Goal: Information Seeking & Learning: Learn about a topic

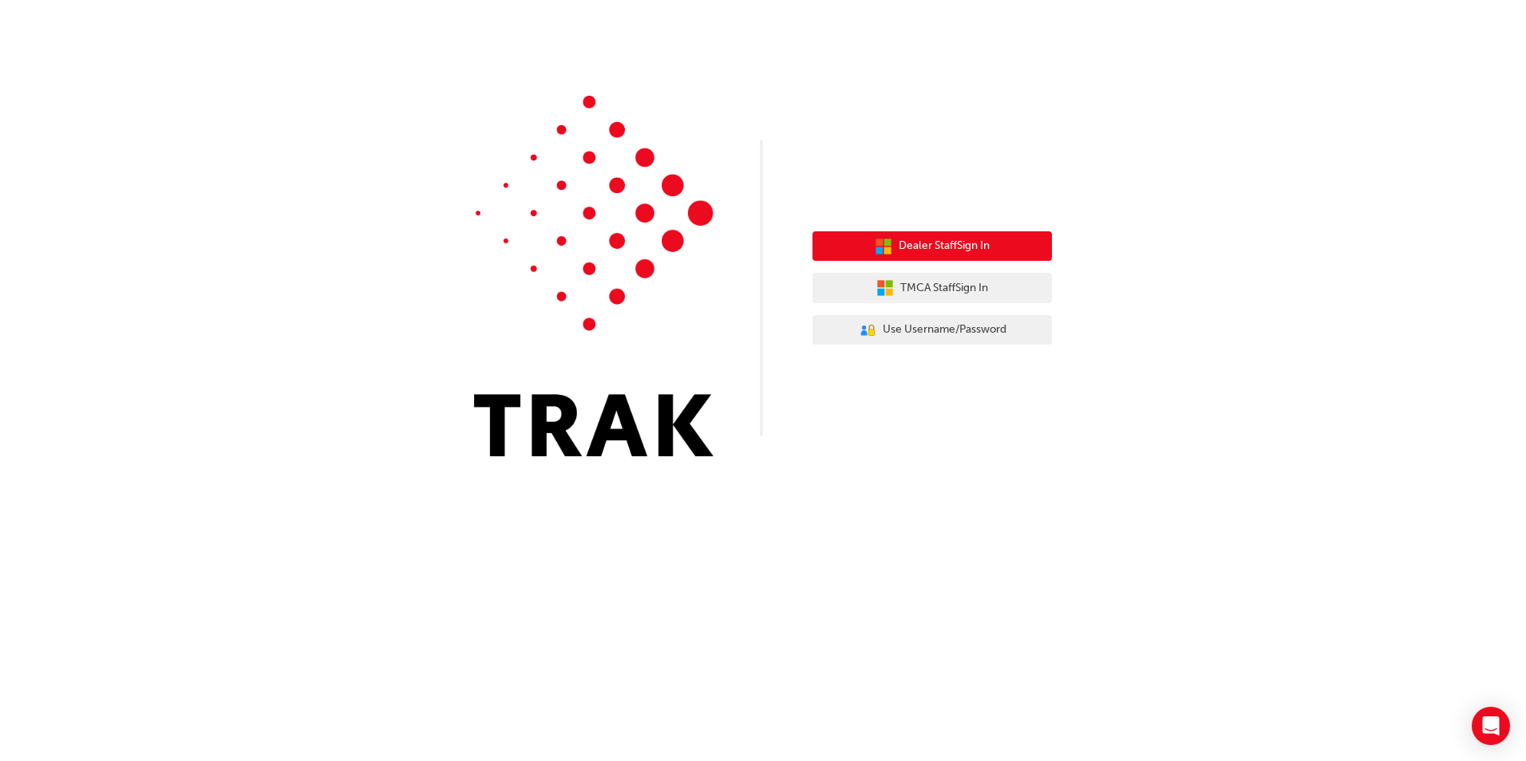
click at [895, 240] on button "Dealer Staff Sign In" at bounding box center [931, 246] width 239 height 30
click at [975, 251] on span "Dealer Staff Sign In" at bounding box center [943, 246] width 91 height 18
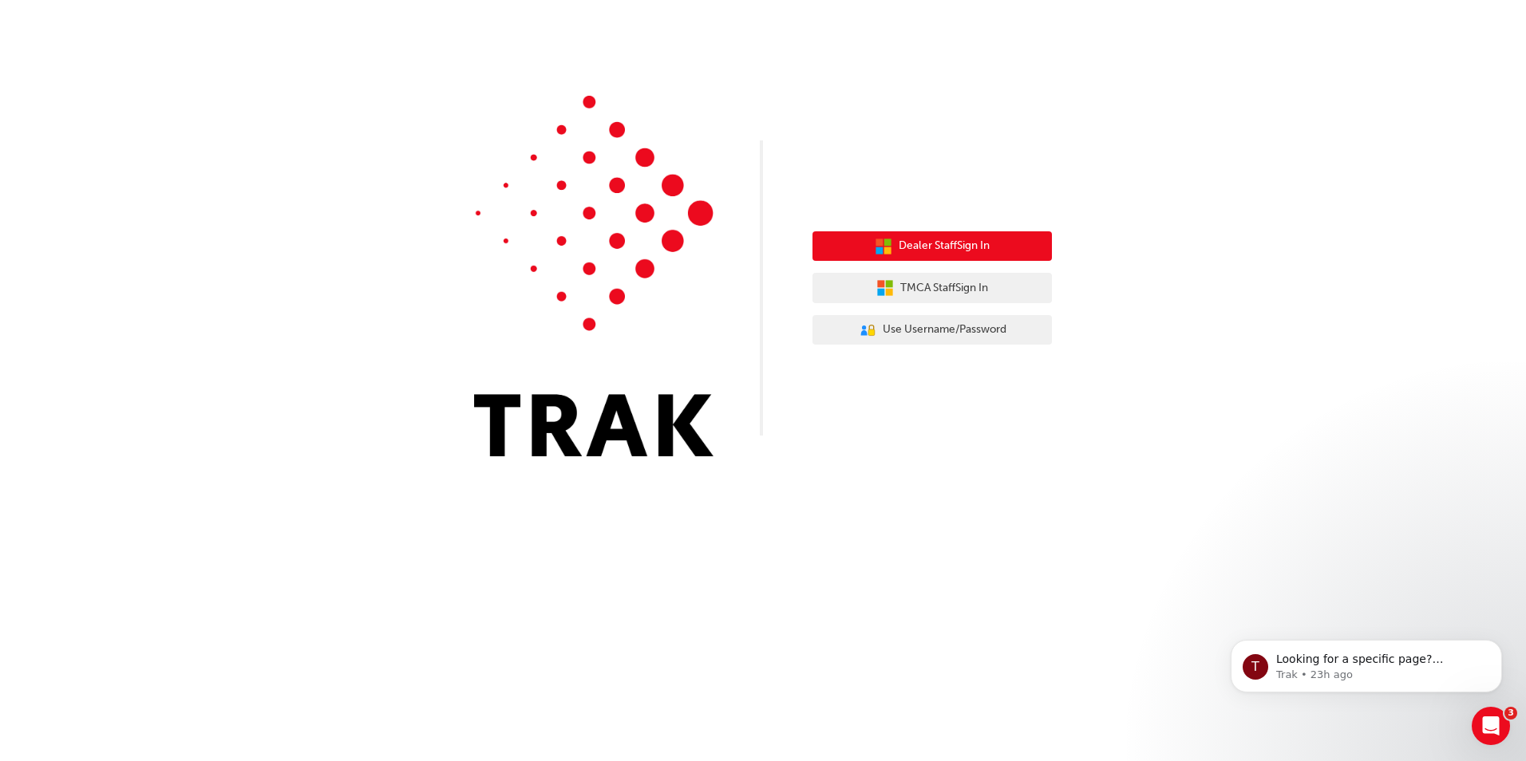
click at [907, 245] on span "Dealer Staff Sign In" at bounding box center [943, 246] width 91 height 18
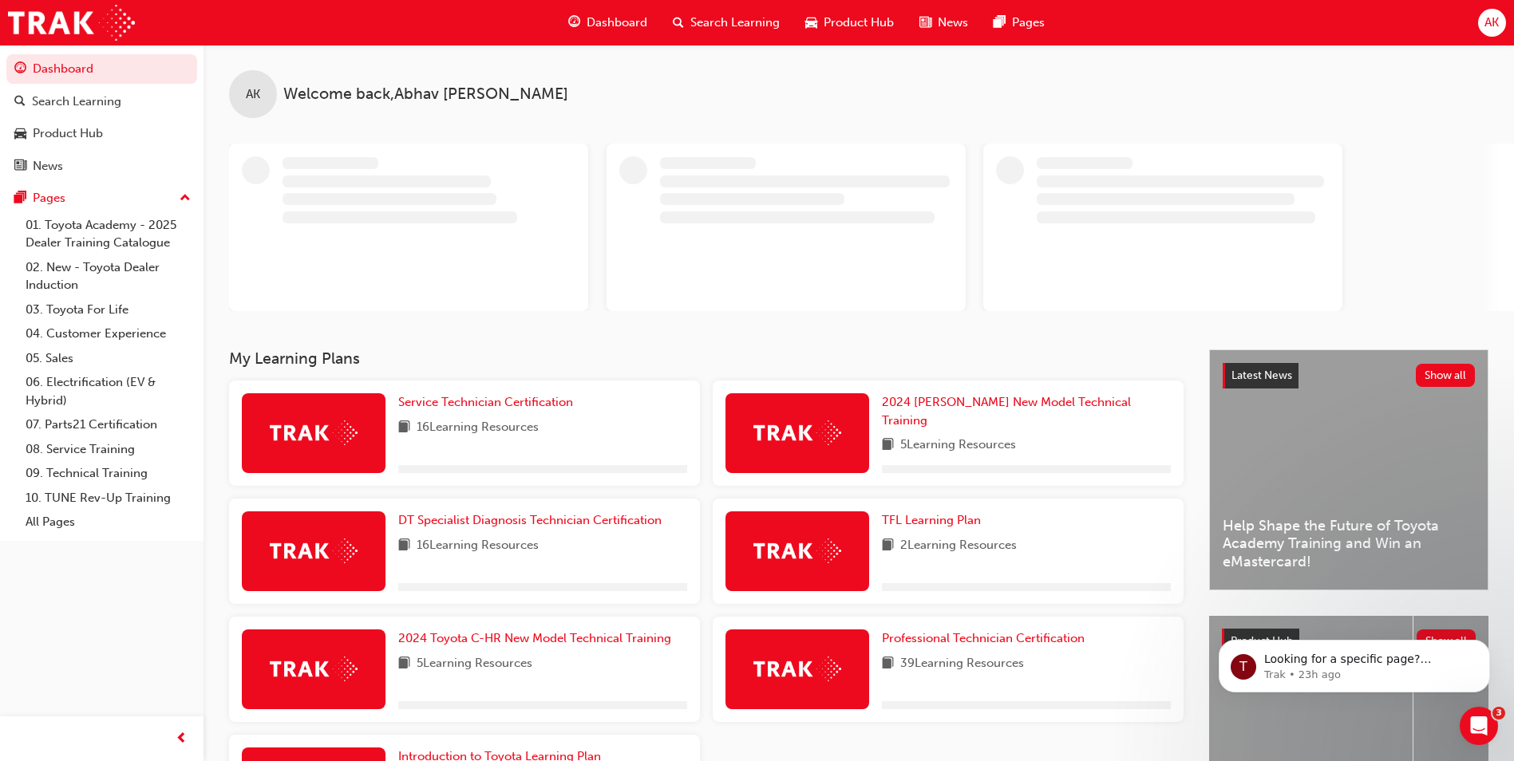
click at [742, 20] on span "Search Learning" at bounding box center [734, 23] width 89 height 18
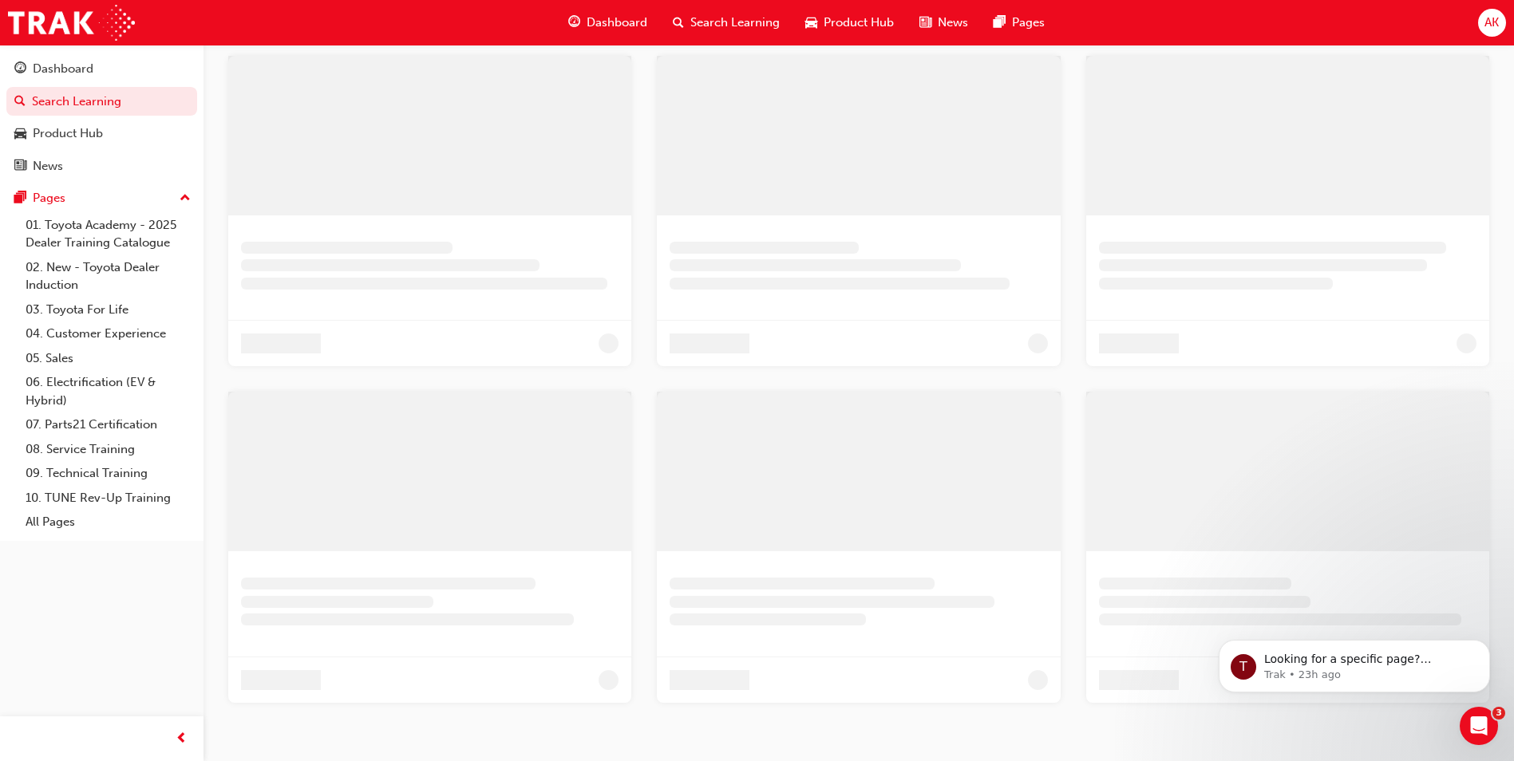
scroll to position [385, 0]
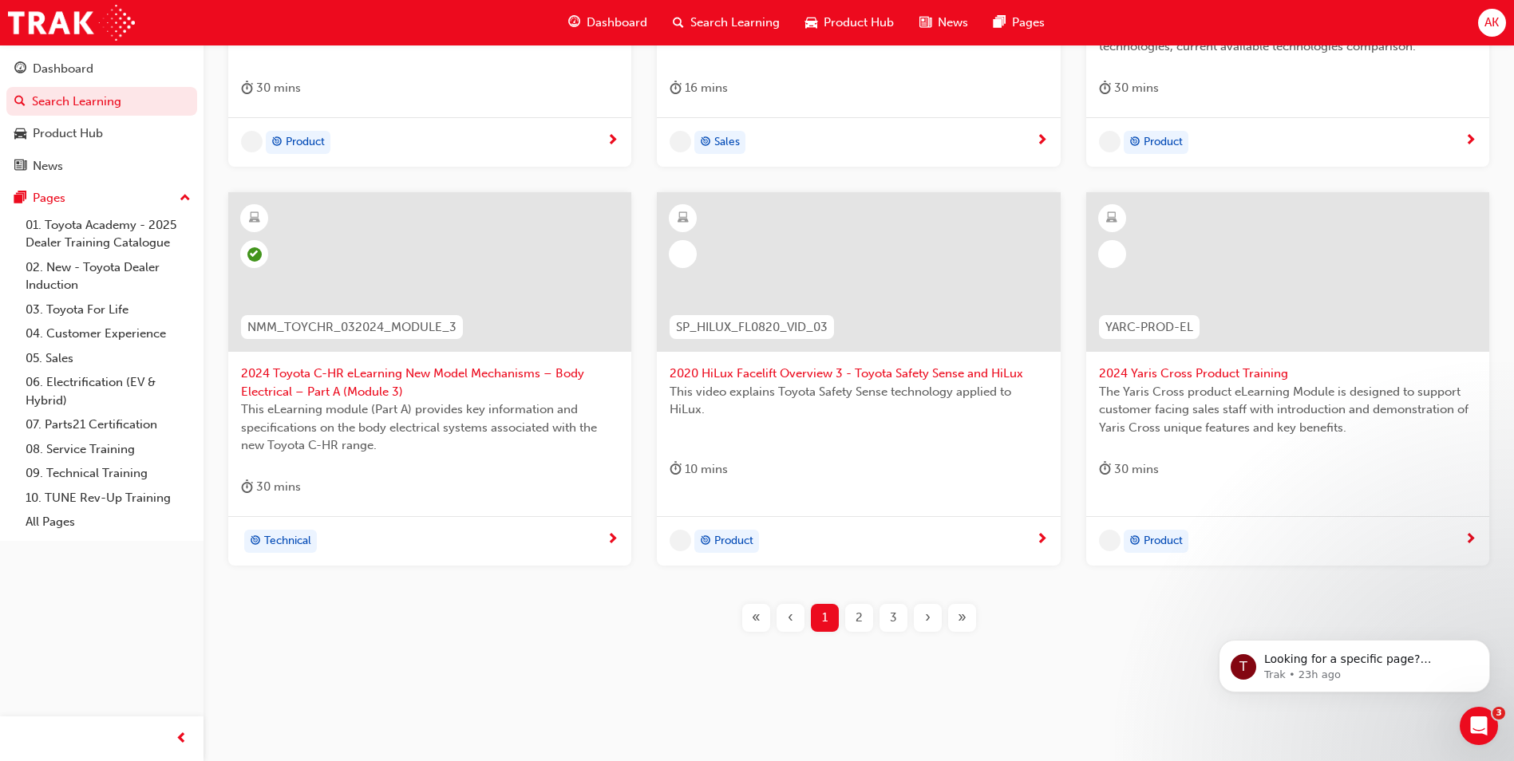
click at [925, 621] on span "›" at bounding box center [928, 618] width 6 height 18
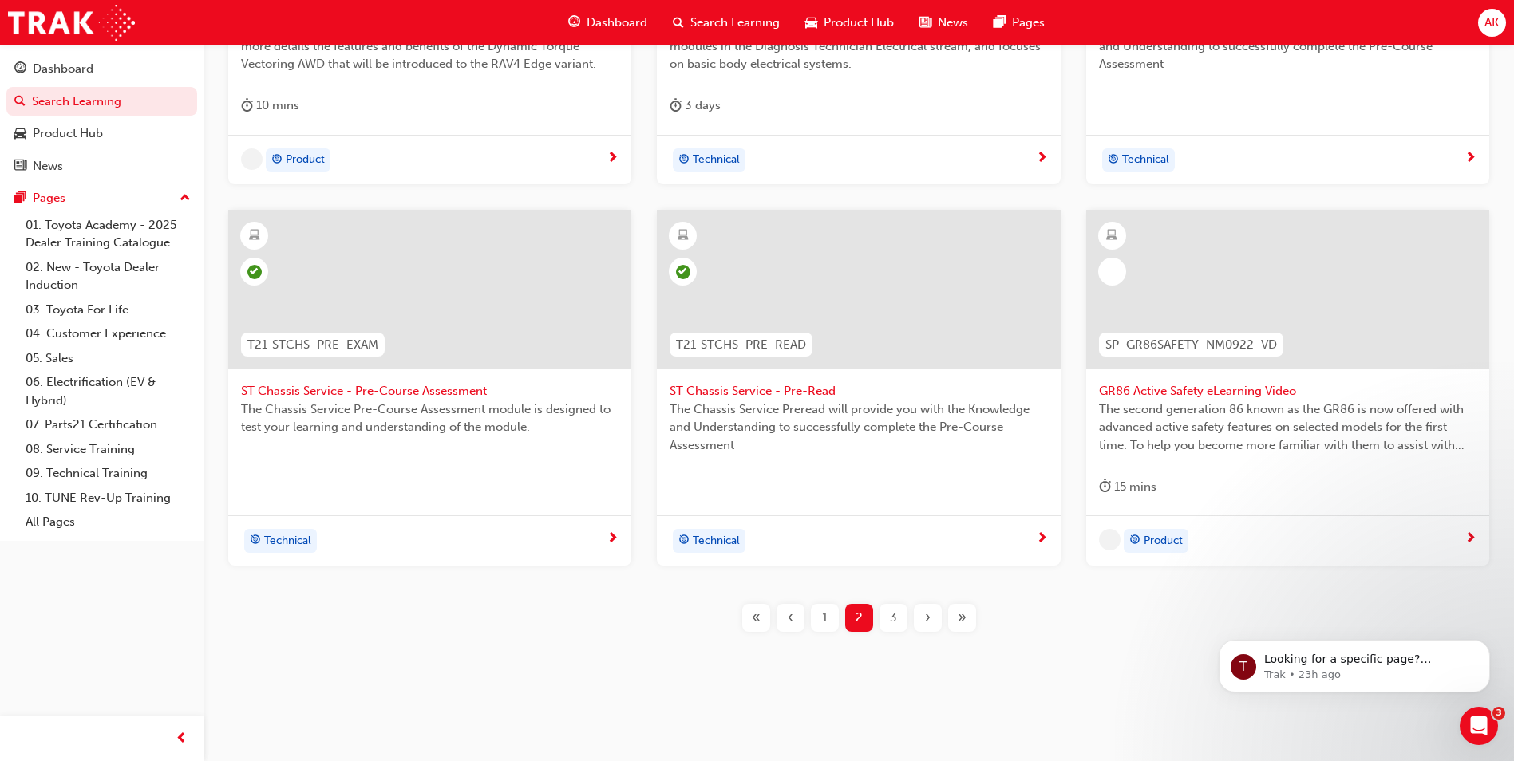
click at [925, 621] on span "›" at bounding box center [928, 618] width 6 height 18
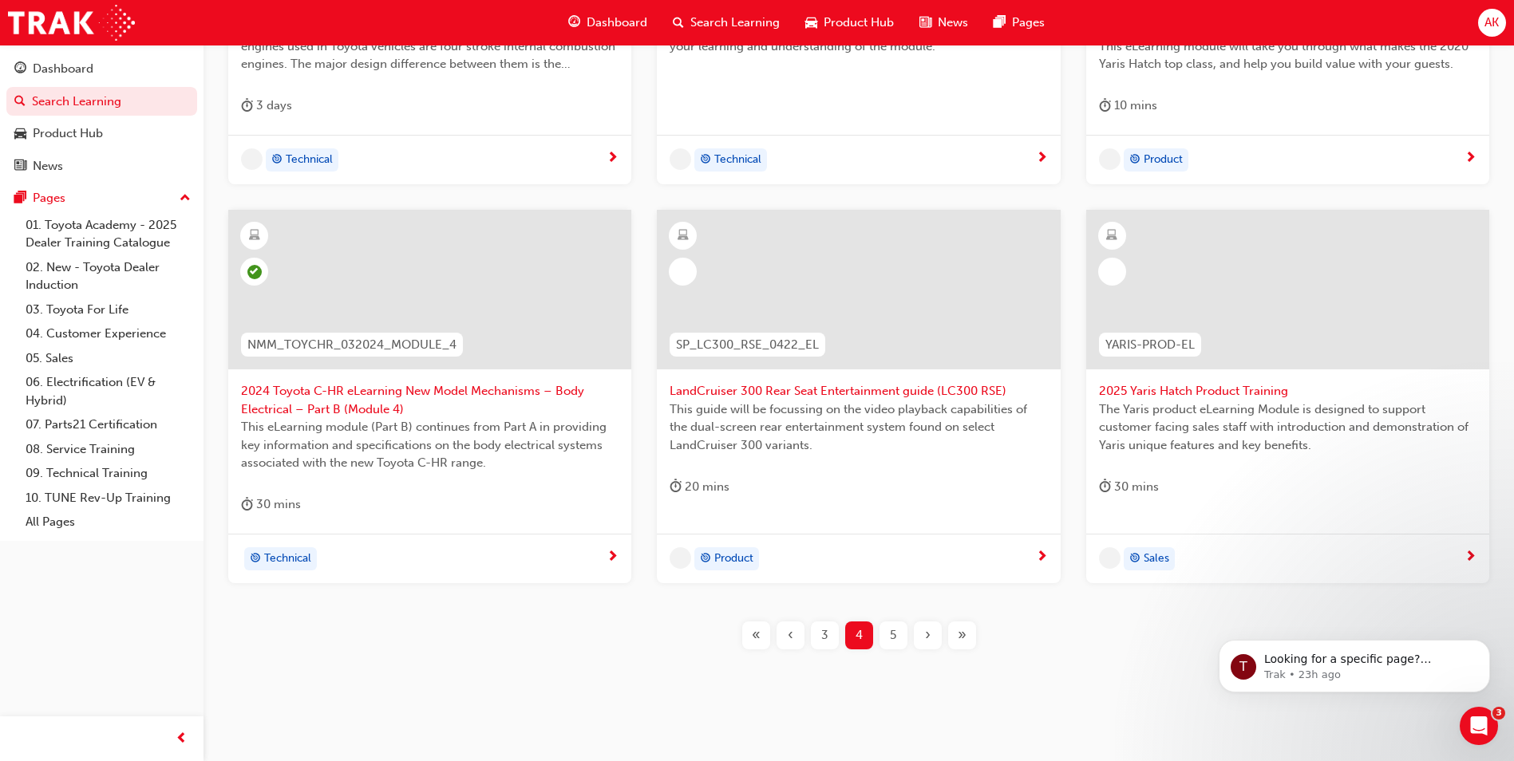
scroll to position [558, 0]
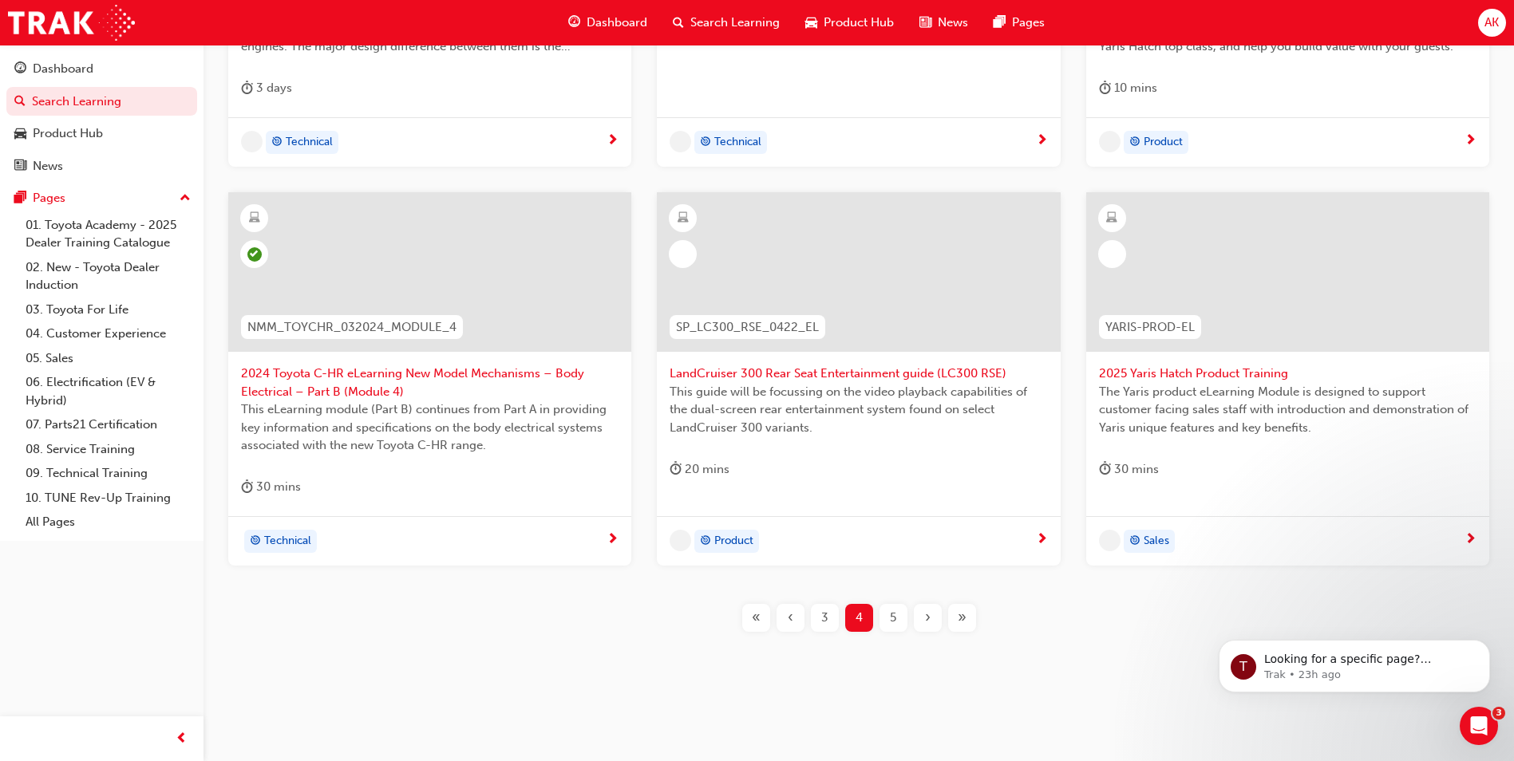
click at [925, 621] on span "›" at bounding box center [928, 618] width 6 height 18
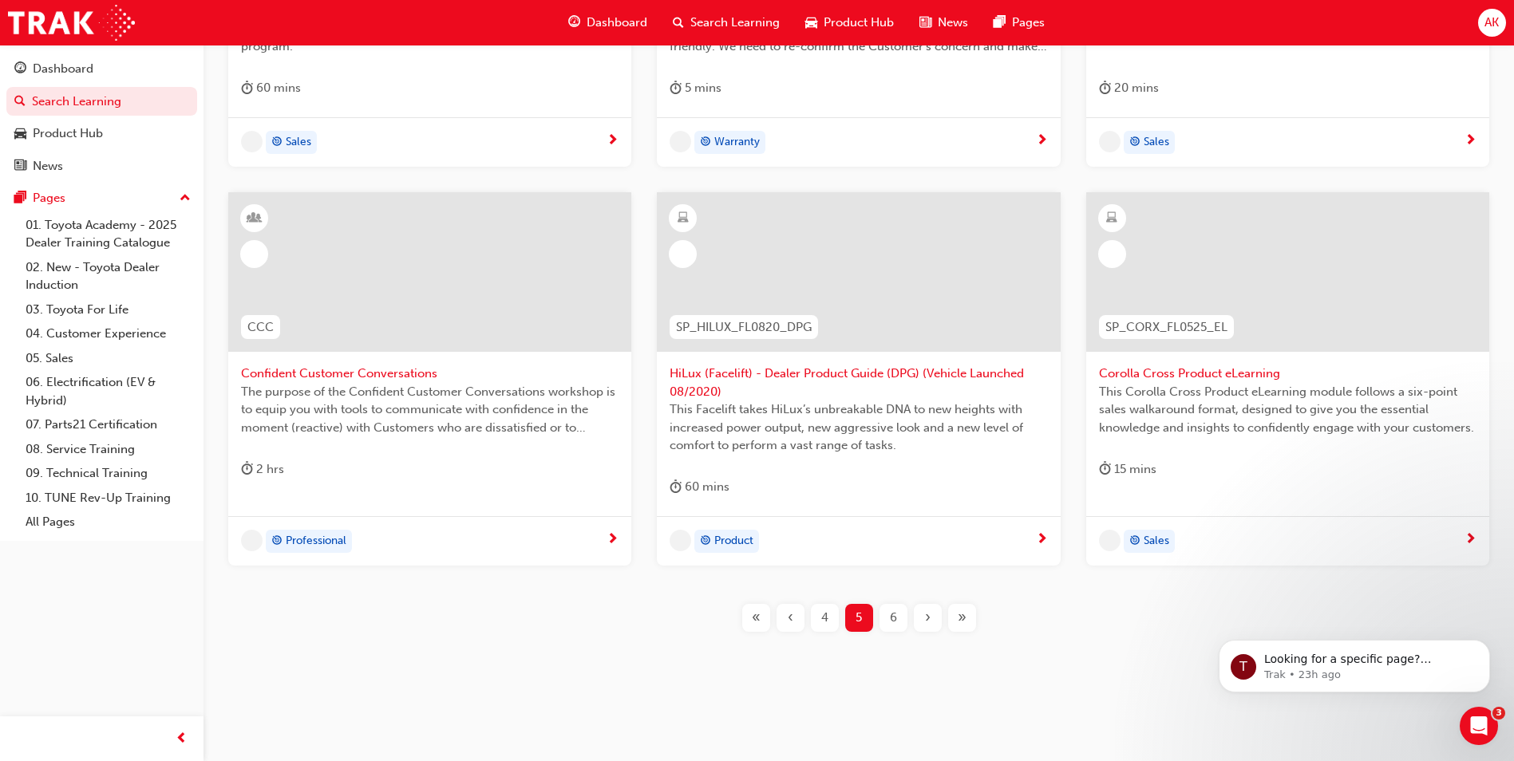
click at [923, 621] on div "›" at bounding box center [928, 618] width 28 height 28
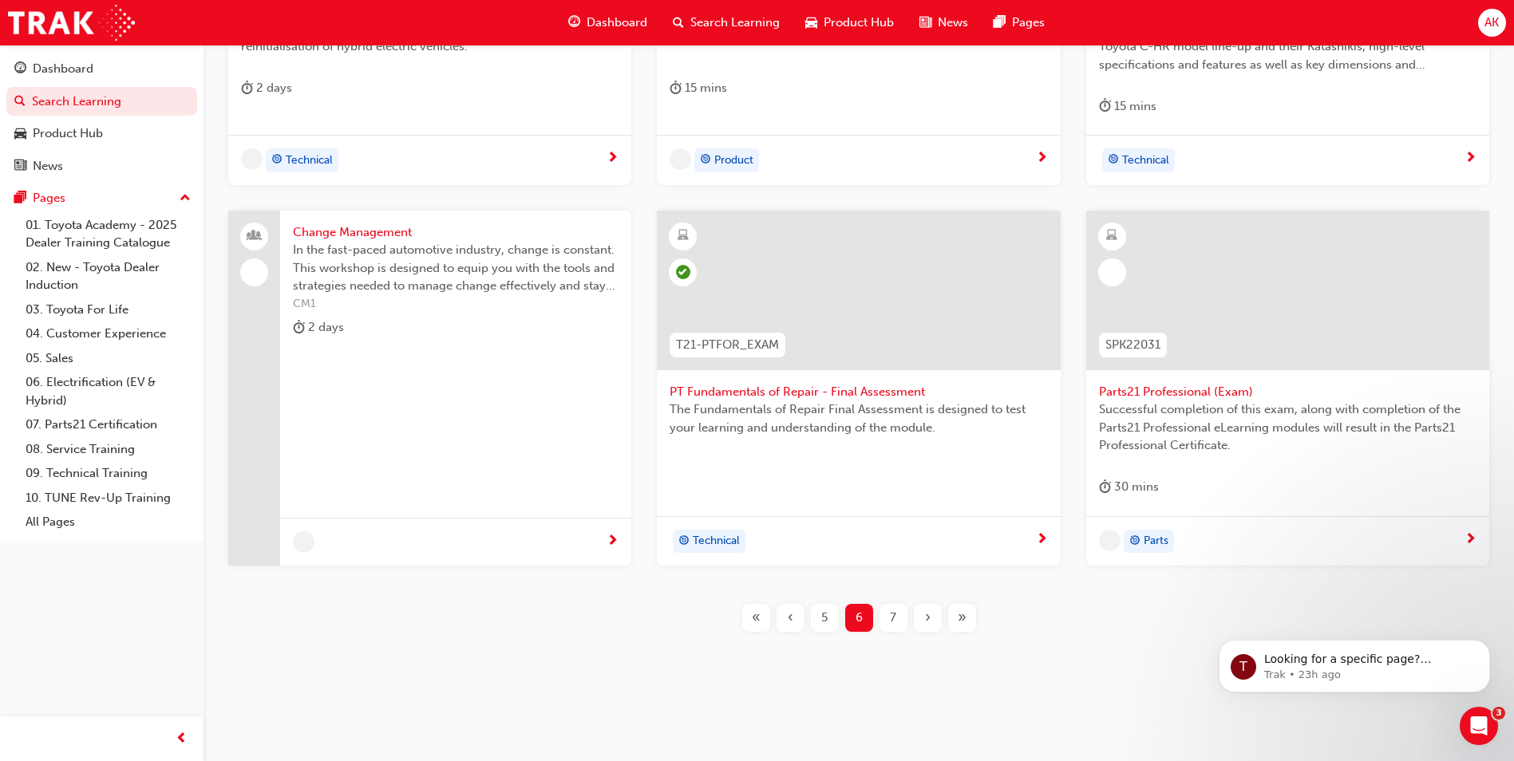
click at [923, 621] on div "›" at bounding box center [928, 618] width 28 height 28
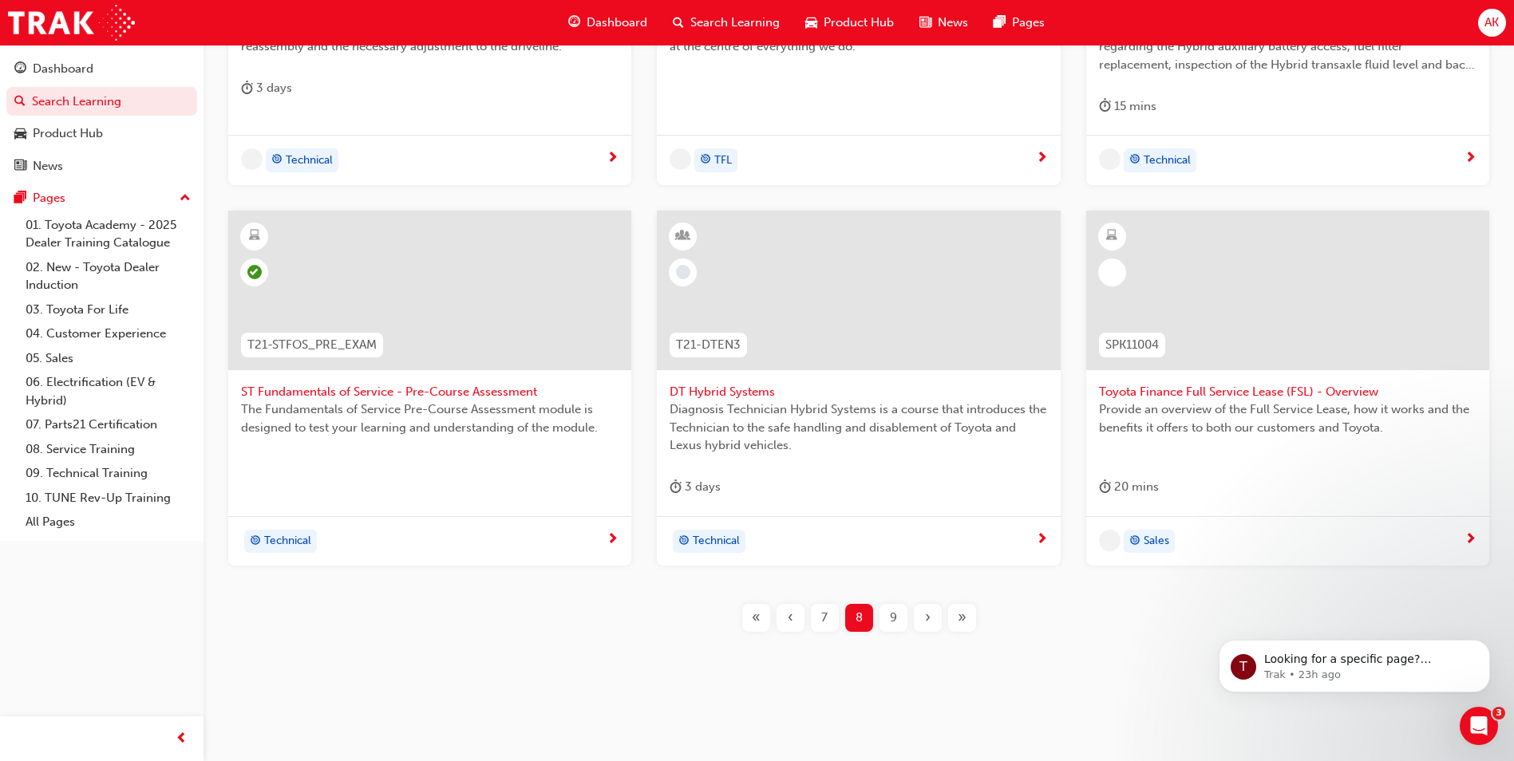
click at [923, 621] on div "›" at bounding box center [928, 618] width 28 height 28
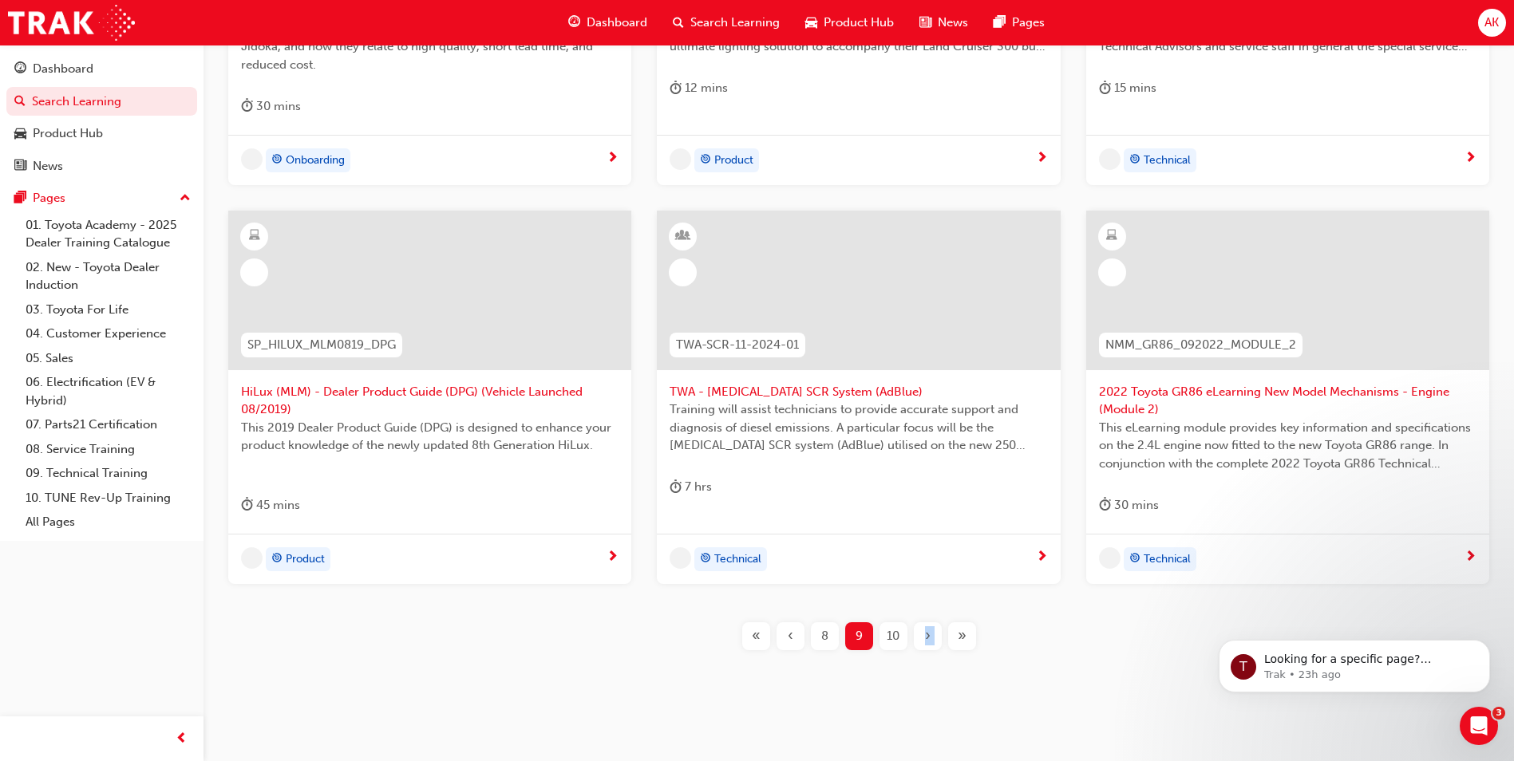
click at [923, 621] on div "TPS_PART2 Introduction to TPS Part 2: TPS Technical Concepts - Jidoka and Just-…" at bounding box center [858, 244] width 1259 height 864
click at [923, 629] on div "›" at bounding box center [928, 636] width 28 height 28
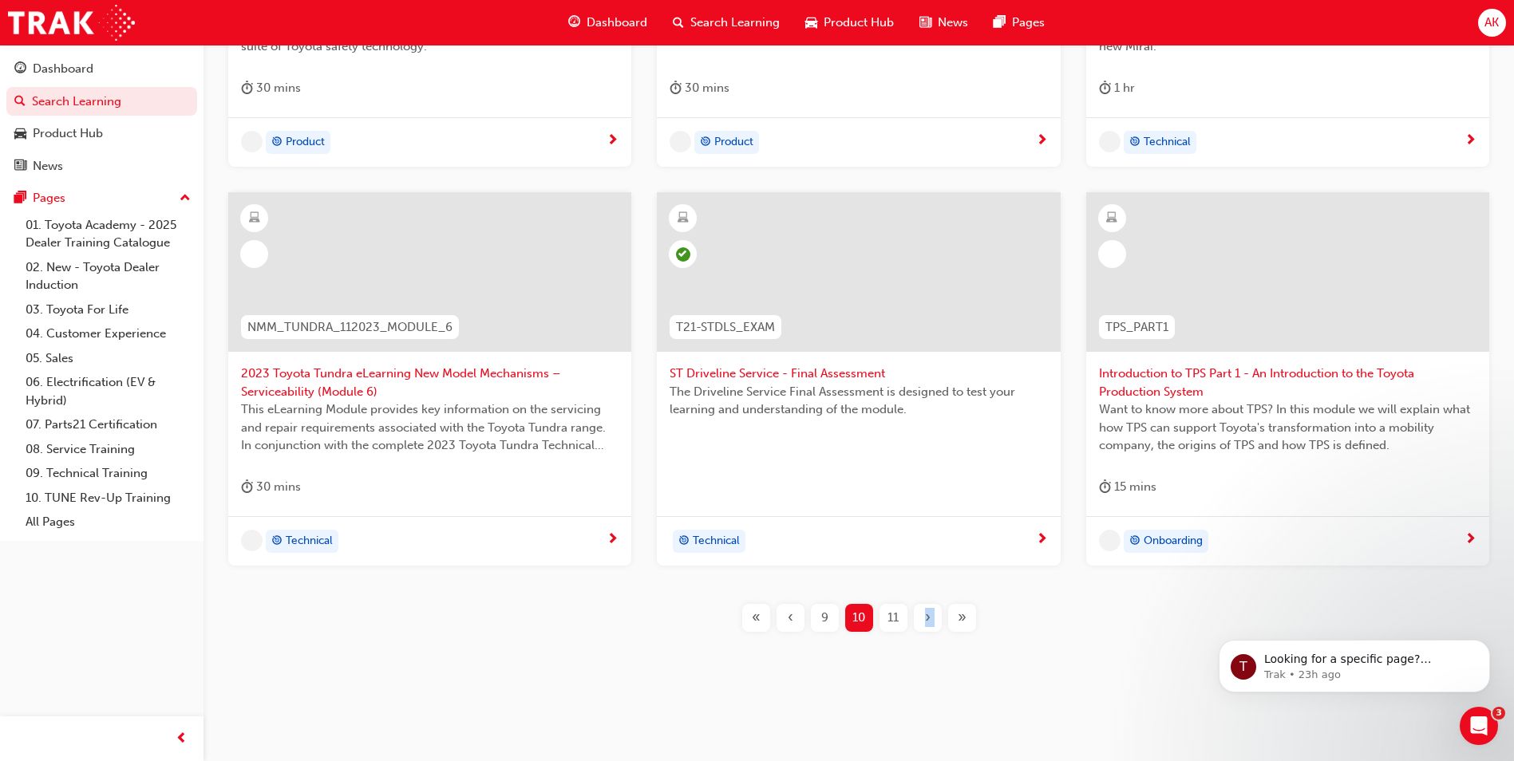
click at [923, 629] on div "›" at bounding box center [928, 618] width 28 height 28
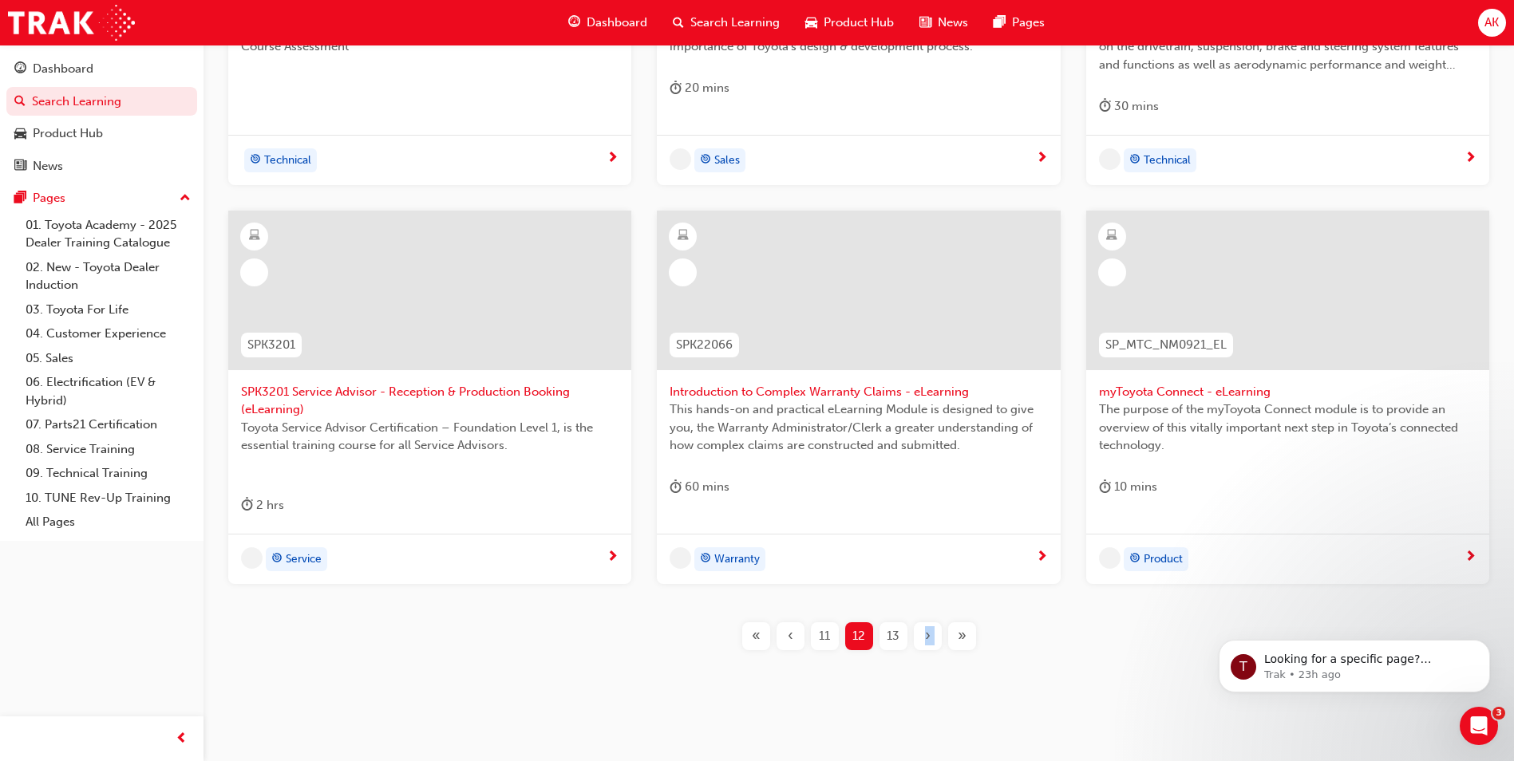
click at [924, 620] on div "T21-PTCH_SS_PRE_READ PT Steering & Suspension - Pre-Read The Steering & Suspens…" at bounding box center [858, 244] width 1259 height 864
click at [920, 636] on div "›" at bounding box center [928, 636] width 28 height 28
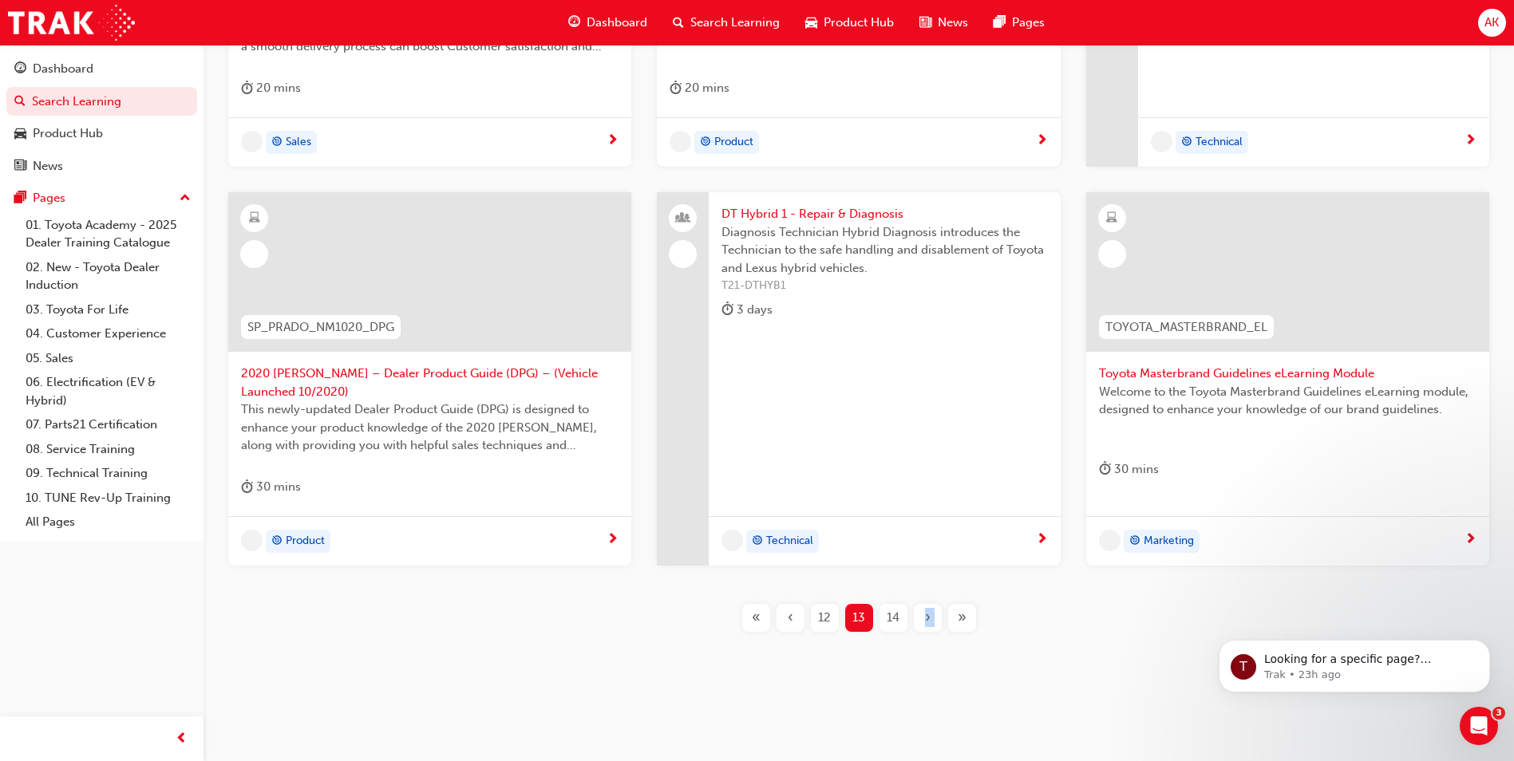
click at [930, 625] on div "›" at bounding box center [928, 618] width 28 height 28
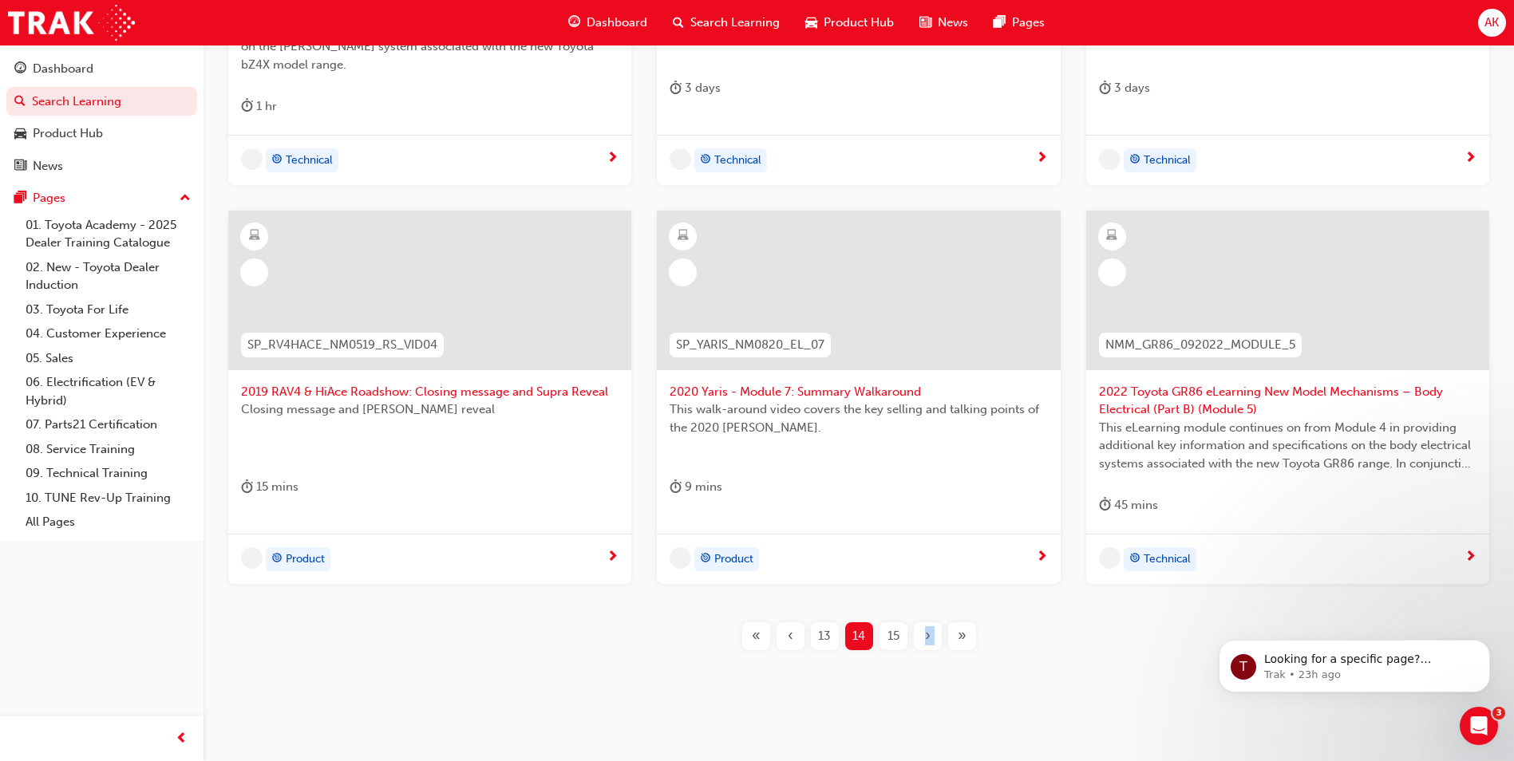
click at [930, 625] on div "›" at bounding box center [928, 636] width 28 height 28
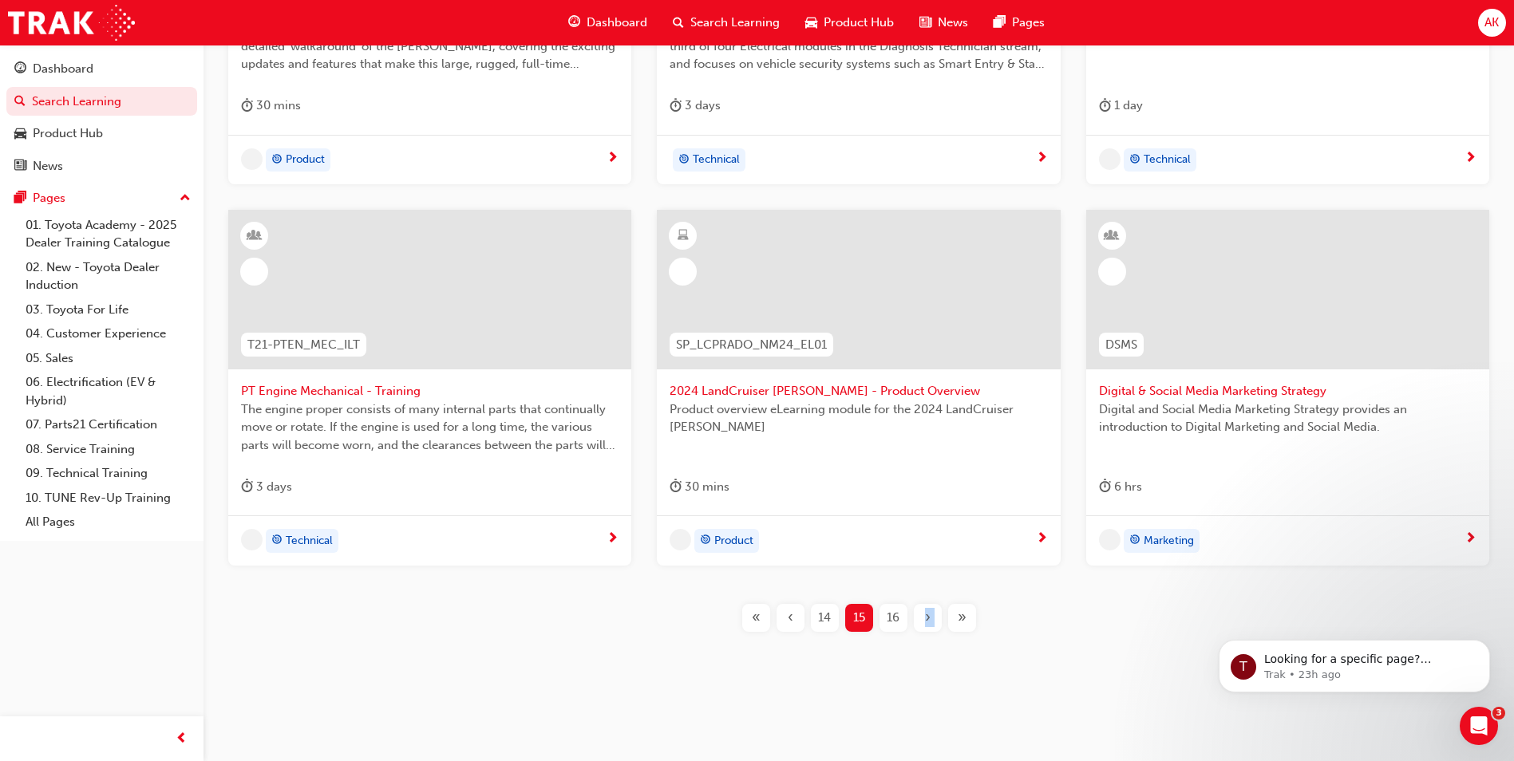
click at [930, 625] on span "›" at bounding box center [928, 618] width 6 height 18
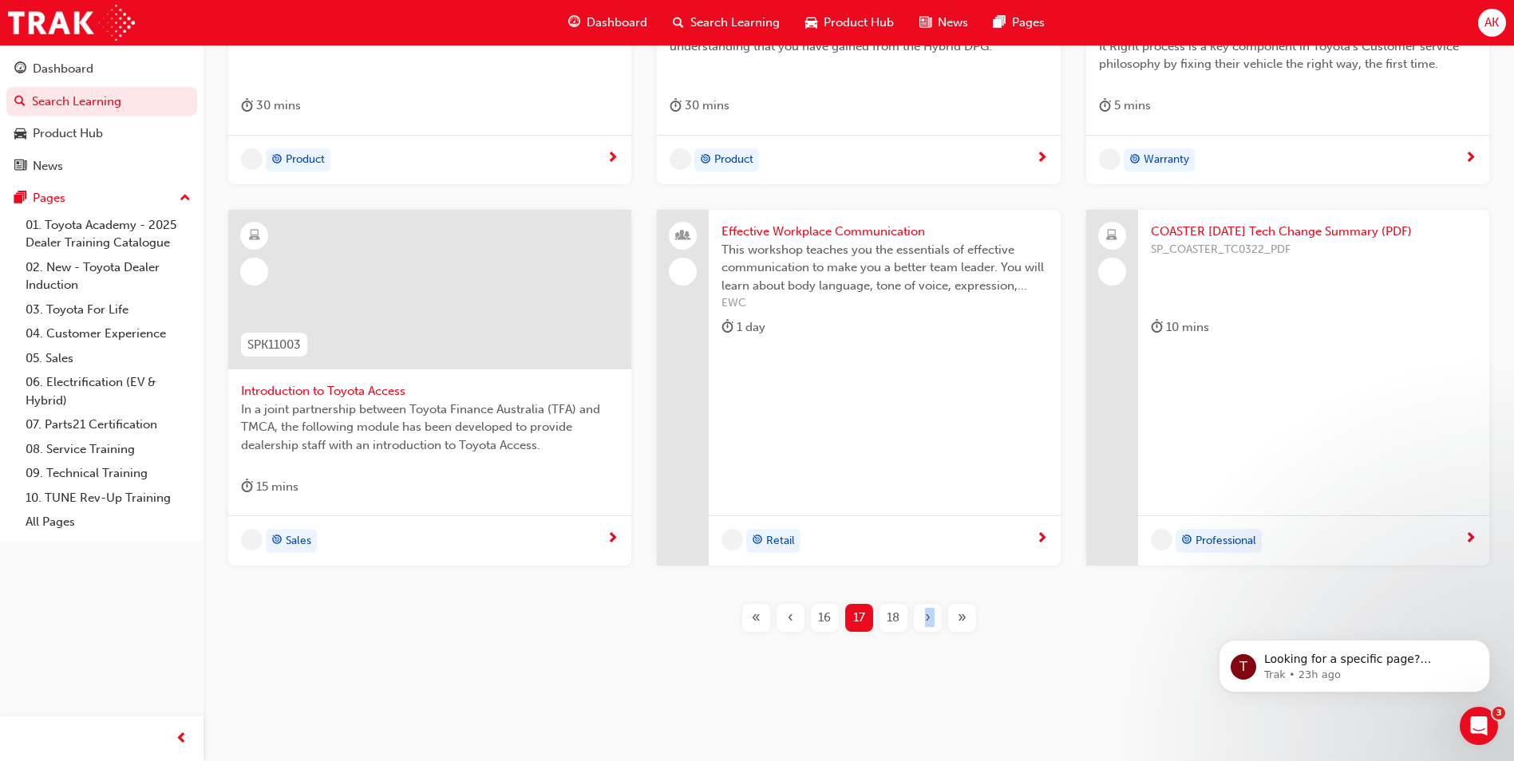
click at [930, 625] on span "›" at bounding box center [928, 618] width 6 height 18
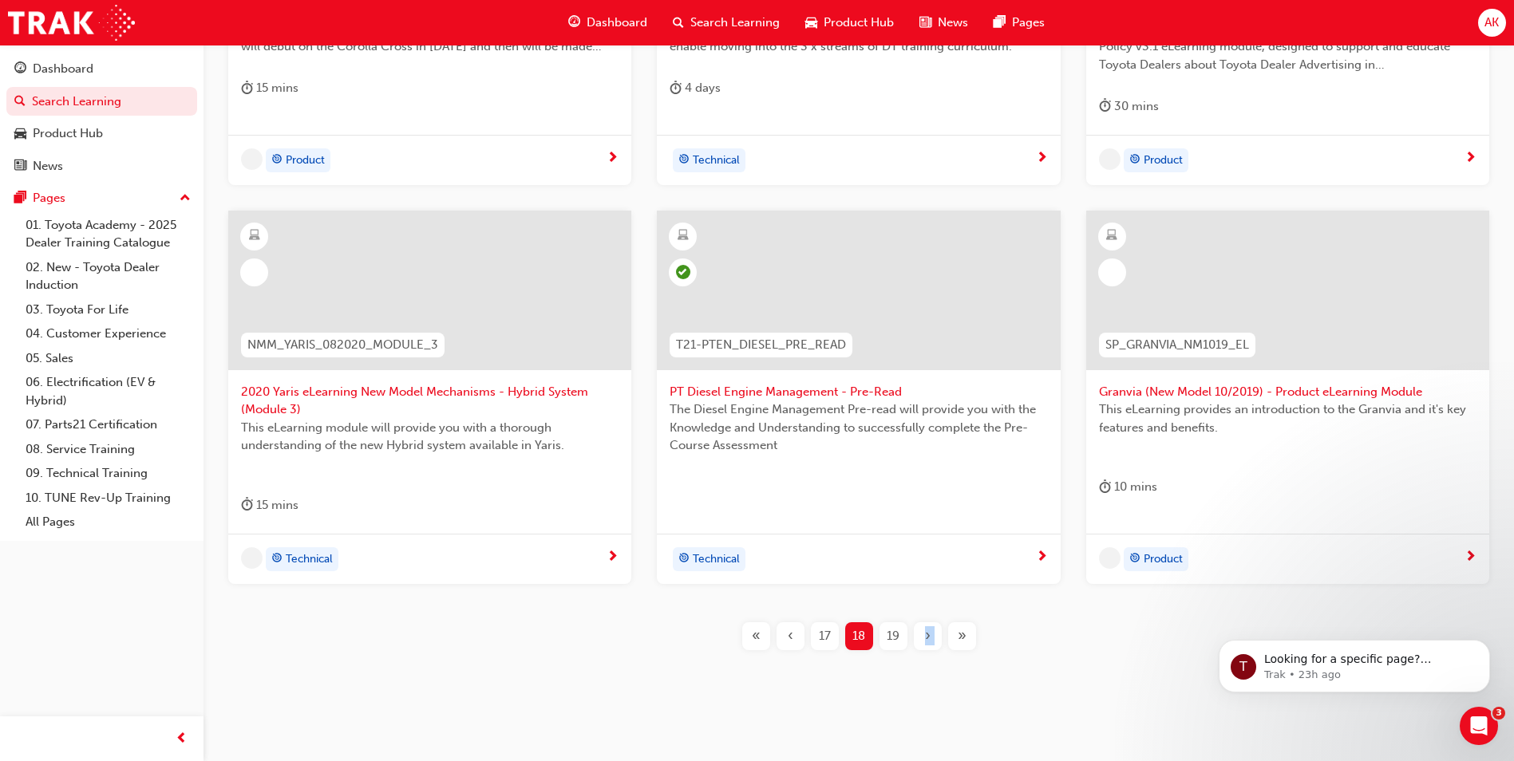
click at [930, 626] on div "›" at bounding box center [928, 636] width 28 height 28
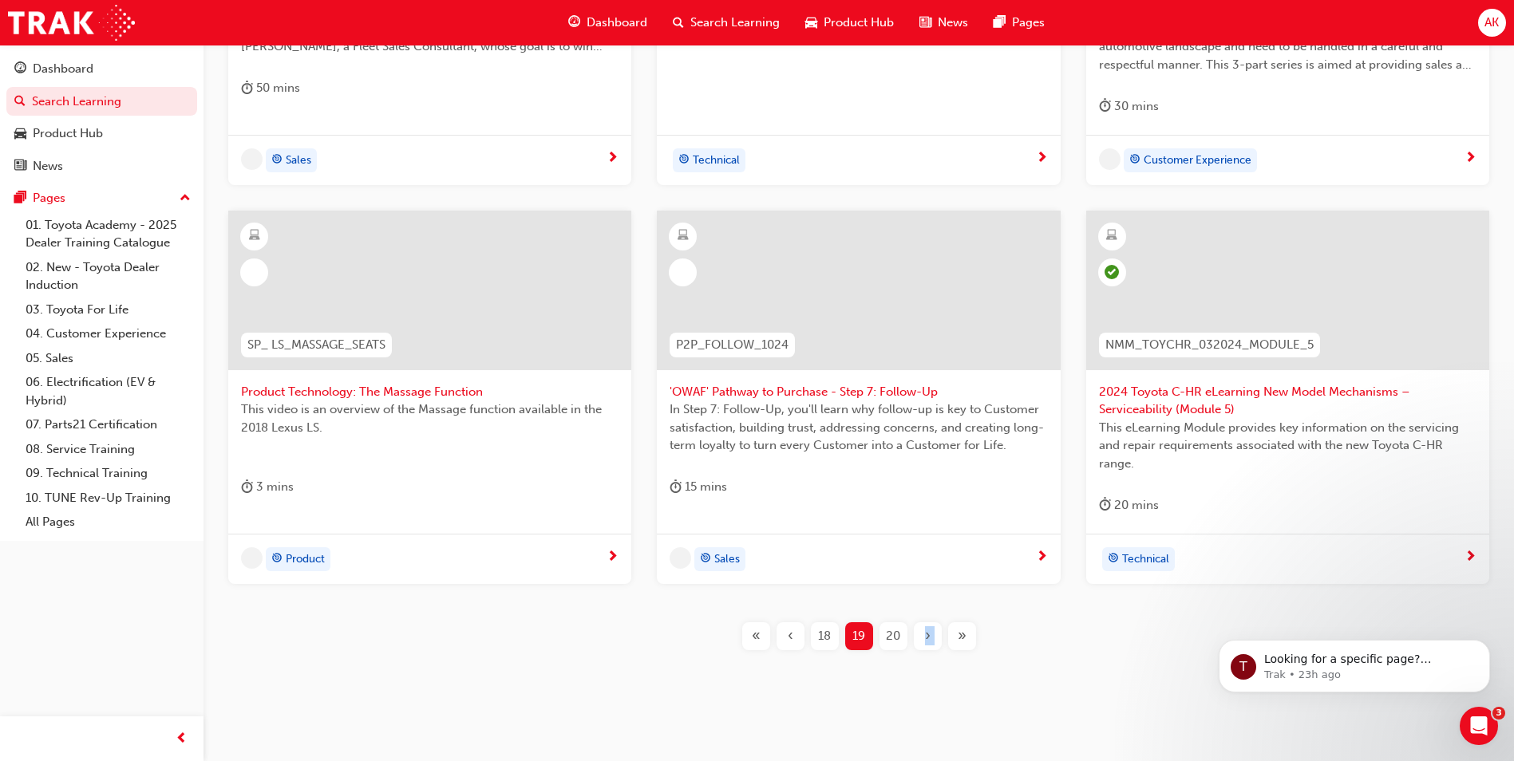
click at [930, 626] on div "›" at bounding box center [928, 636] width 28 height 28
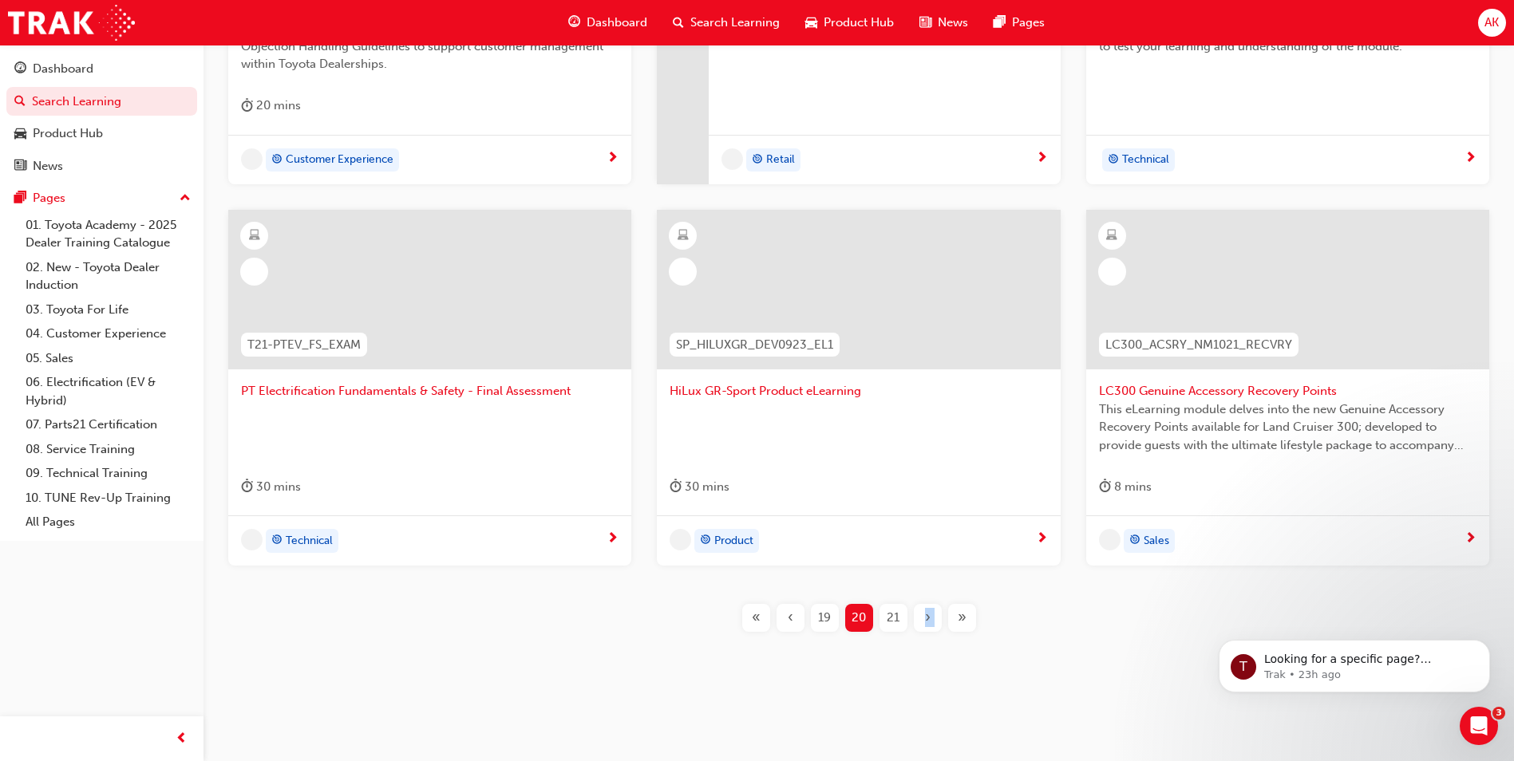
click at [930, 625] on span "›" at bounding box center [928, 618] width 6 height 18
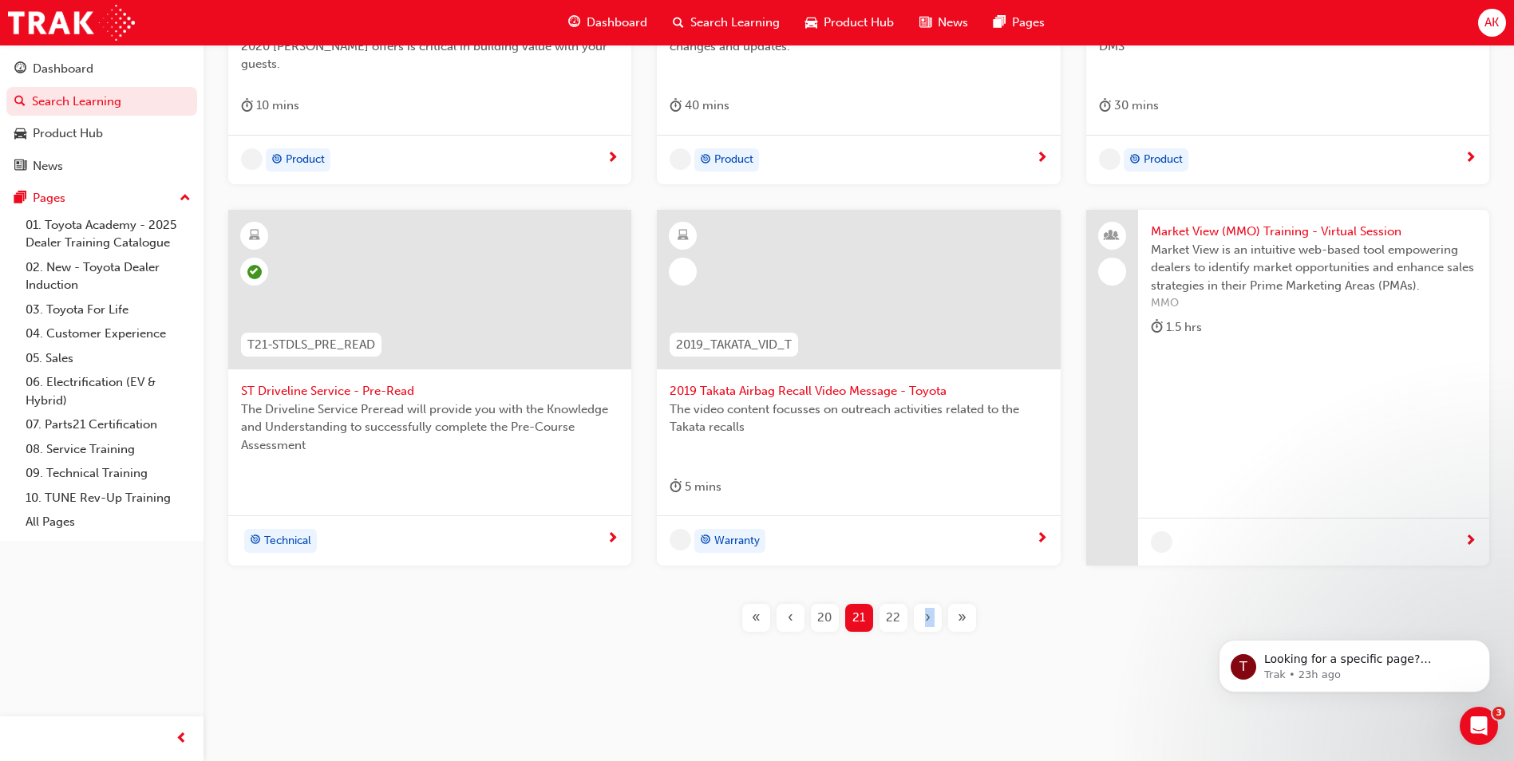
click at [930, 625] on span "›" at bounding box center [928, 618] width 6 height 18
click at [930, 626] on span "›" at bounding box center [928, 618] width 6 height 18
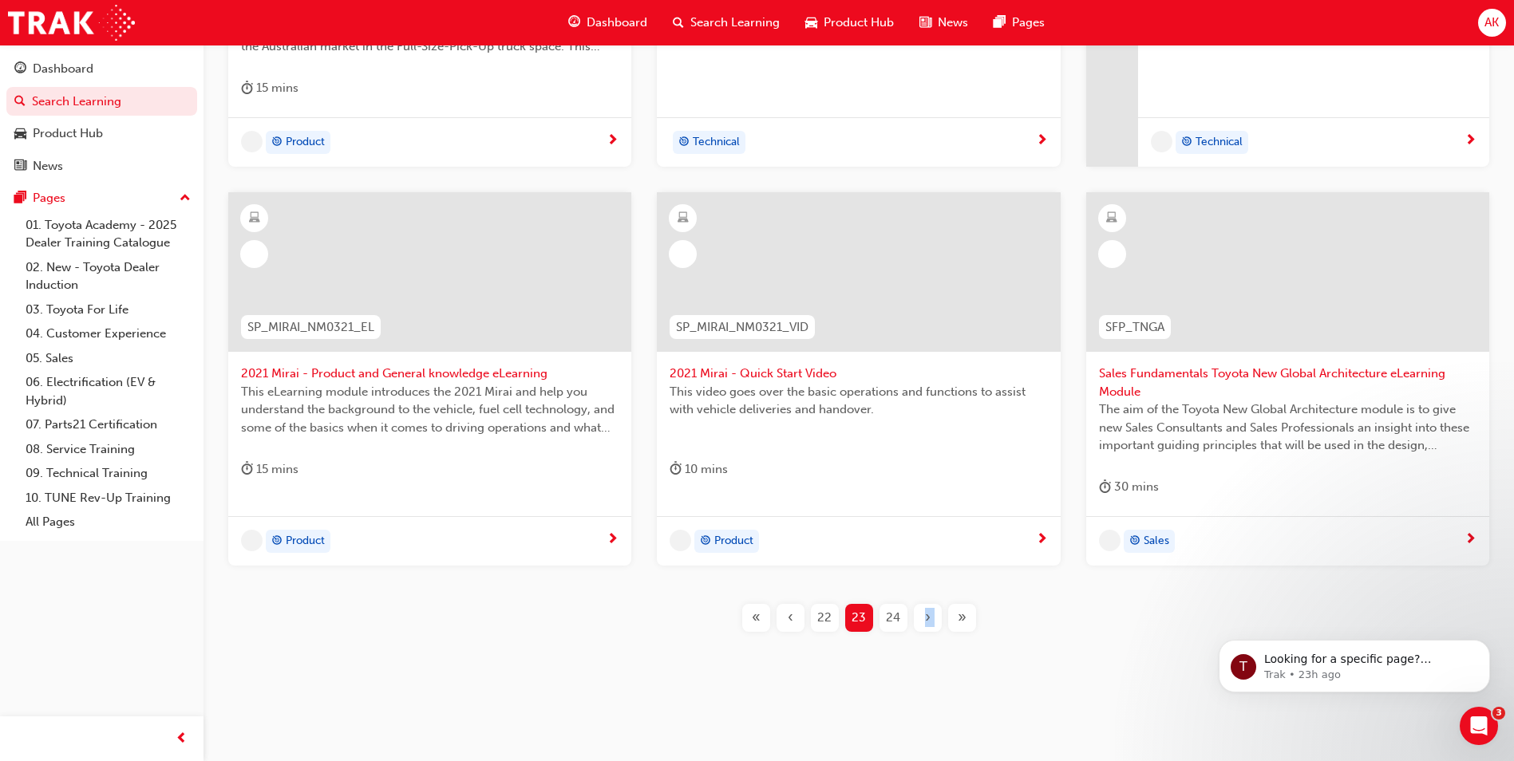
click at [930, 625] on span "›" at bounding box center [928, 618] width 6 height 18
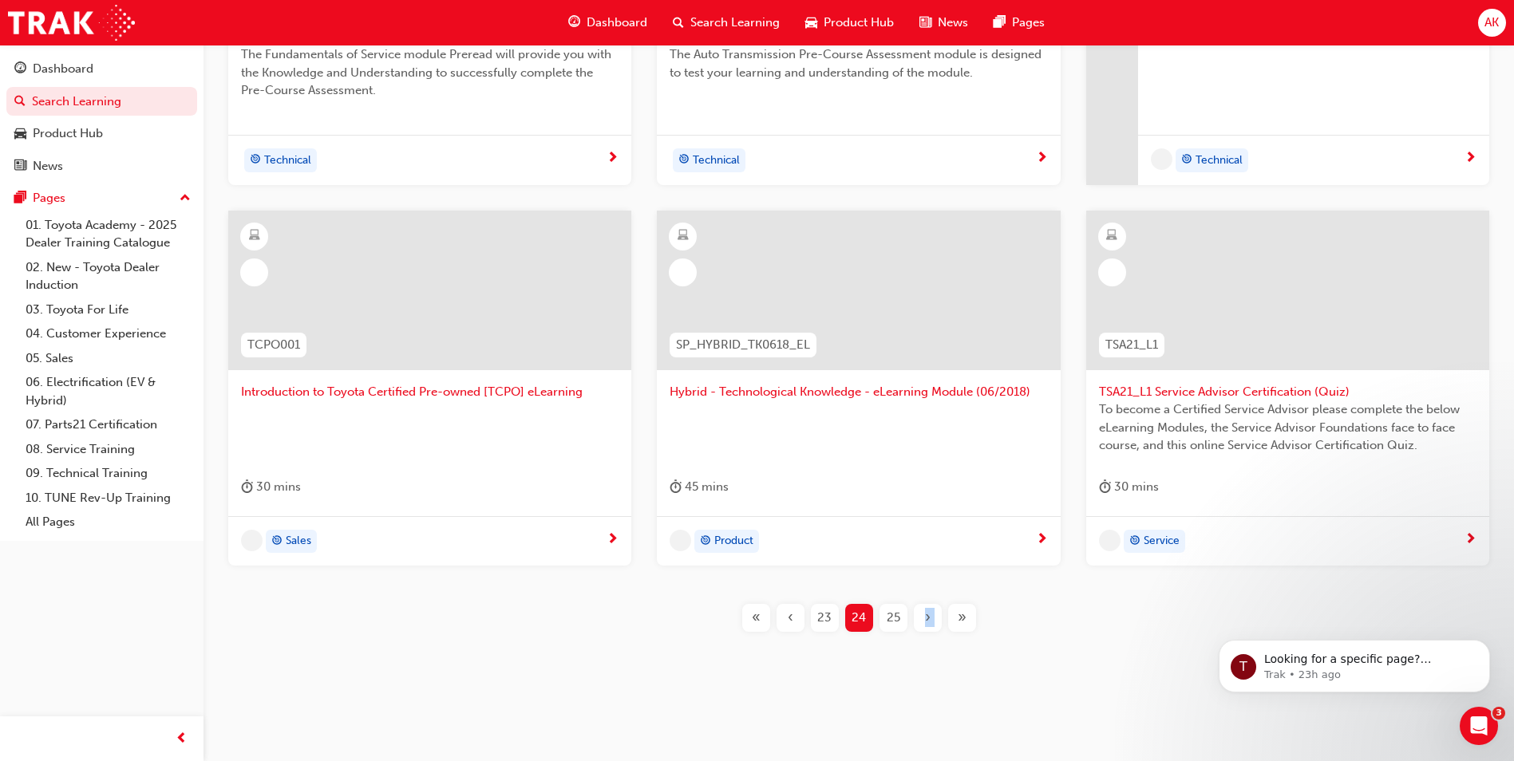
click at [929, 625] on span "›" at bounding box center [928, 618] width 6 height 18
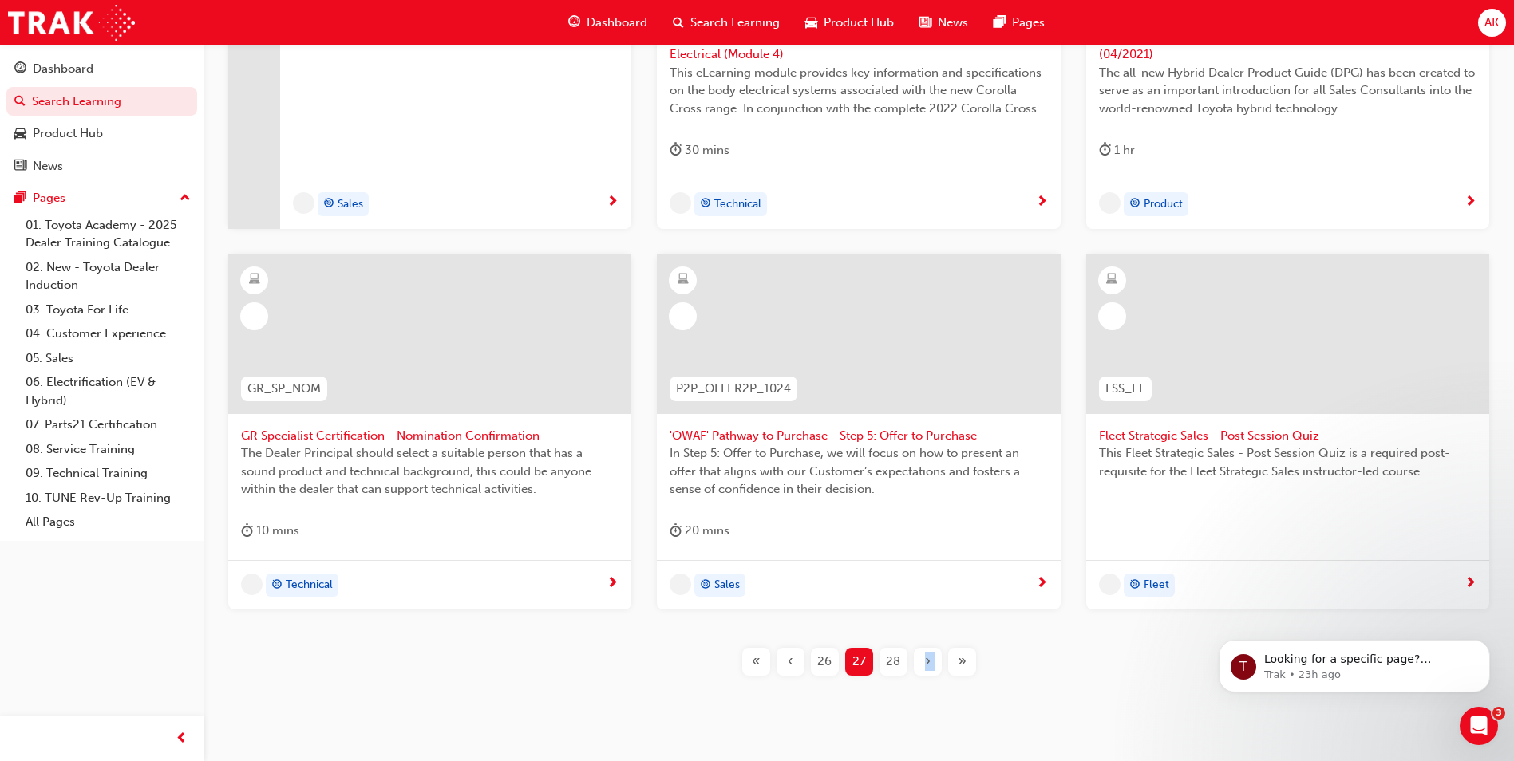
click at [929, 653] on span "›" at bounding box center [928, 662] width 6 height 18
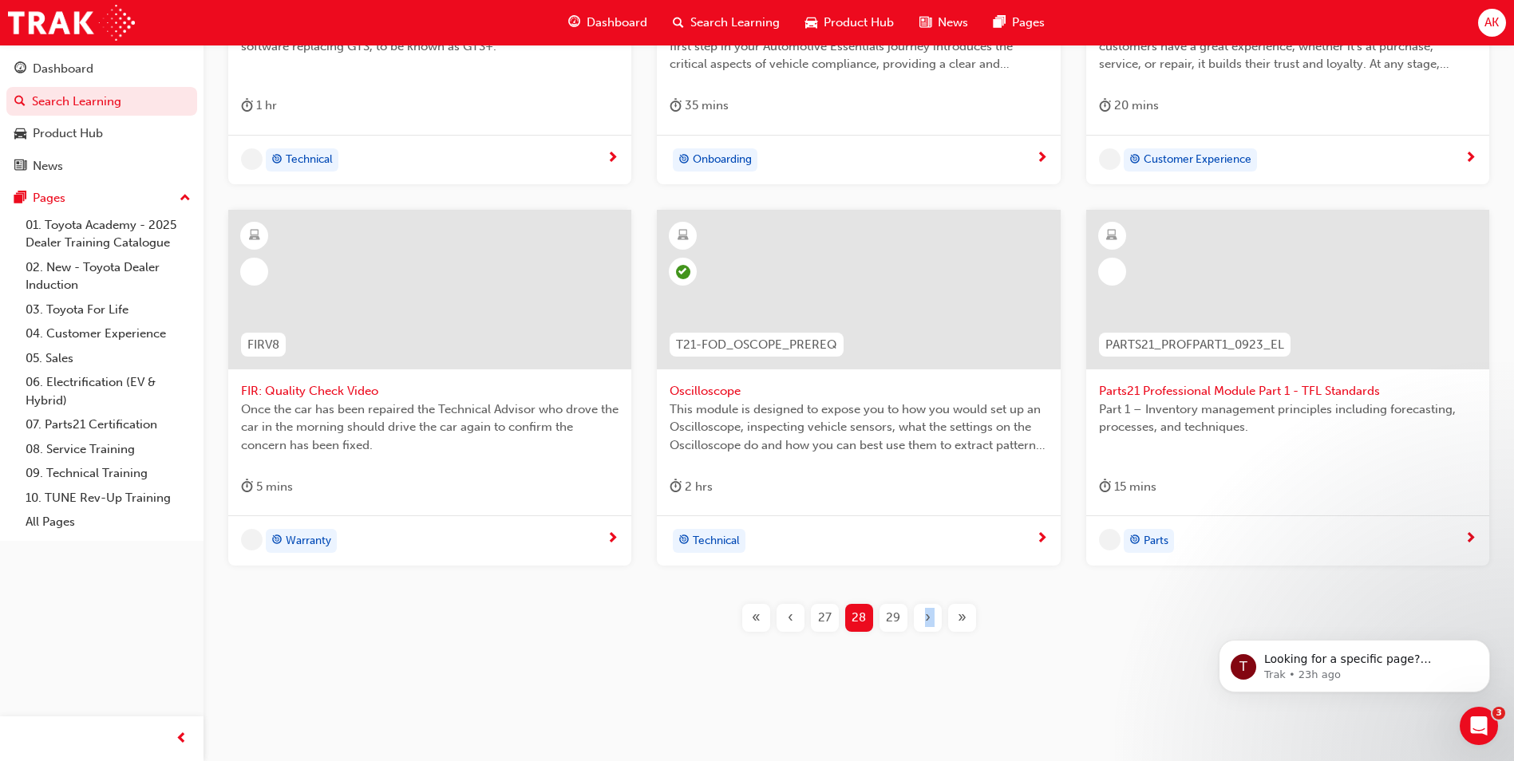
click at [922, 628] on div "›" at bounding box center [928, 618] width 28 height 28
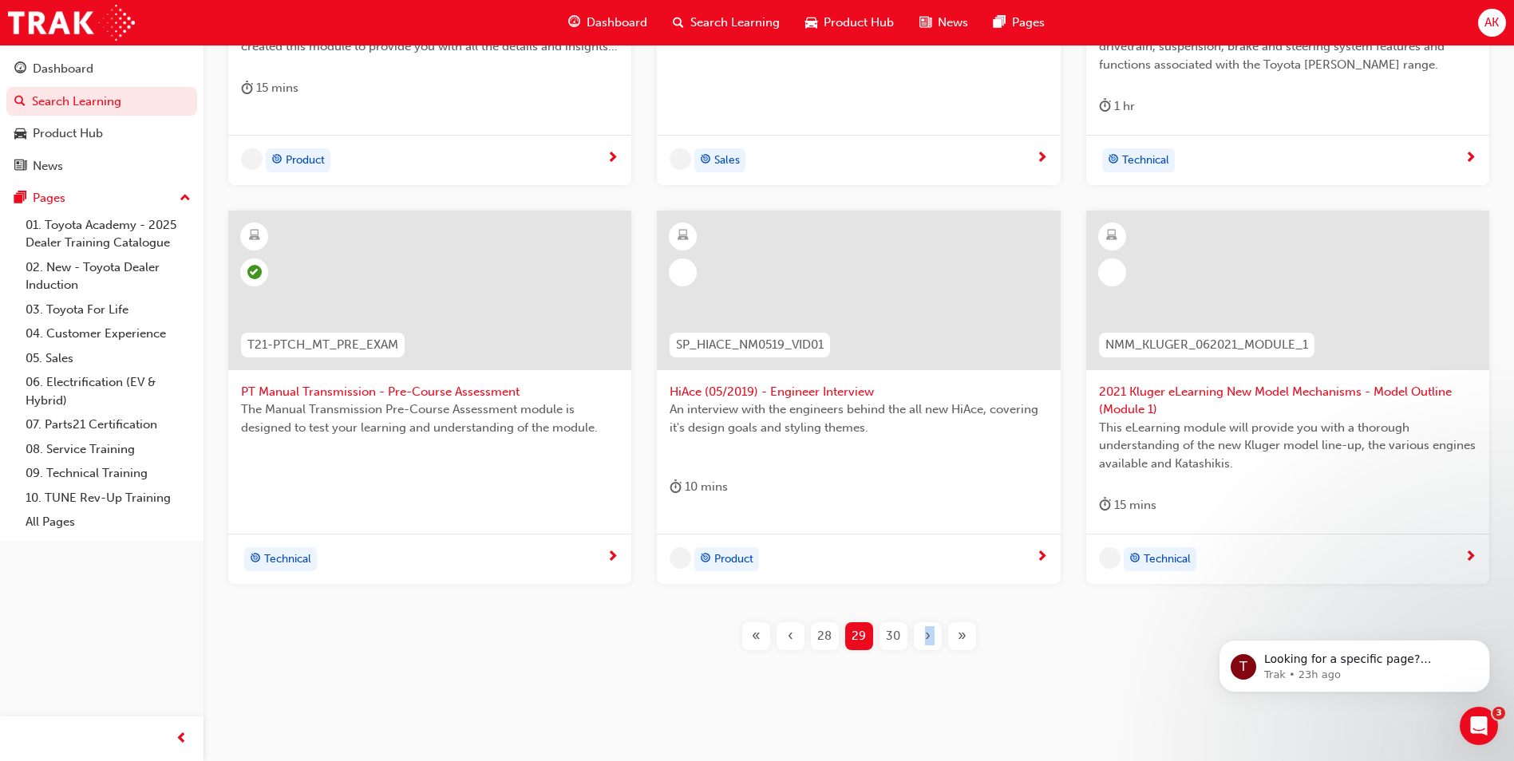
click at [922, 627] on div "›" at bounding box center [928, 636] width 28 height 28
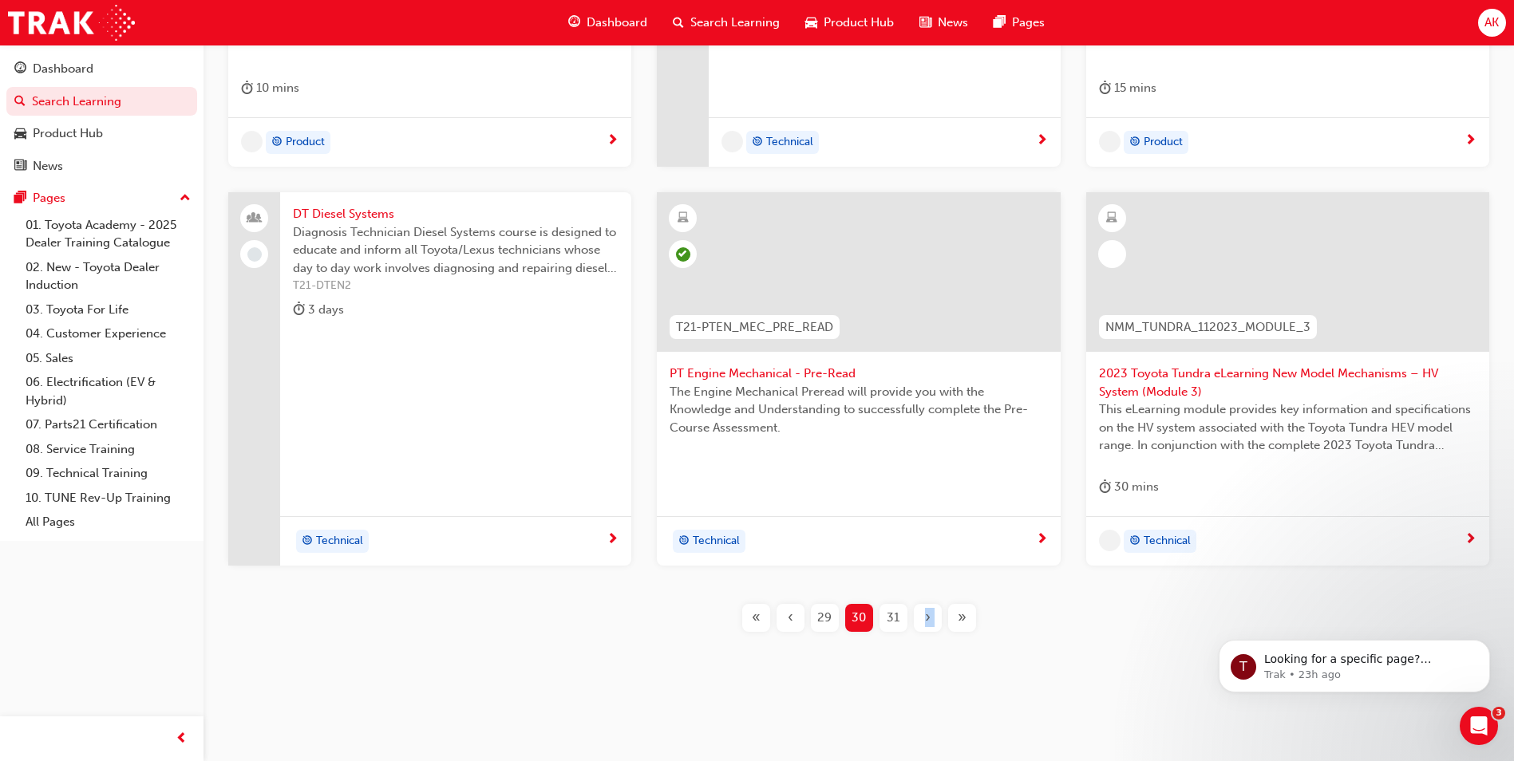
click at [922, 627] on div "›" at bounding box center [928, 618] width 28 height 28
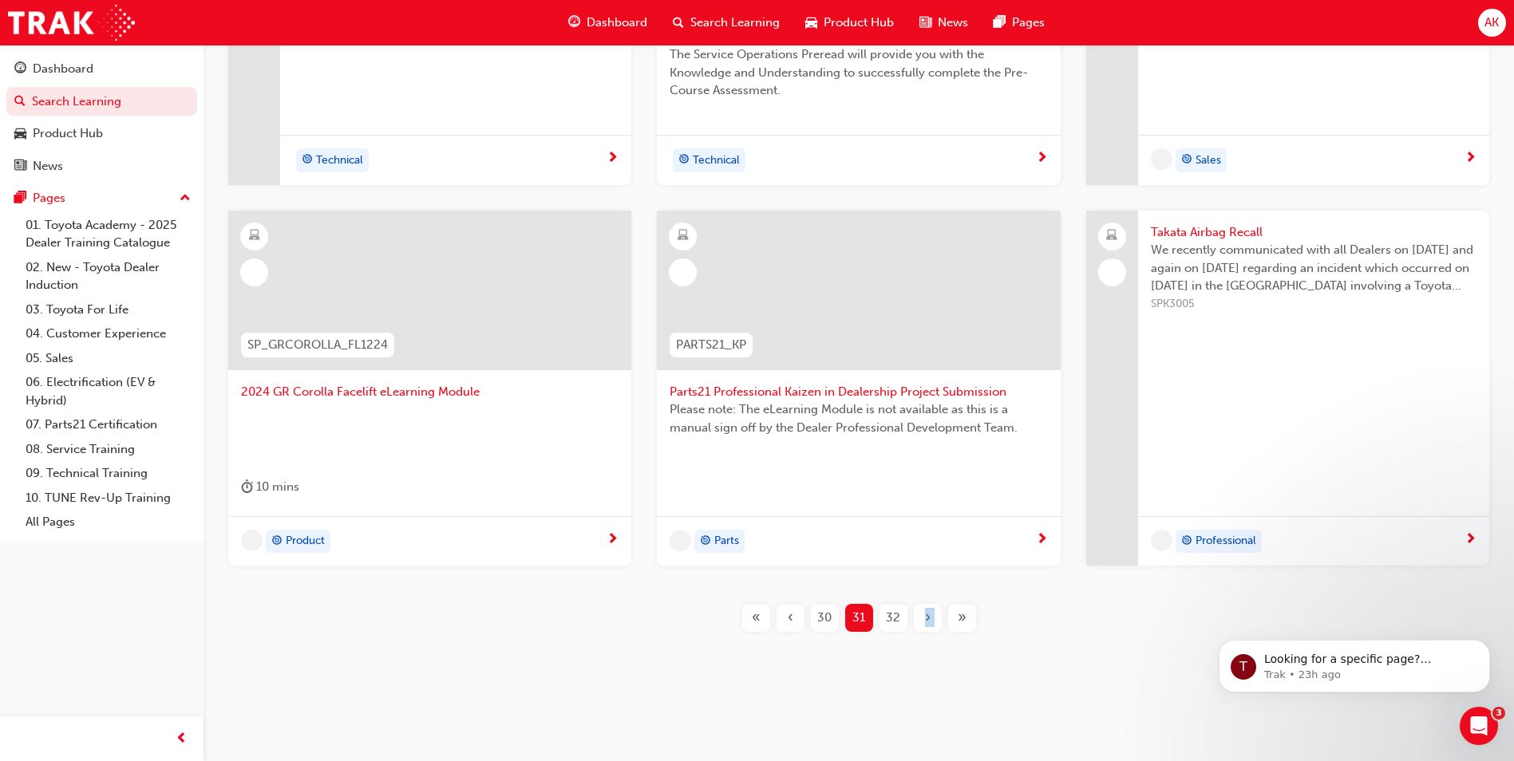
click at [922, 627] on div "›" at bounding box center [928, 618] width 28 height 28
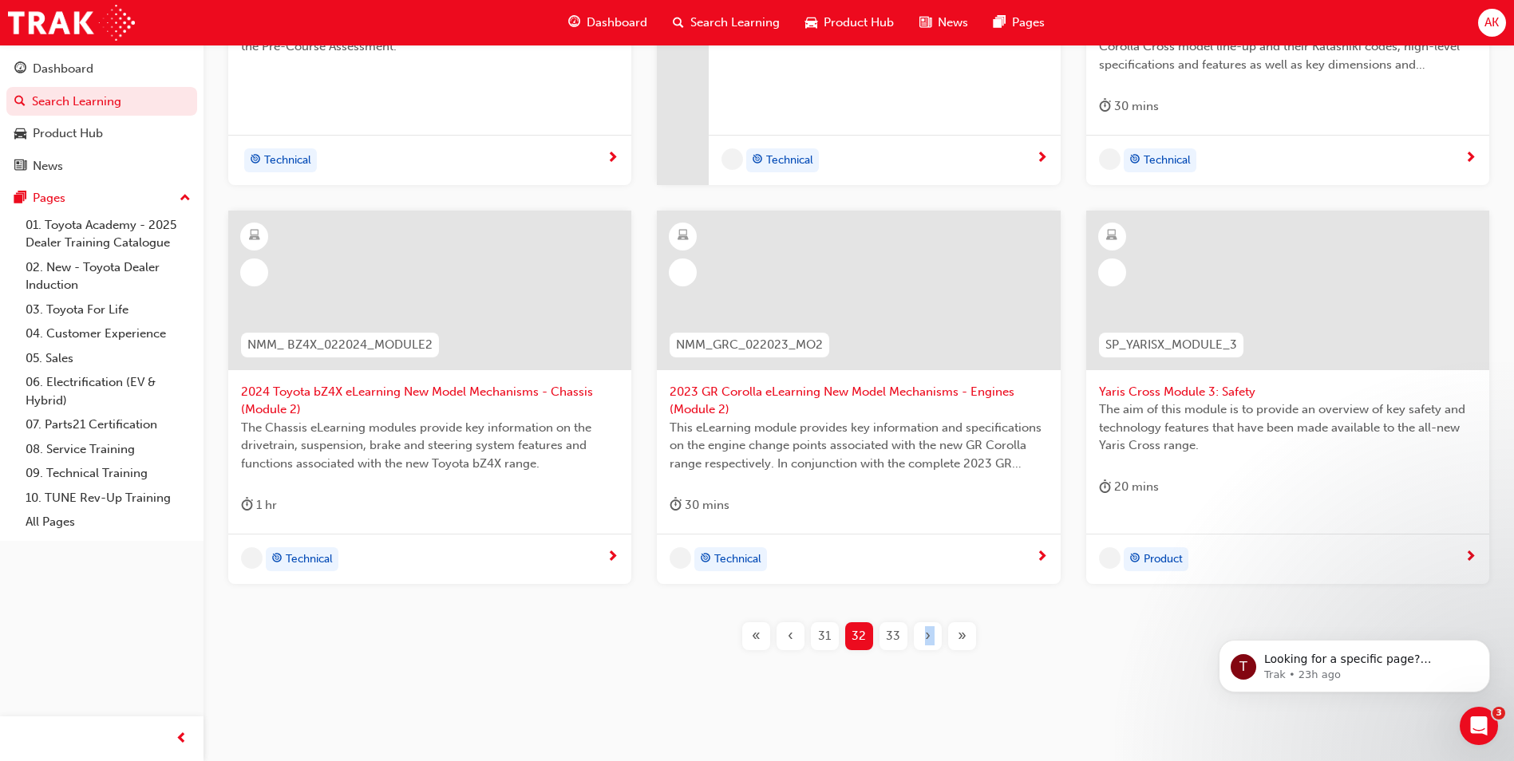
click at [922, 632] on div "›" at bounding box center [928, 636] width 28 height 28
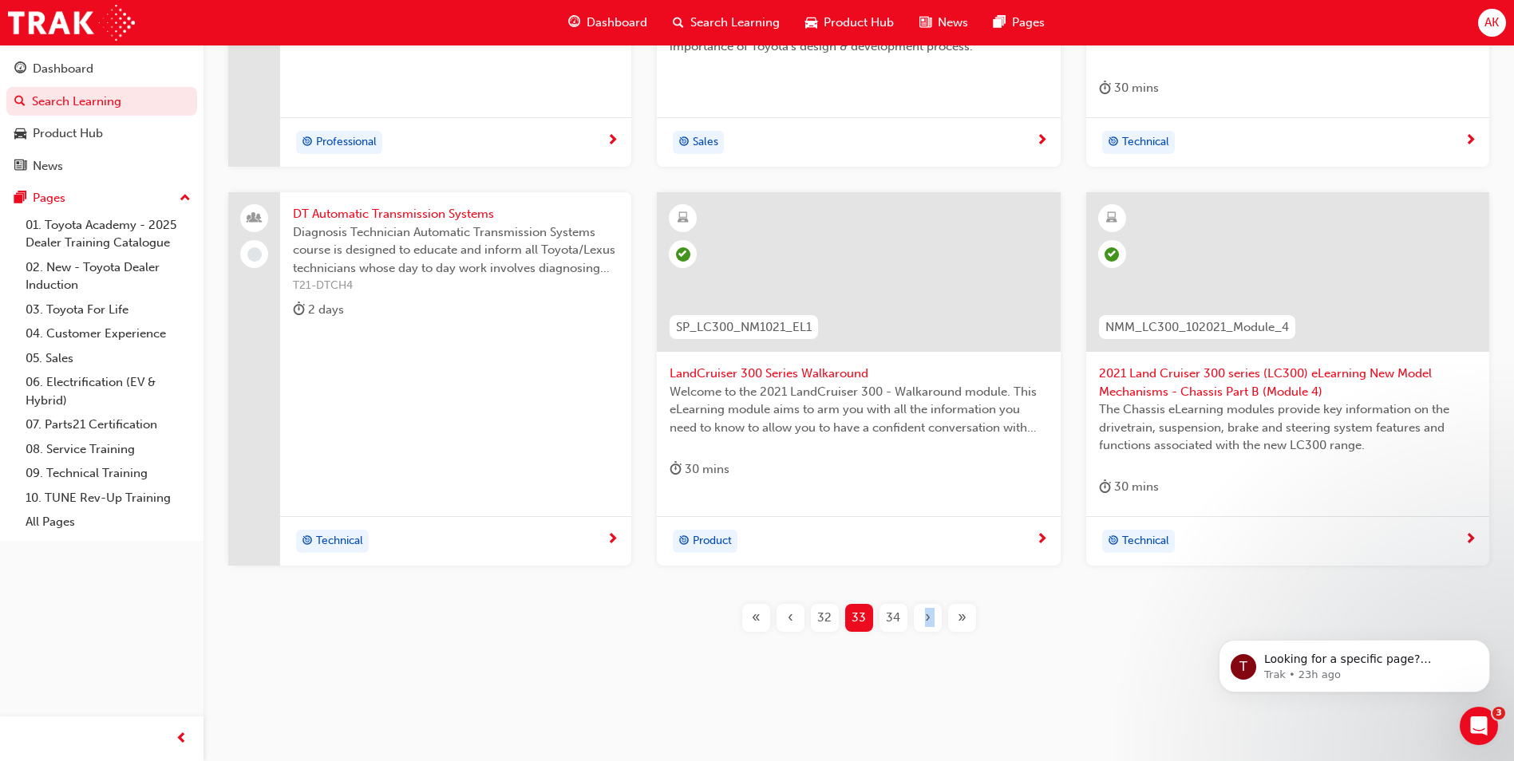
click at [930, 617] on span "›" at bounding box center [928, 618] width 6 height 18
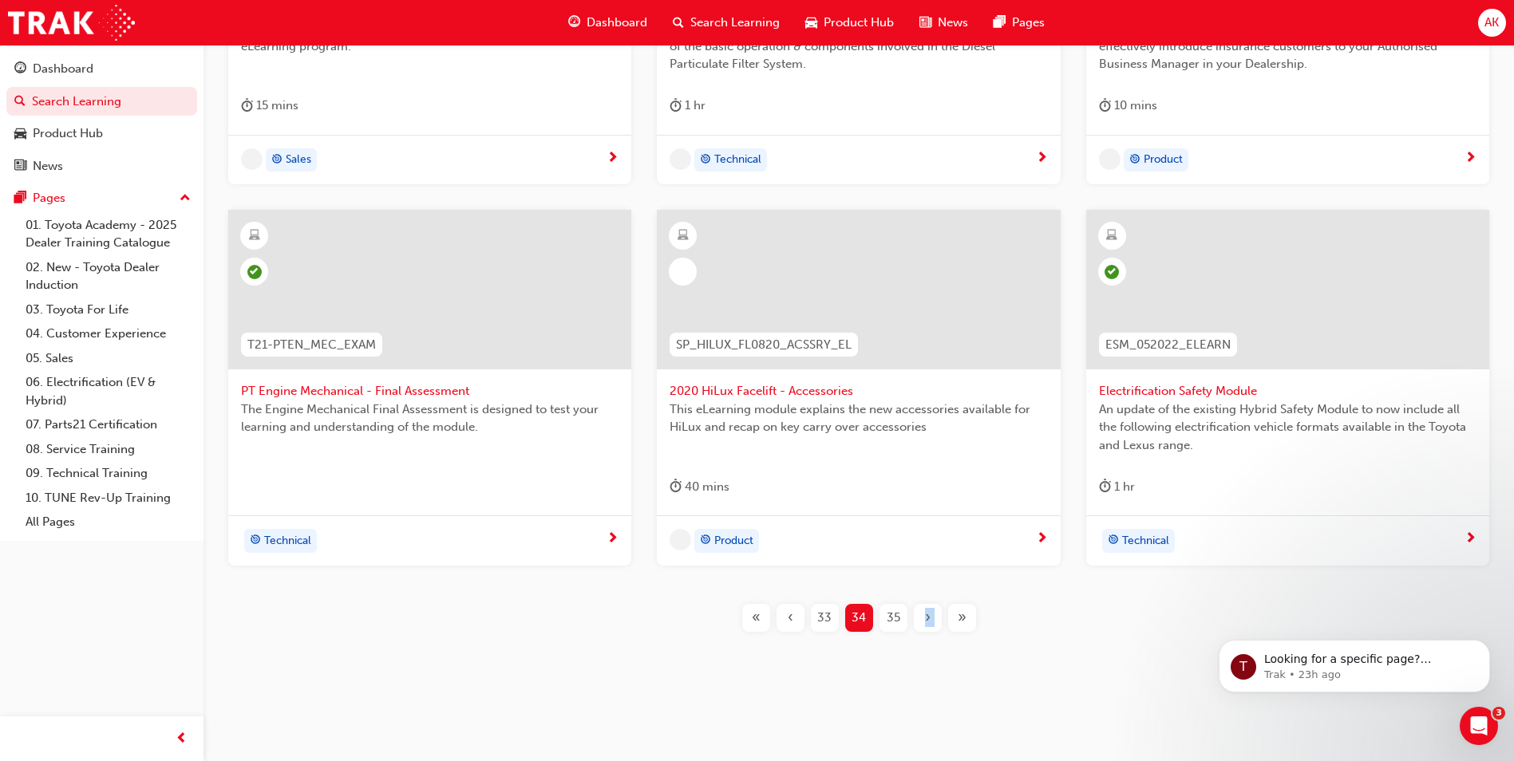
scroll to position [540, 0]
click at [922, 659] on div "Filter Learning Resources Showing 455 results P2P_INTRO_1024 'OWAF' Pathway to …" at bounding box center [858, 183] width 1310 height 973
click at [906, 684] on div "Learning Plans Learning Resources Sessions Filter Learning Resources Showing 45…" at bounding box center [858, 113] width 1310 height 1217
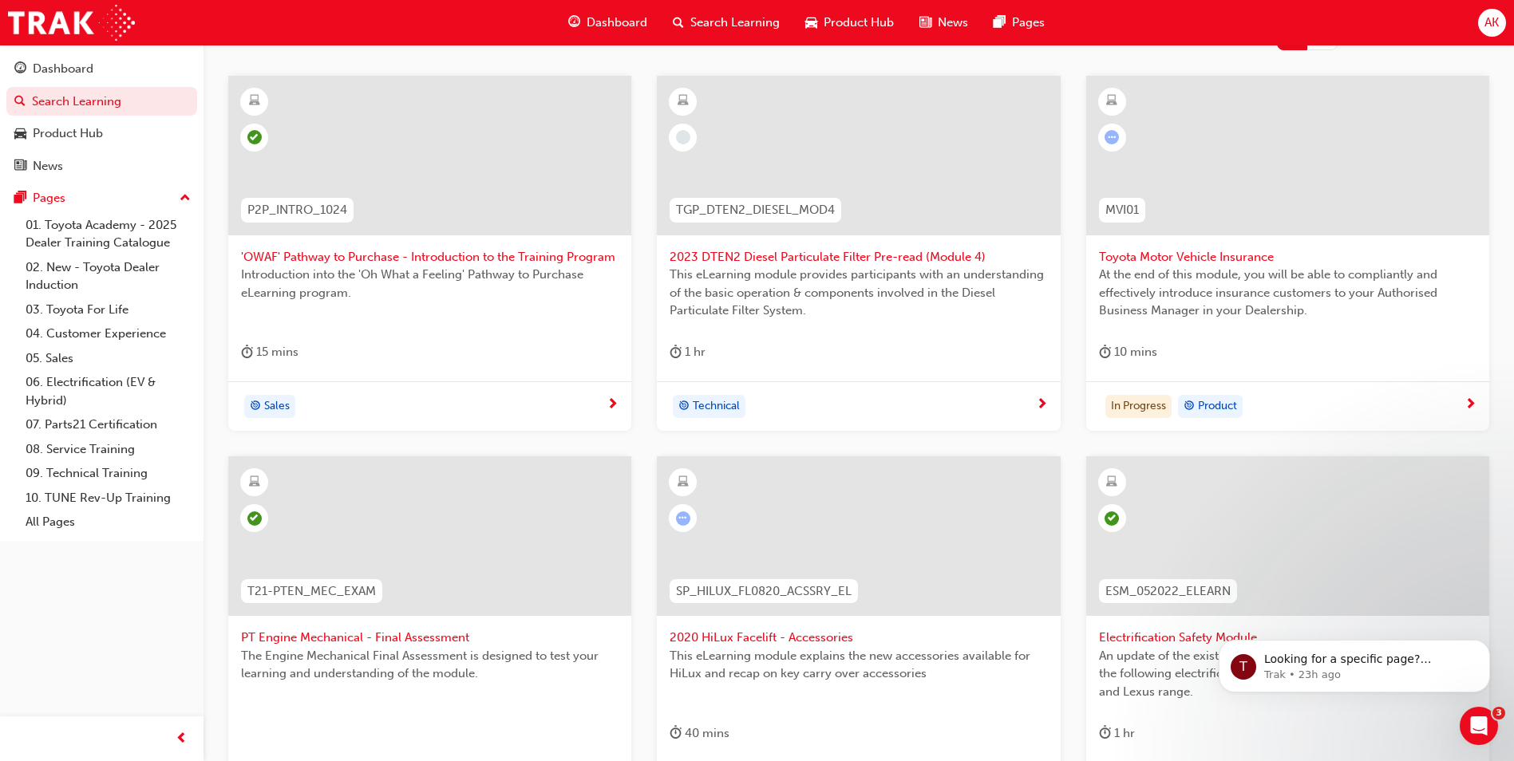
scroll to position [61, 0]
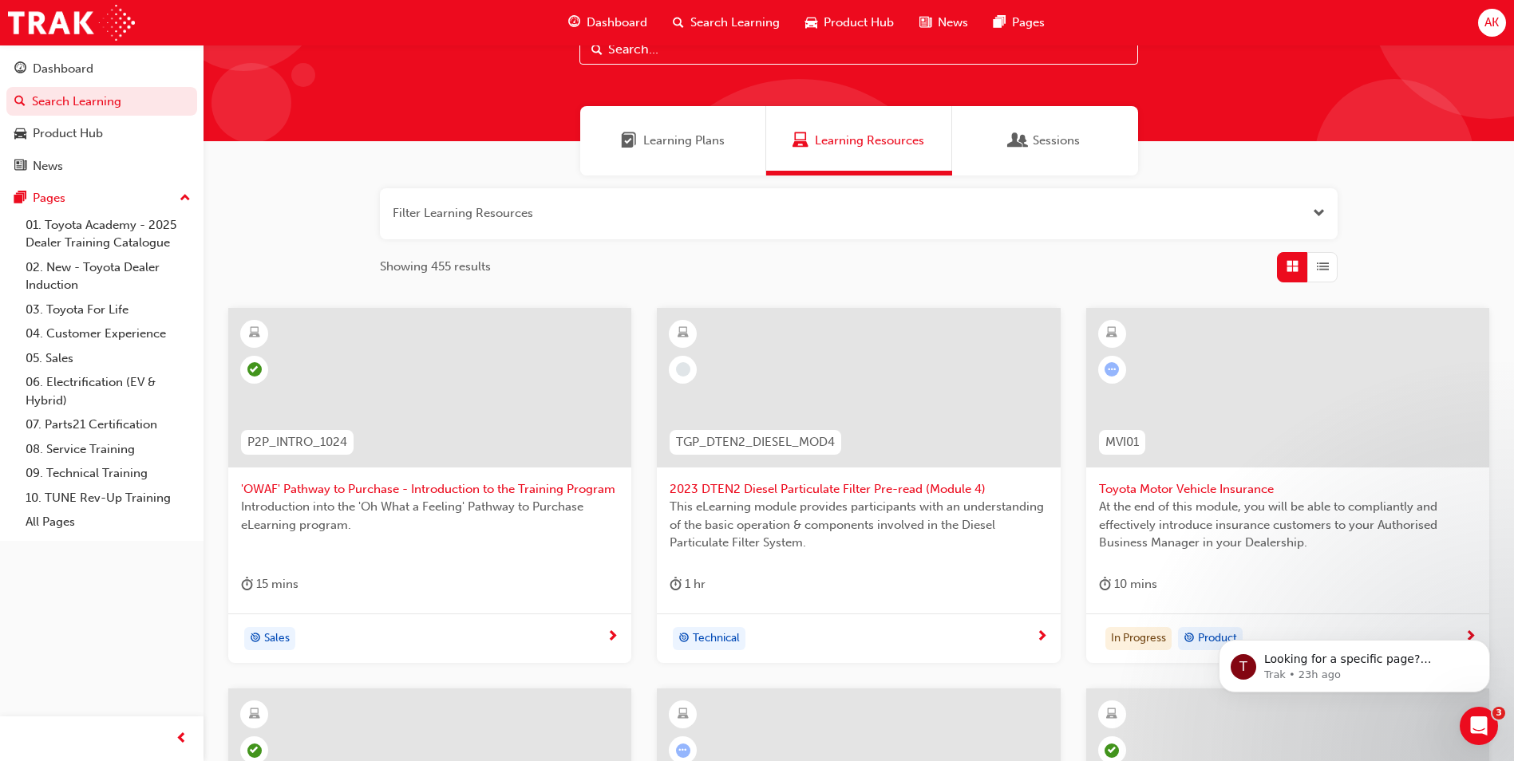
click at [1176, 484] on span "Toyota Motor Vehicle Insurance" at bounding box center [1287, 489] width 377 height 18
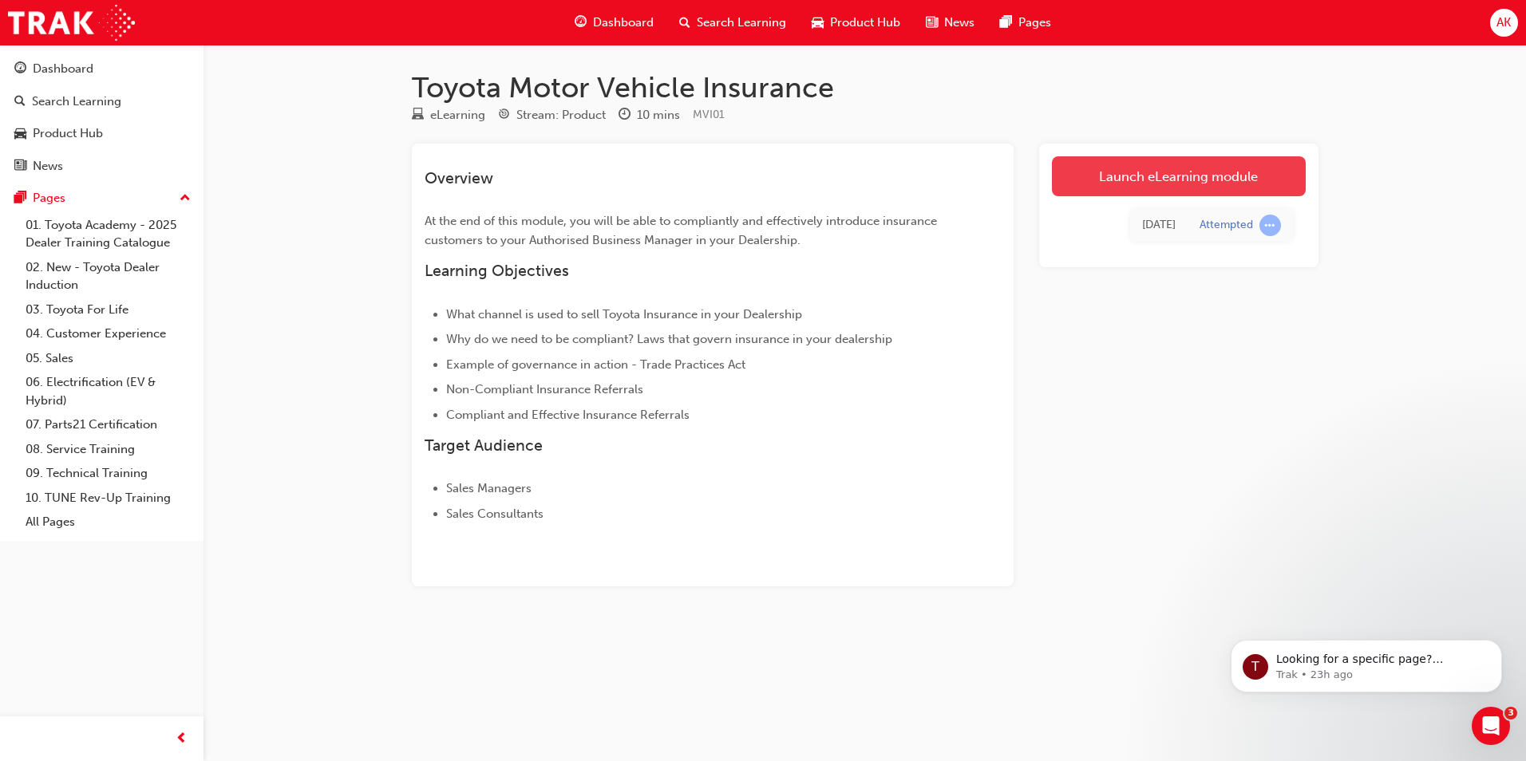
click at [1118, 176] on link "Launch eLearning module" at bounding box center [1179, 176] width 254 height 40
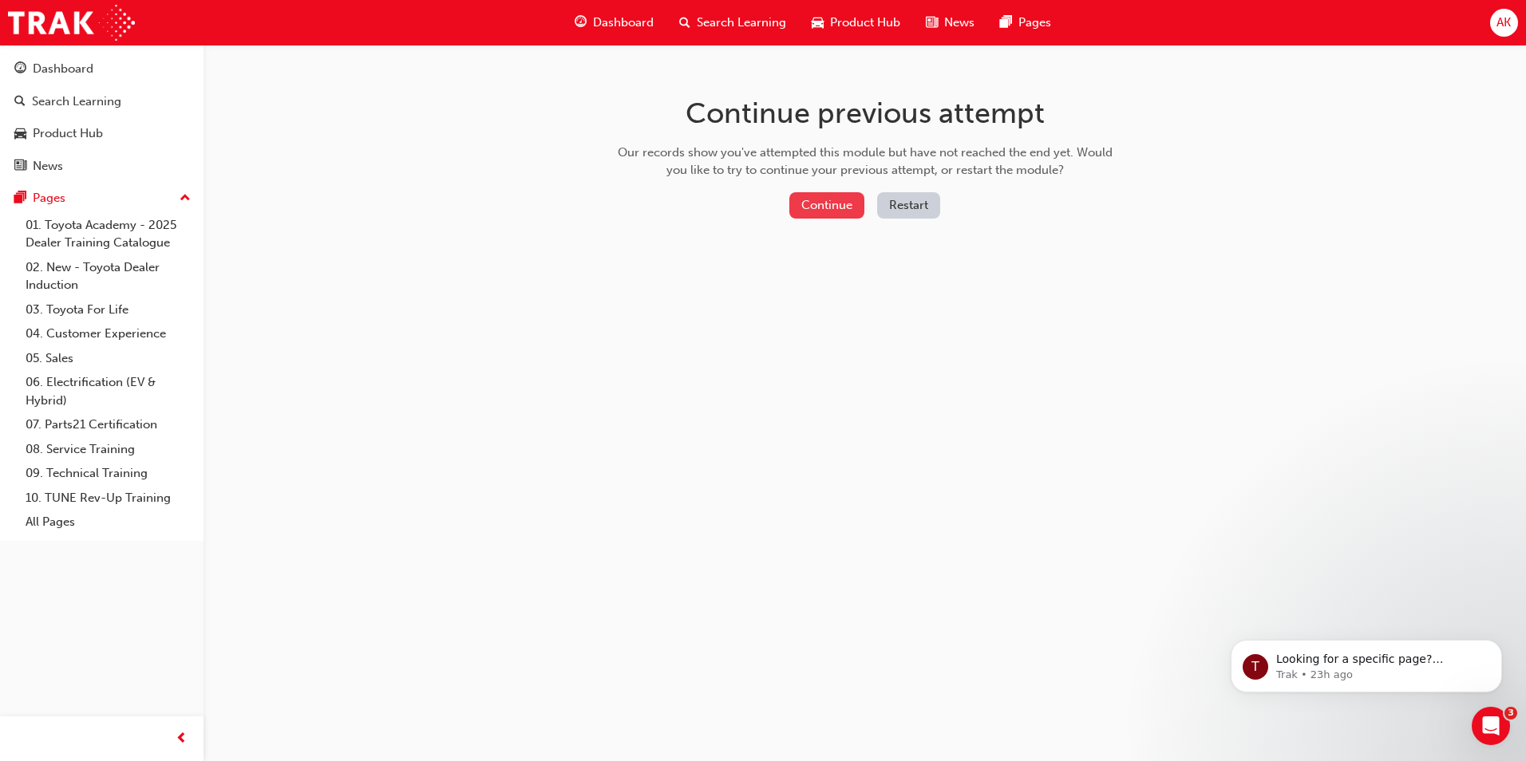
click at [803, 199] on button "Continue" at bounding box center [826, 205] width 75 height 26
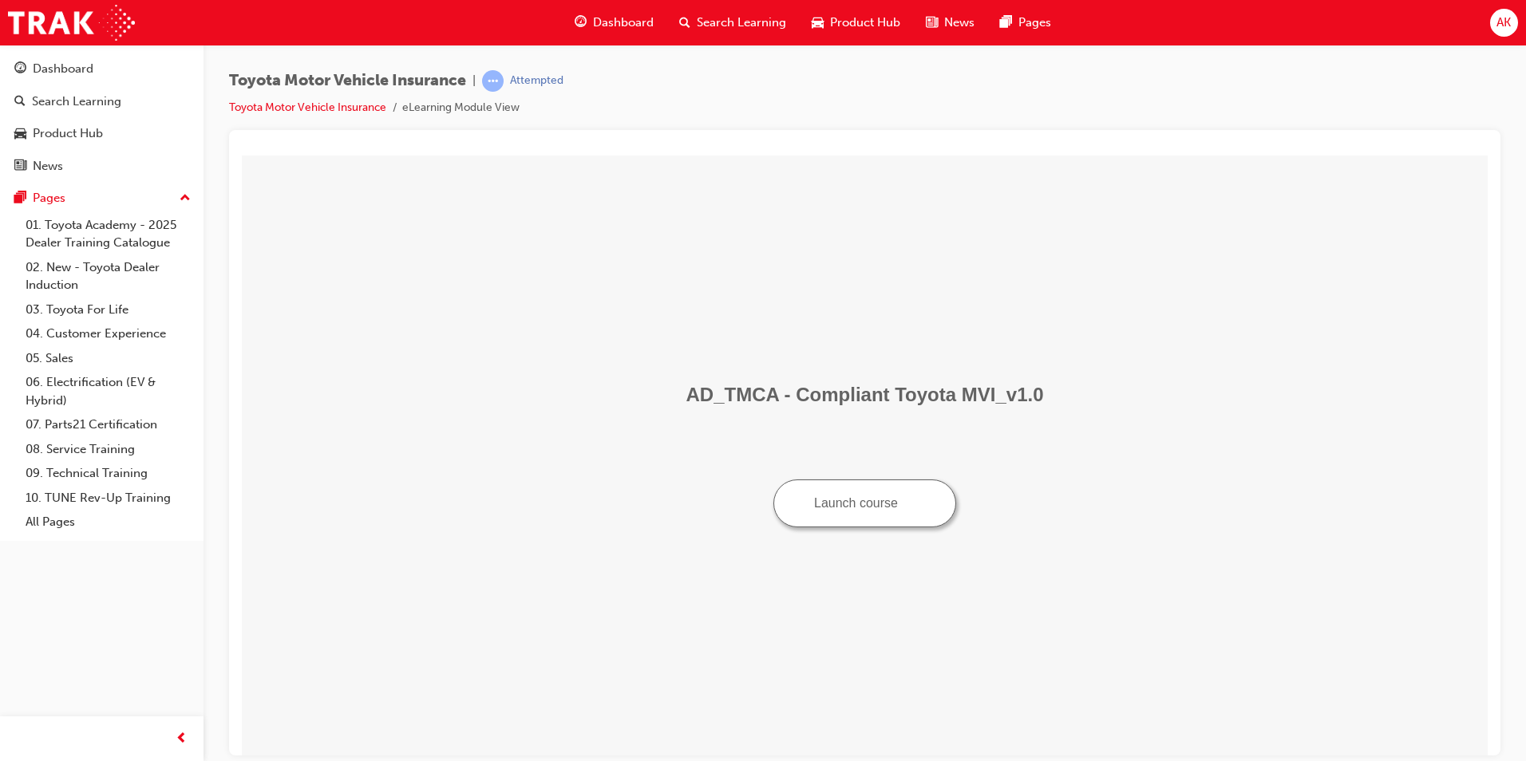
click at [874, 506] on button "Launch course" at bounding box center [864, 503] width 183 height 48
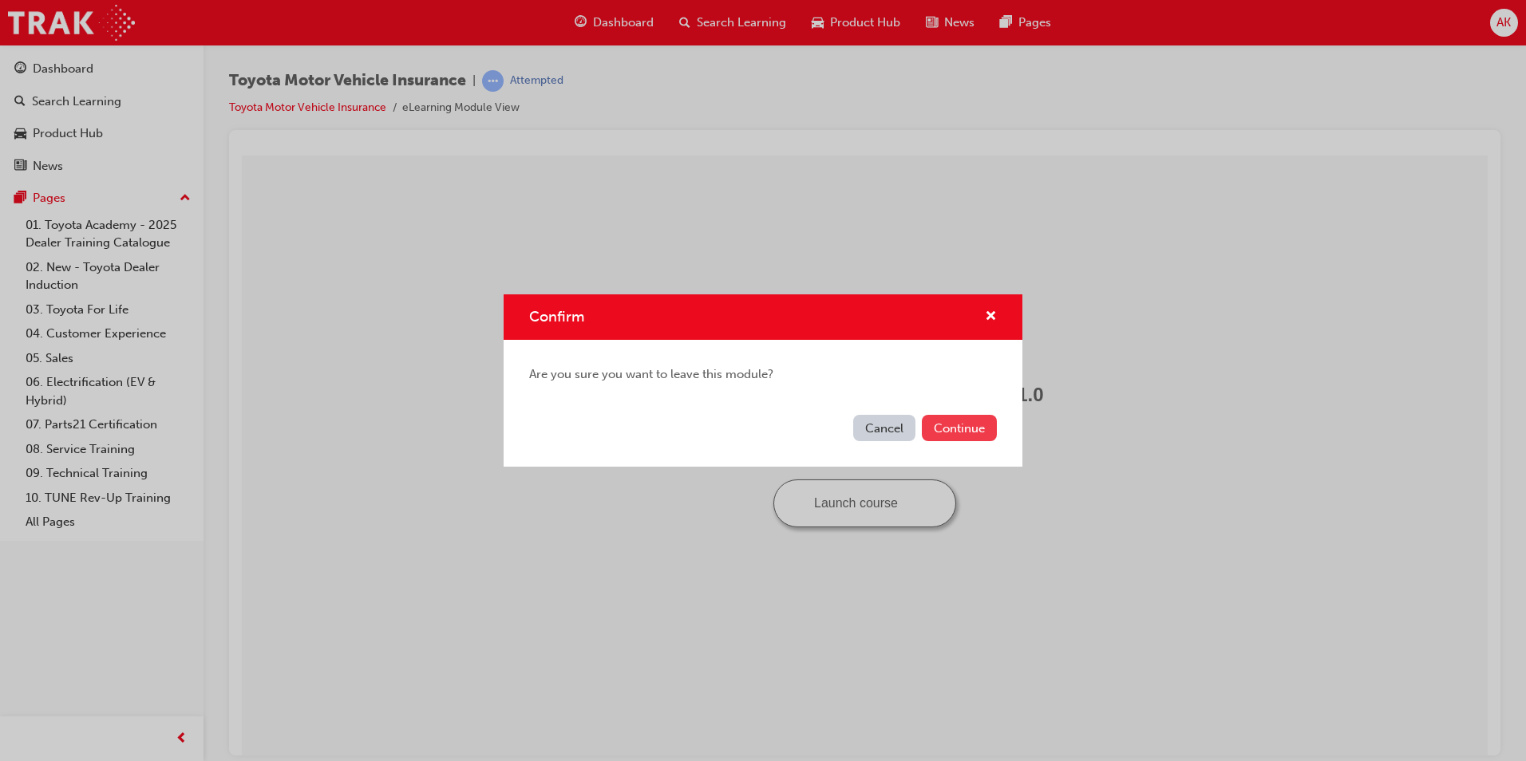
click at [945, 429] on button "Continue" at bounding box center [959, 428] width 75 height 26
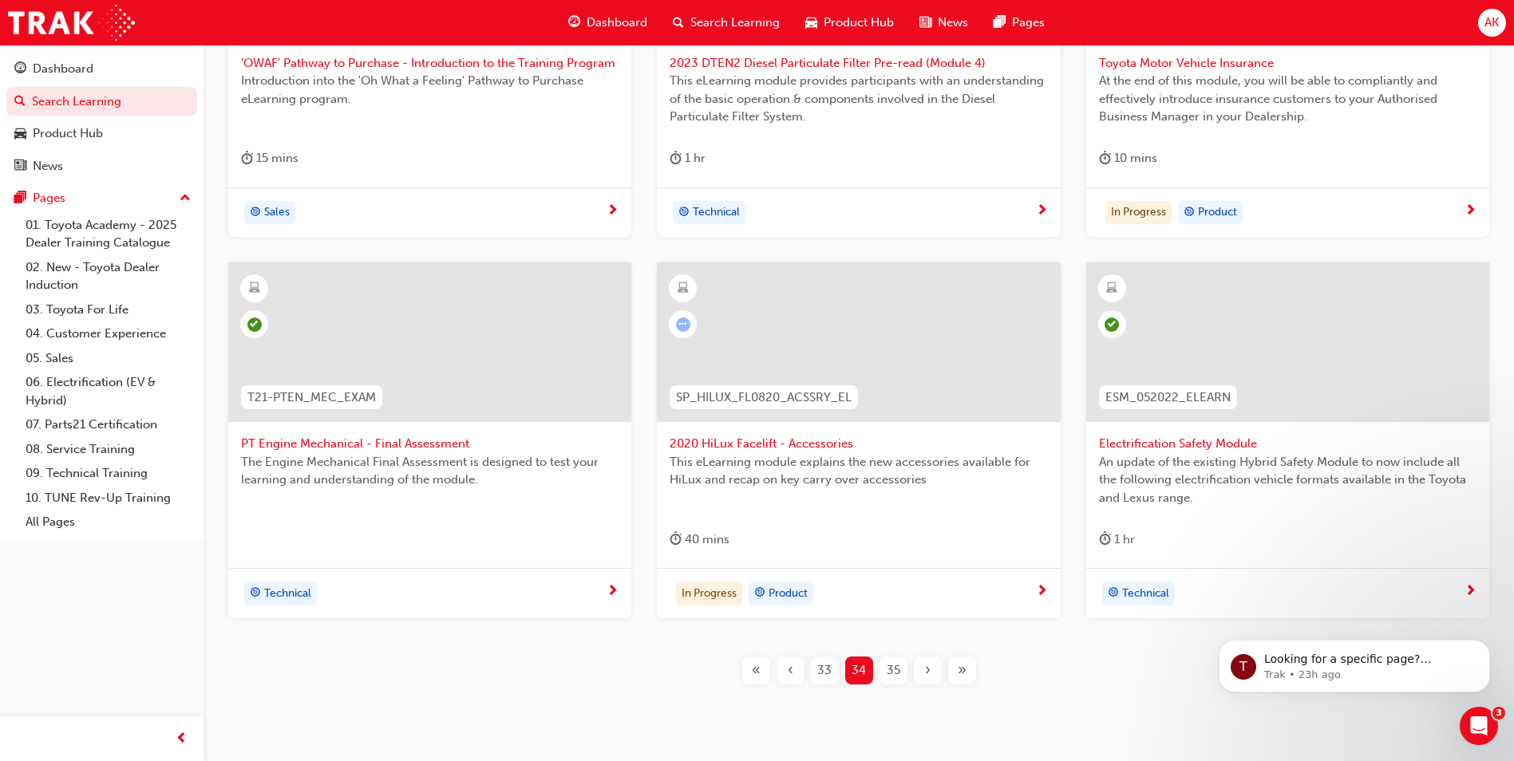
scroll to position [460, 0]
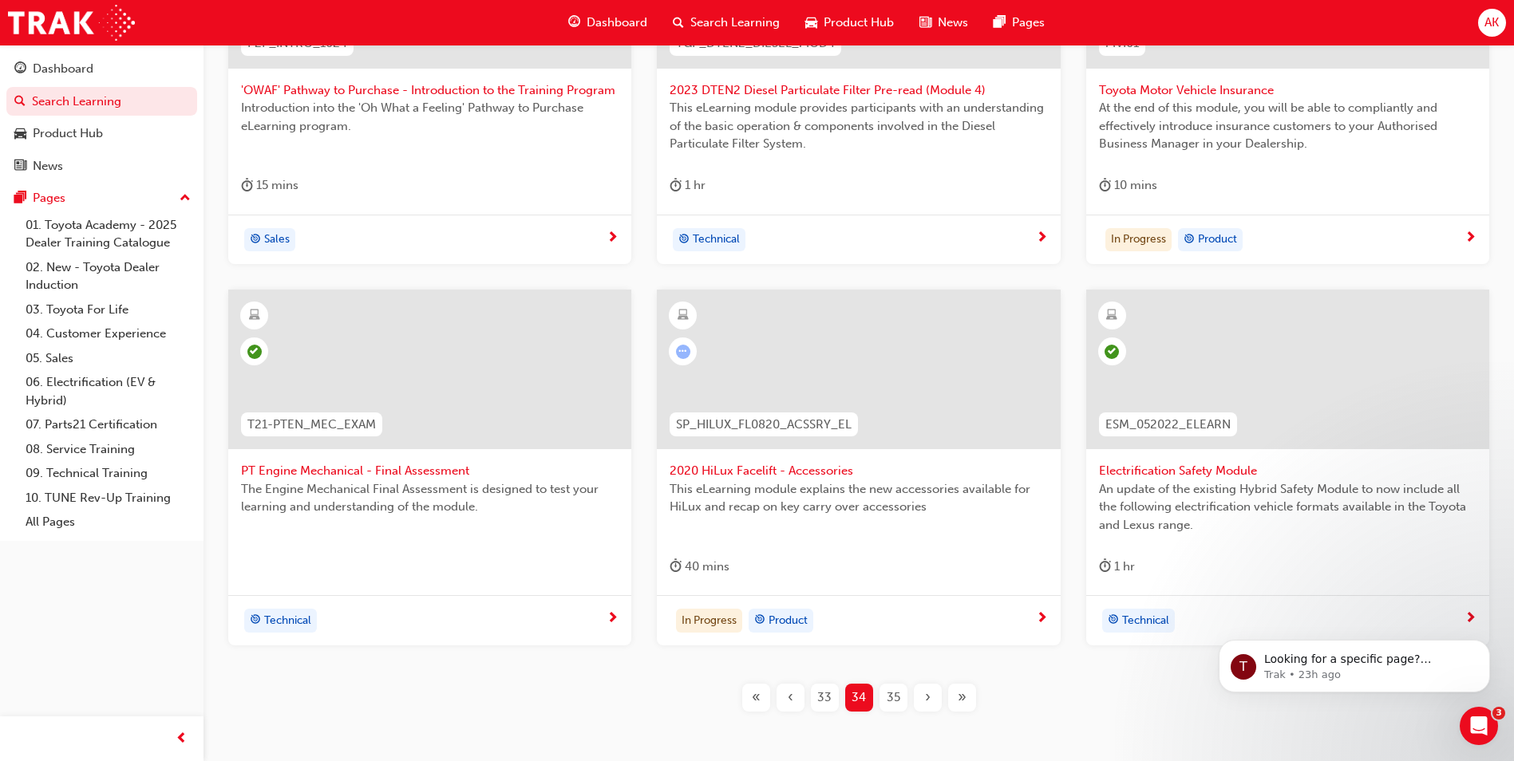
click at [784, 528] on div "This eLearning module explains the new accessories available for HiLux and reca…" at bounding box center [857, 512] width 377 height 64
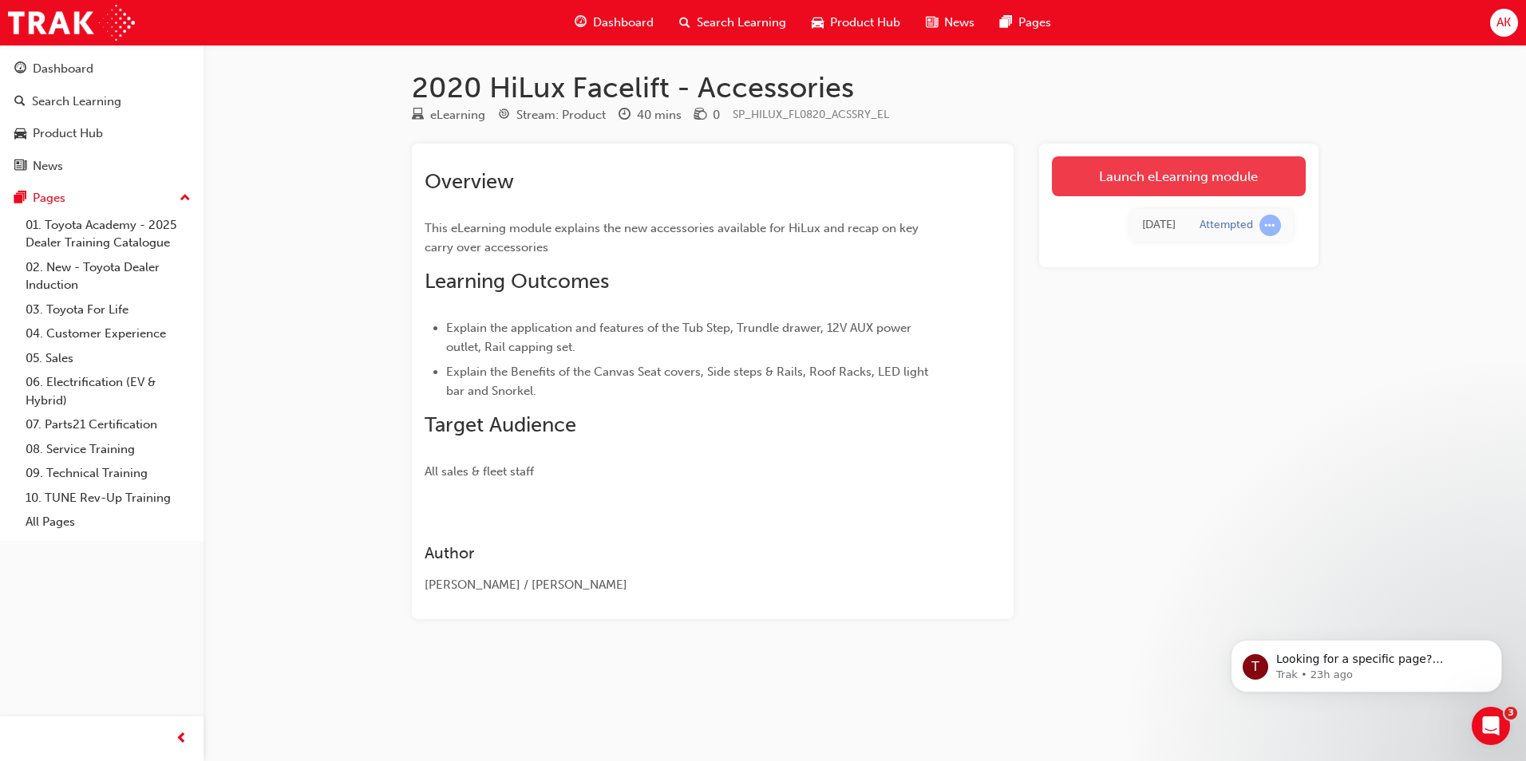
click at [1139, 175] on link "Launch eLearning module" at bounding box center [1179, 176] width 254 height 40
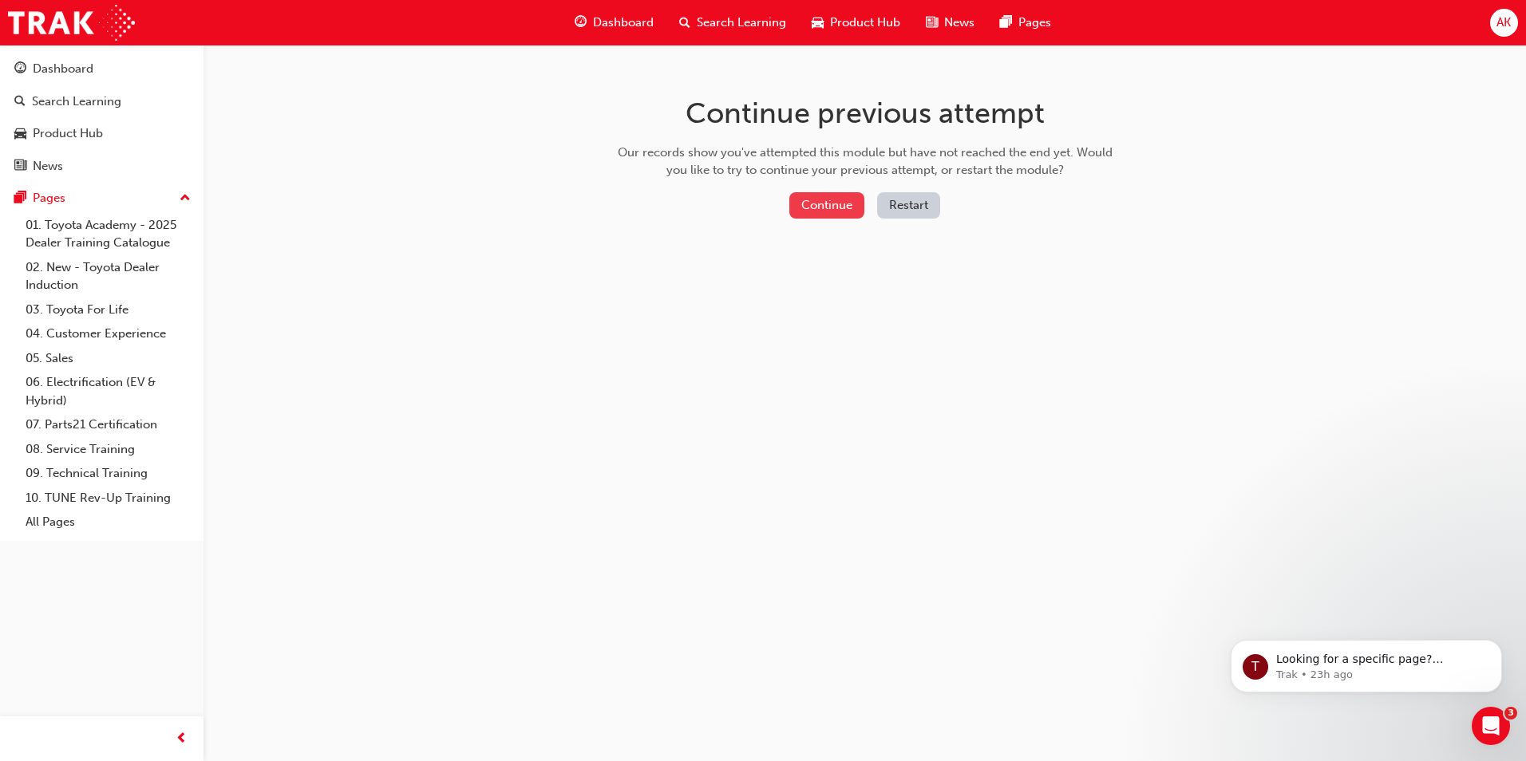
click at [846, 204] on button "Continue" at bounding box center [826, 205] width 75 height 26
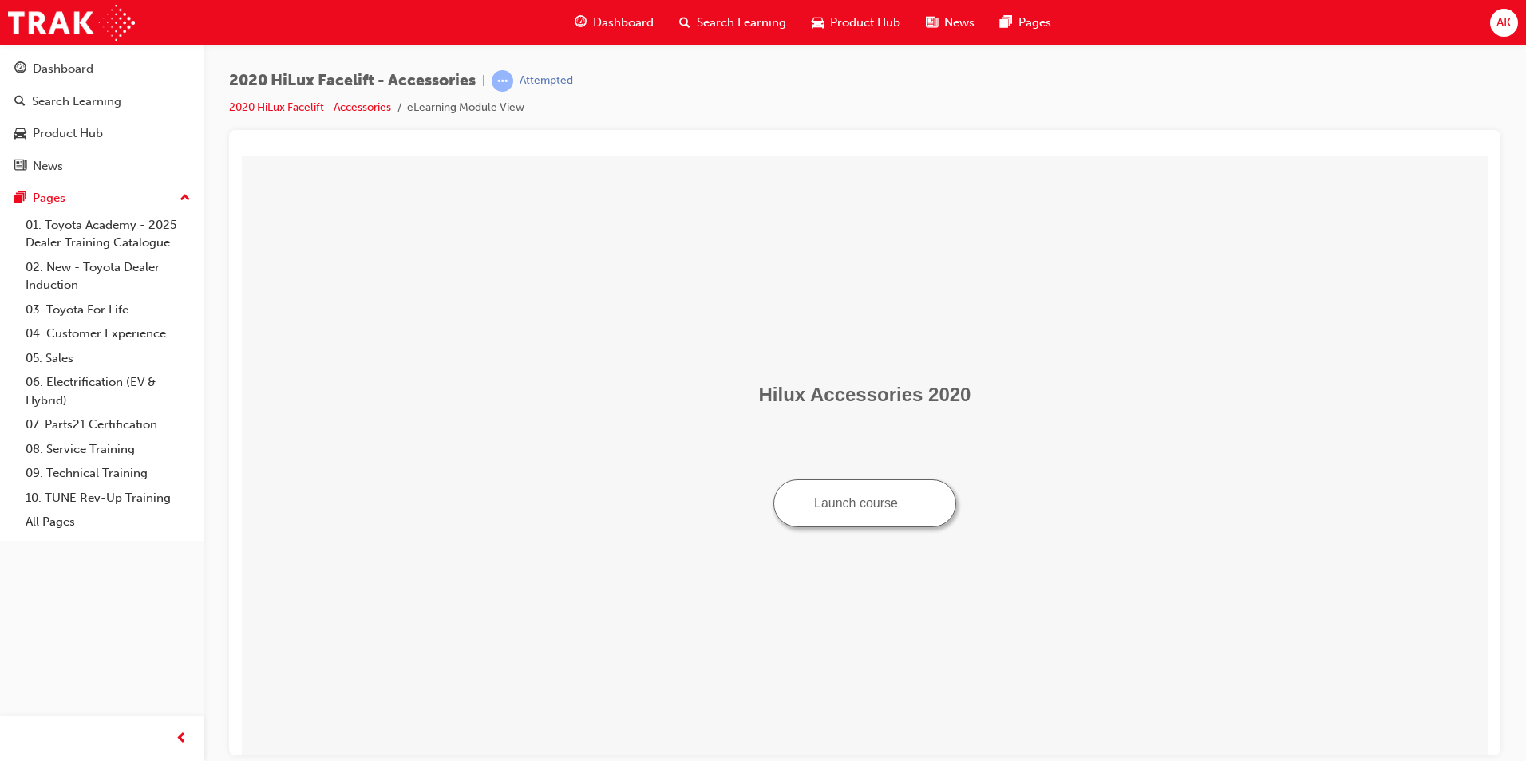
click at [857, 519] on button "Launch course" at bounding box center [864, 503] width 183 height 48
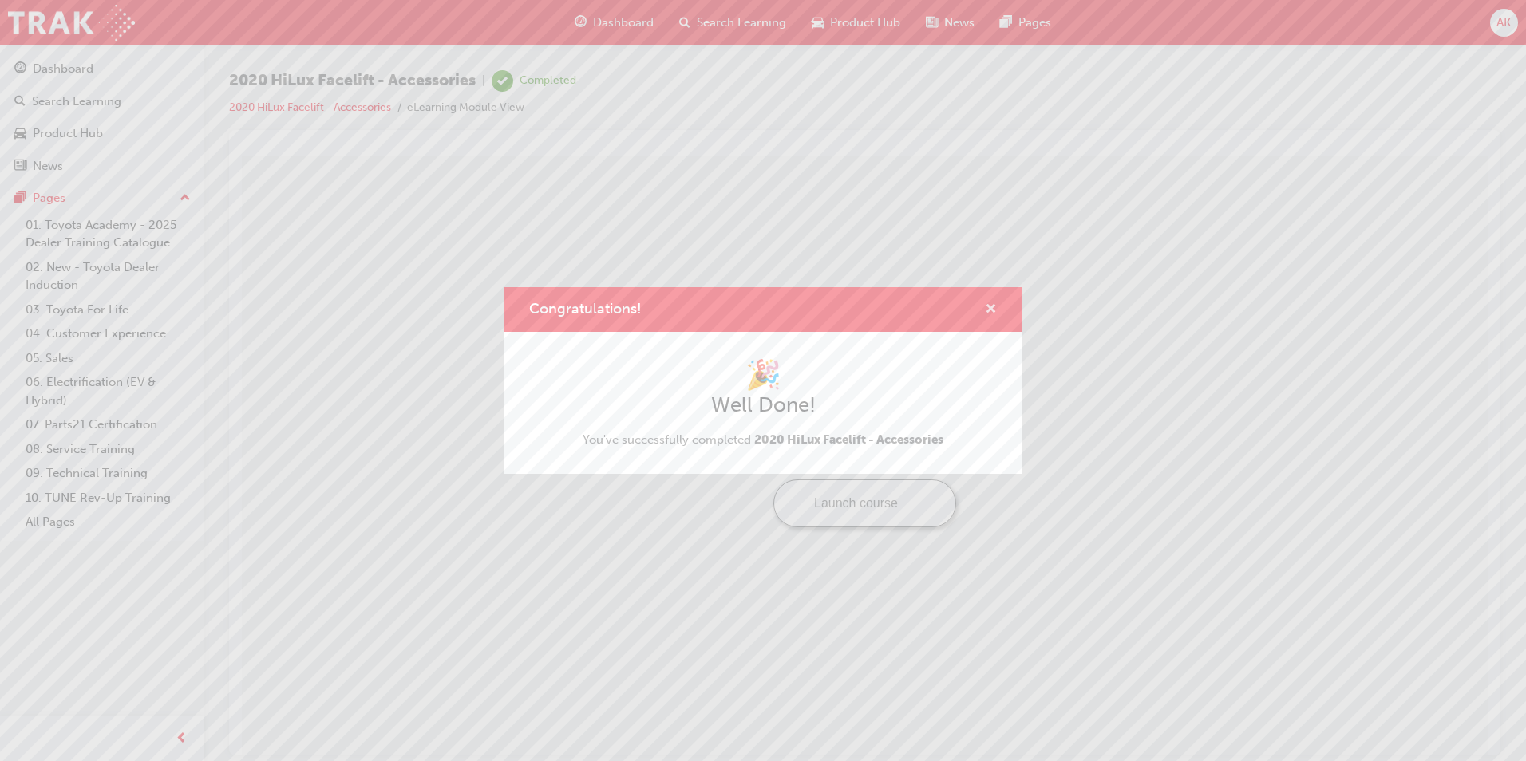
click at [994, 303] on span "cross-icon" at bounding box center [991, 310] width 12 height 14
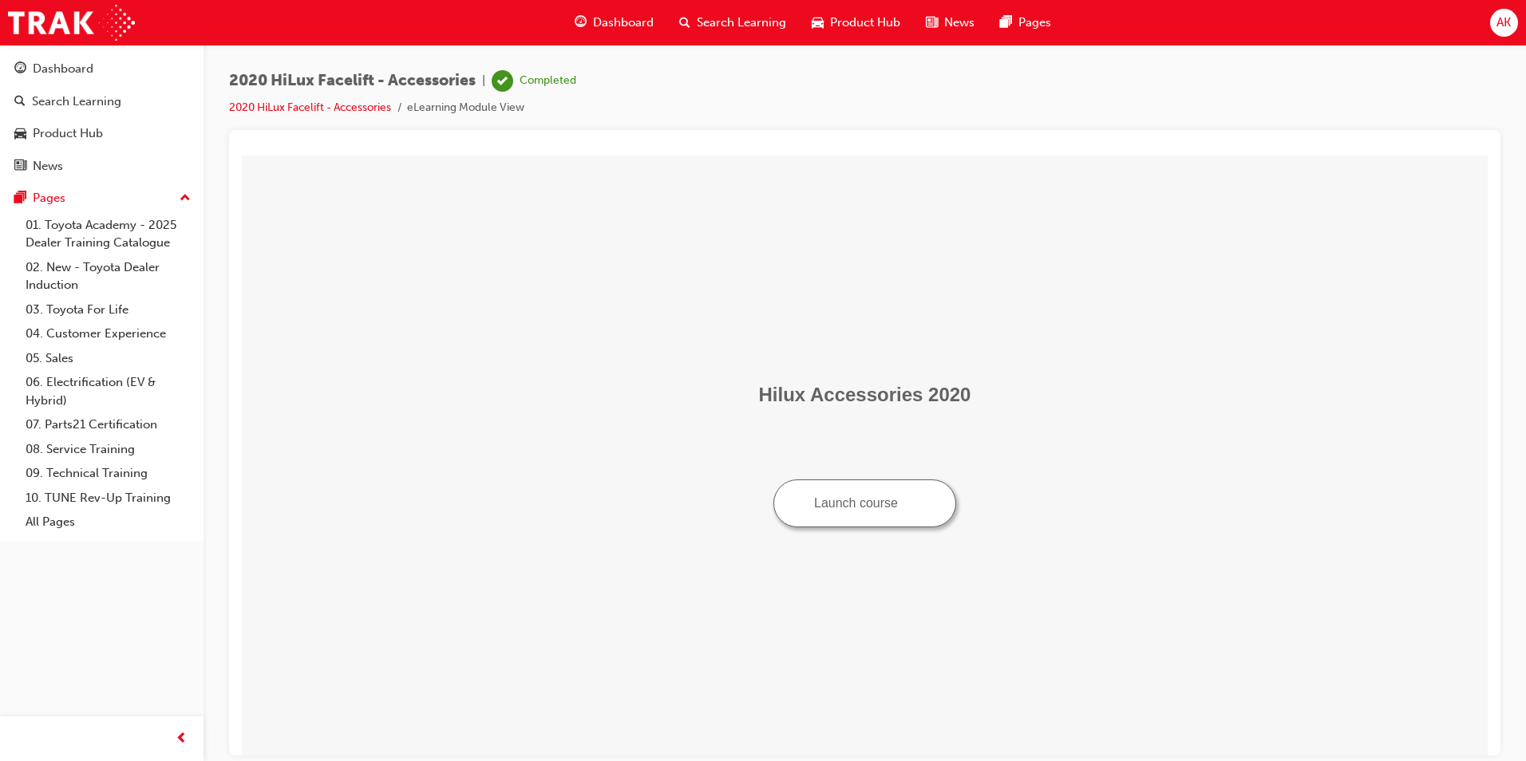
click at [713, 22] on span "Search Learning" at bounding box center [741, 23] width 89 height 18
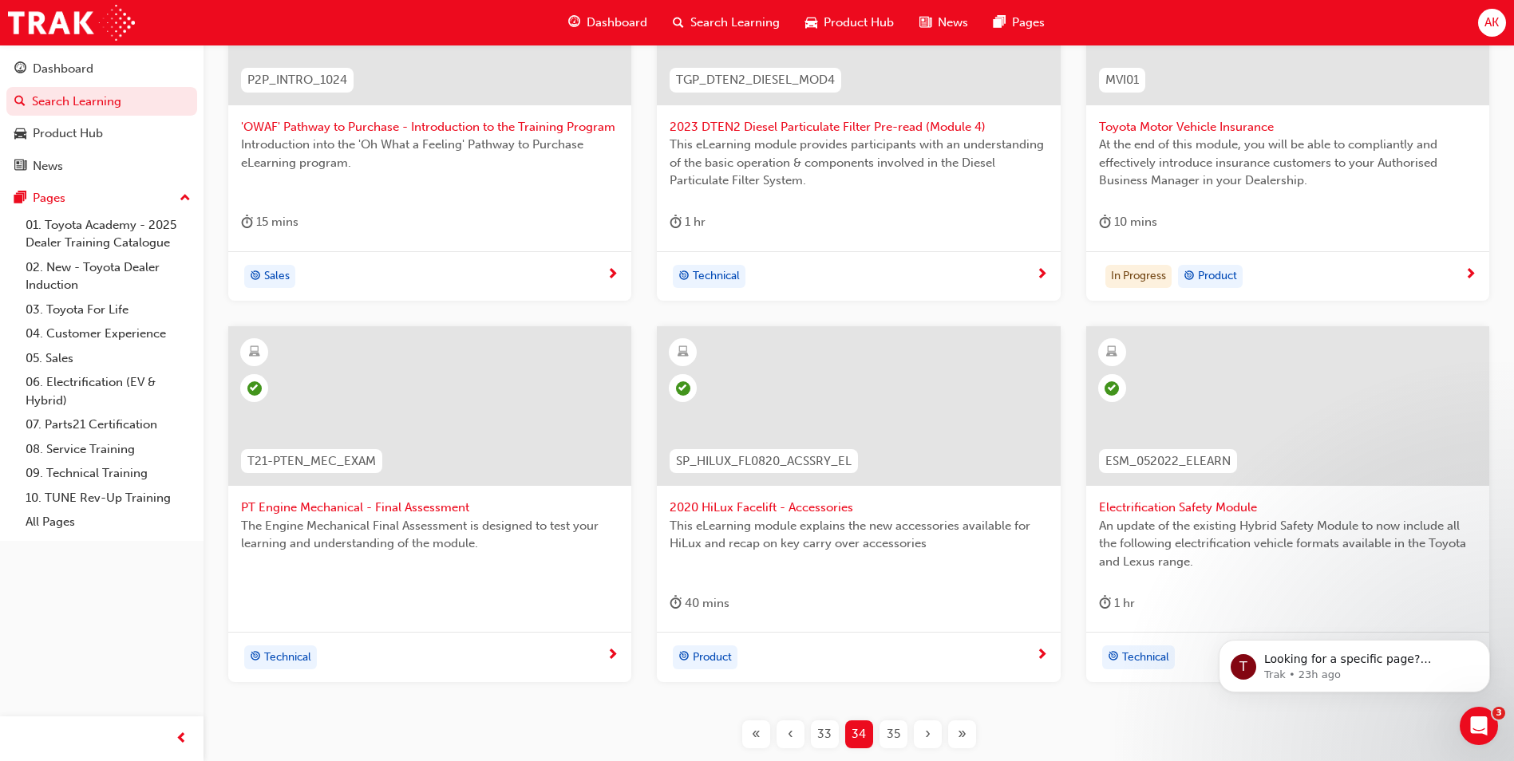
scroll to position [540, 0]
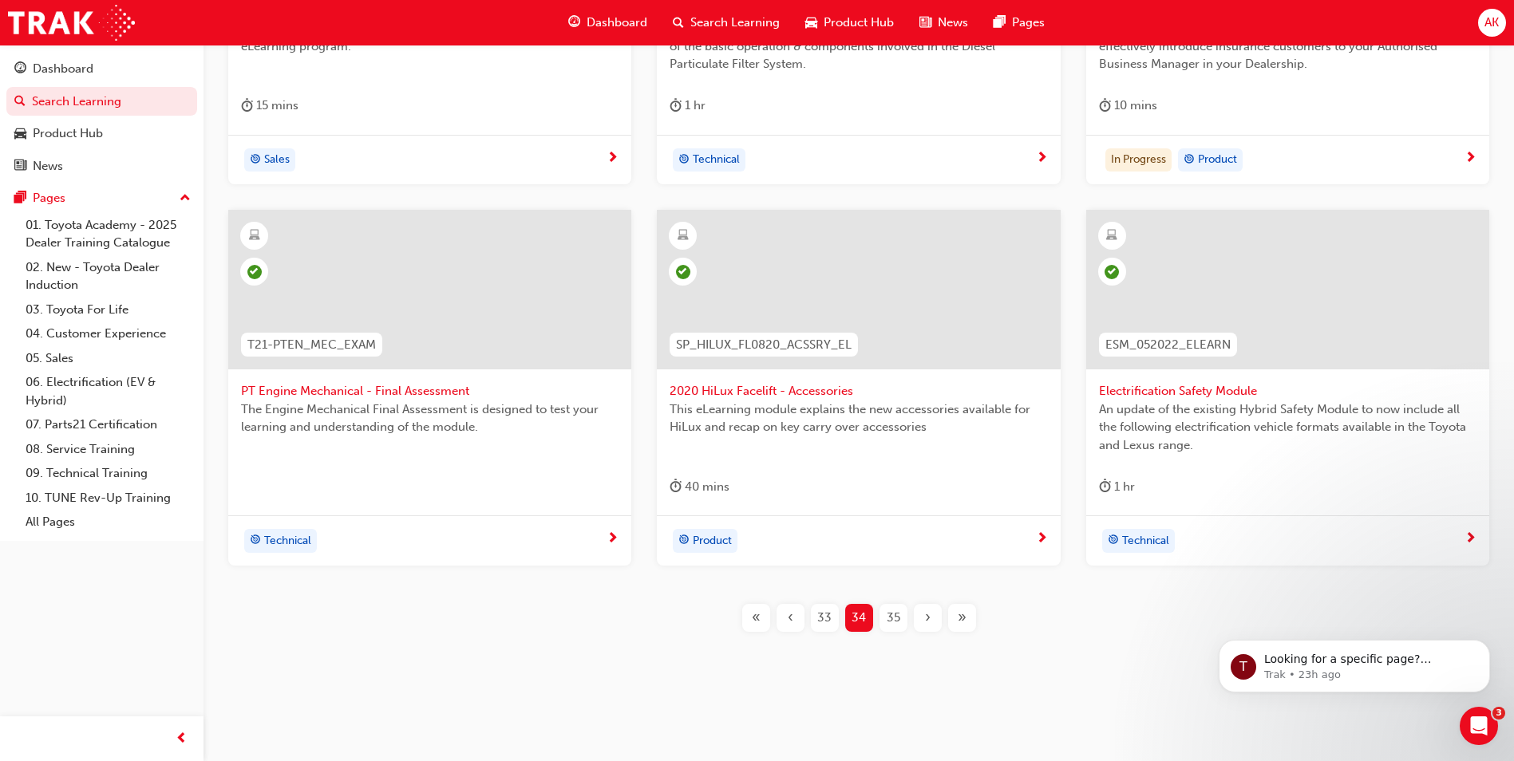
click at [891, 620] on span "35" at bounding box center [893, 618] width 14 height 18
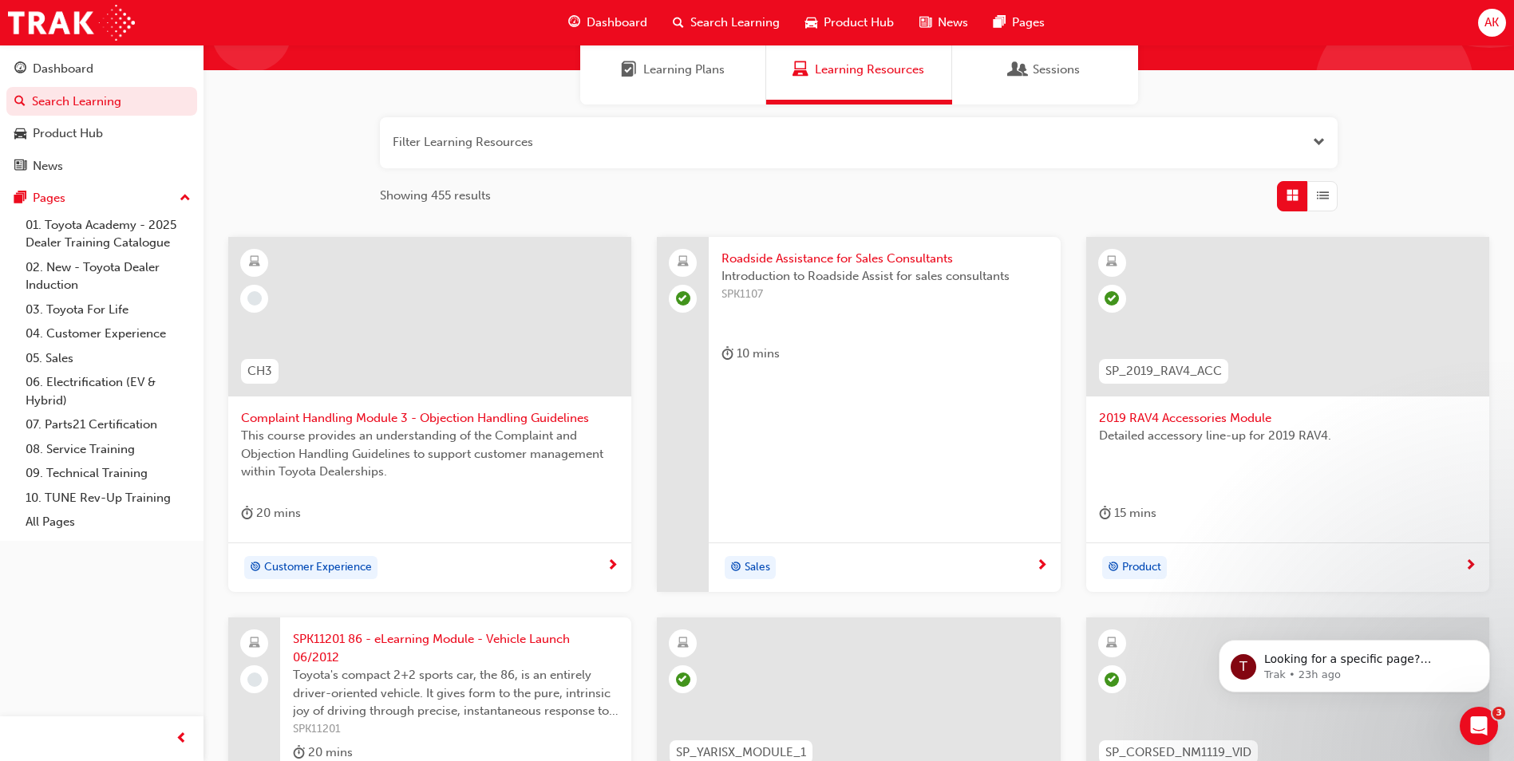
scroll to position [399, 0]
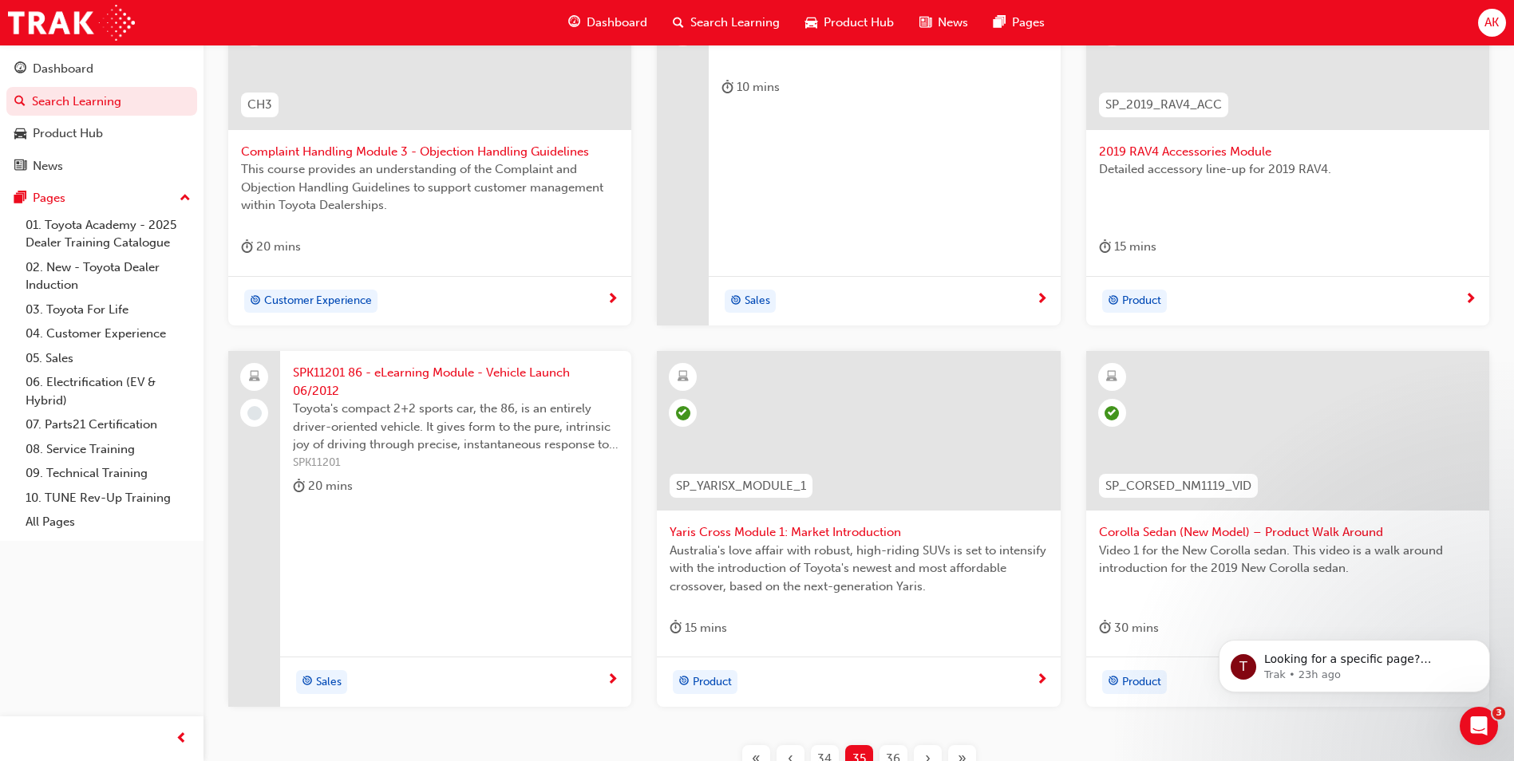
click at [448, 256] on div "20 mins" at bounding box center [429, 250] width 377 height 26
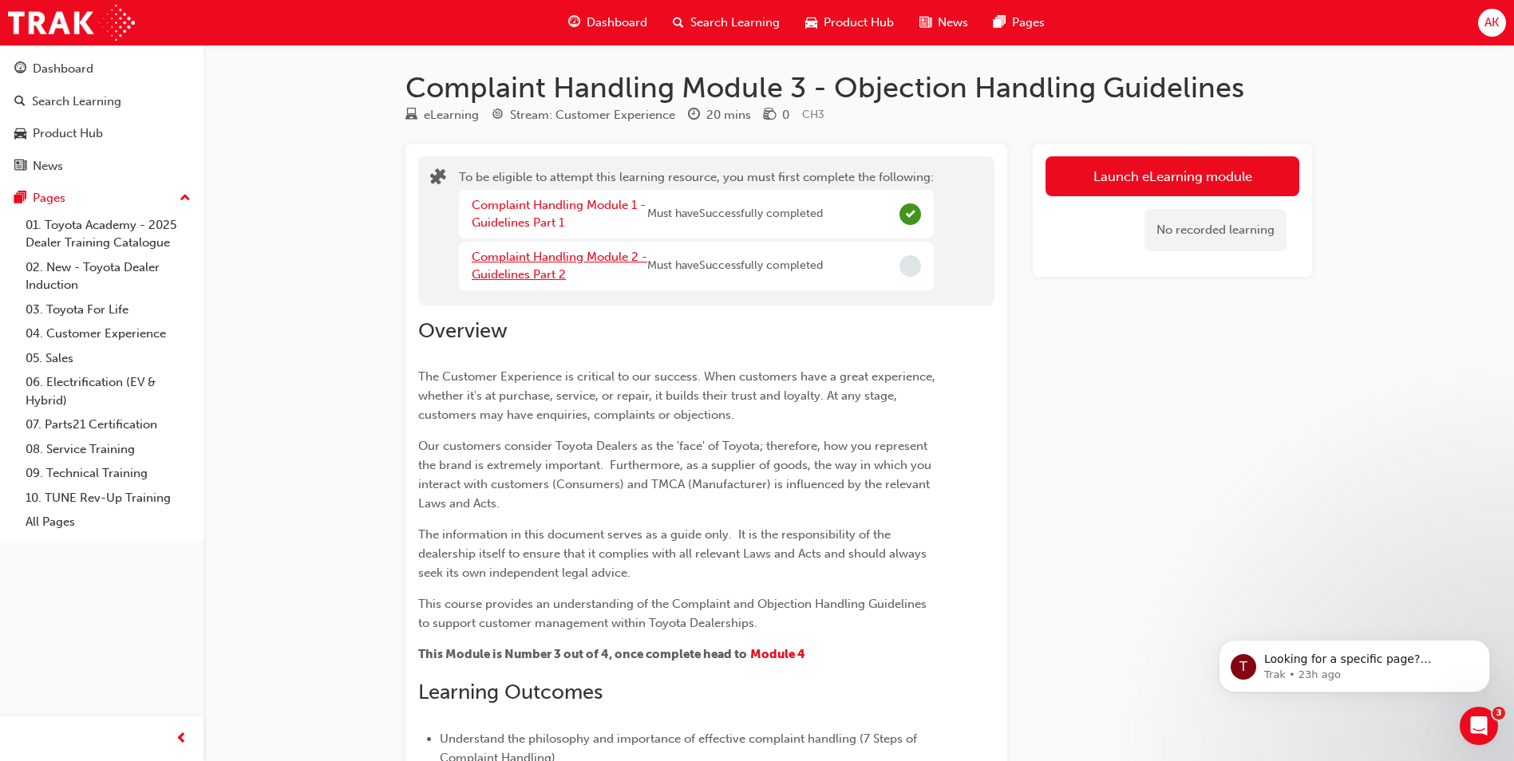
click at [561, 255] on link "Complaint Handling Module 2 - Guidelines Part 2" at bounding box center [560, 266] width 176 height 33
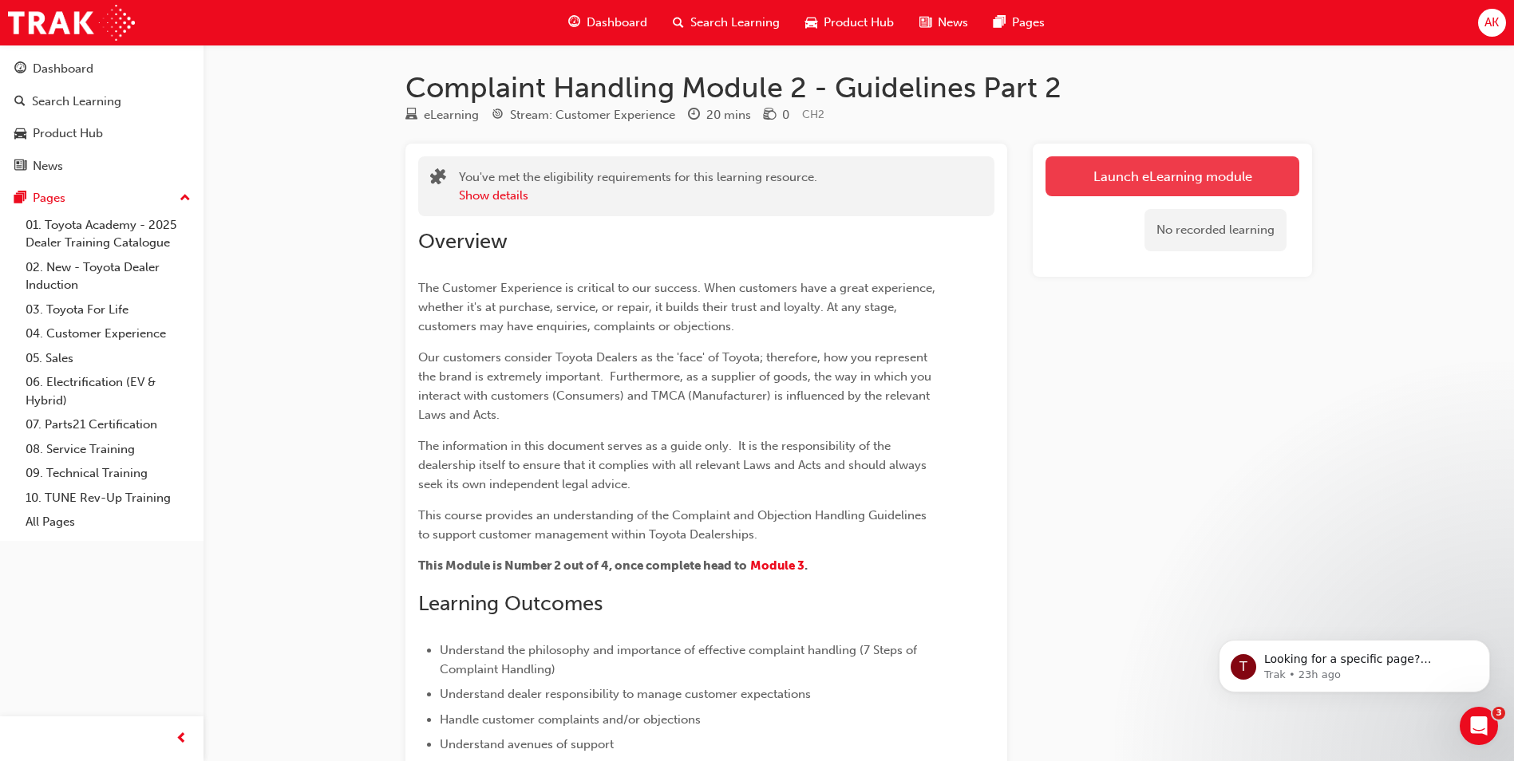
click at [1127, 180] on link "Launch eLearning module" at bounding box center [1172, 176] width 254 height 40
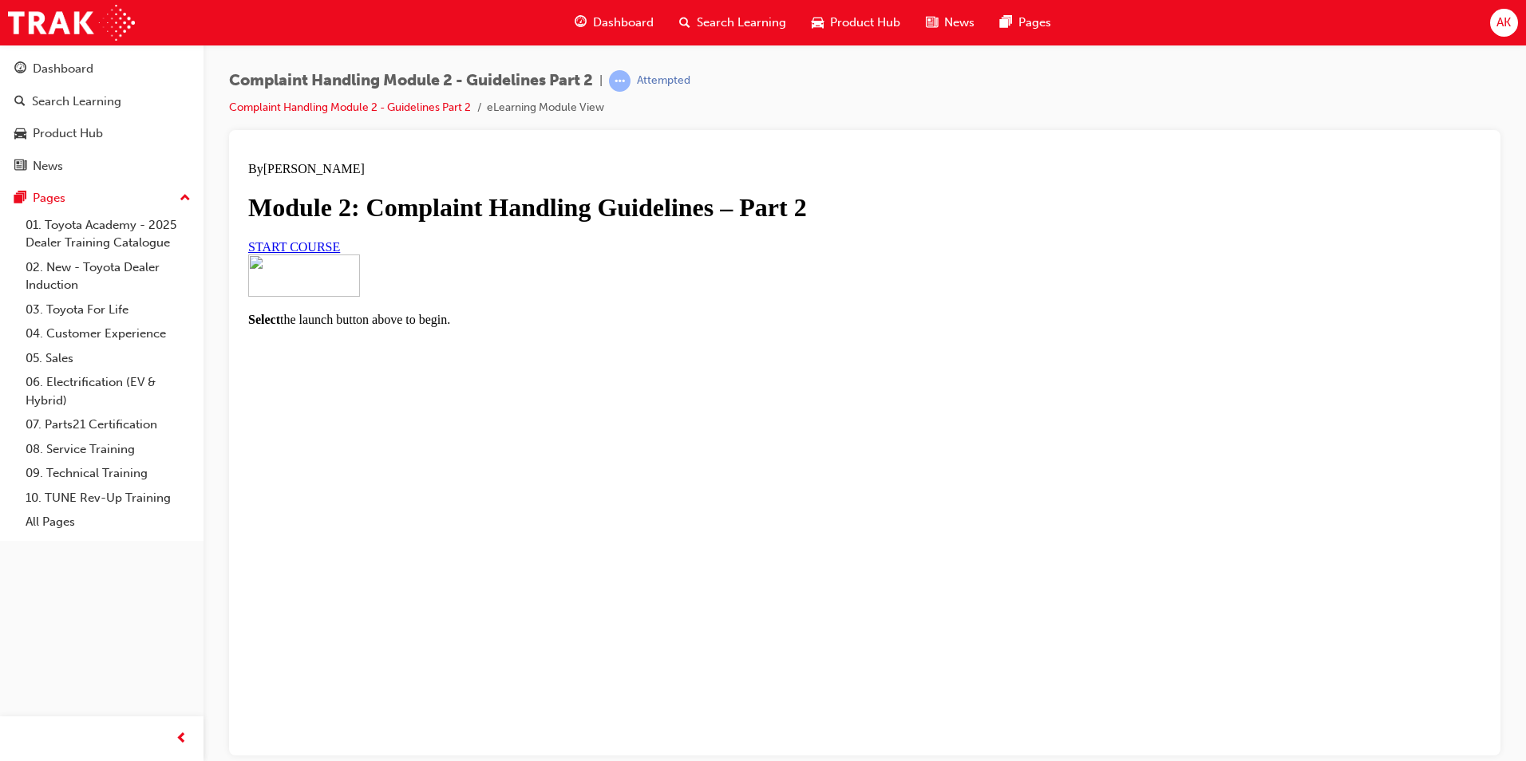
click at [340, 253] on link "START COURSE" at bounding box center [294, 246] width 92 height 14
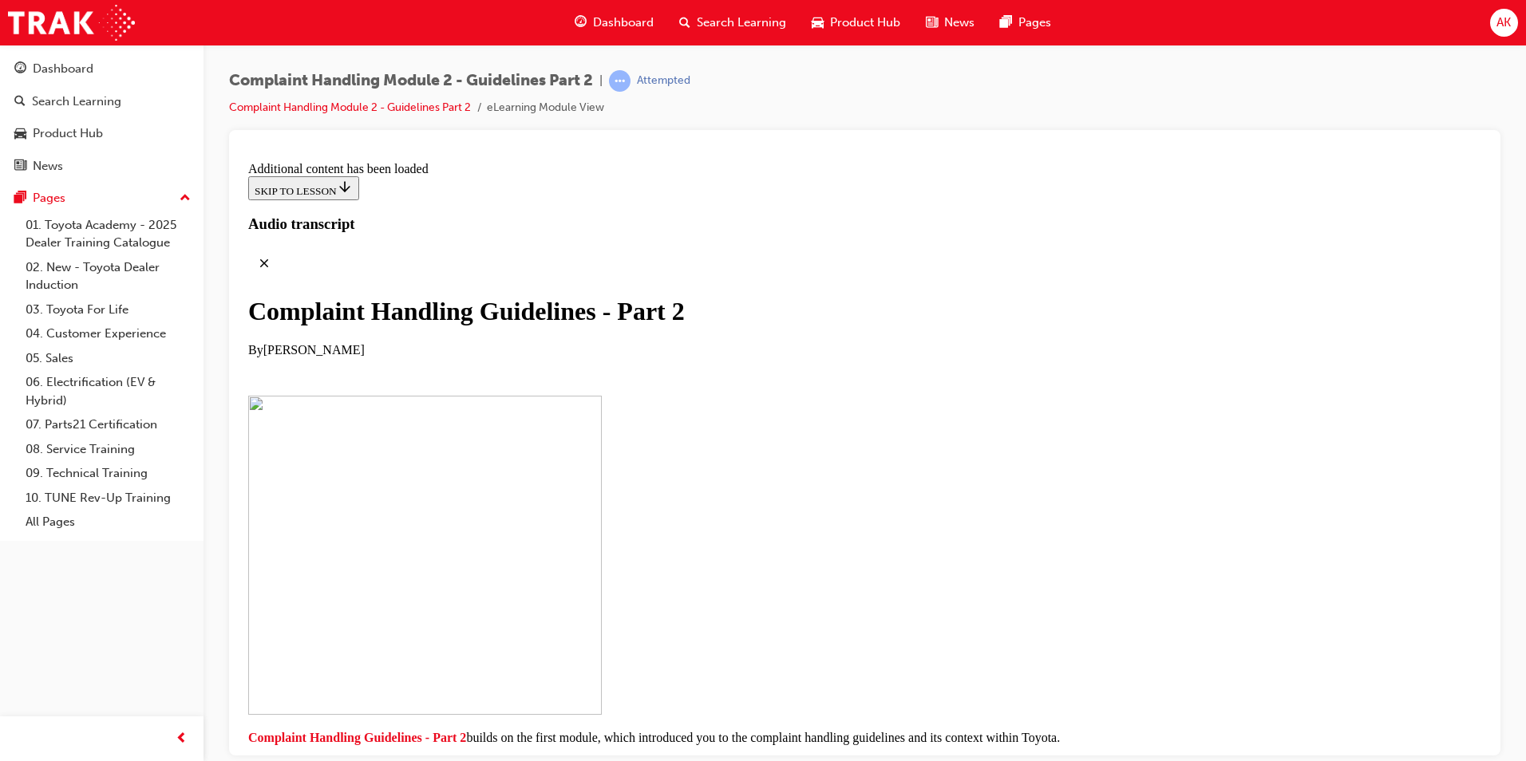
drag, startPoint x: 860, startPoint y: 241, endPoint x: 855, endPoint y: 263, distance: 22.8
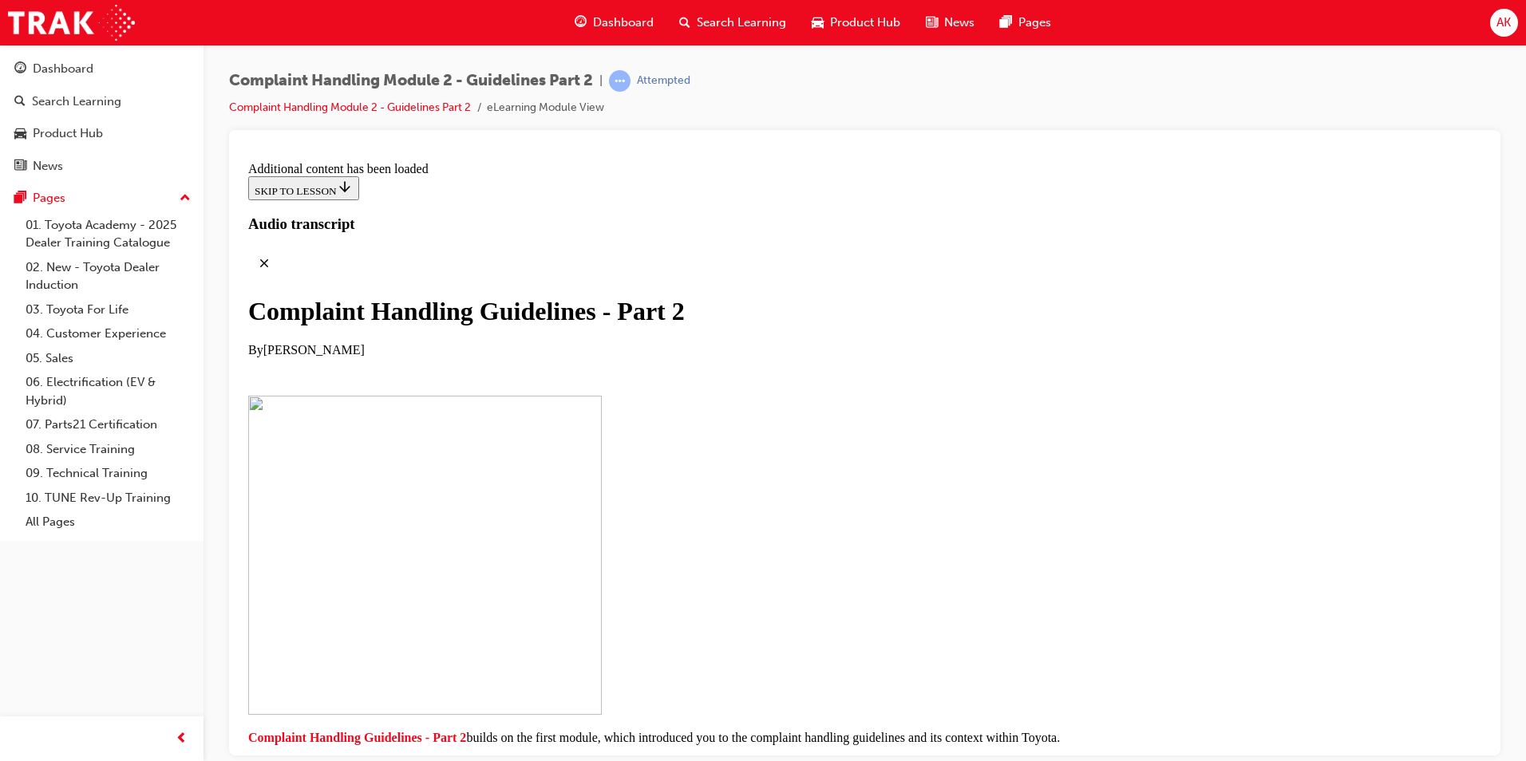
drag, startPoint x: 796, startPoint y: 426, endPoint x: 792, endPoint y: 456, distance: 30.6
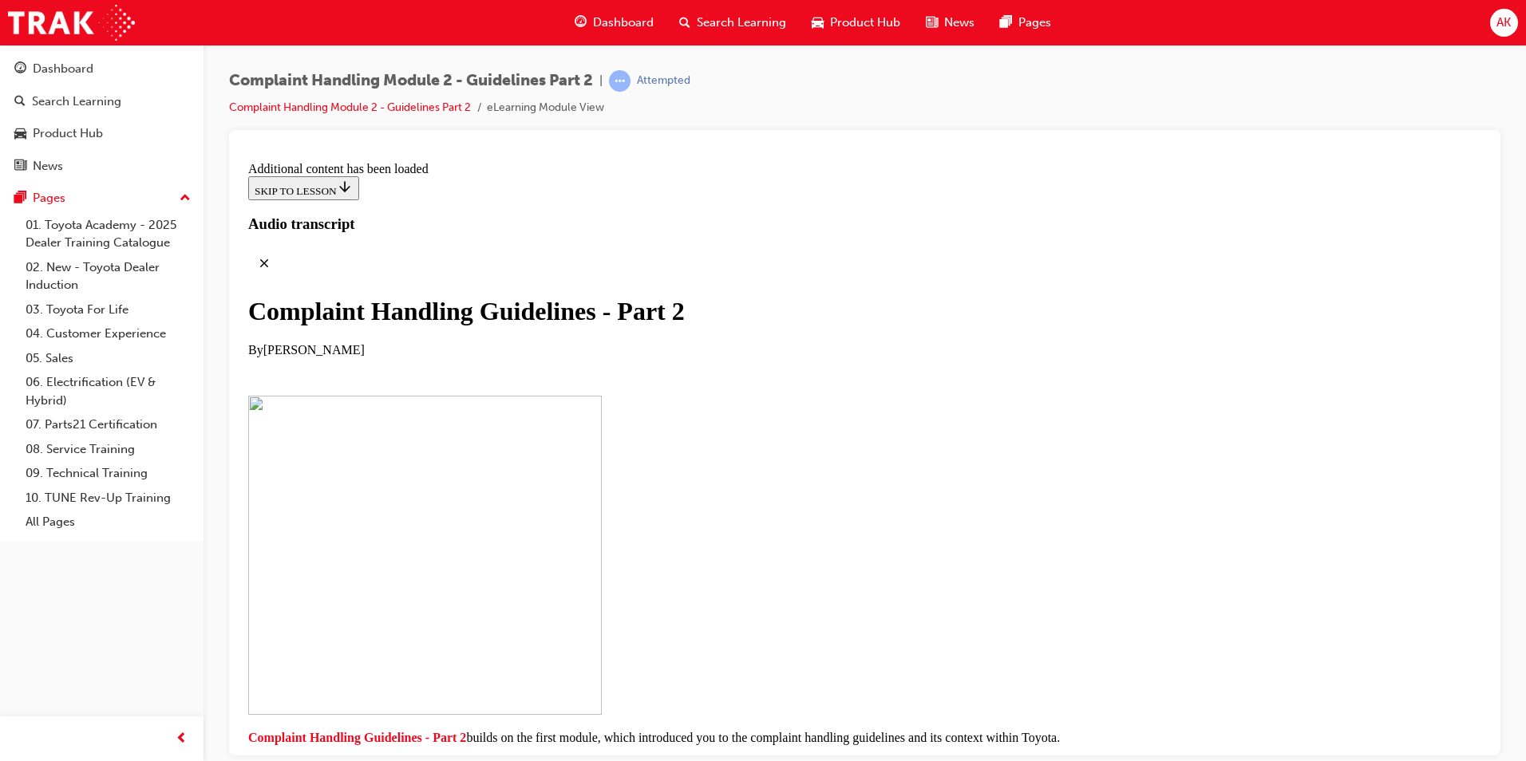
checkbox input "true"
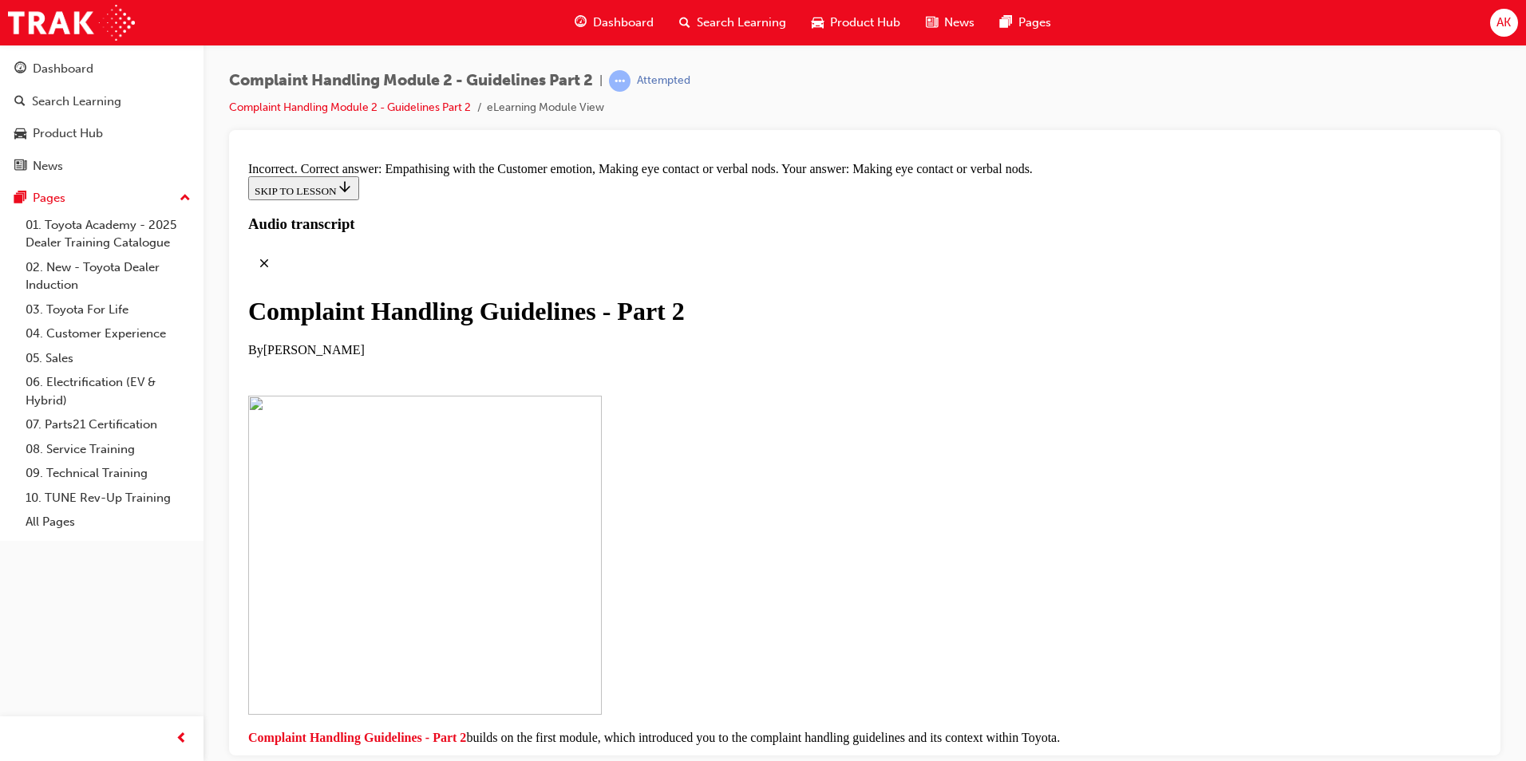
drag, startPoint x: 743, startPoint y: 304, endPoint x: 733, endPoint y: 347, distance: 44.1
checkbox input "true"
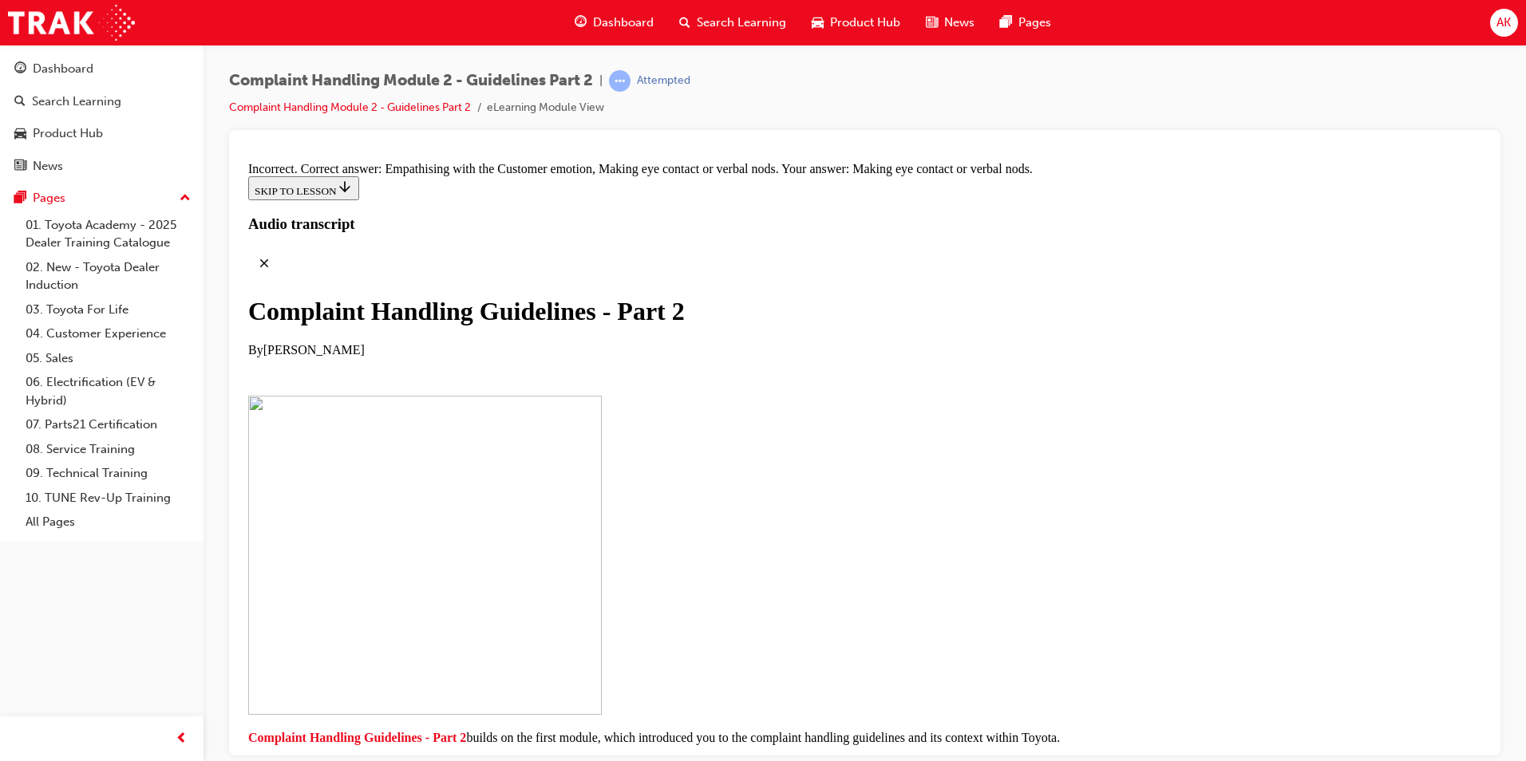
checkbox input "false"
drag, startPoint x: 1028, startPoint y: 520, endPoint x: 777, endPoint y: 534, distance: 251.7
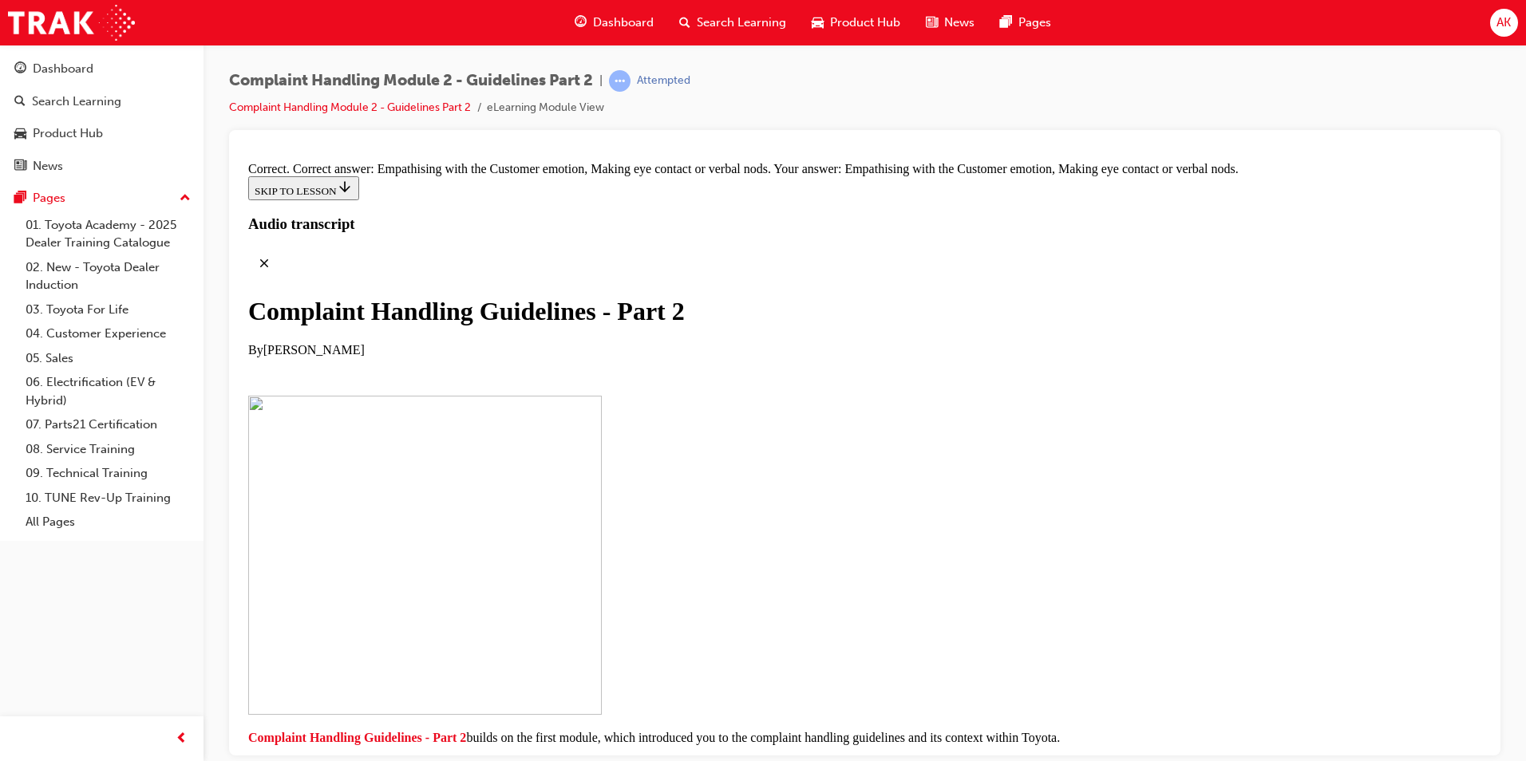
scroll to position [11518, 0]
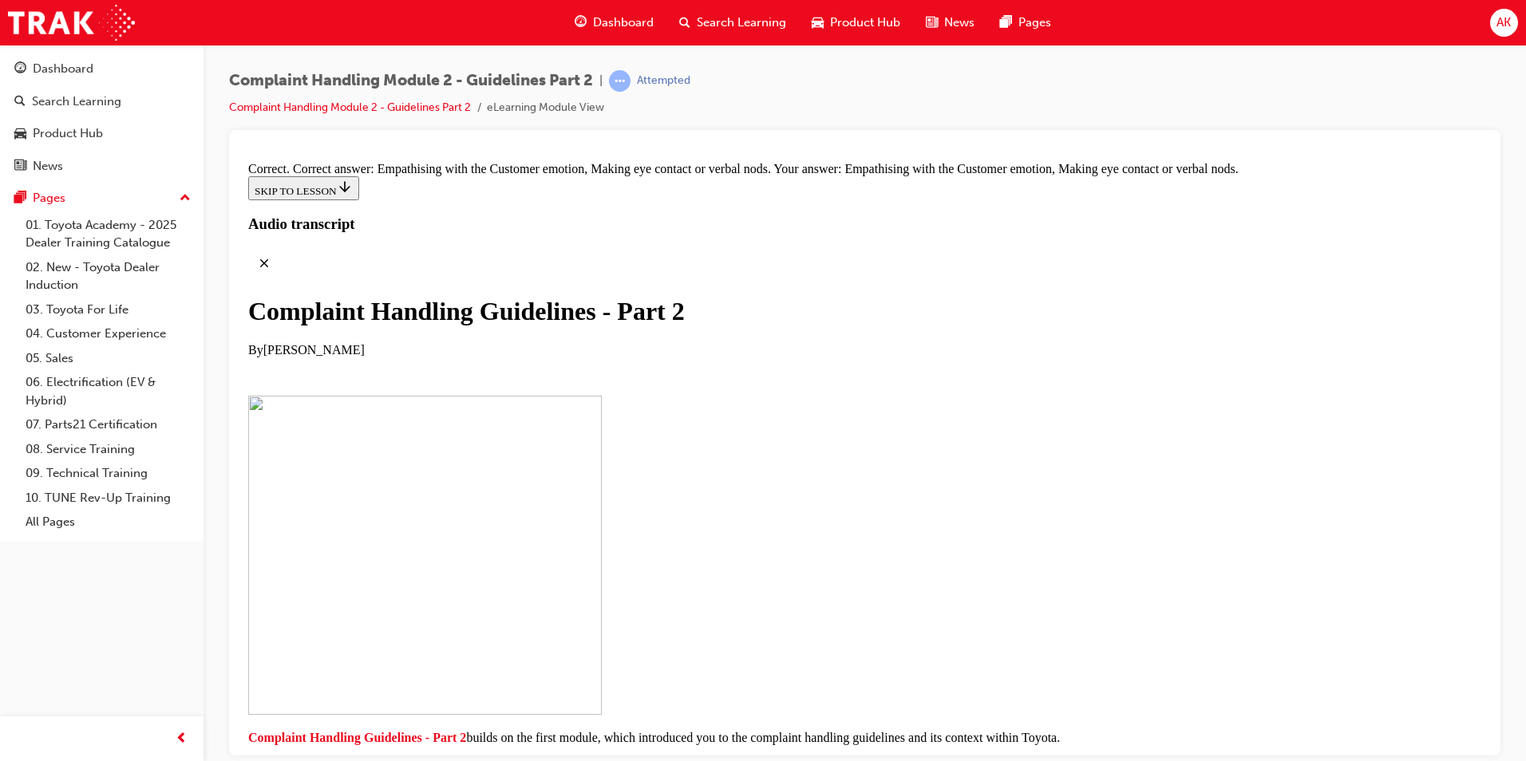
drag, startPoint x: 1105, startPoint y: 449, endPoint x: 1093, endPoint y: 467, distance: 21.2
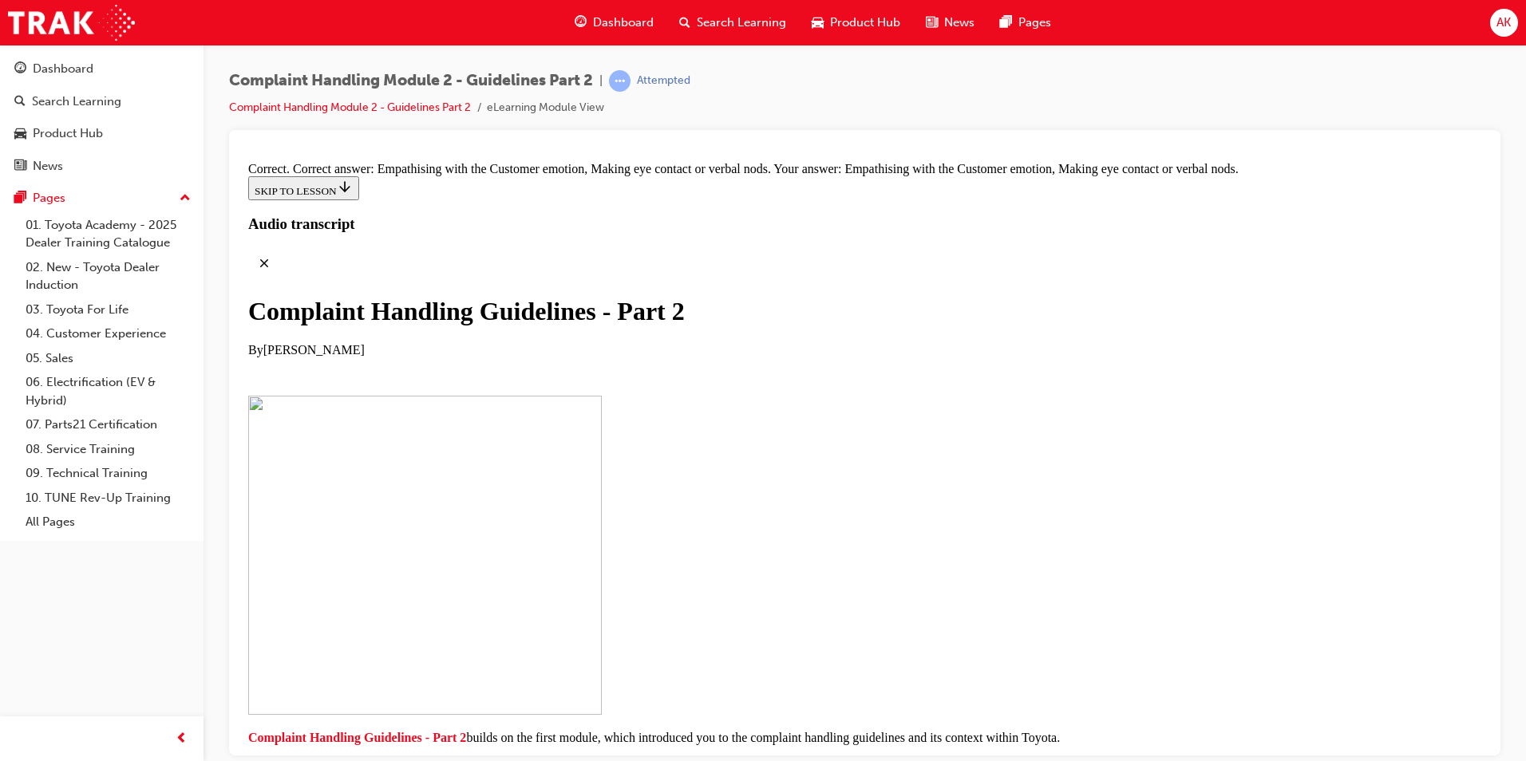
scroll to position [11199, 0]
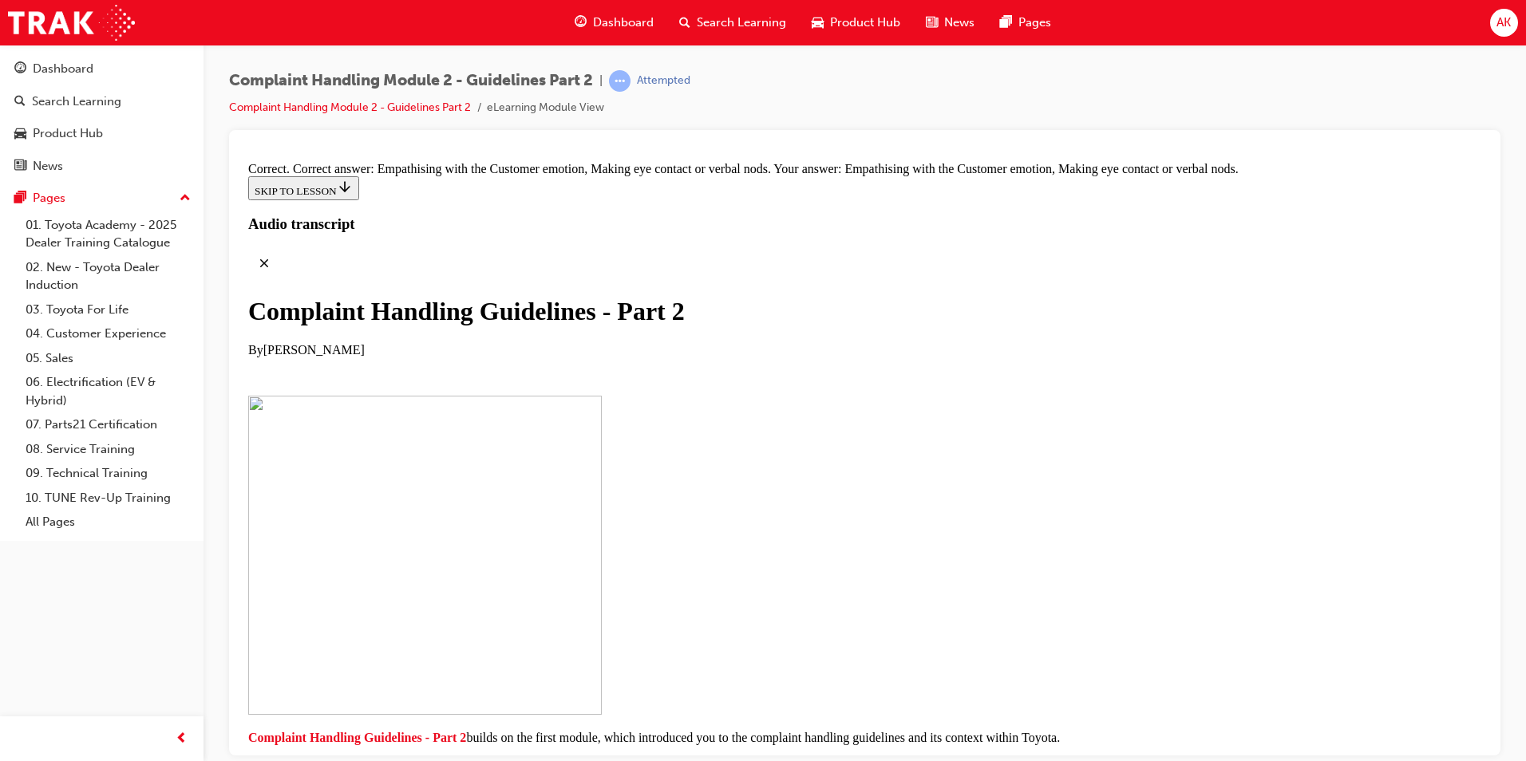
radio input "true"
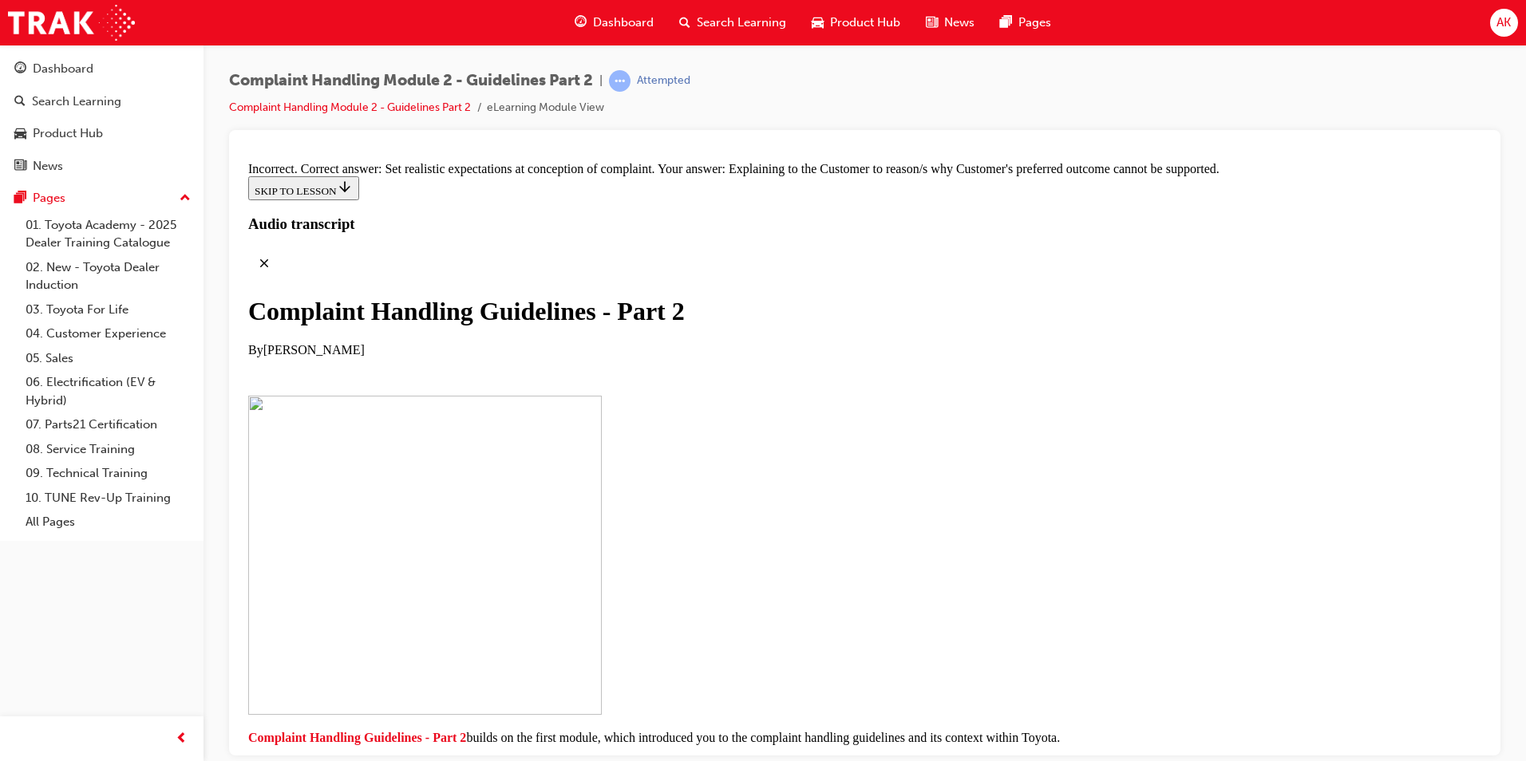
radio input "true"
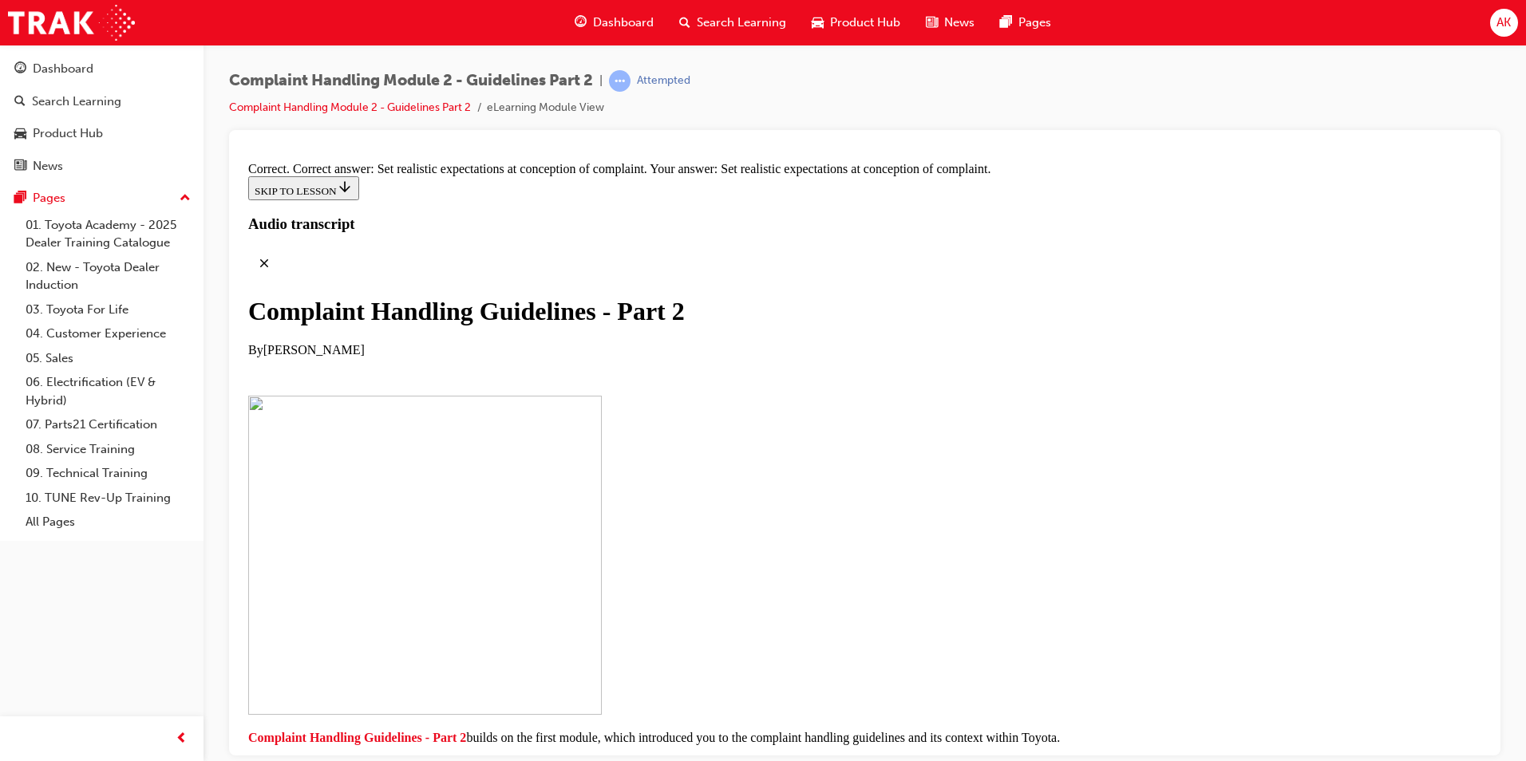
drag, startPoint x: 1081, startPoint y: 675, endPoint x: 1095, endPoint y: 649, distance: 28.9
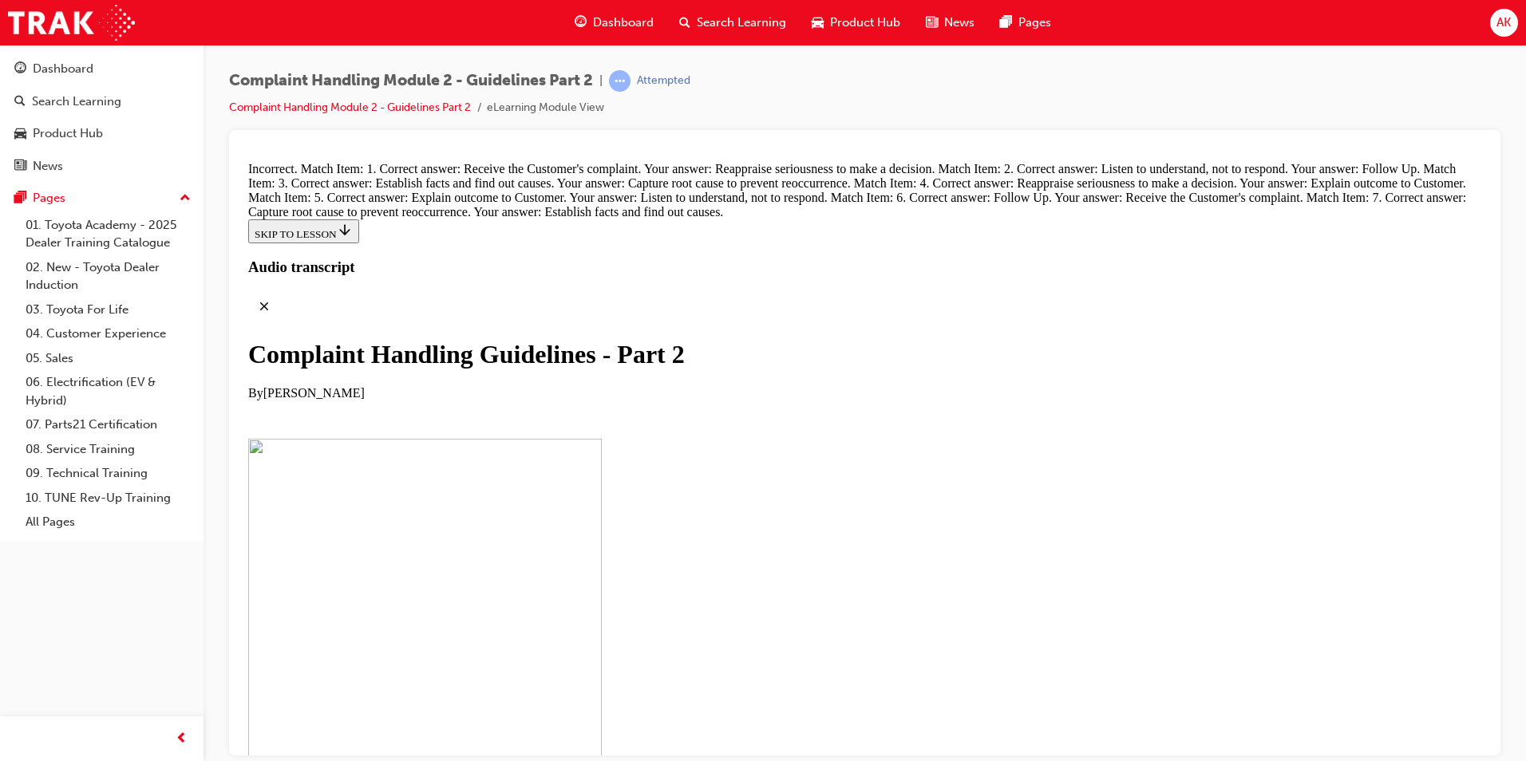
scroll to position [11757, 0]
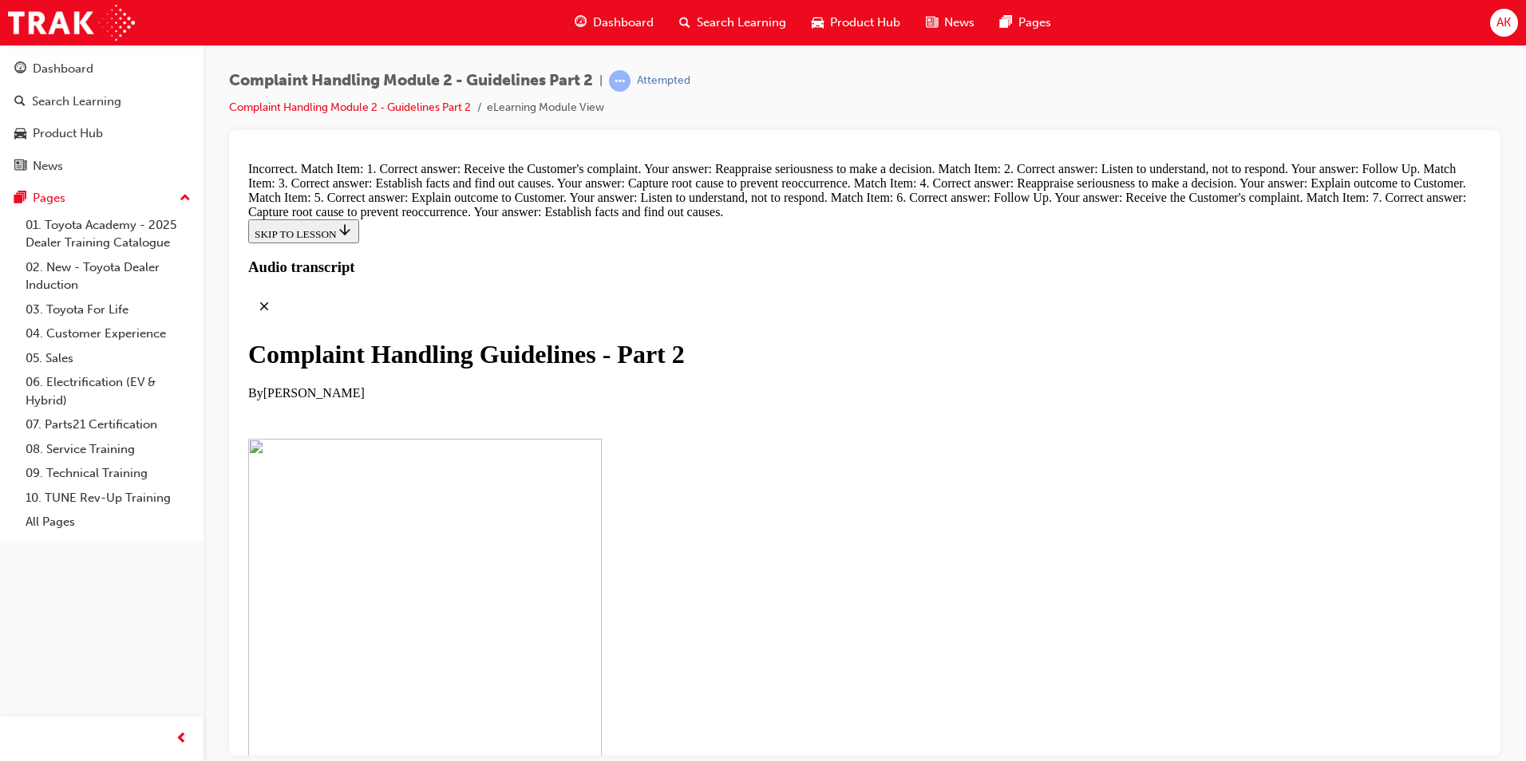
drag, startPoint x: 701, startPoint y: 424, endPoint x: 863, endPoint y: 442, distance: 163.7
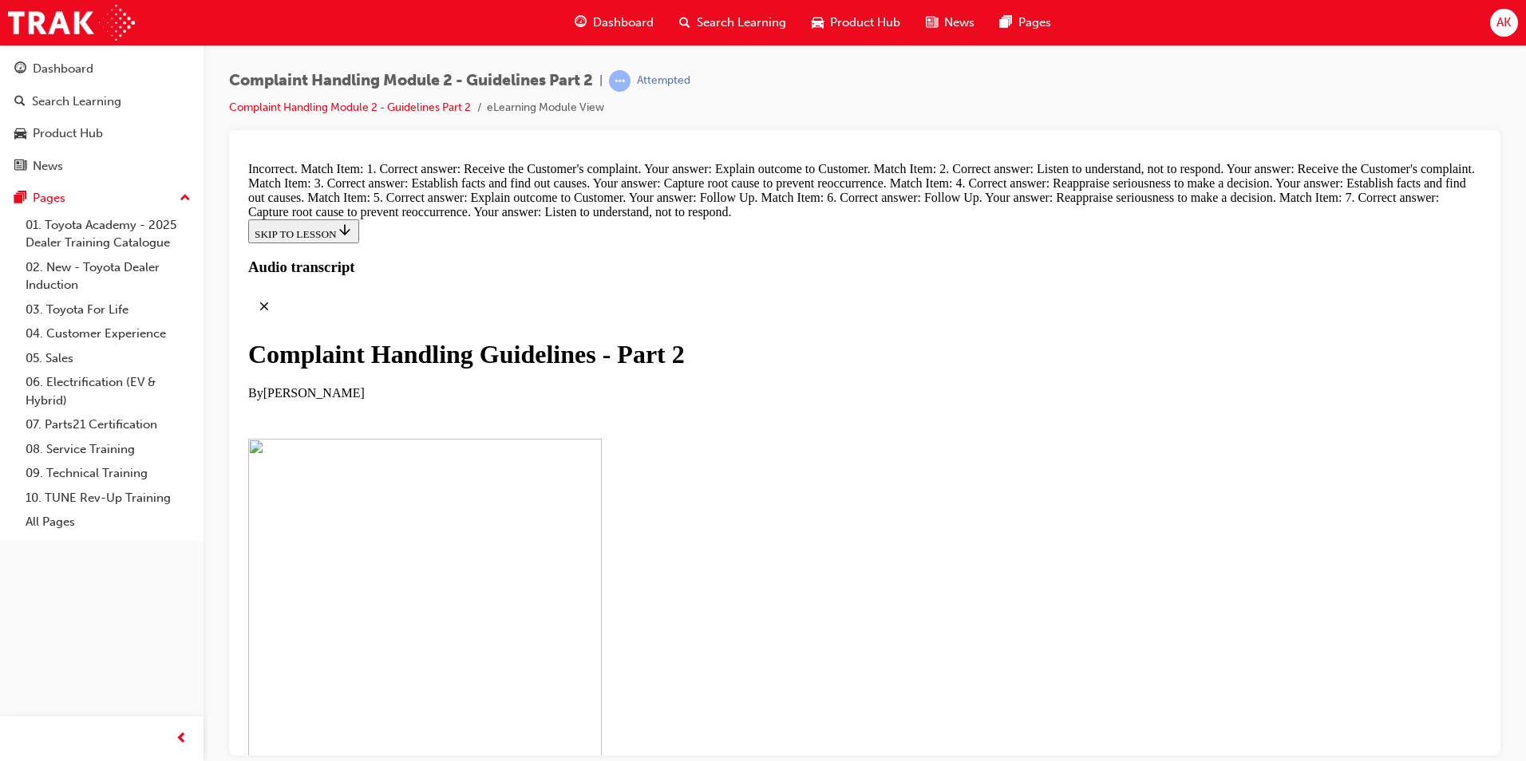
drag, startPoint x: 863, startPoint y: 442, endPoint x: 985, endPoint y: 462, distance: 123.7
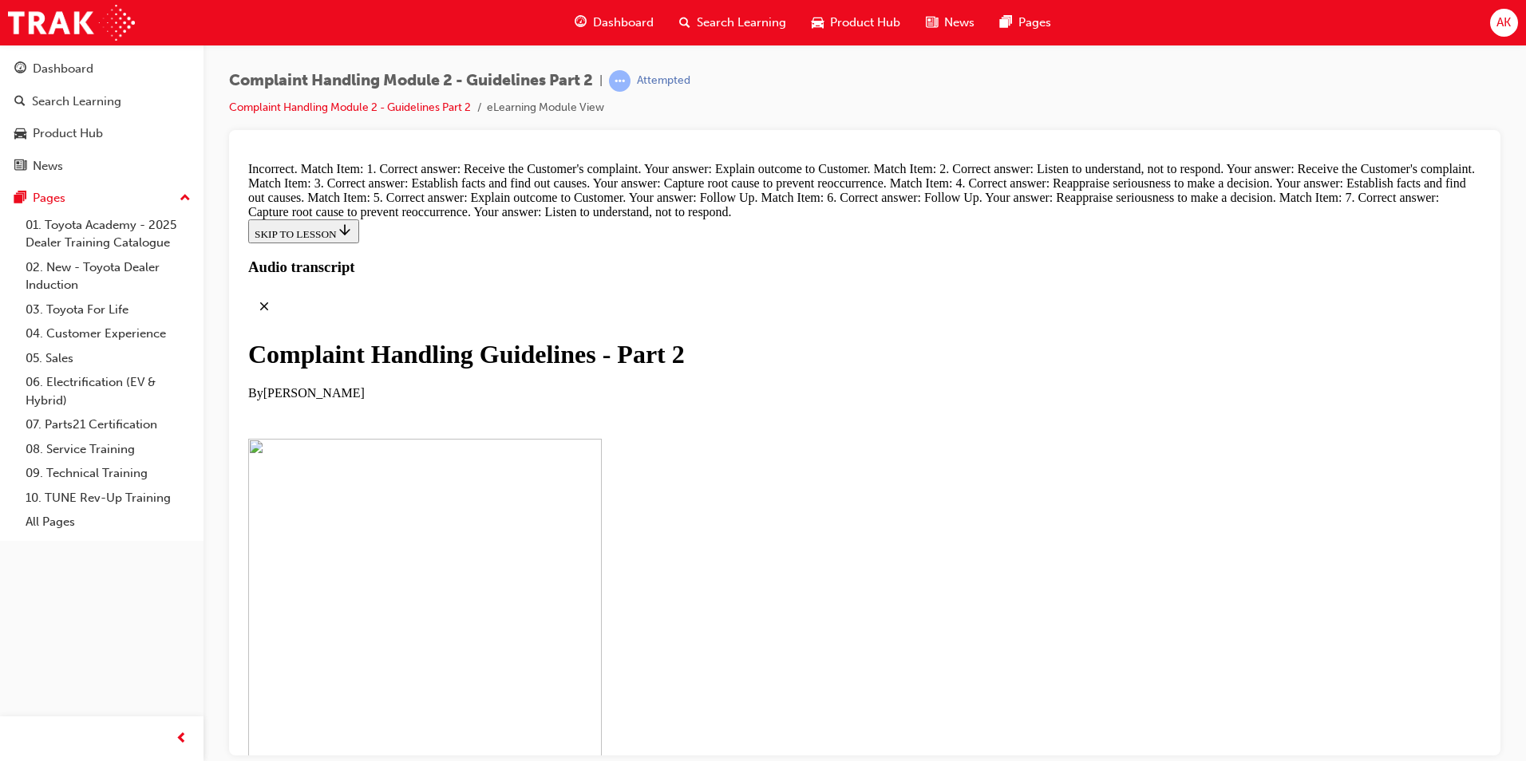
scroll to position [11181, 0]
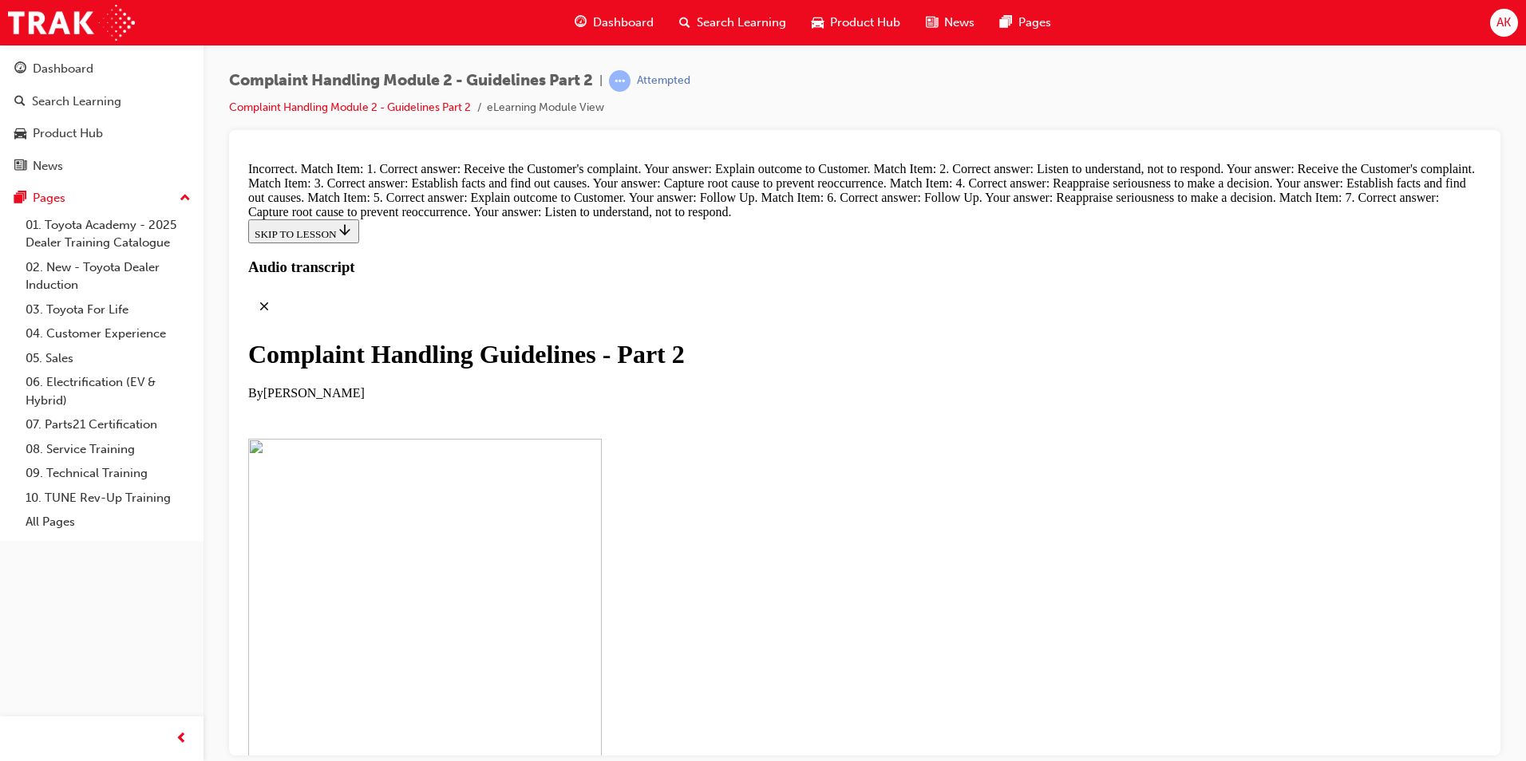
scroll to position [68, 0]
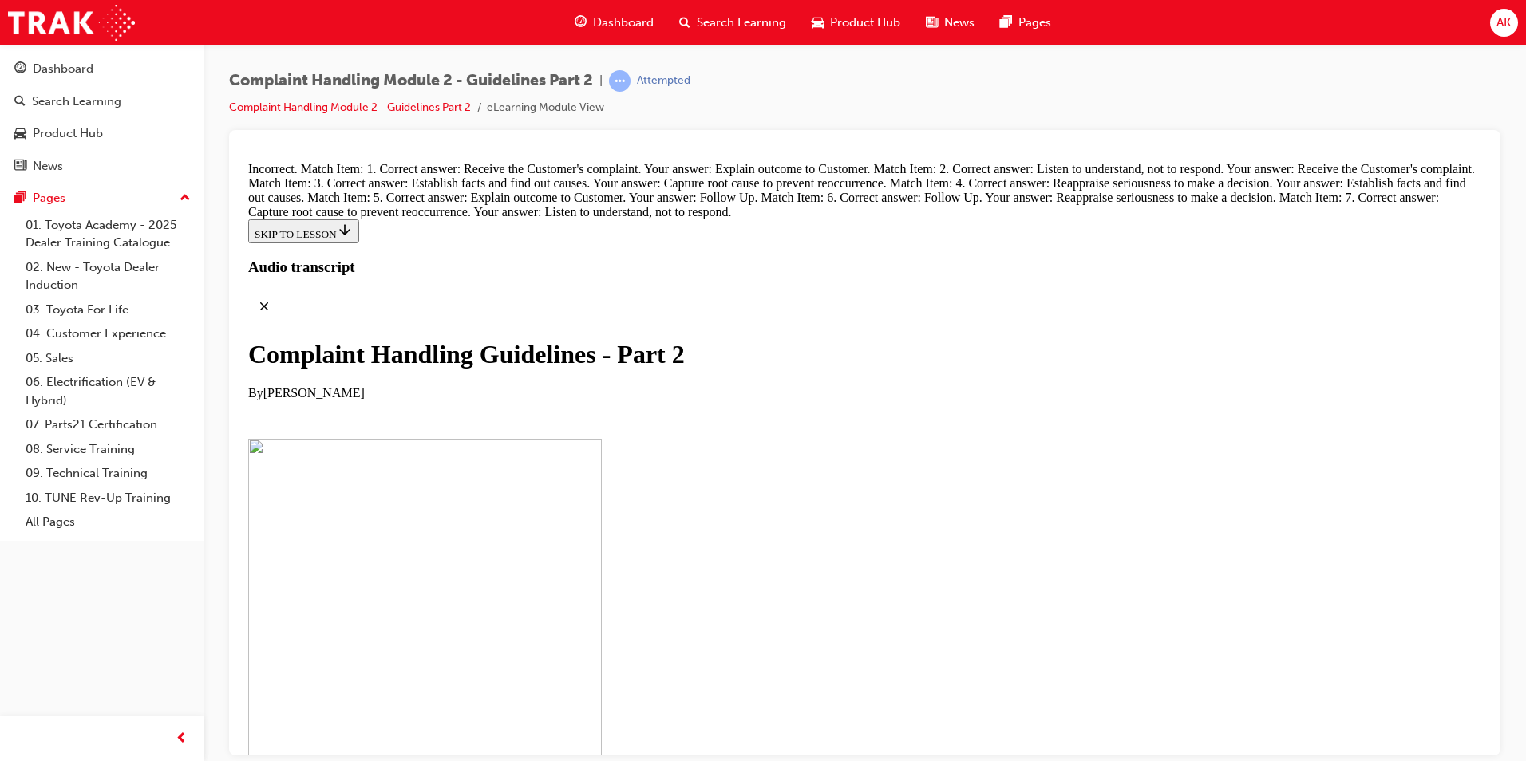
scroll to position [11420, 0]
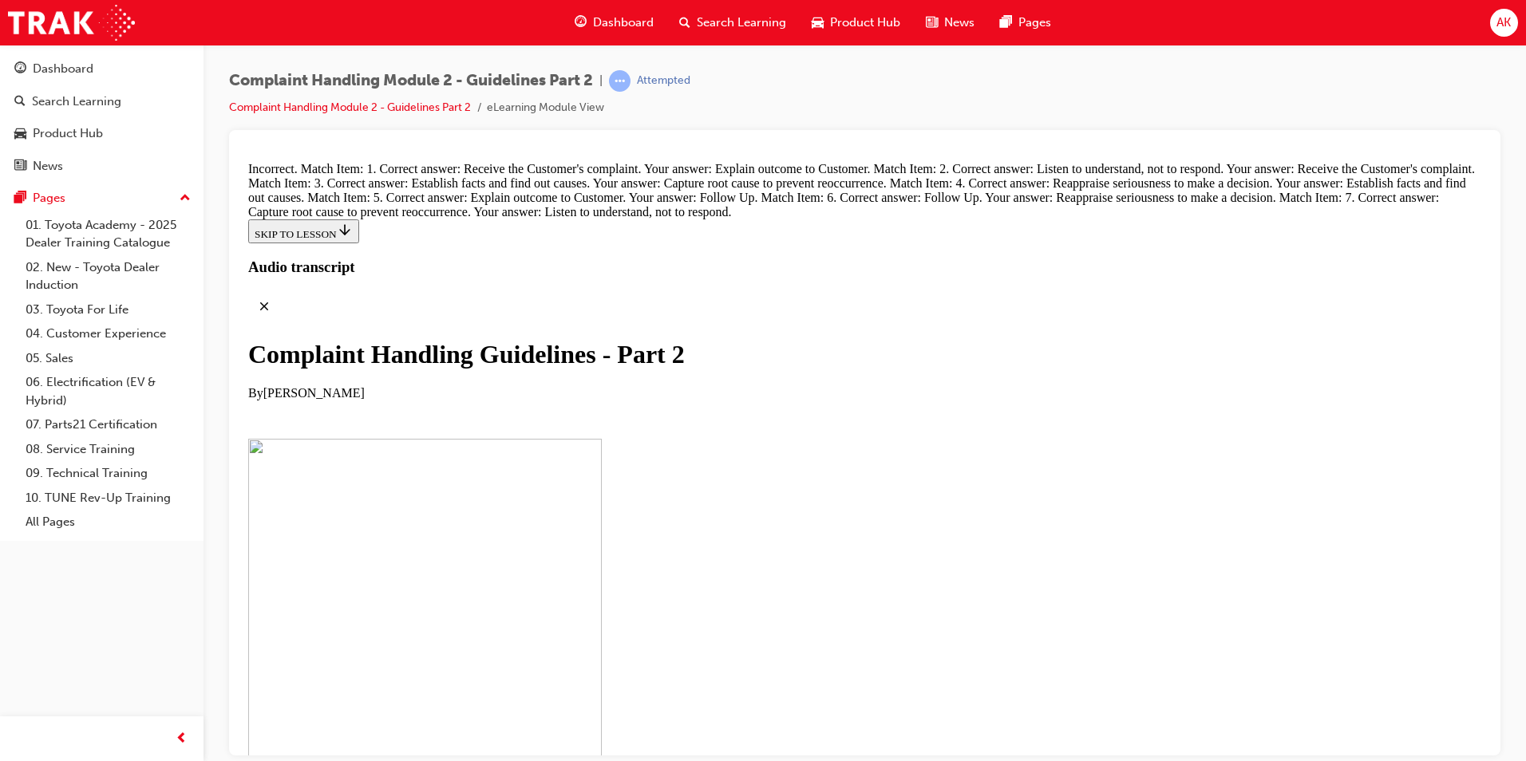
scroll to position [11260, 0]
drag, startPoint x: 613, startPoint y: 638, endPoint x: 599, endPoint y: 645, distance: 15.3
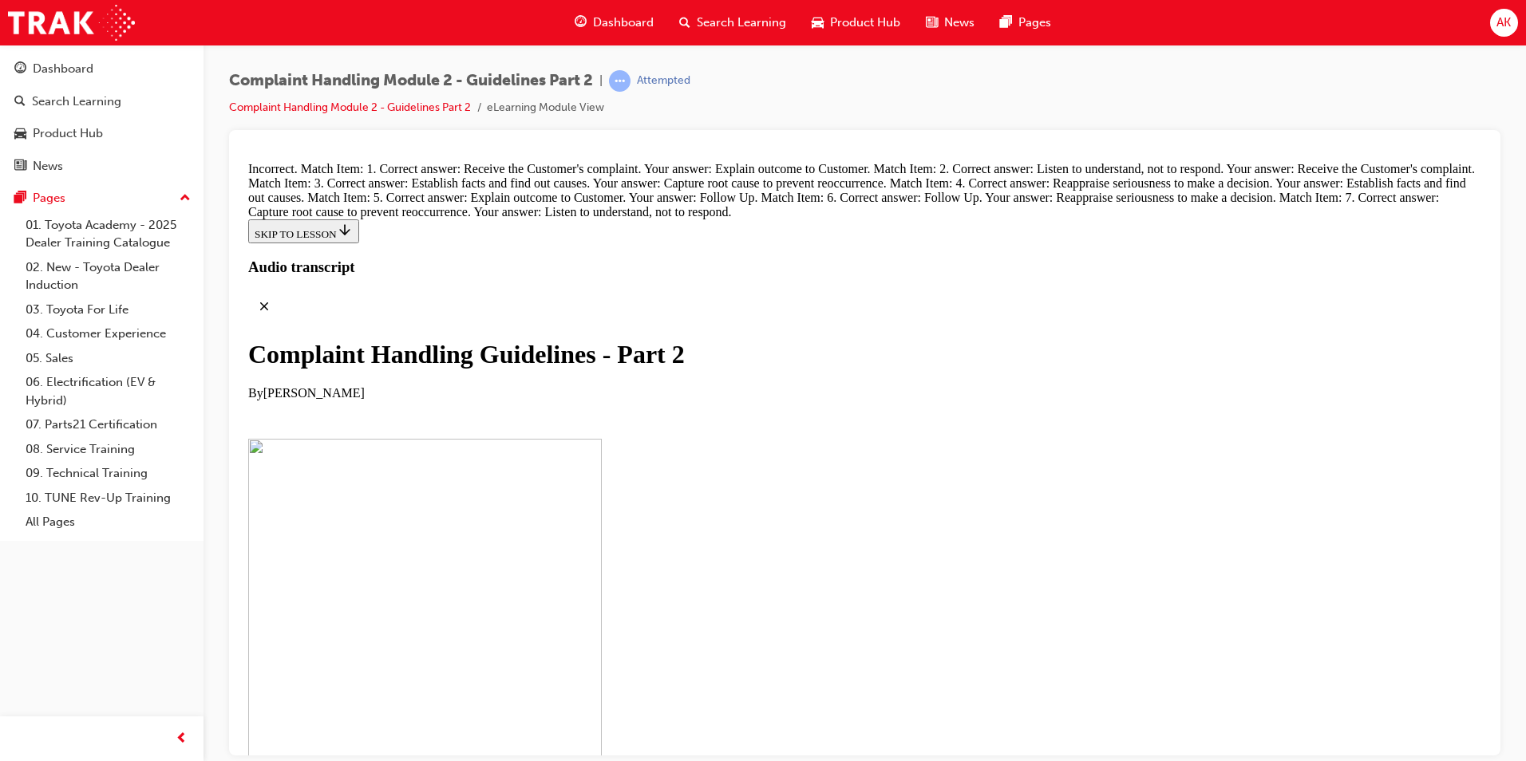
scroll to position [11181, 0]
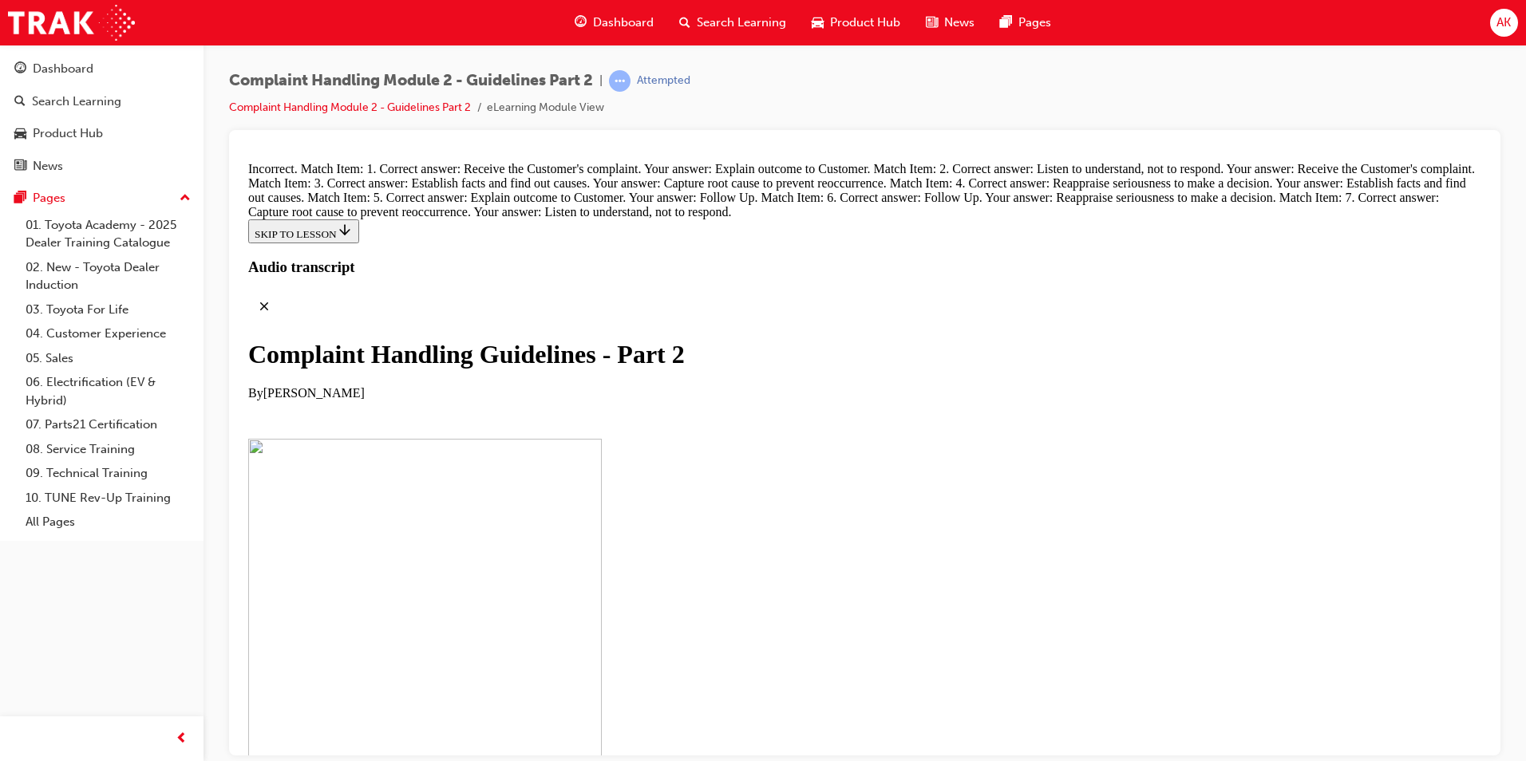
drag, startPoint x: 684, startPoint y: 629, endPoint x: 833, endPoint y: 211, distance: 443.9
drag, startPoint x: 752, startPoint y: 392, endPoint x: 856, endPoint y: 313, distance: 130.4
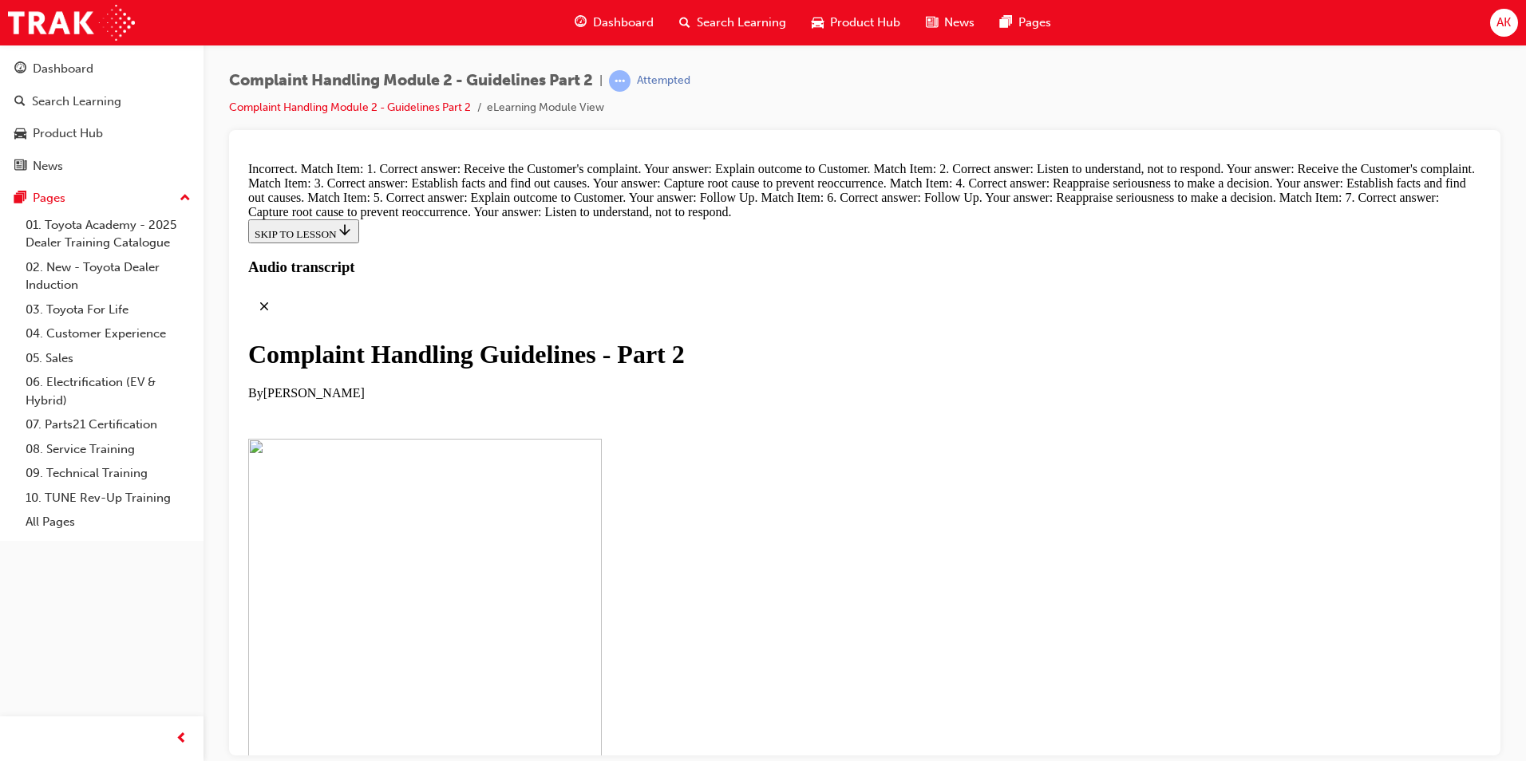
drag, startPoint x: 742, startPoint y: 649, endPoint x: 841, endPoint y: 250, distance: 411.0
drag, startPoint x: 715, startPoint y: 330, endPoint x: 846, endPoint y: 326, distance: 130.9
drag, startPoint x: 703, startPoint y: 406, endPoint x: 856, endPoint y: 405, distance: 153.2
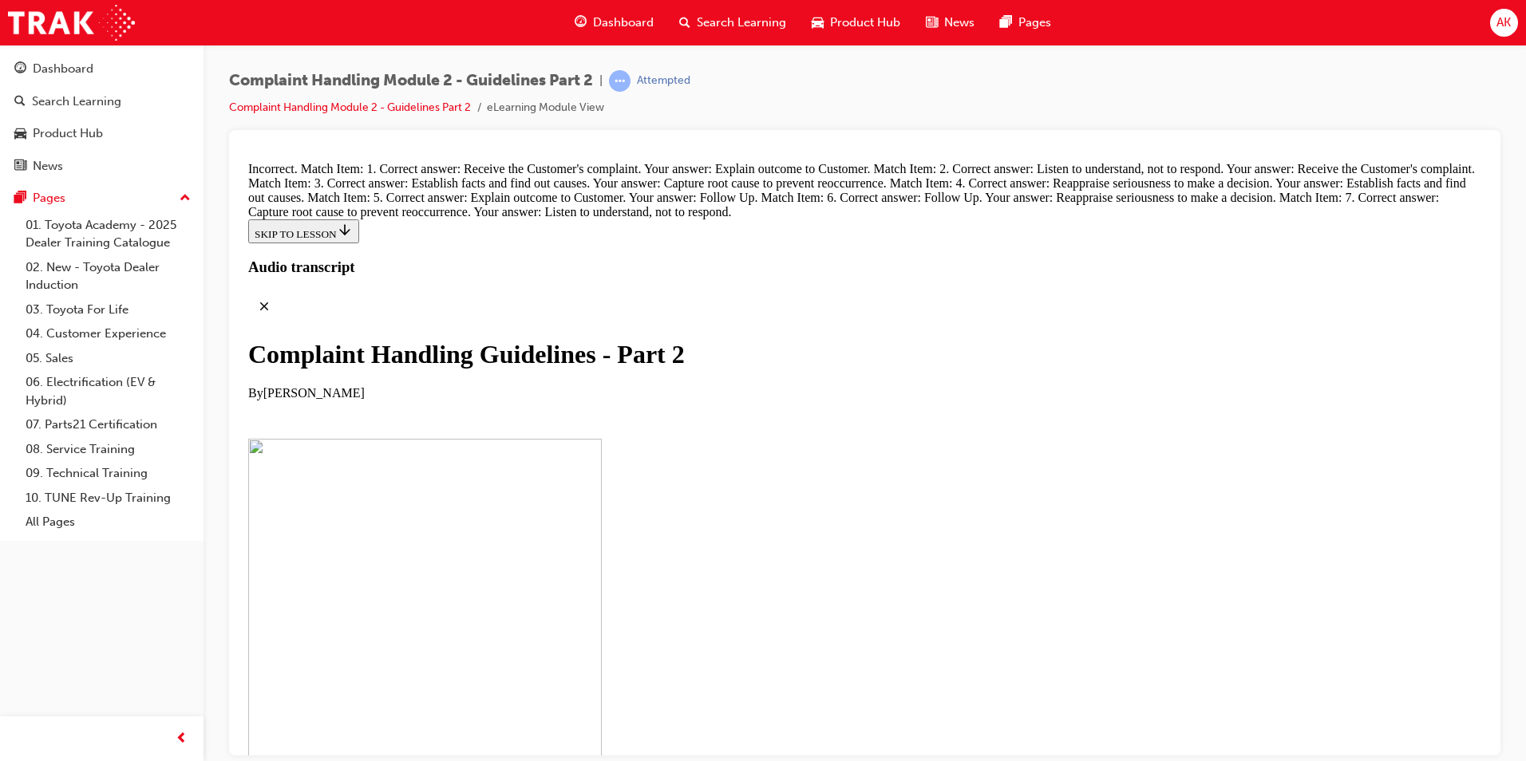
drag, startPoint x: 736, startPoint y: 665, endPoint x: 896, endPoint y: 488, distance: 239.0
drag, startPoint x: 732, startPoint y: 560, endPoint x: 856, endPoint y: 563, distance: 123.7
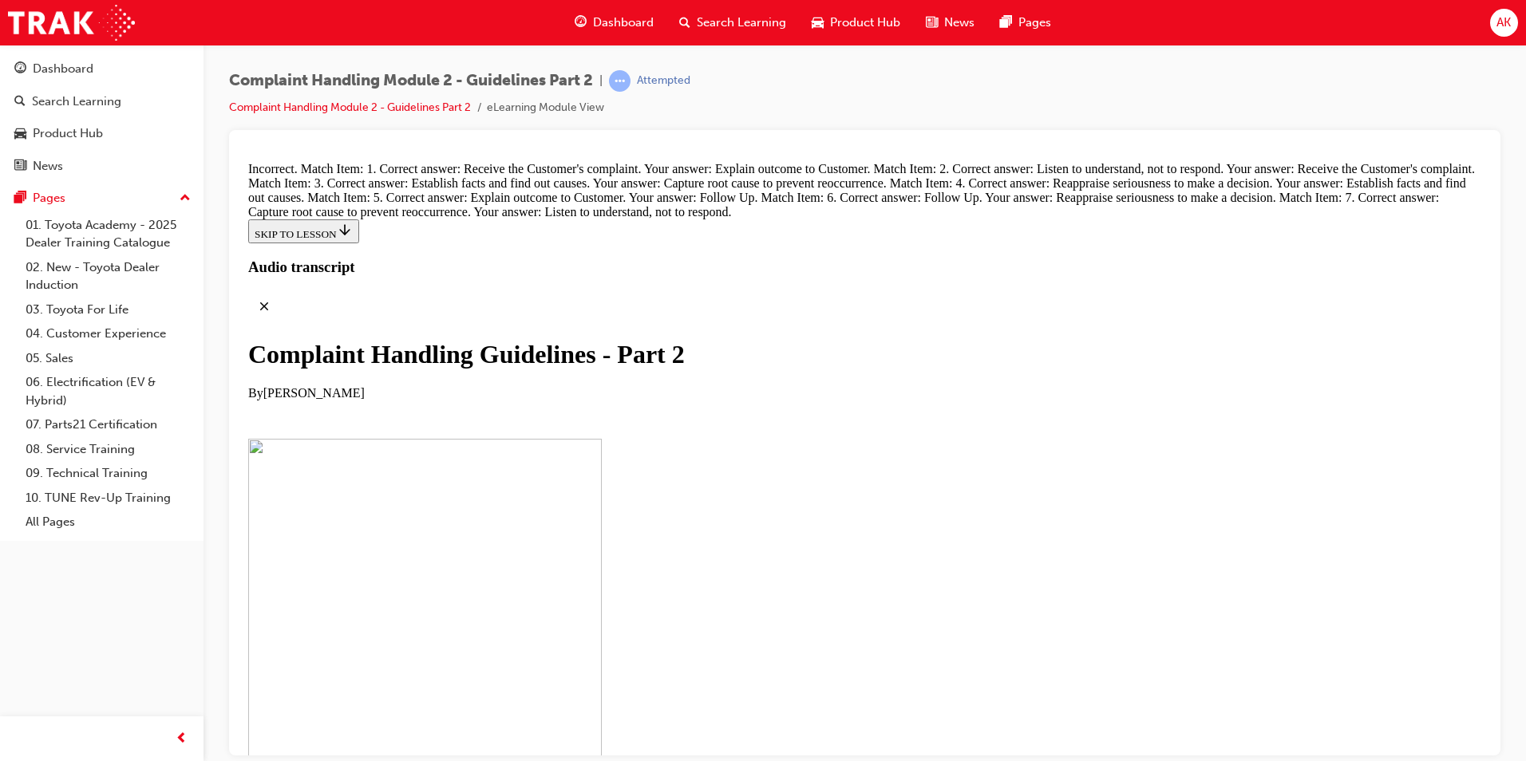
drag, startPoint x: 745, startPoint y: 641, endPoint x: 879, endPoint y: 638, distance: 134.1
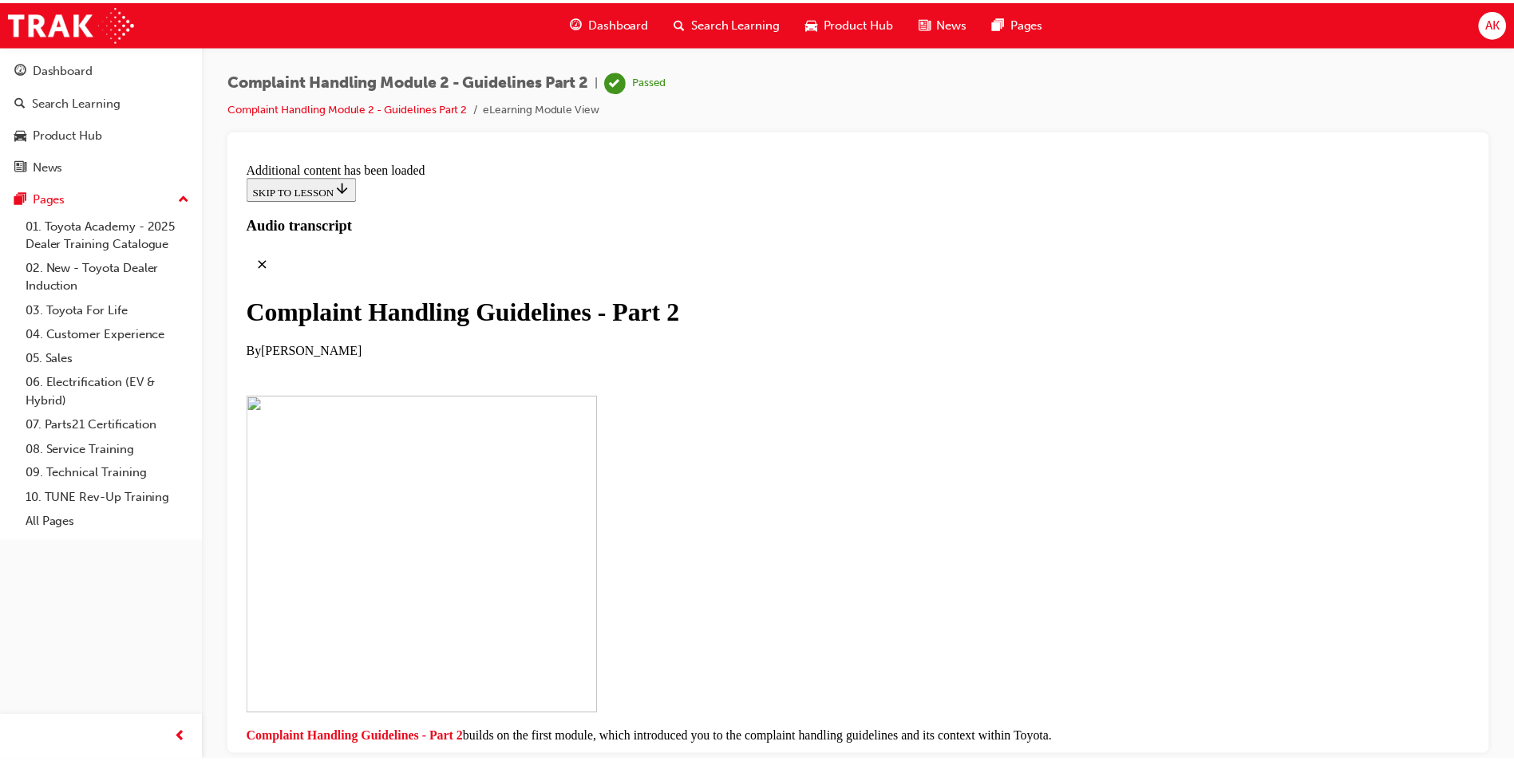
scroll to position [11382, 0]
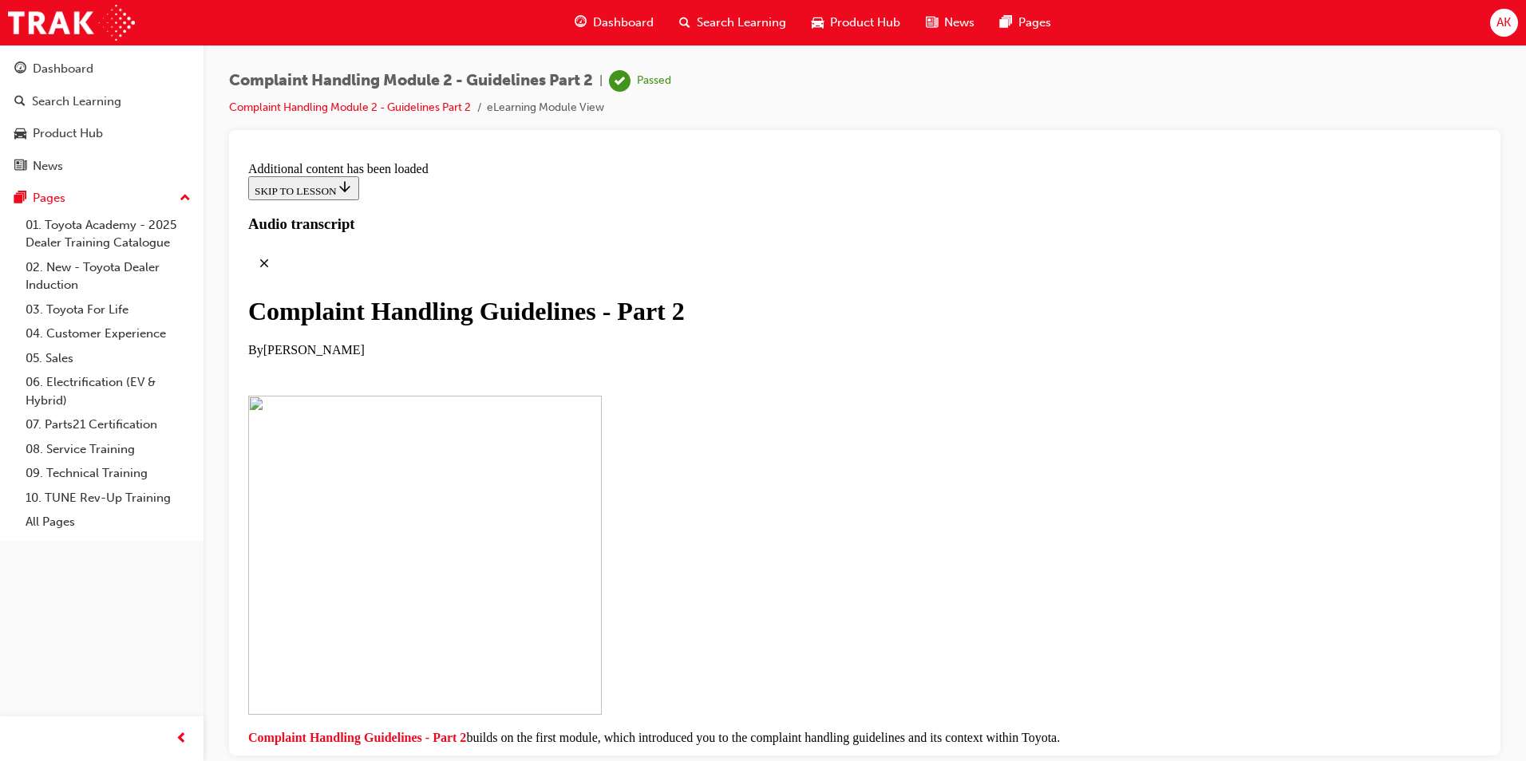
click at [741, 22] on span "Search Learning" at bounding box center [741, 23] width 89 height 18
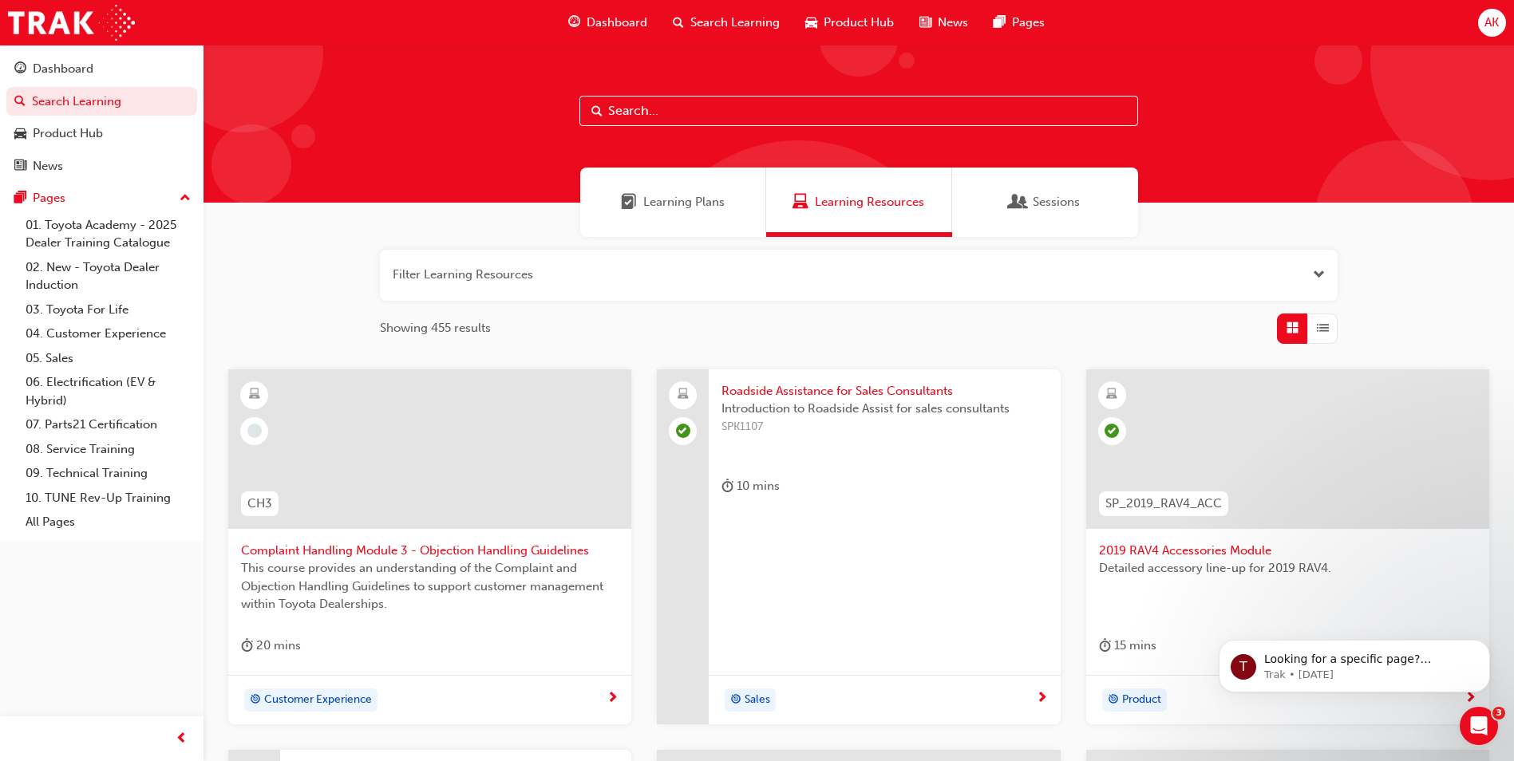
click at [434, 598] on span "This course provides an understanding of the Complaint and Objection Handling G…" at bounding box center [429, 586] width 377 height 54
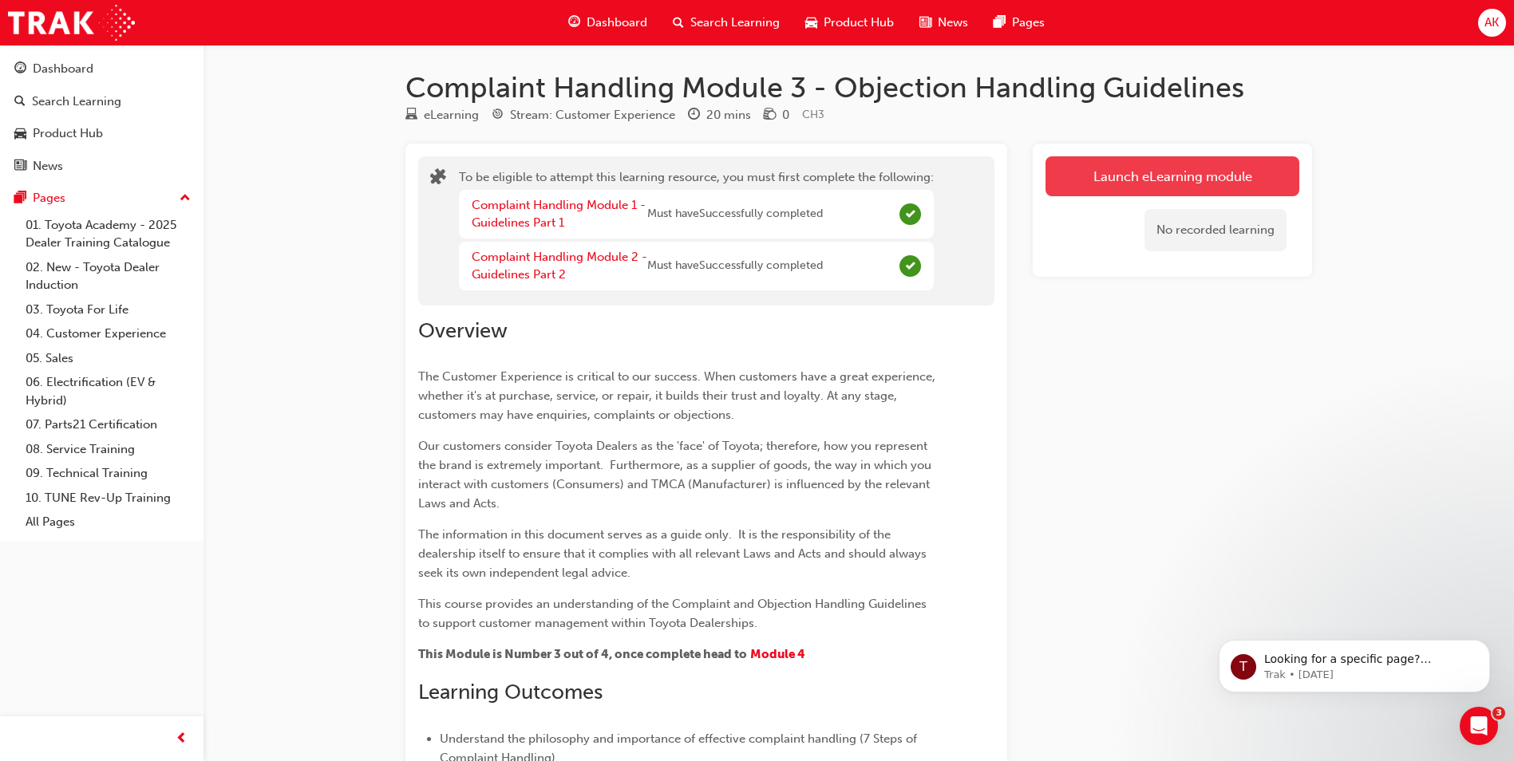
click at [1143, 183] on button "Launch eLearning module" at bounding box center [1172, 176] width 254 height 40
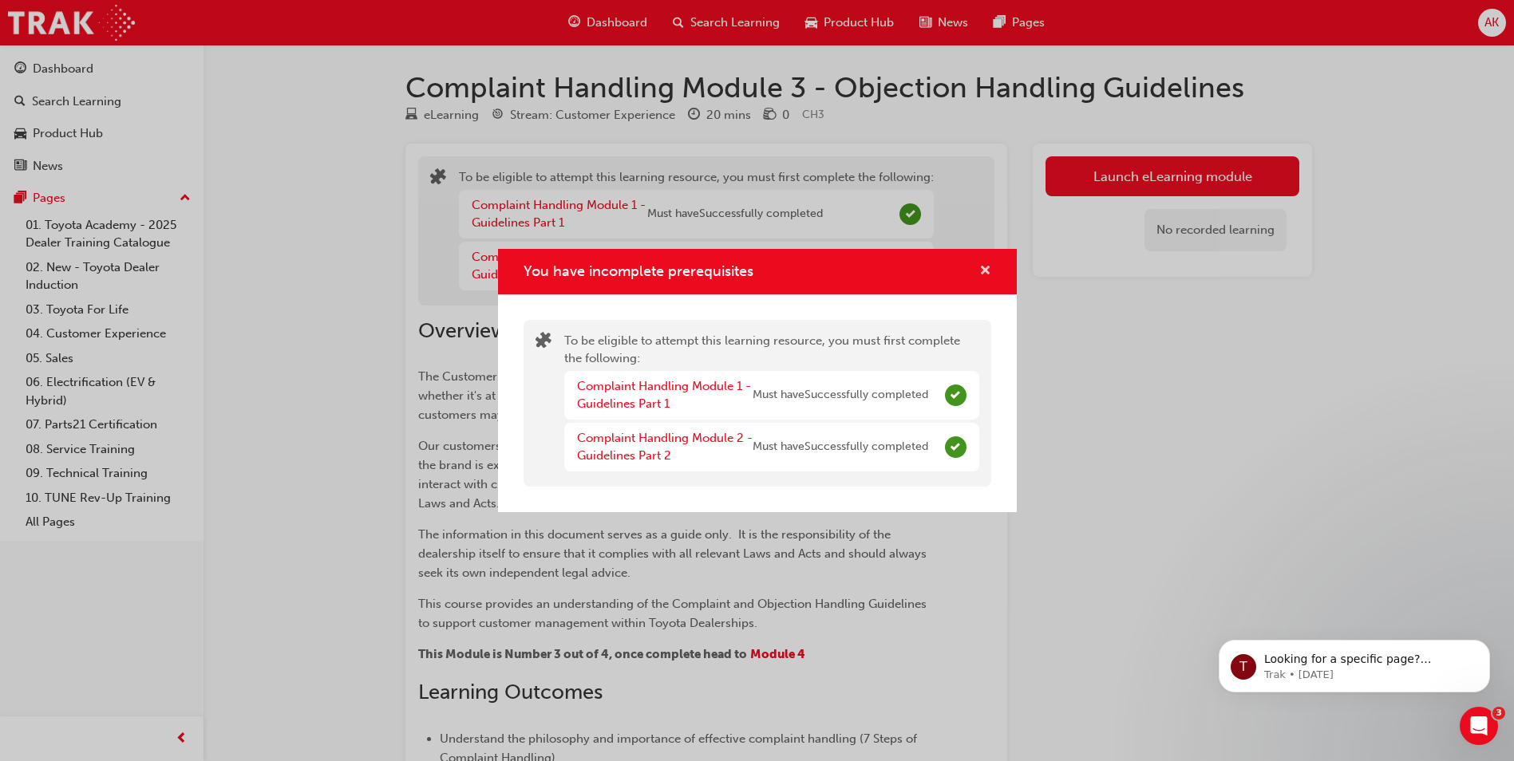
click at [985, 272] on span "cross-icon" at bounding box center [985, 272] width 12 height 14
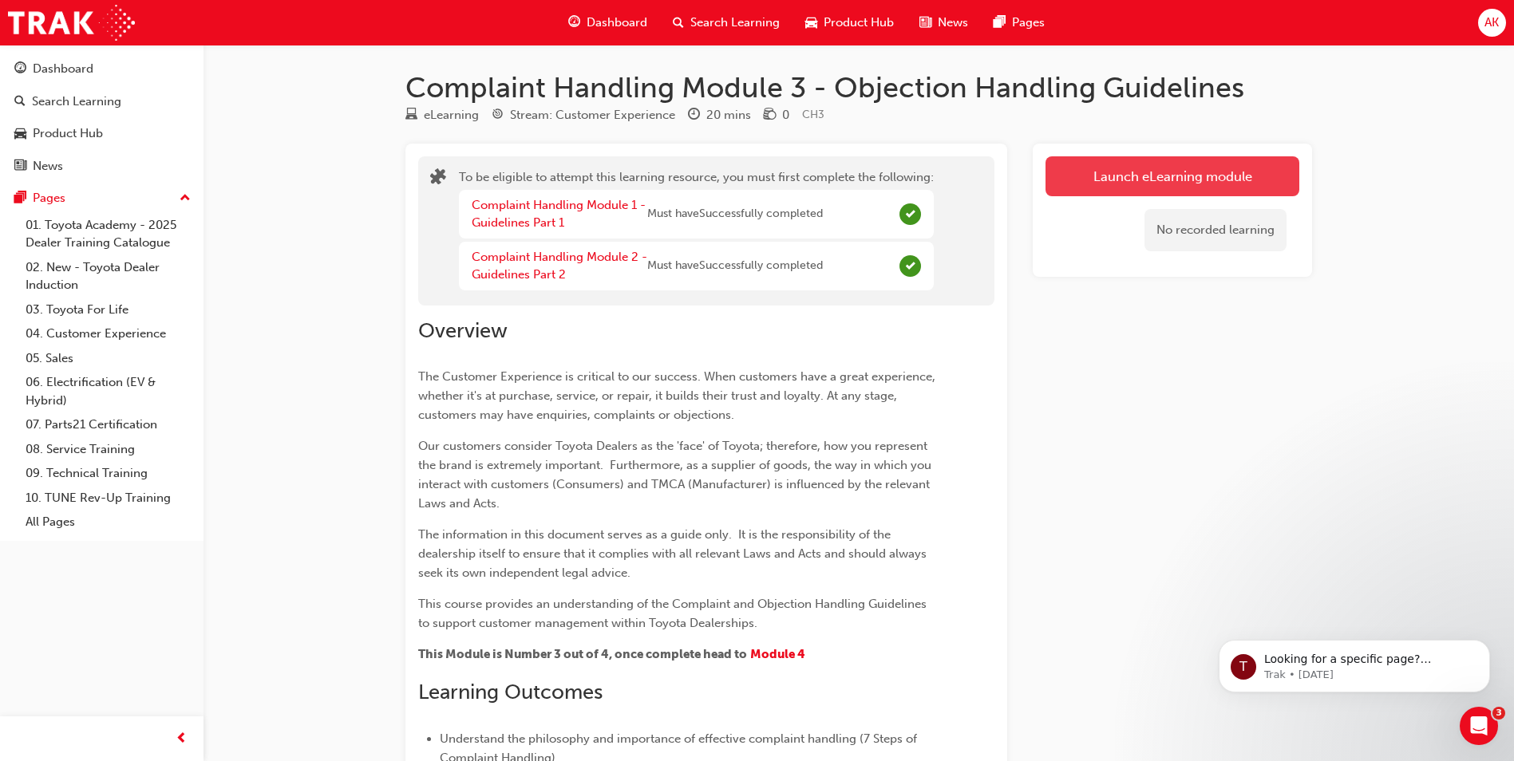
click at [1104, 165] on button "Launch eLearning module" at bounding box center [1172, 176] width 254 height 40
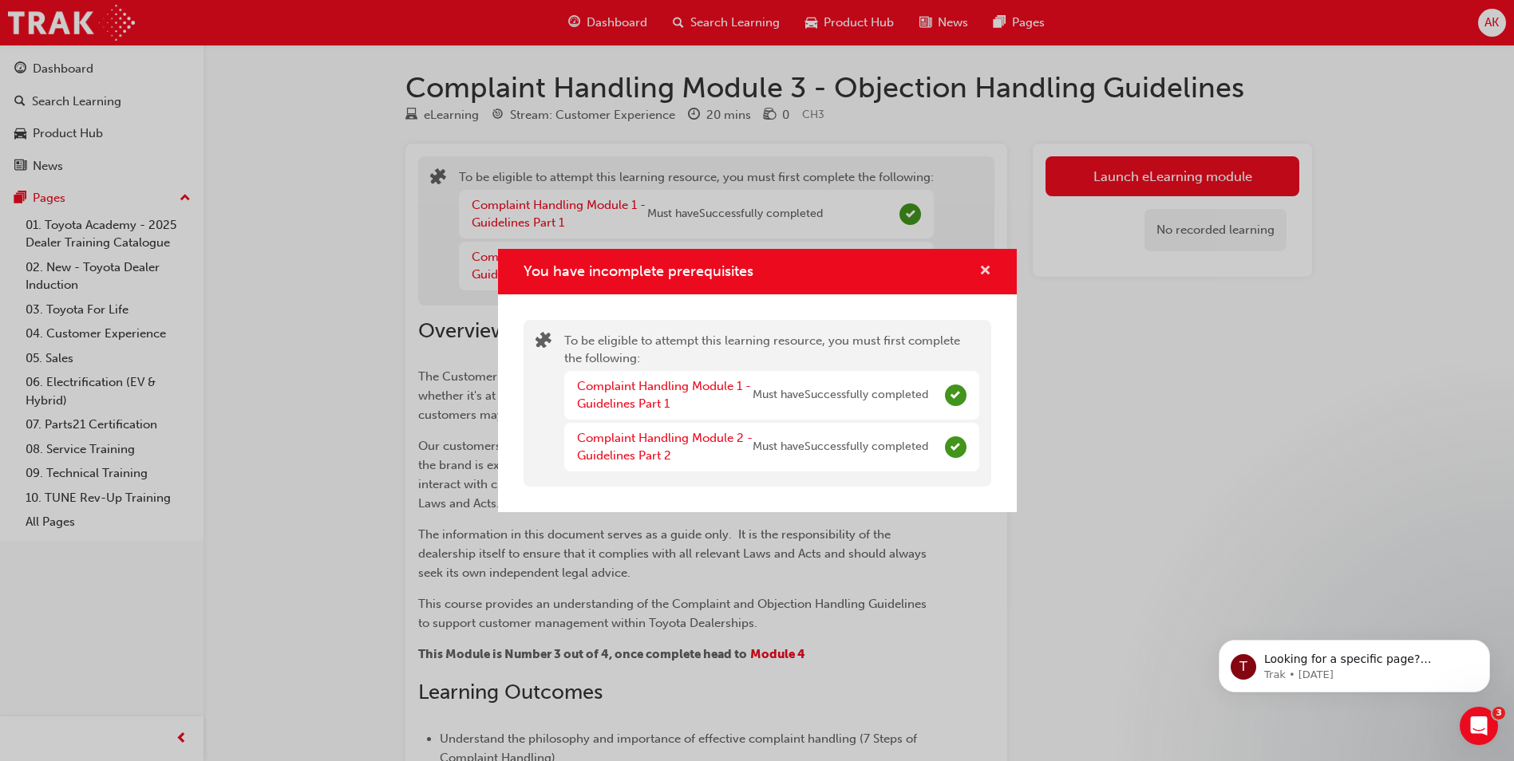
click at [987, 267] on span "cross-icon" at bounding box center [985, 272] width 12 height 14
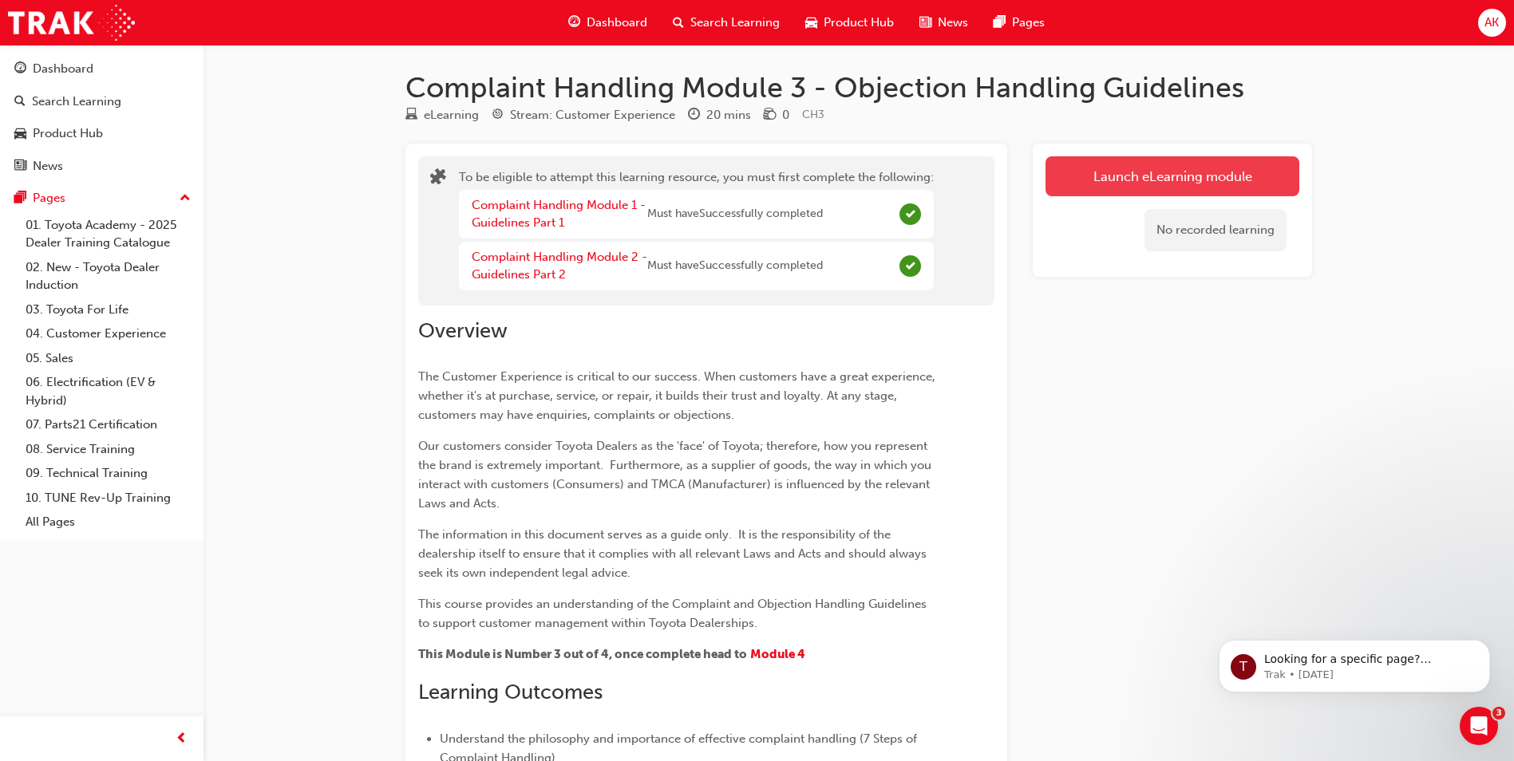
click at [1107, 182] on button "Launch eLearning module" at bounding box center [1172, 176] width 254 height 40
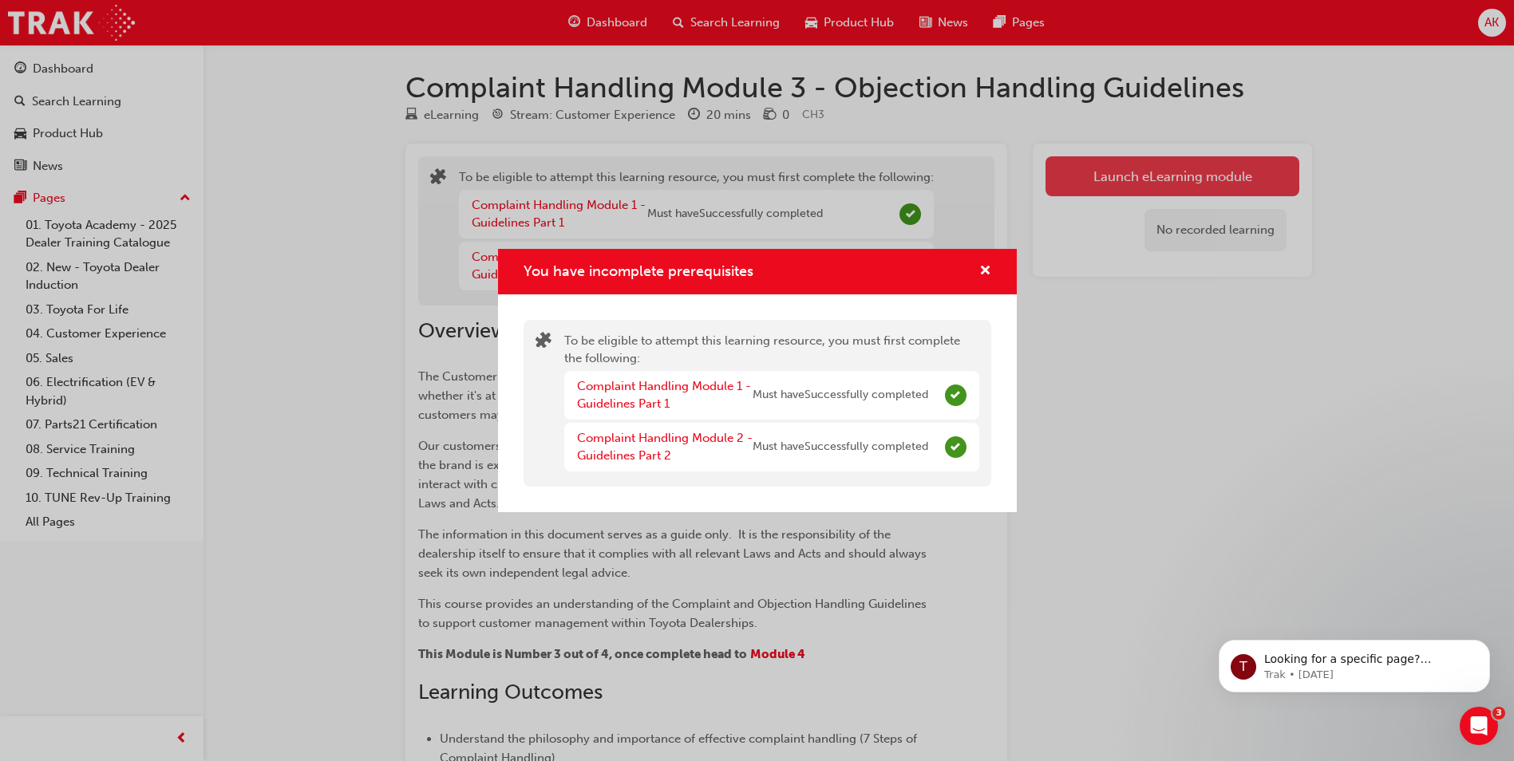
click at [1107, 172] on div "You have incomplete prerequisites To be eligible to attempt this learning resou…" at bounding box center [757, 380] width 1514 height 761
click at [1107, 172] on button "Launch eLearning module" at bounding box center [1172, 176] width 254 height 40
click at [1107, 172] on div "You have incomplete prerequisites To be eligible to attempt this learning resou…" at bounding box center [757, 380] width 1514 height 761
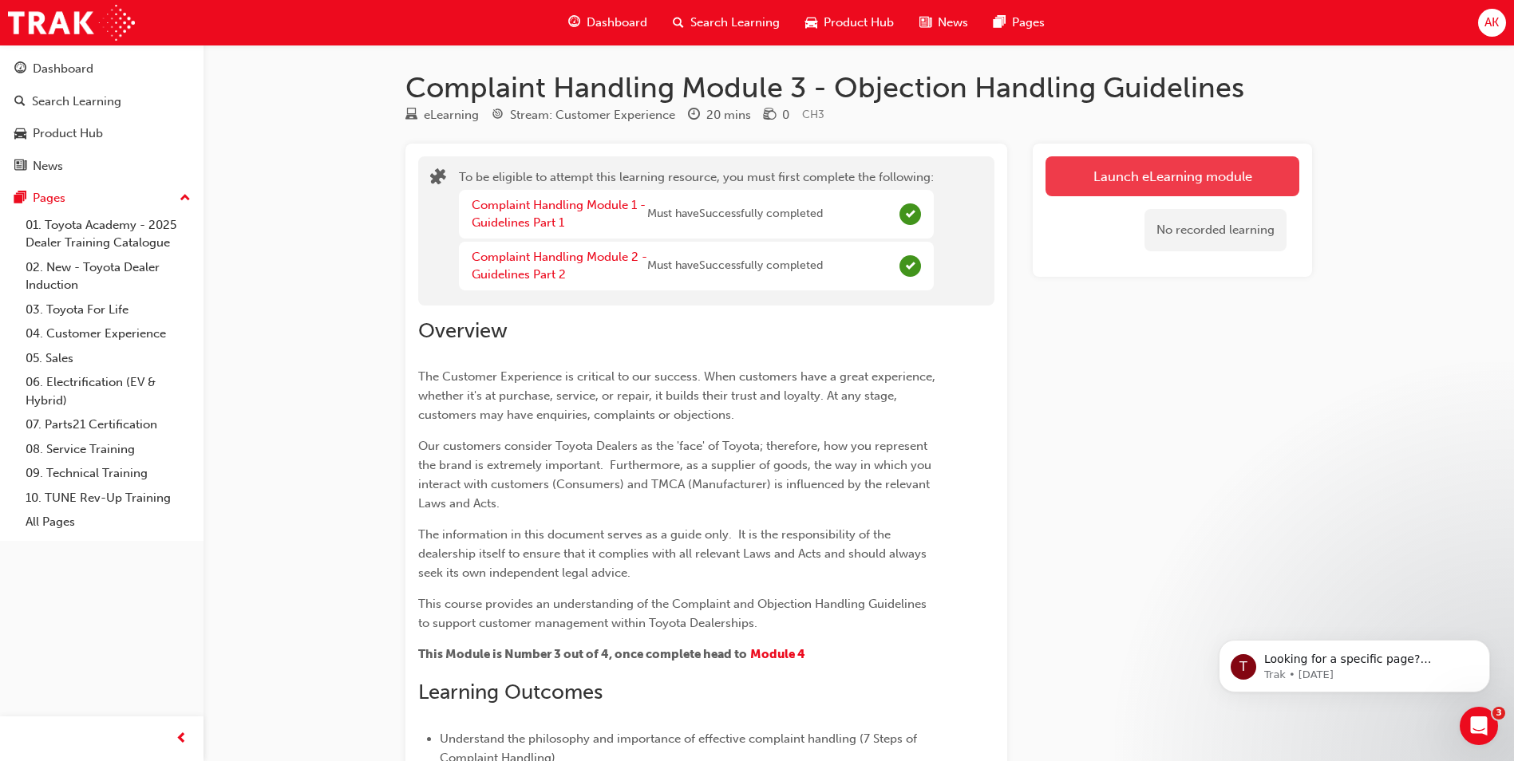
click at [1109, 178] on button "Launch eLearning module" at bounding box center [1172, 176] width 254 height 40
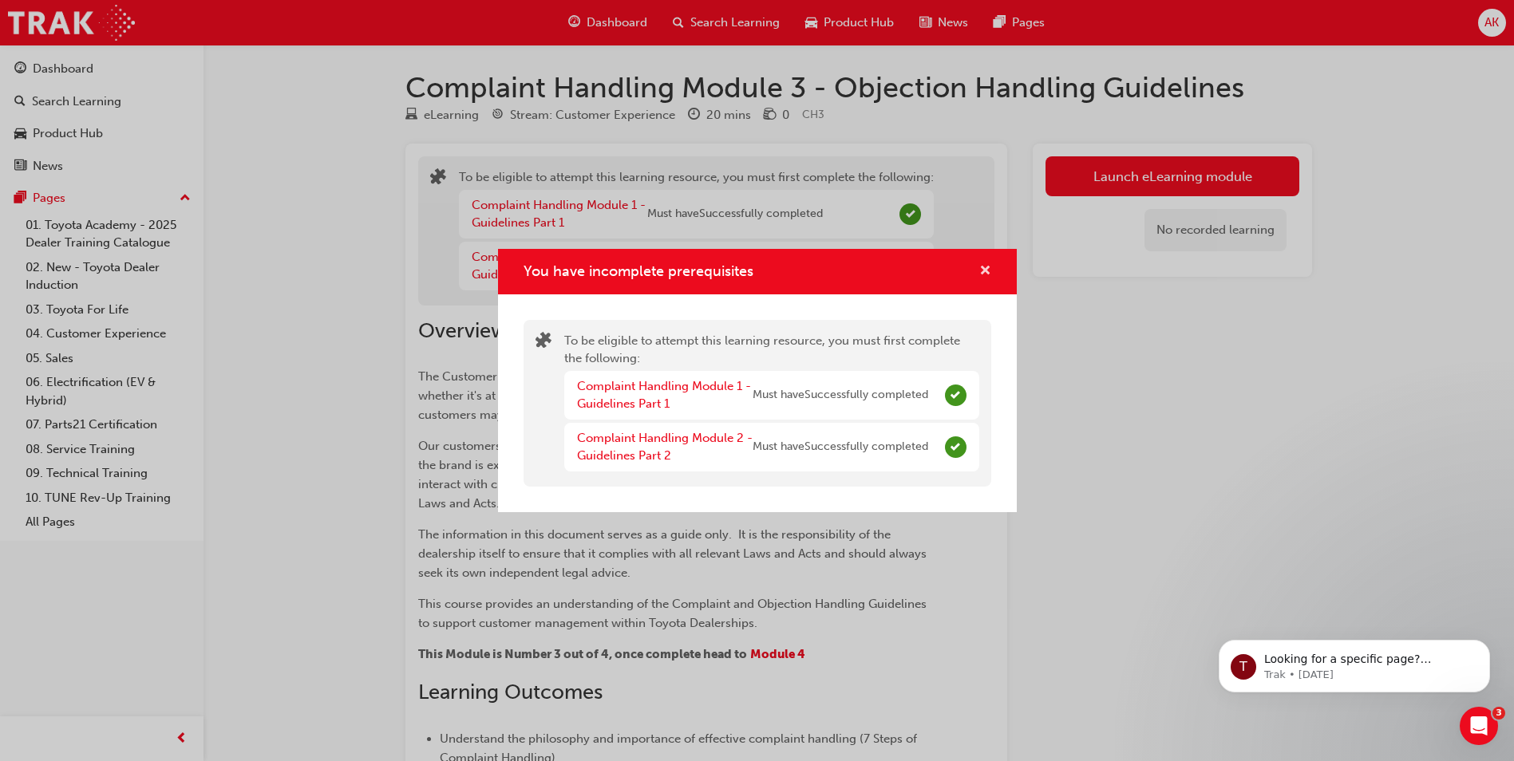
click at [982, 270] on span "cross-icon" at bounding box center [985, 272] width 12 height 14
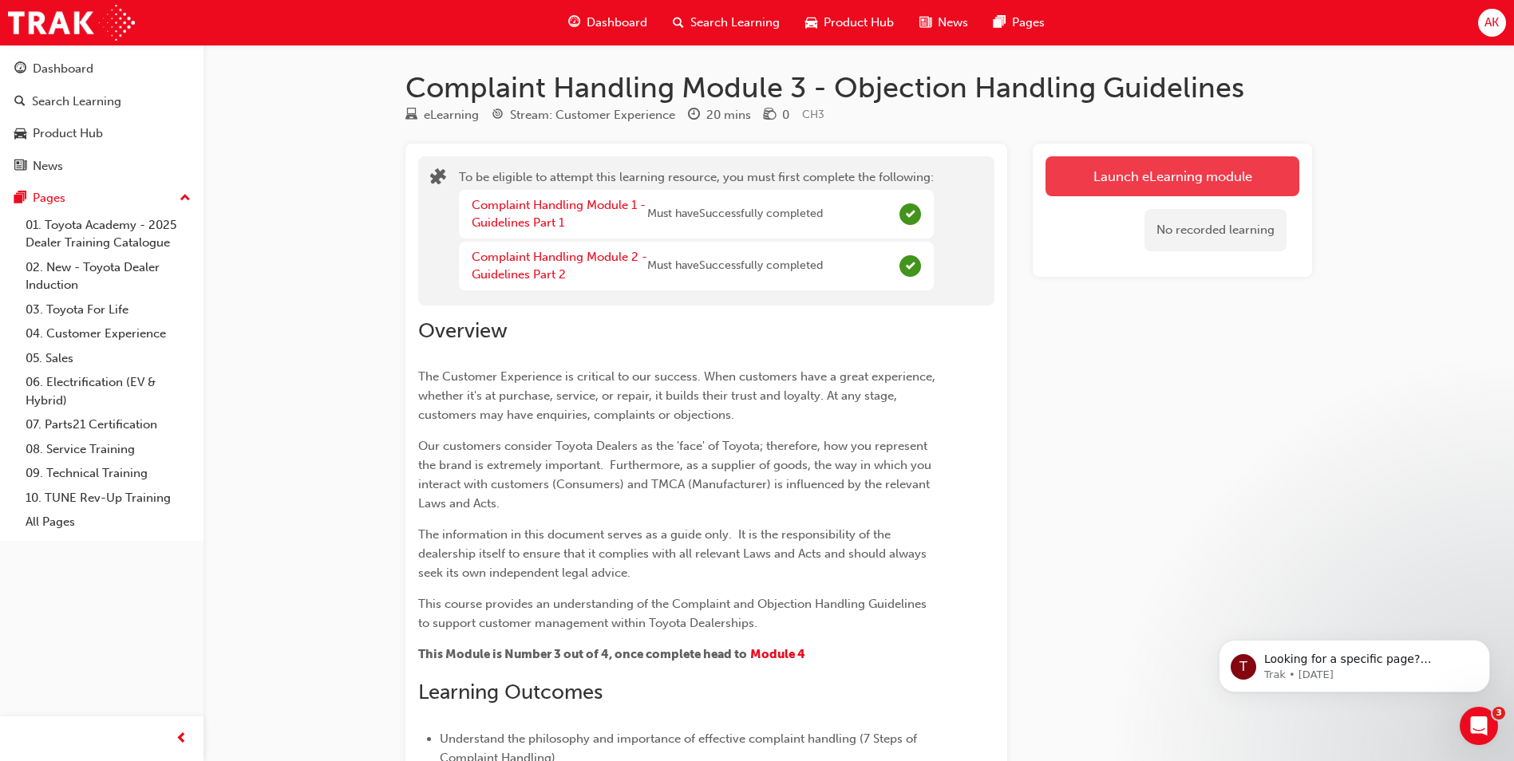
click at [1158, 165] on button "Launch eLearning module" at bounding box center [1172, 176] width 254 height 40
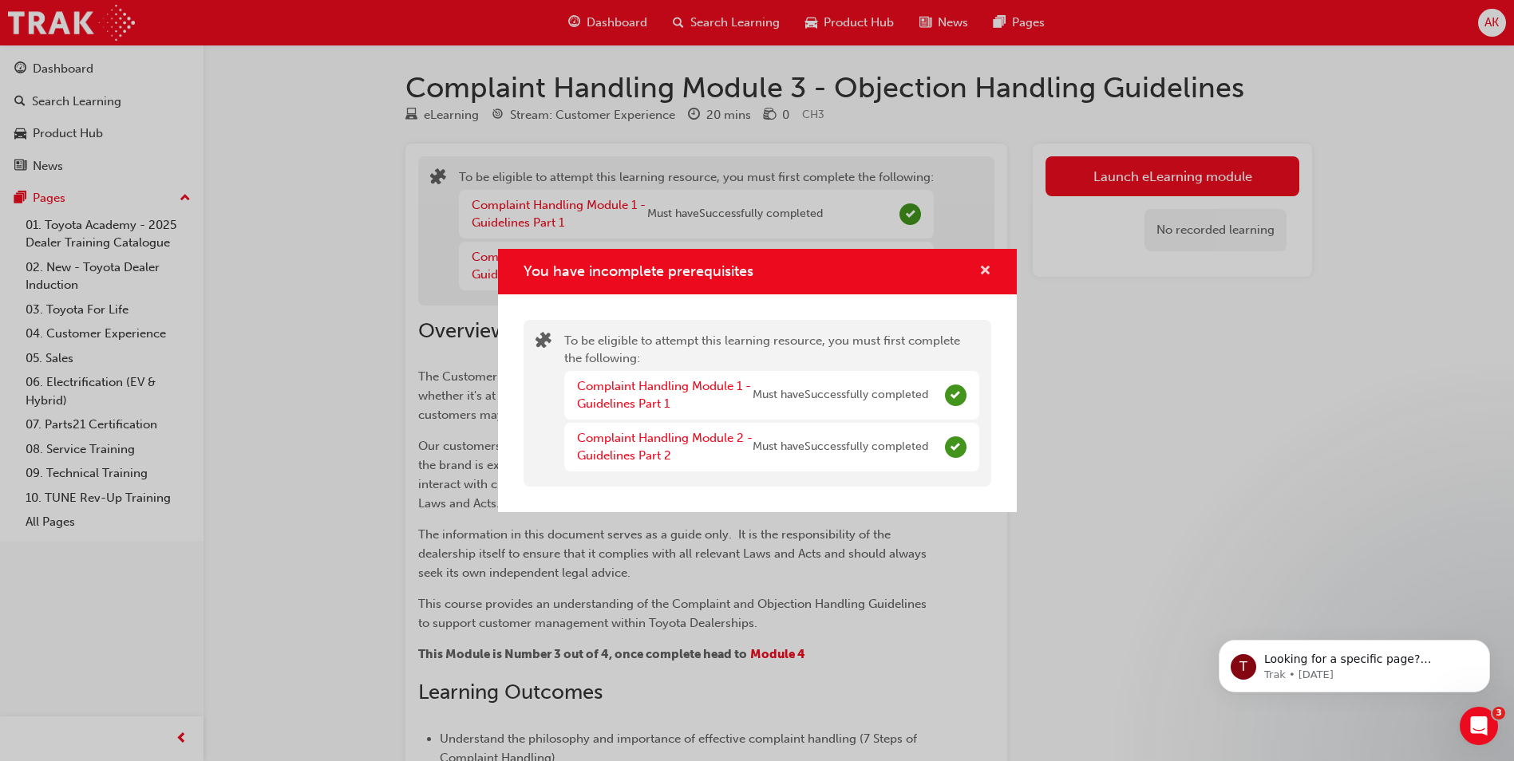
click at [980, 269] on span "cross-icon" at bounding box center [985, 272] width 12 height 14
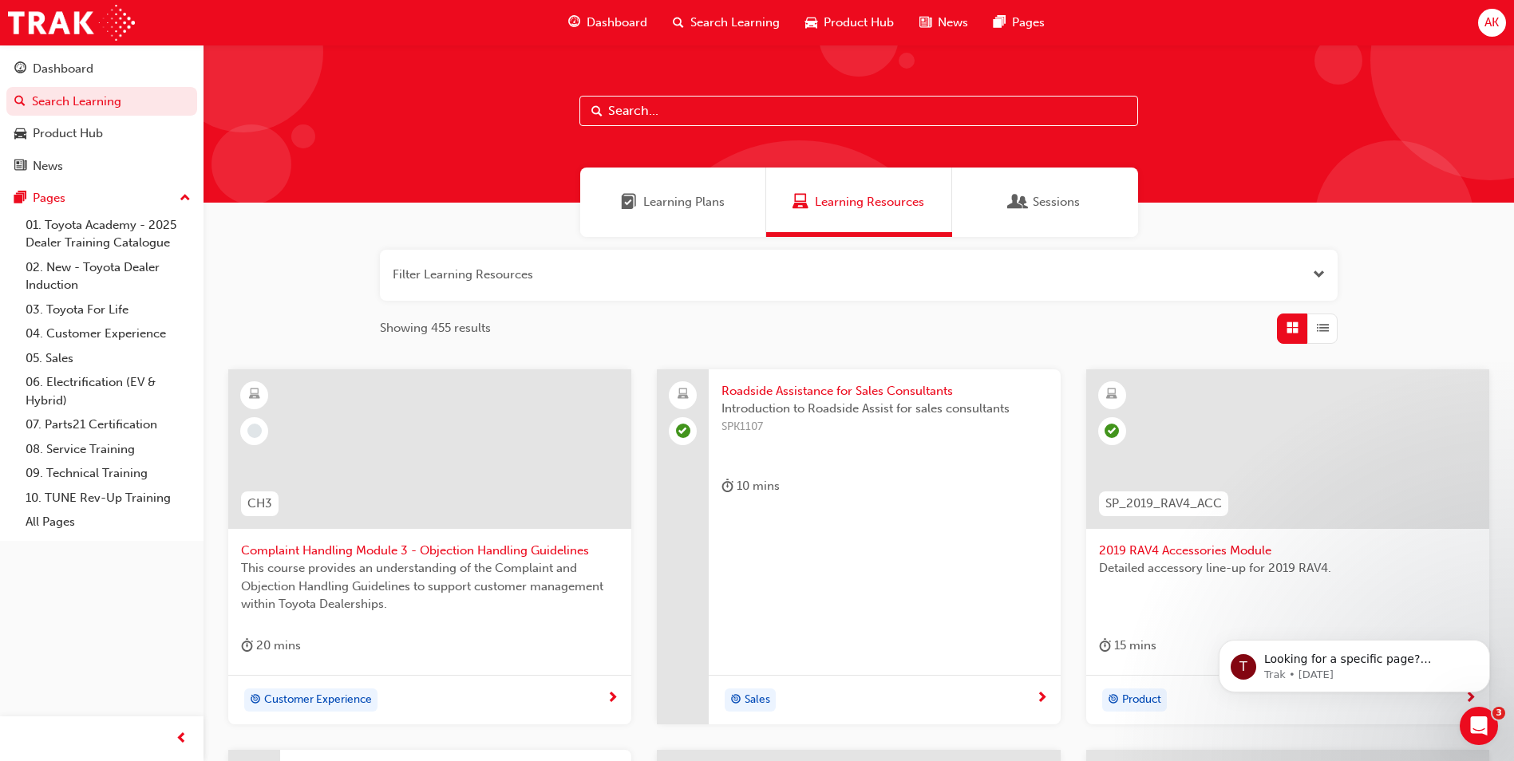
click at [460, 602] on span "This course provides an understanding of the Complaint and Objection Handling G…" at bounding box center [429, 586] width 377 height 54
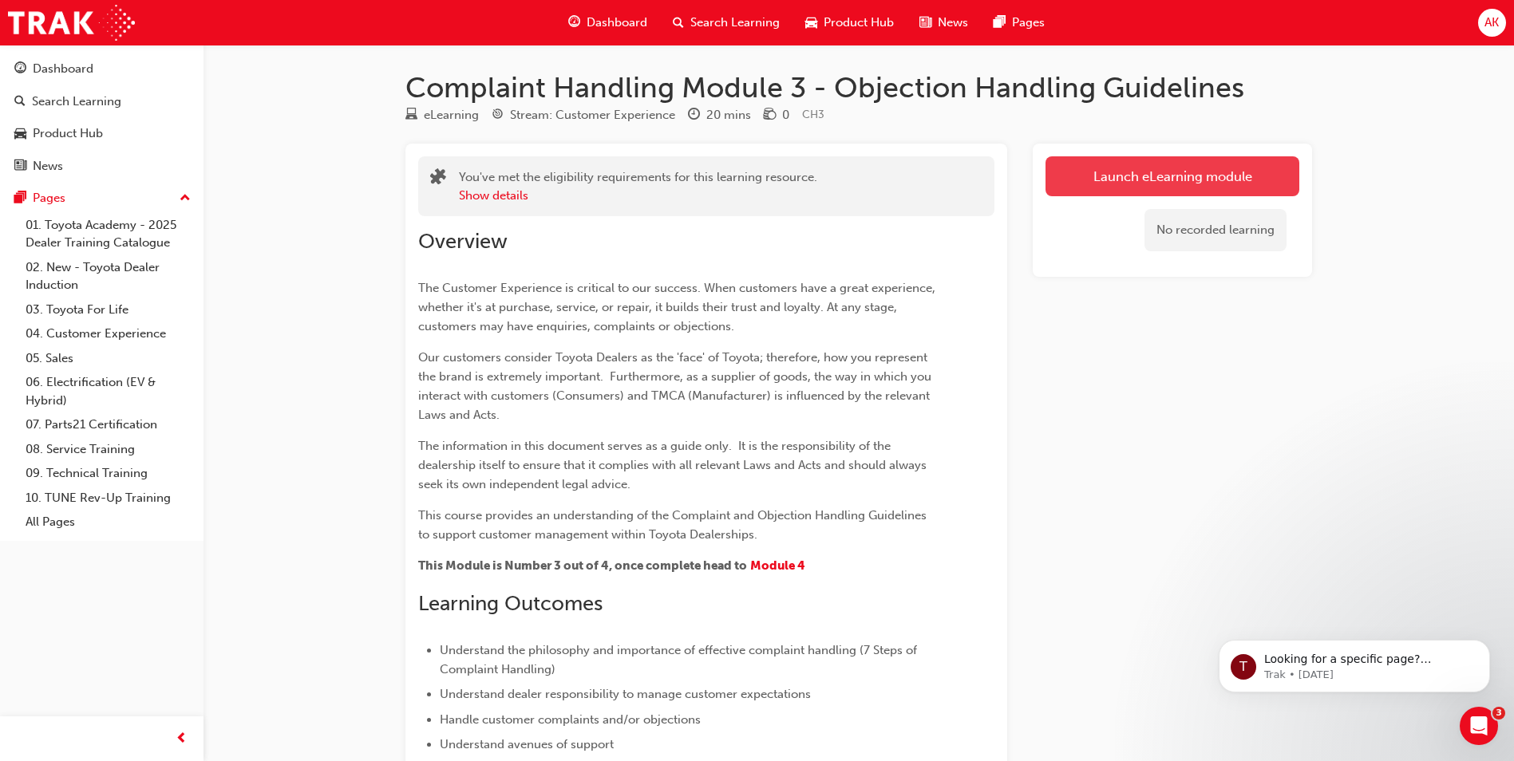
click at [1120, 164] on link "Launch eLearning module" at bounding box center [1172, 176] width 254 height 40
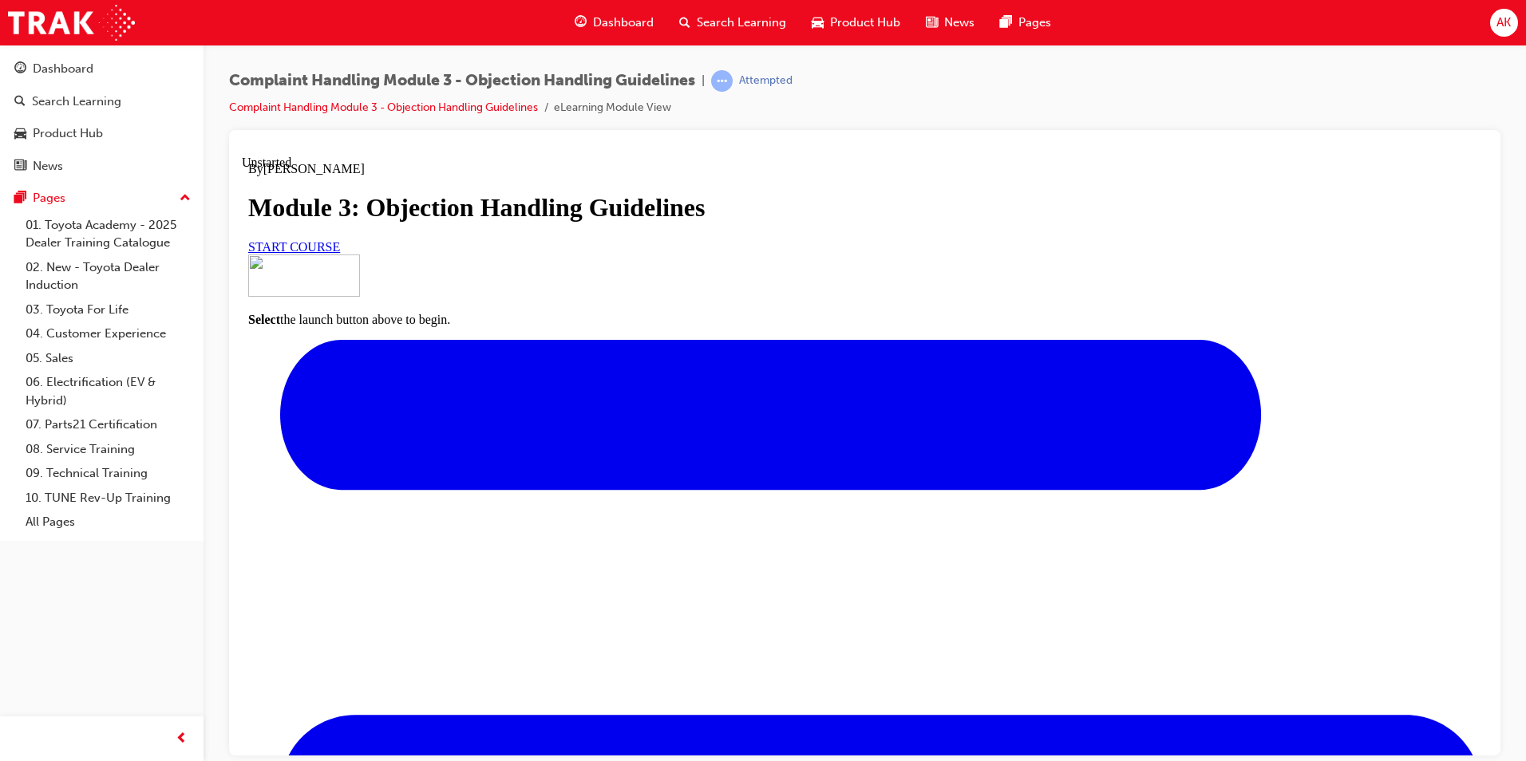
scroll to position [109, 0]
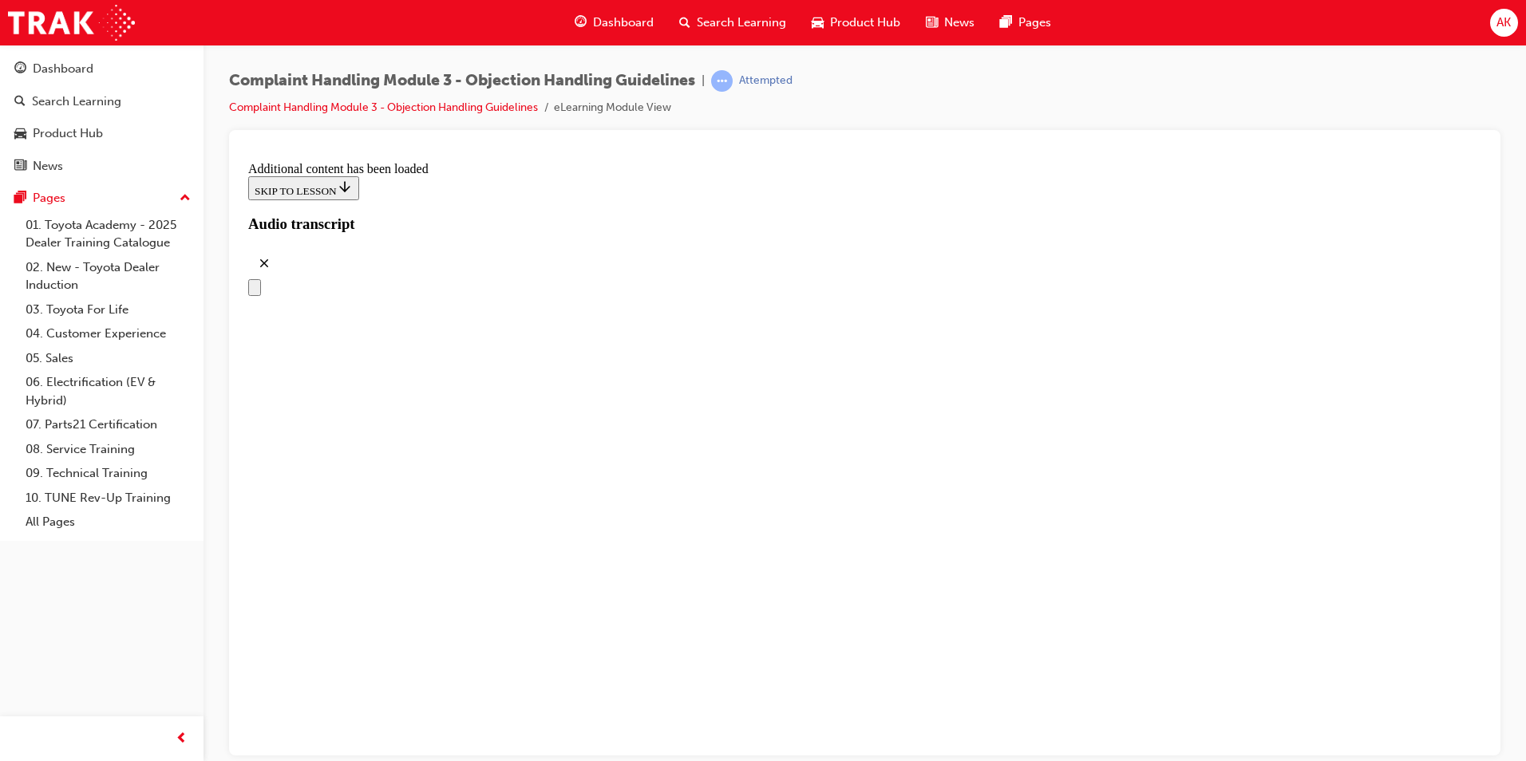
drag, startPoint x: 1025, startPoint y: 598, endPoint x: 985, endPoint y: 618, distance: 44.3
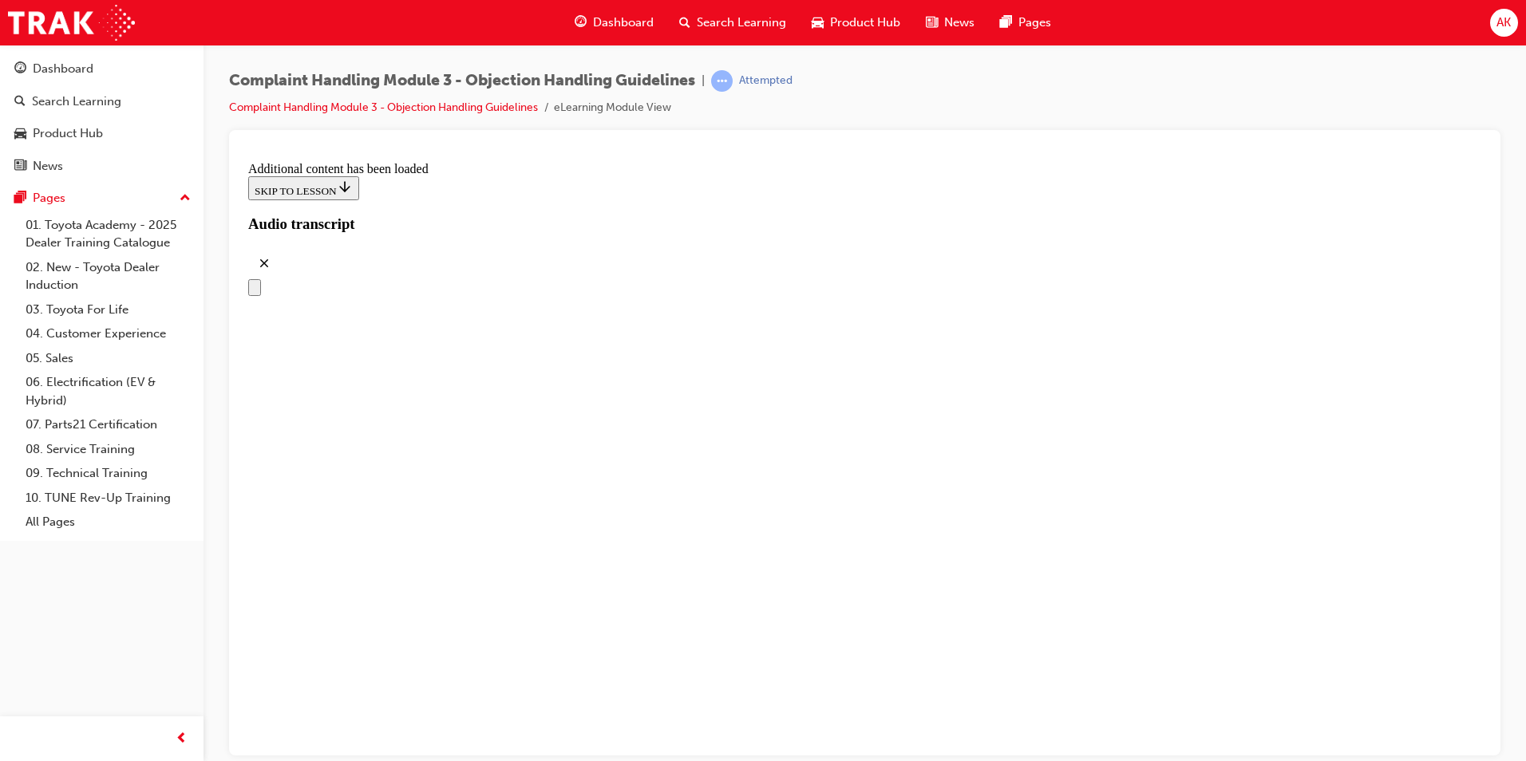
scroll to position [6113, 0]
drag, startPoint x: 794, startPoint y: 343, endPoint x: 930, endPoint y: 365, distance: 138.3
drag, startPoint x: 800, startPoint y: 343, endPoint x: 830, endPoint y: 406, distance: 69.6
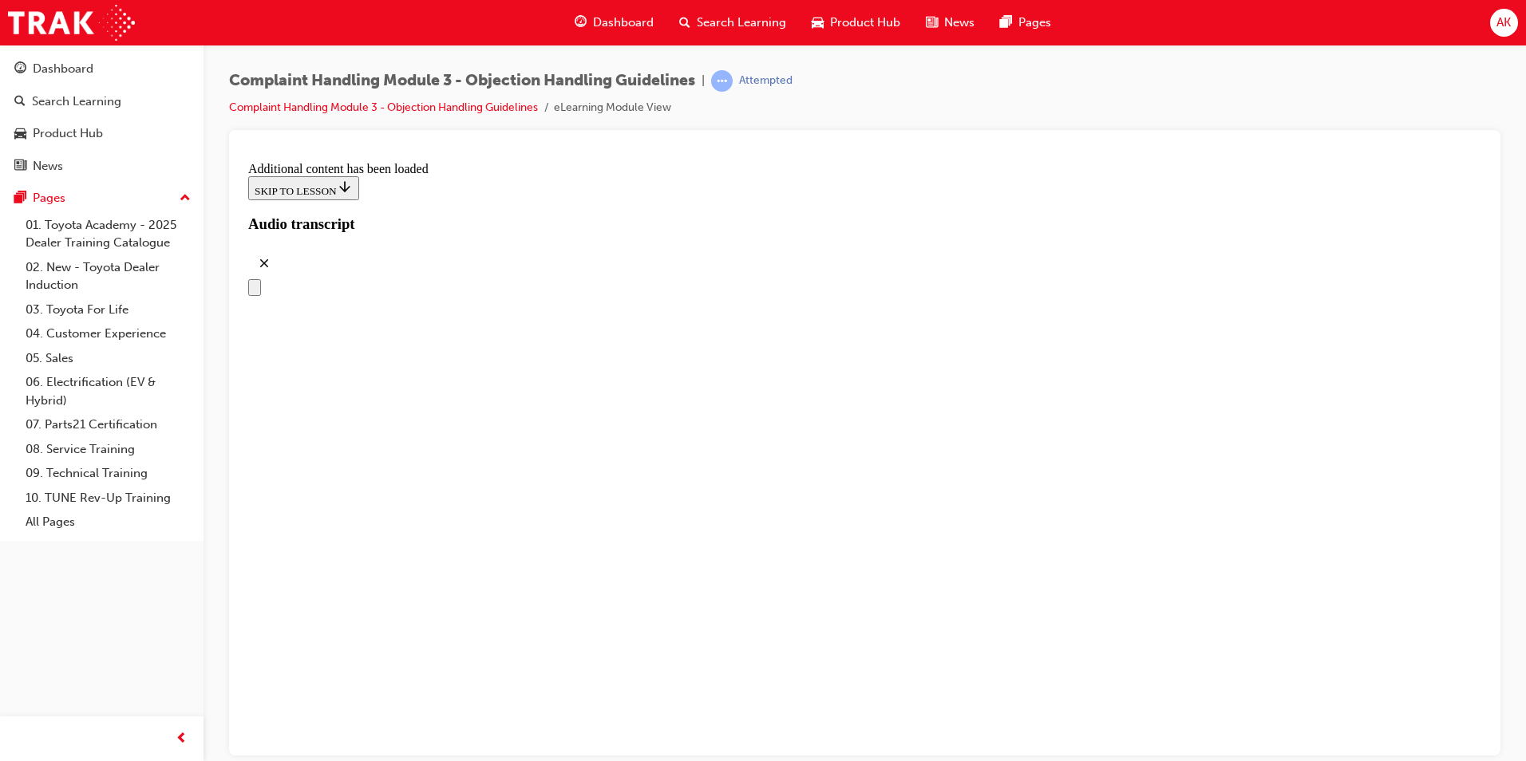
drag, startPoint x: 896, startPoint y: 428, endPoint x: 911, endPoint y: 428, distance: 15.2
drag, startPoint x: 780, startPoint y: 501, endPoint x: 921, endPoint y: 498, distance: 141.3
drag, startPoint x: 781, startPoint y: 585, endPoint x: 936, endPoint y: 580, distance: 154.9
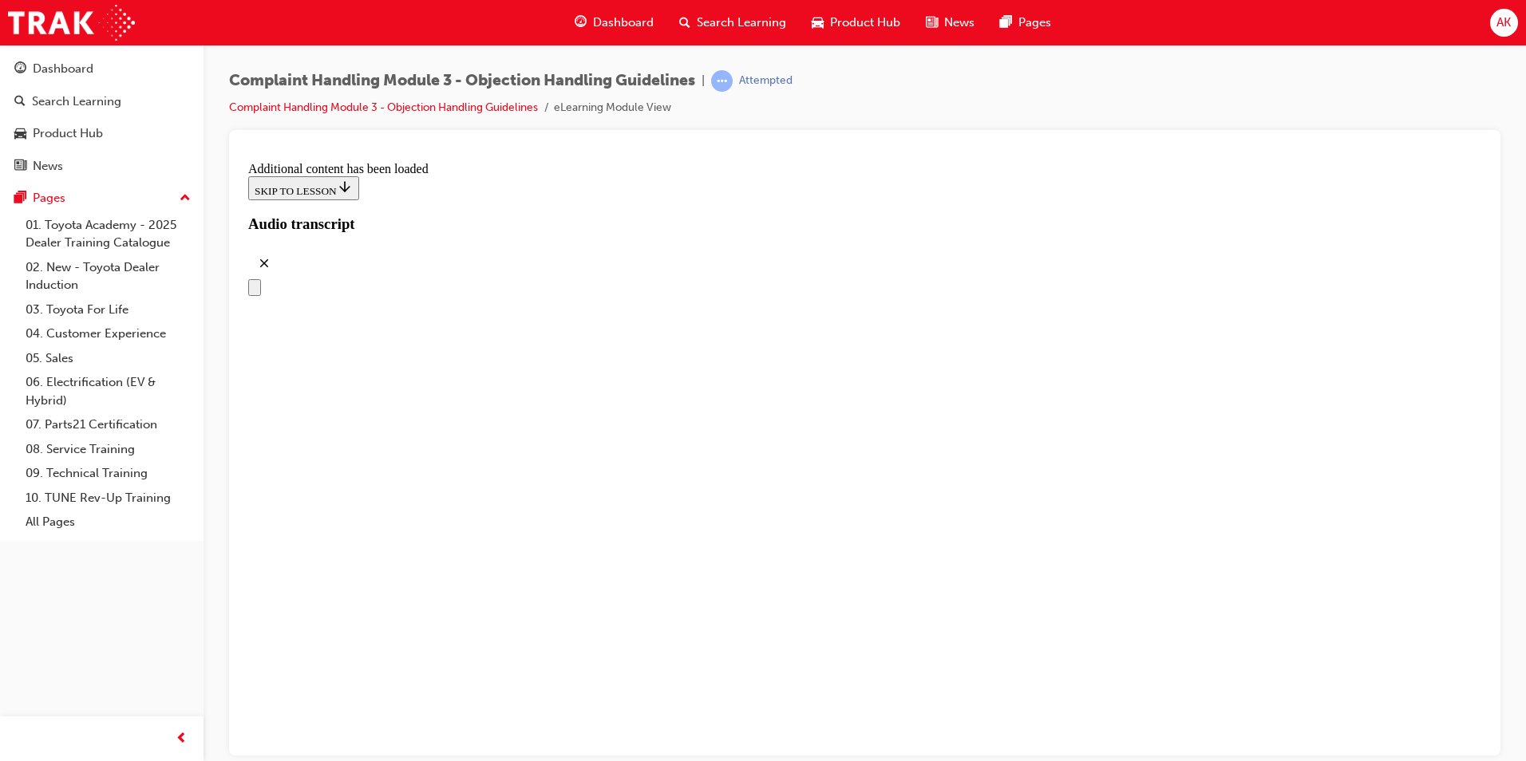
drag, startPoint x: 770, startPoint y: 667, endPoint x: 997, endPoint y: 655, distance: 227.7
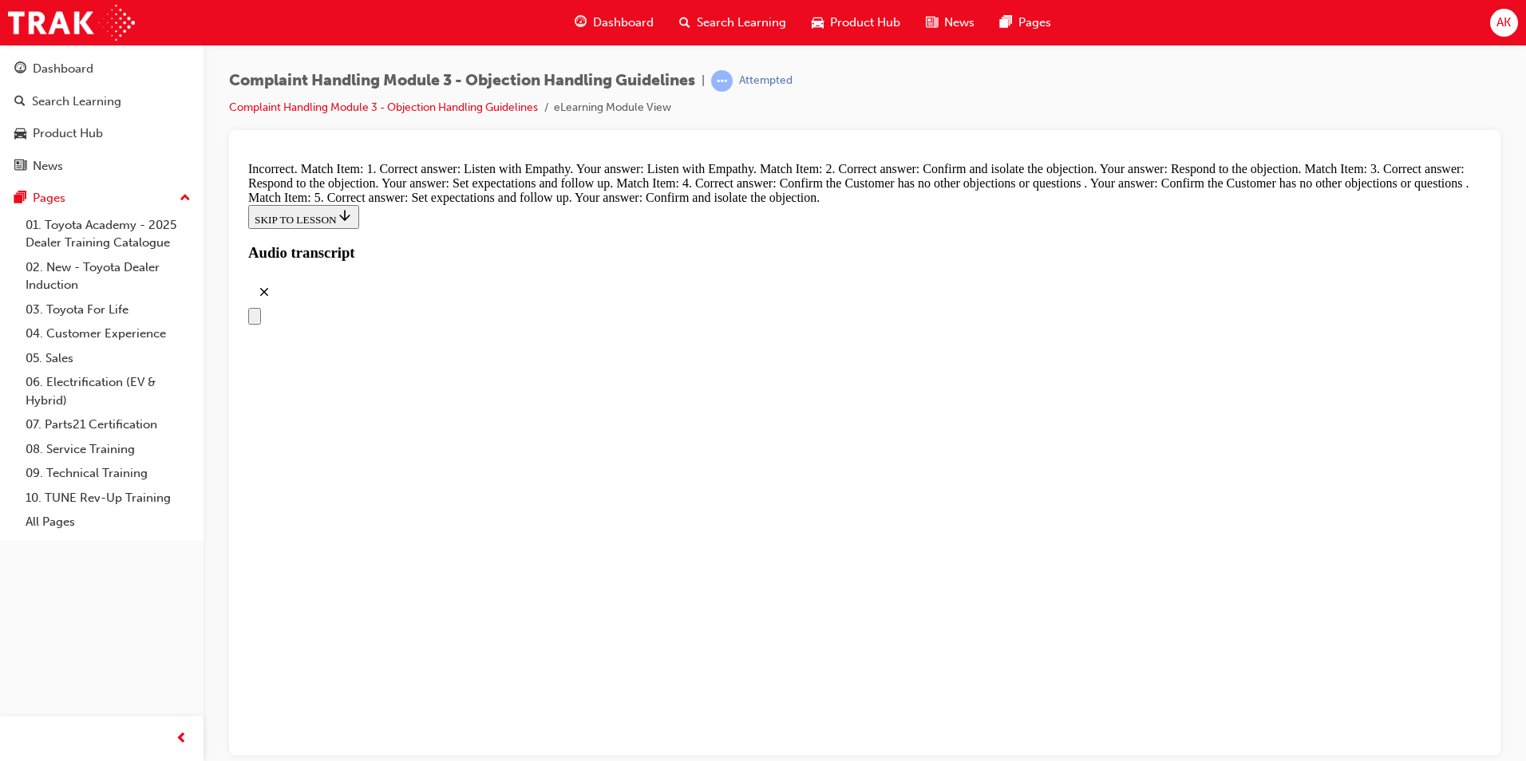
scroll to position [6278, 0]
drag, startPoint x: 732, startPoint y: 417, endPoint x: 873, endPoint y: 350, distance: 156.3
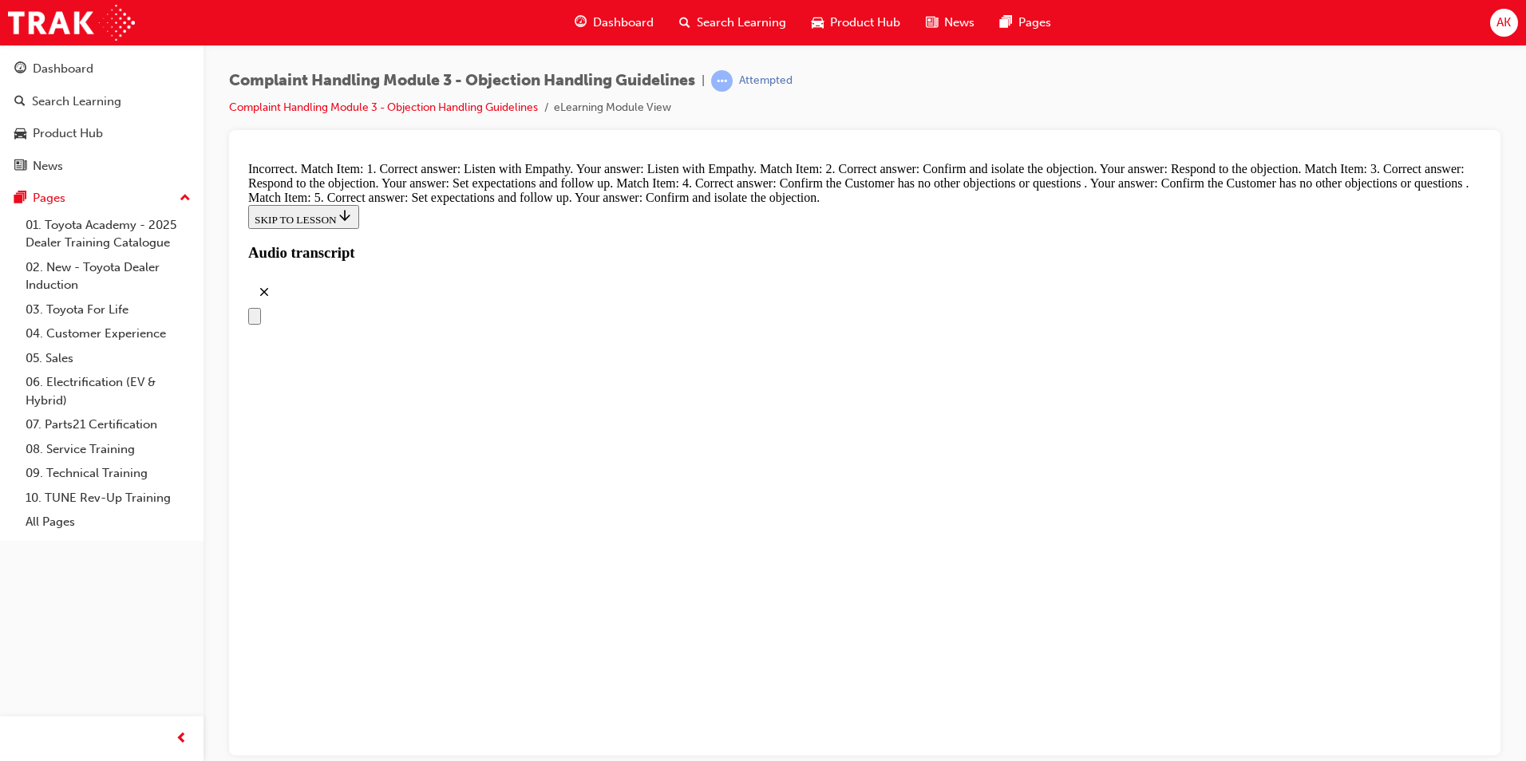
drag, startPoint x: 717, startPoint y: 653, endPoint x: 859, endPoint y: 424, distance: 269.0
drag, startPoint x: 724, startPoint y: 570, endPoint x: 914, endPoint y: 465, distance: 216.8
drag, startPoint x: 760, startPoint y: 581, endPoint x: 865, endPoint y: 580, distance: 105.3
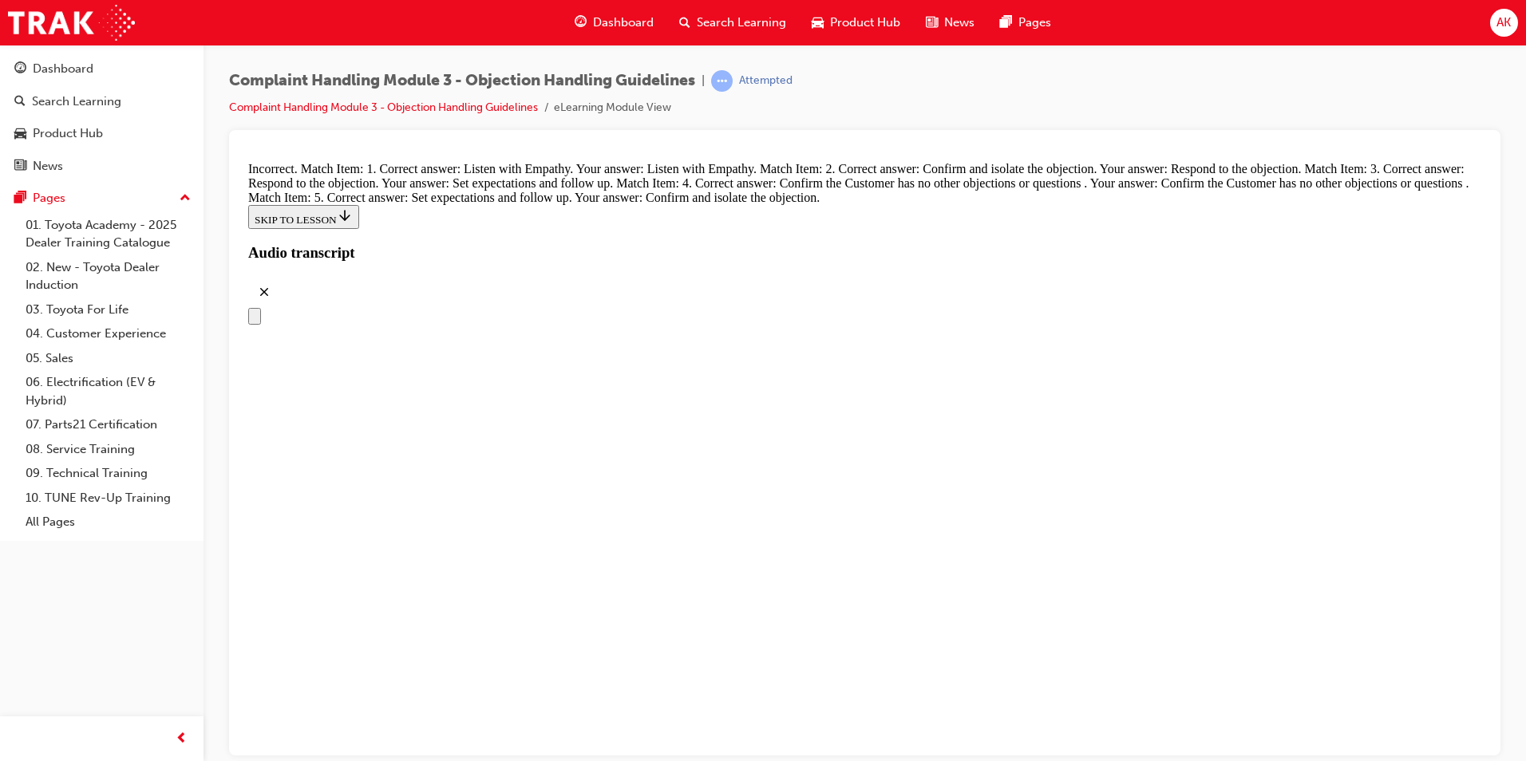
drag, startPoint x: 778, startPoint y: 654, endPoint x: 905, endPoint y: 639, distance: 127.8
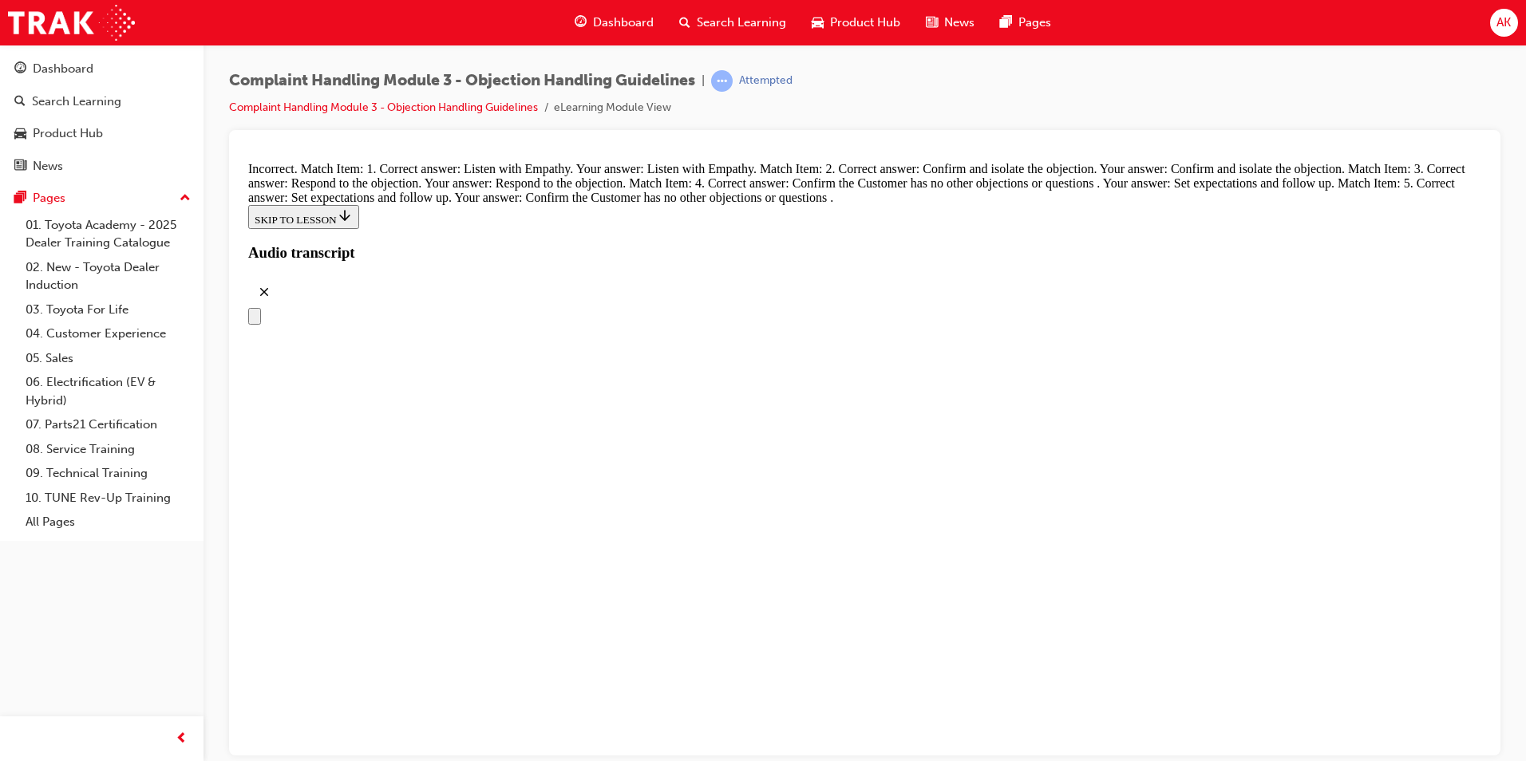
drag, startPoint x: 715, startPoint y: 422, endPoint x: 886, endPoint y: 267, distance: 230.5
drag, startPoint x: 726, startPoint y: 416, endPoint x: 860, endPoint y: 316, distance: 167.6
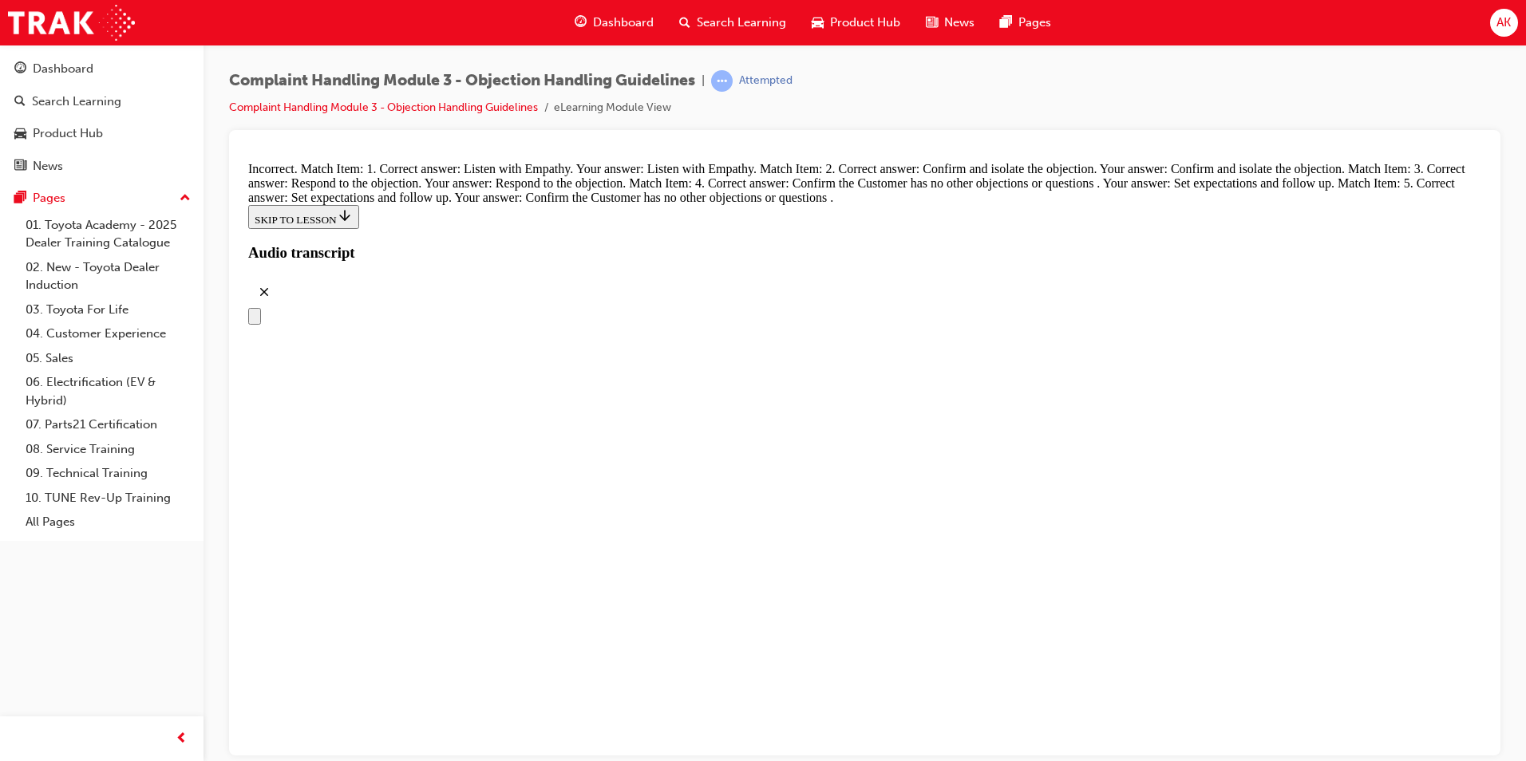
drag, startPoint x: 732, startPoint y: 413, endPoint x: 877, endPoint y: 398, distance: 146.0
drag, startPoint x: 846, startPoint y: 530, endPoint x: 905, endPoint y: 487, distance: 73.1
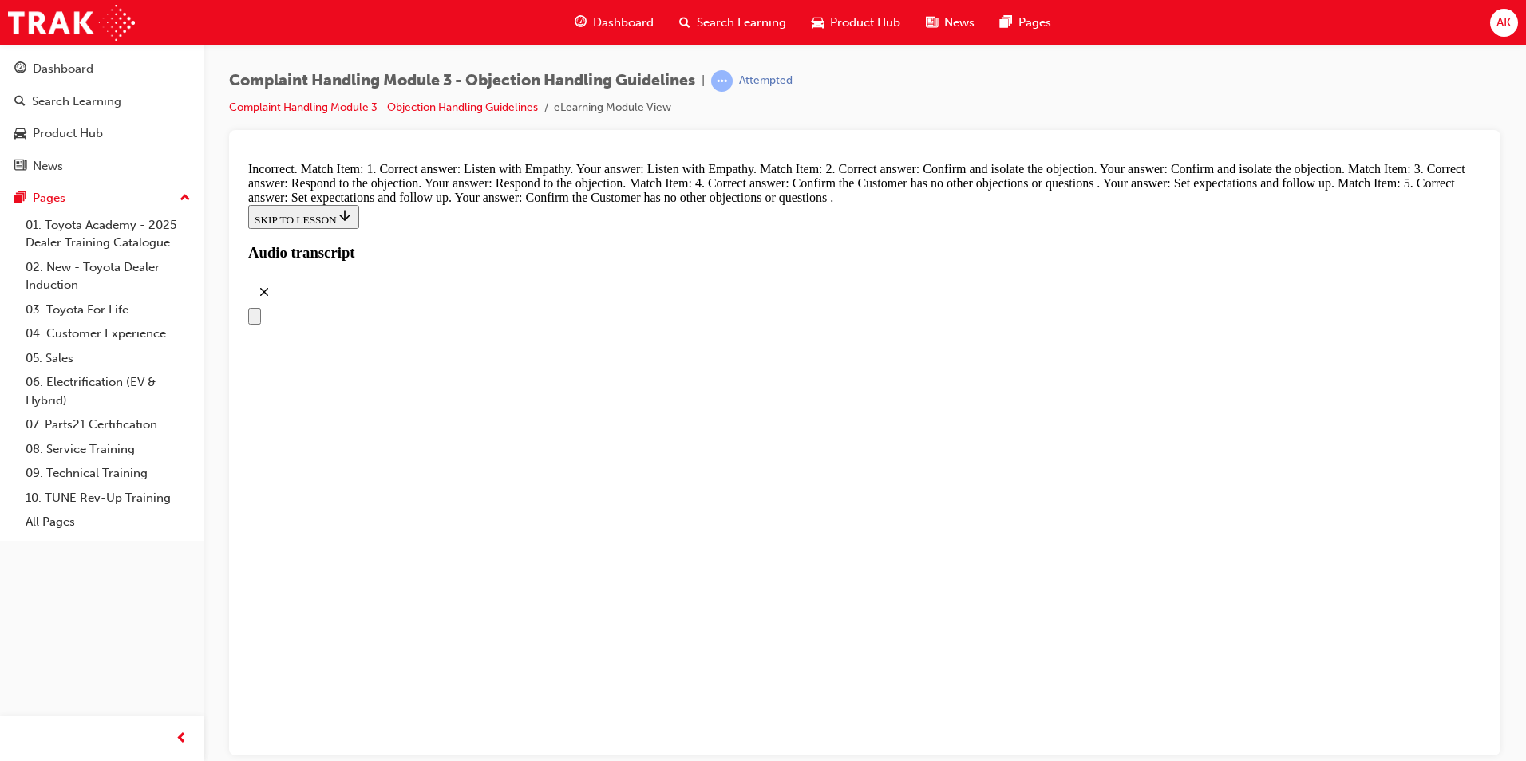
drag, startPoint x: 777, startPoint y: 566, endPoint x: 902, endPoint y: 482, distance: 150.0
drag, startPoint x: 766, startPoint y: 570, endPoint x: 914, endPoint y: 567, distance: 147.6
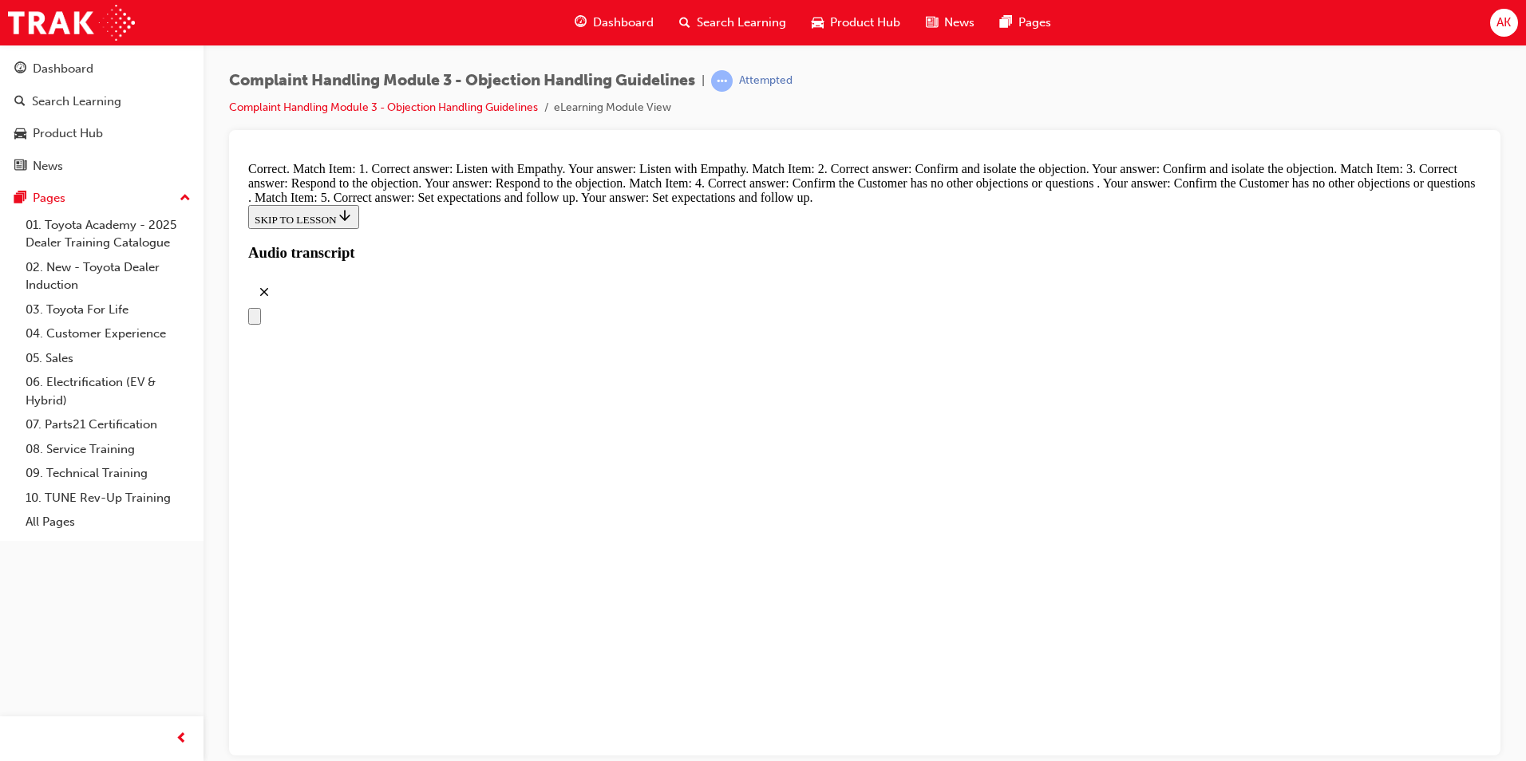
radio input "true"
drag, startPoint x: 845, startPoint y: 453, endPoint x: 843, endPoint y: 445, distance: 8.3
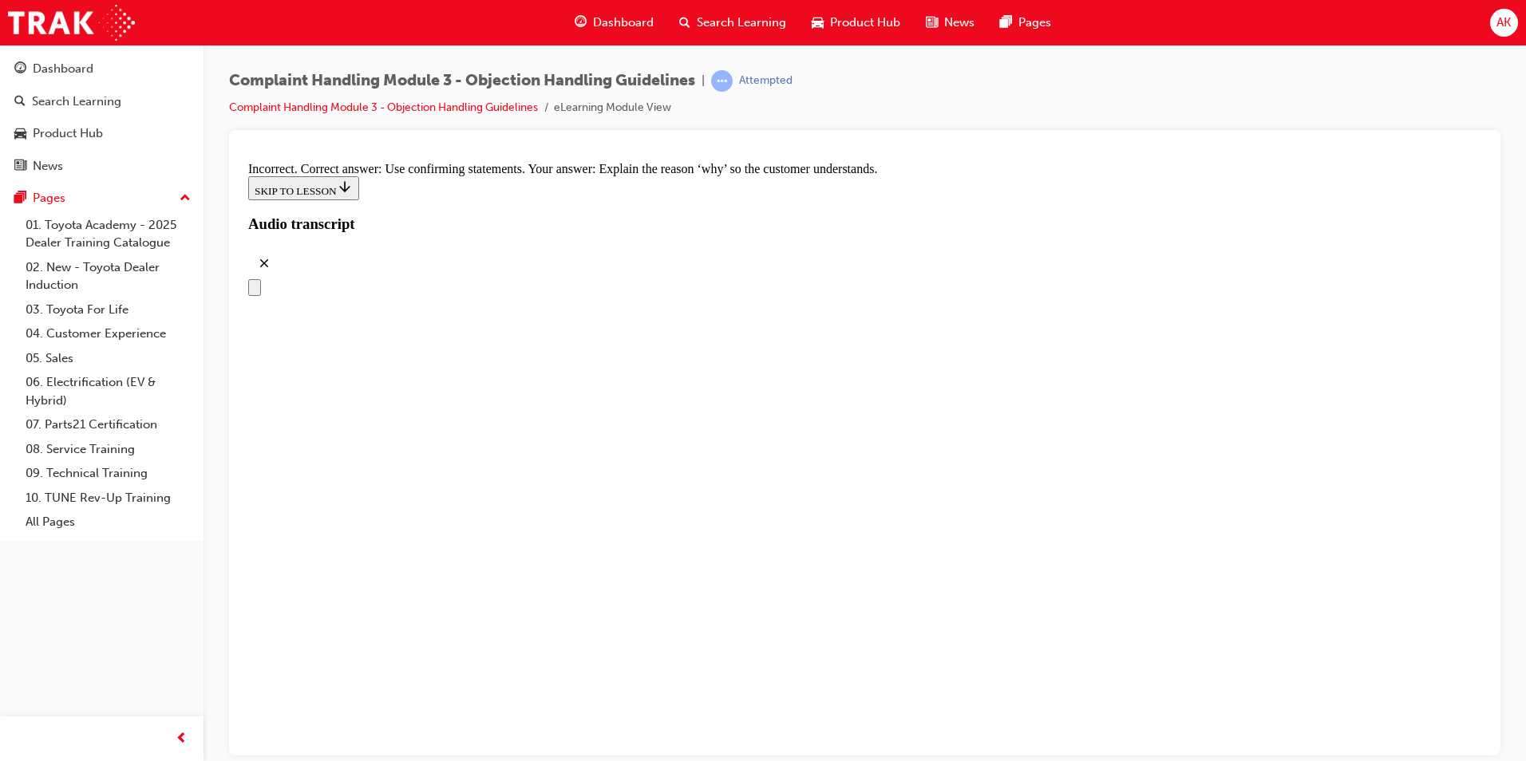
radio input "true"
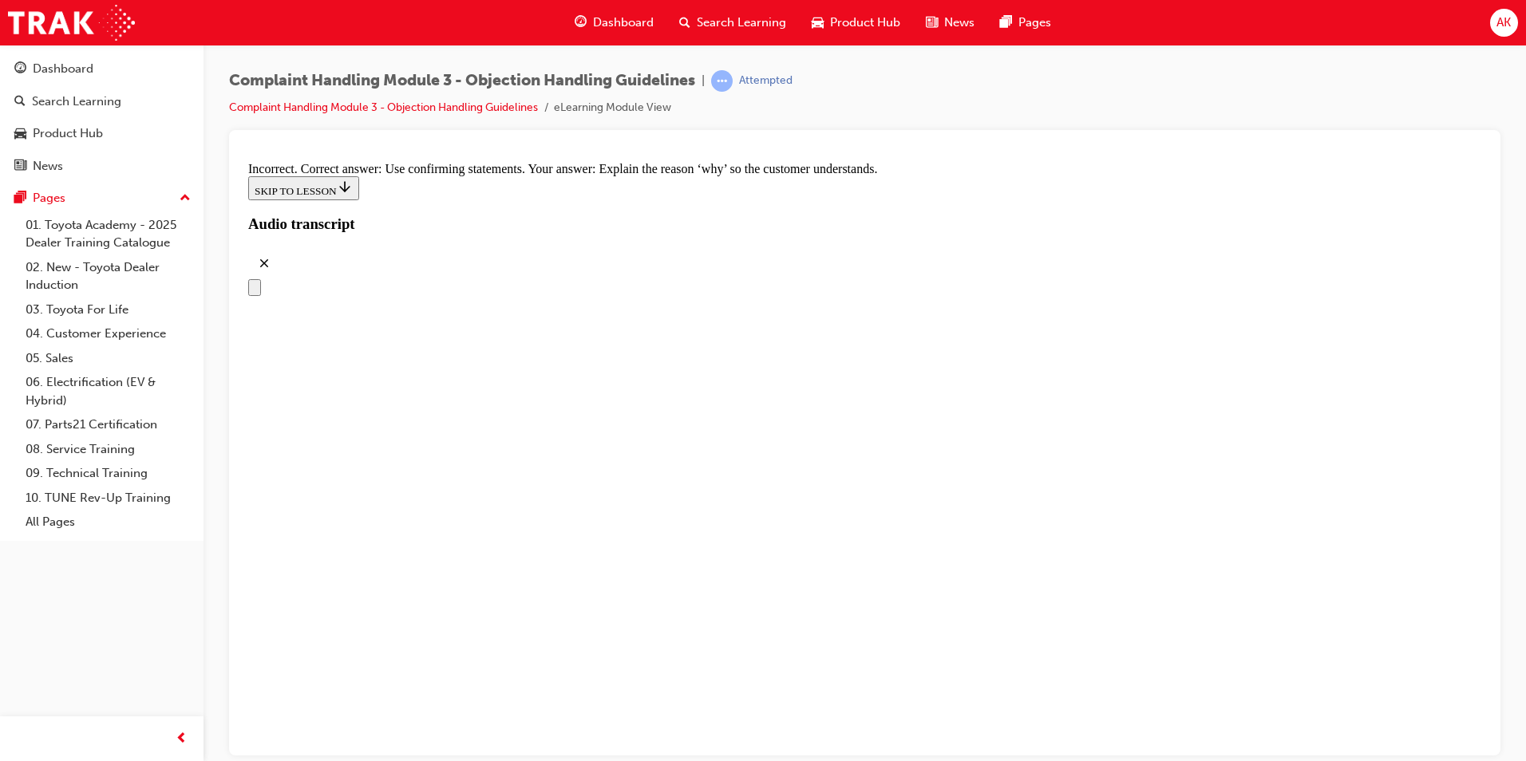
scroll to position [6759, 0]
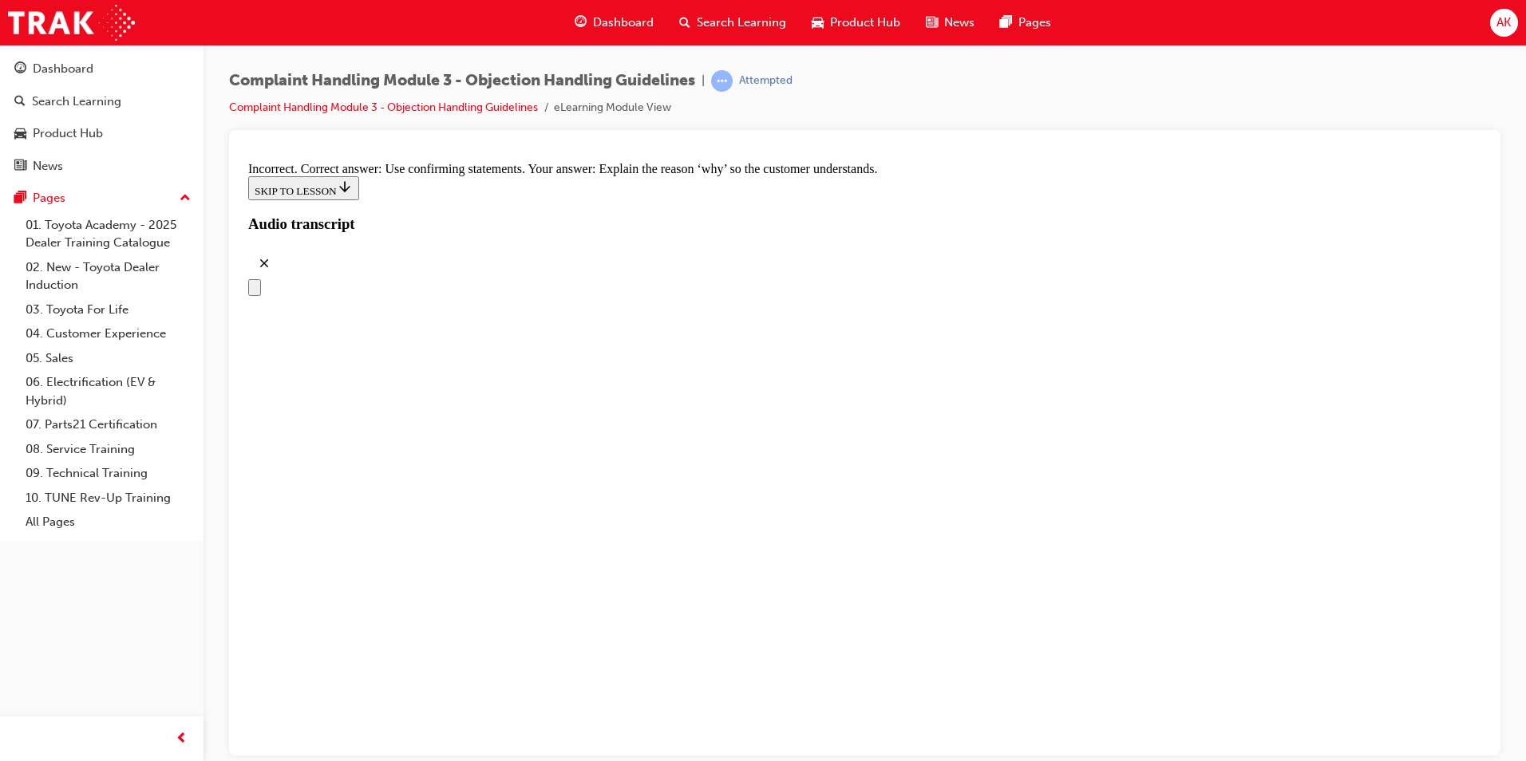
radio input "true"
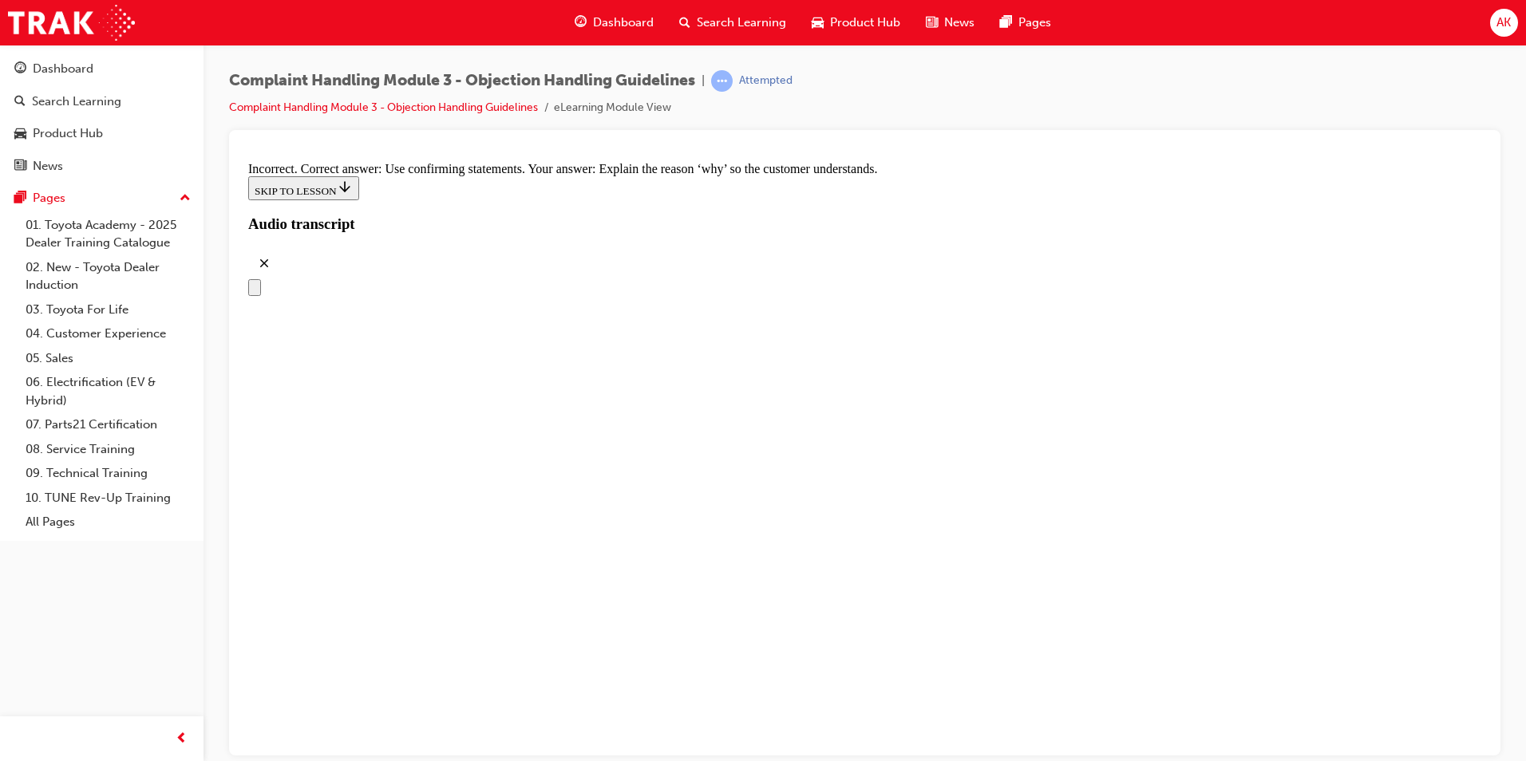
radio input "true"
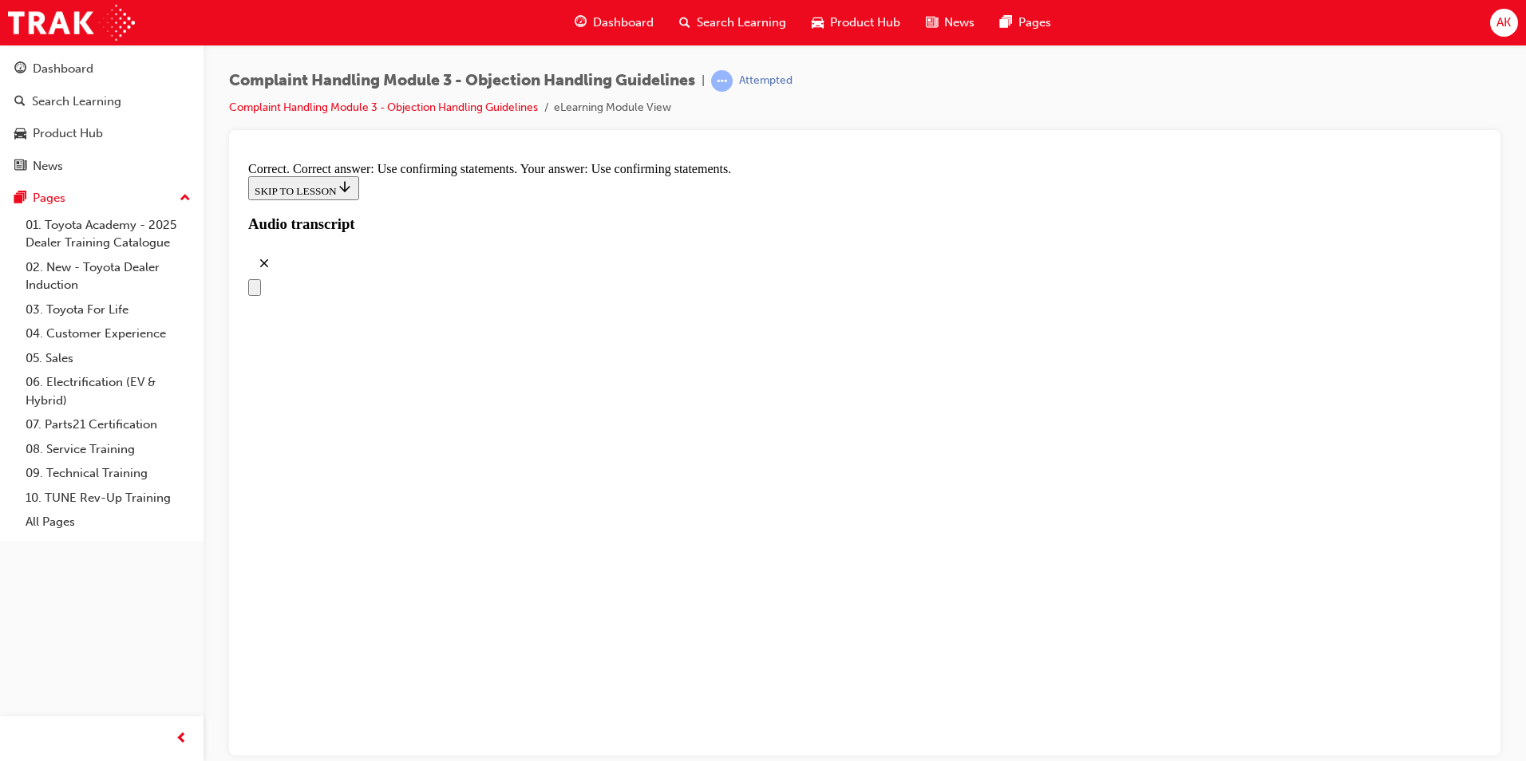
radio input "true"
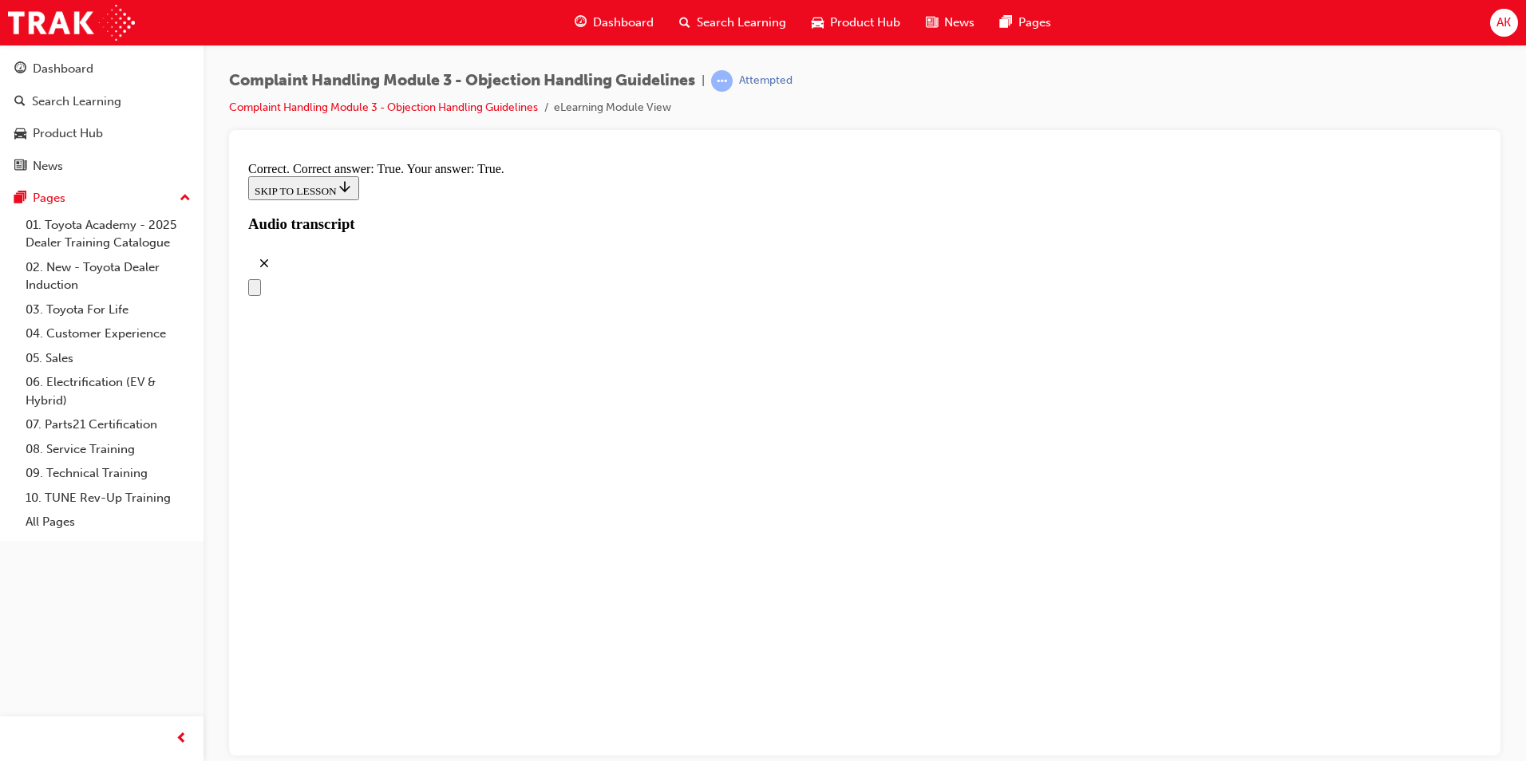
checkbox input "true"
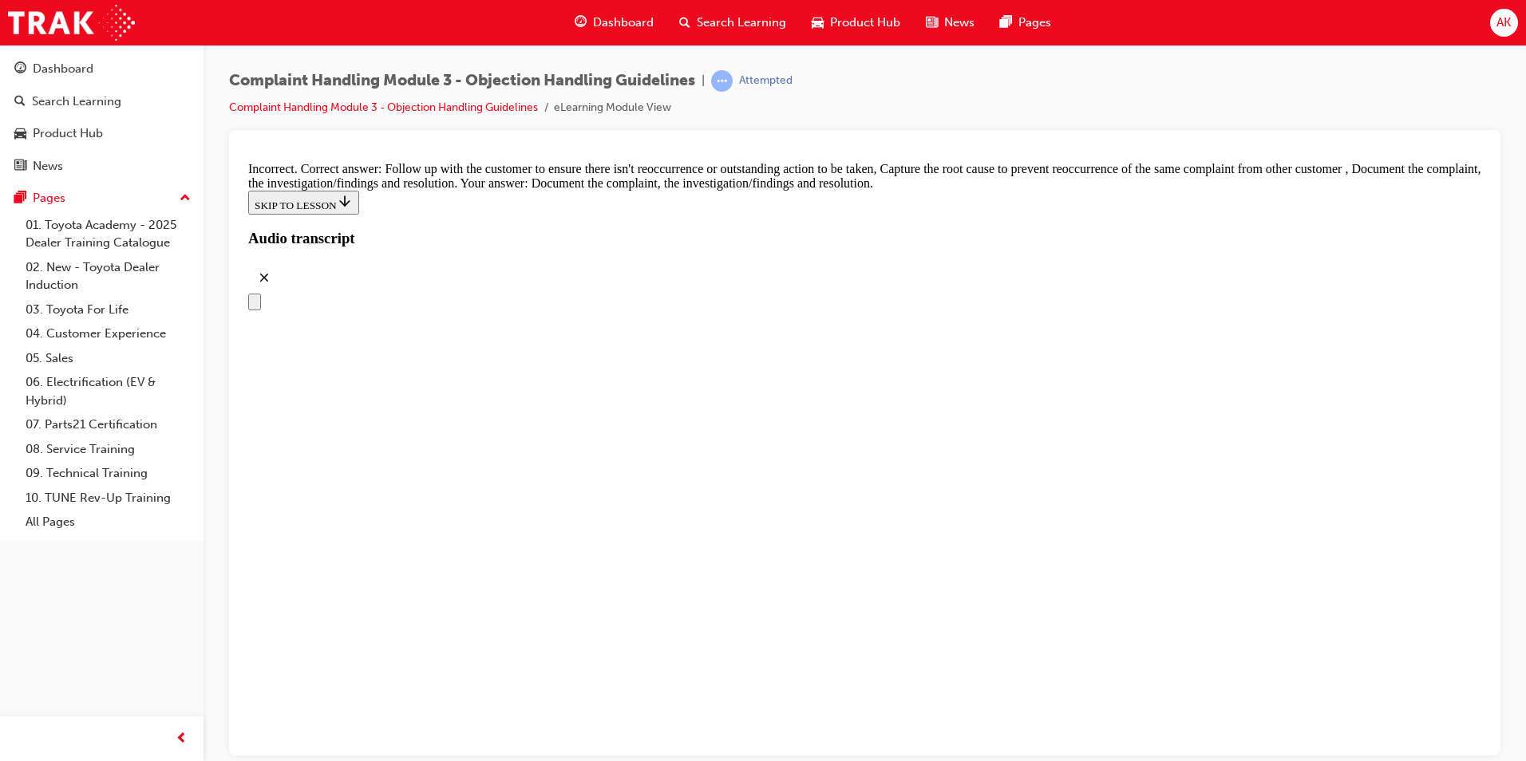
scroll to position [8195, 0]
checkbox input "true"
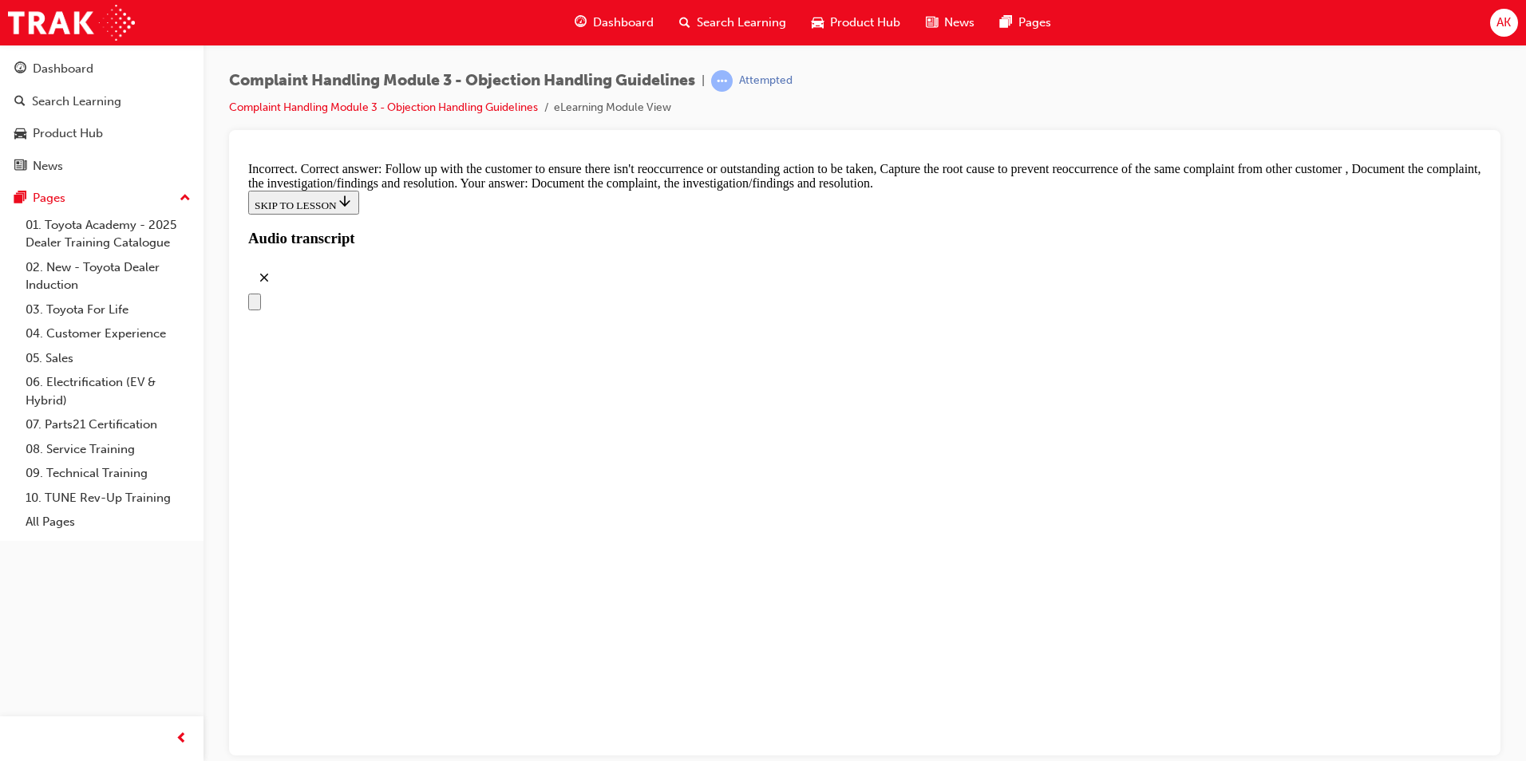
checkbox input "true"
drag, startPoint x: 694, startPoint y: 428, endPoint x: 697, endPoint y: 405, distance: 23.3
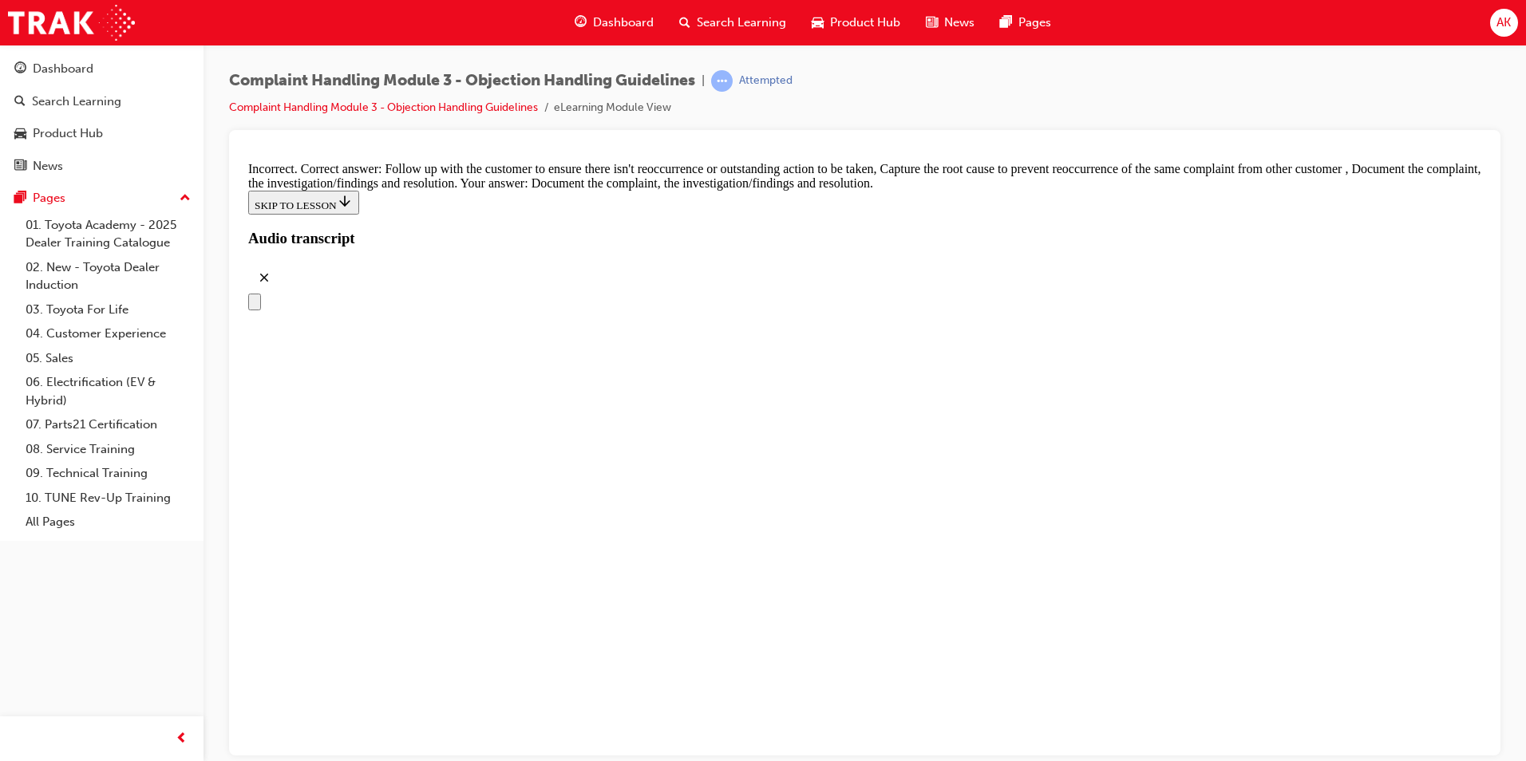
checkbox input "false"
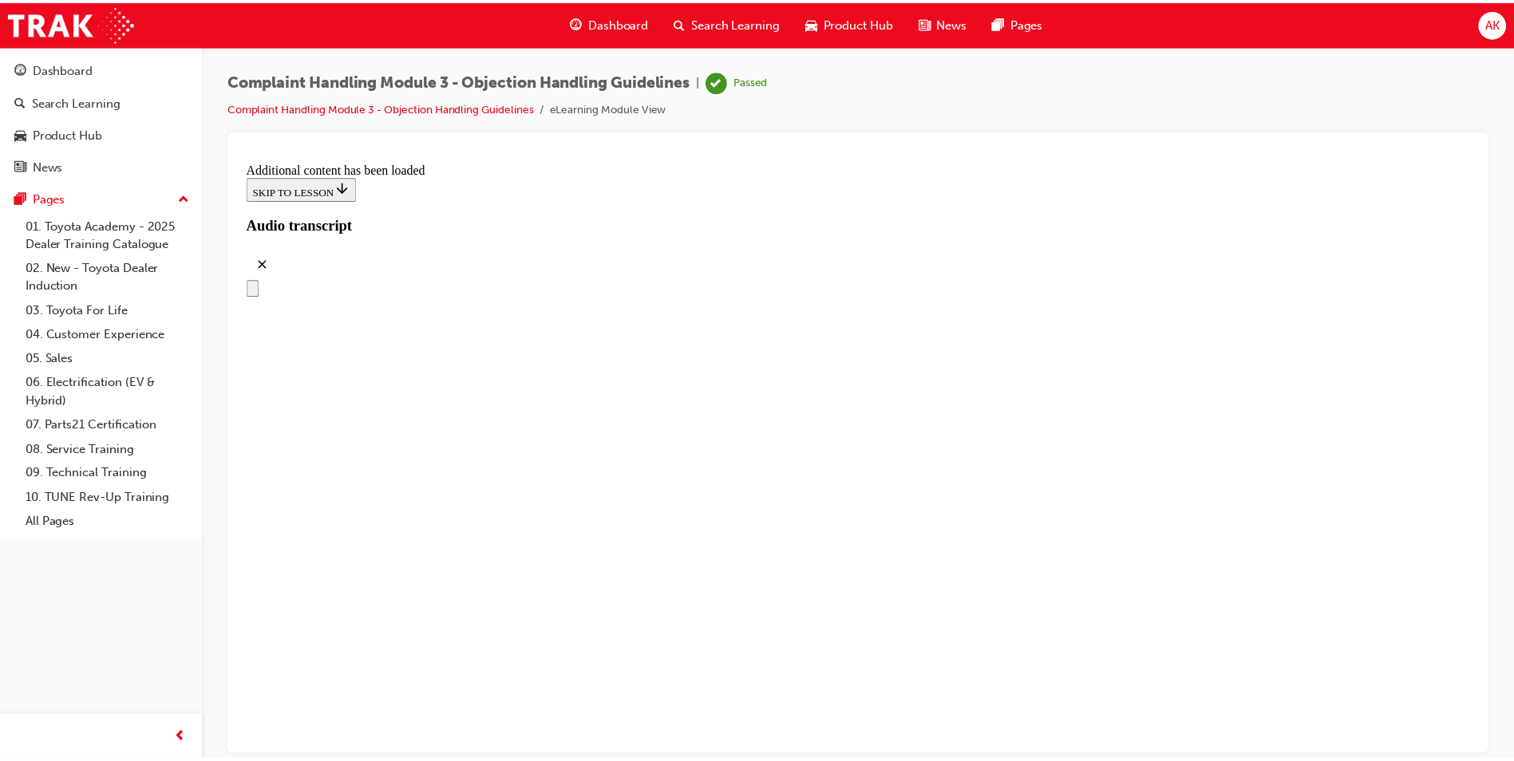
scroll to position [8678, 0]
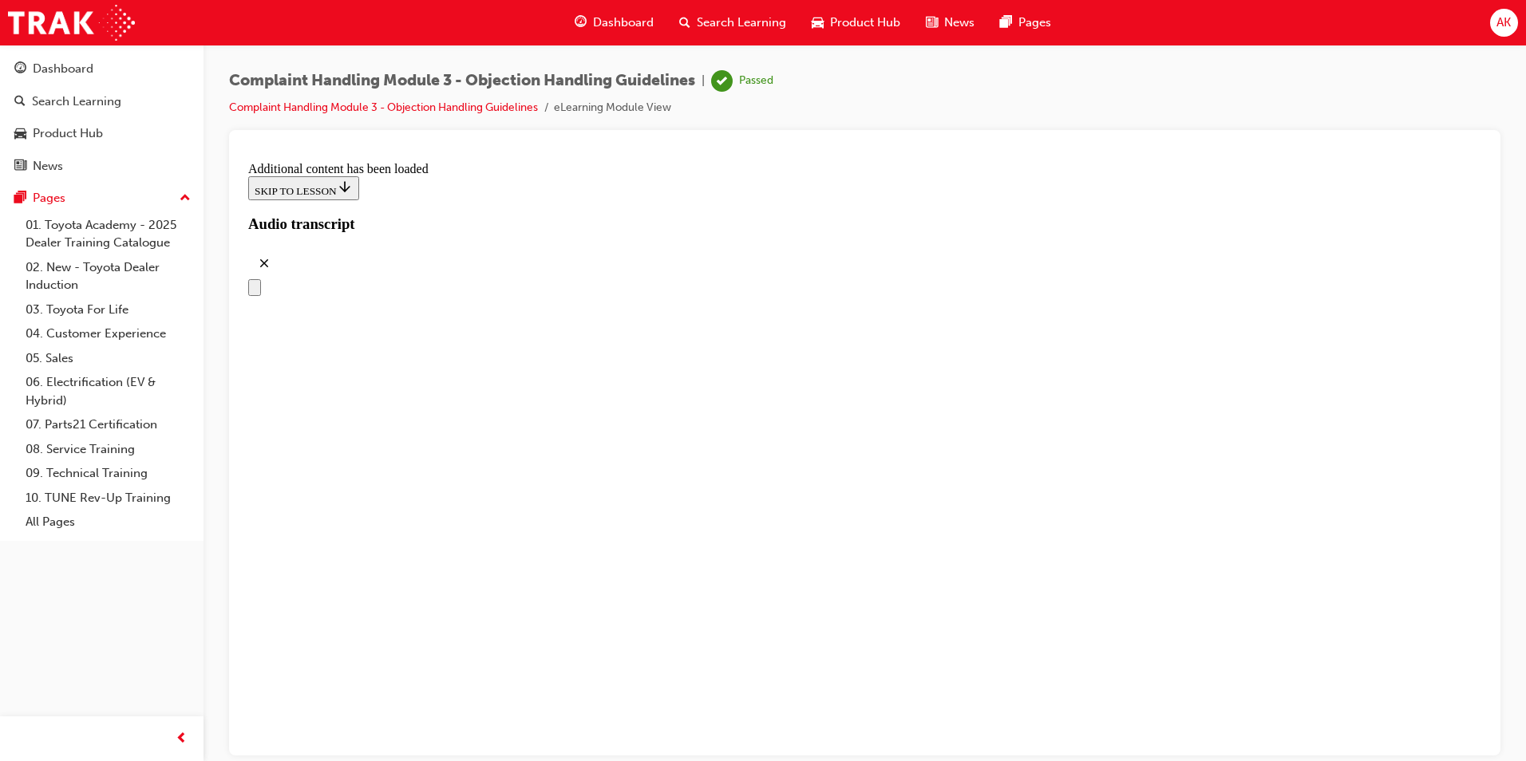
click at [717, 34] on div "Search Learning" at bounding box center [732, 22] width 132 height 33
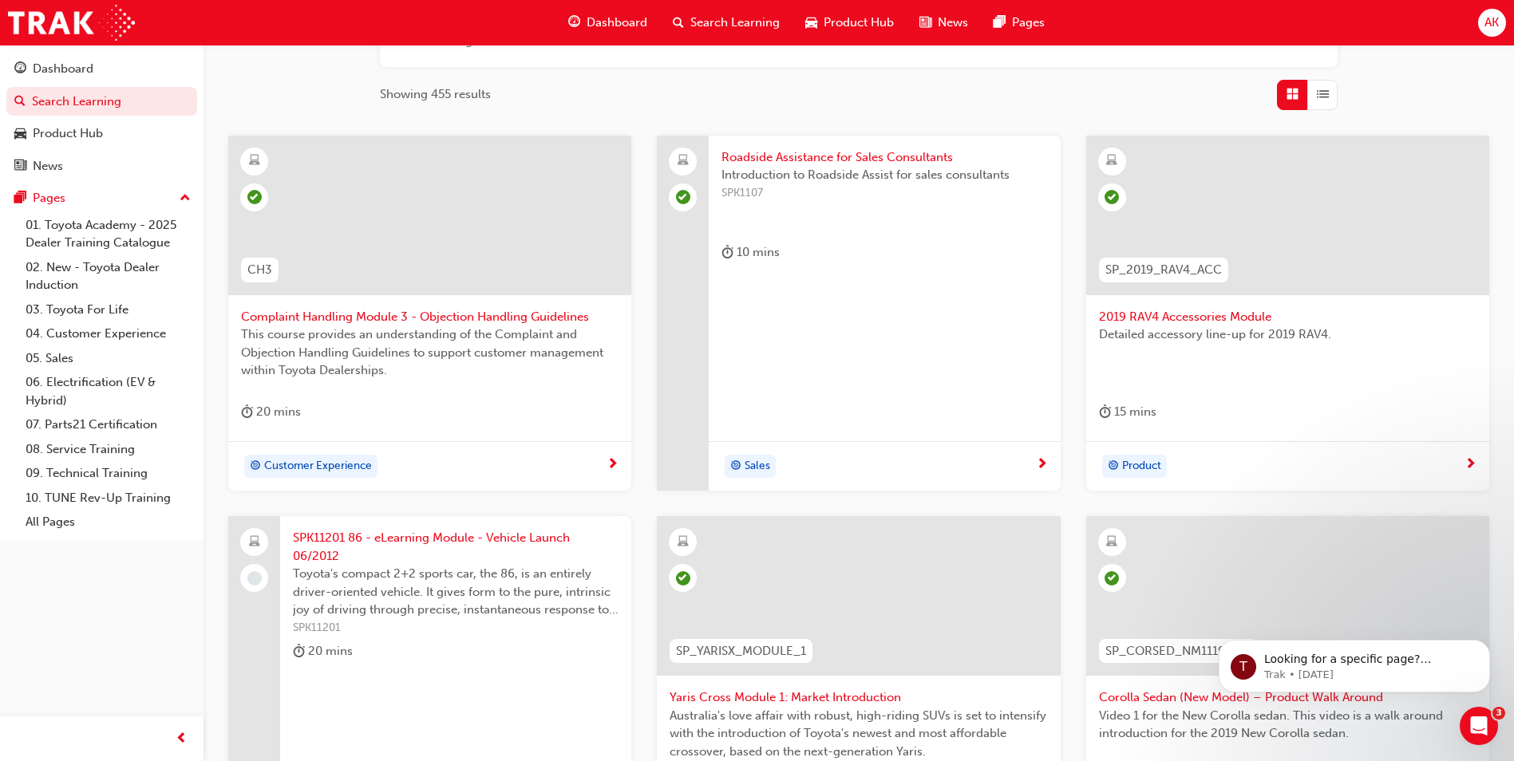
scroll to position [540, 0]
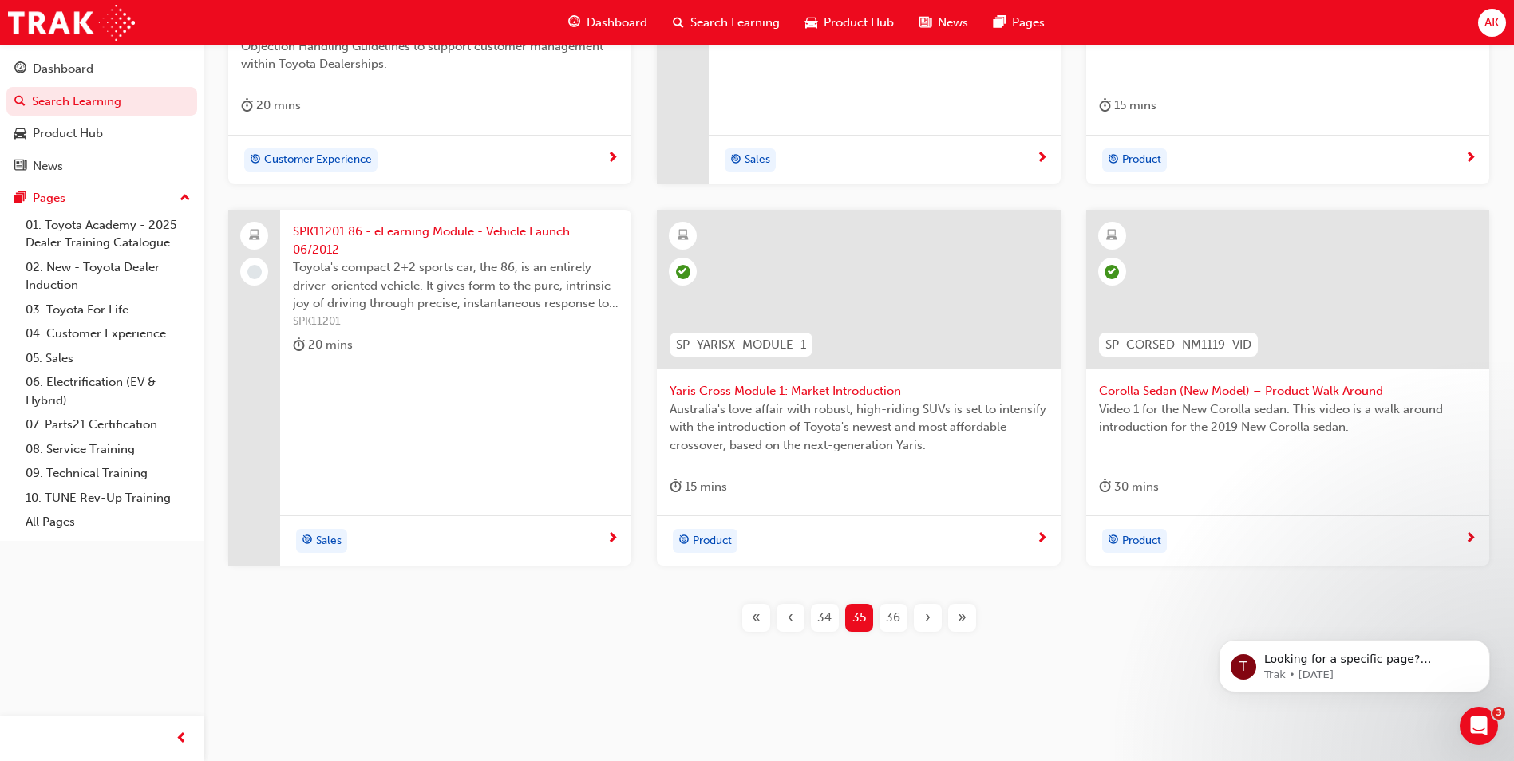
click at [883, 617] on div "36" at bounding box center [893, 618] width 28 height 28
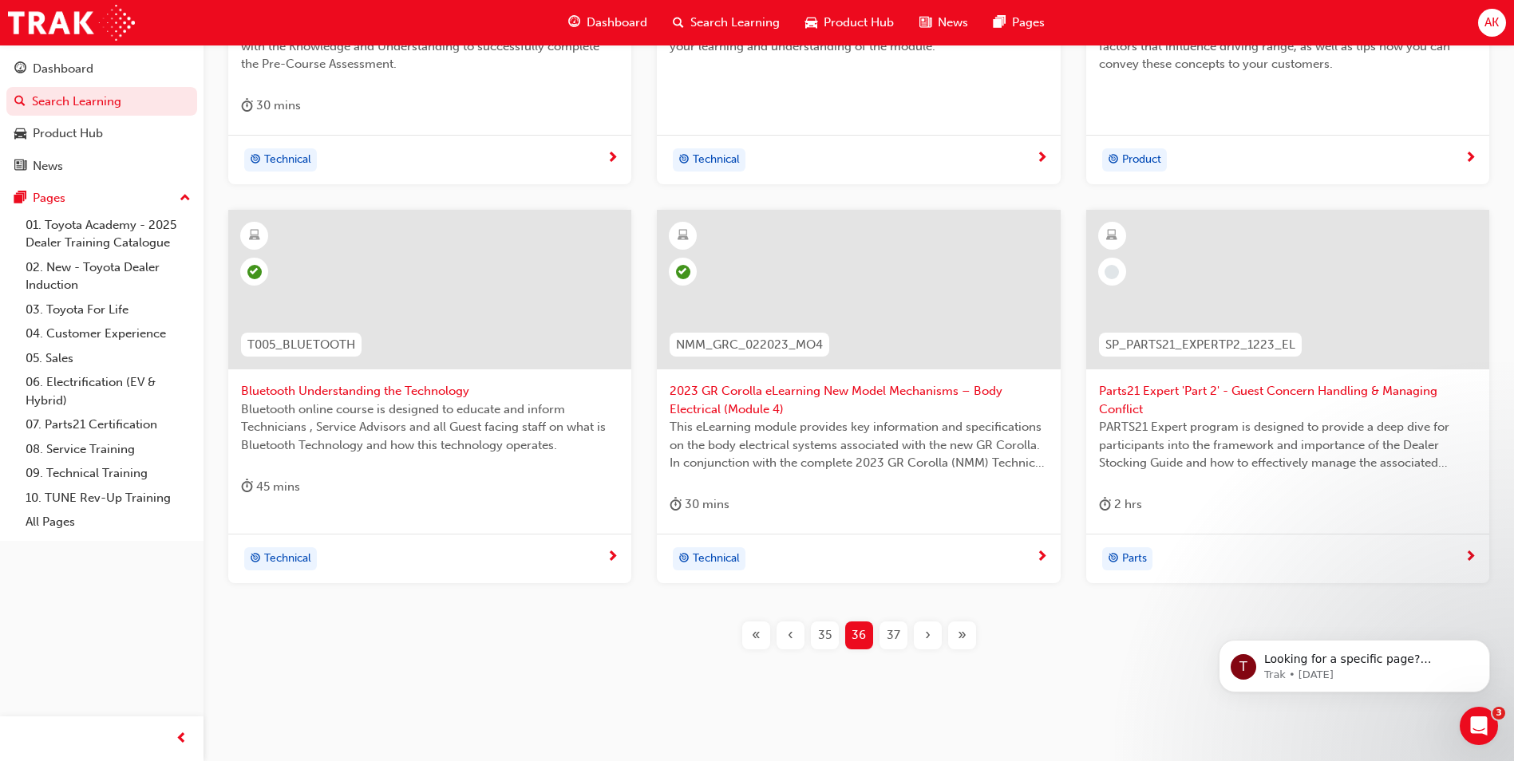
click at [836, 636] on div "35" at bounding box center [825, 636] width 28 height 28
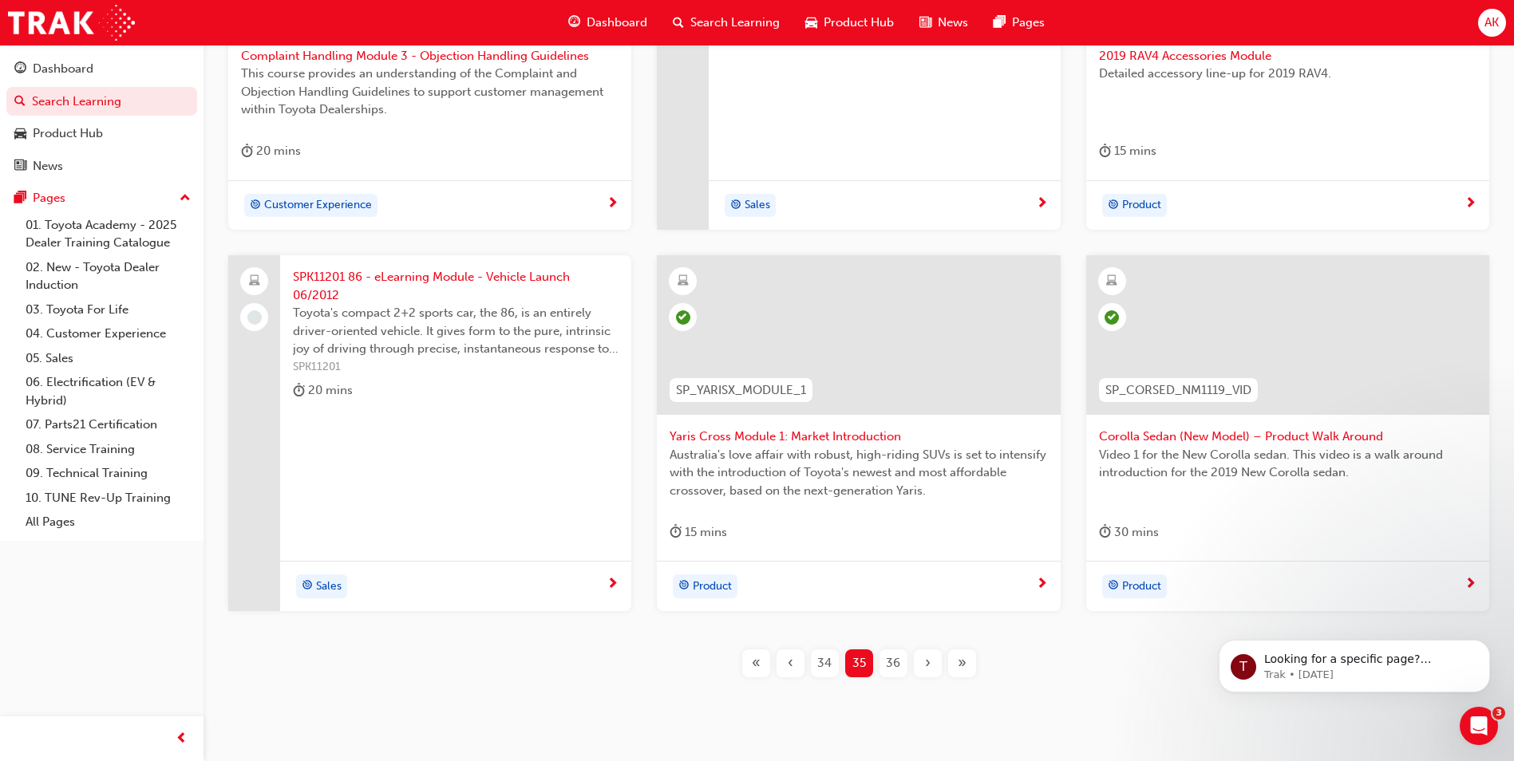
scroll to position [540, 0]
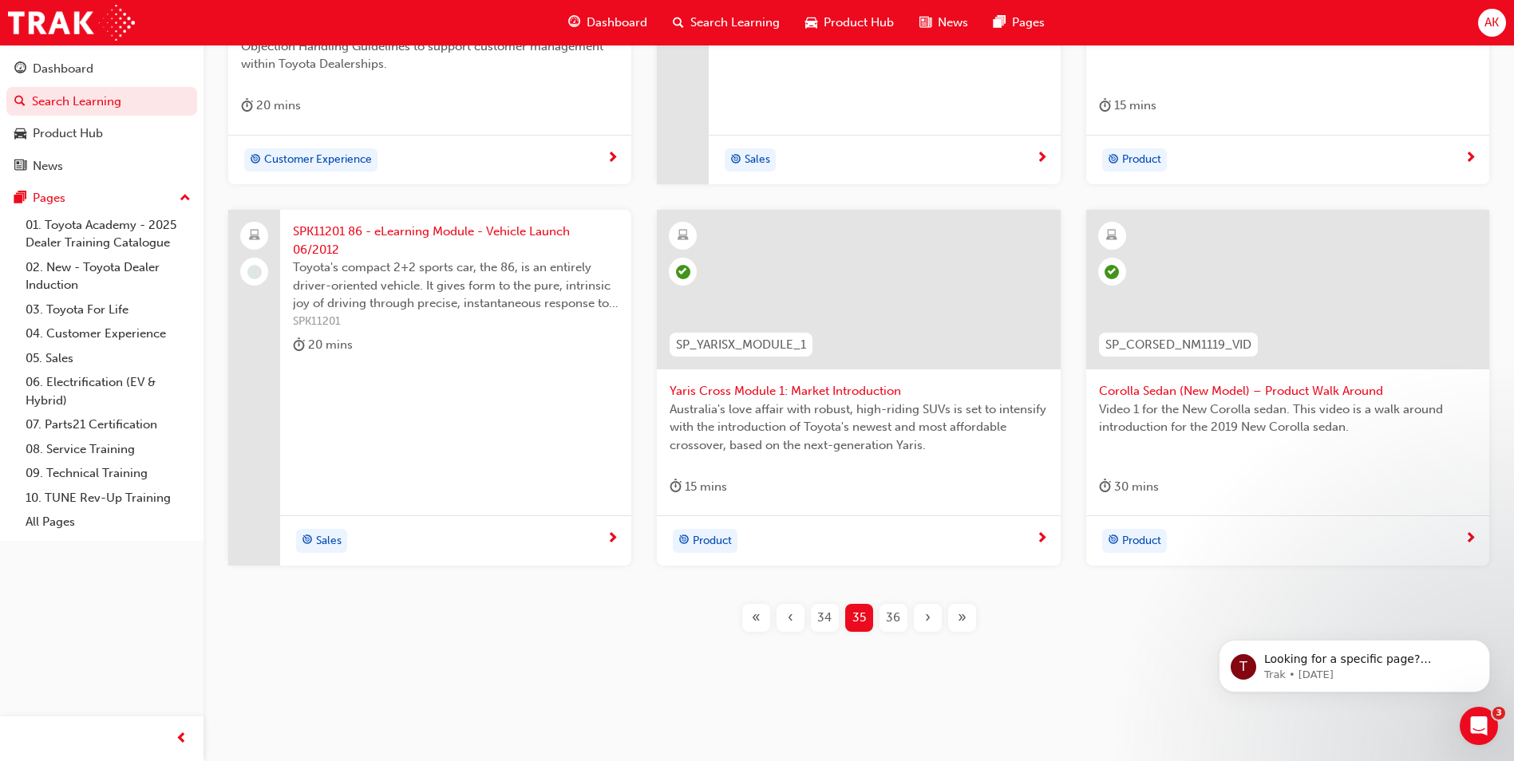
click at [472, 416] on div "SPK11201 86 - eLearning Module - Vehicle Launch 06/2012 Toyota's compact 2+2 sp…" at bounding box center [455, 388] width 351 height 356
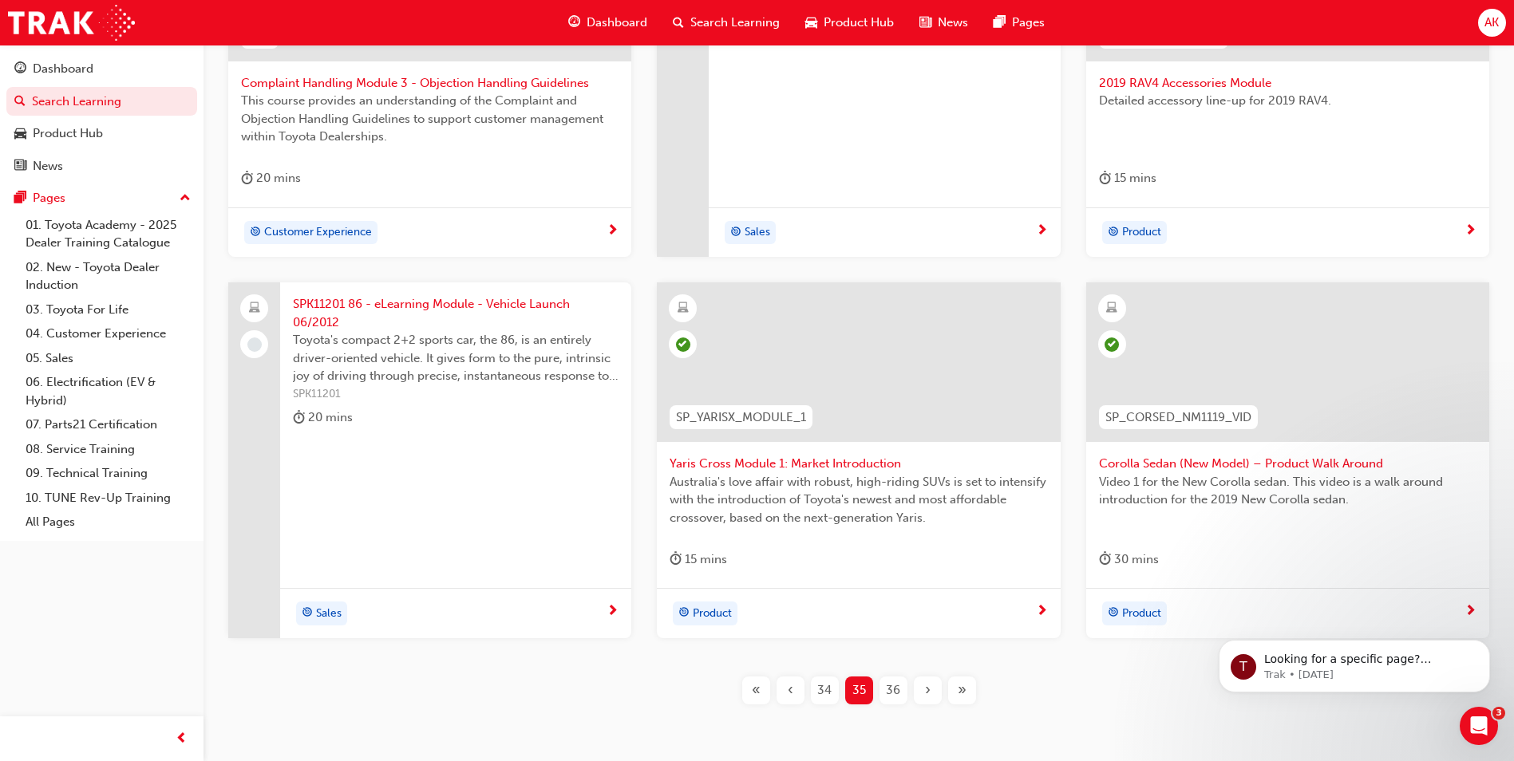
scroll to position [540, 0]
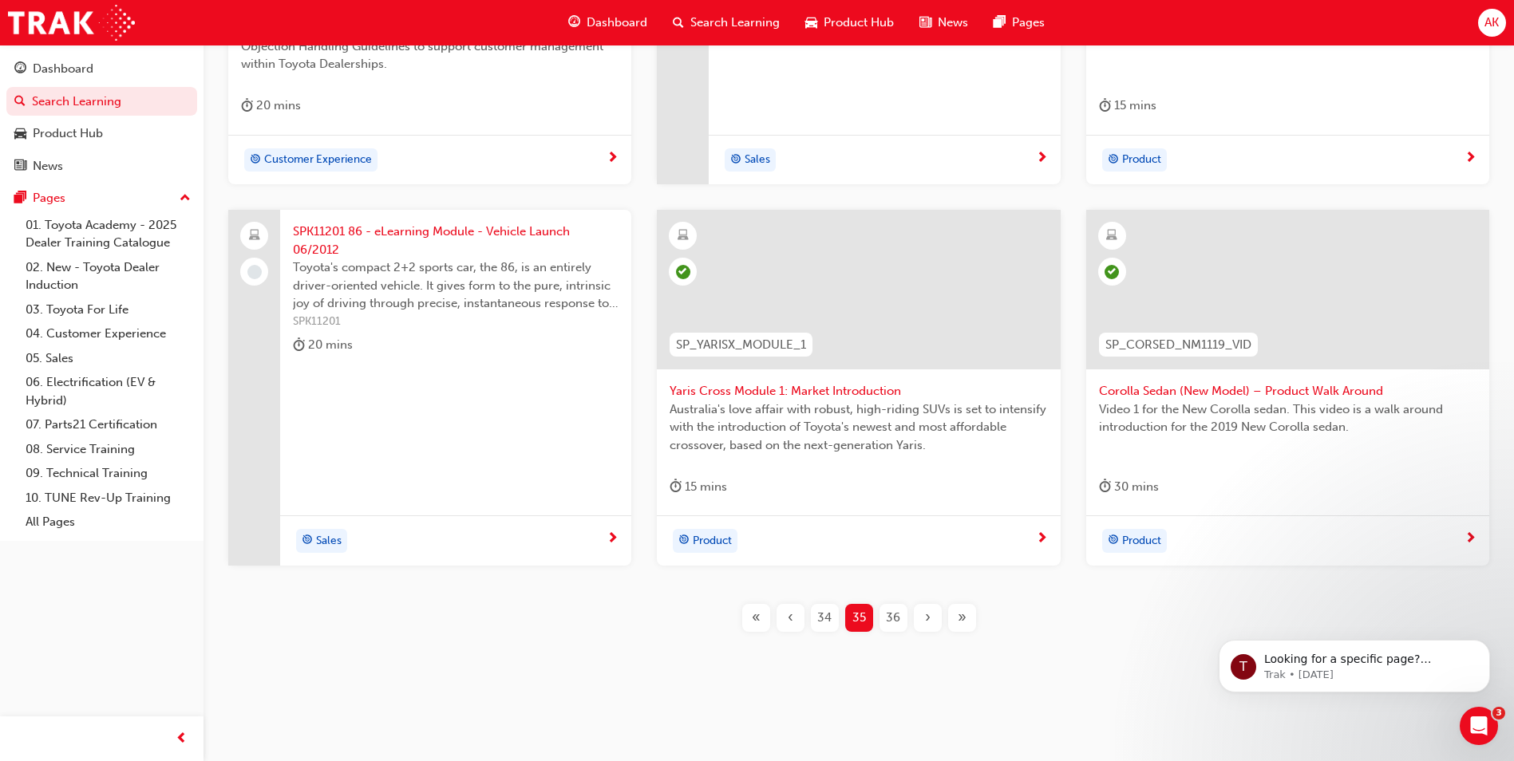
click at [898, 622] on span "36" at bounding box center [893, 618] width 14 height 18
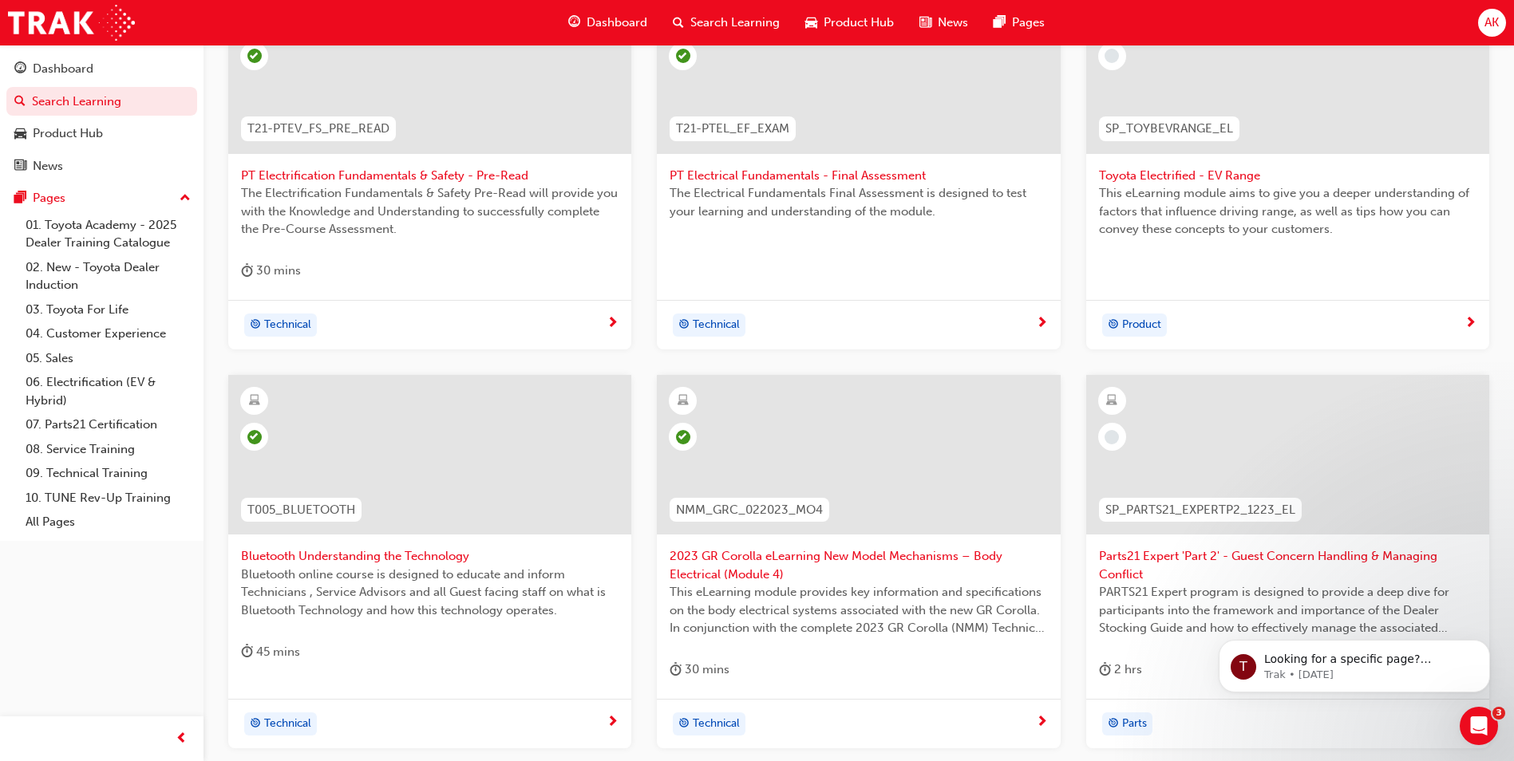
scroll to position [141, 0]
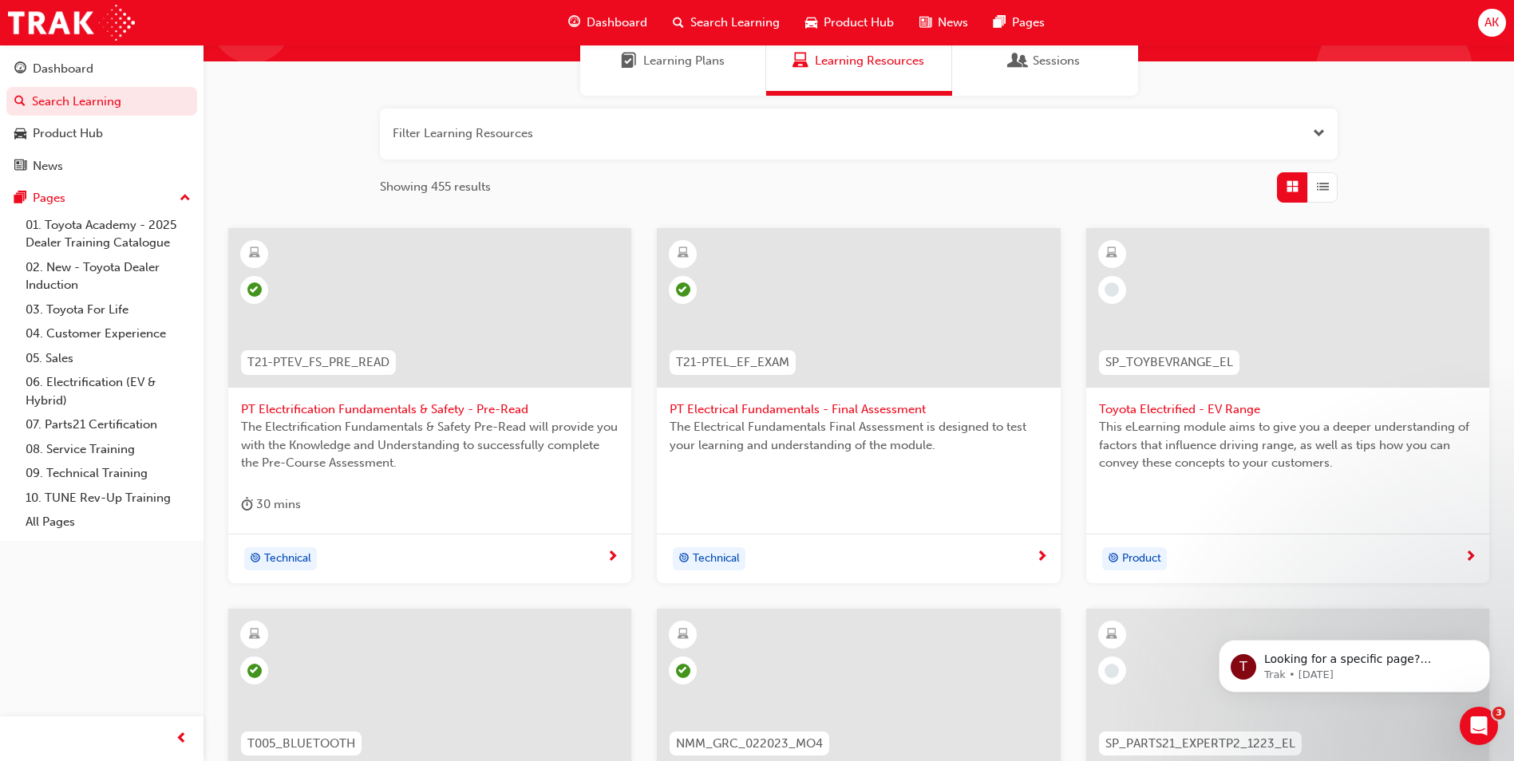
click at [1218, 476] on div "This eLearning module aims to give you a deeper understanding of factors that i…" at bounding box center [1287, 450] width 377 height 64
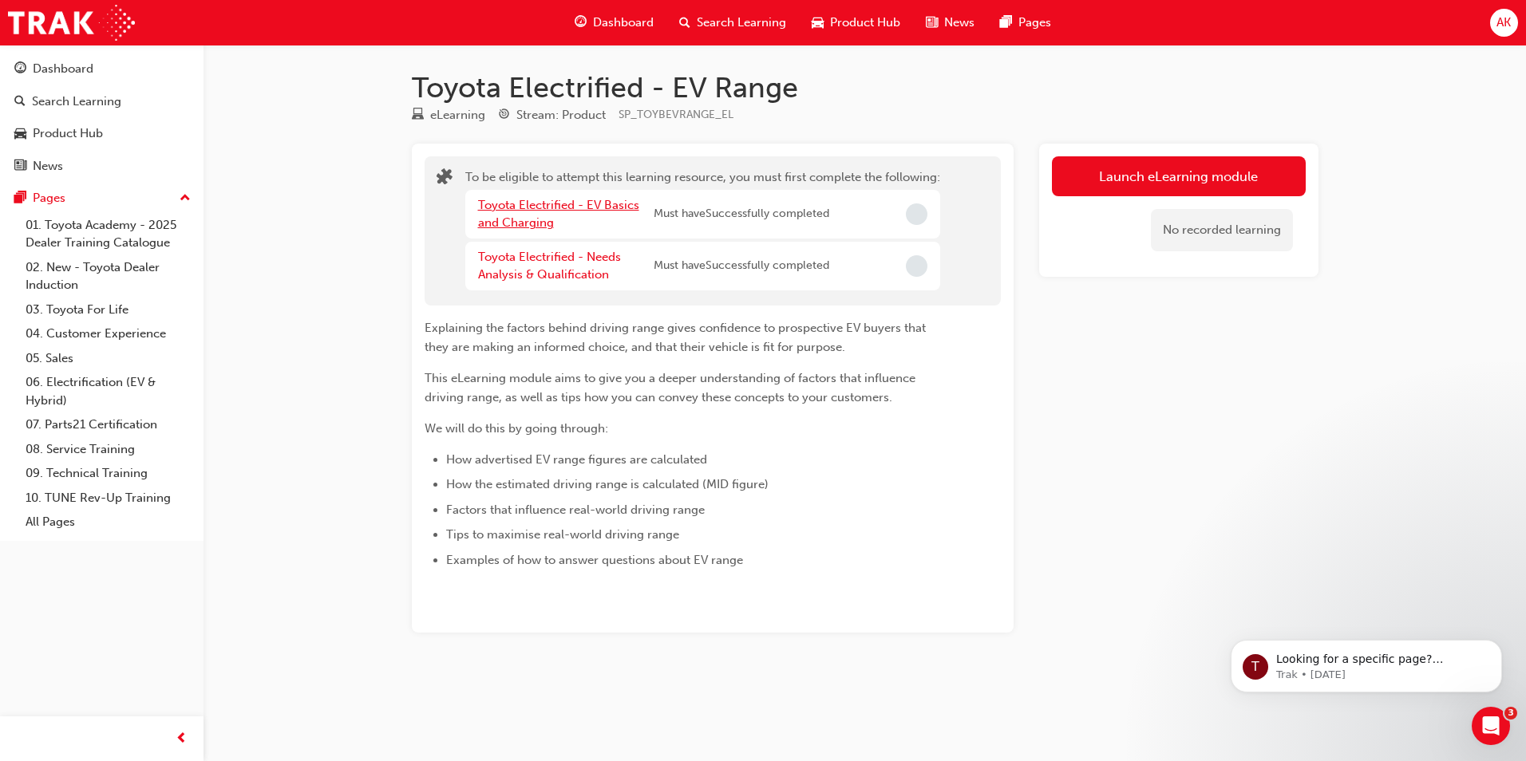
click at [584, 210] on div "Toyota Electrified - EV Basics and Charging" at bounding box center [566, 214] width 176 height 36
click at [586, 203] on link "Toyota Electrified - EV Basics and Charging" at bounding box center [558, 214] width 161 height 33
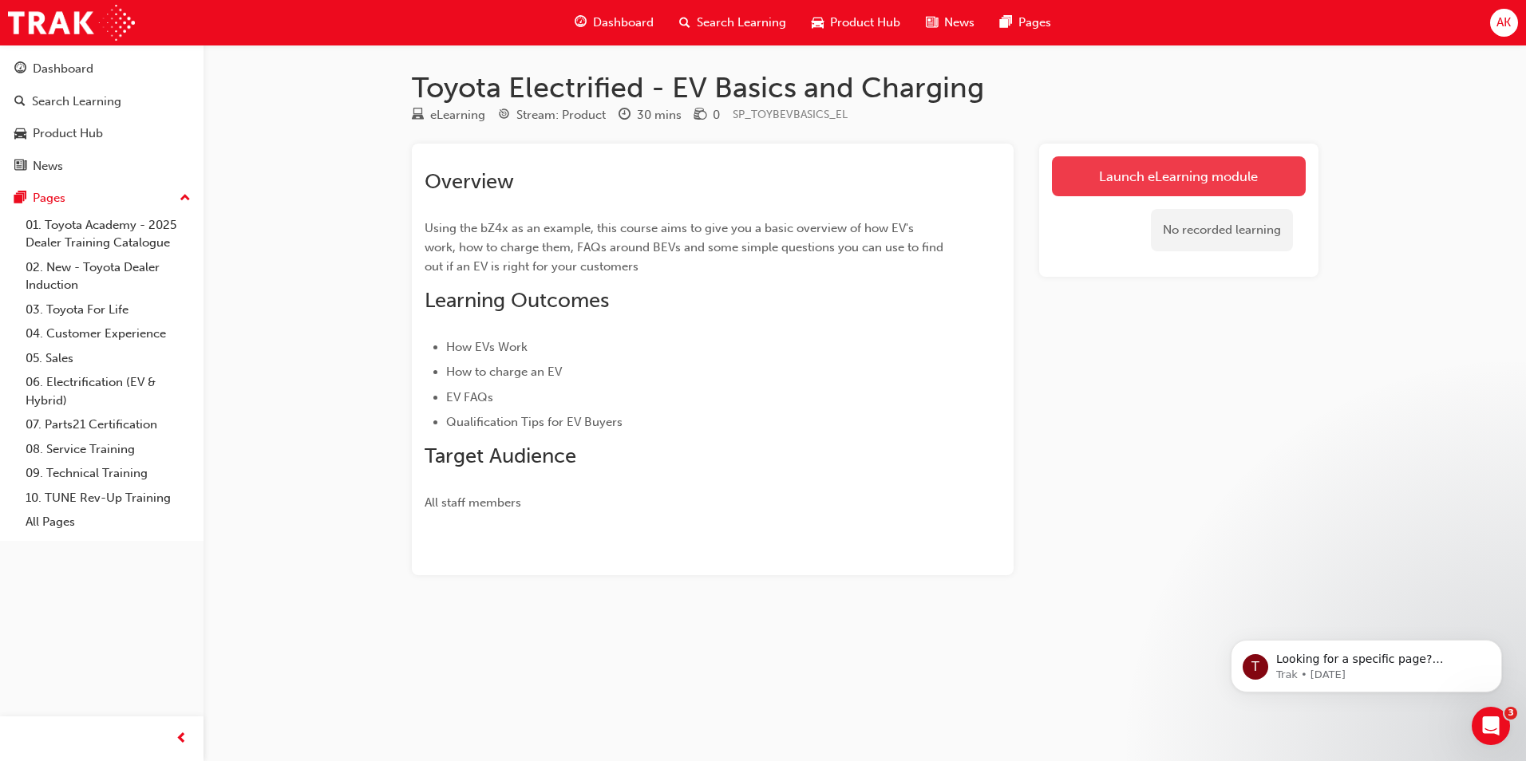
click at [1191, 180] on link "Launch eLearning module" at bounding box center [1179, 176] width 254 height 40
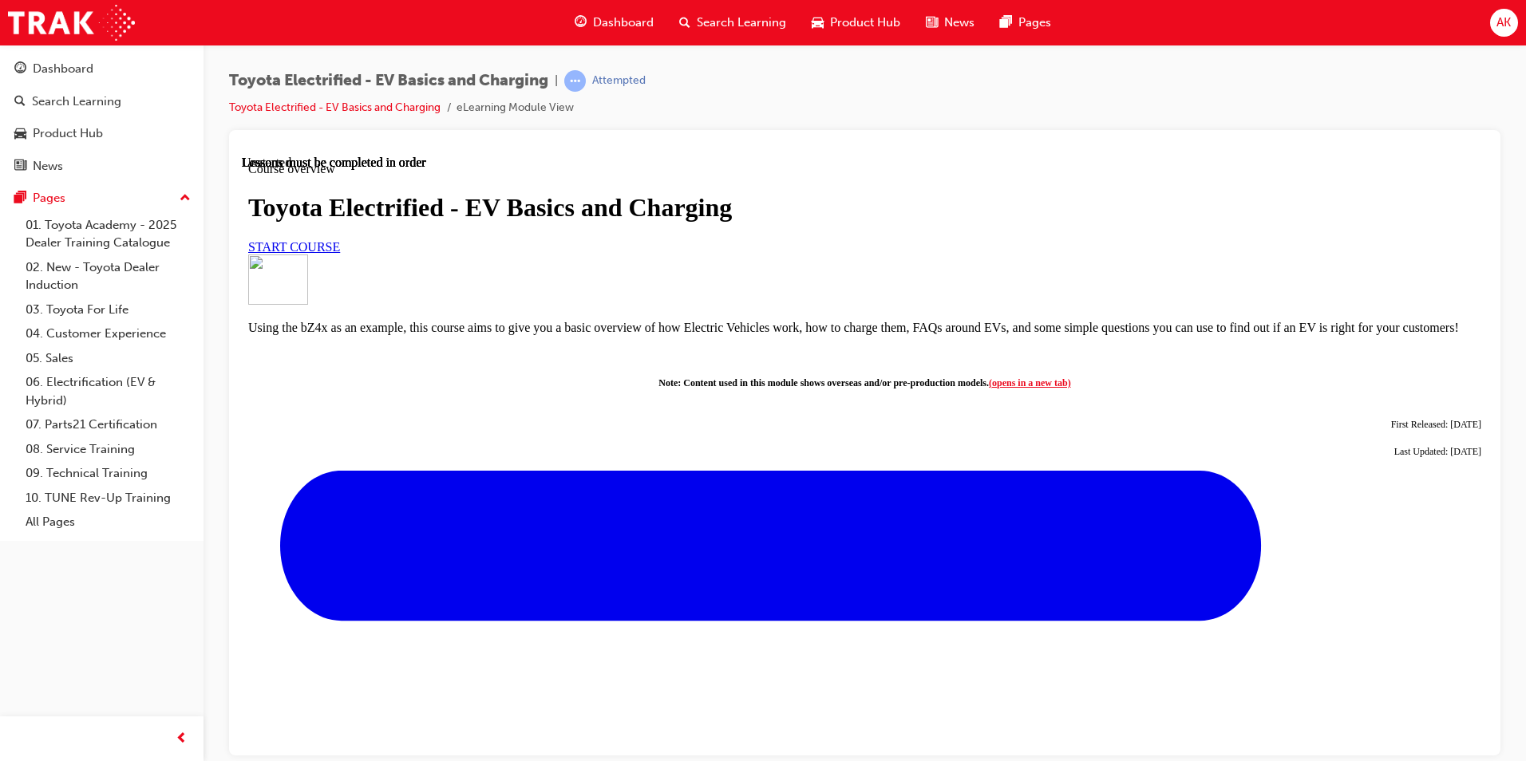
click at [340, 253] on link "START COURSE" at bounding box center [294, 246] width 92 height 14
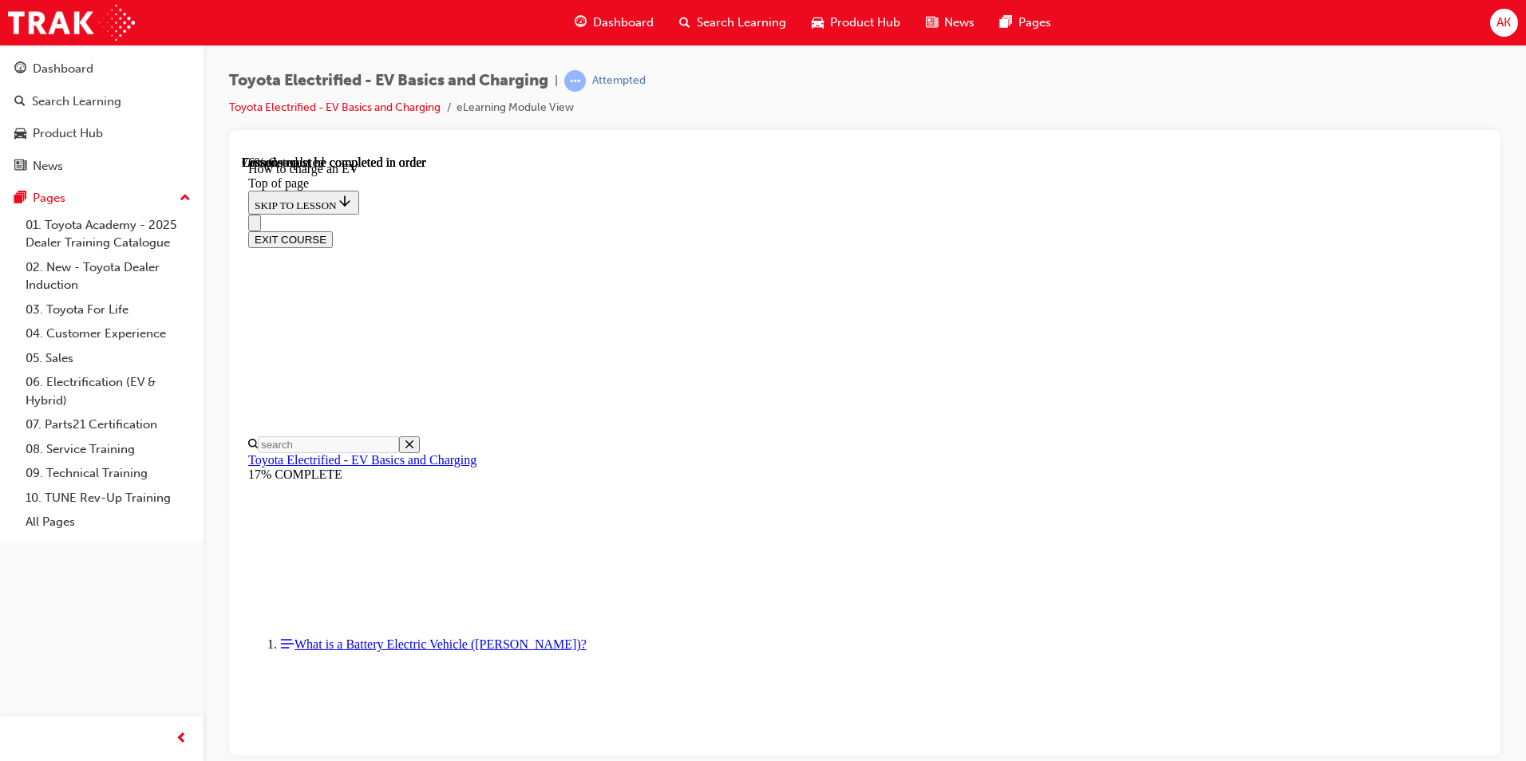
scroll to position [6059, 0]
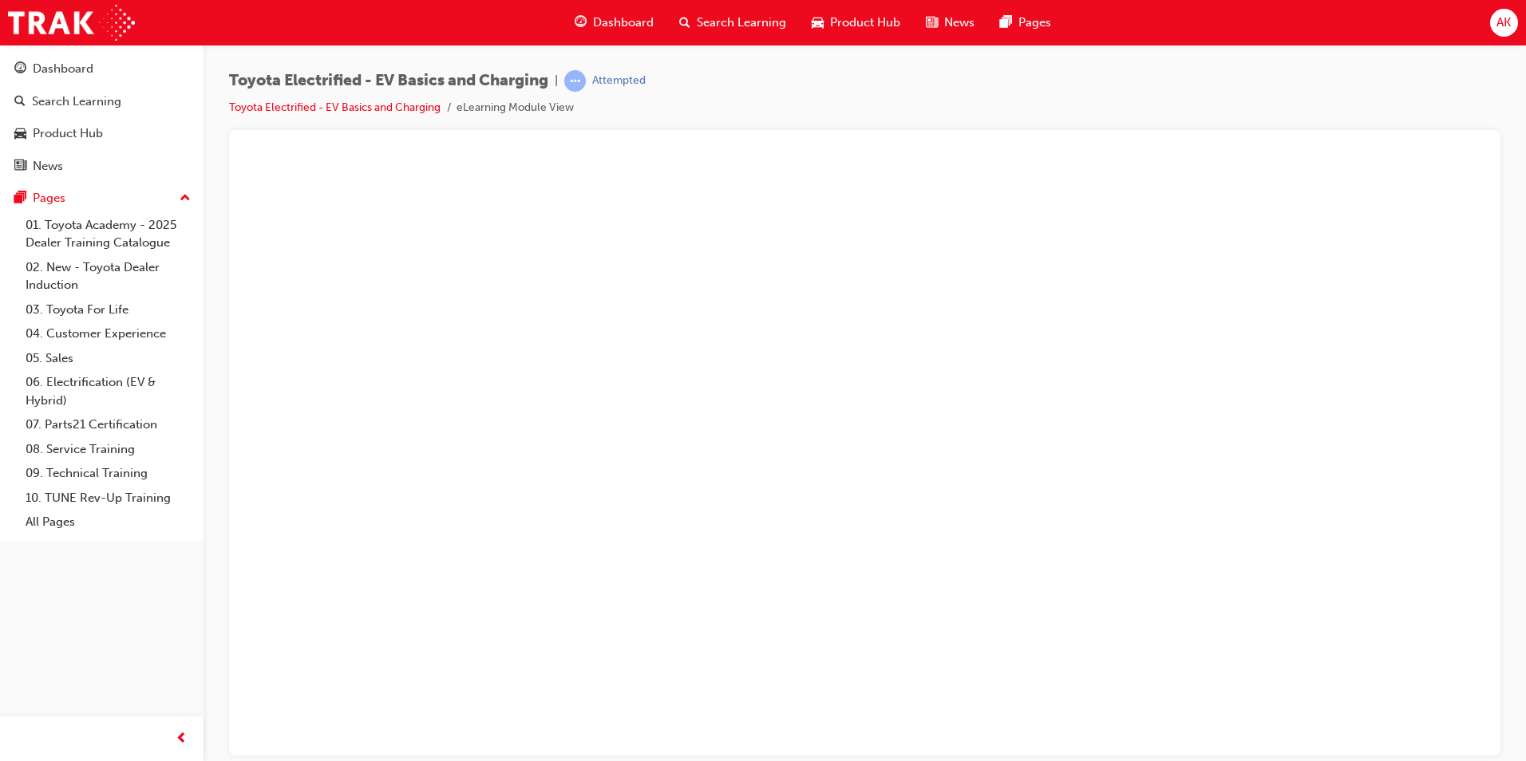
click at [943, 381] on button "Unzoom image" at bounding box center [864, 455] width 1245 height 600
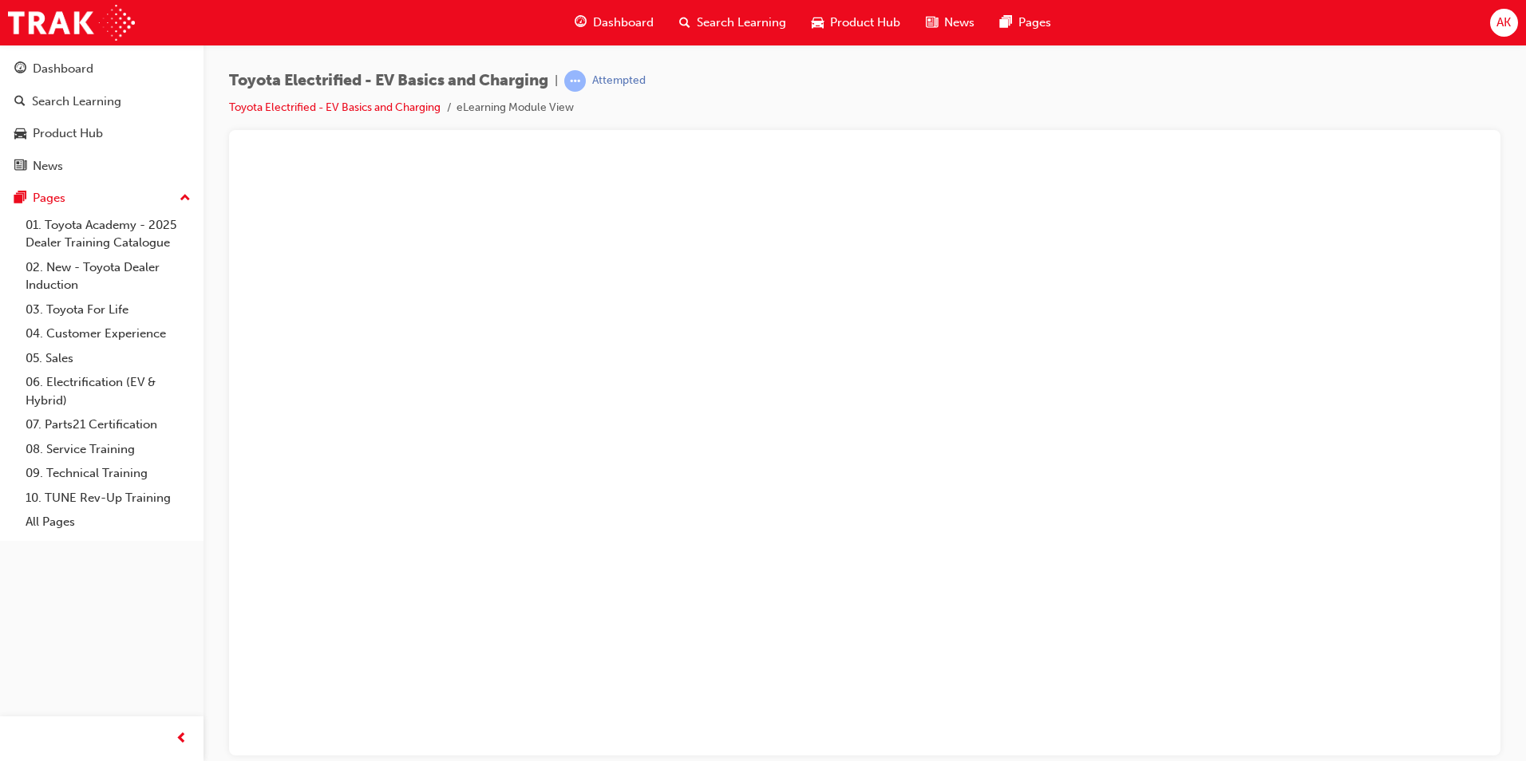
click at [1028, 503] on button "Unzoom image" at bounding box center [864, 455] width 1245 height 600
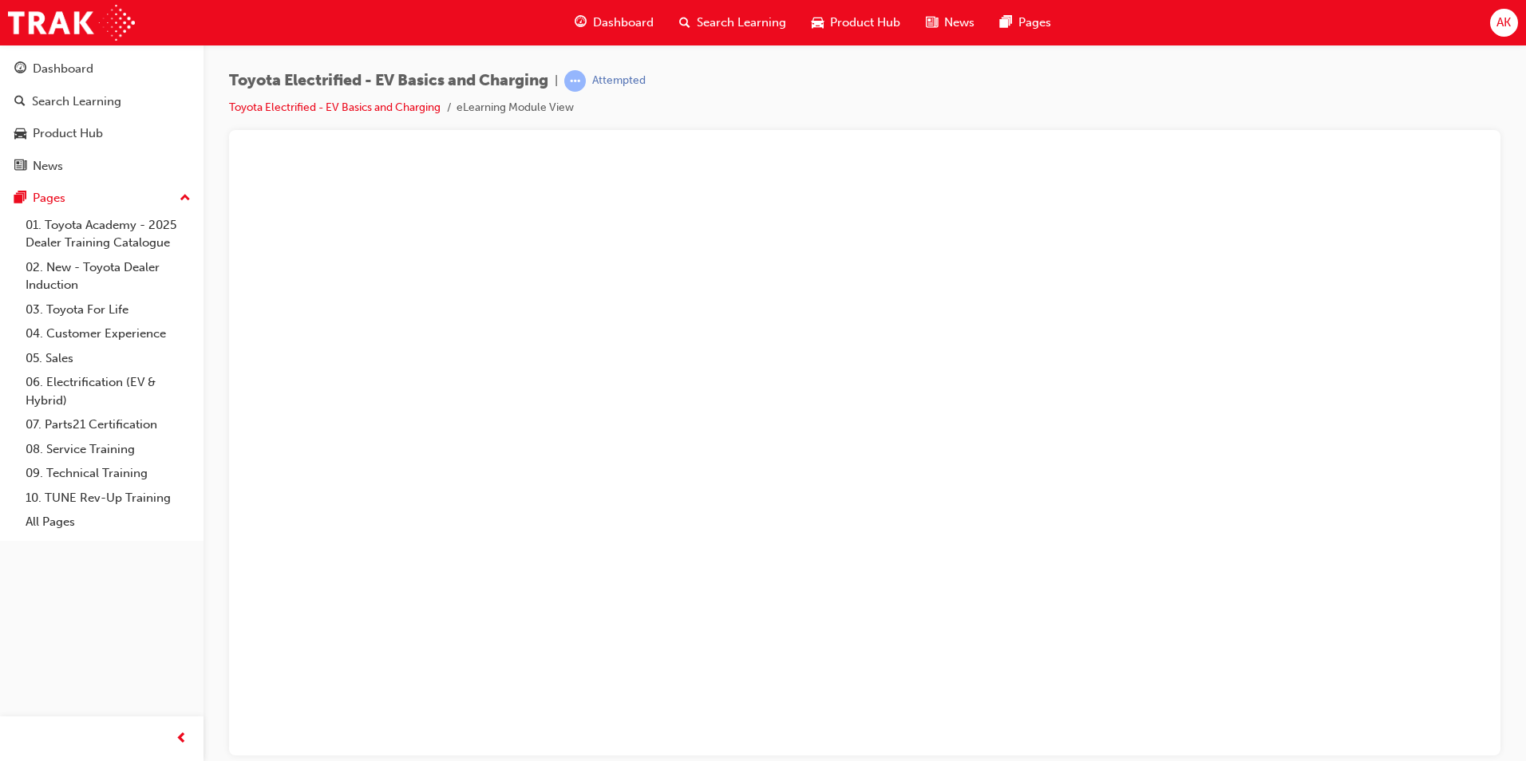
click at [927, 476] on button "Unzoom image" at bounding box center [864, 455] width 1245 height 600
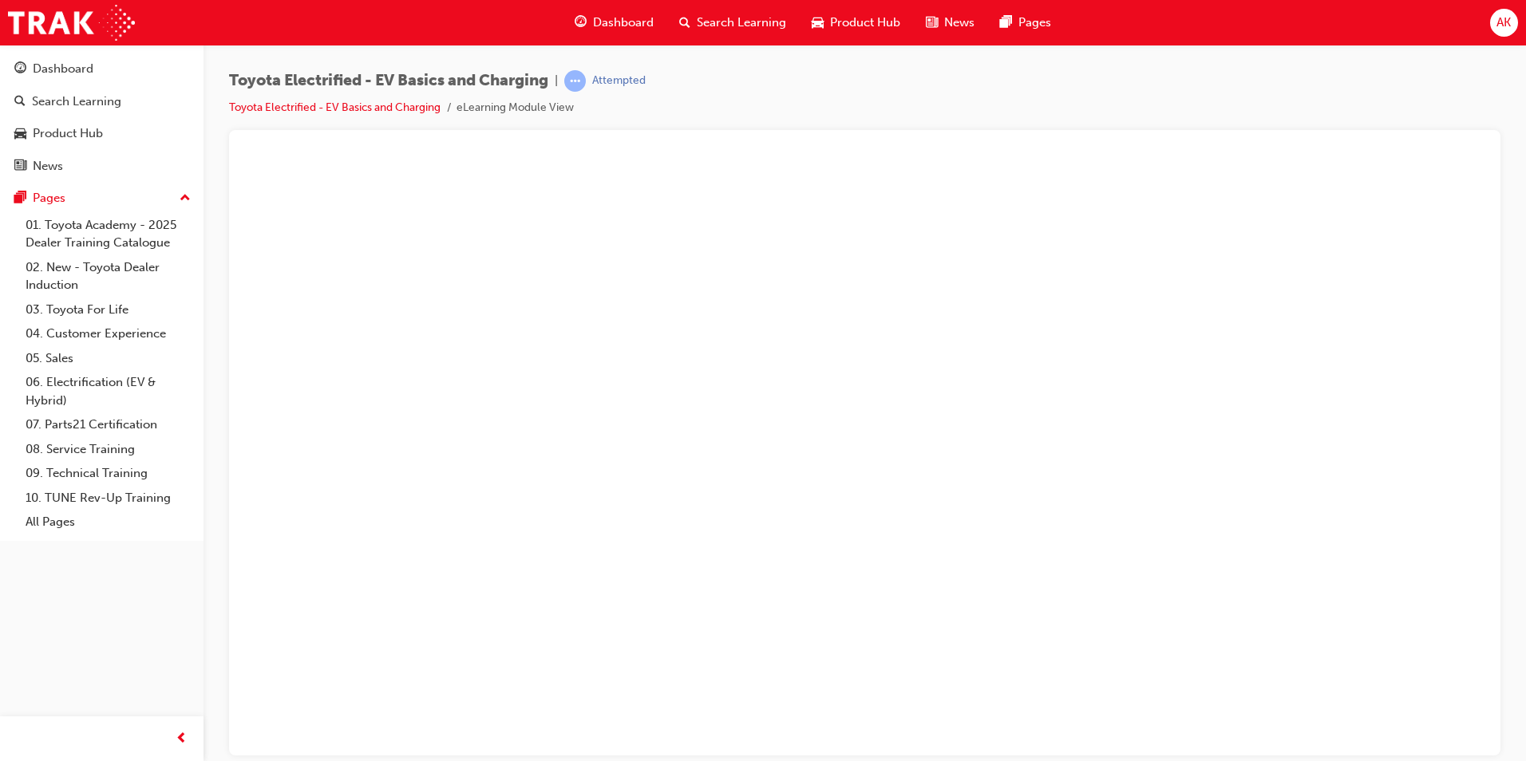
click at [905, 495] on button "Unzoom image" at bounding box center [864, 455] width 1245 height 600
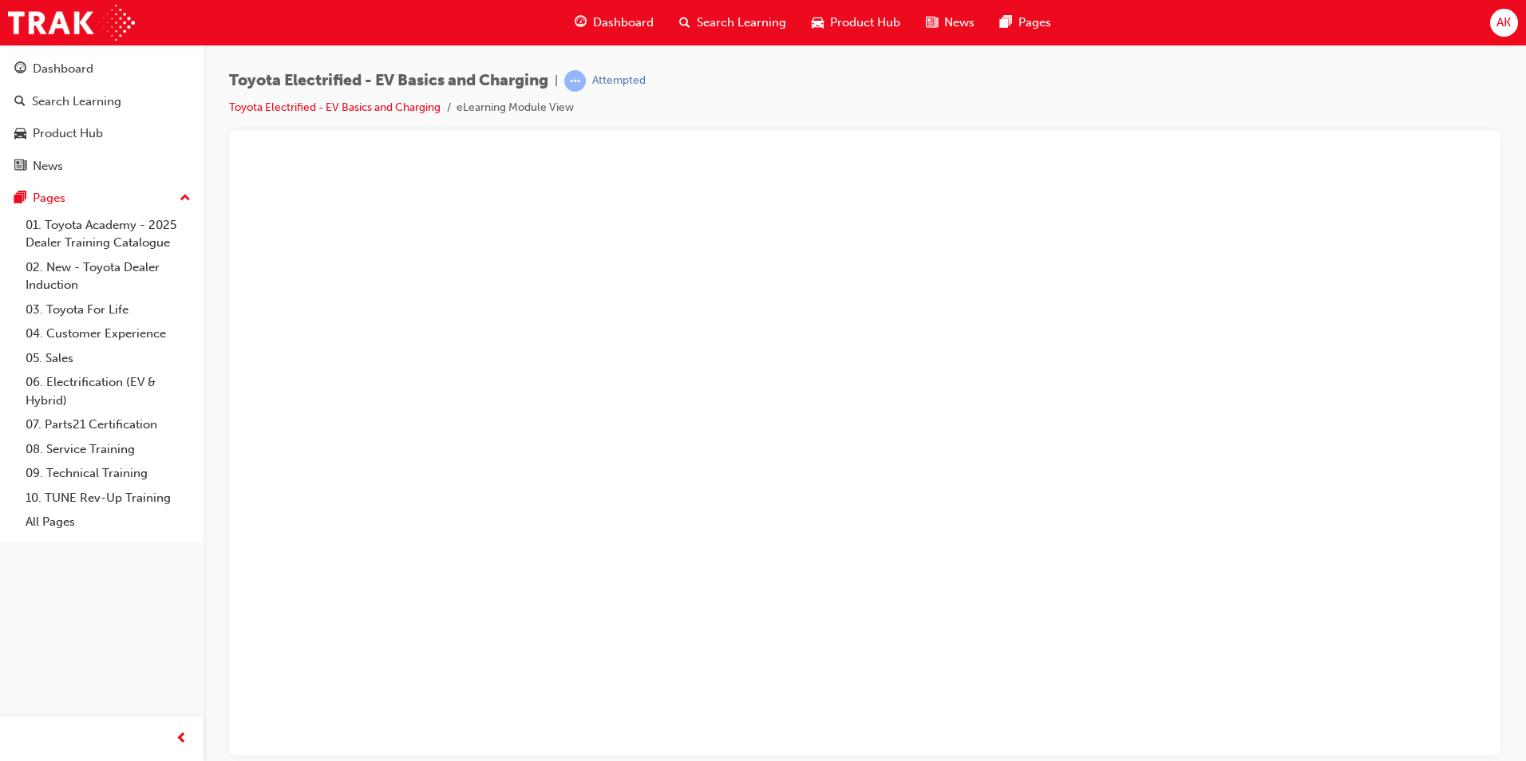
click at [1206, 512] on button "Unzoom image" at bounding box center [864, 455] width 1245 height 600
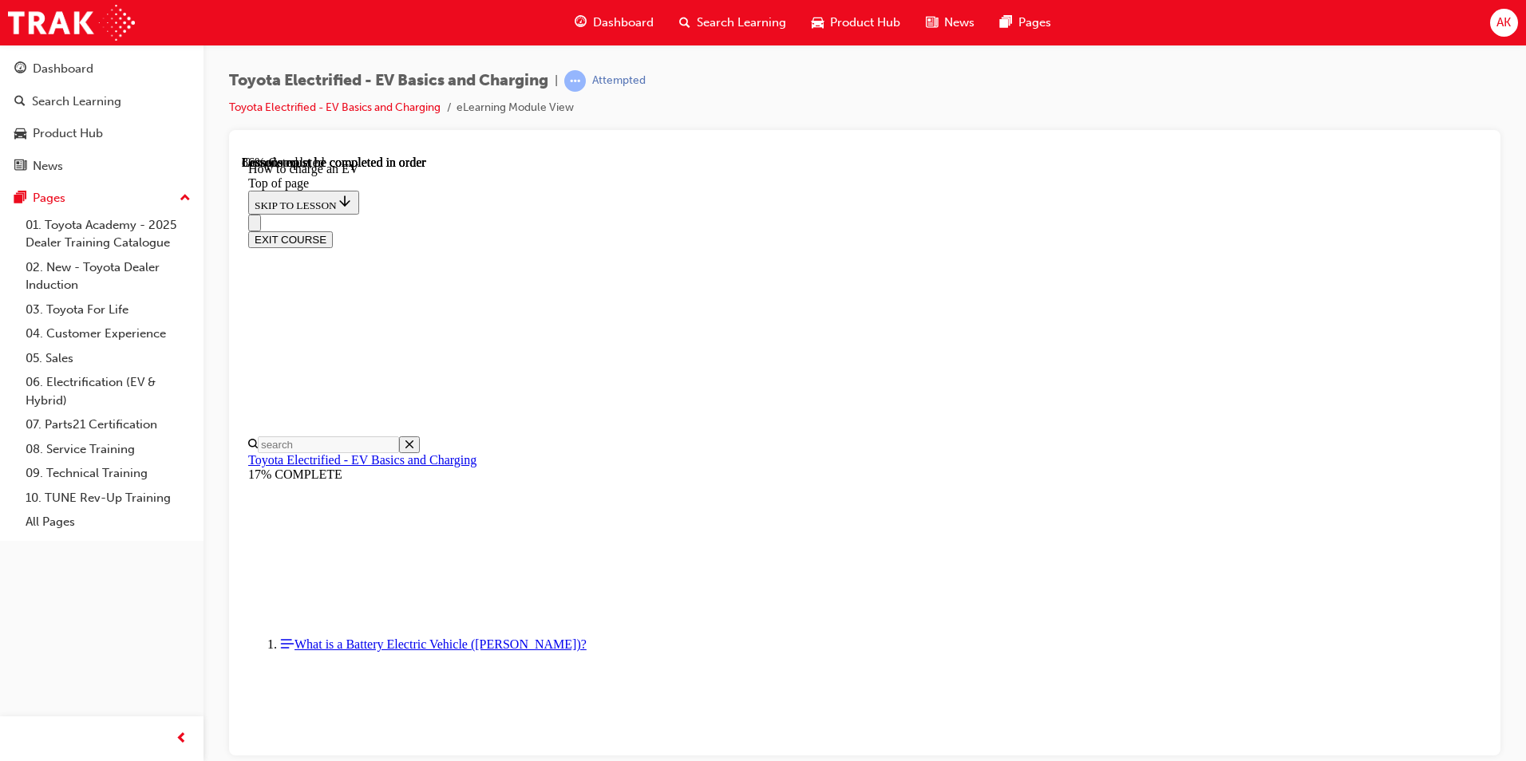
scroll to position [713, 0]
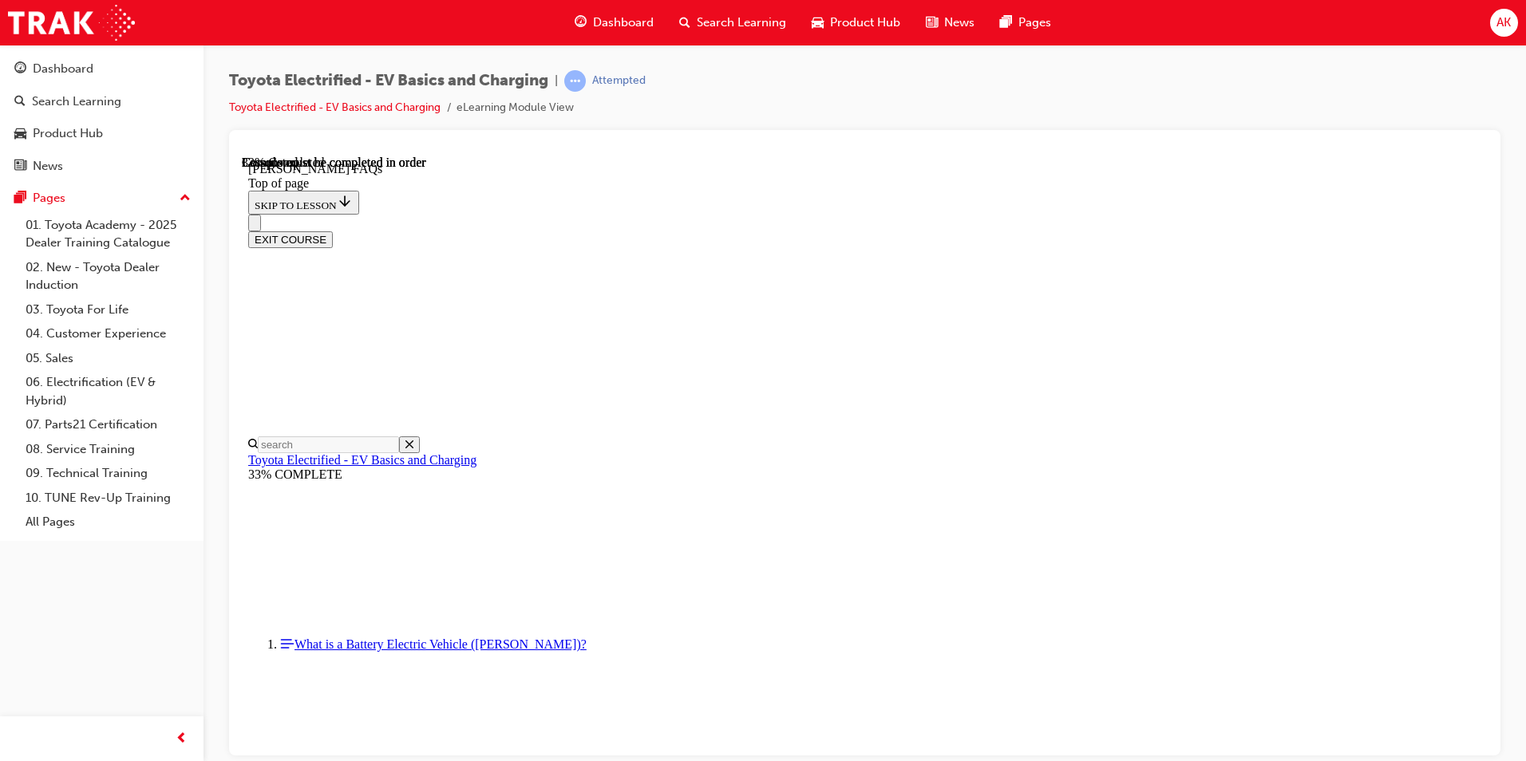
drag, startPoint x: 863, startPoint y: 568, endPoint x: 862, endPoint y: 578, distance: 9.6
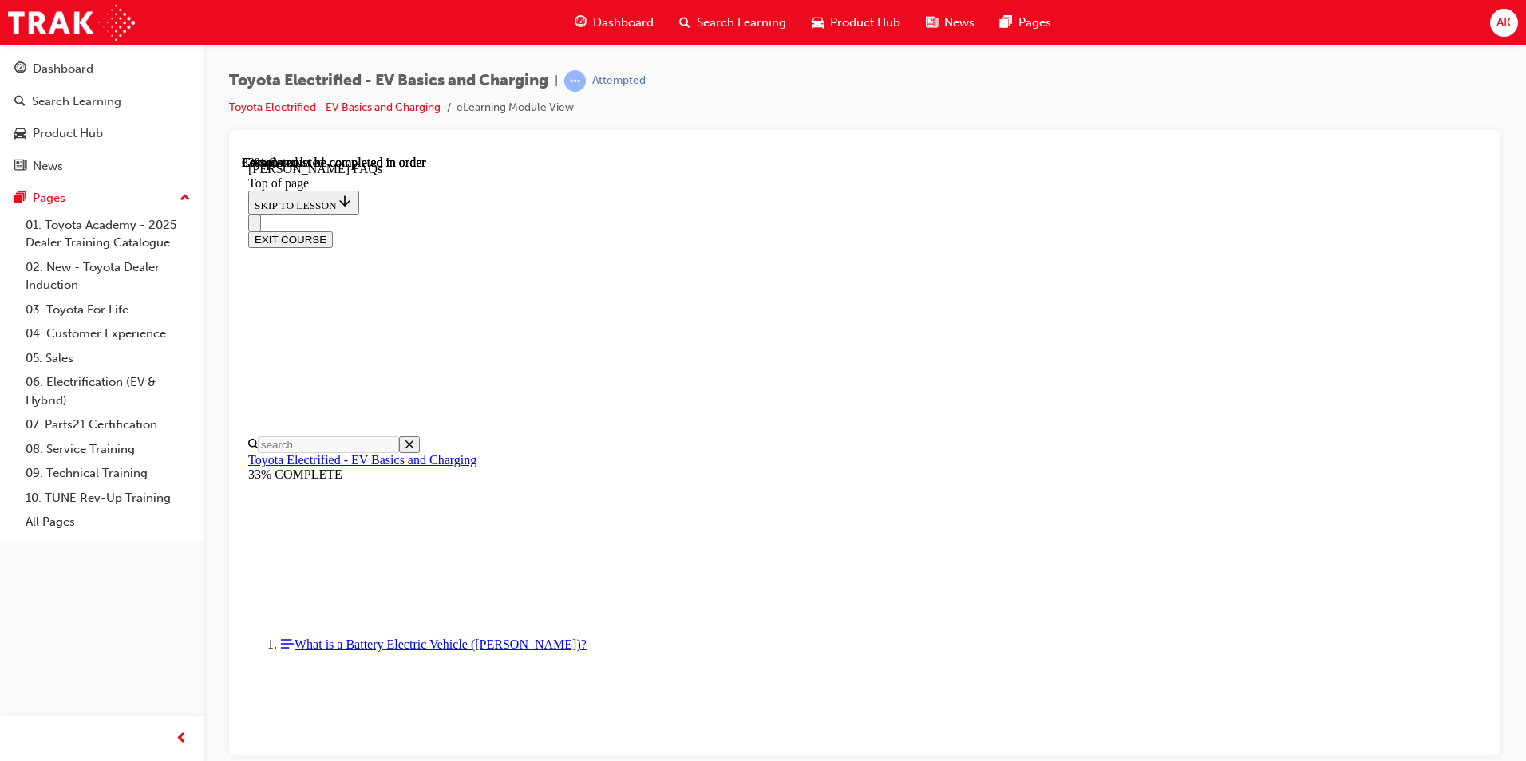
scroll to position [1087, 0]
drag, startPoint x: 886, startPoint y: 360, endPoint x: 872, endPoint y: 405, distance: 47.5
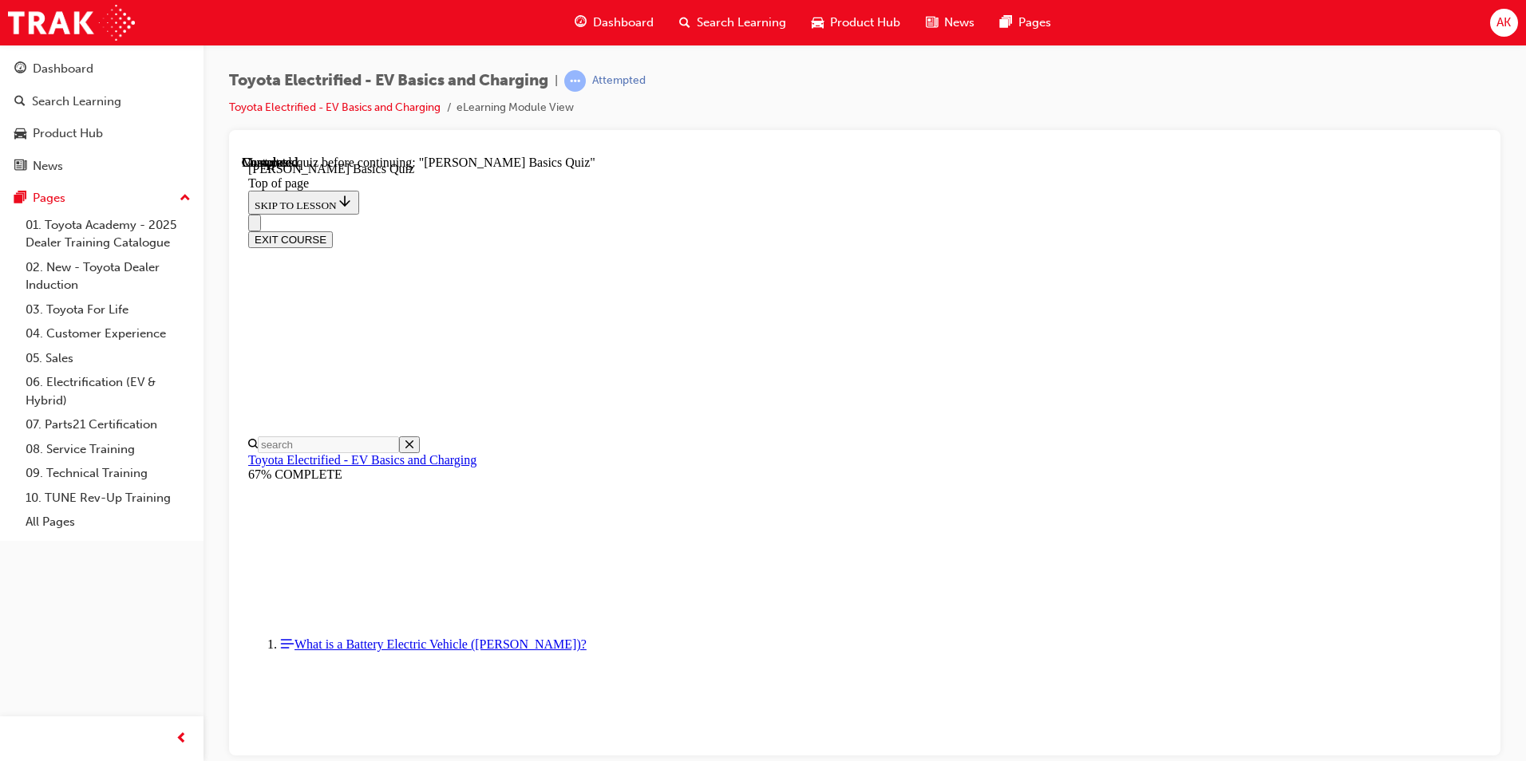
scroll to position [50, 0]
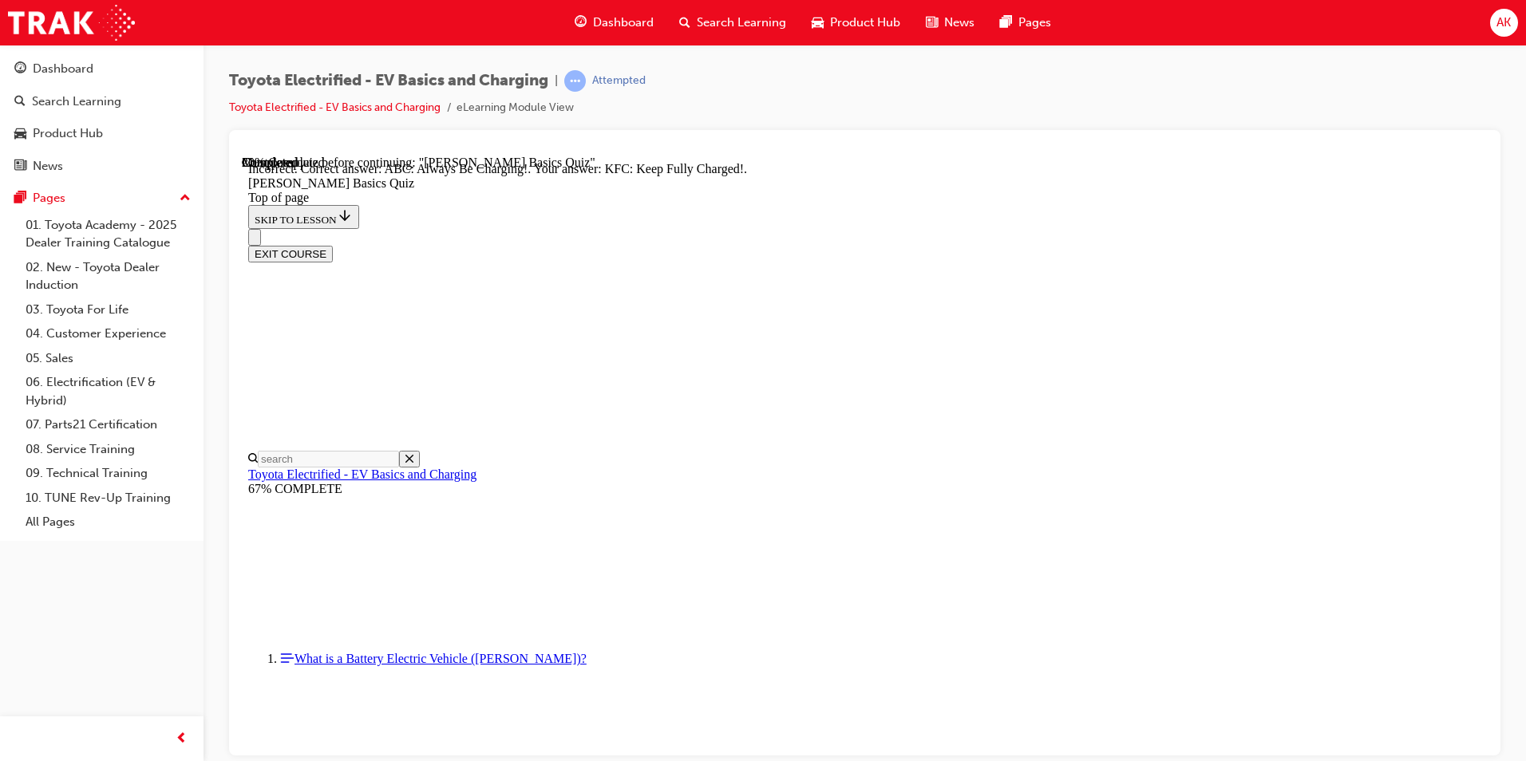
scroll to position [204, 0]
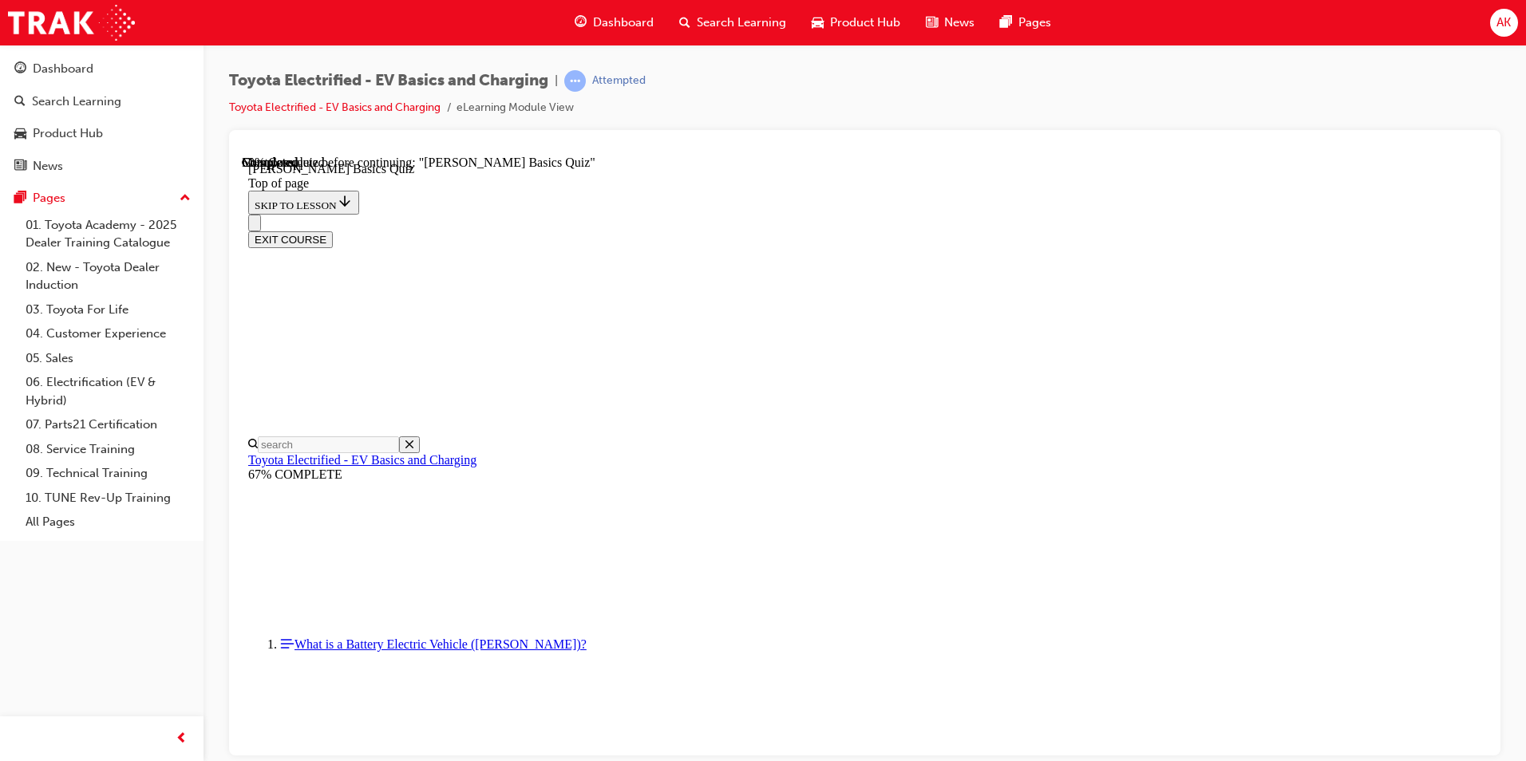
drag, startPoint x: 833, startPoint y: 455, endPoint x: 829, endPoint y: 416, distance: 38.5
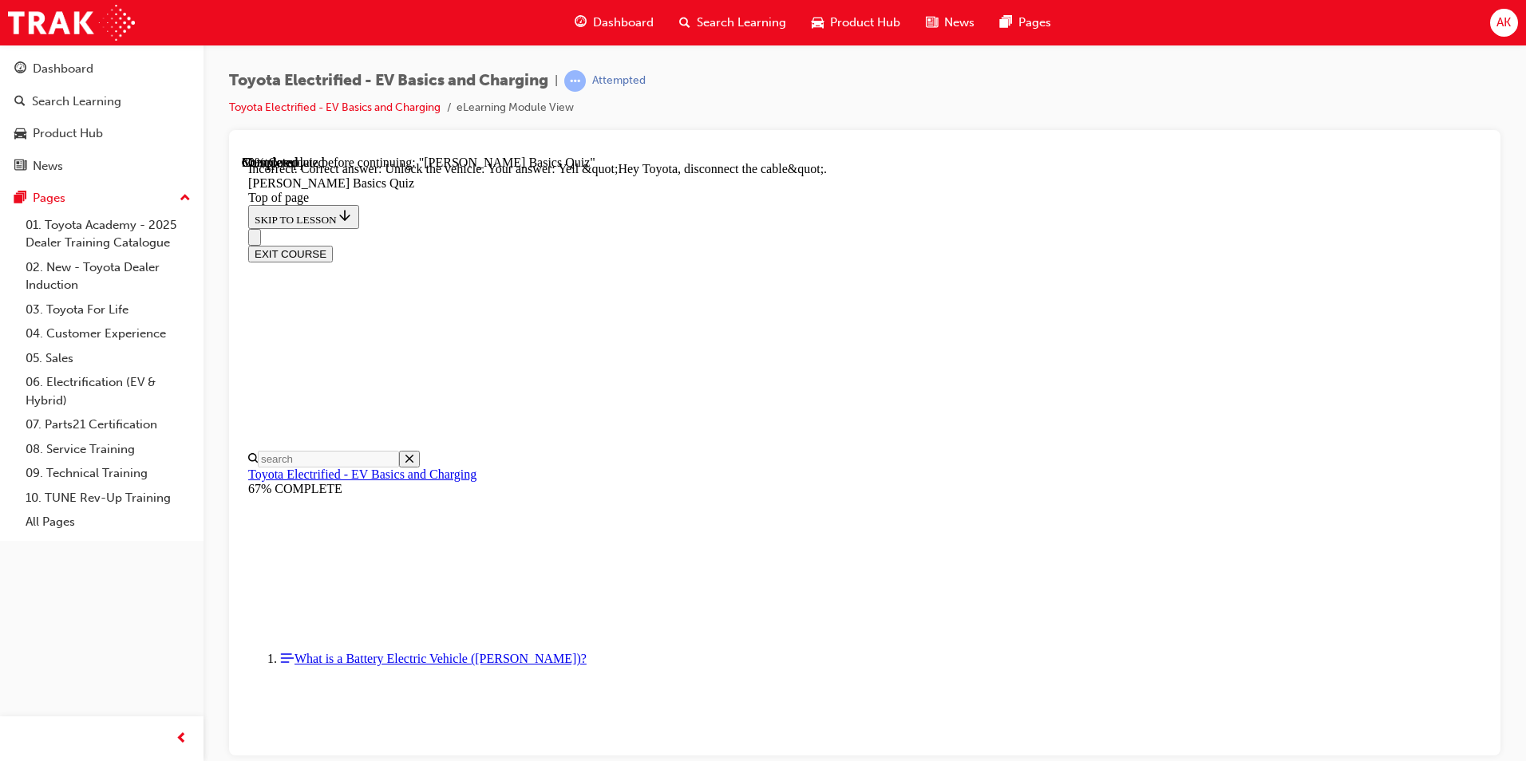
scroll to position [411, 0]
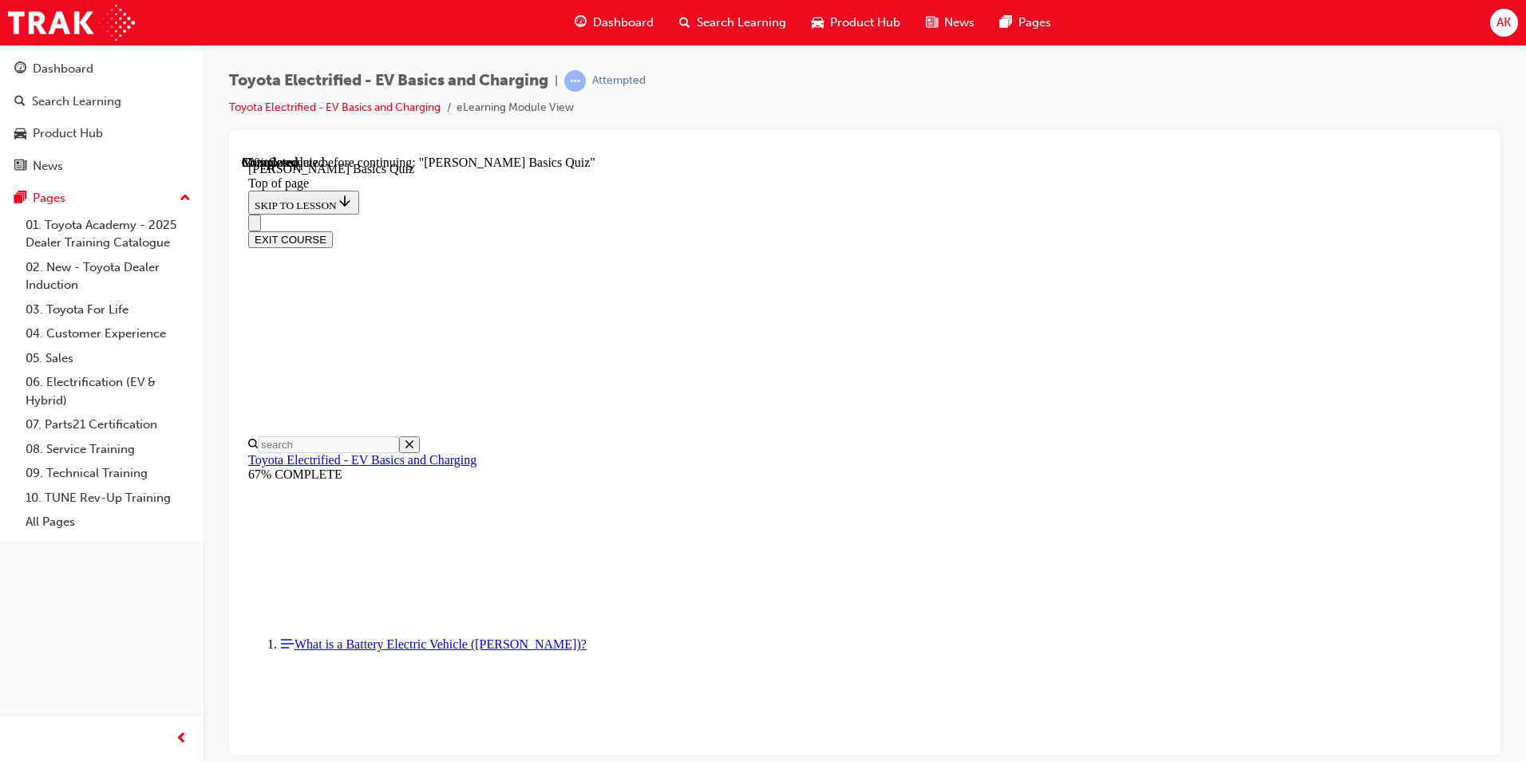
scroll to position [218, 0]
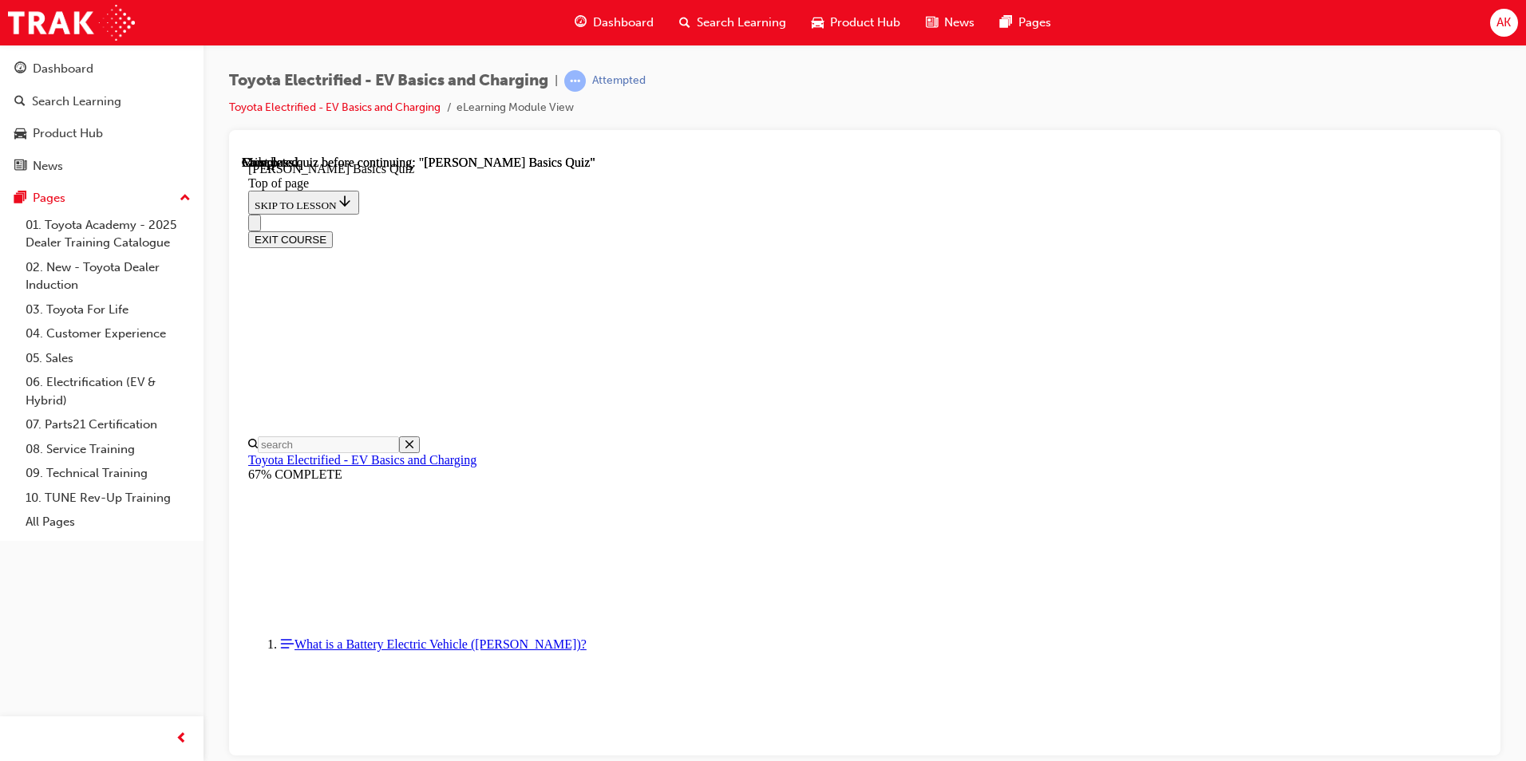
scroll to position [266, 0]
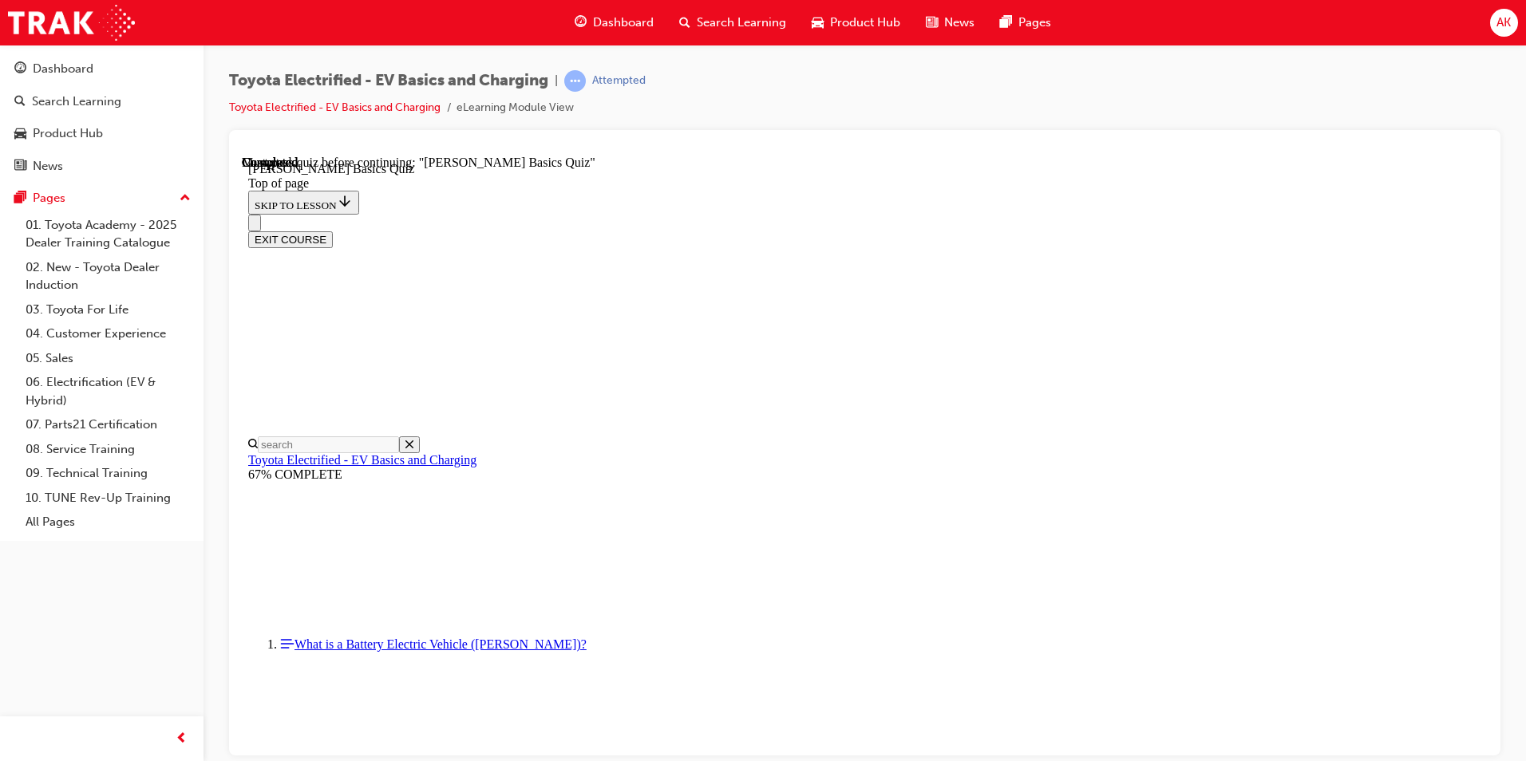
drag, startPoint x: 927, startPoint y: 586, endPoint x: 934, endPoint y: 626, distance: 40.5
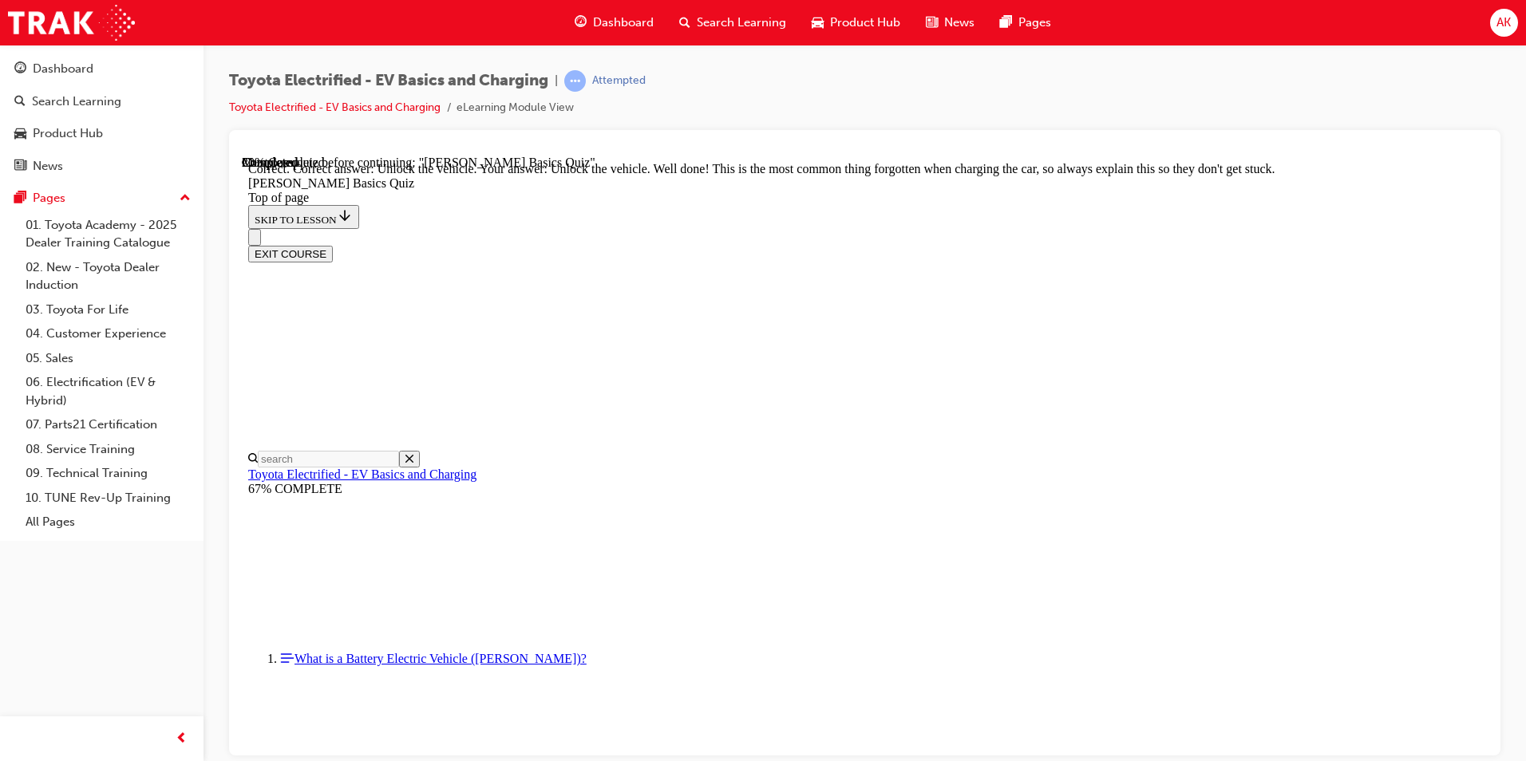
drag, startPoint x: 876, startPoint y: 527, endPoint x: 898, endPoint y: 594, distance: 70.4
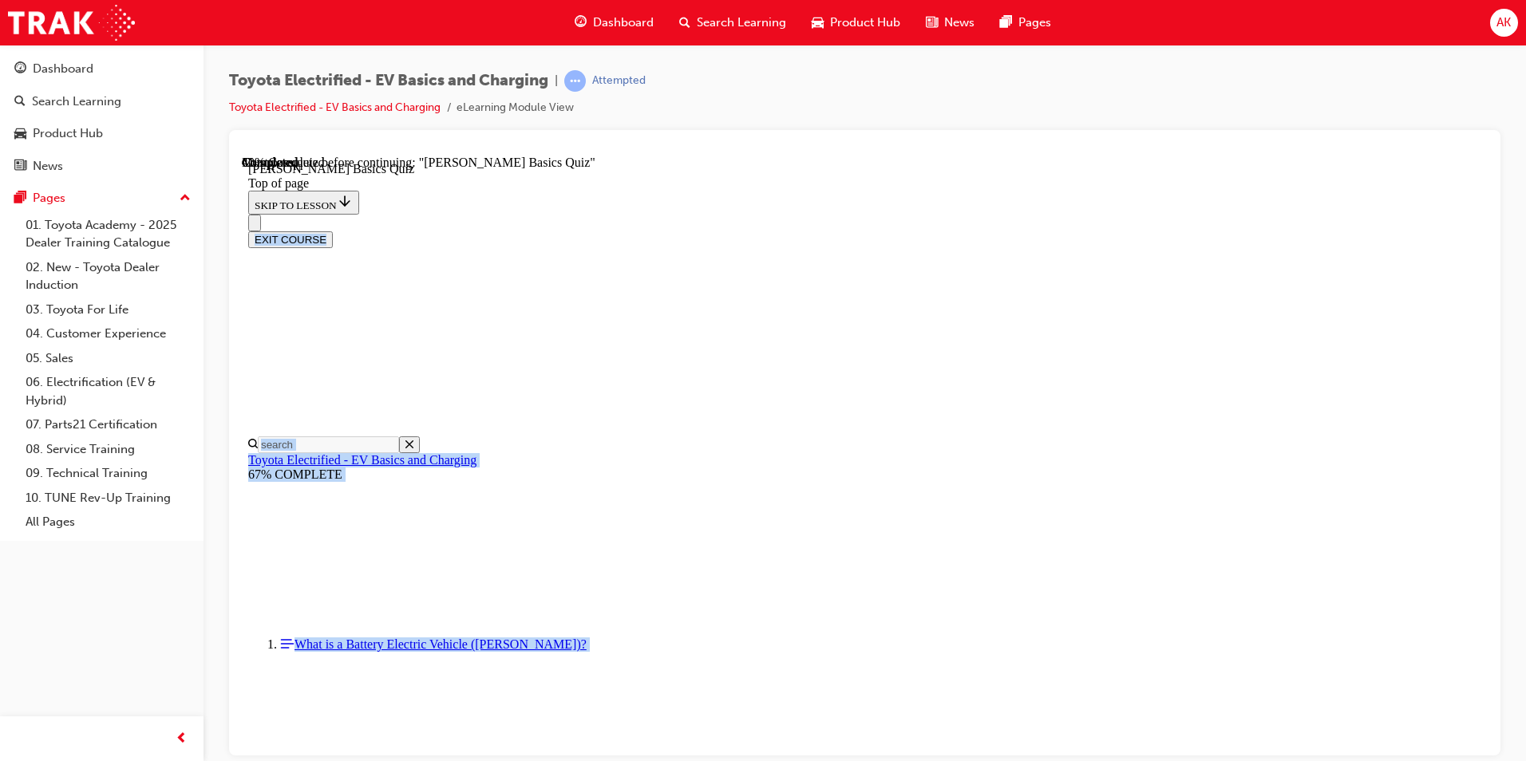
scroll to position [218, 0]
drag, startPoint x: 705, startPoint y: 399, endPoint x: 1013, endPoint y: 756, distance: 471.2
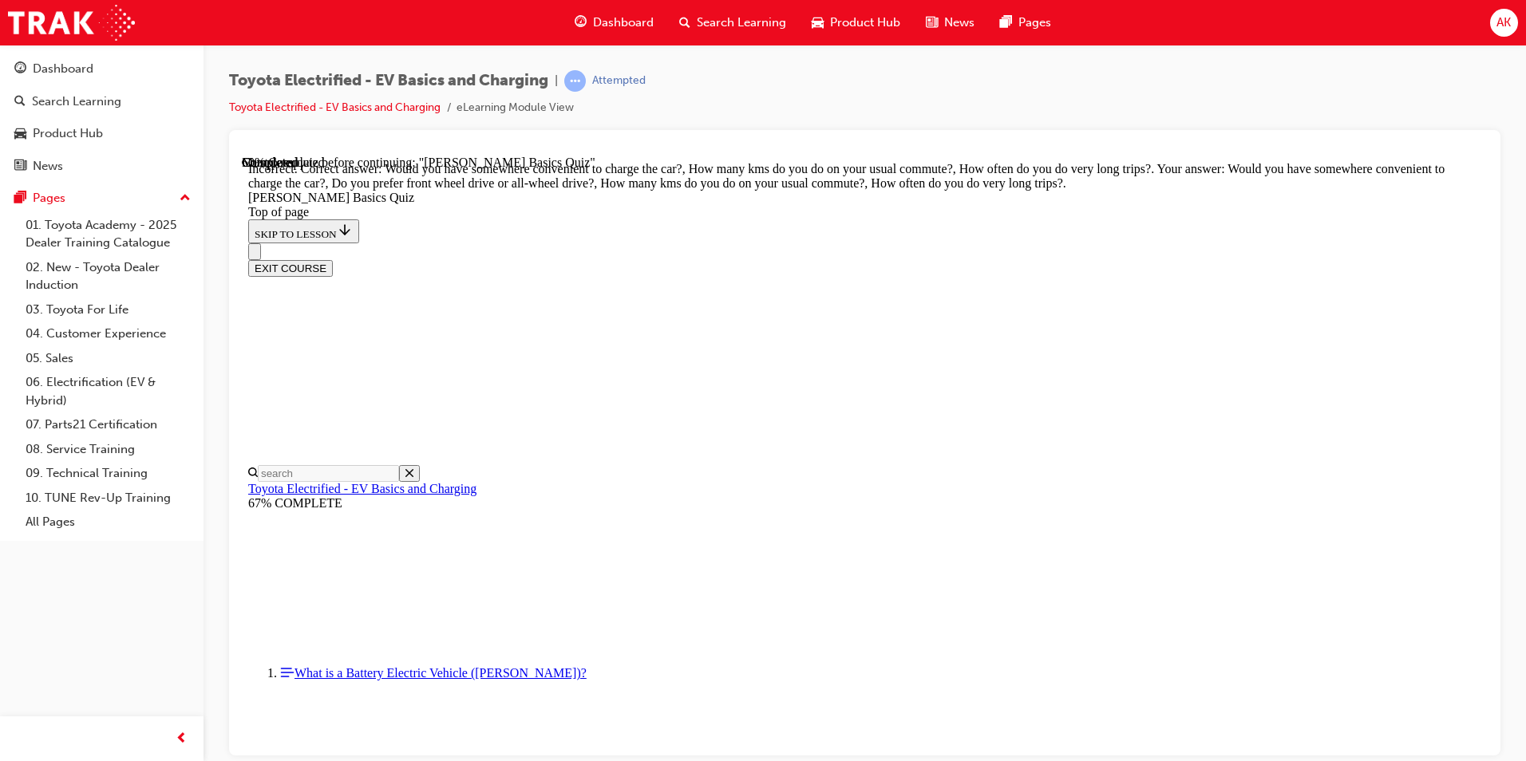
scroll to position [268, 0]
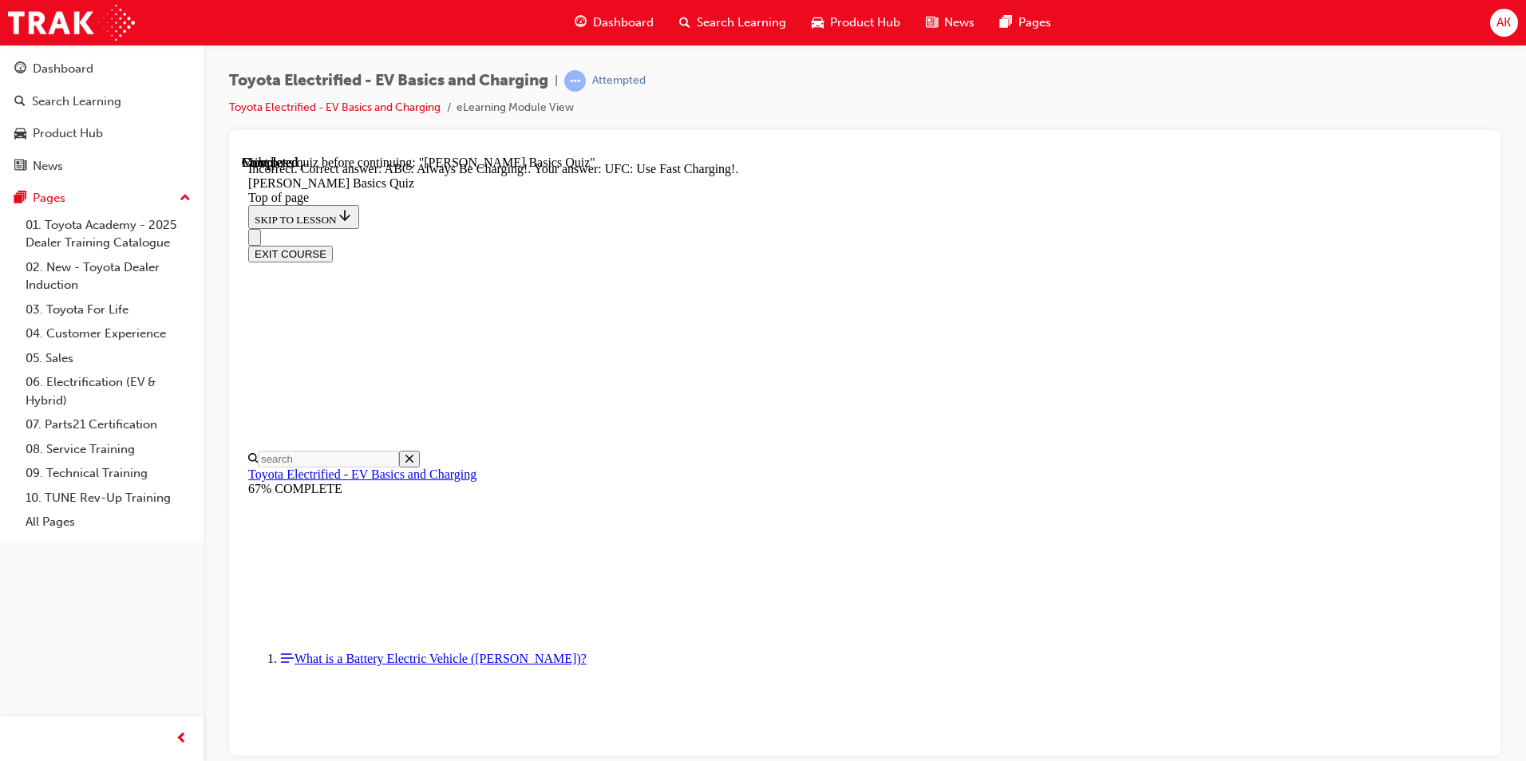
scroll to position [204, 0]
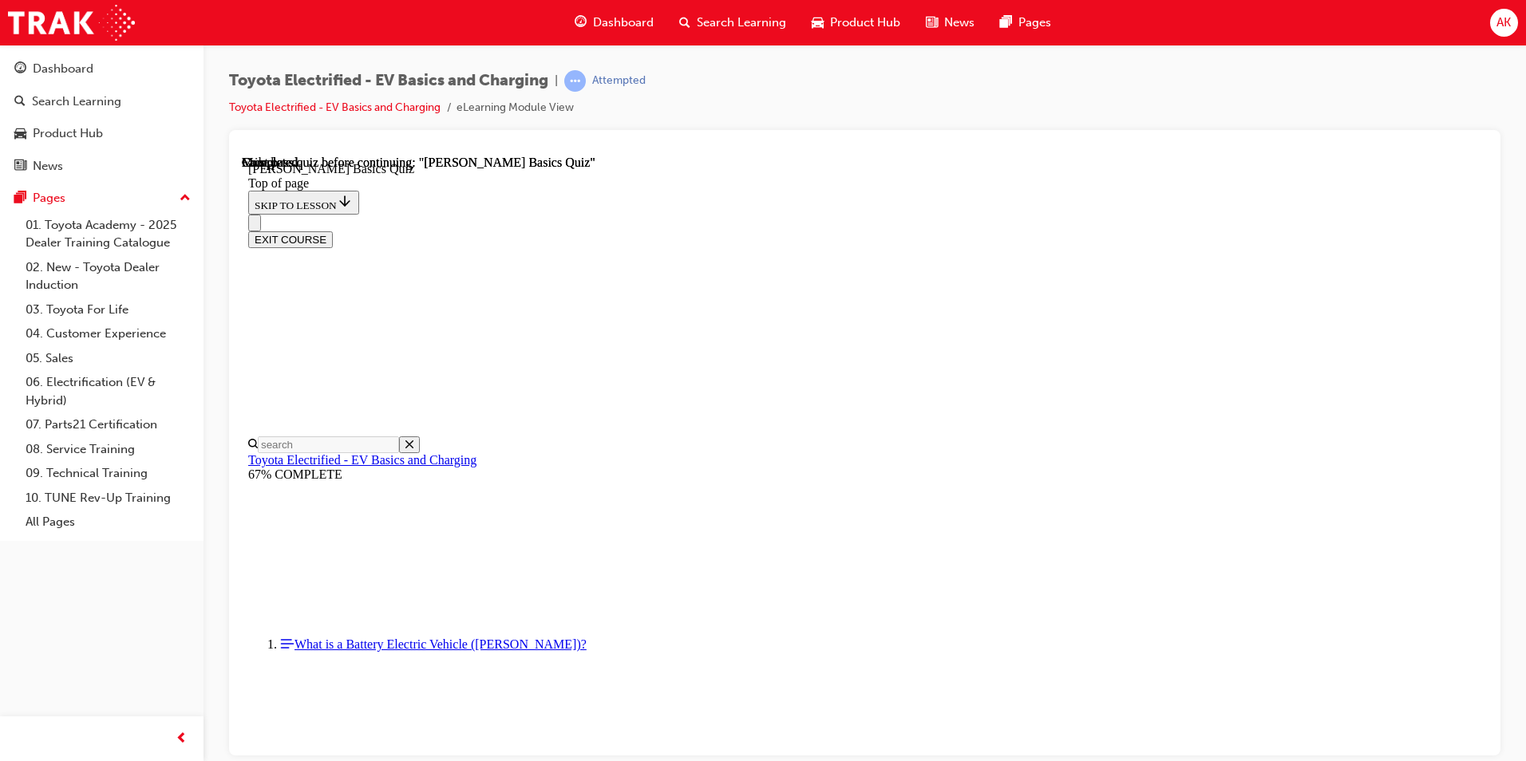
scroll to position [266, 0]
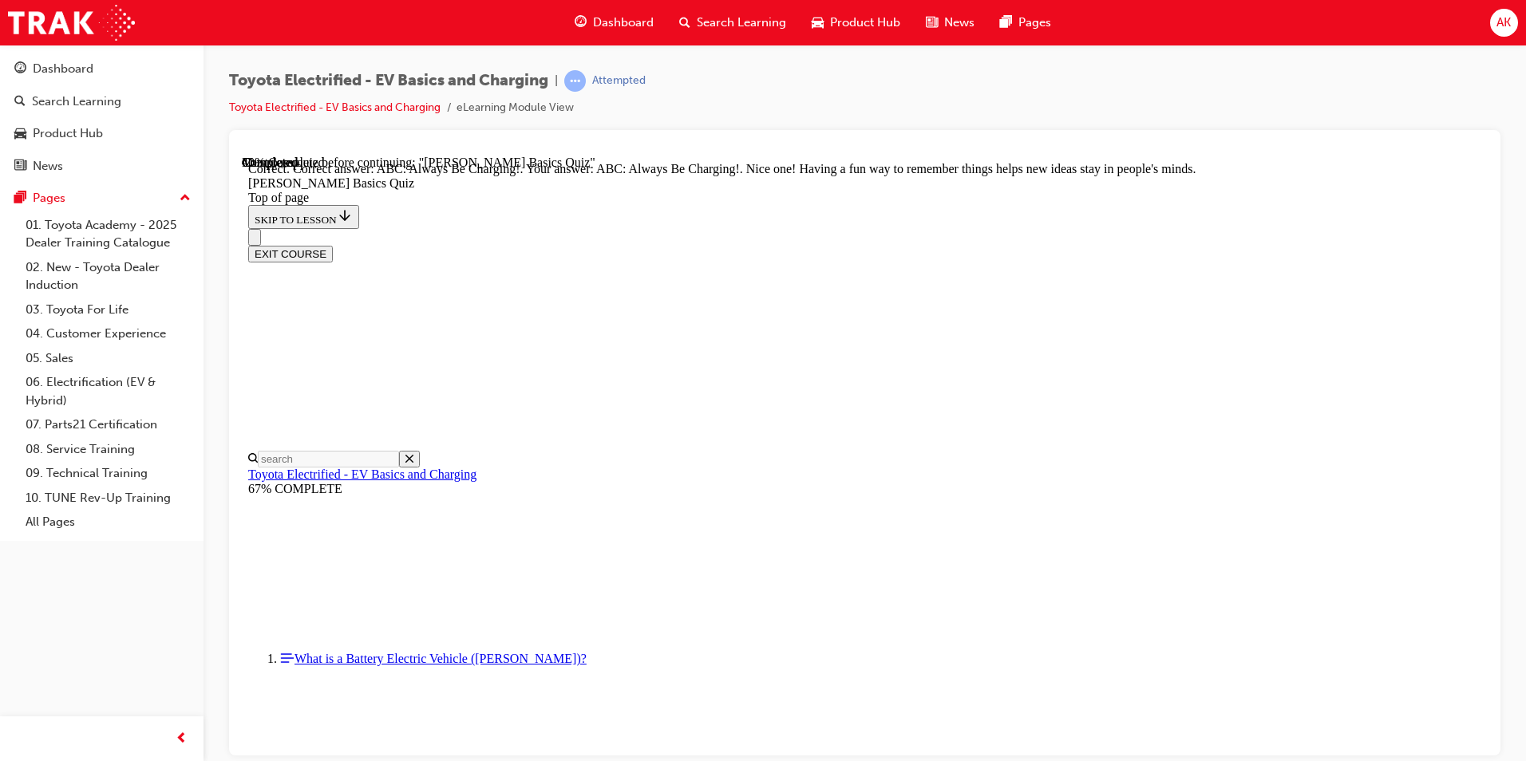
scroll to position [302, 0]
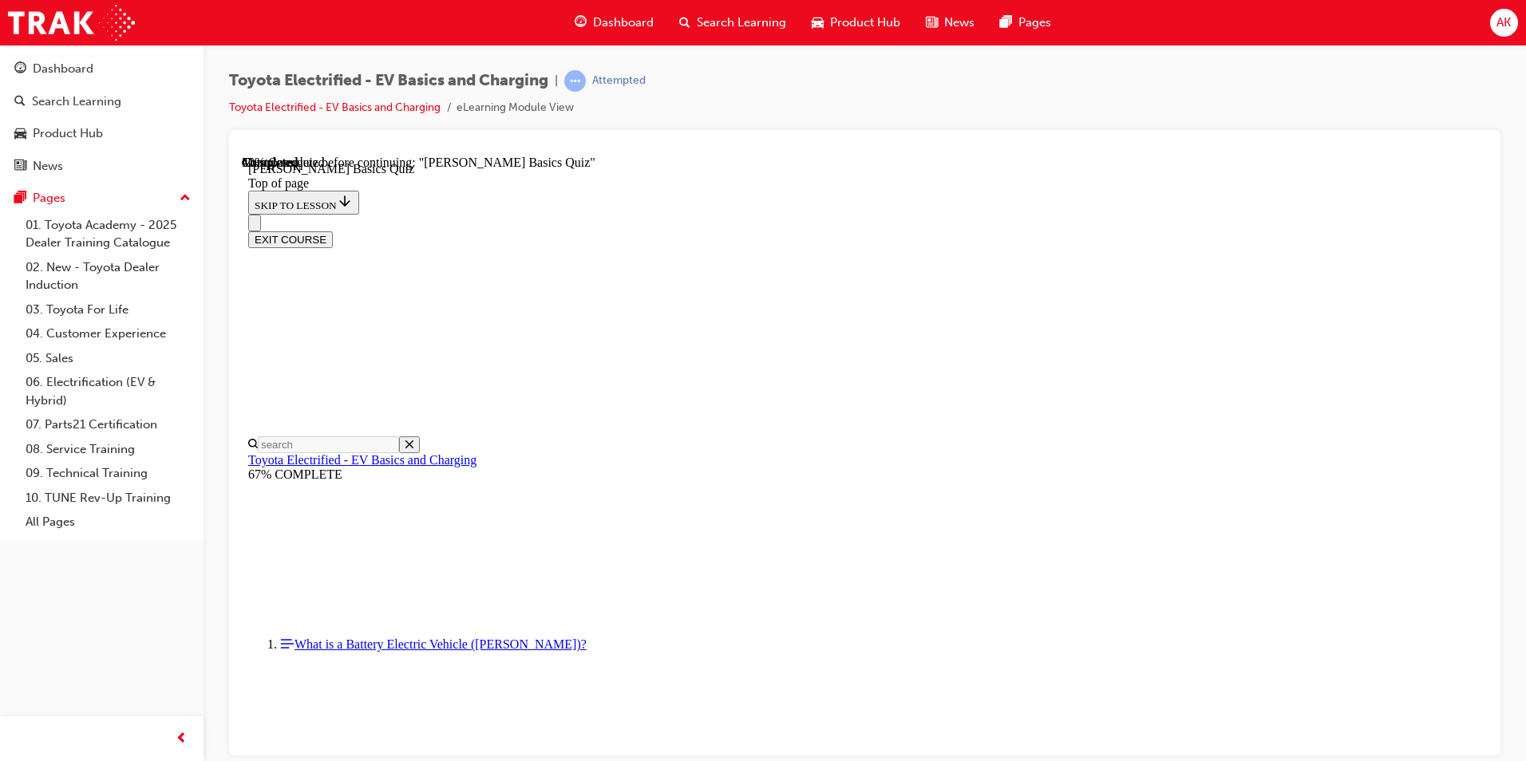
scroll to position [218, 0]
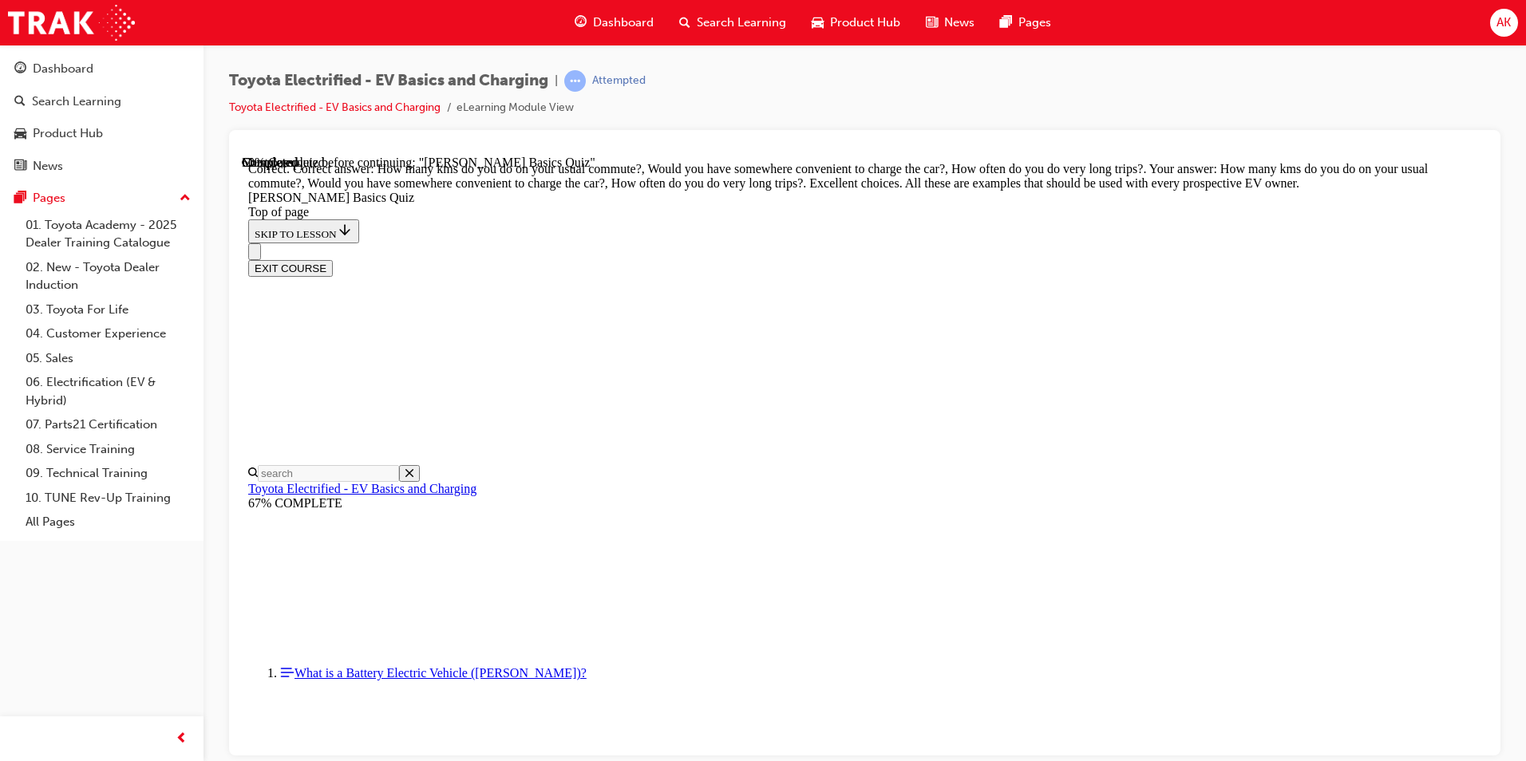
scroll to position [366, 0]
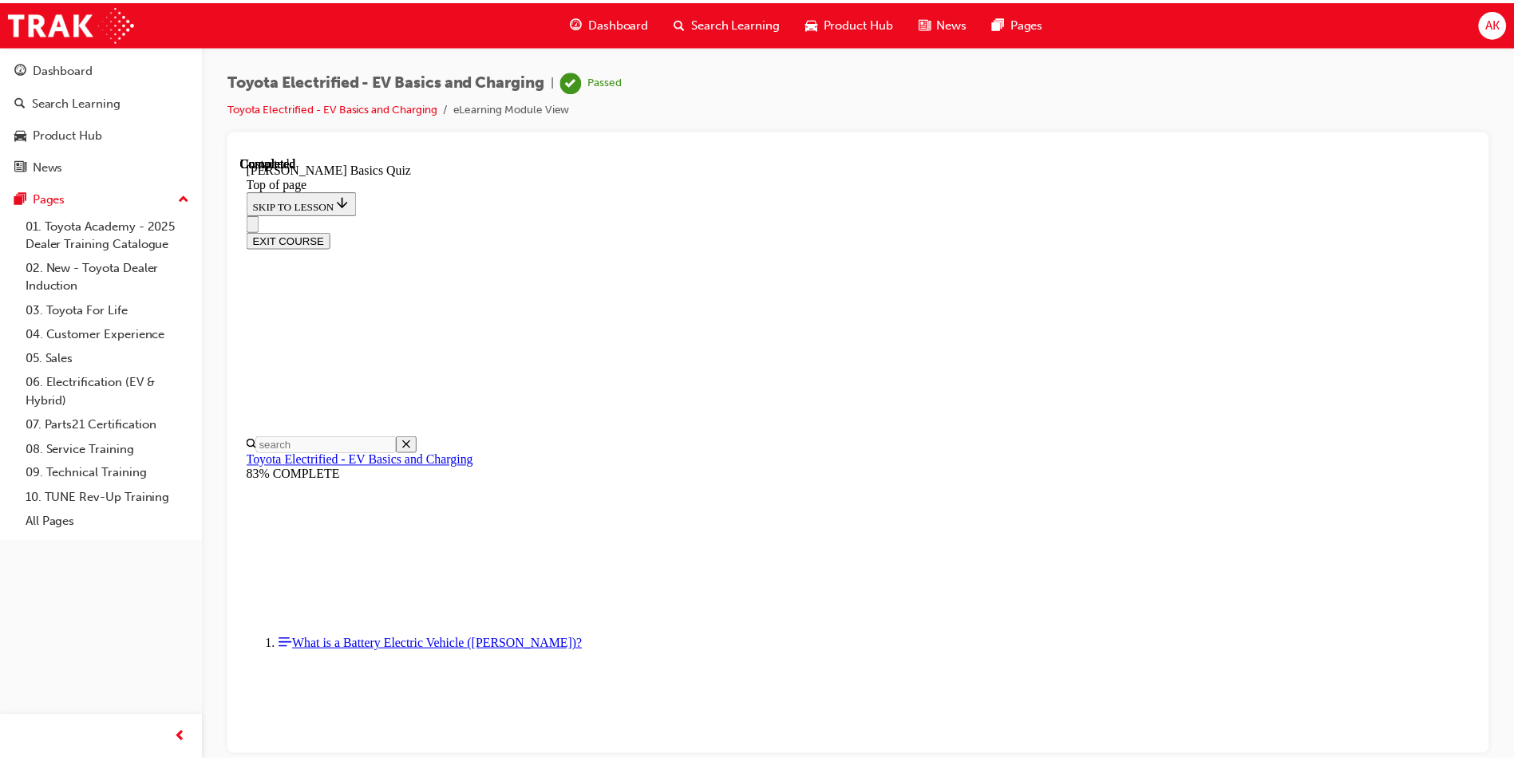
scroll to position [266, 0]
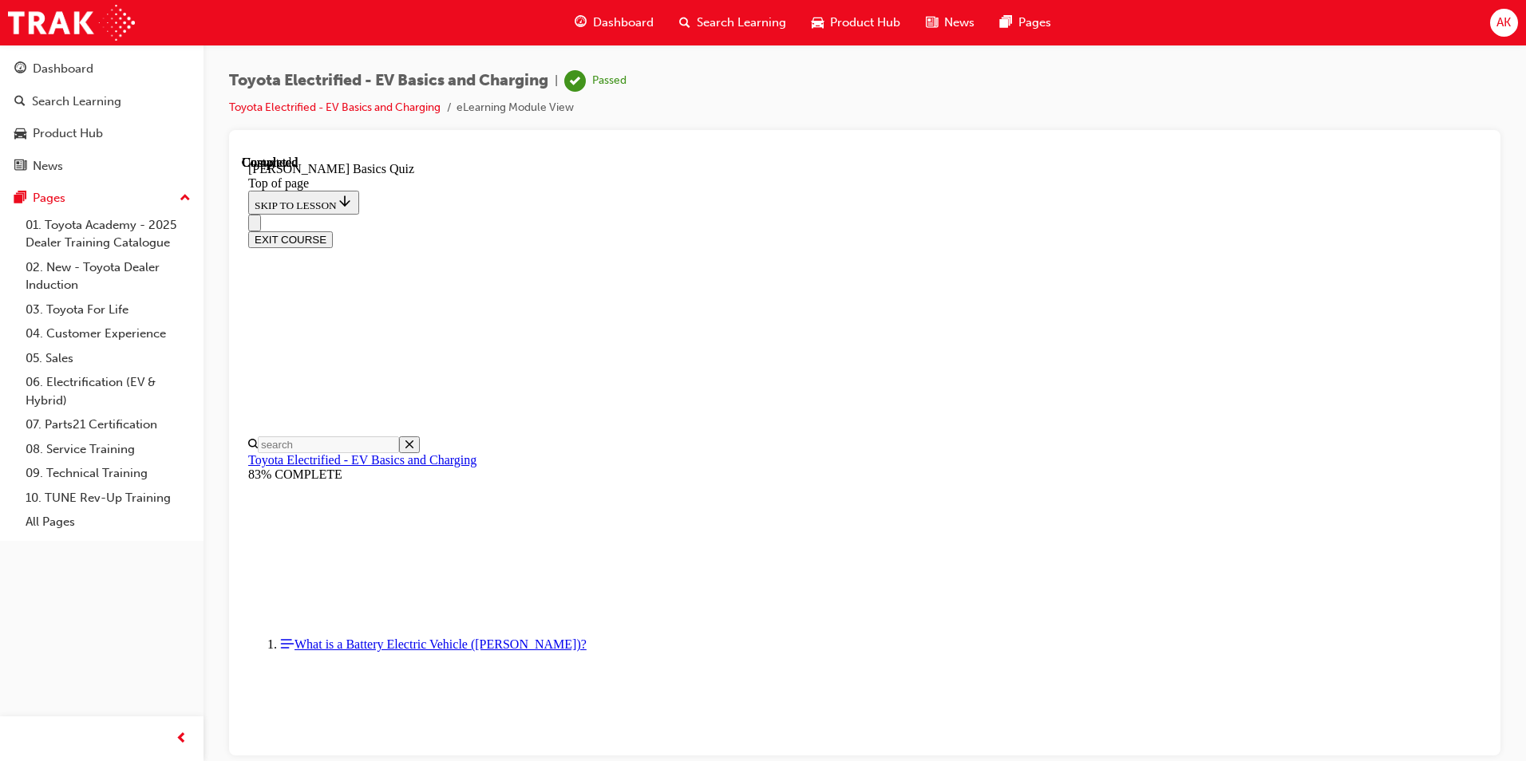
click at [760, 23] on span "Search Learning" at bounding box center [741, 23] width 89 height 18
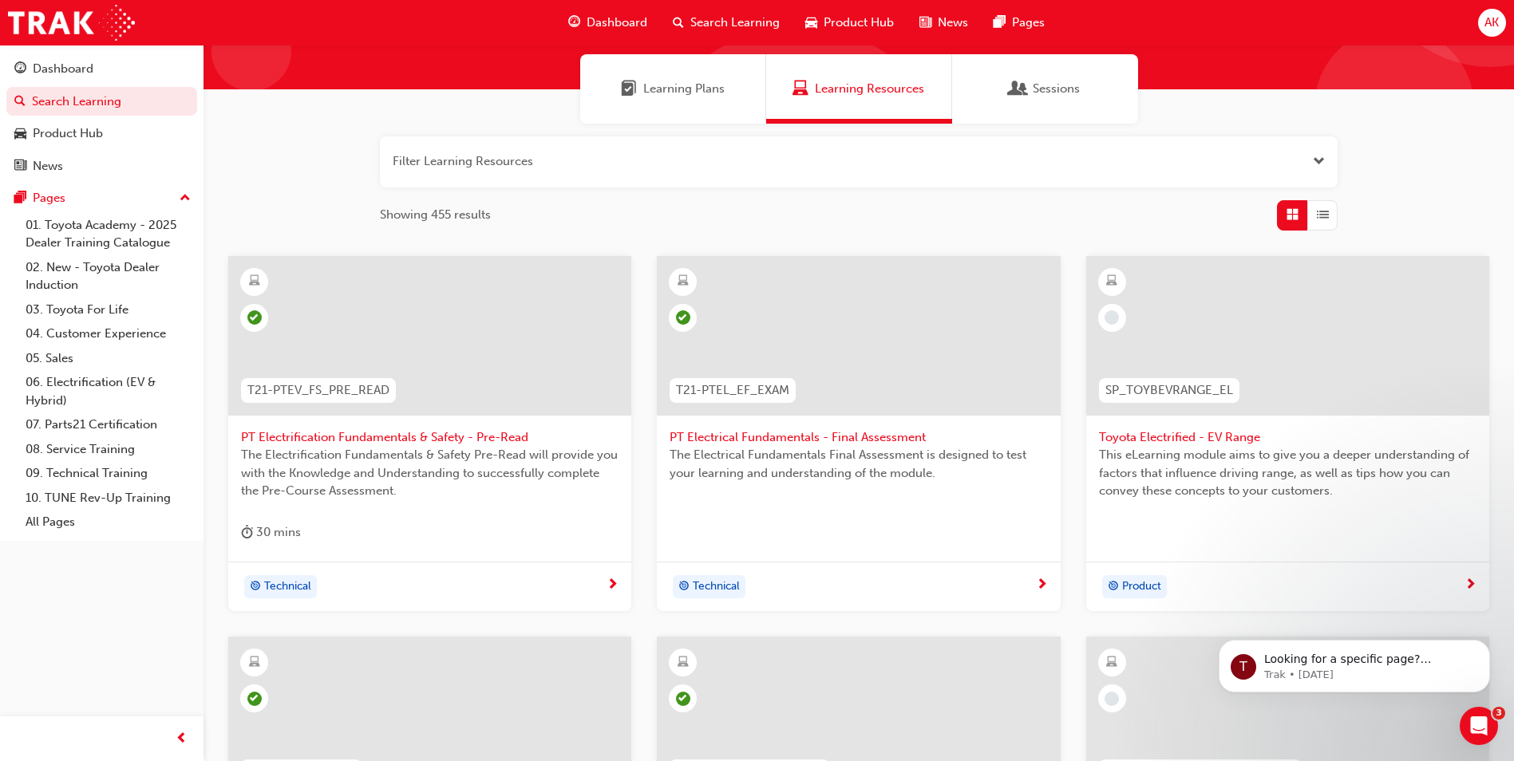
scroll to position [160, 0]
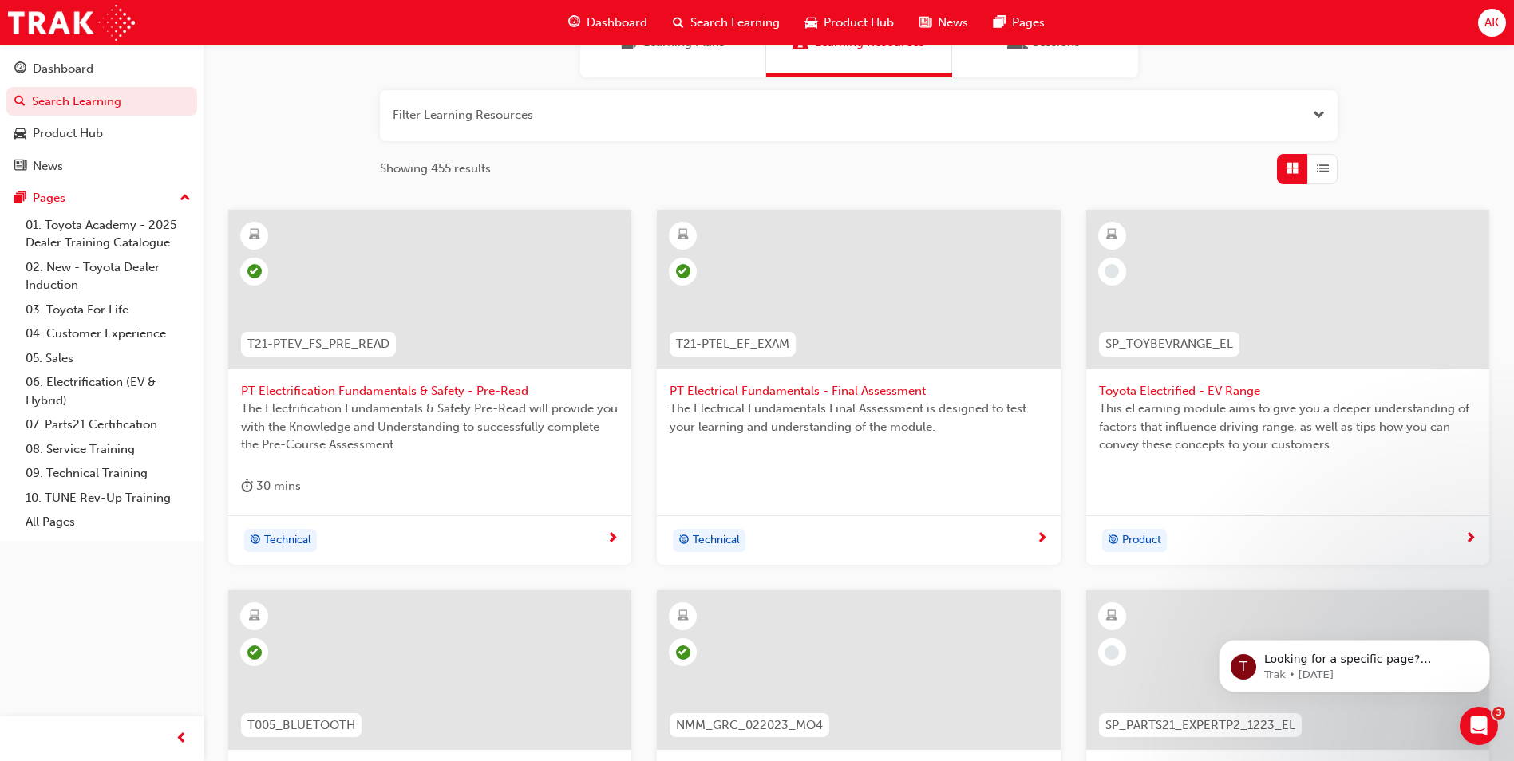
click at [1226, 472] on div "Toyota Electrified - EV Range This eLearning module aims to give you a deeper u…" at bounding box center [1287, 350] width 403 height 280
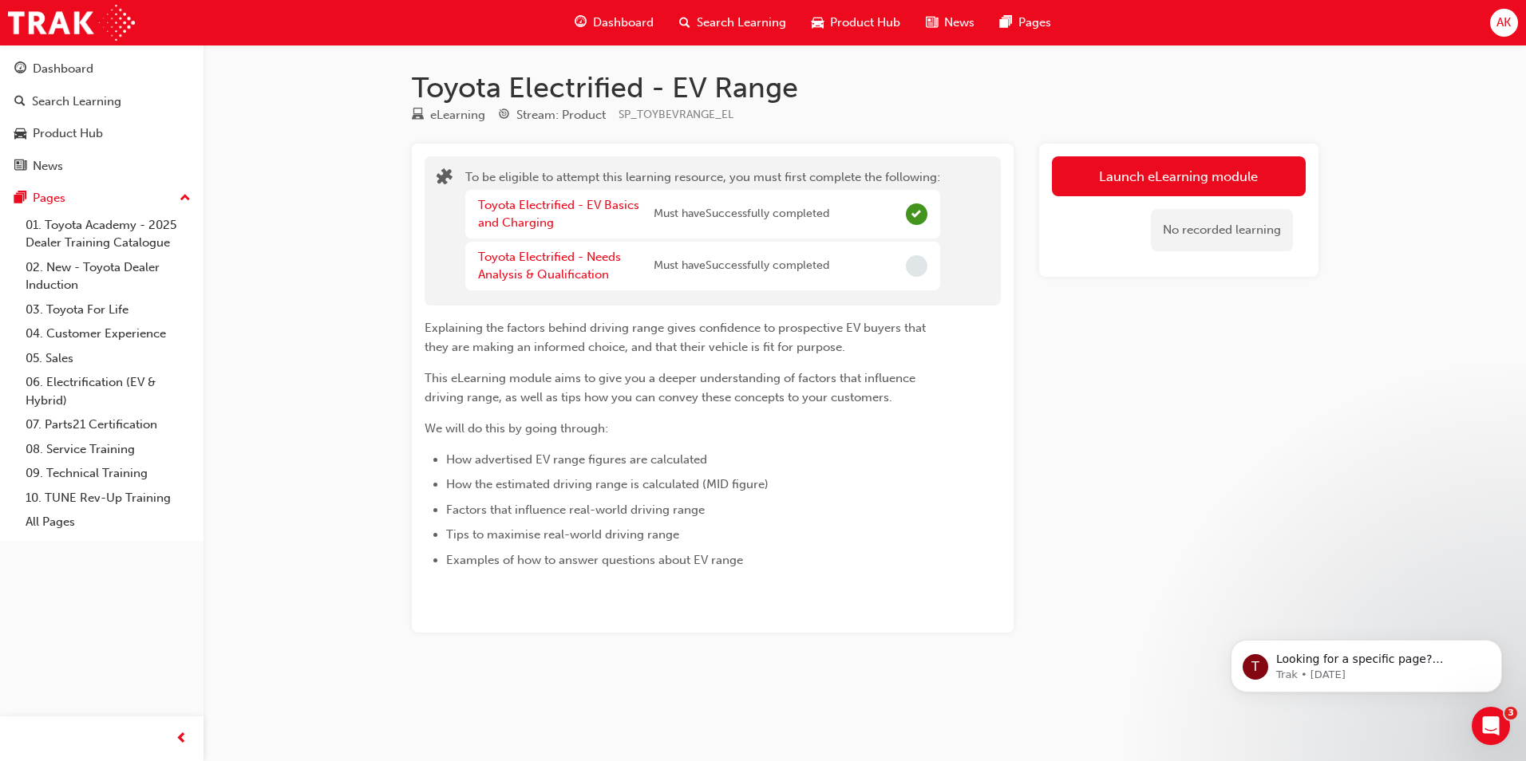
click at [570, 265] on div "Toyota Electrified - Needs Analysis & Qualification" at bounding box center [566, 266] width 176 height 36
click at [570, 256] on link "Toyota Electrified - Needs Analysis & Qualification" at bounding box center [549, 266] width 143 height 33
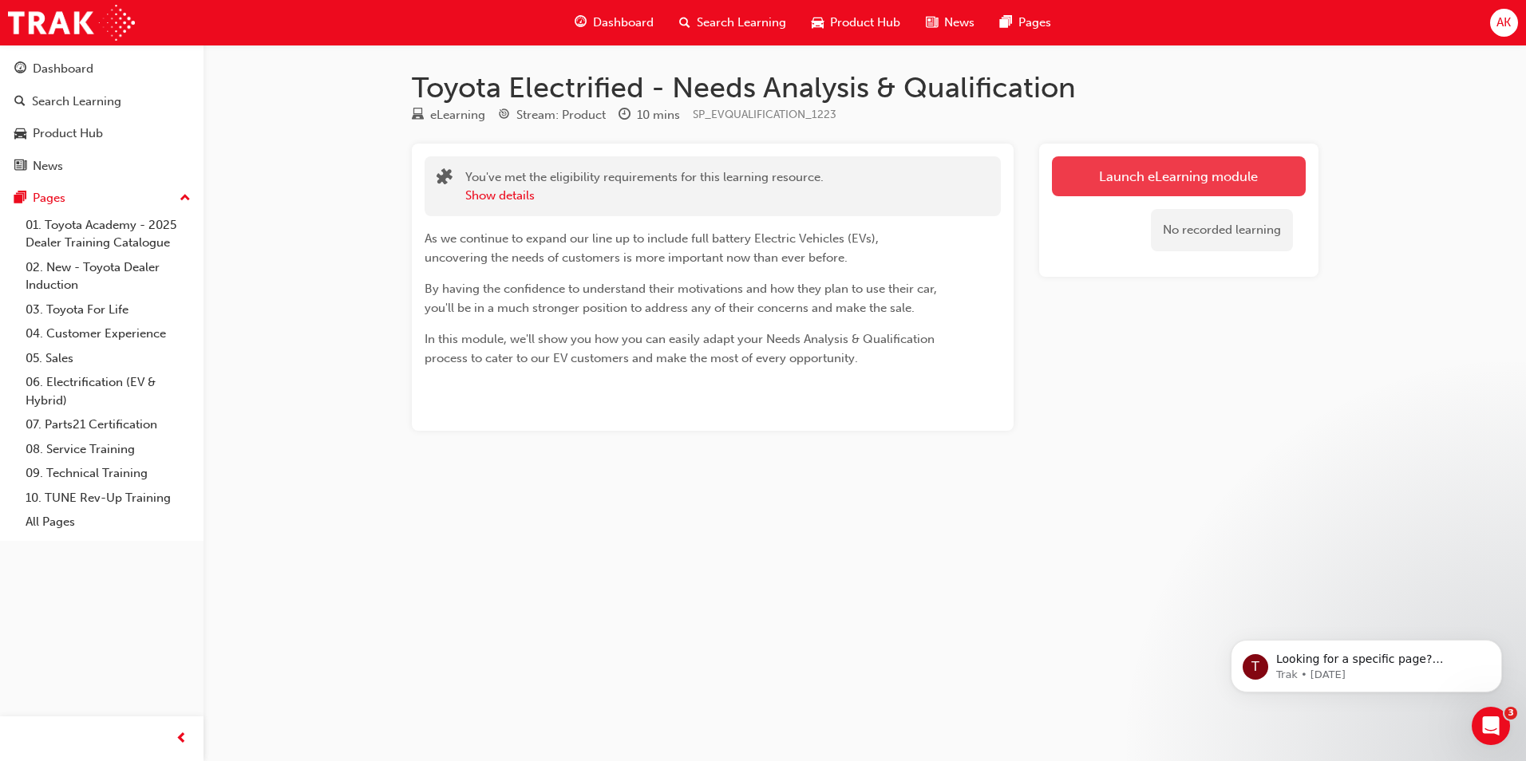
click at [1217, 184] on link "Launch eLearning module" at bounding box center [1179, 176] width 254 height 40
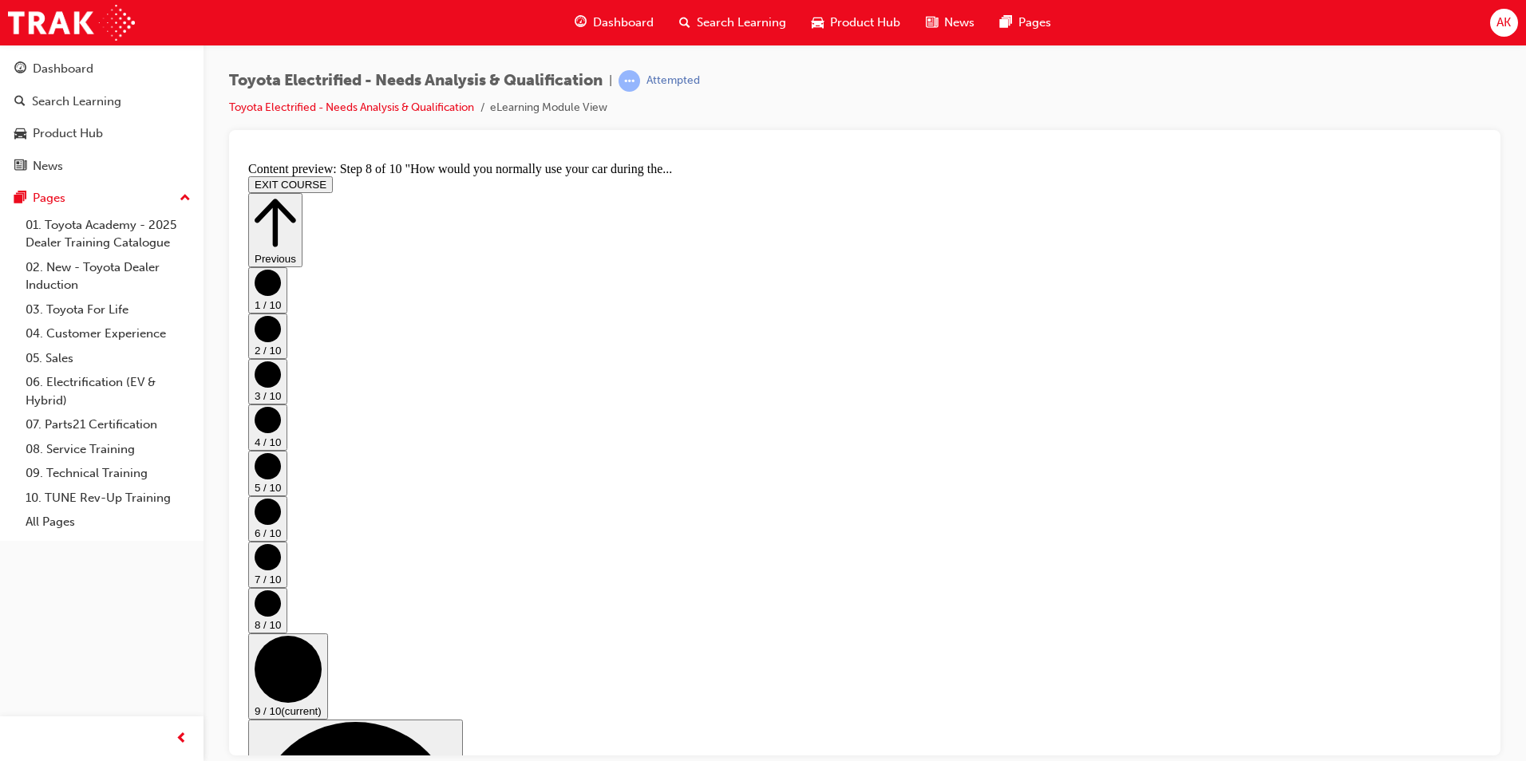
scroll to position [0, 0]
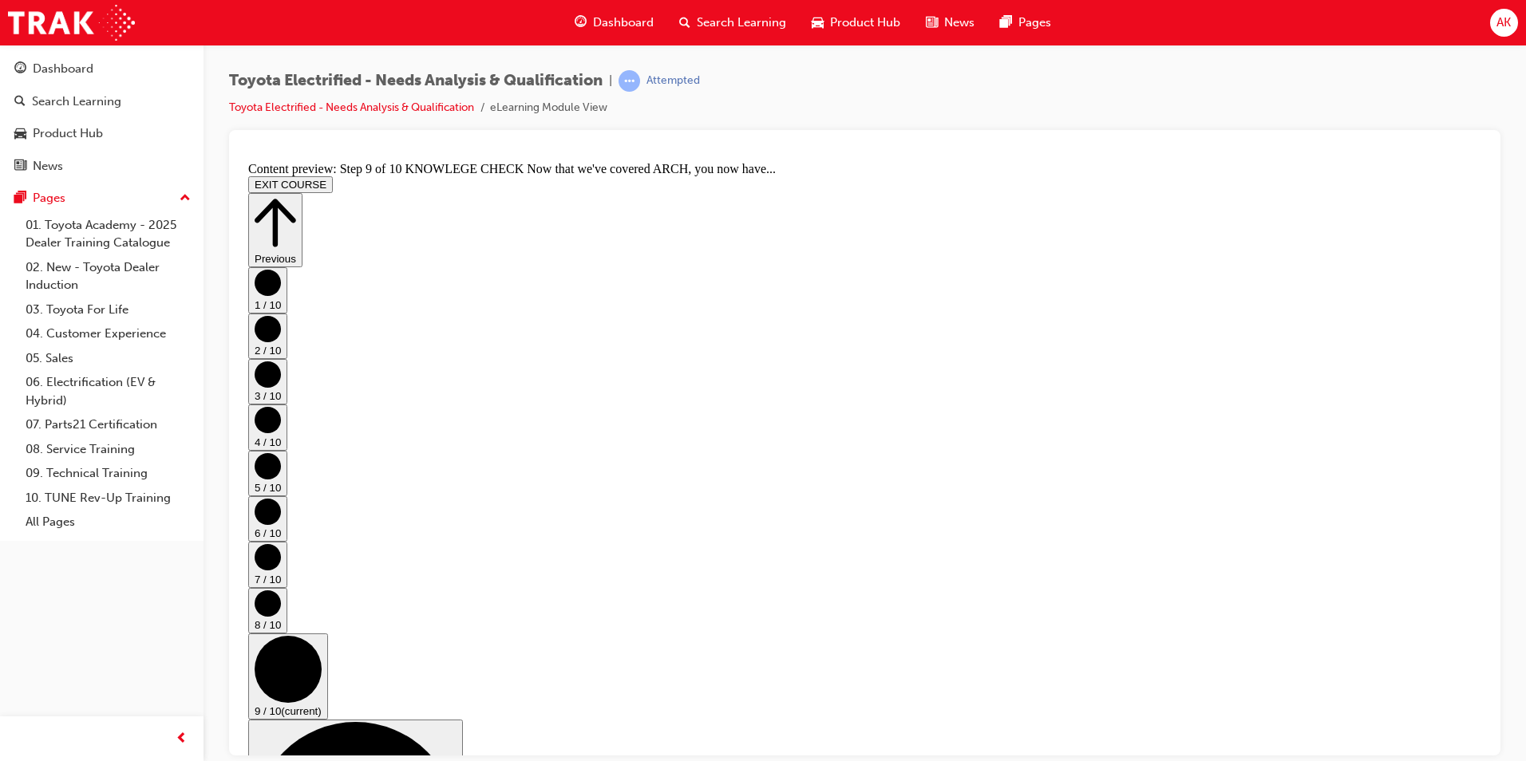
scroll to position [207, 0]
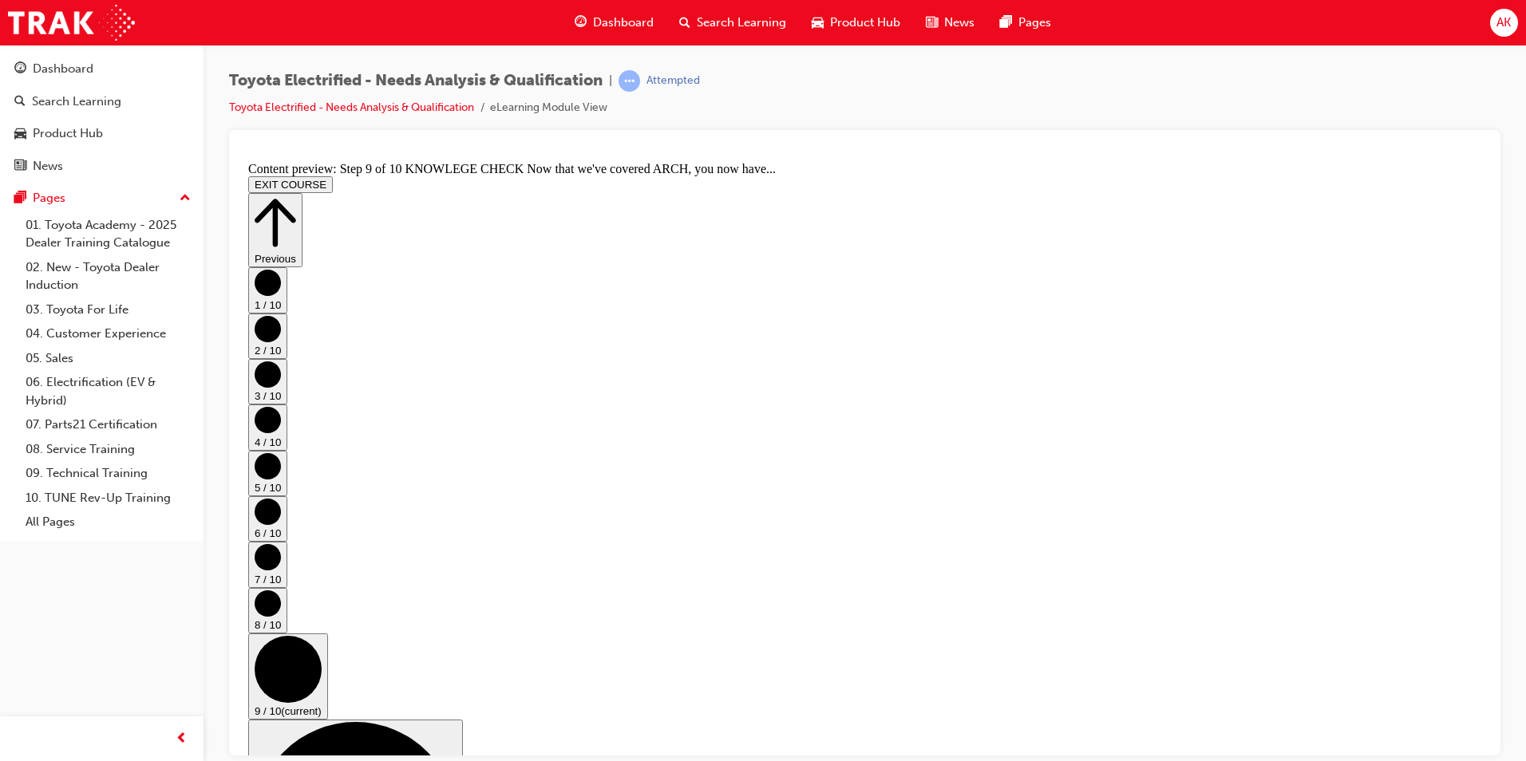
drag, startPoint x: 938, startPoint y: 707, endPoint x: 929, endPoint y: 710, distance: 10.1
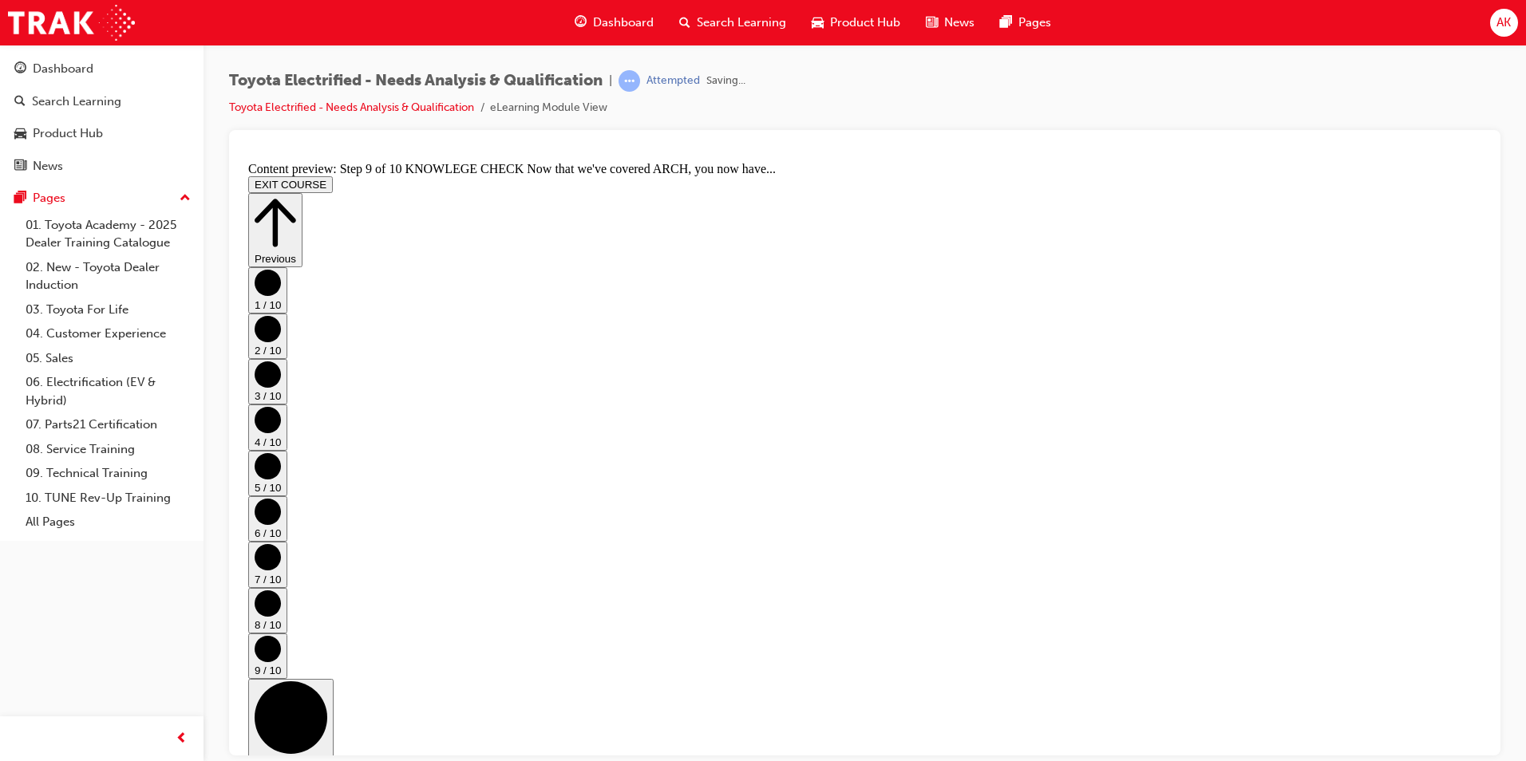
click at [732, 27] on span "Search Learning" at bounding box center [741, 23] width 89 height 18
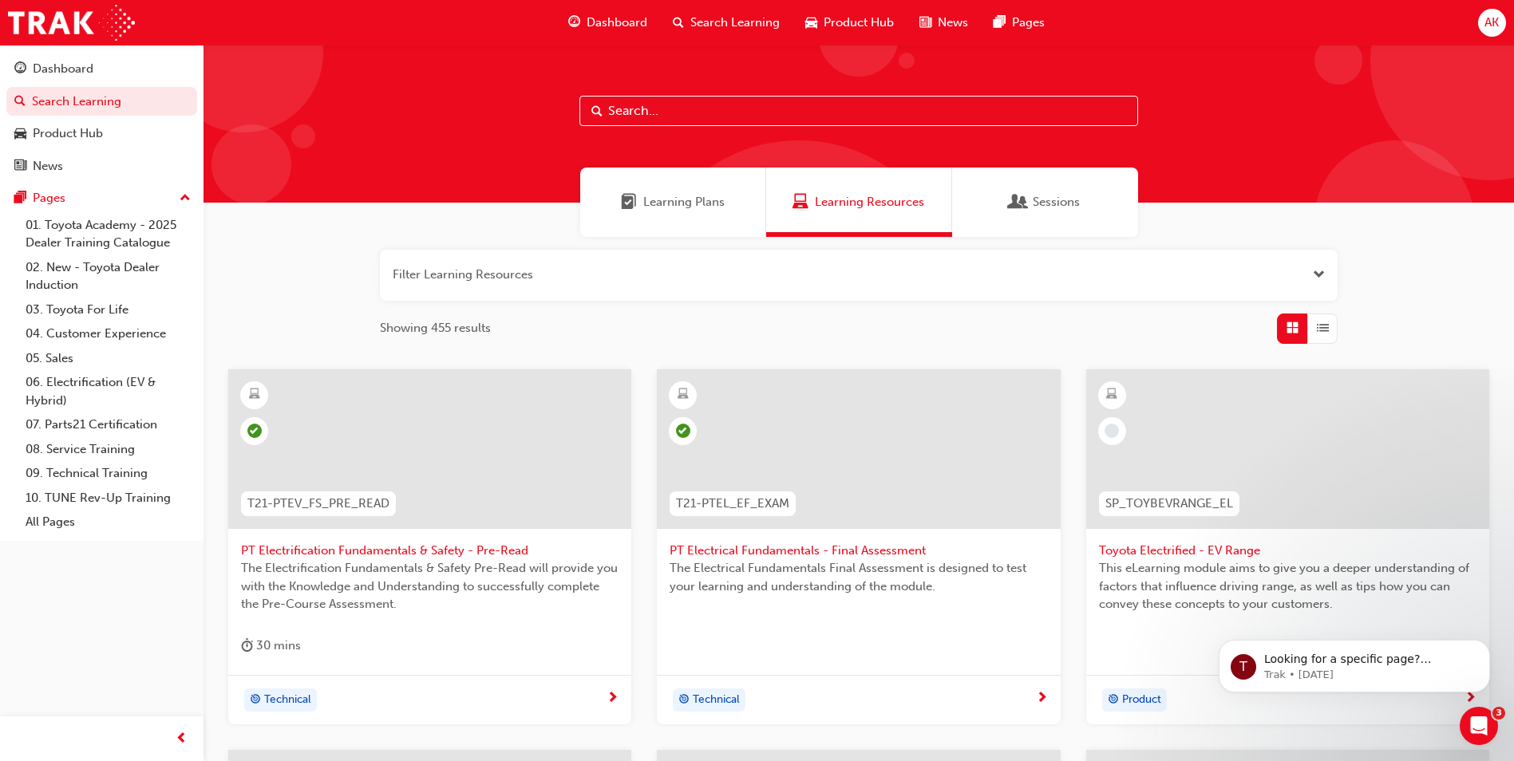
click at [1233, 547] on span "Toyota Electrified - EV Range" at bounding box center [1287, 551] width 377 height 18
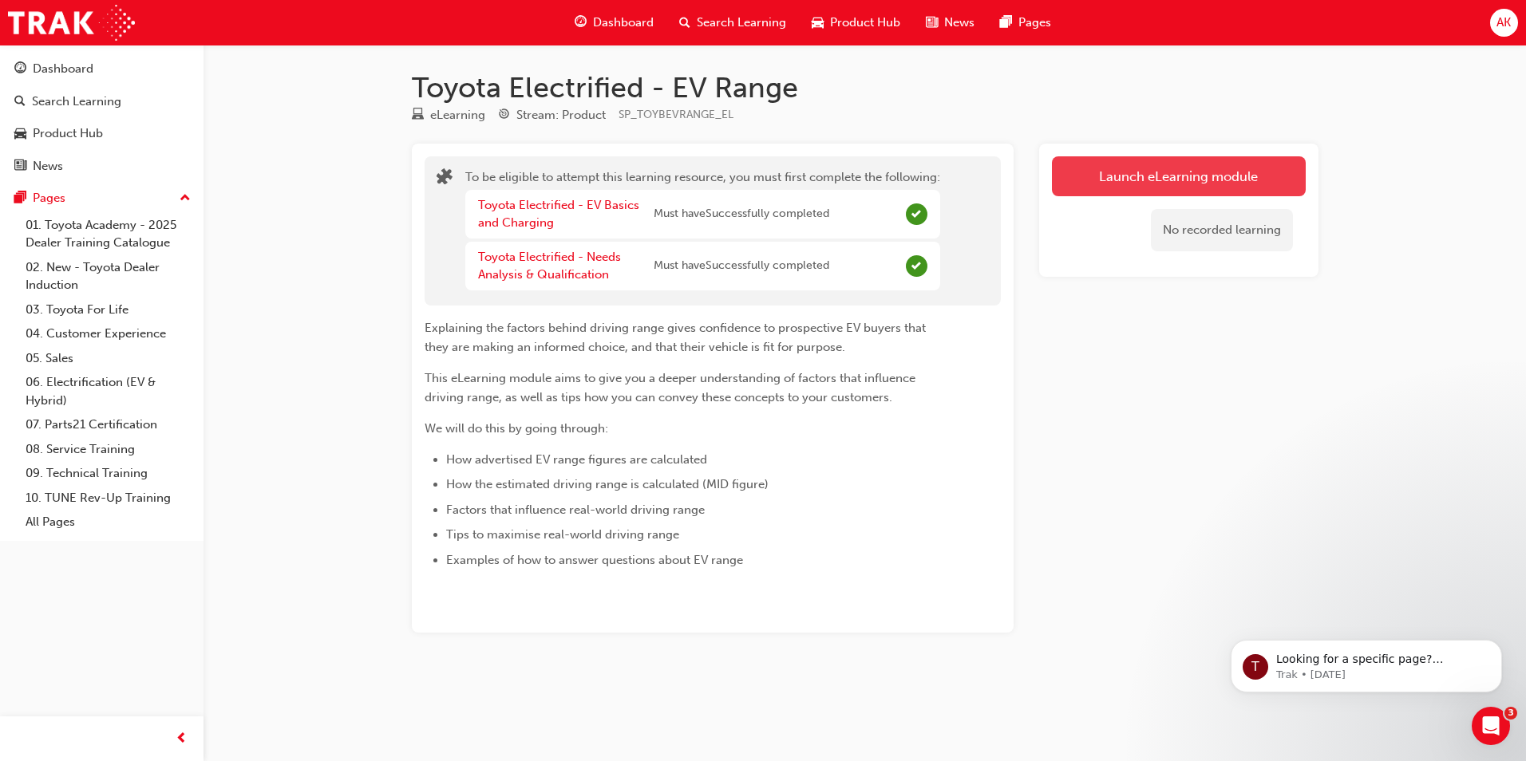
click at [1147, 176] on button "Launch eLearning module" at bounding box center [1179, 176] width 254 height 40
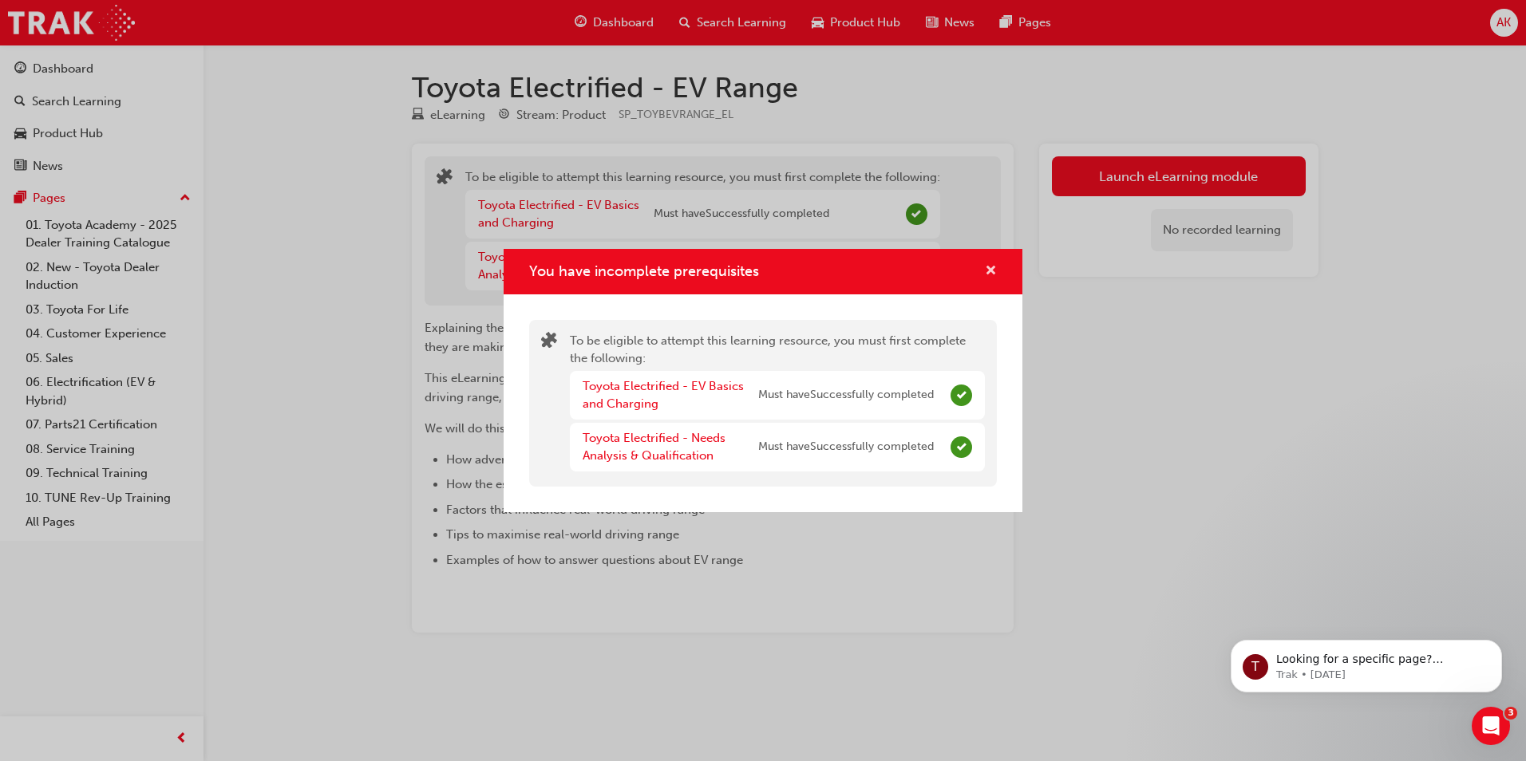
click at [991, 274] on span "cross-icon" at bounding box center [991, 272] width 12 height 14
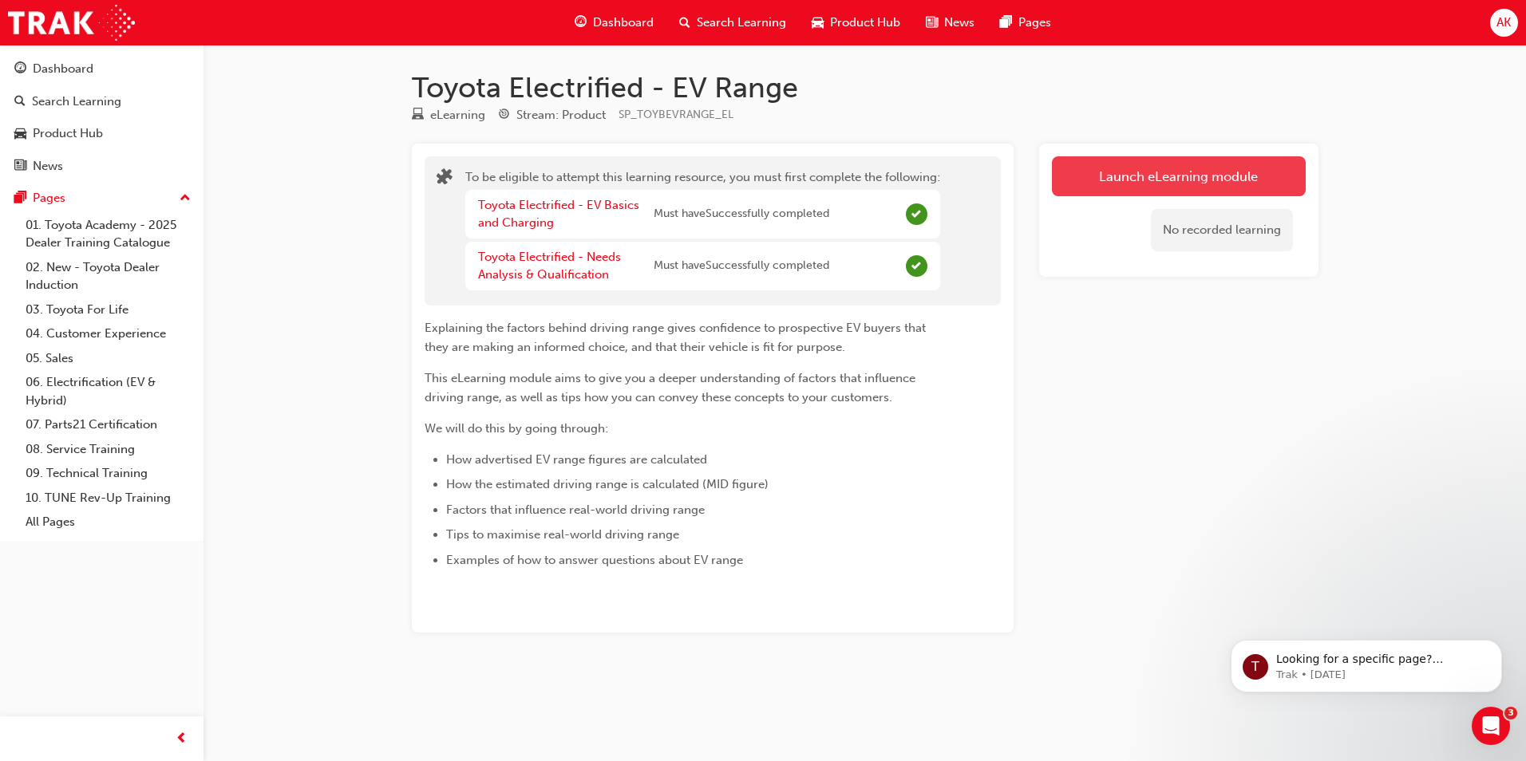
click at [1254, 180] on button "Launch eLearning module" at bounding box center [1179, 176] width 254 height 40
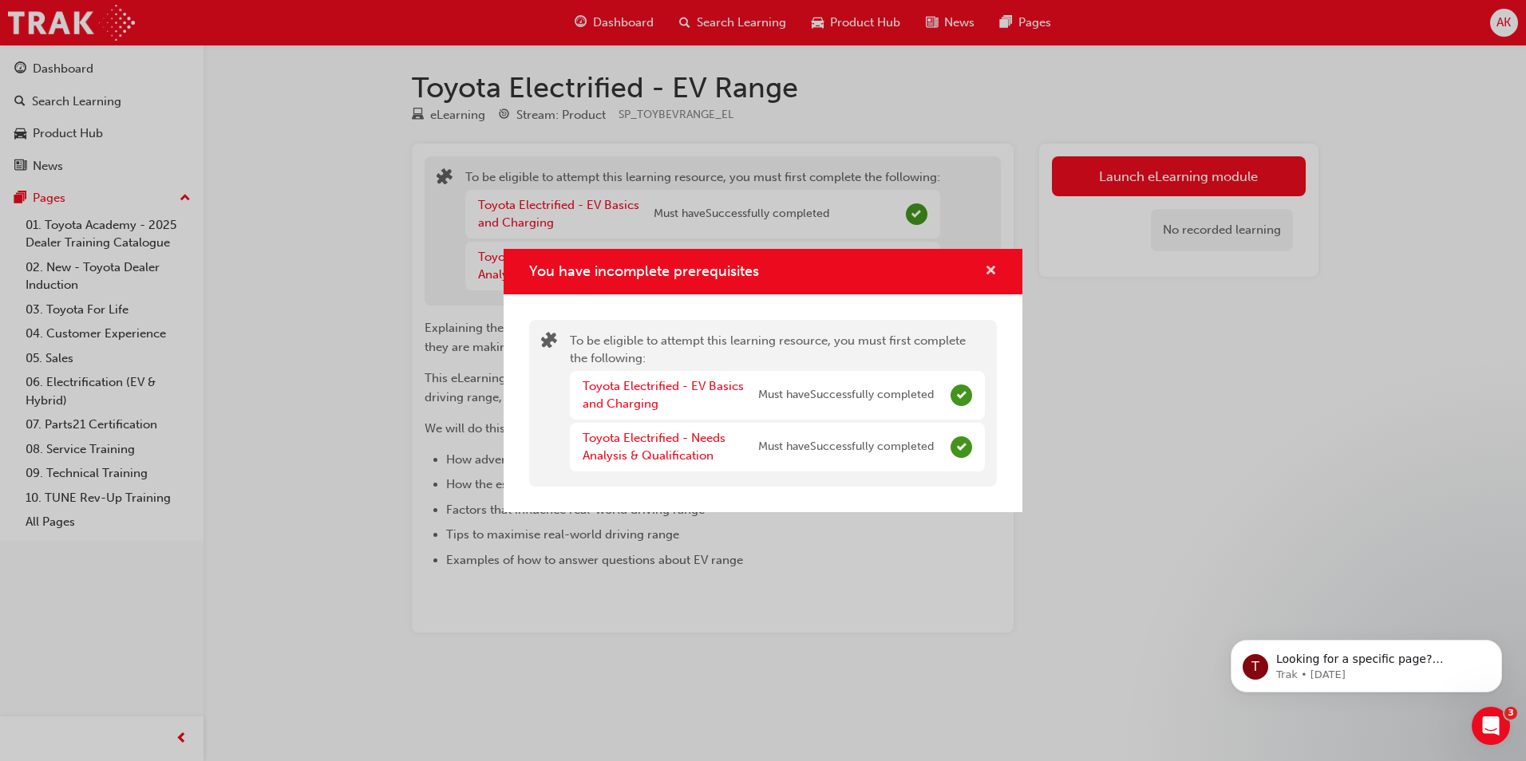
drag, startPoint x: 993, startPoint y: 269, endPoint x: 1001, endPoint y: 272, distance: 8.6
click at [993, 269] on span "cross-icon" at bounding box center [991, 272] width 12 height 14
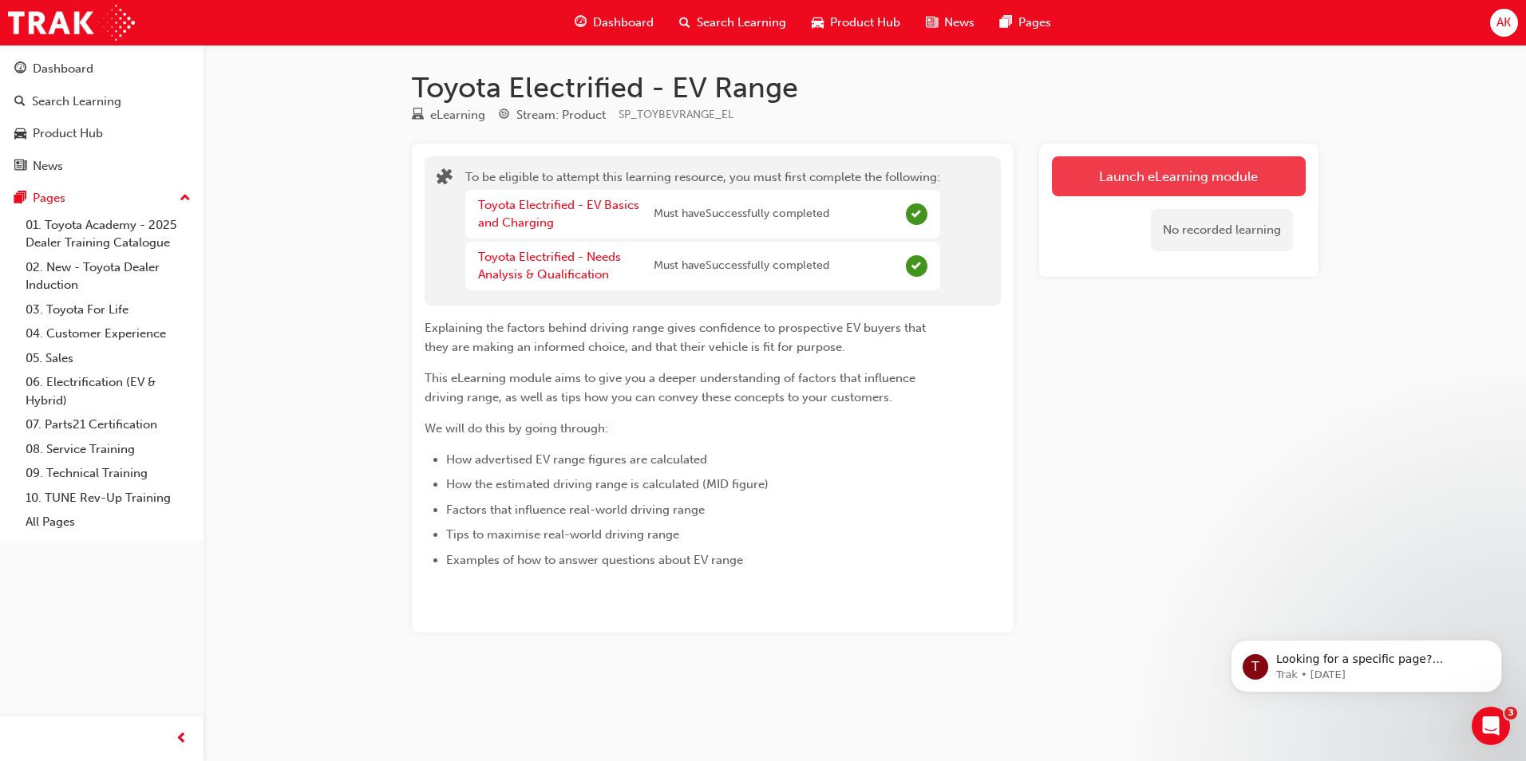
click at [1115, 191] on button "Launch eLearning module" at bounding box center [1179, 176] width 254 height 40
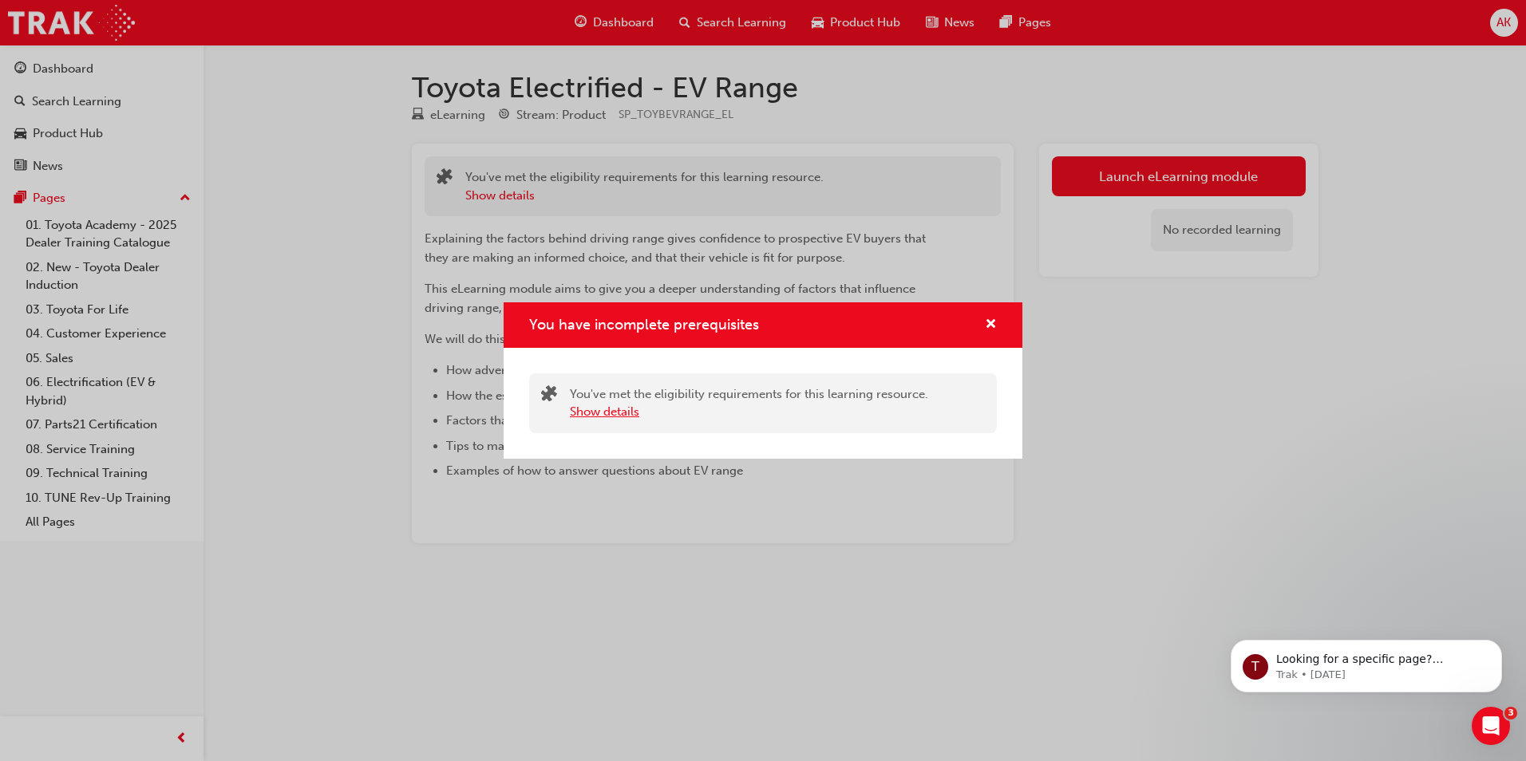
click at [610, 411] on button "Show details" at bounding box center [604, 412] width 69 height 18
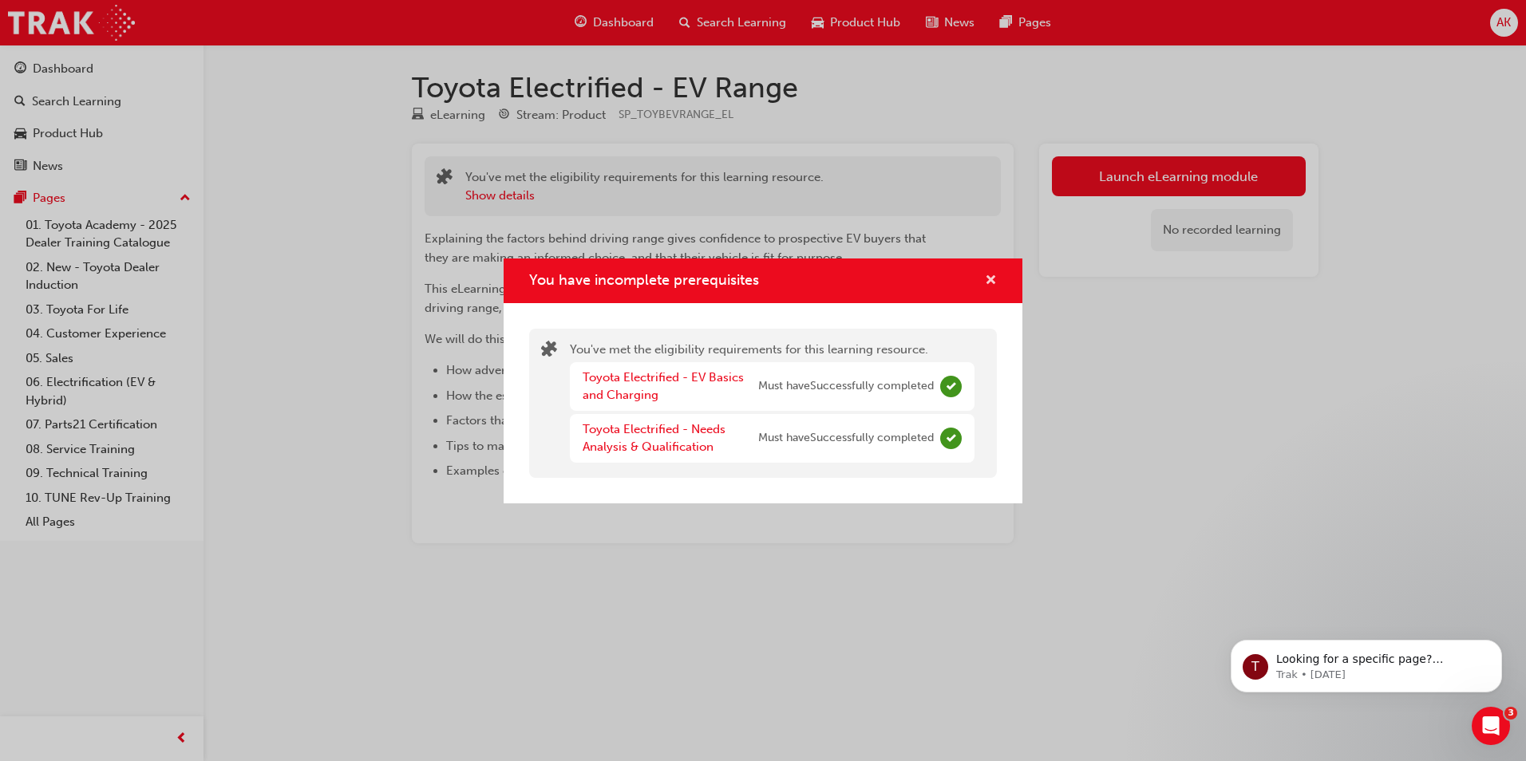
click at [999, 278] on div "You have incomplete prerequisites" at bounding box center [762, 281] width 519 height 45
click at [995, 278] on span "cross-icon" at bounding box center [991, 281] width 12 height 14
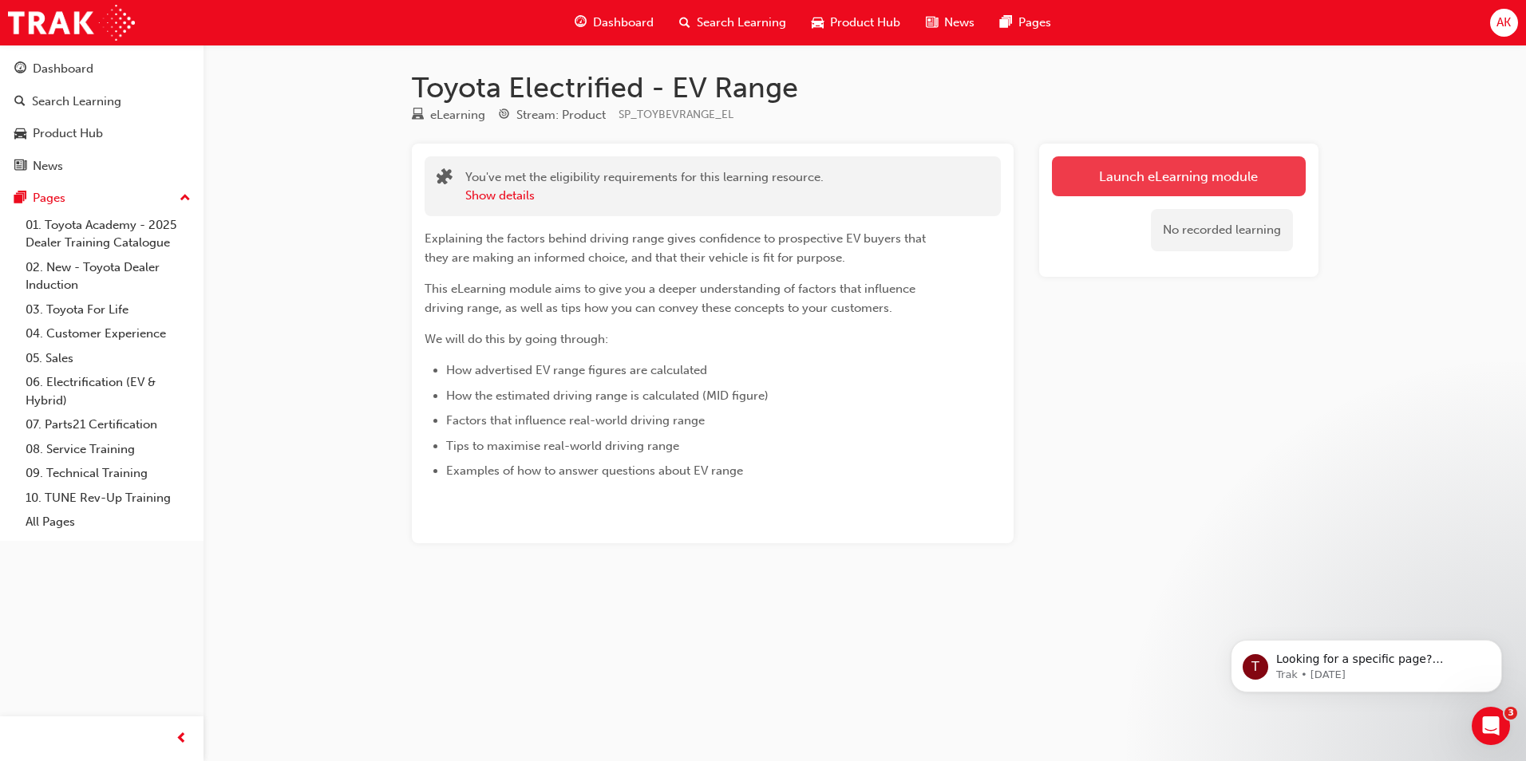
click at [1135, 183] on button "Launch eLearning module" at bounding box center [1179, 176] width 254 height 40
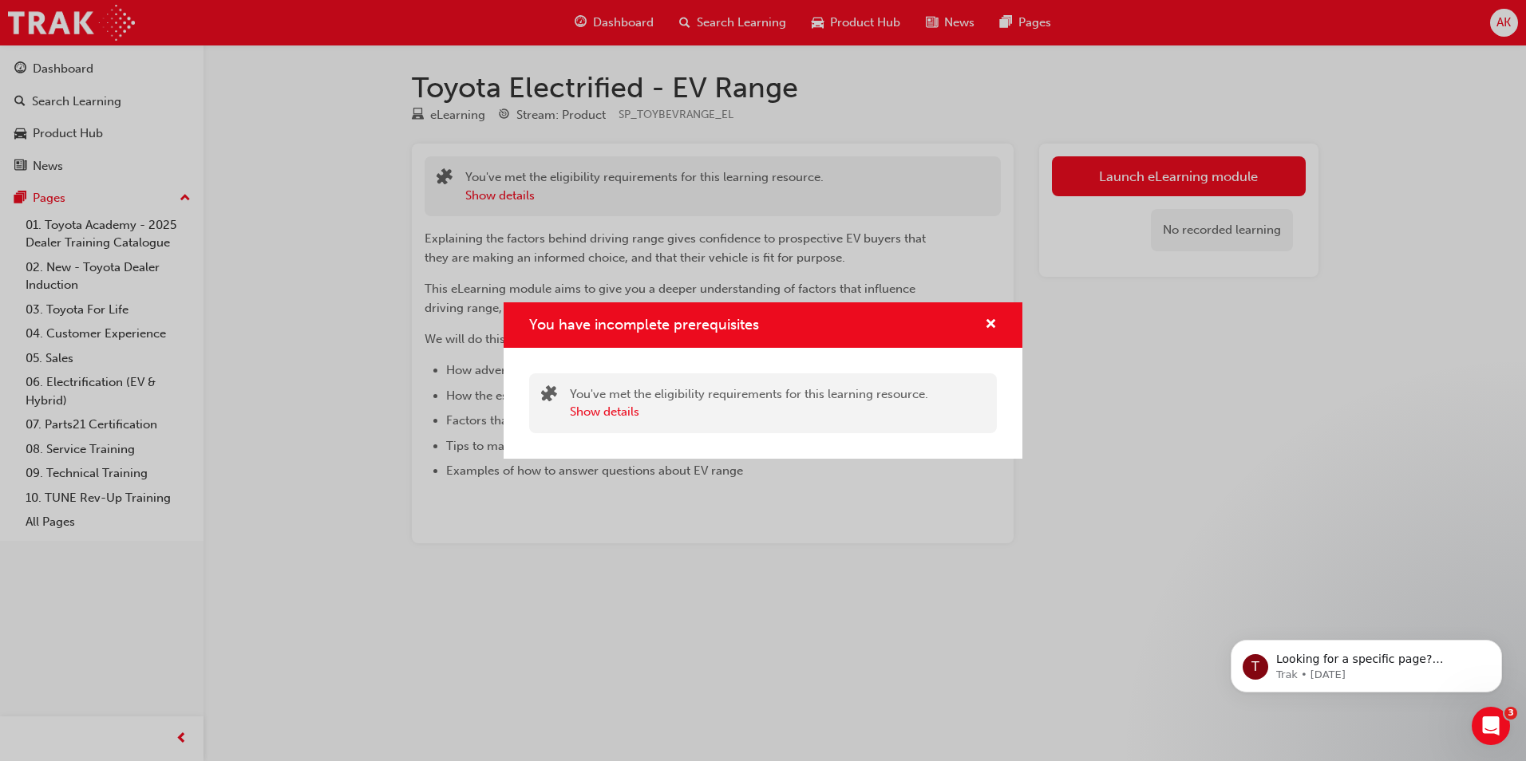
click at [998, 319] on div "You have incomplete prerequisites" at bounding box center [762, 324] width 519 height 45
click at [993, 319] on span "cross-icon" at bounding box center [991, 325] width 12 height 14
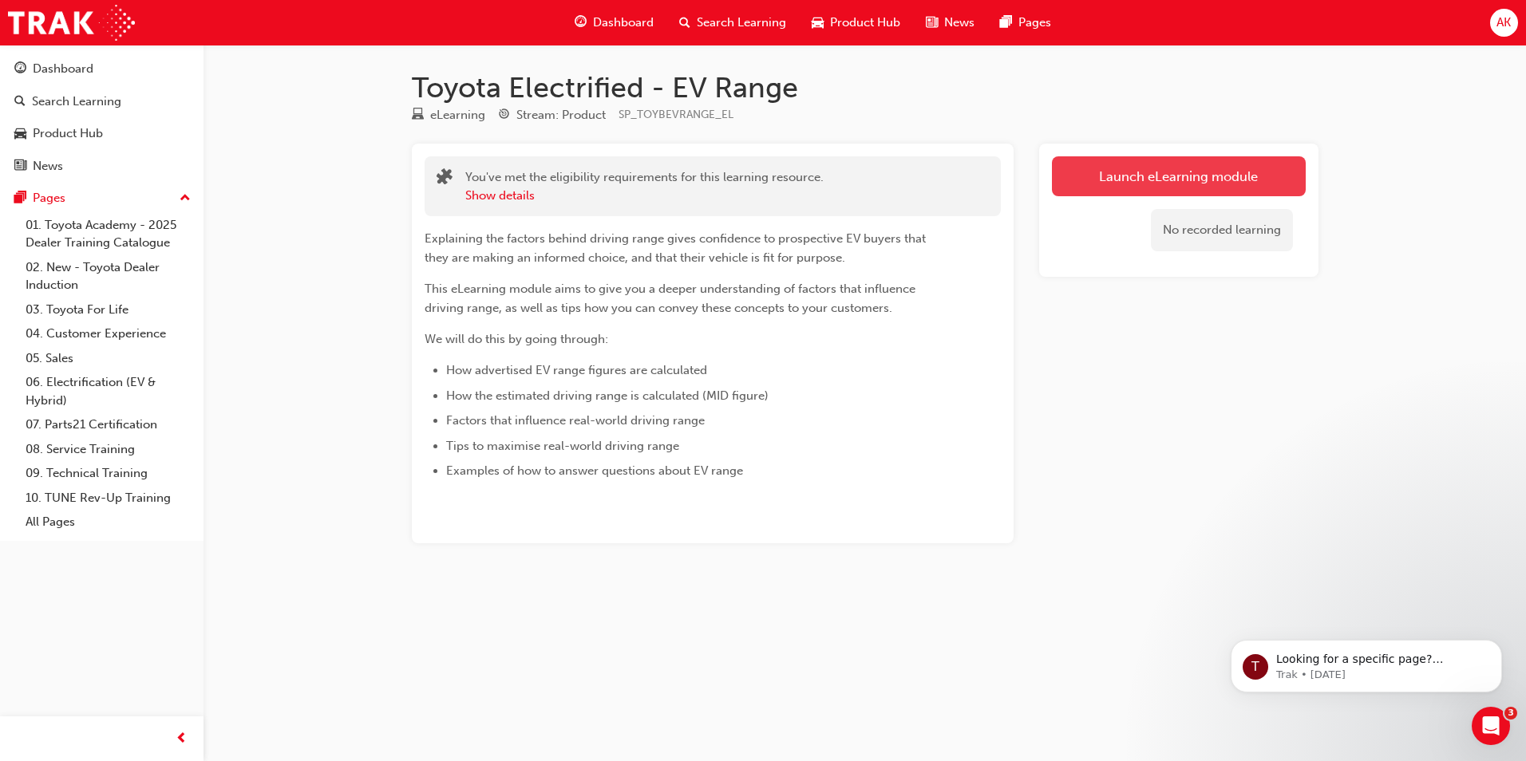
click at [1154, 174] on button "Launch eLearning module" at bounding box center [1179, 176] width 254 height 40
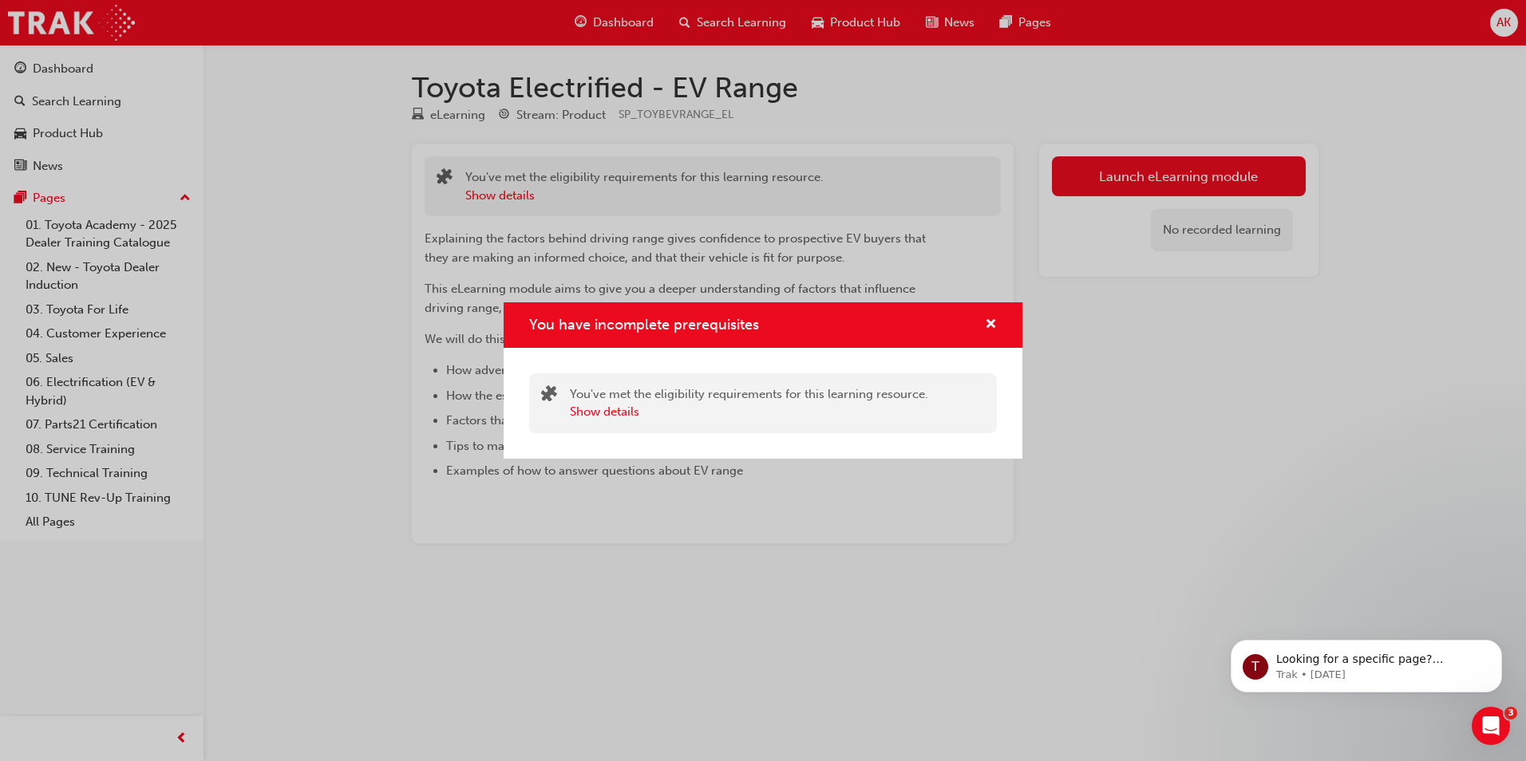
click at [999, 327] on div "You have incomplete prerequisites" at bounding box center [762, 324] width 519 height 45
click at [989, 327] on span "cross-icon" at bounding box center [991, 325] width 12 height 14
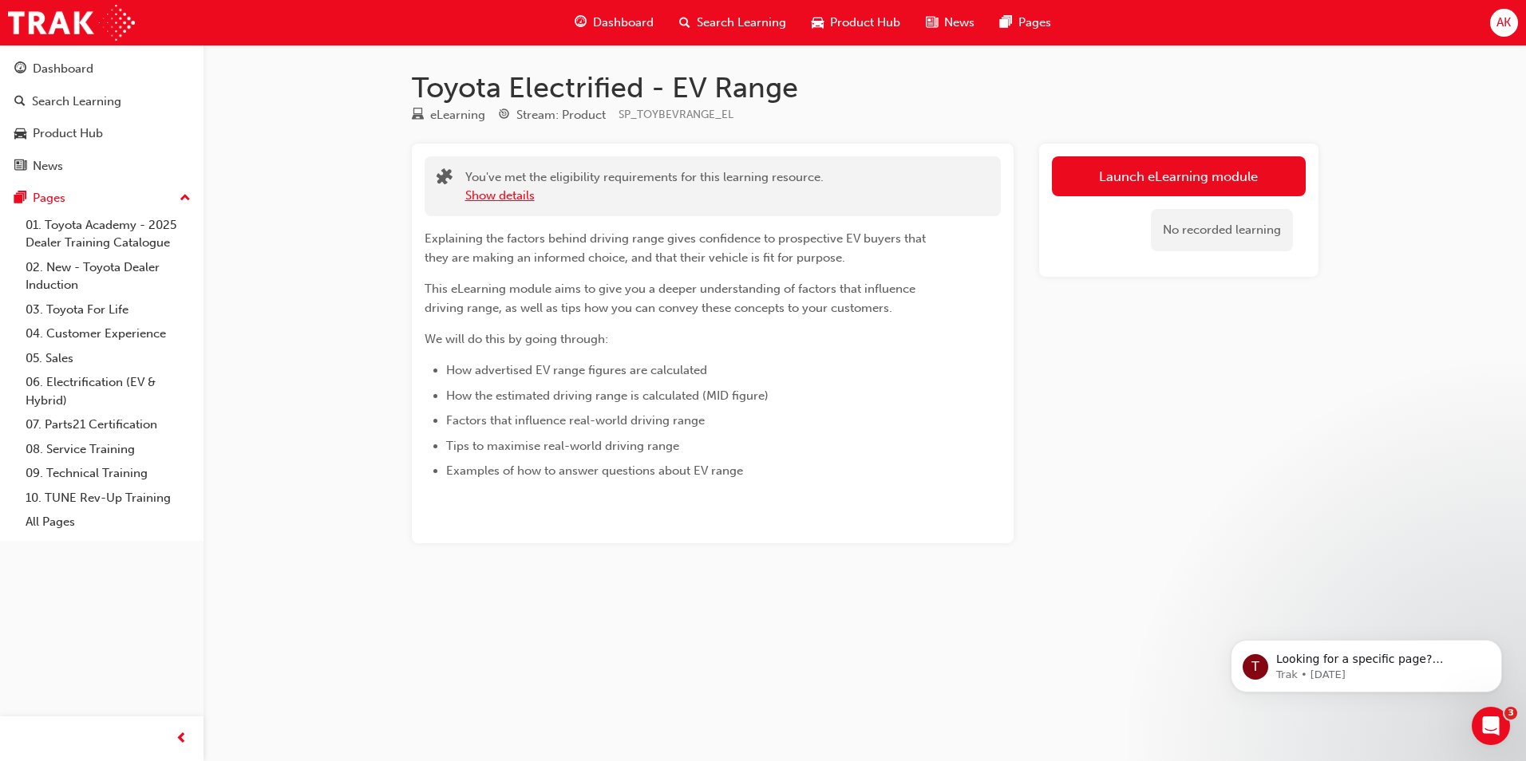
click at [520, 195] on button "Show details" at bounding box center [499, 196] width 69 height 18
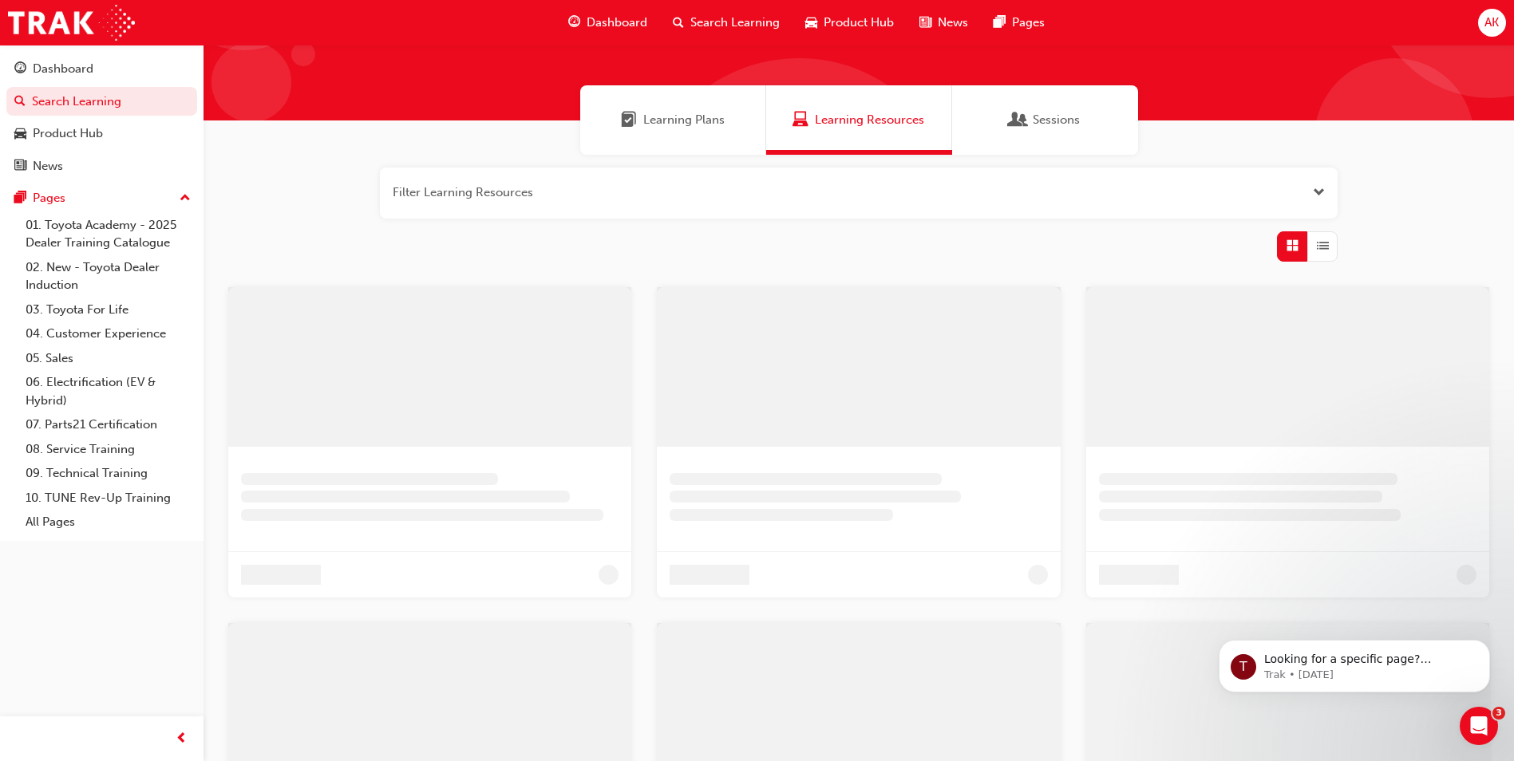
scroll to position [160, 0]
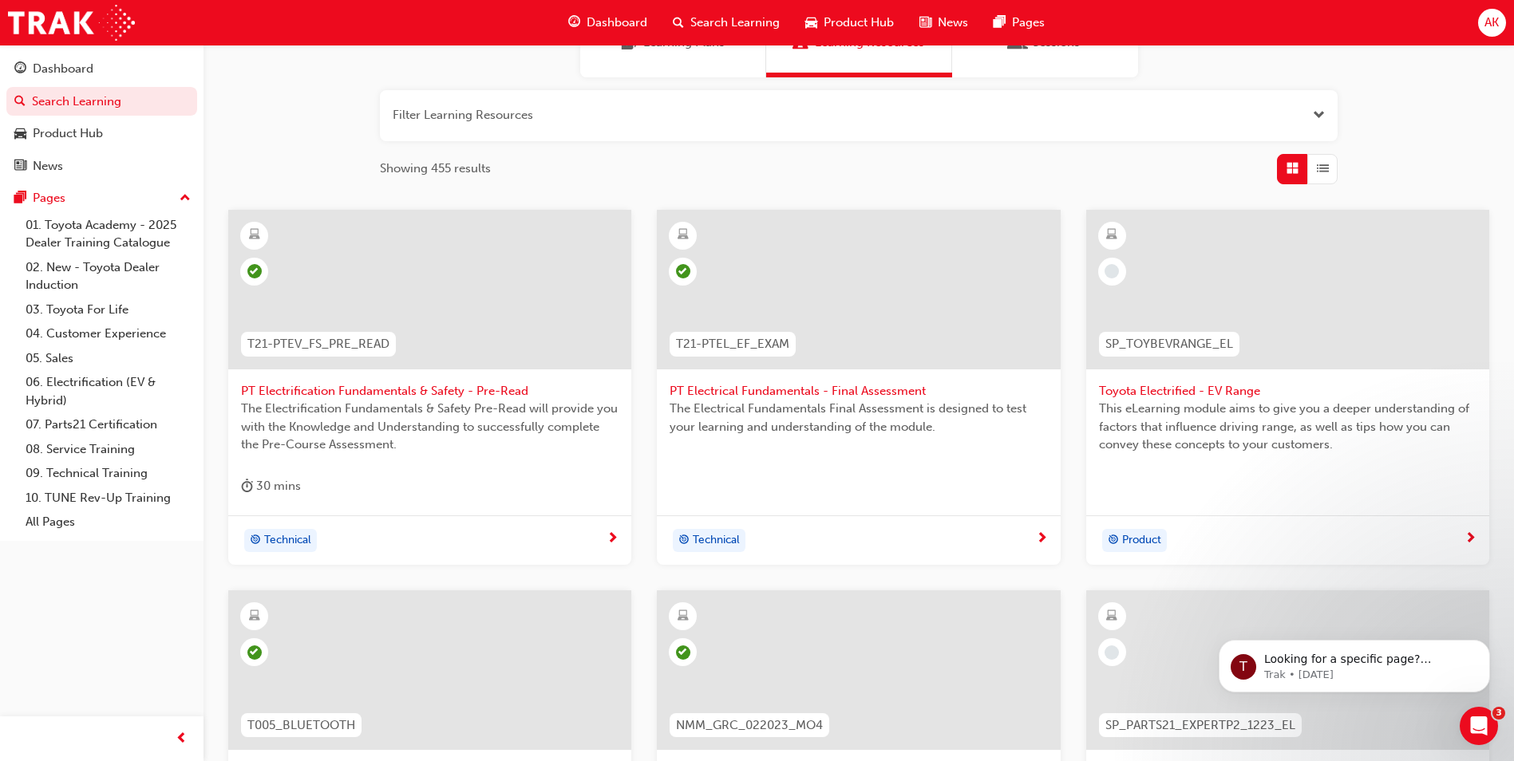
click at [1305, 405] on span "This eLearning module aims to give you a deeper understanding of factors that i…" at bounding box center [1287, 427] width 377 height 54
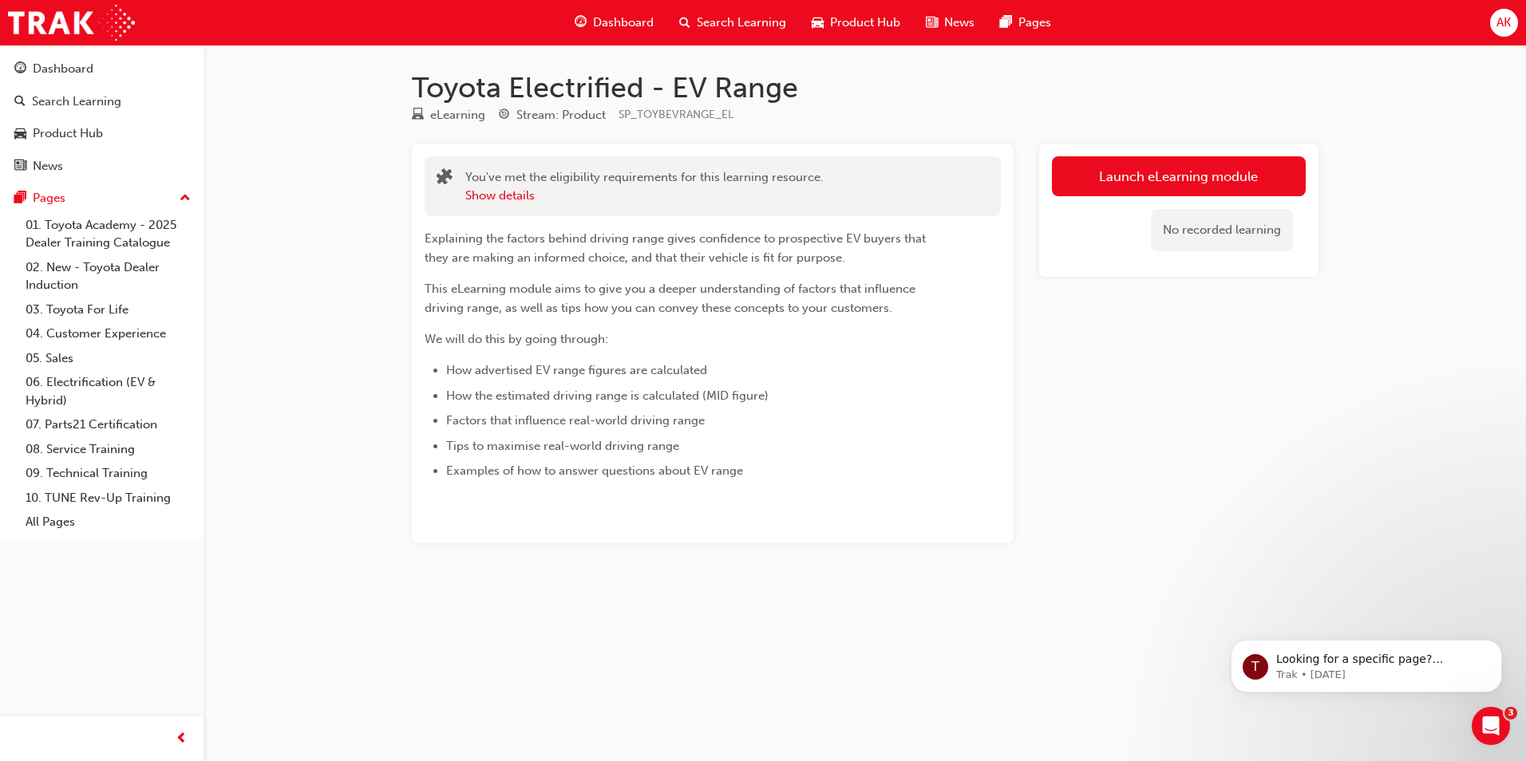
click at [1141, 174] on link "Launch eLearning module" at bounding box center [1179, 176] width 254 height 40
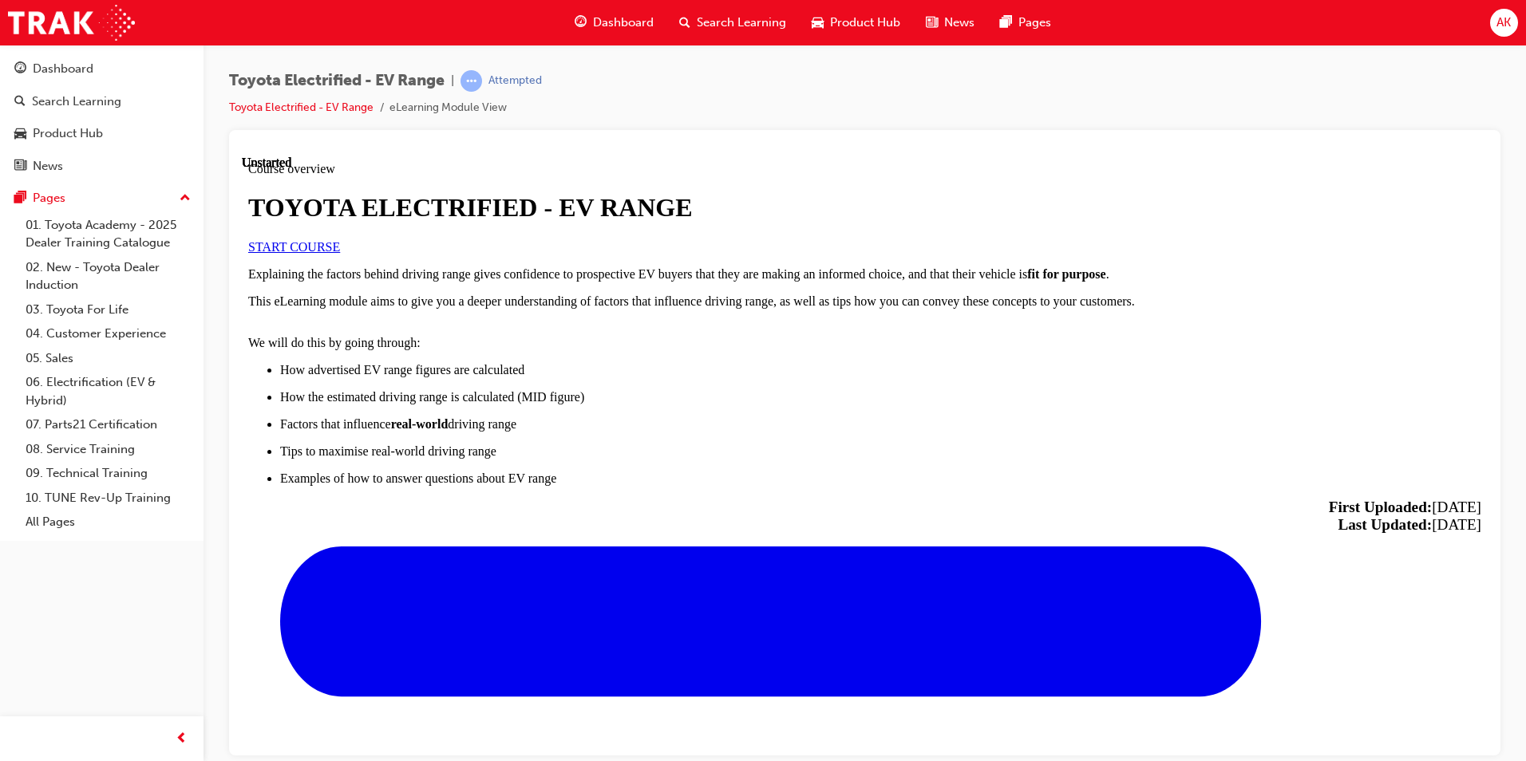
click at [340, 253] on link "START COURSE" at bounding box center [294, 246] width 92 height 14
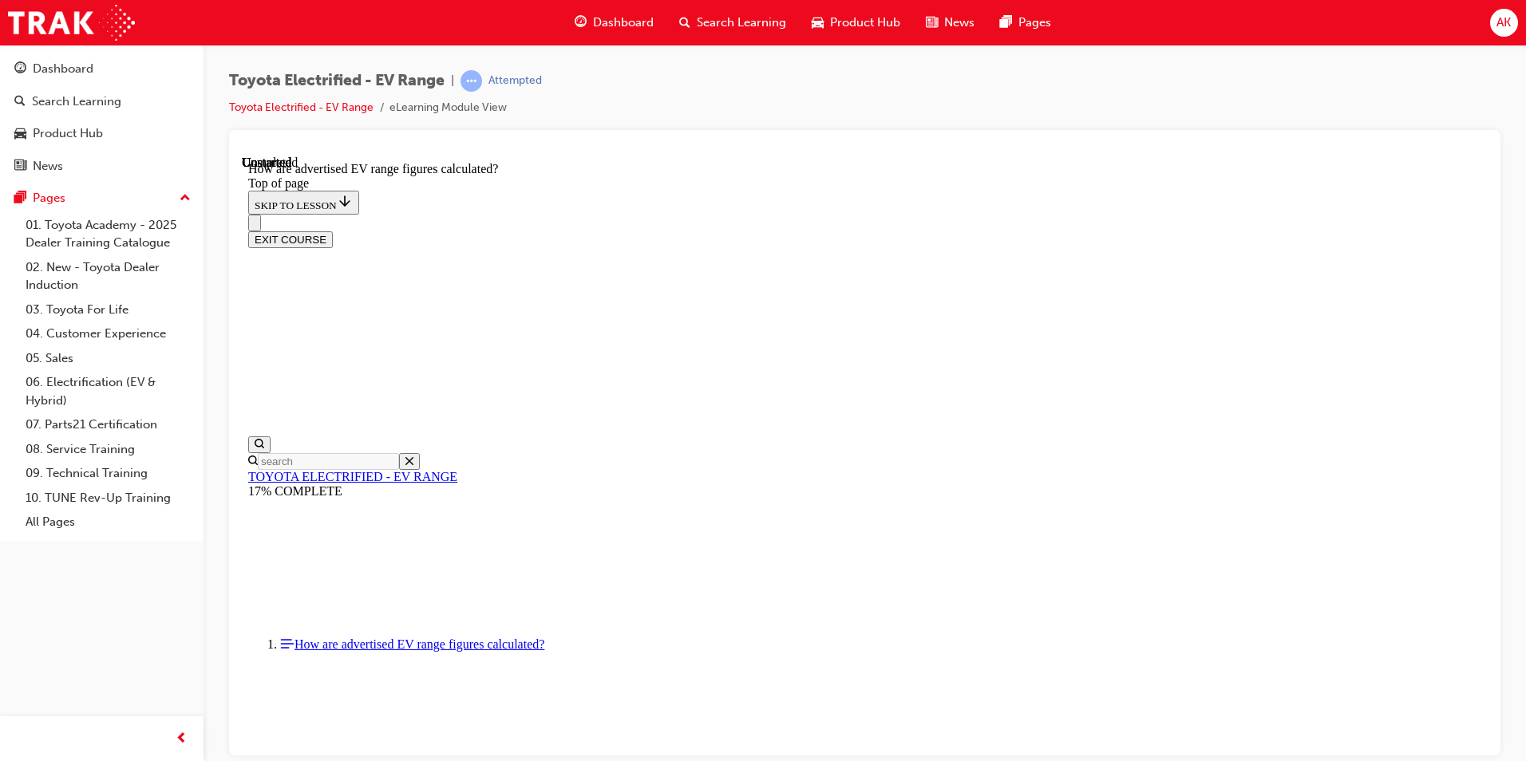
scroll to position [823, 0]
drag, startPoint x: 948, startPoint y: 760, endPoint x: 709, endPoint y: 594, distance: 291.3
click at [948, 760] on div "Toyota Electrified - EV Range | Attempted Toyota Electrified - EV Range eLearni…" at bounding box center [763, 380] width 1526 height 761
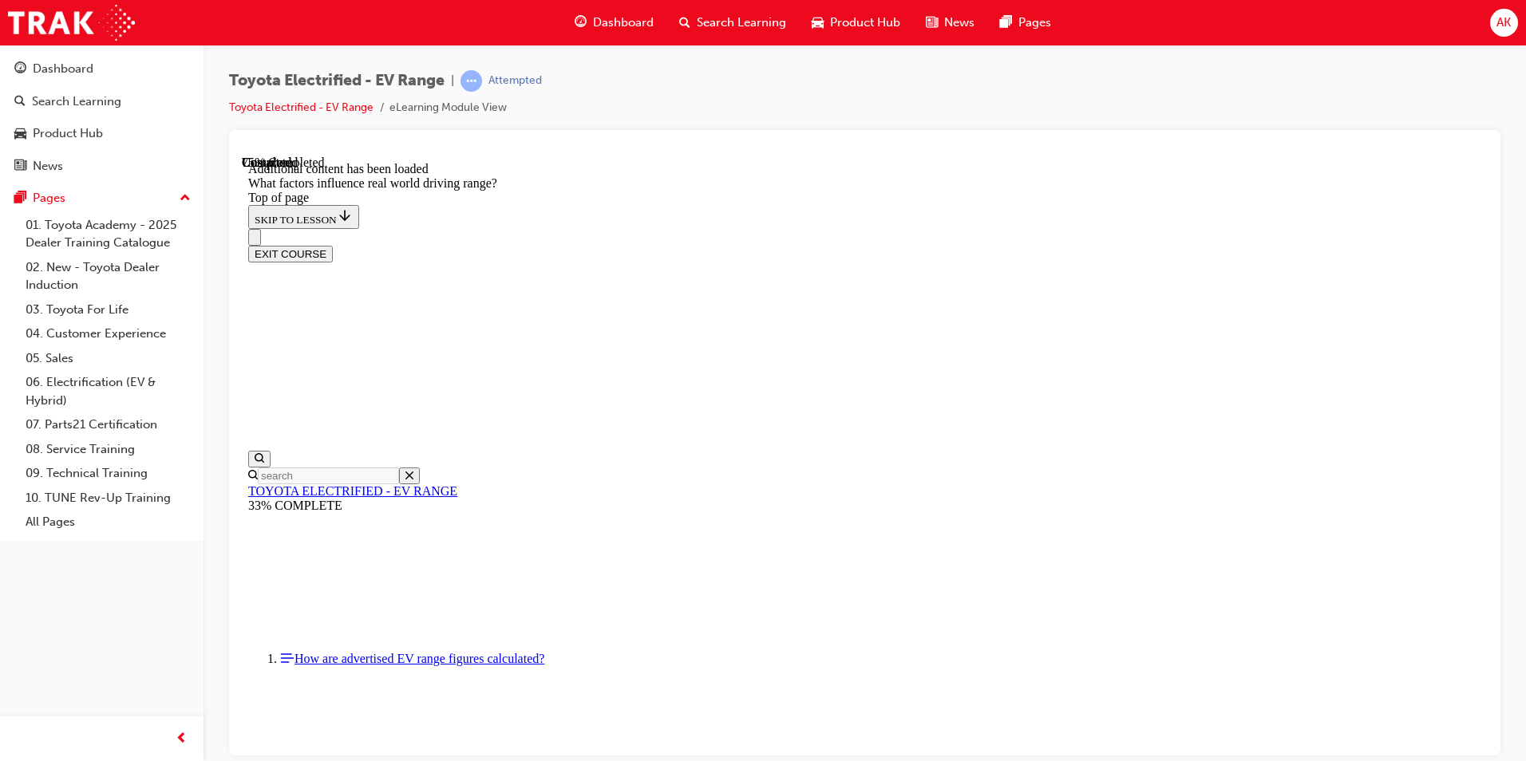
scroll to position [2130, 0]
drag, startPoint x: 999, startPoint y: 256, endPoint x: 791, endPoint y: 488, distance: 311.9
drag, startPoint x: 996, startPoint y: 292, endPoint x: 1022, endPoint y: 208, distance: 87.8
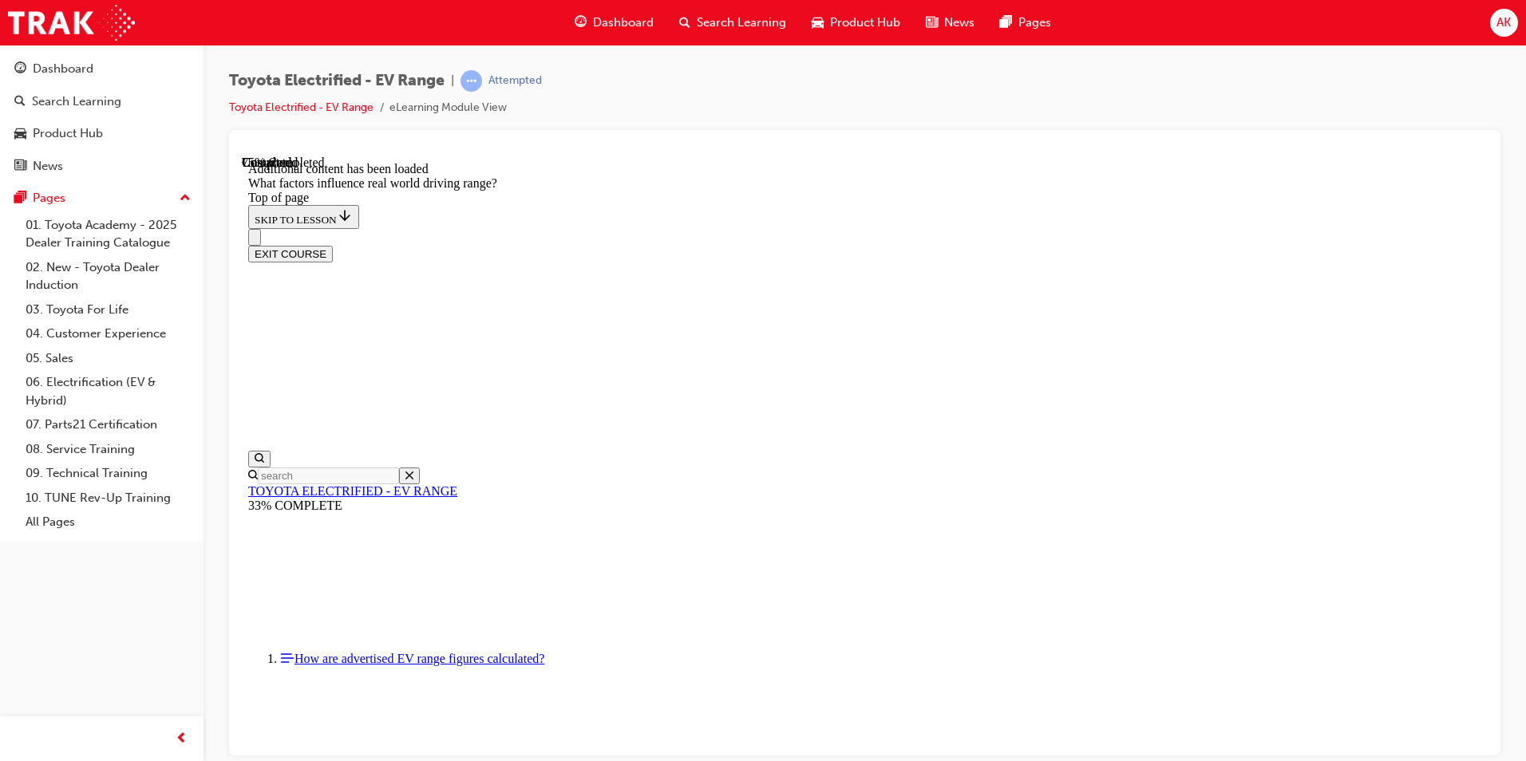
drag, startPoint x: 1024, startPoint y: 223, endPoint x: 1038, endPoint y: 264, distance: 43.2
drag, startPoint x: 1040, startPoint y: 262, endPoint x: 1170, endPoint y: 404, distance: 193.1
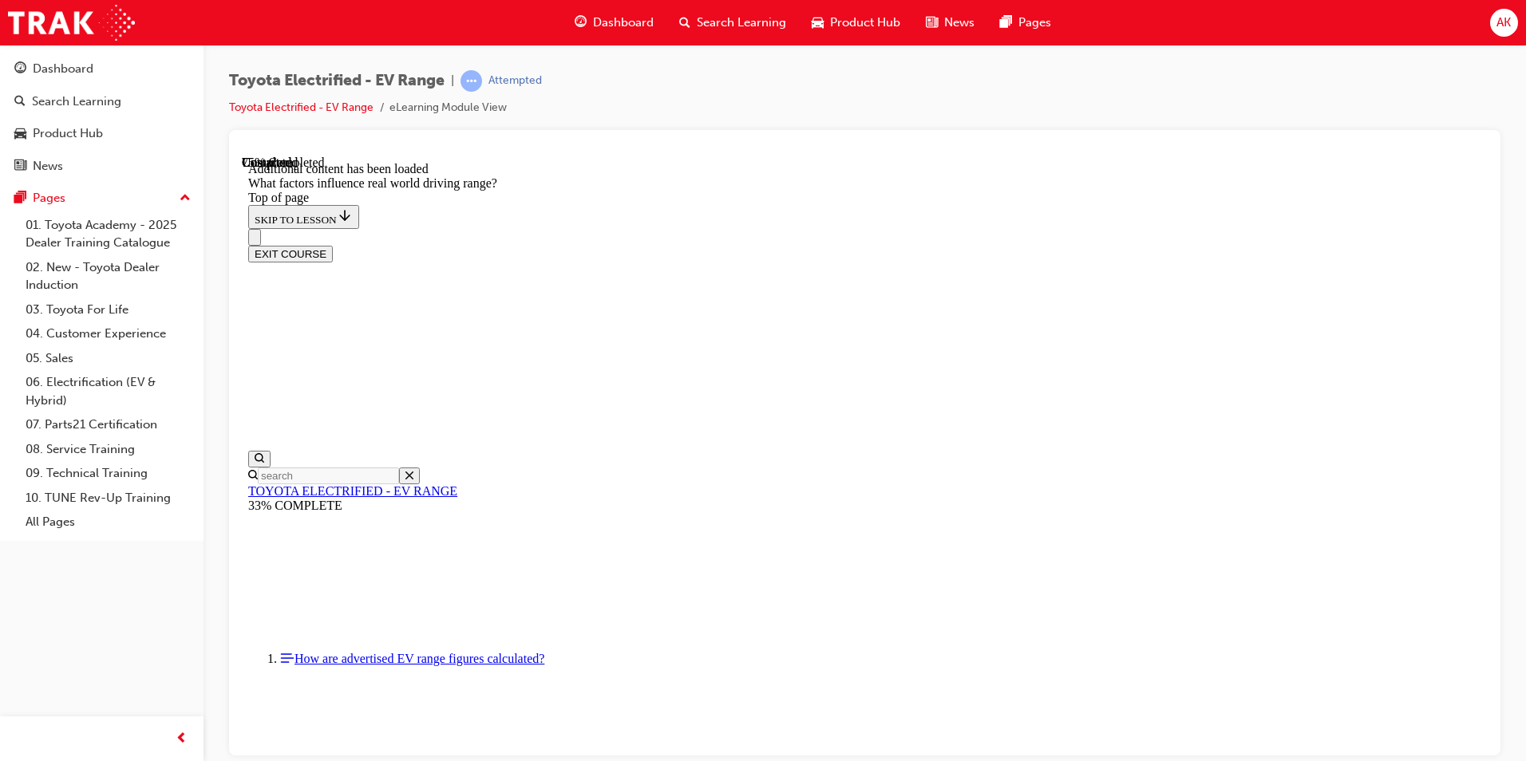
drag, startPoint x: 963, startPoint y: 257, endPoint x: 790, endPoint y: 456, distance: 264.1
drag, startPoint x: 973, startPoint y: 213, endPoint x: 798, endPoint y: 419, distance: 270.0
drag, startPoint x: 901, startPoint y: 423, endPoint x: 1073, endPoint y: 408, distance: 173.0
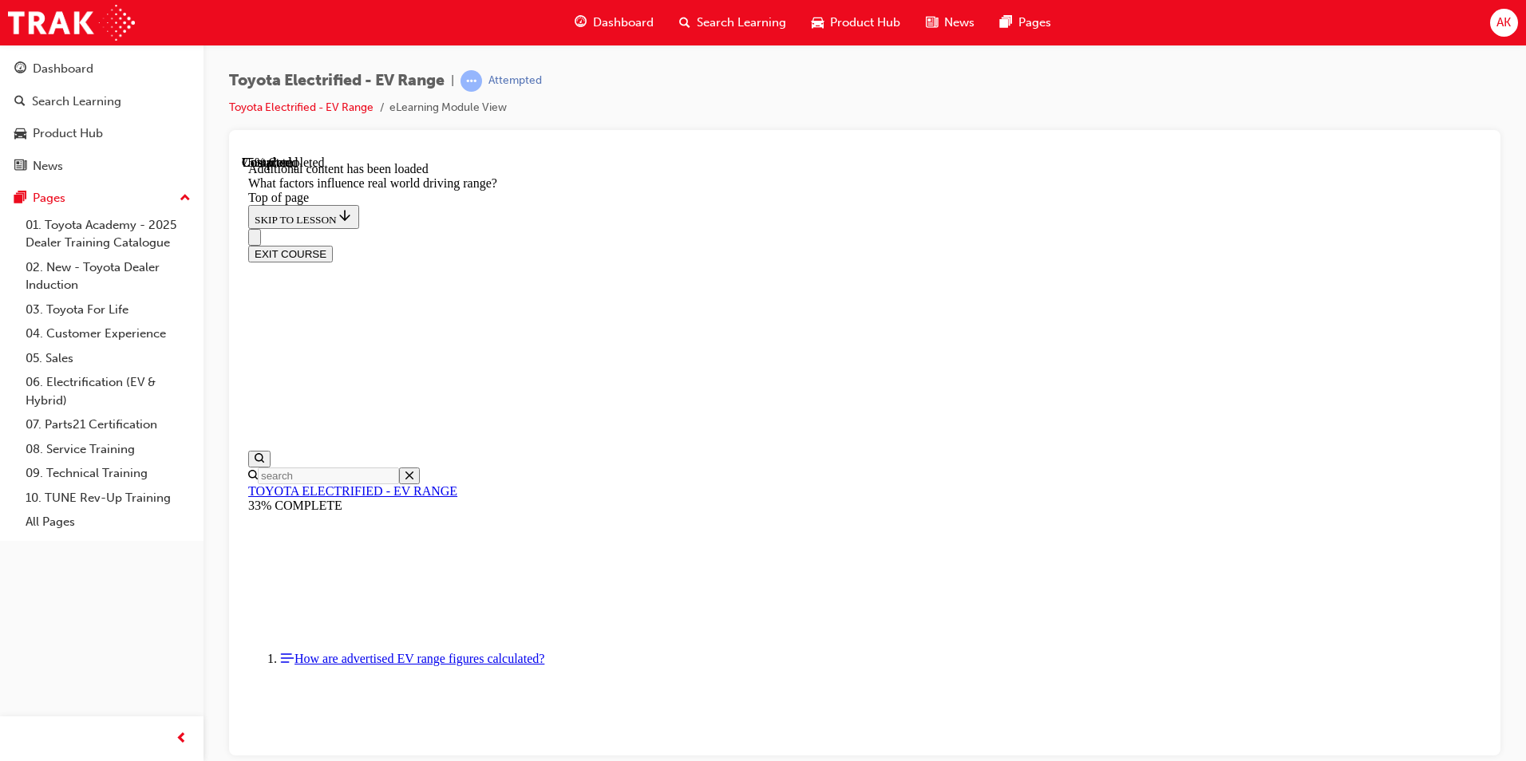
drag, startPoint x: 1018, startPoint y: 244, endPoint x: 1236, endPoint y: 474, distance: 316.6
drag, startPoint x: 1022, startPoint y: 232, endPoint x: 1210, endPoint y: 452, distance: 289.1
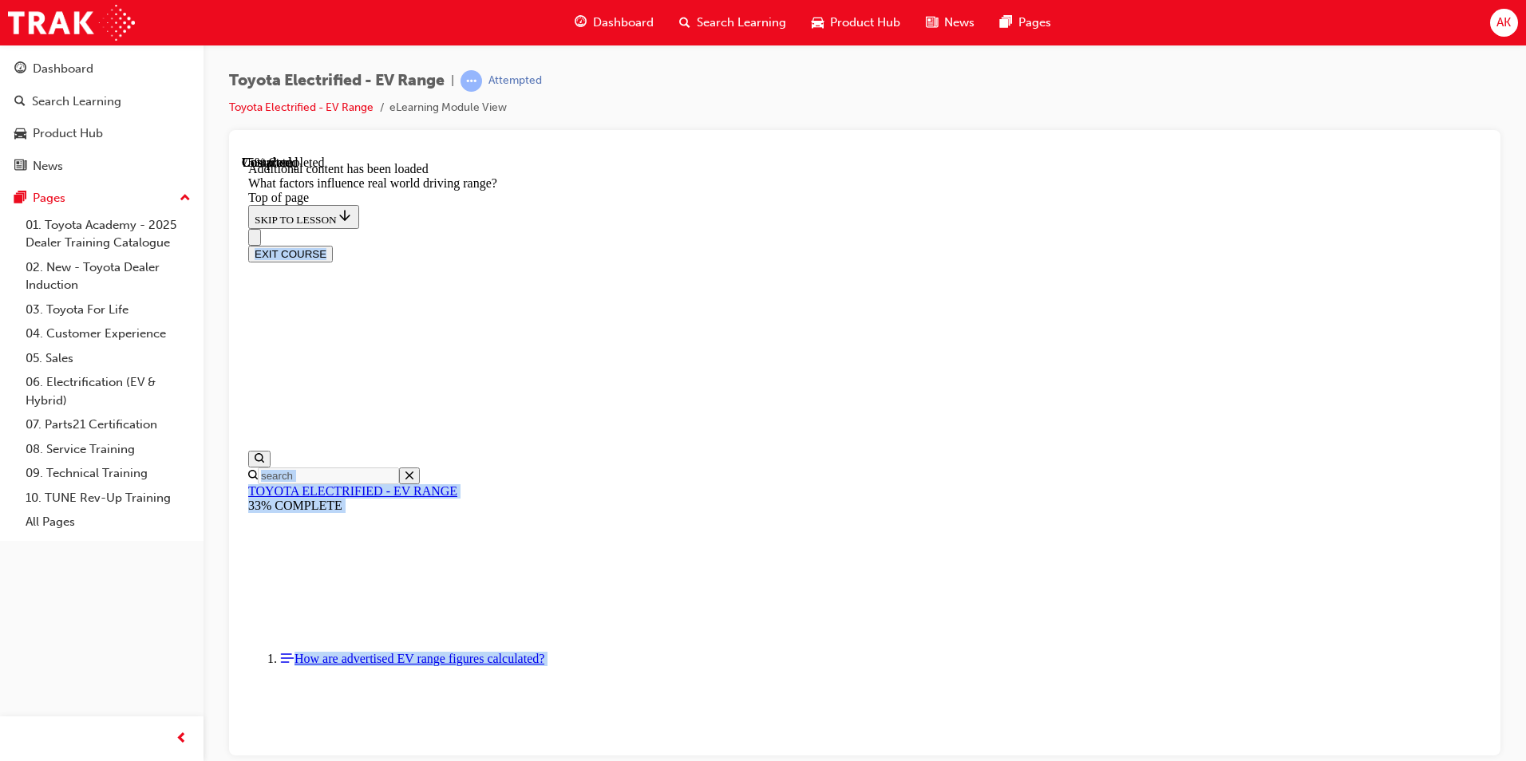
drag, startPoint x: 966, startPoint y: 224, endPoint x: 818, endPoint y: 494, distance: 307.8
drag, startPoint x: 818, startPoint y: 494, endPoint x: 780, endPoint y: 459, distance: 51.4
drag, startPoint x: 975, startPoint y: 219, endPoint x: 793, endPoint y: 447, distance: 291.8
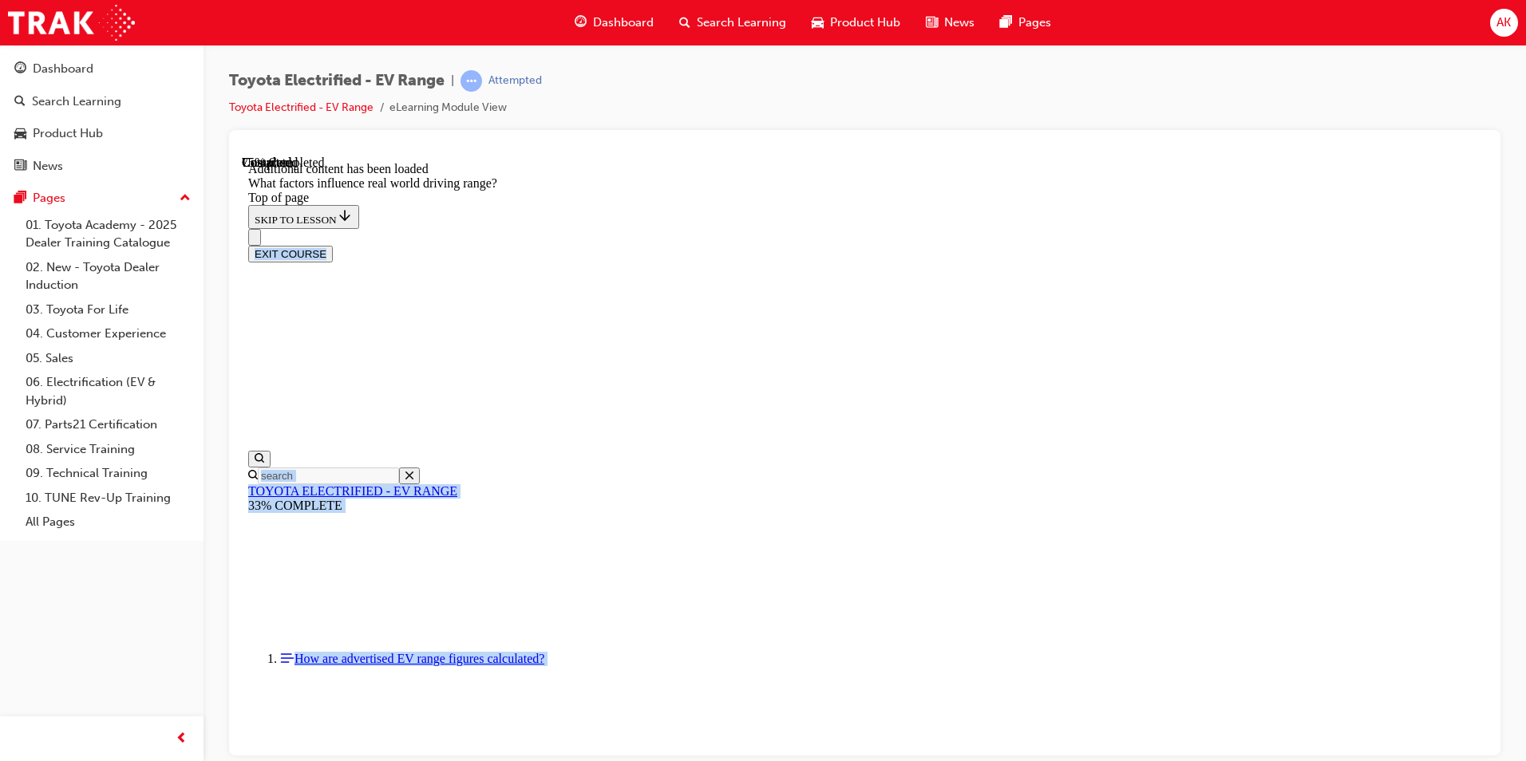
drag, startPoint x: 960, startPoint y: 220, endPoint x: 1162, endPoint y: 426, distance: 288.3
drag, startPoint x: 984, startPoint y: 254, endPoint x: 875, endPoint y: 332, distance: 133.7
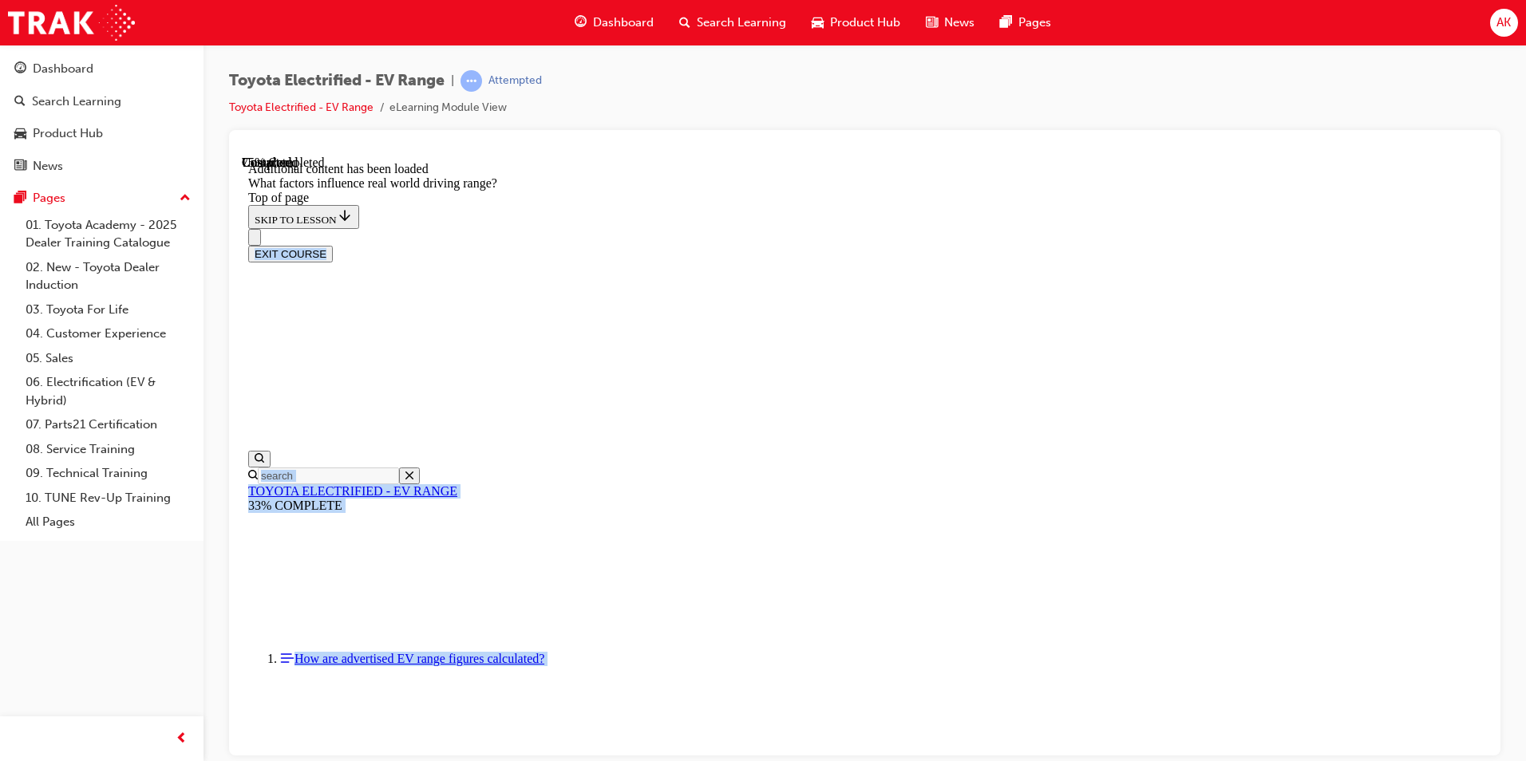
drag, startPoint x: 958, startPoint y: 223, endPoint x: 768, endPoint y: 455, distance: 299.8
drag, startPoint x: 949, startPoint y: 256, endPoint x: 1139, endPoint y: 447, distance: 269.1
drag, startPoint x: 1003, startPoint y: 254, endPoint x: 835, endPoint y: 491, distance: 290.9
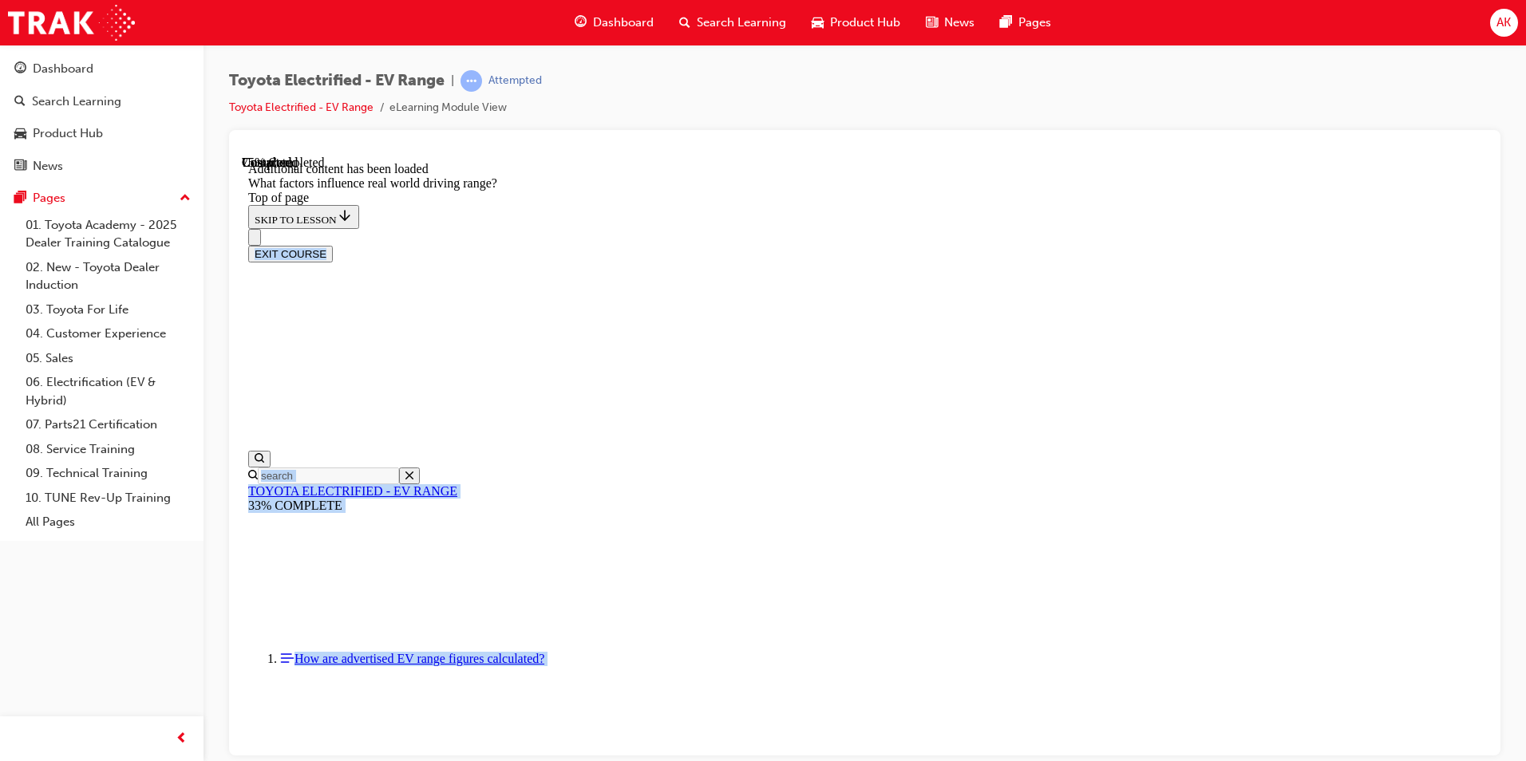
drag, startPoint x: 1081, startPoint y: 334, endPoint x: 1109, endPoint y: 399, distance: 70.4
drag, startPoint x: 1036, startPoint y: 630, endPoint x: 1006, endPoint y: 630, distance: 30.3
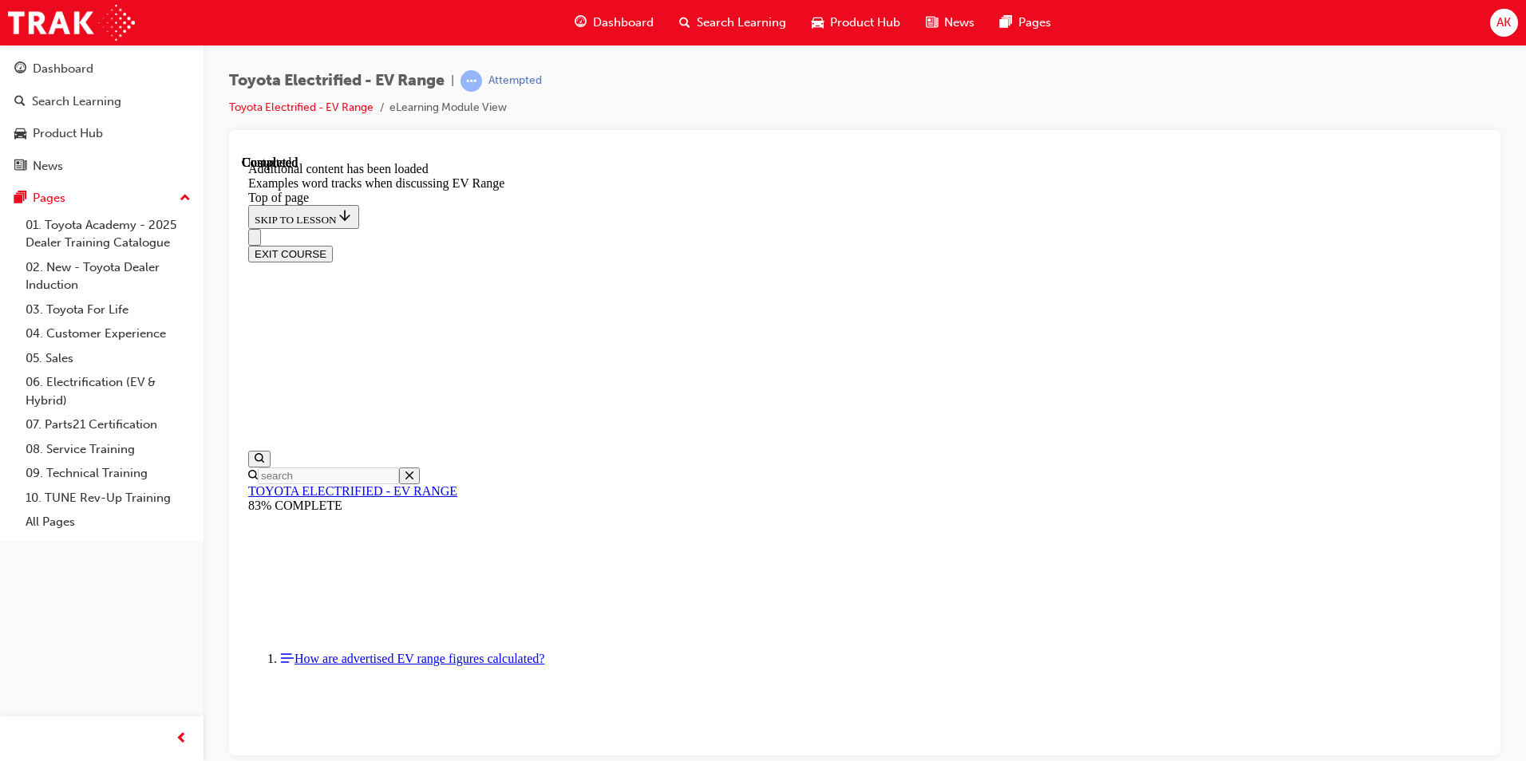
scroll to position [2265, 0]
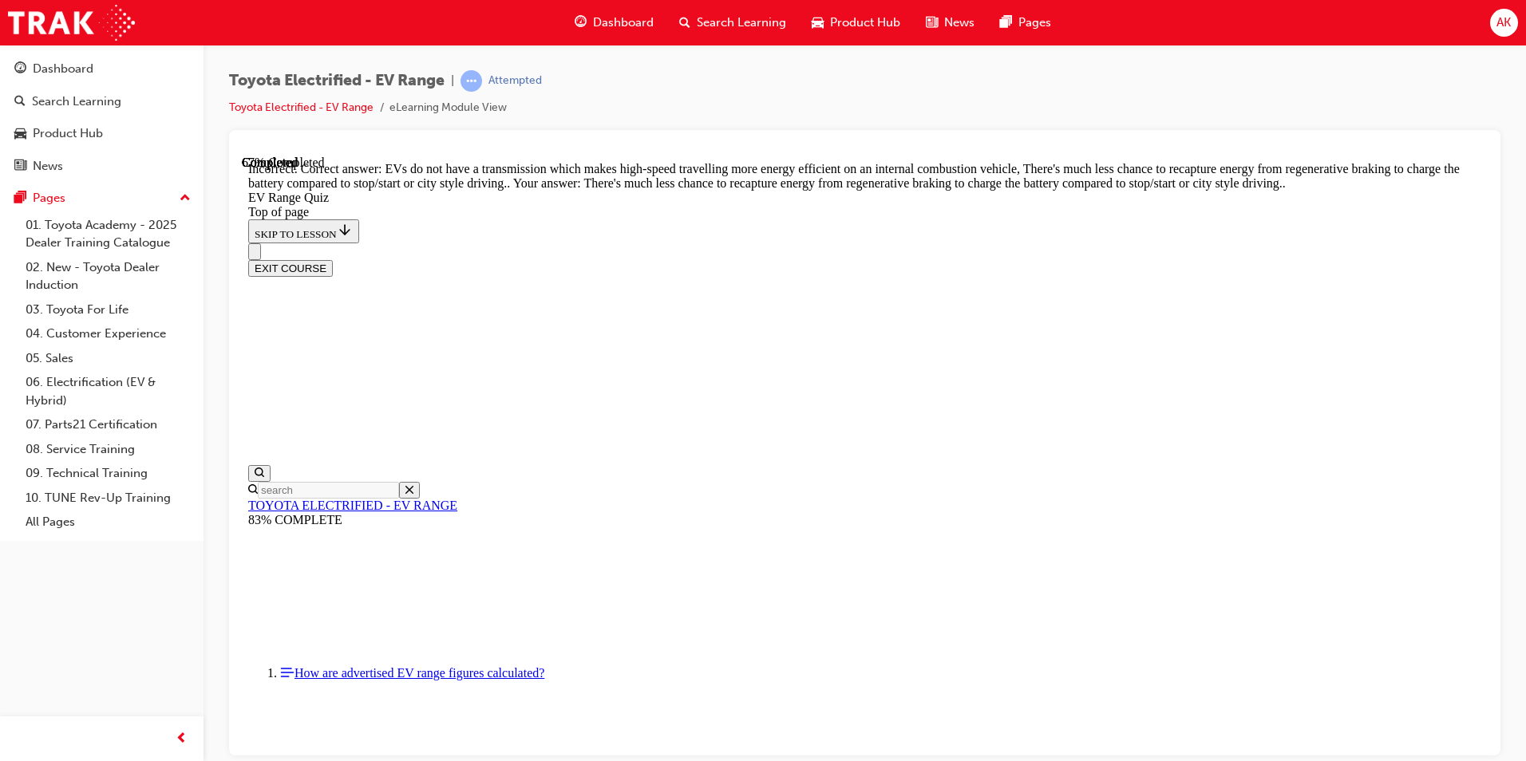
scroll to position [362, 0]
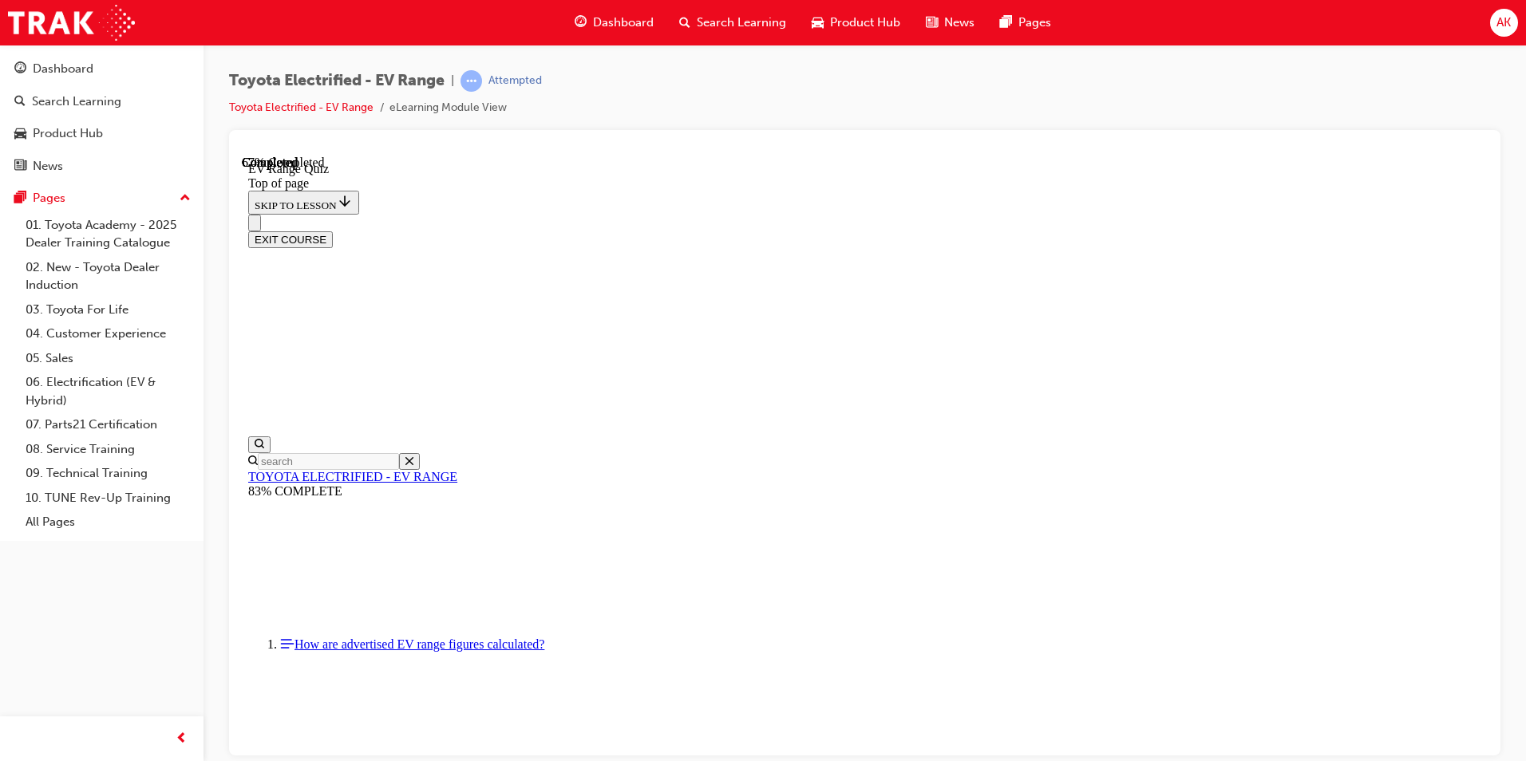
scroll to position [365, 0]
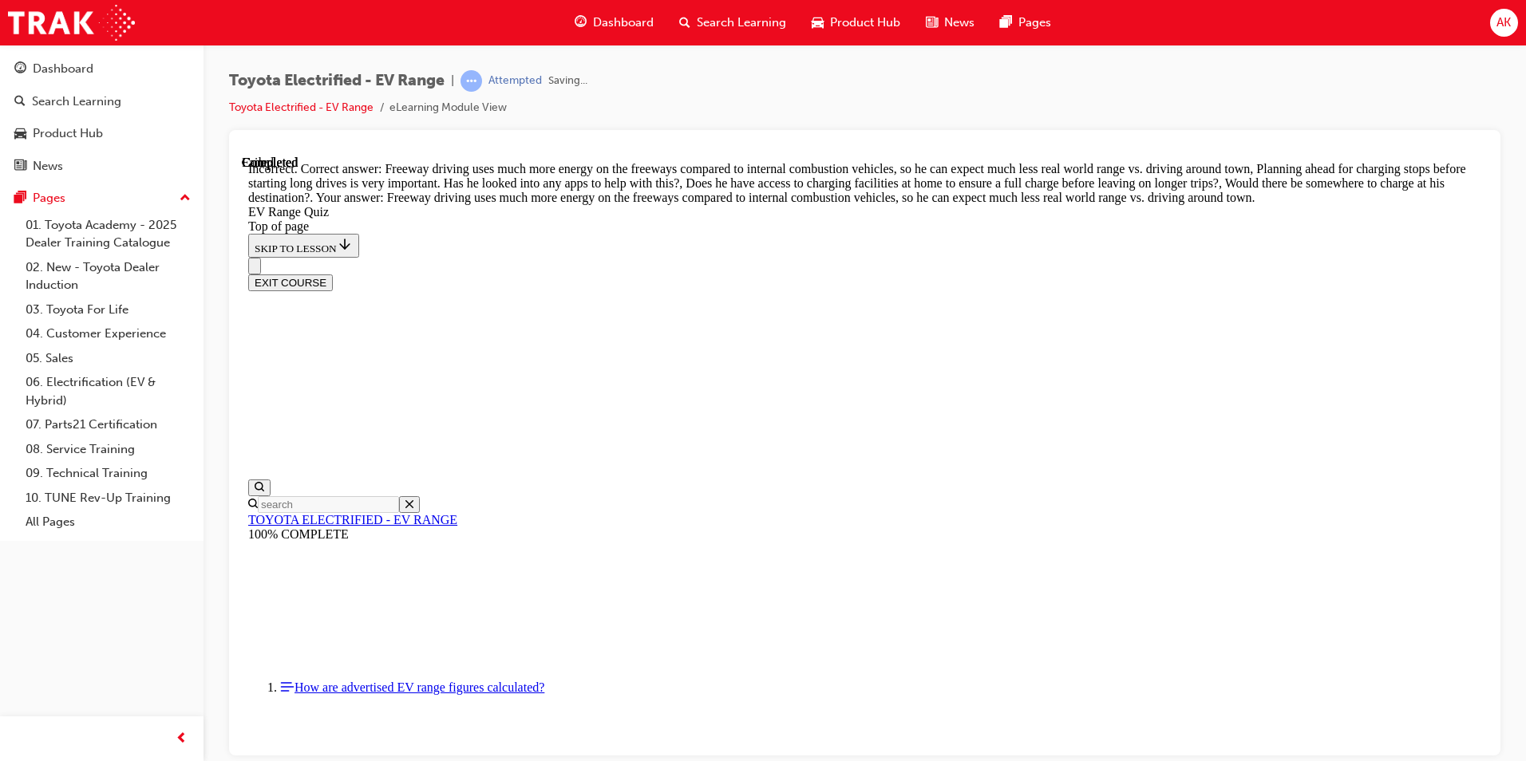
scroll to position [432, 0]
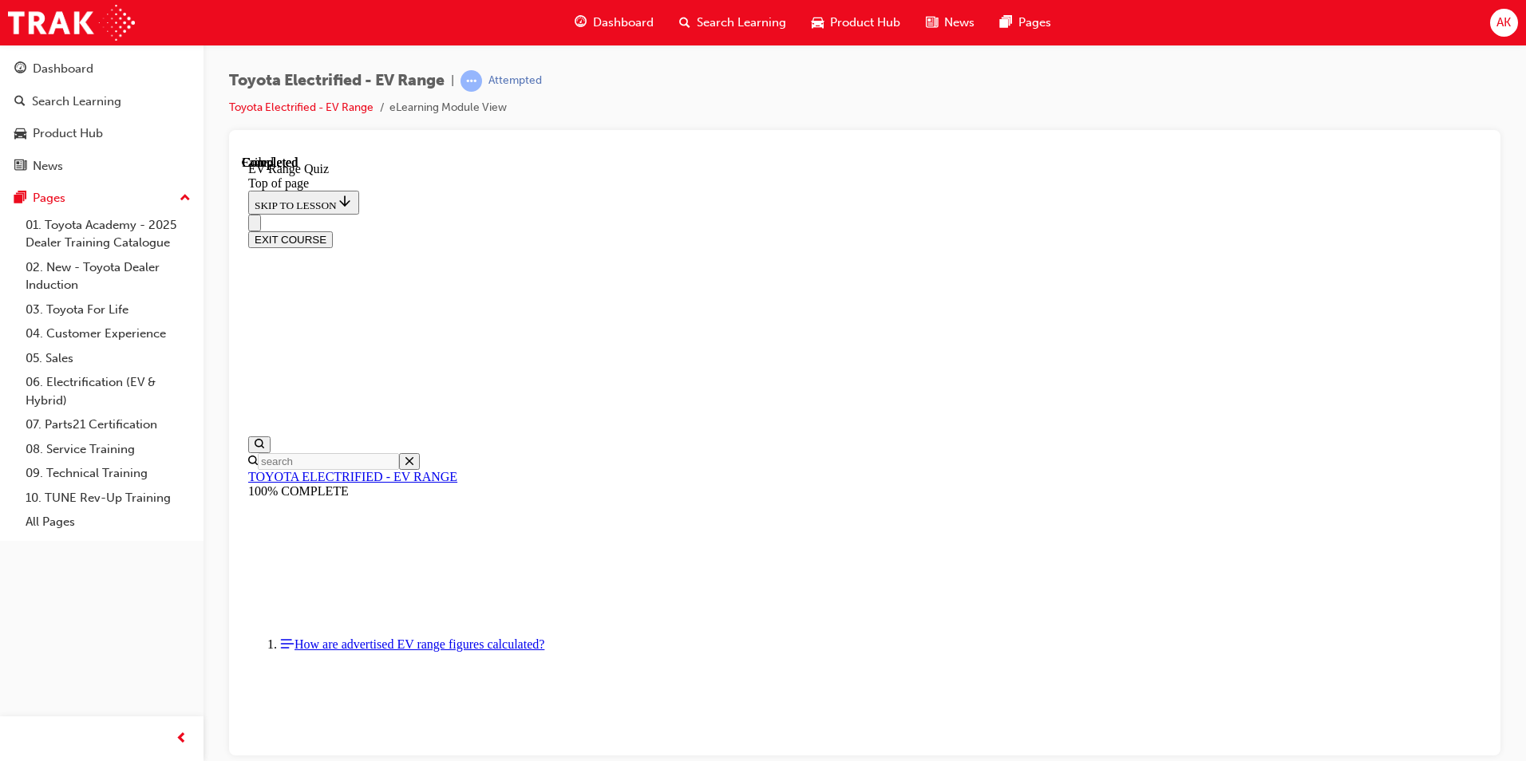
scroll to position [218, 0]
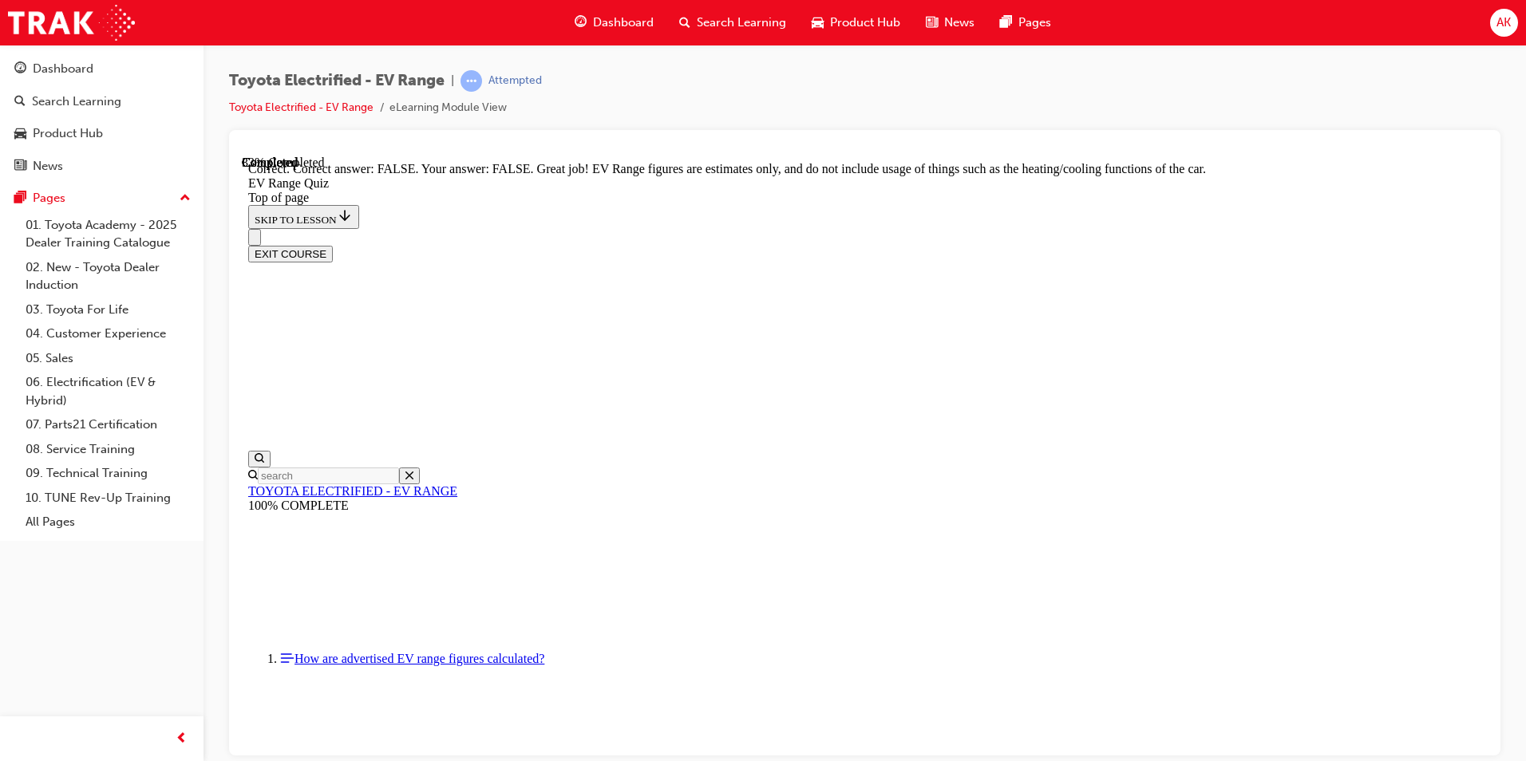
drag, startPoint x: 848, startPoint y: 668, endPoint x: 855, endPoint y: 636, distance: 32.5
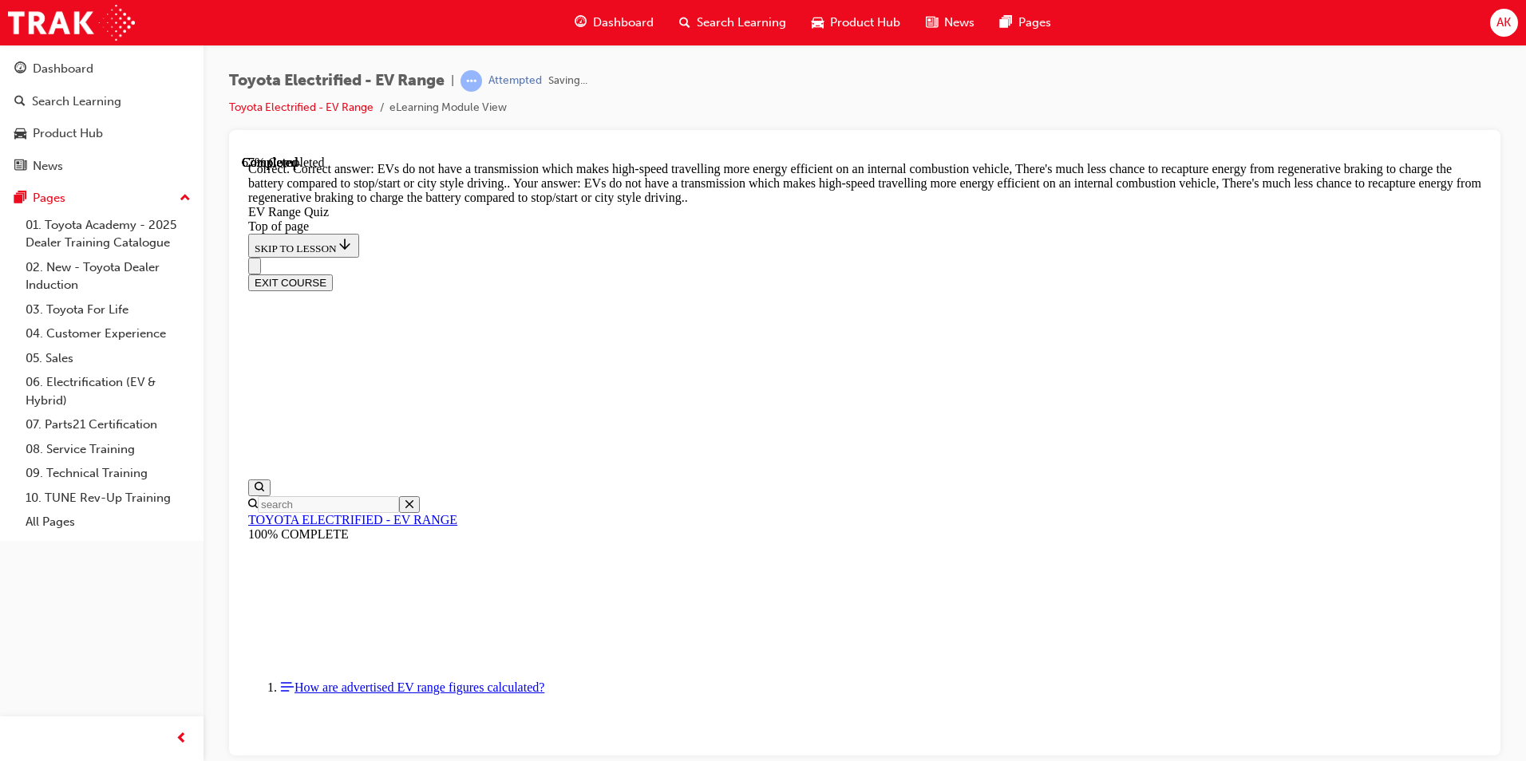
scroll to position [362, 0]
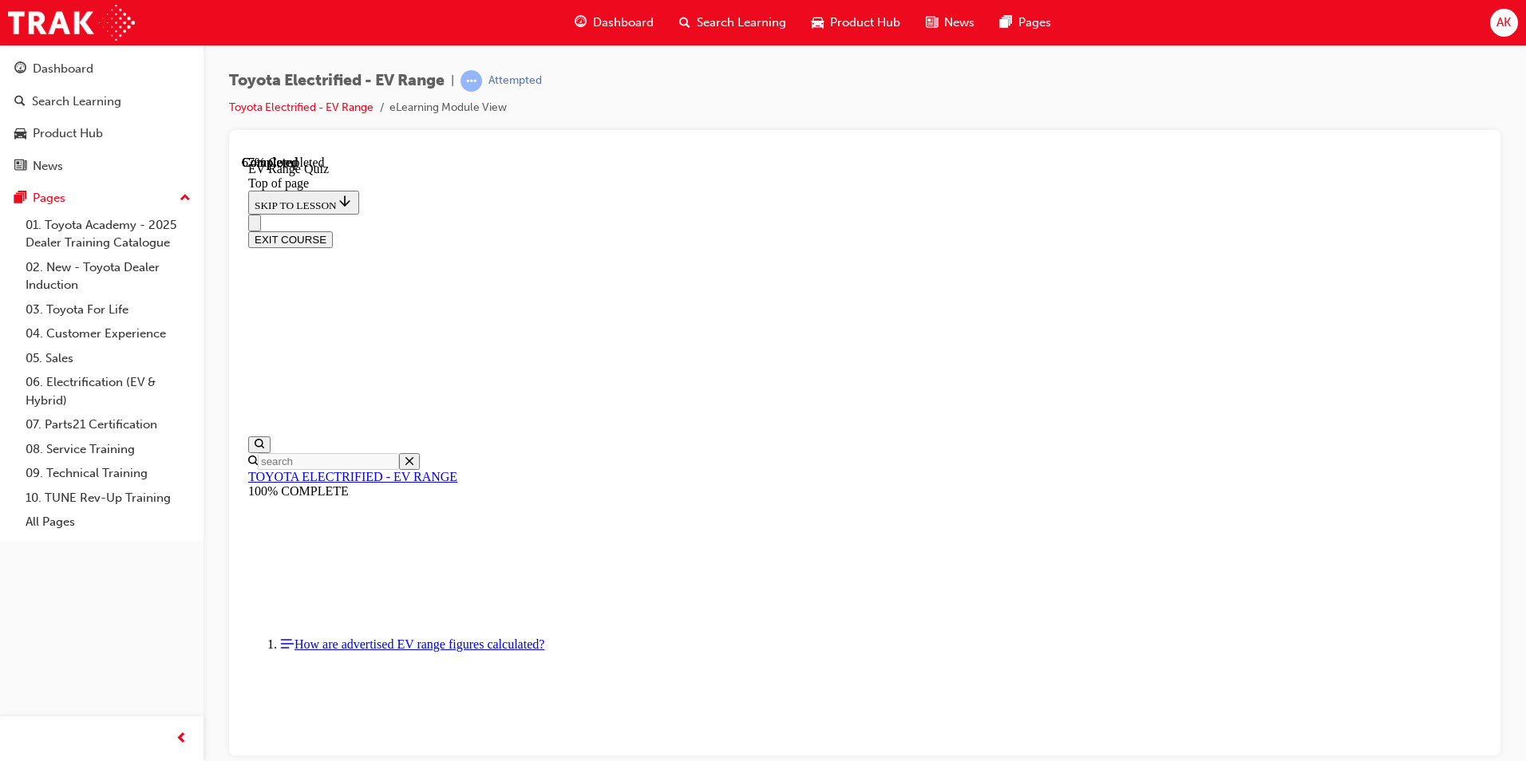
scroll to position [314, 0]
drag, startPoint x: 866, startPoint y: 563, endPoint x: 874, endPoint y: 643, distance: 81.0
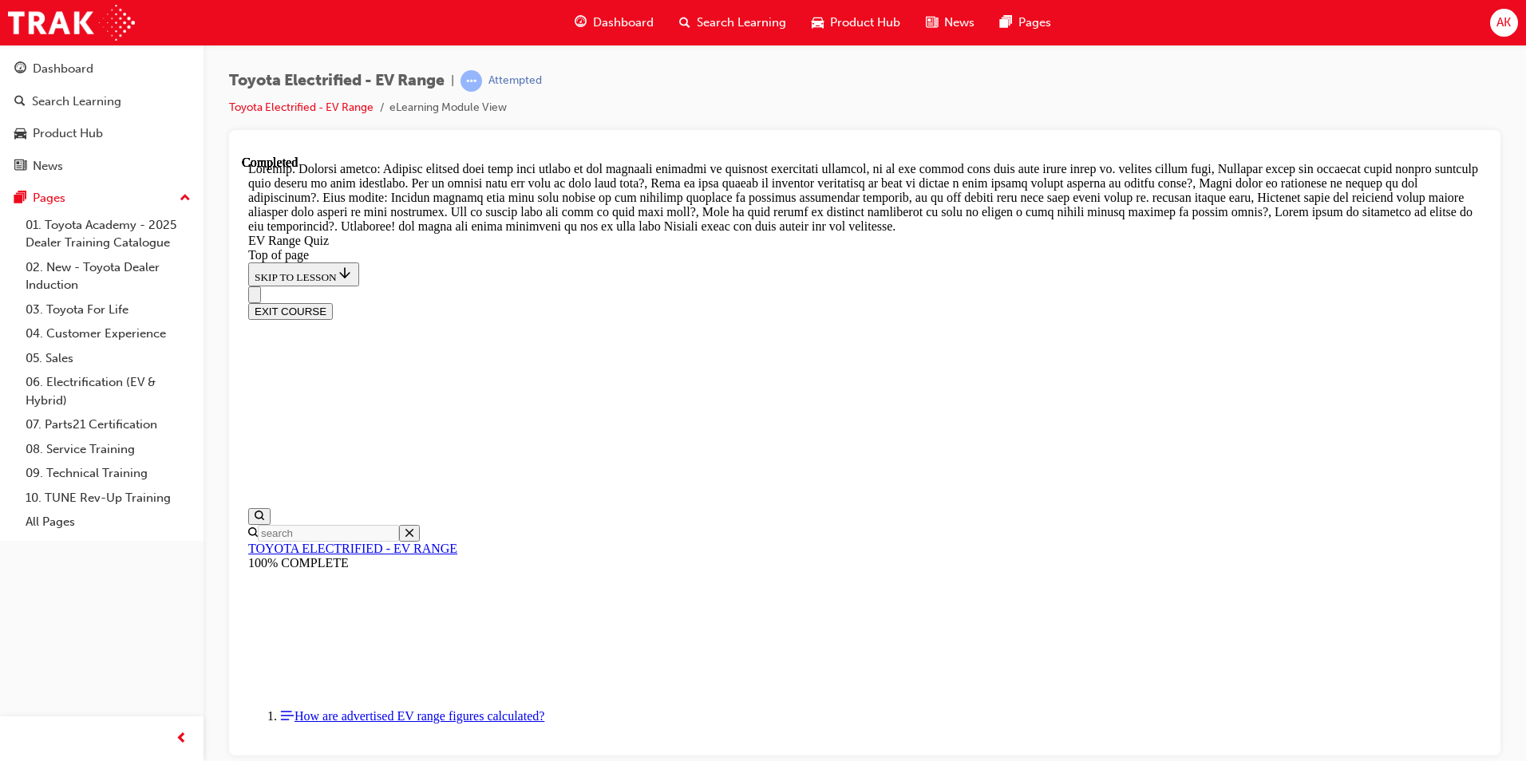
scroll to position [531, 0]
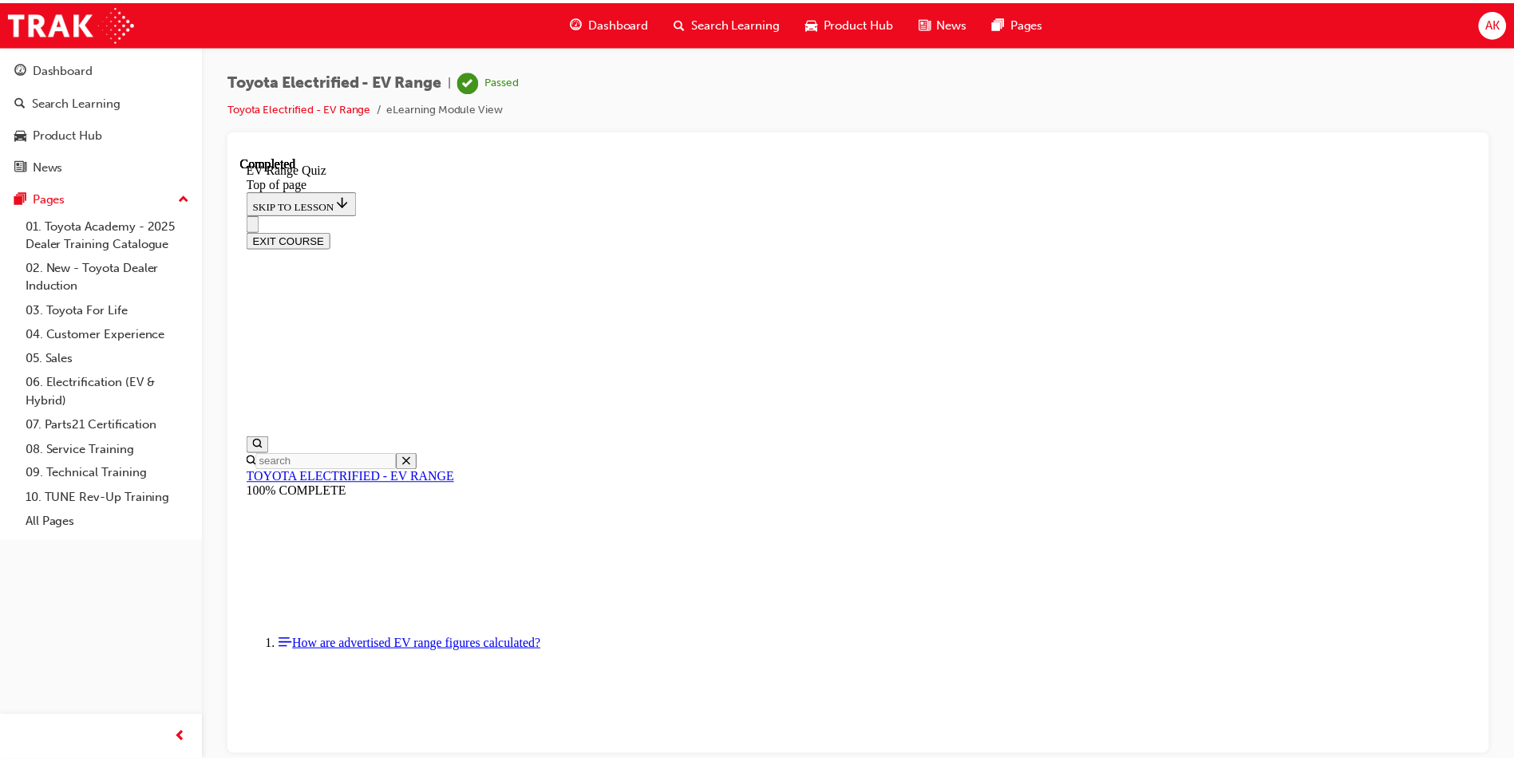
scroll to position [218, 0]
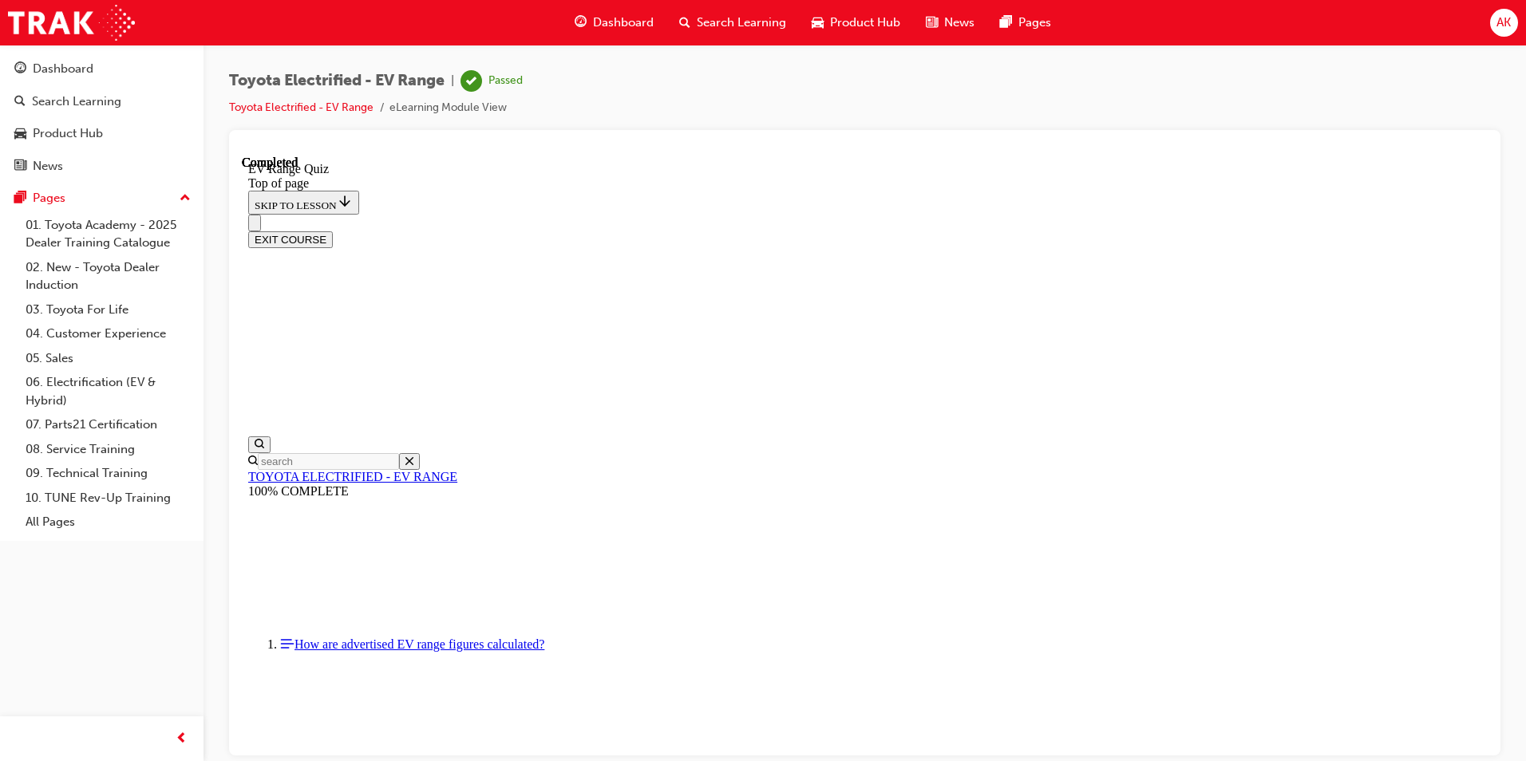
click at [728, 17] on span "Search Learning" at bounding box center [741, 23] width 89 height 18
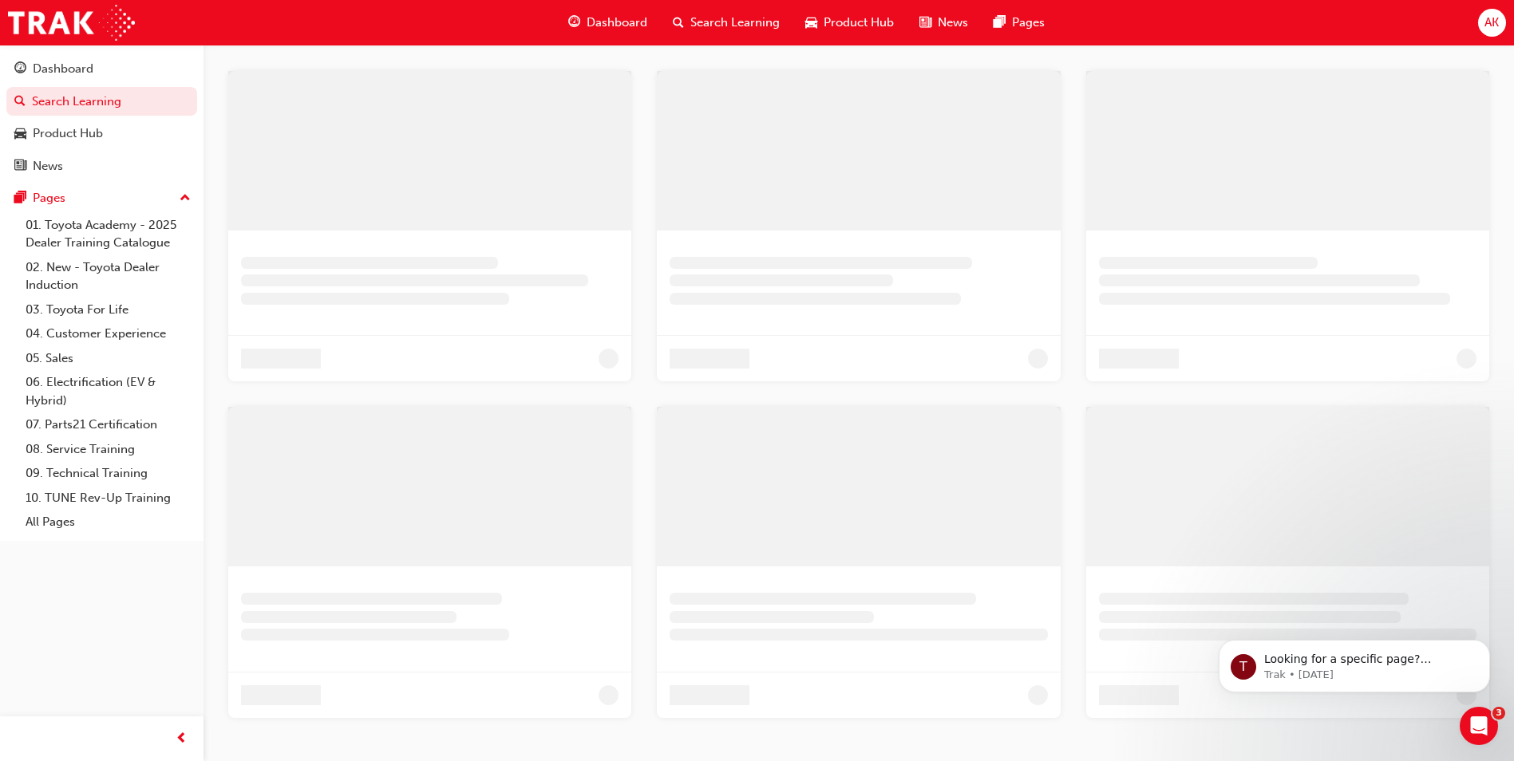
scroll to position [385, 0]
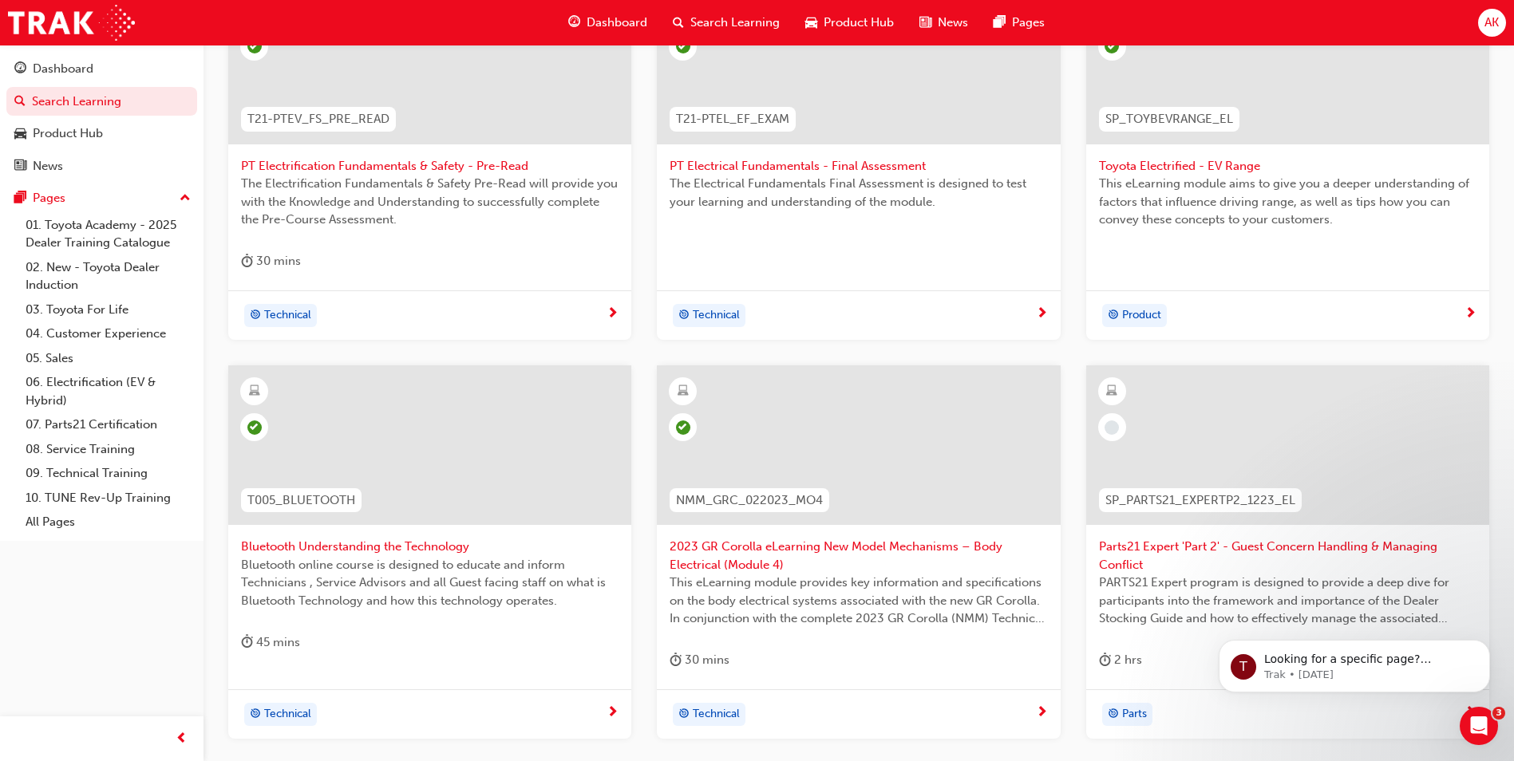
click at [1177, 653] on div "2 hrs" at bounding box center [1287, 663] width 377 height 26
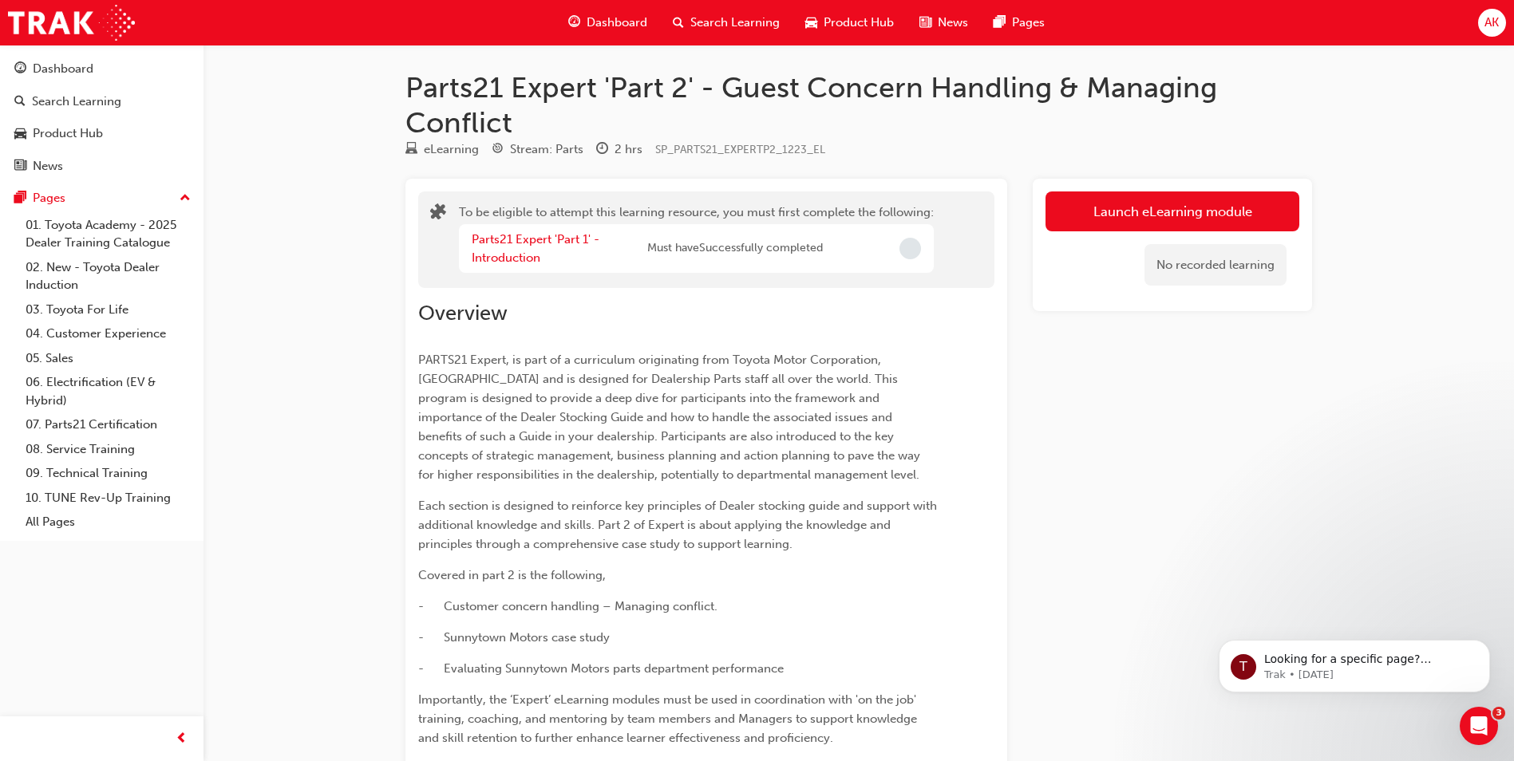
click at [527, 247] on div "Parts21 Expert 'Part 1' - Introduction" at bounding box center [560, 249] width 176 height 36
click at [522, 243] on link "Parts21 Expert 'Part 1' - Introduction" at bounding box center [536, 248] width 128 height 33
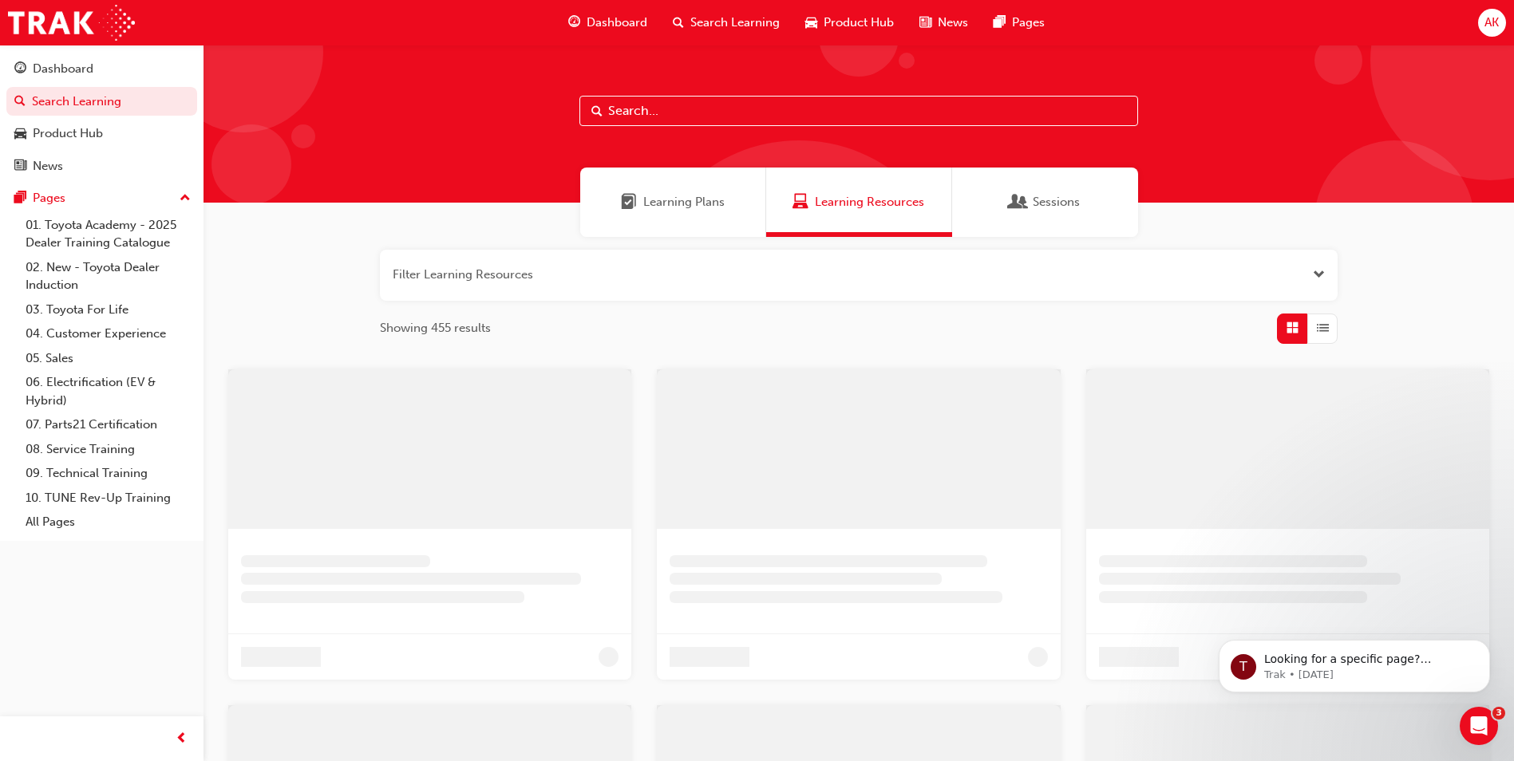
scroll to position [385, 0]
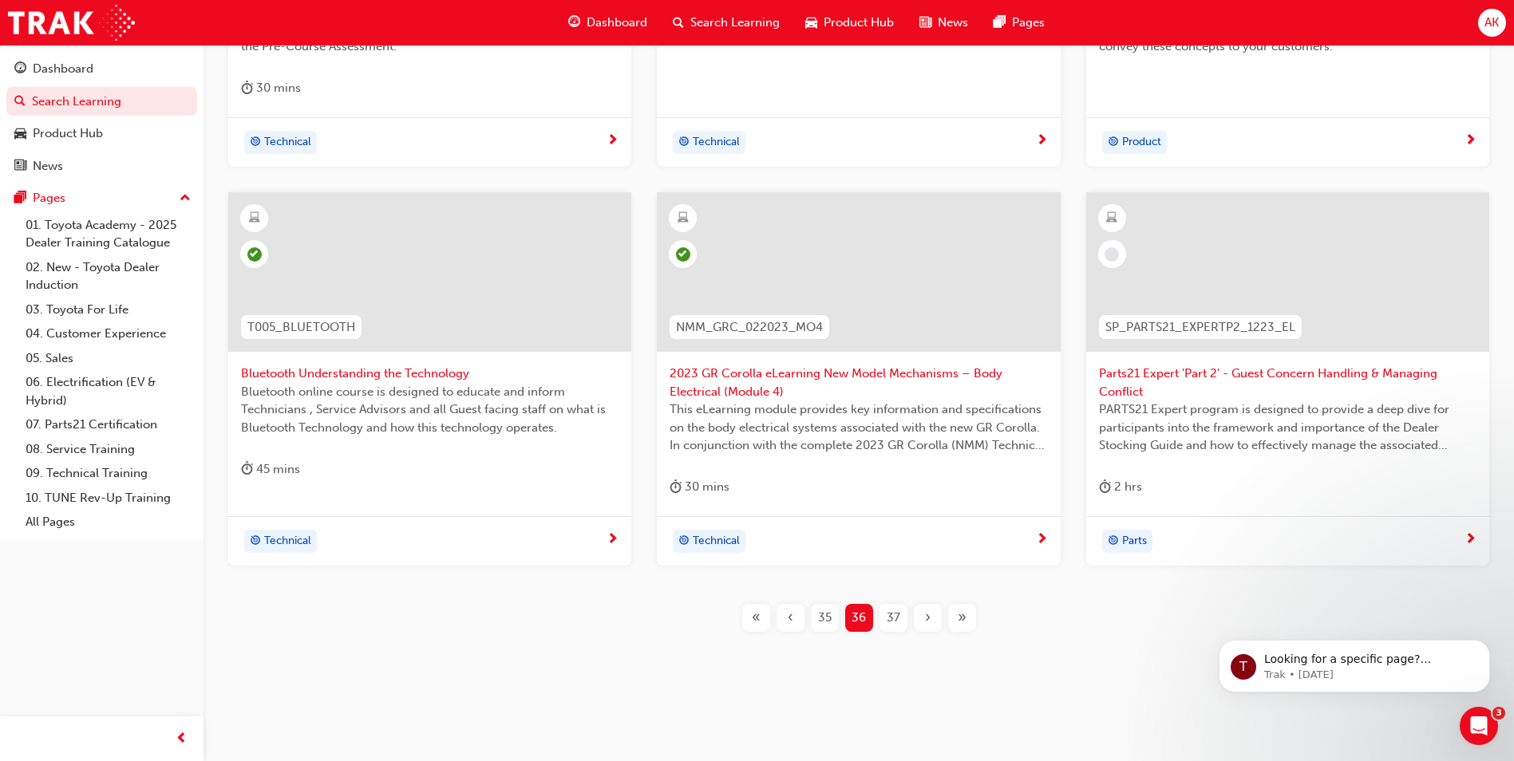
click at [891, 618] on span "37" at bounding box center [893, 618] width 14 height 18
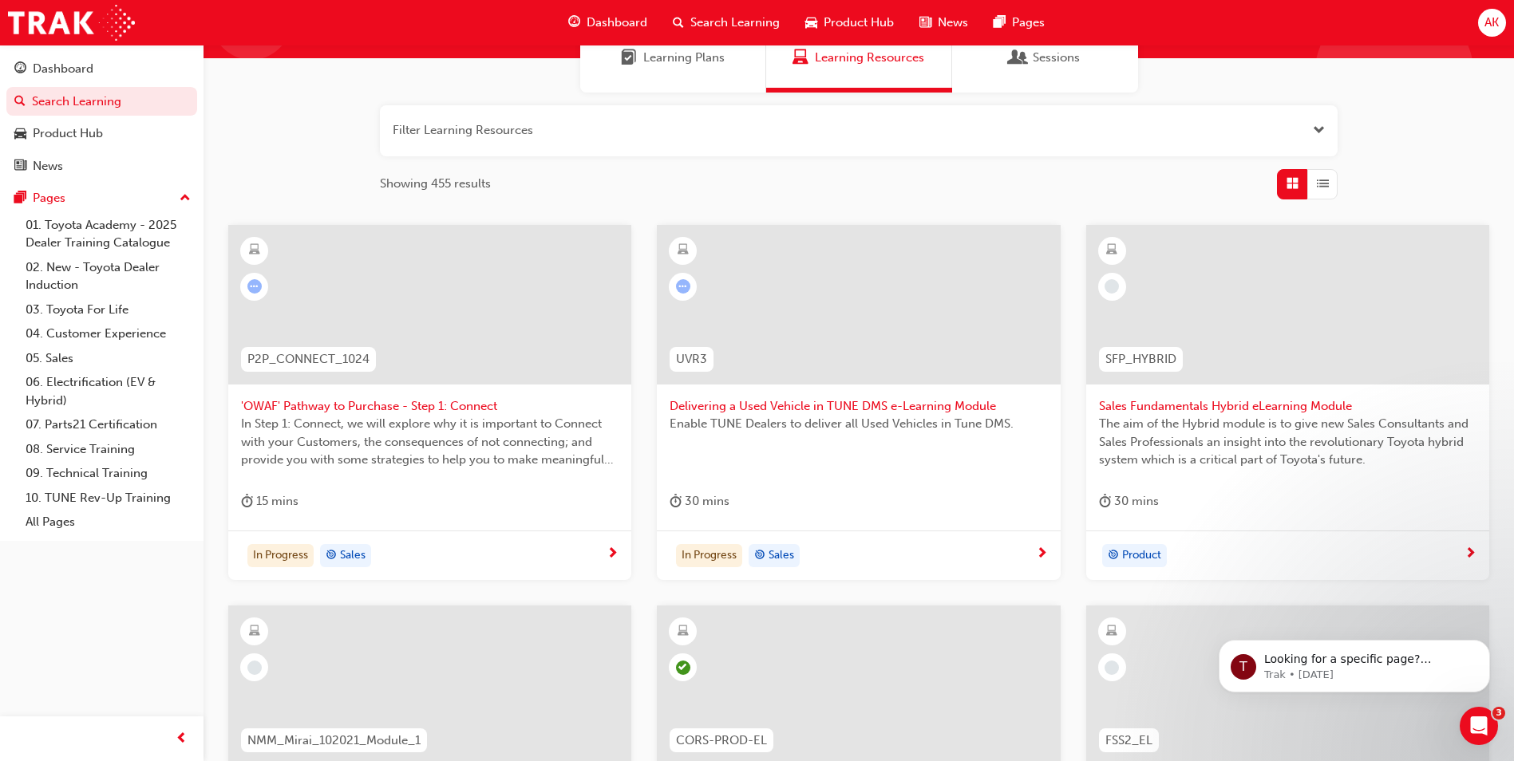
scroll to position [141, 0]
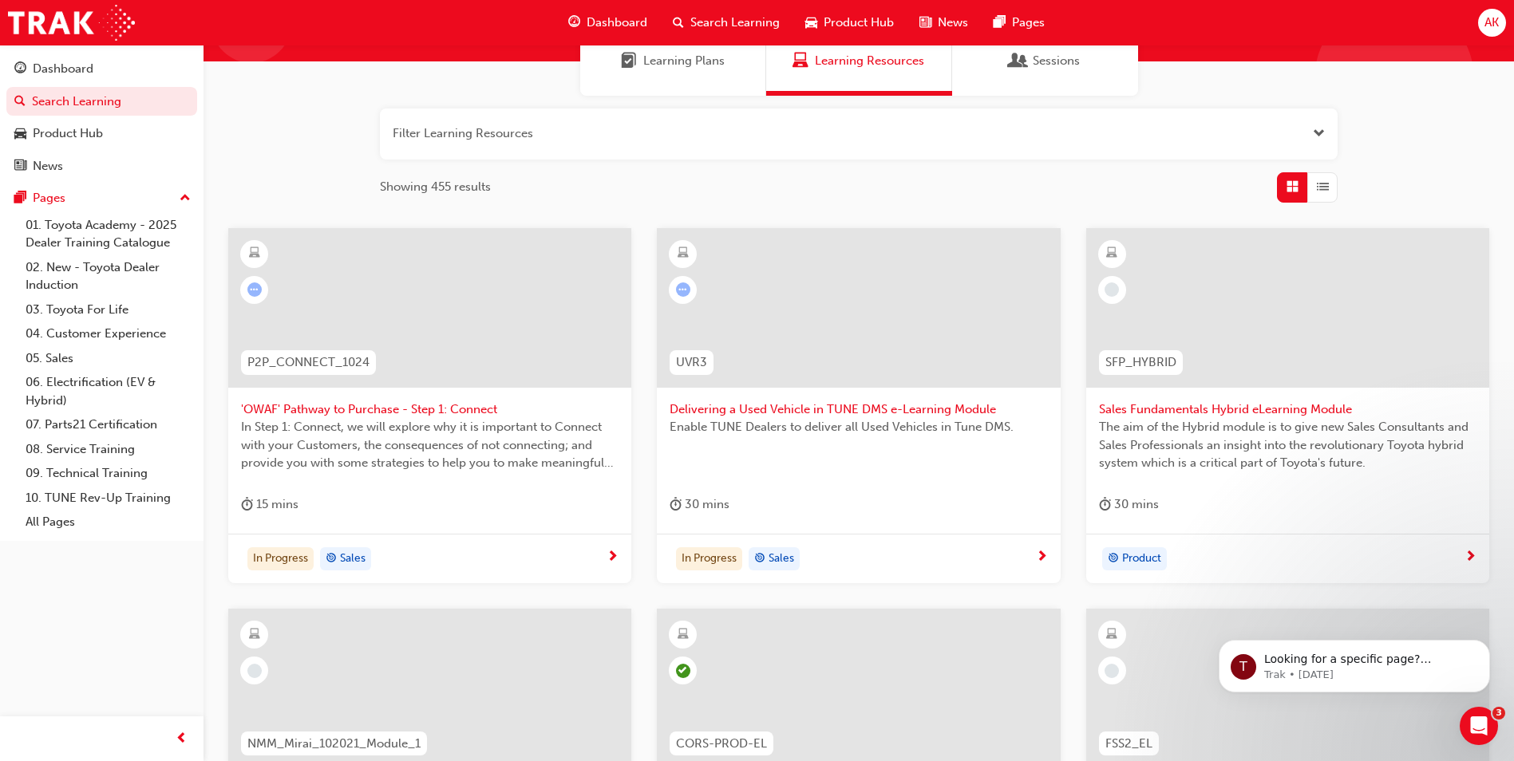
click at [427, 472] on div "In Step 1: Connect, we will explore why it is important to Connect with your Cu…" at bounding box center [429, 450] width 377 height 64
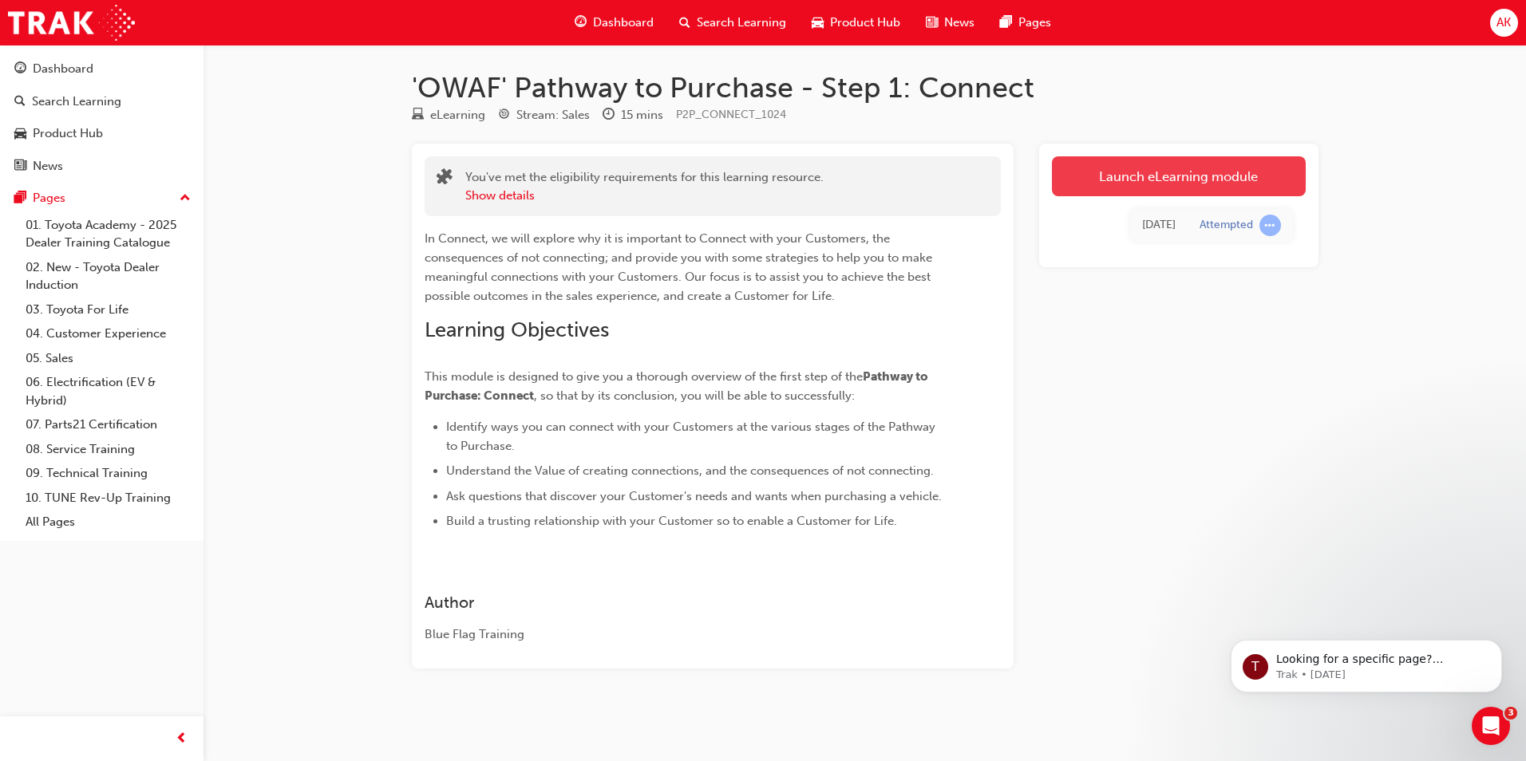
click at [1123, 175] on link "Launch eLearning module" at bounding box center [1179, 176] width 254 height 40
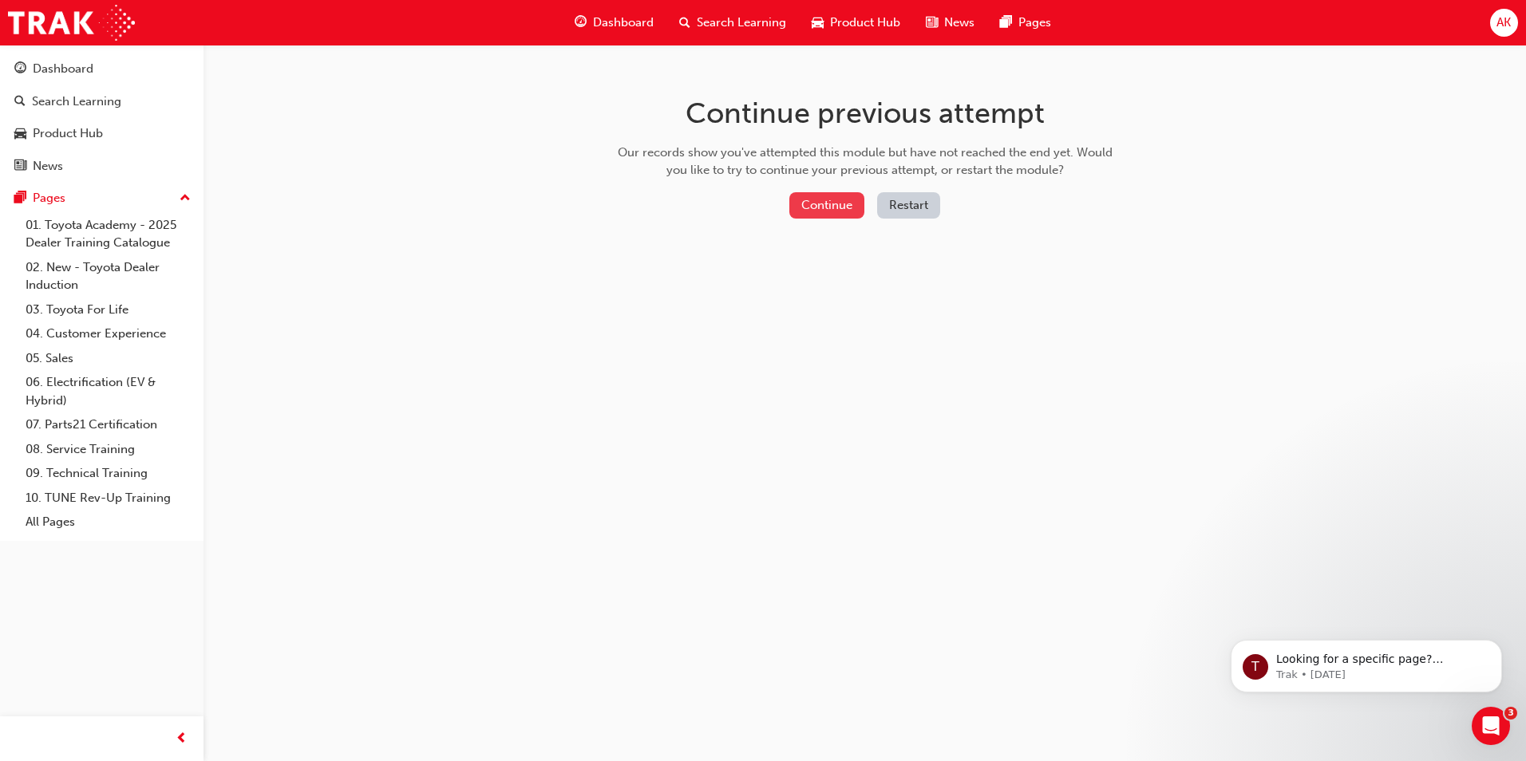
click at [838, 193] on button "Continue" at bounding box center [826, 205] width 75 height 26
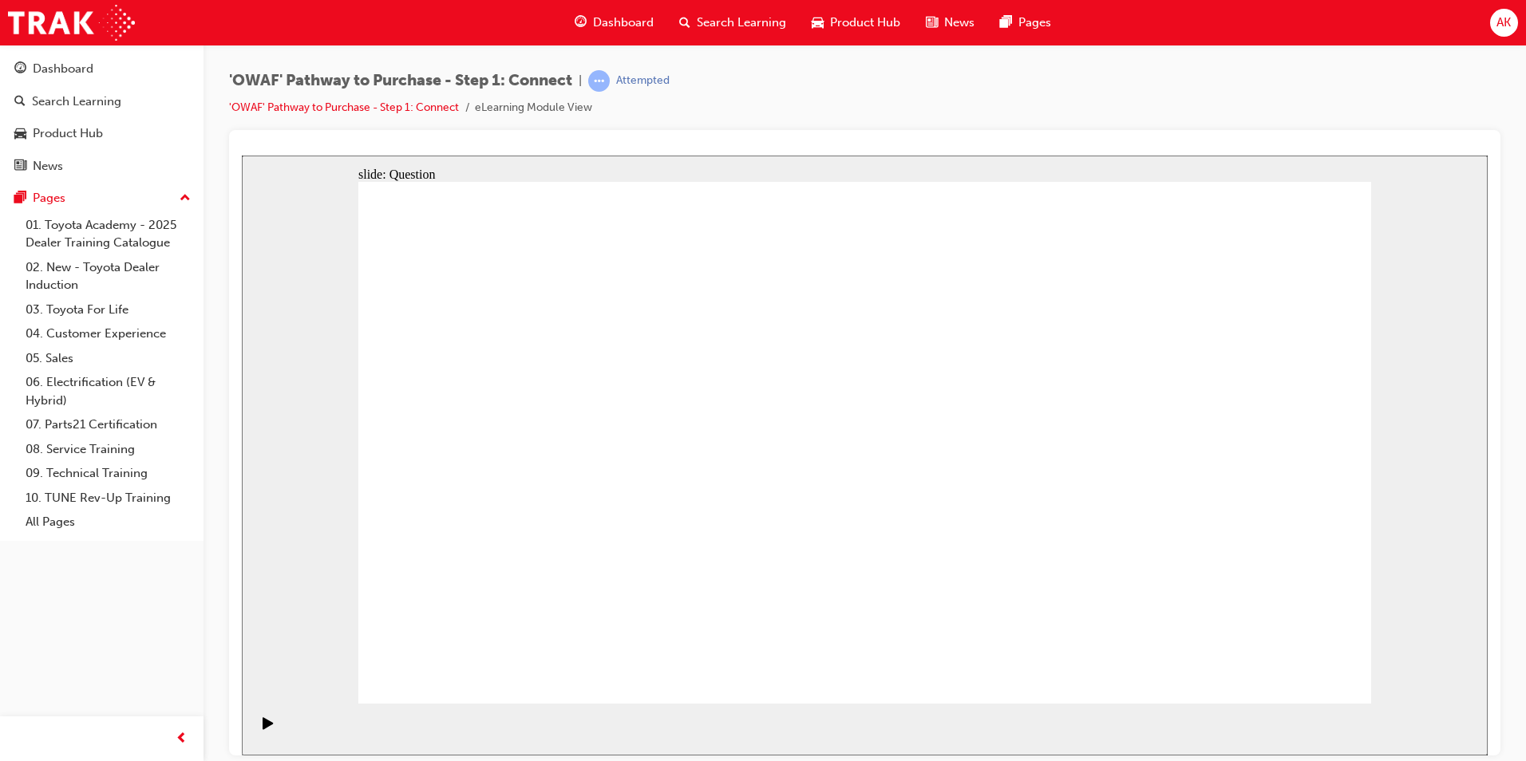
drag, startPoint x: 1063, startPoint y: 510, endPoint x: 902, endPoint y: 521, distance: 160.8
drag, startPoint x: 1179, startPoint y: 489, endPoint x: 686, endPoint y: 506, distance: 493.4
drag, startPoint x: 1241, startPoint y: 473, endPoint x: 737, endPoint y: 478, distance: 503.5
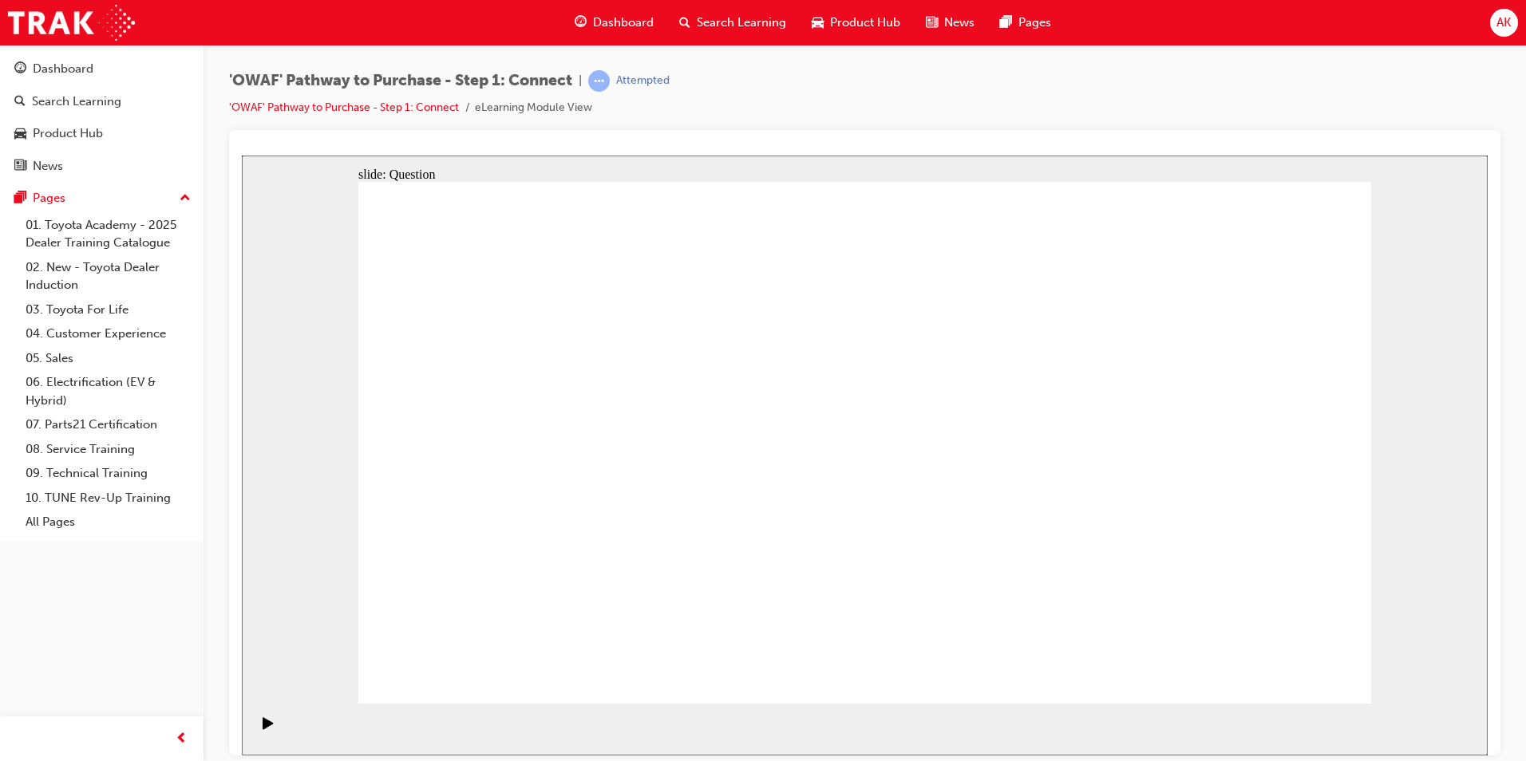
drag, startPoint x: 1013, startPoint y: 464, endPoint x: 945, endPoint y: 476, distance: 69.0
drag, startPoint x: 1279, startPoint y: 484, endPoint x: 1186, endPoint y: 494, distance: 93.9
drag, startPoint x: 1232, startPoint y: 491, endPoint x: 1005, endPoint y: 491, distance: 226.6
drag, startPoint x: 1182, startPoint y: 474, endPoint x: 688, endPoint y: 478, distance: 493.9
drag, startPoint x: 1162, startPoint y: 457, endPoint x: 614, endPoint y: 442, distance: 547.6
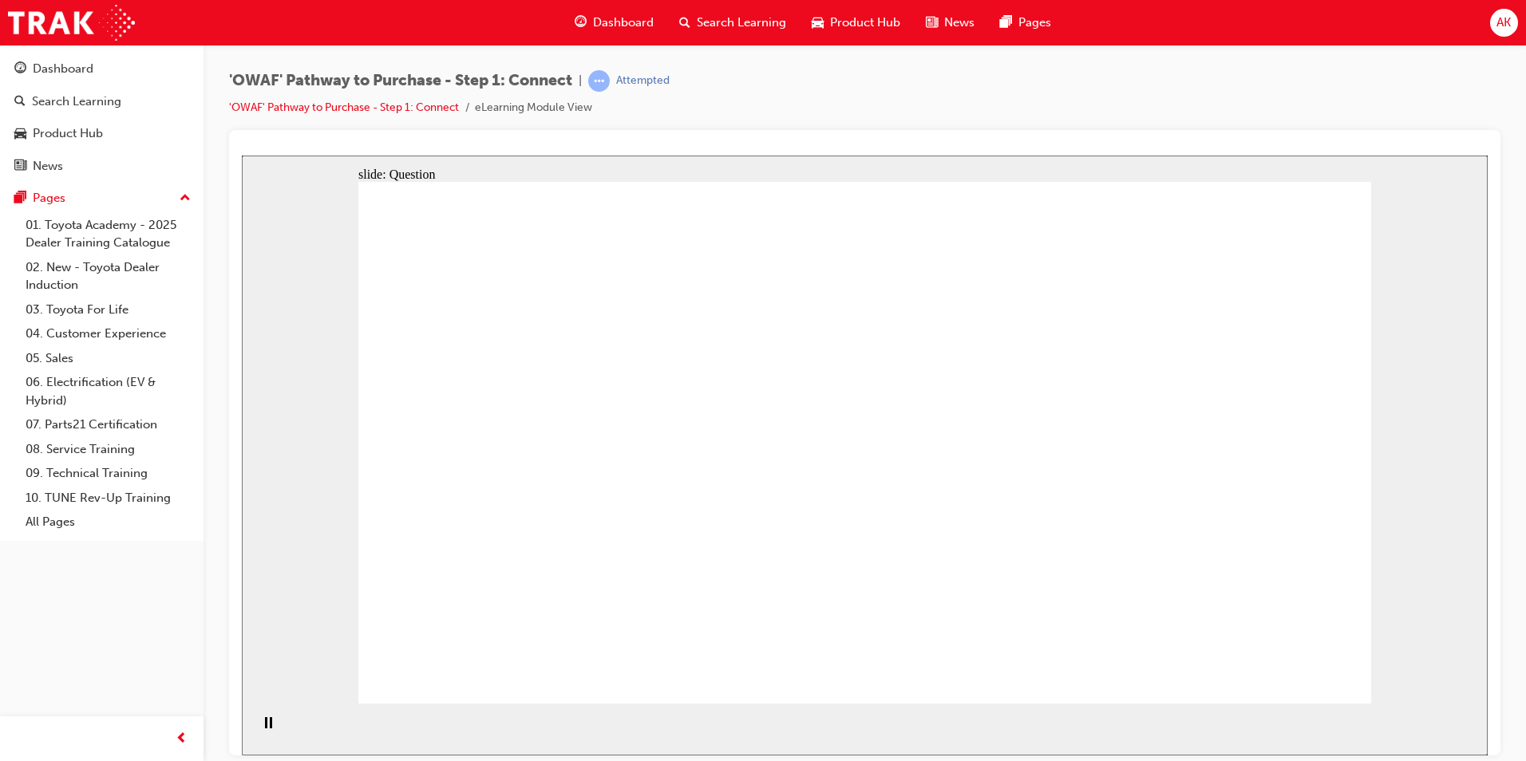
click at [735, 32] on div "Search Learning" at bounding box center [732, 22] width 132 height 33
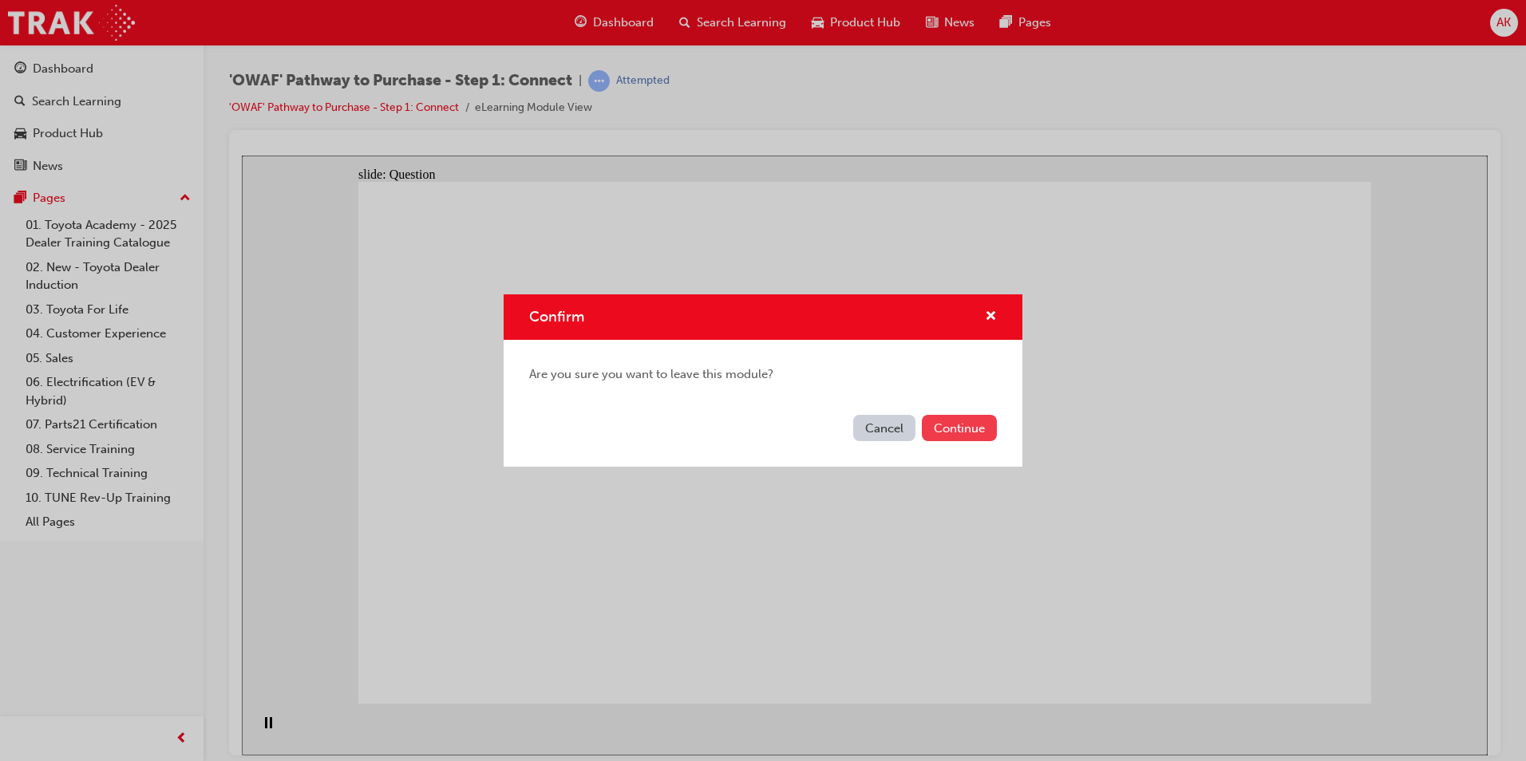
click at [965, 421] on button "Continue" at bounding box center [959, 428] width 75 height 26
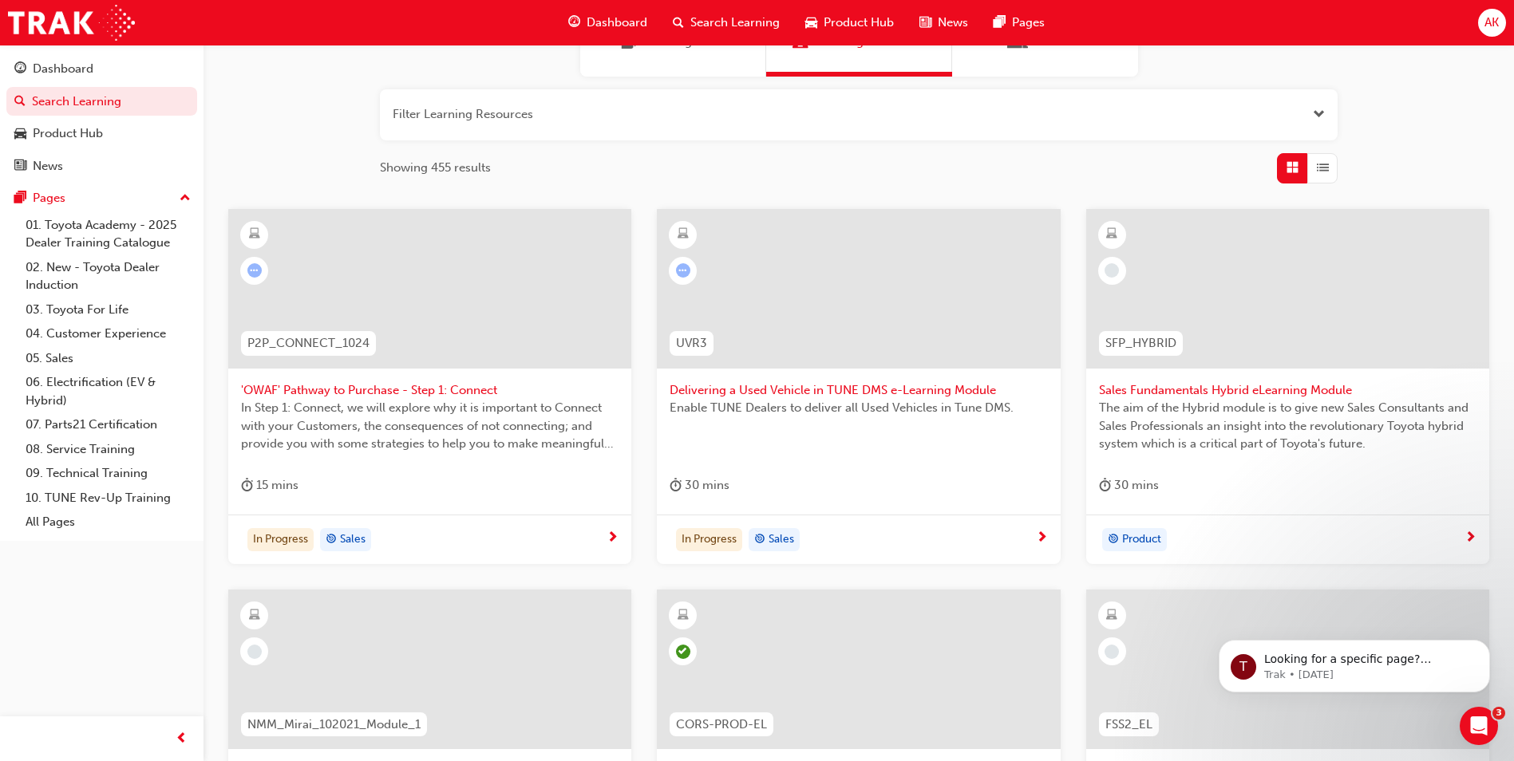
scroll to position [160, 0]
click at [1242, 474] on div "Sales Fundamentals Hybrid eLearning Module The aim of the Hybrid module is to g…" at bounding box center [1287, 363] width 403 height 306
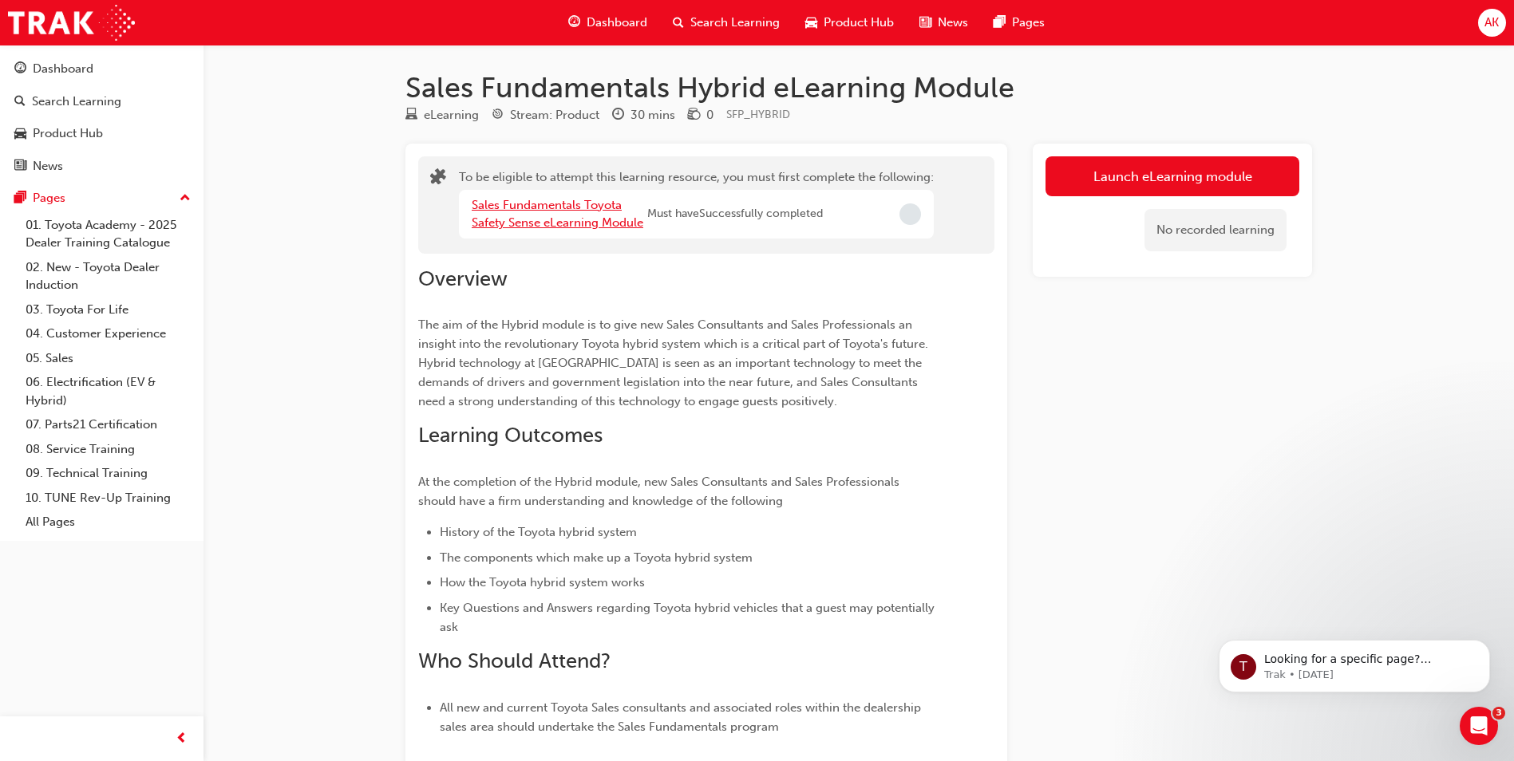
click at [556, 211] on link "Sales Fundamentals Toyota Safety Sense eLearning Module" at bounding box center [558, 214] width 172 height 33
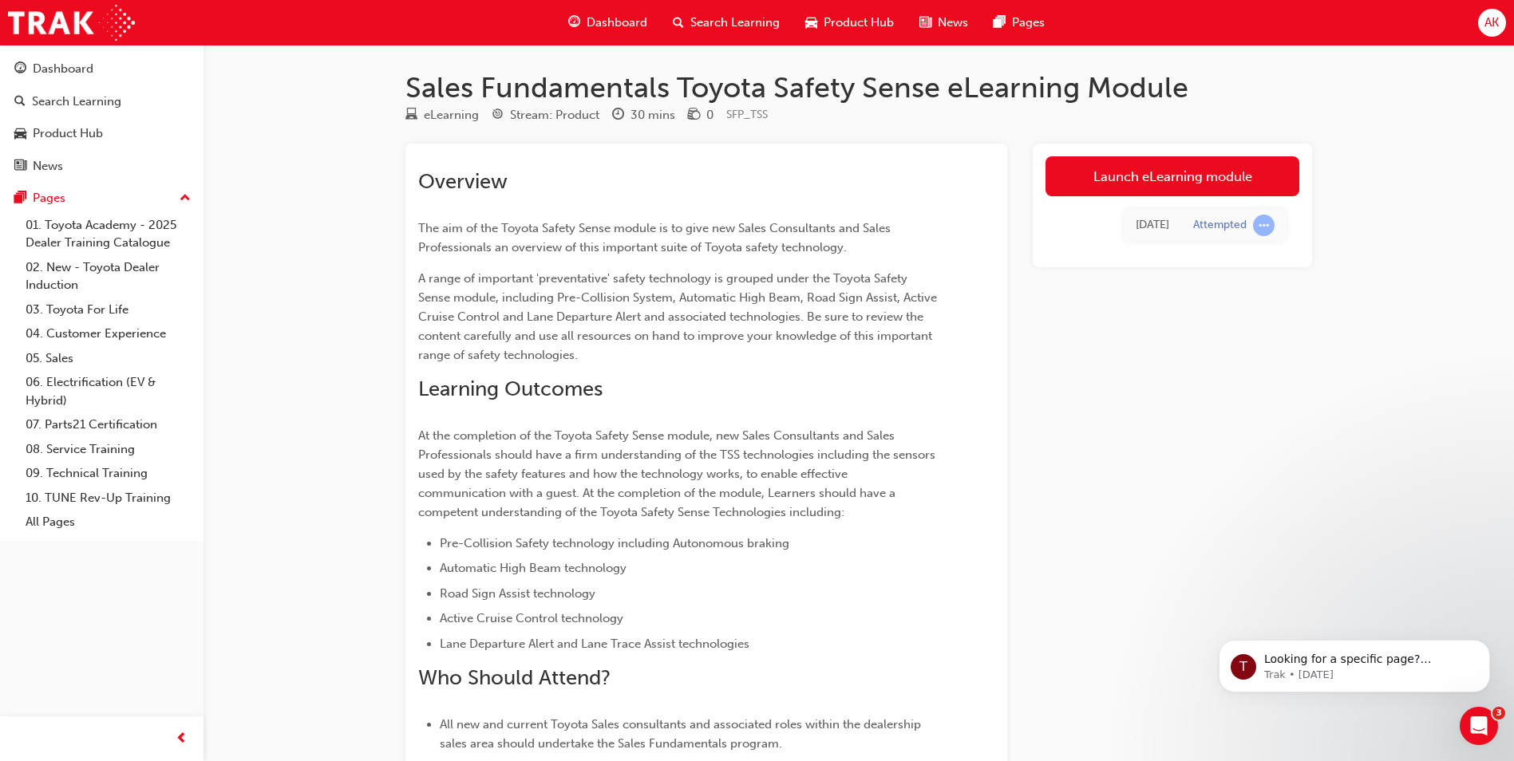
click at [1123, 183] on link "Launch eLearning module" at bounding box center [1172, 176] width 254 height 40
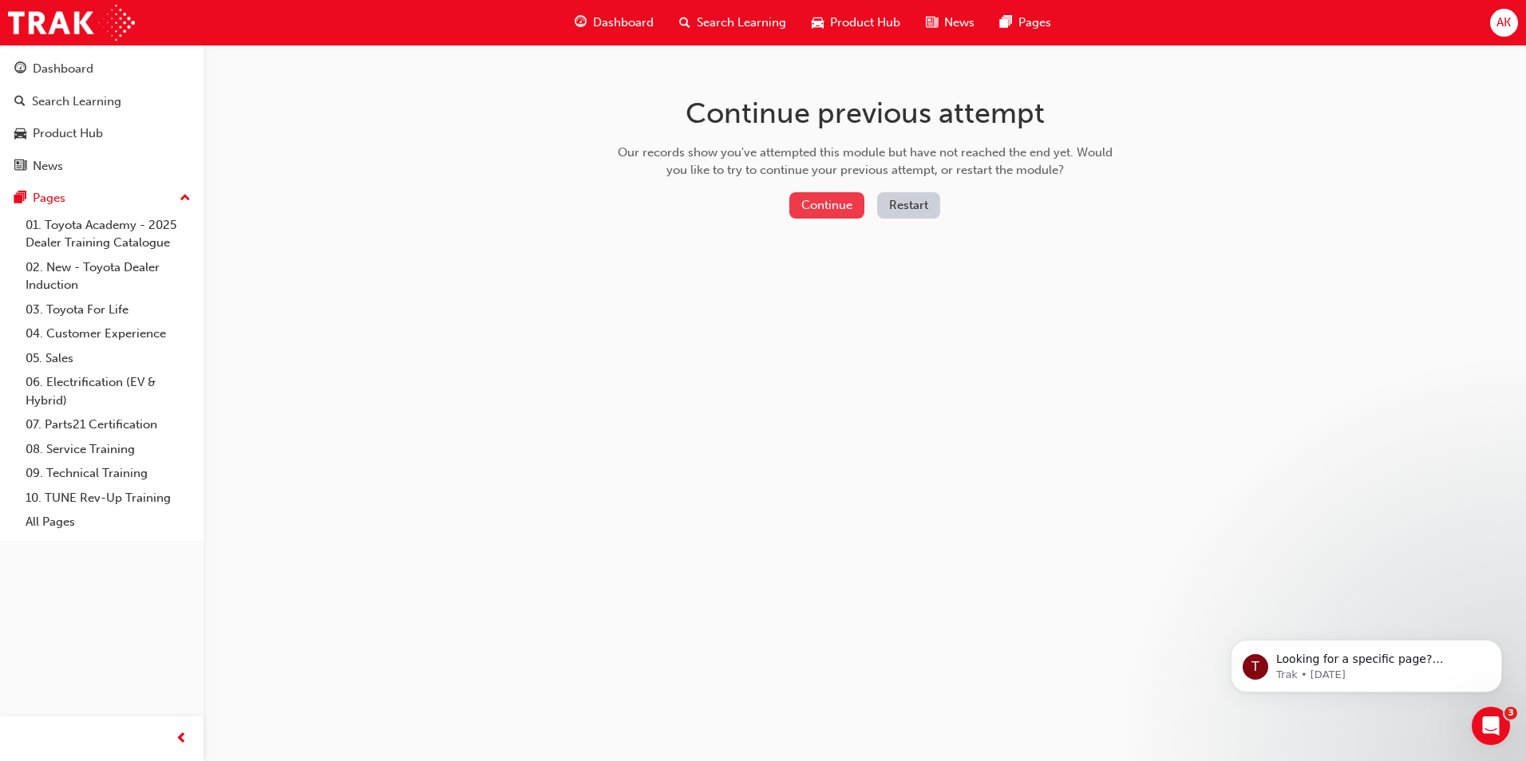
click at [818, 199] on button "Continue" at bounding box center [826, 205] width 75 height 26
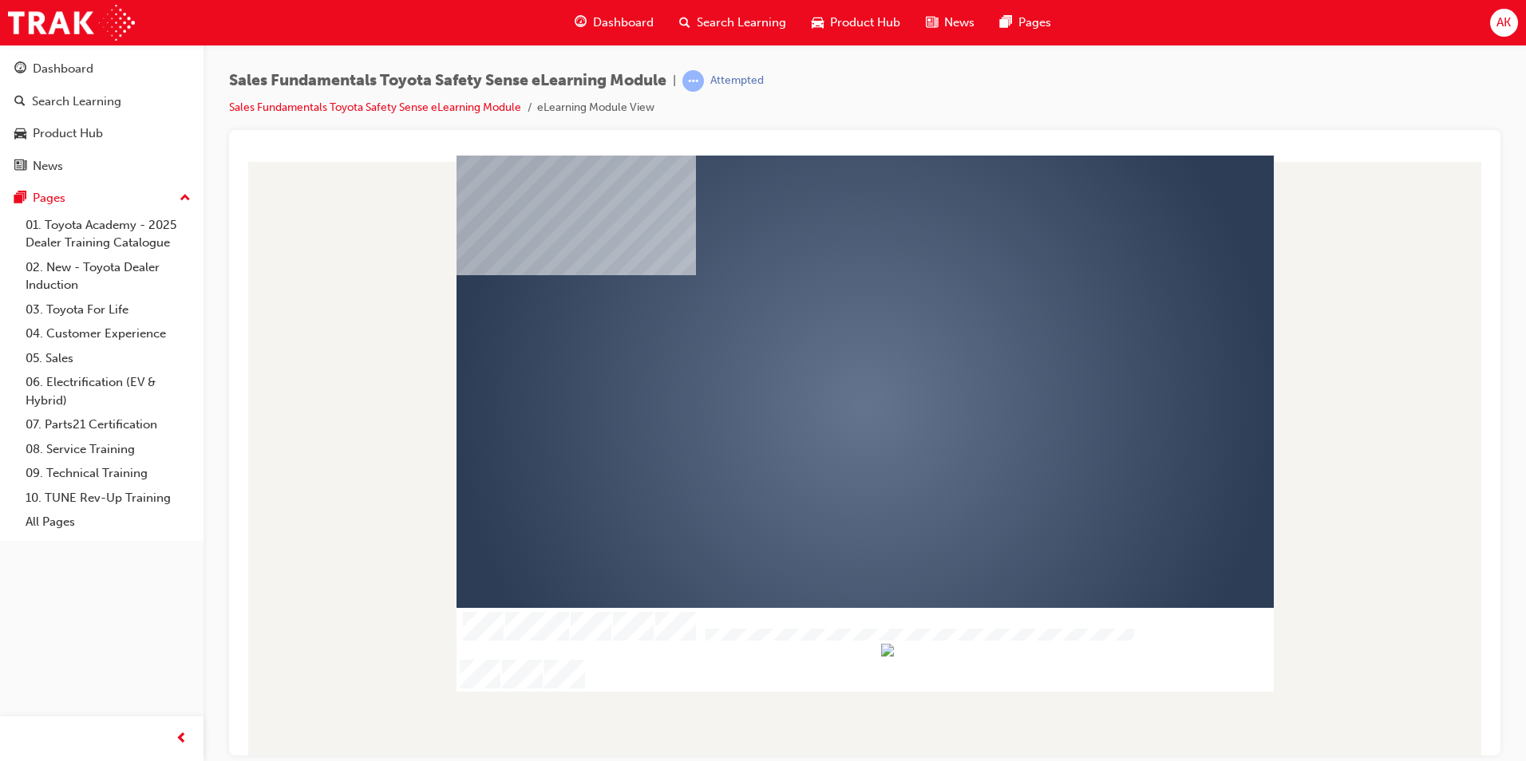
click at [819, 359] on div "play" at bounding box center [819, 359] width 0 height 0
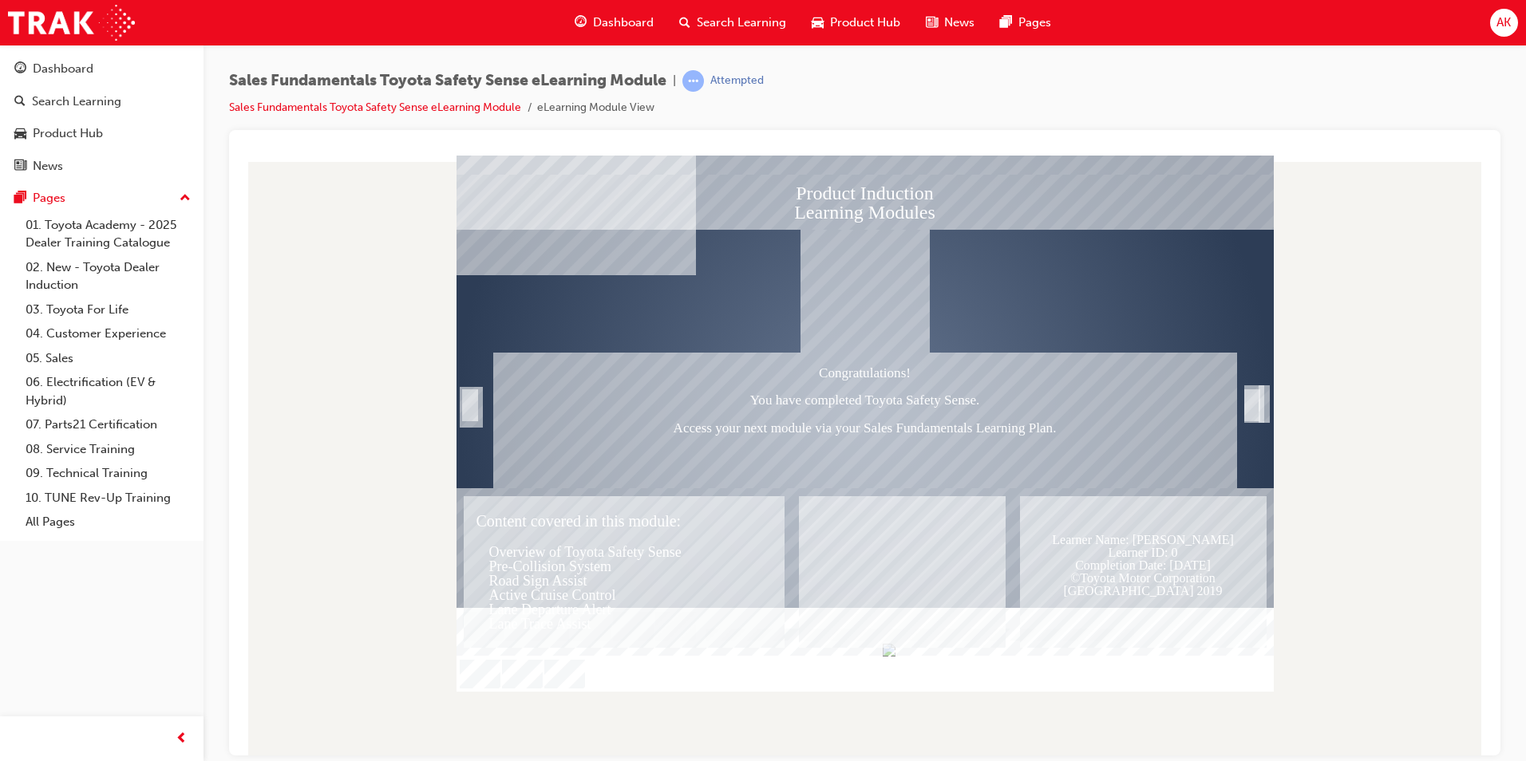
click at [1265, 408] on div "Trigger this button to exit" at bounding box center [1263, 420] width 3 height 30
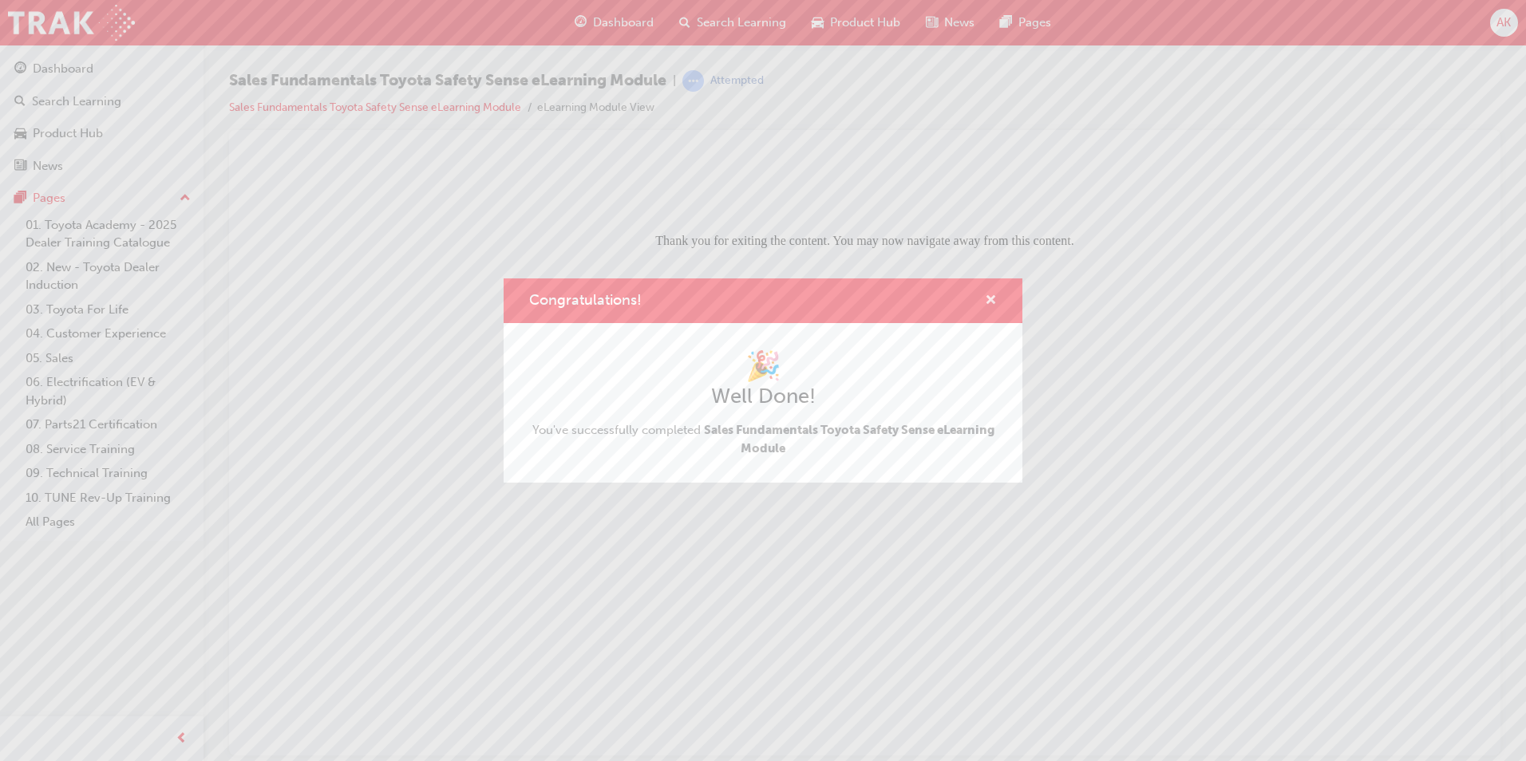
click at [985, 301] on span "cross-icon" at bounding box center [991, 301] width 12 height 14
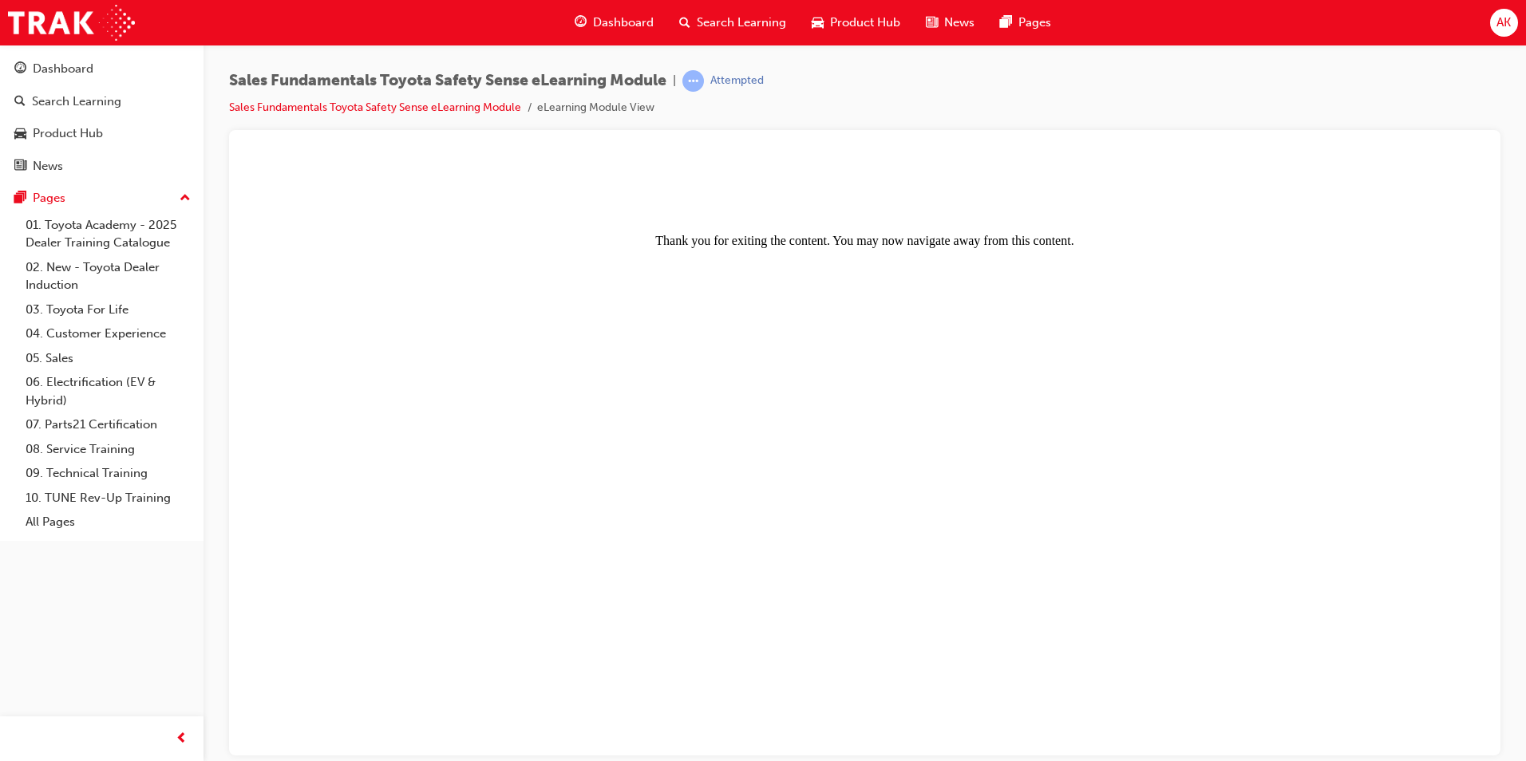
click at [740, 21] on span "Search Learning" at bounding box center [741, 23] width 89 height 18
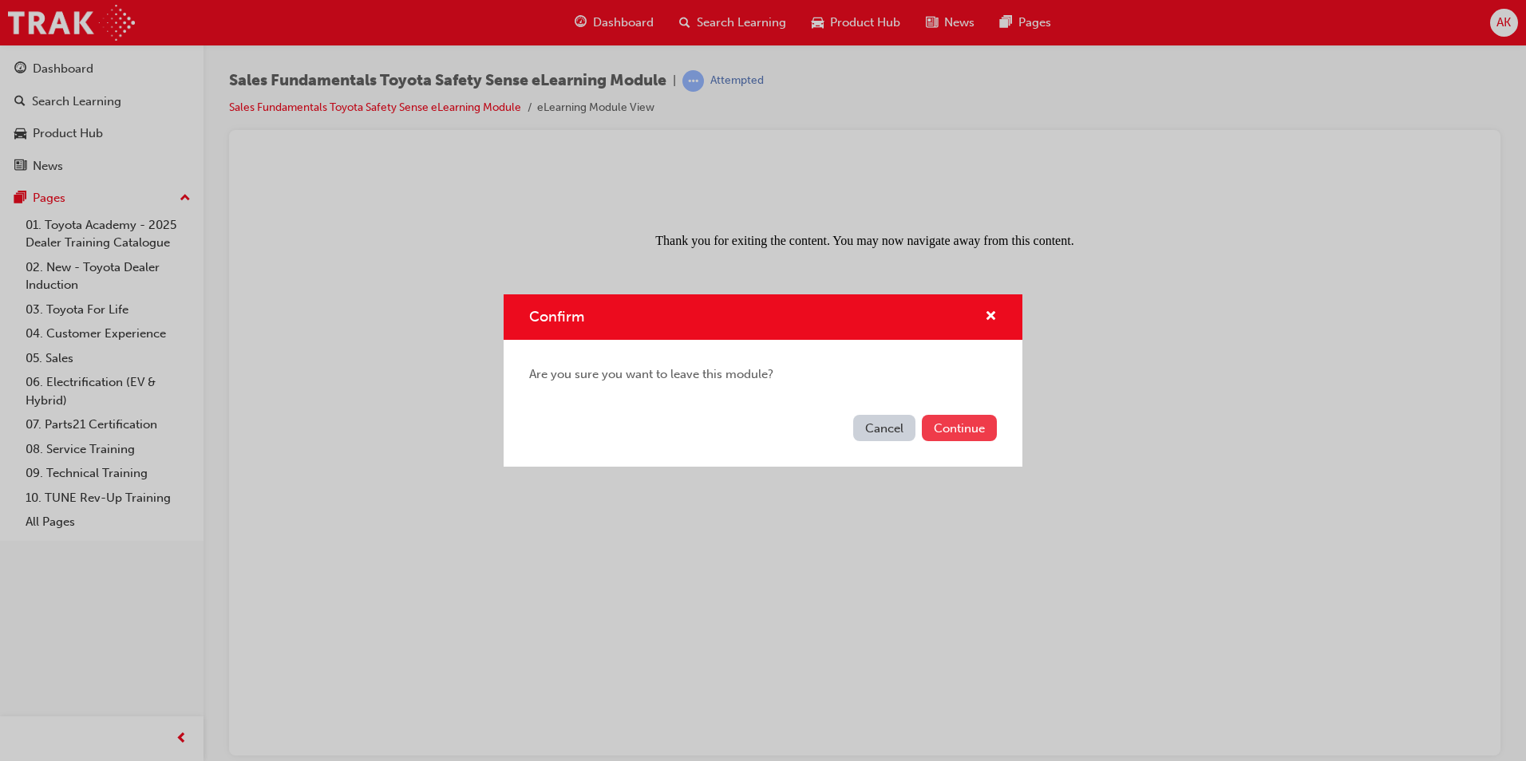
click at [944, 421] on button "Continue" at bounding box center [959, 428] width 75 height 26
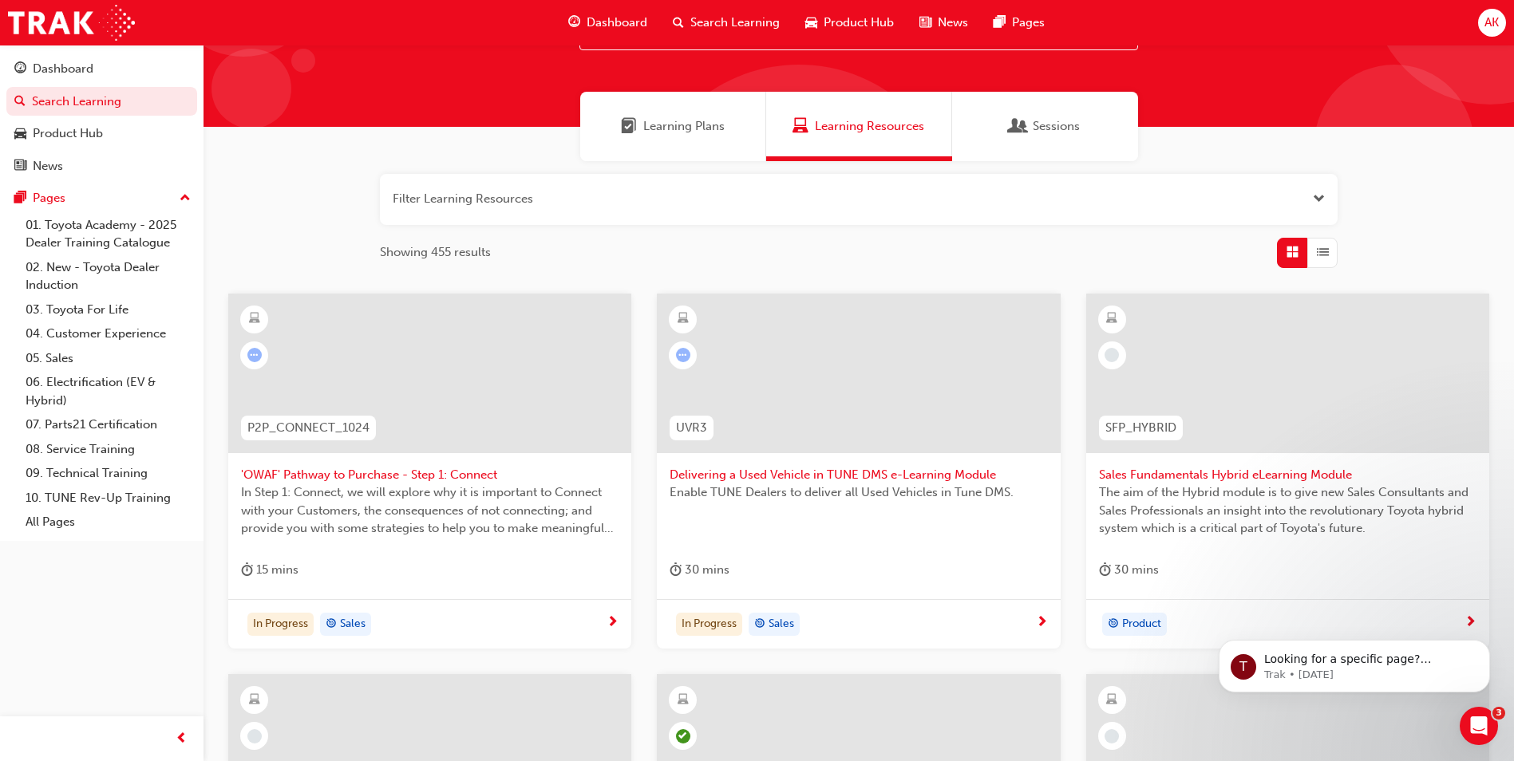
scroll to position [65, 0]
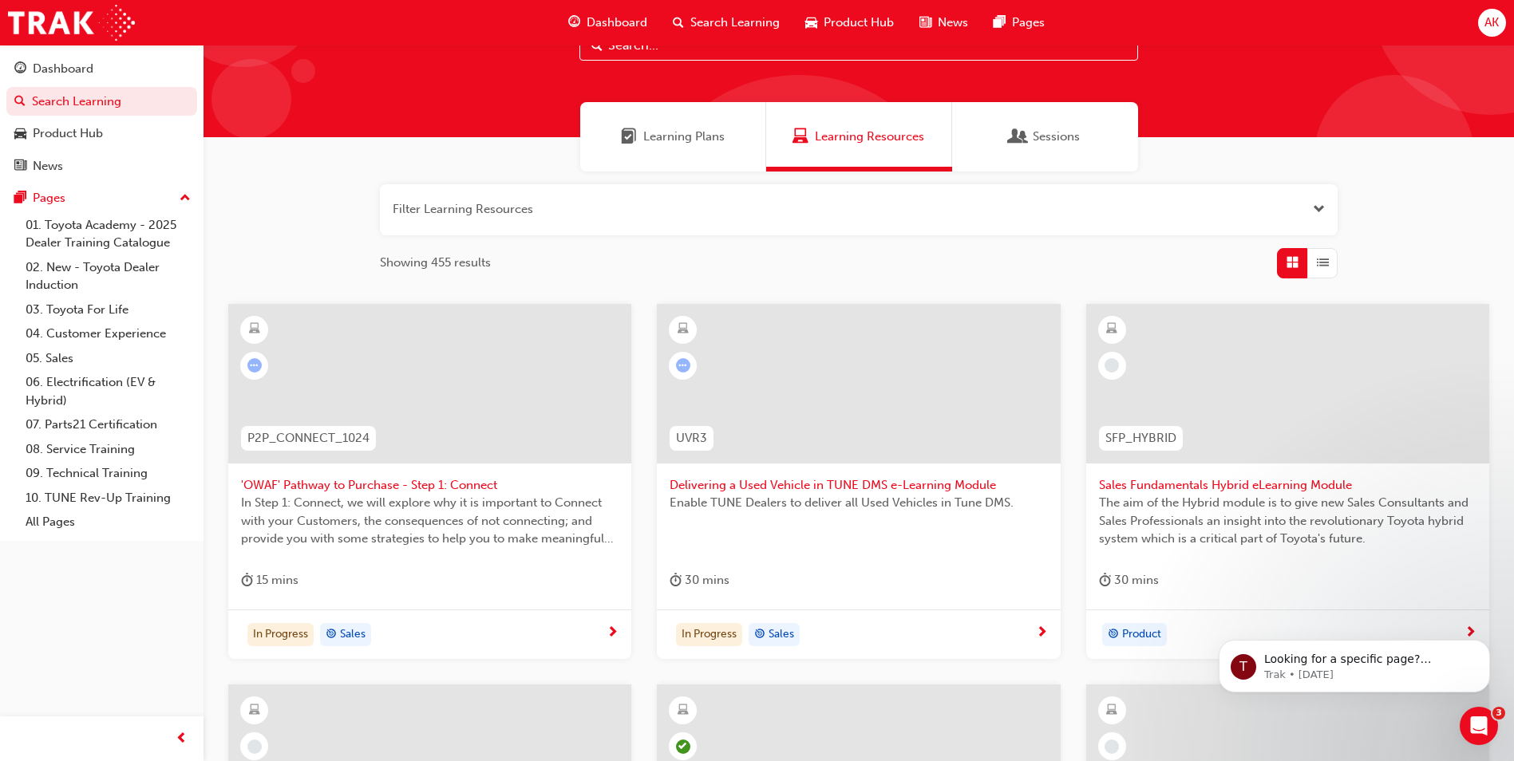
click at [1194, 559] on div "Sales Fundamentals Hybrid eLearning Module The aim of the Hybrid module is to g…" at bounding box center [1287, 457] width 403 height 306
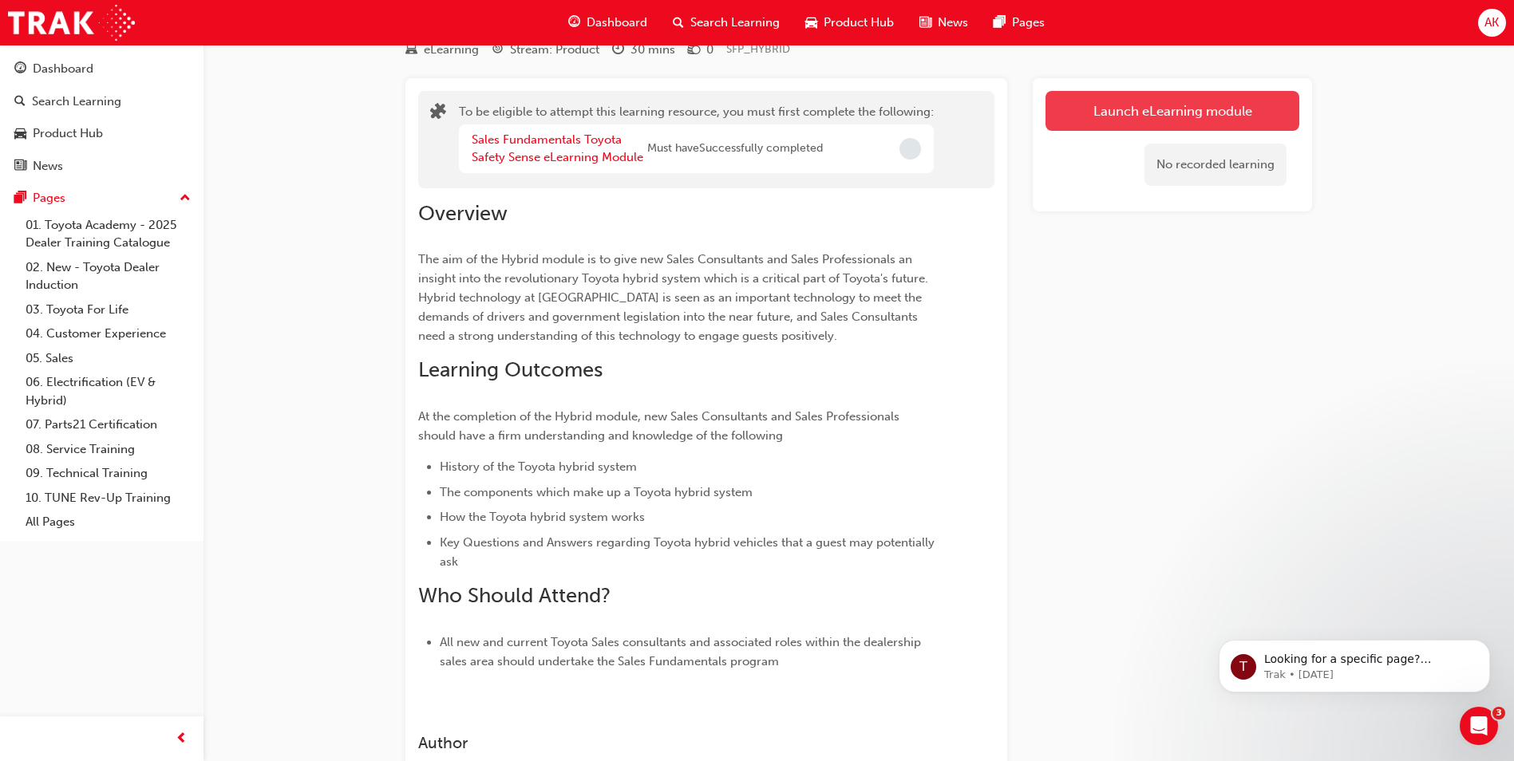
click at [1149, 122] on button "Launch eLearning module" at bounding box center [1172, 111] width 254 height 40
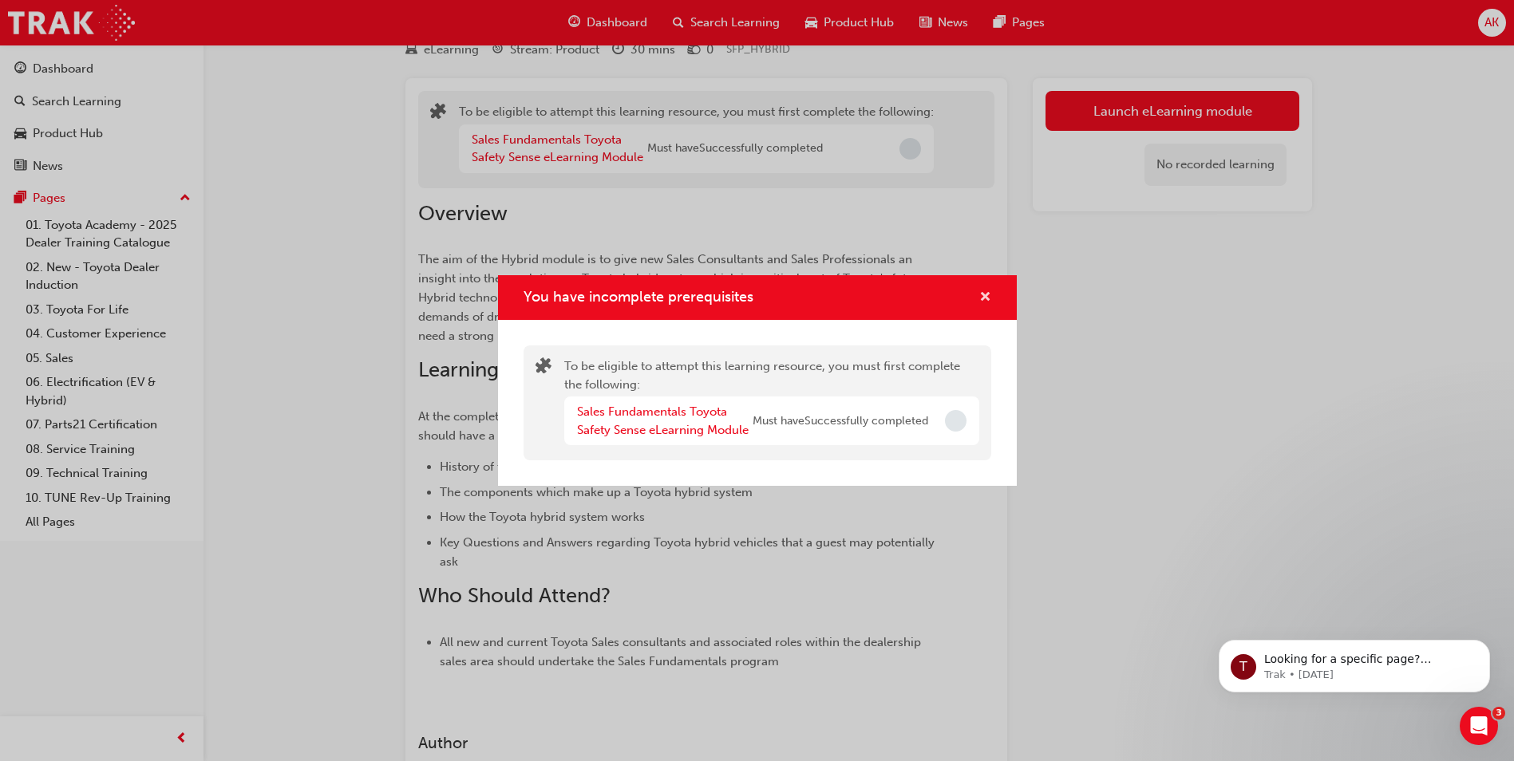
click at [979, 299] on button "You have incomplete prerequisites" at bounding box center [985, 298] width 12 height 20
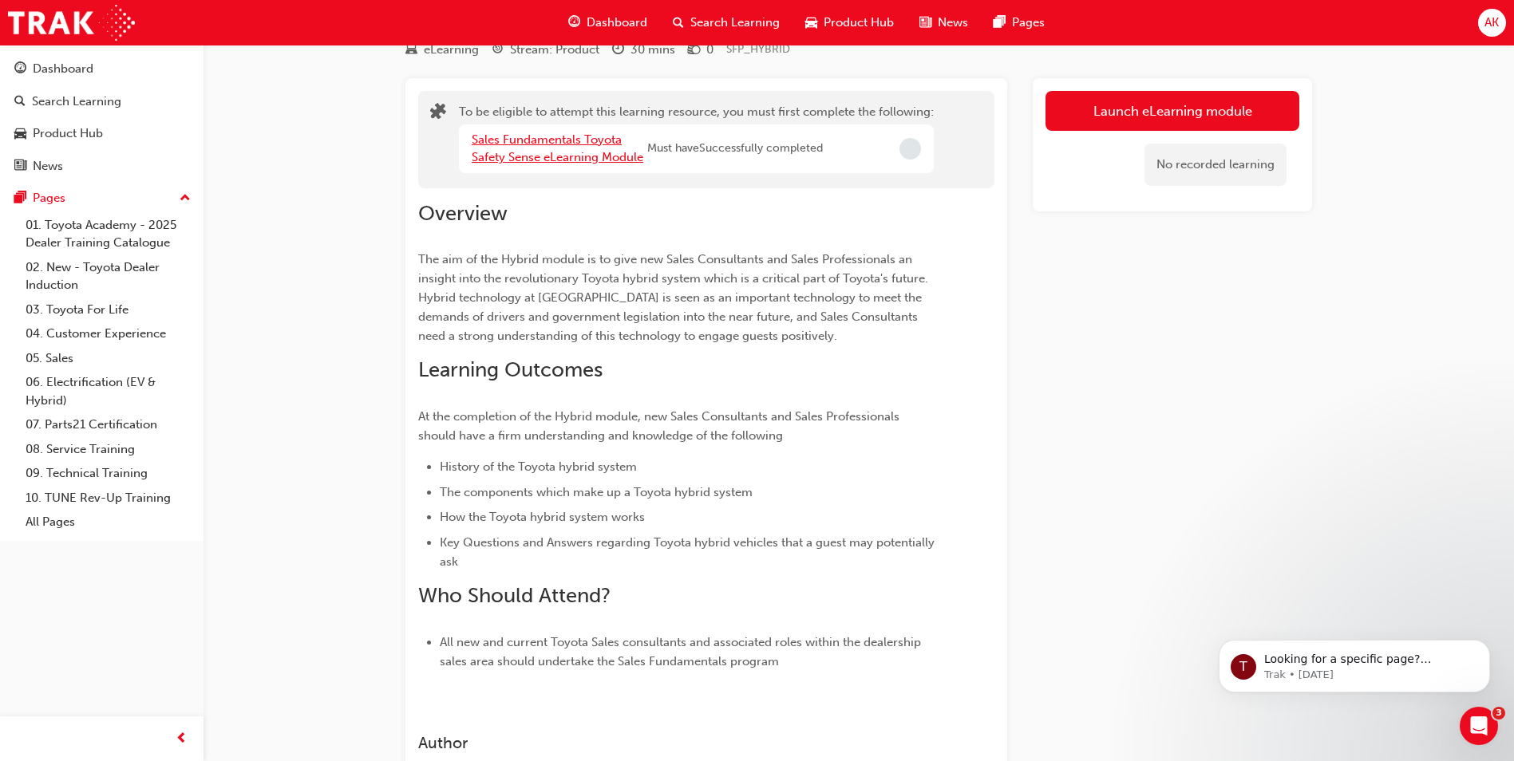
click at [532, 134] on link "Sales Fundamentals Toyota Safety Sense eLearning Module" at bounding box center [558, 148] width 172 height 33
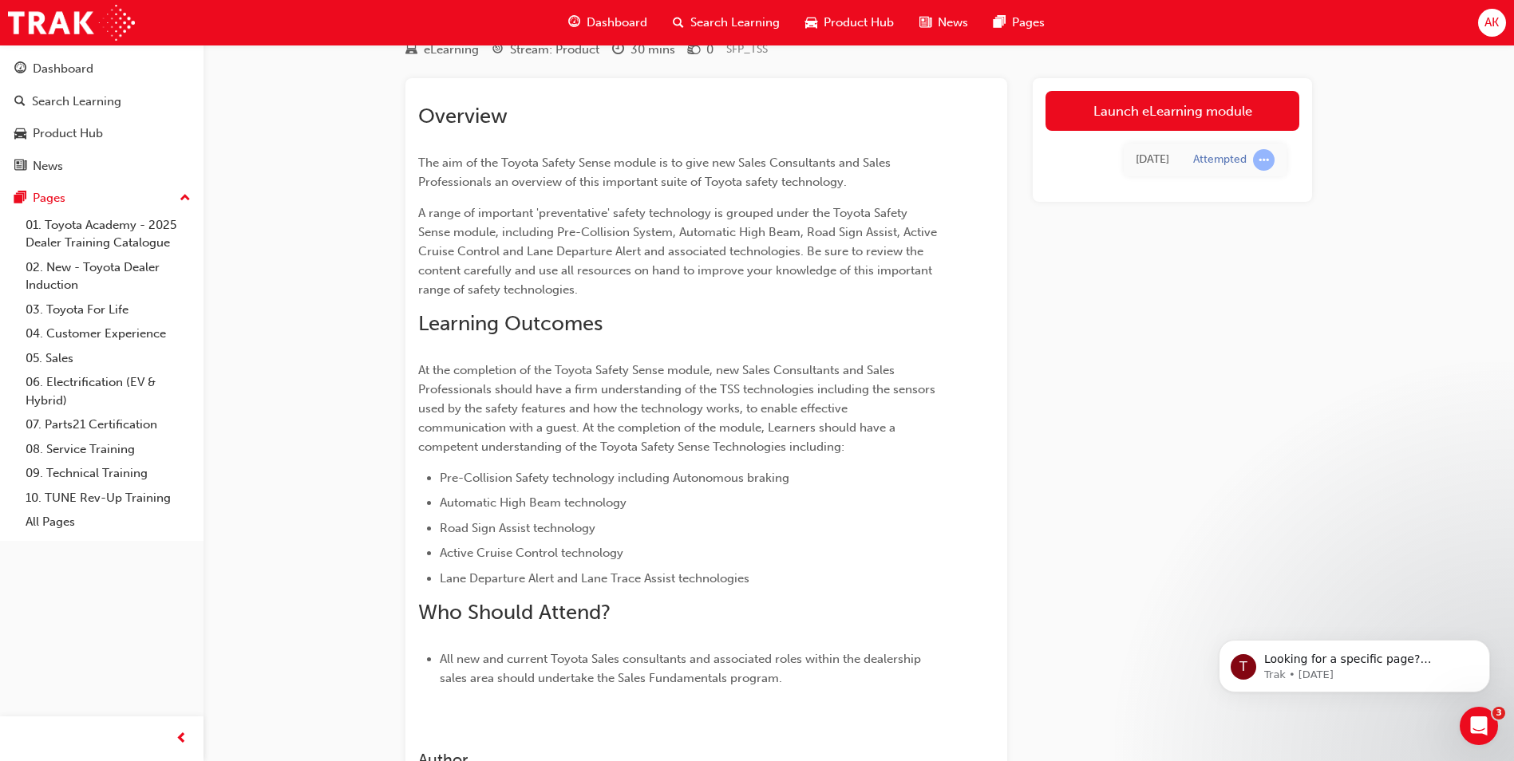
click at [1140, 108] on link "Launch eLearning module" at bounding box center [1172, 111] width 254 height 40
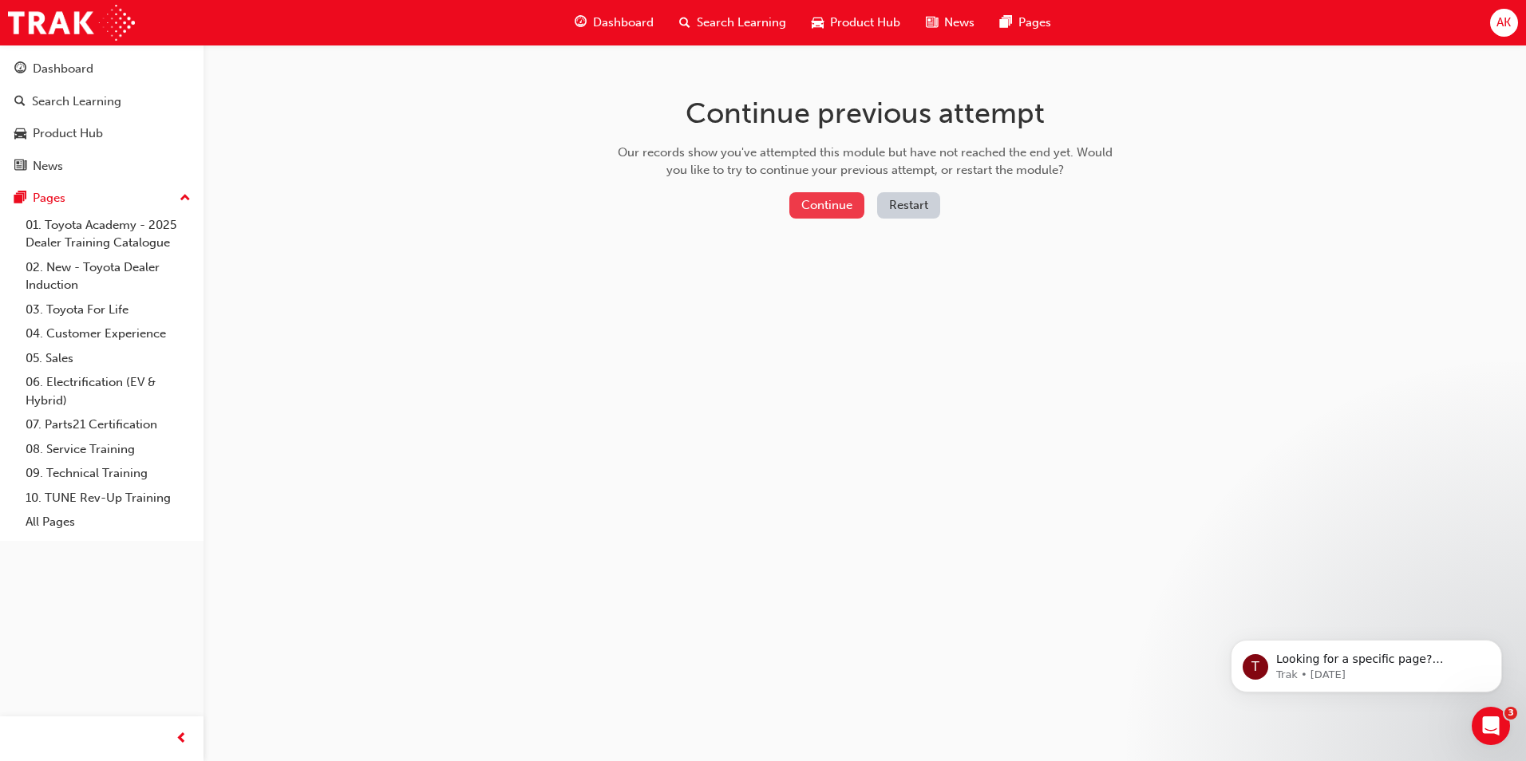
click at [826, 207] on button "Continue" at bounding box center [826, 205] width 75 height 26
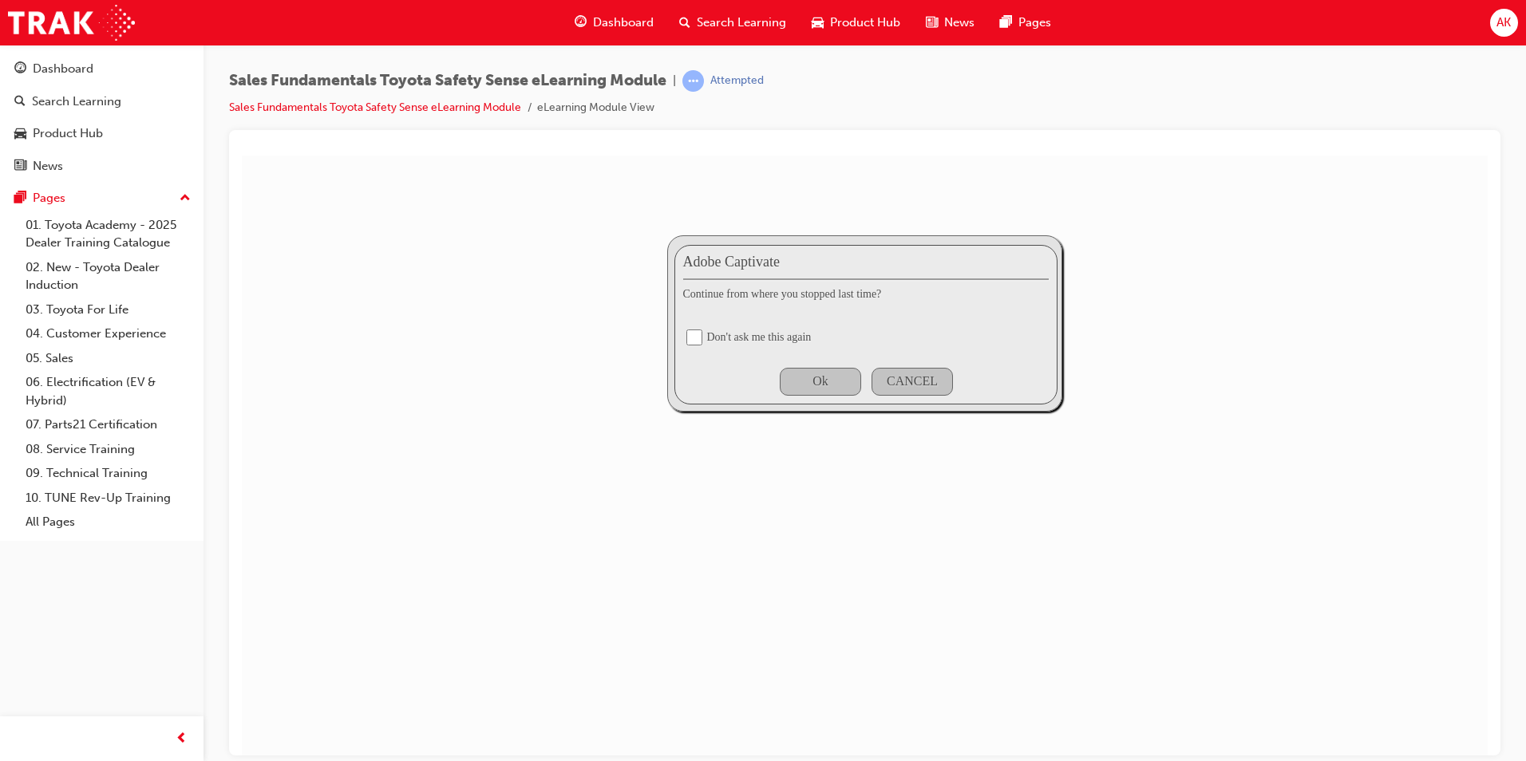
click at [773, 338] on div "Don't ask me this again" at bounding box center [759, 336] width 105 height 13
click at [694, 334] on input "checkbox" at bounding box center [694, 337] width 16 height 16
checkbox input "true"
click at [813, 376] on div "Ok" at bounding box center [820, 380] width 16 height 14
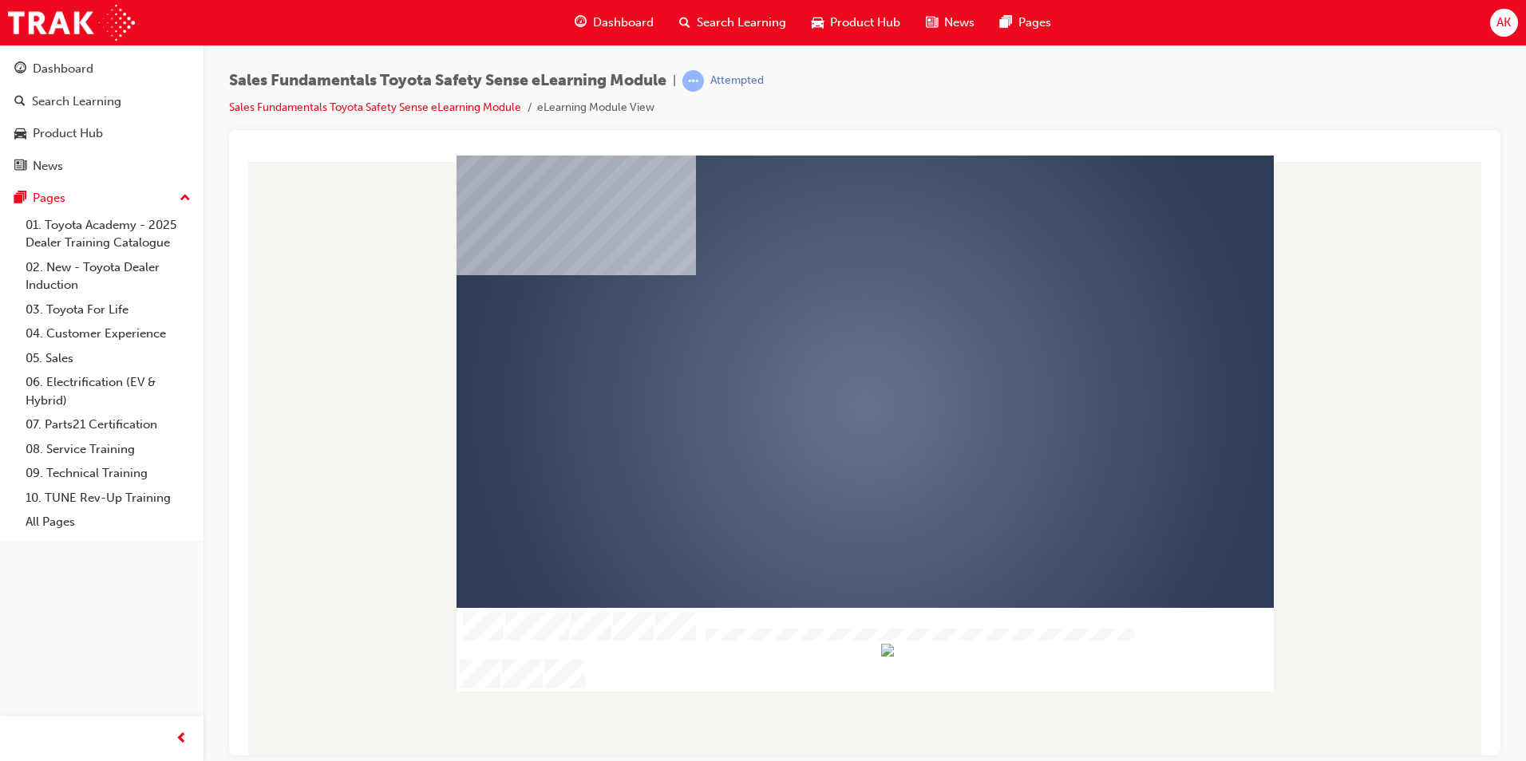
click at [819, 359] on div "play" at bounding box center [819, 359] width 0 height 0
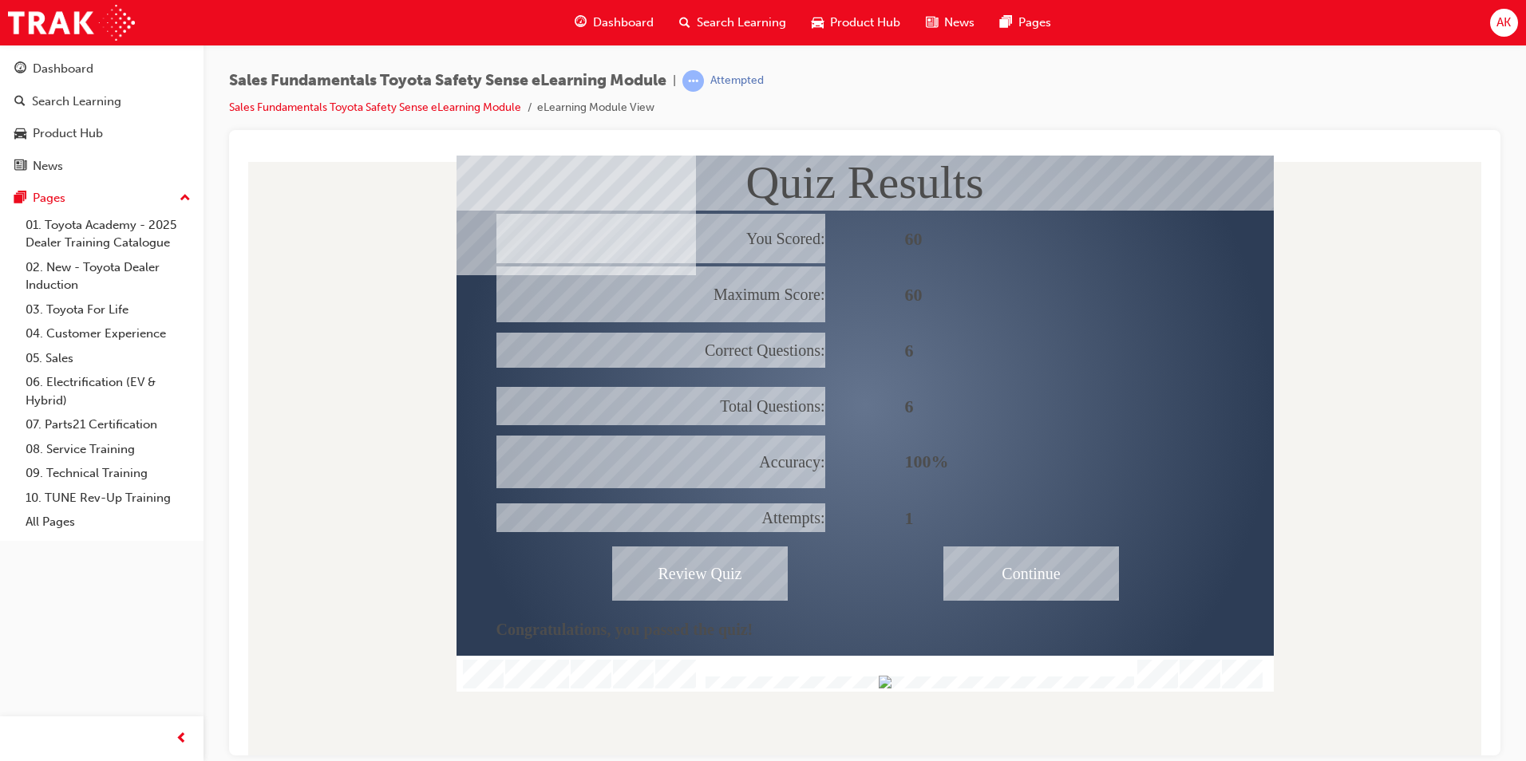
drag, startPoint x: 1135, startPoint y: 677, endPoint x: 1198, endPoint y: 702, distance: 68.7
click at [1198, 702] on div "Quiz Results You Scored: Maximum Score: Correct Questions: Total Questions: Acc…" at bounding box center [864, 455] width 1245 height 600
click at [1017, 583] on div "Continue" at bounding box center [1031, 573] width 176 height 54
click at [1076, 567] on div "Continue" at bounding box center [1031, 573] width 176 height 54
click at [1074, 569] on div "Continue" at bounding box center [1031, 573] width 176 height 54
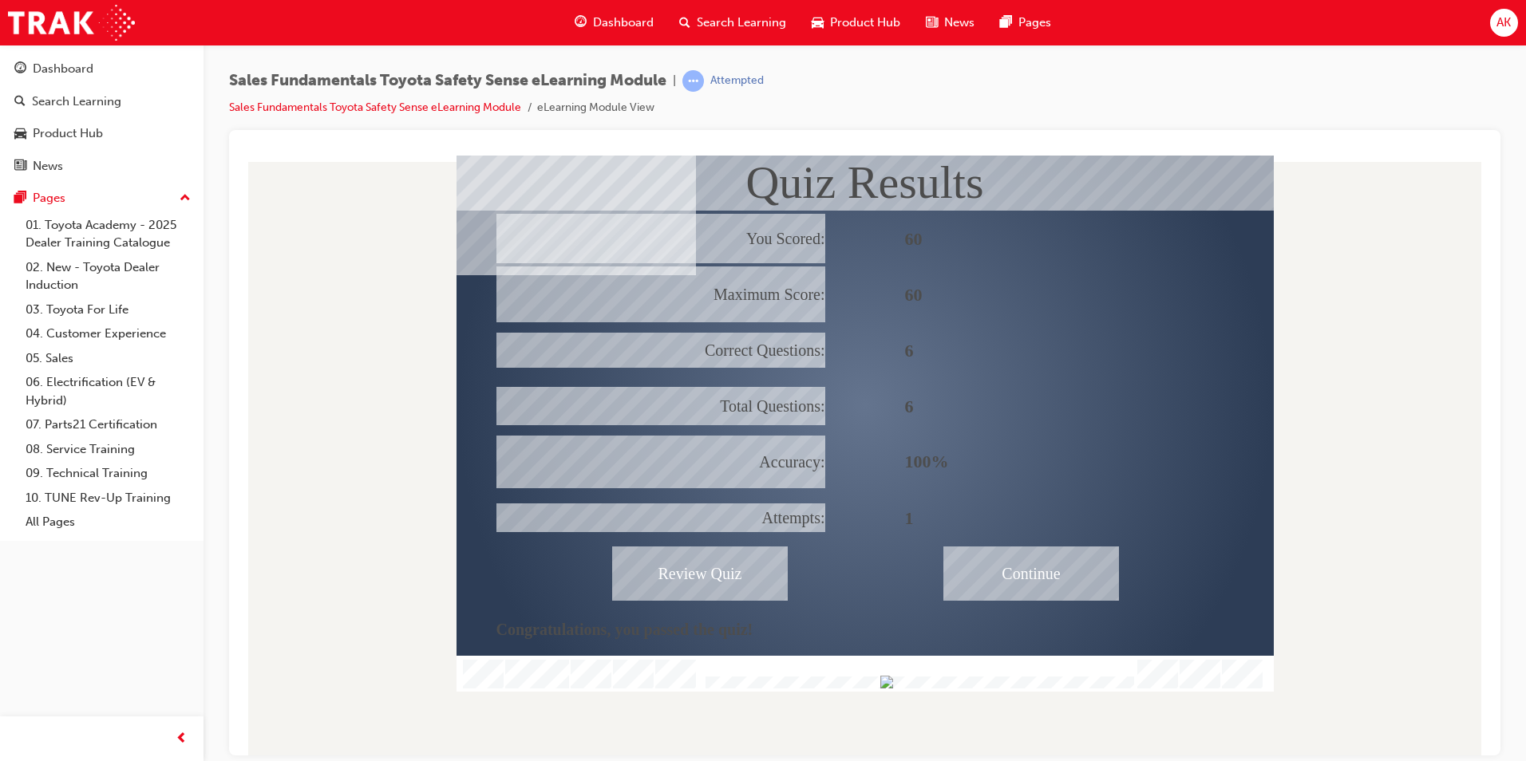
click at [1074, 569] on div "Continue" at bounding box center [1031, 573] width 176 height 54
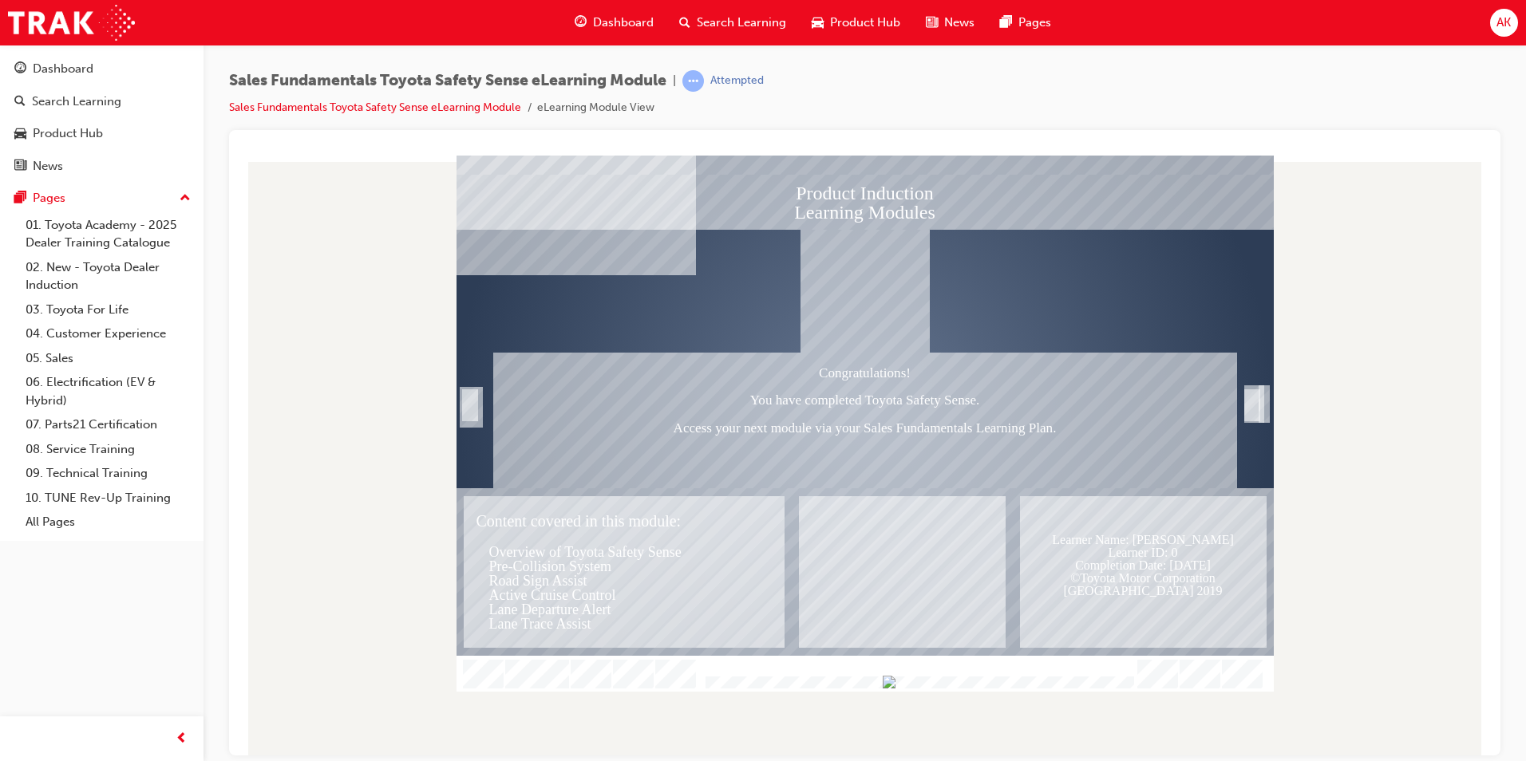
click at [1254, 408] on div "Trigger this button to exit" at bounding box center [1252, 422] width 16 height 34
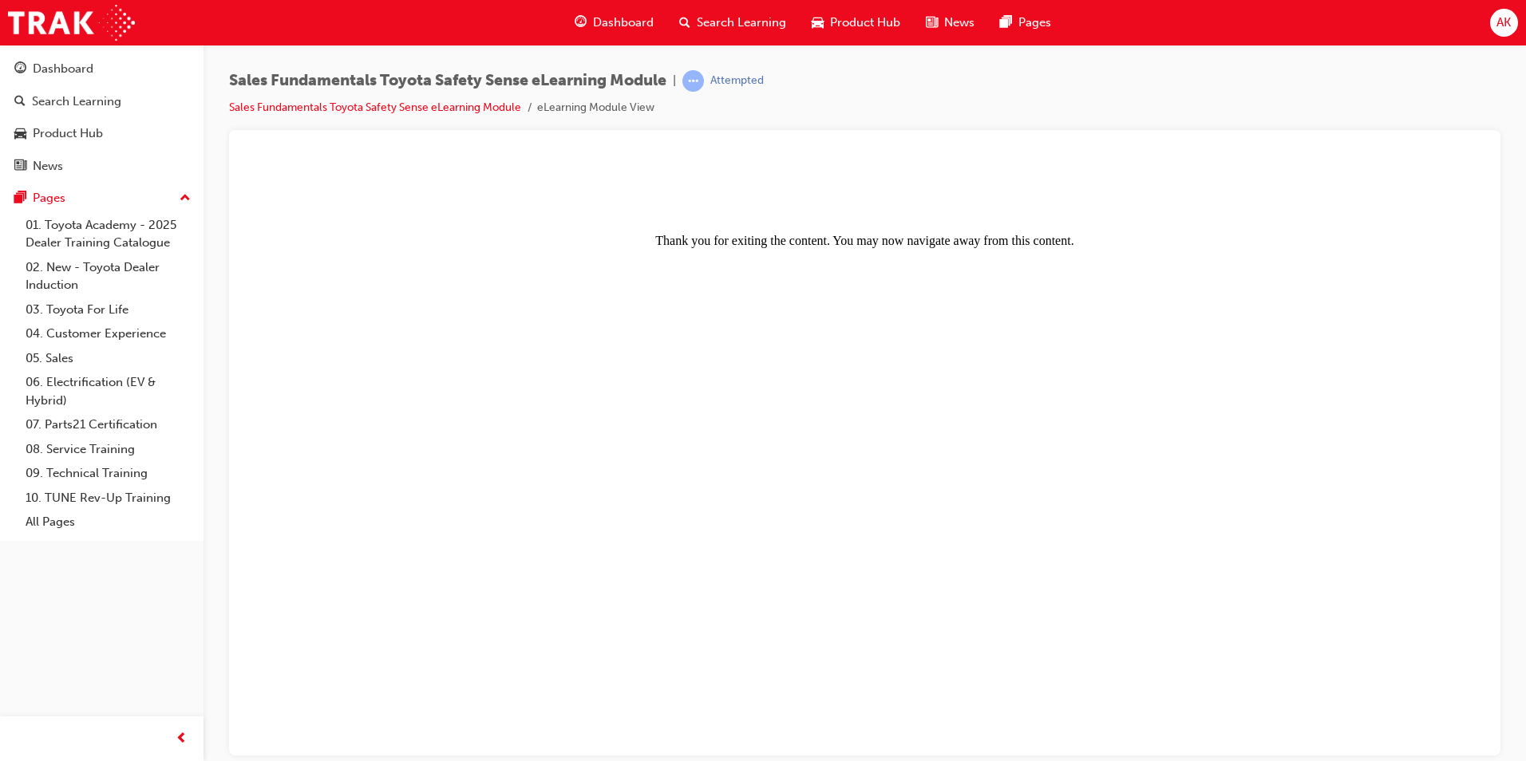
click at [750, 23] on span "Search Learning" at bounding box center [741, 23] width 89 height 18
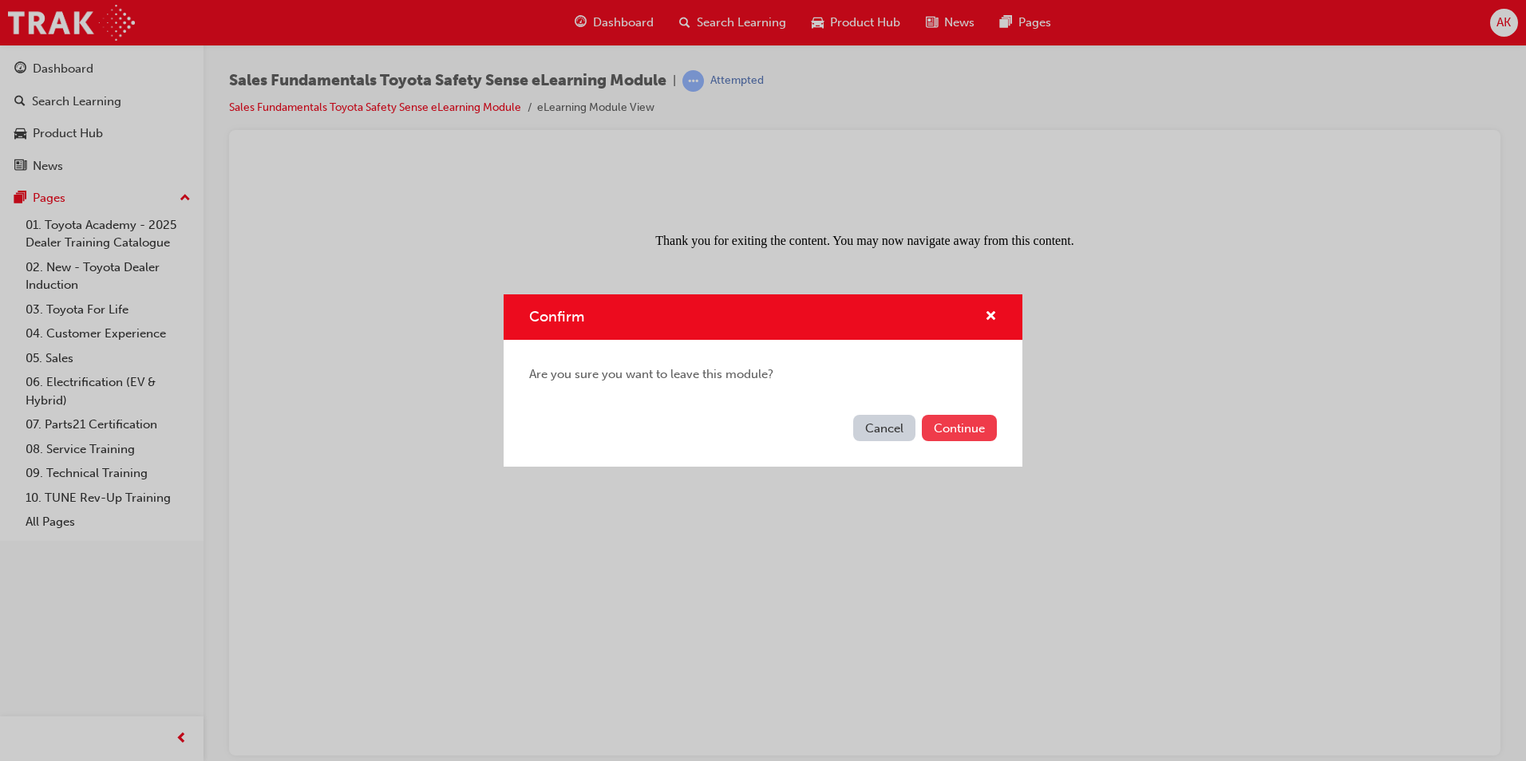
click at [959, 424] on button "Continue" at bounding box center [959, 428] width 75 height 26
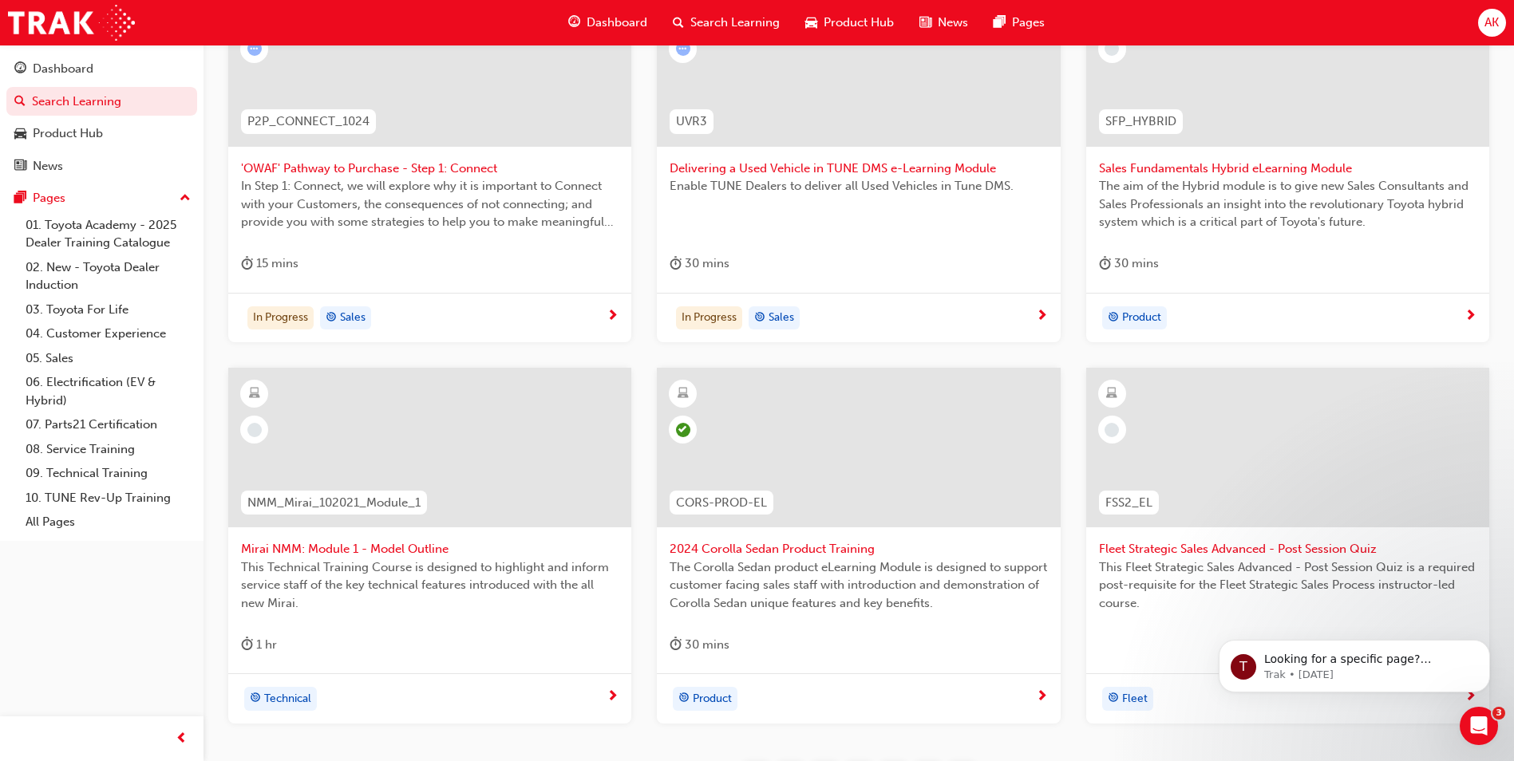
scroll to position [479, 0]
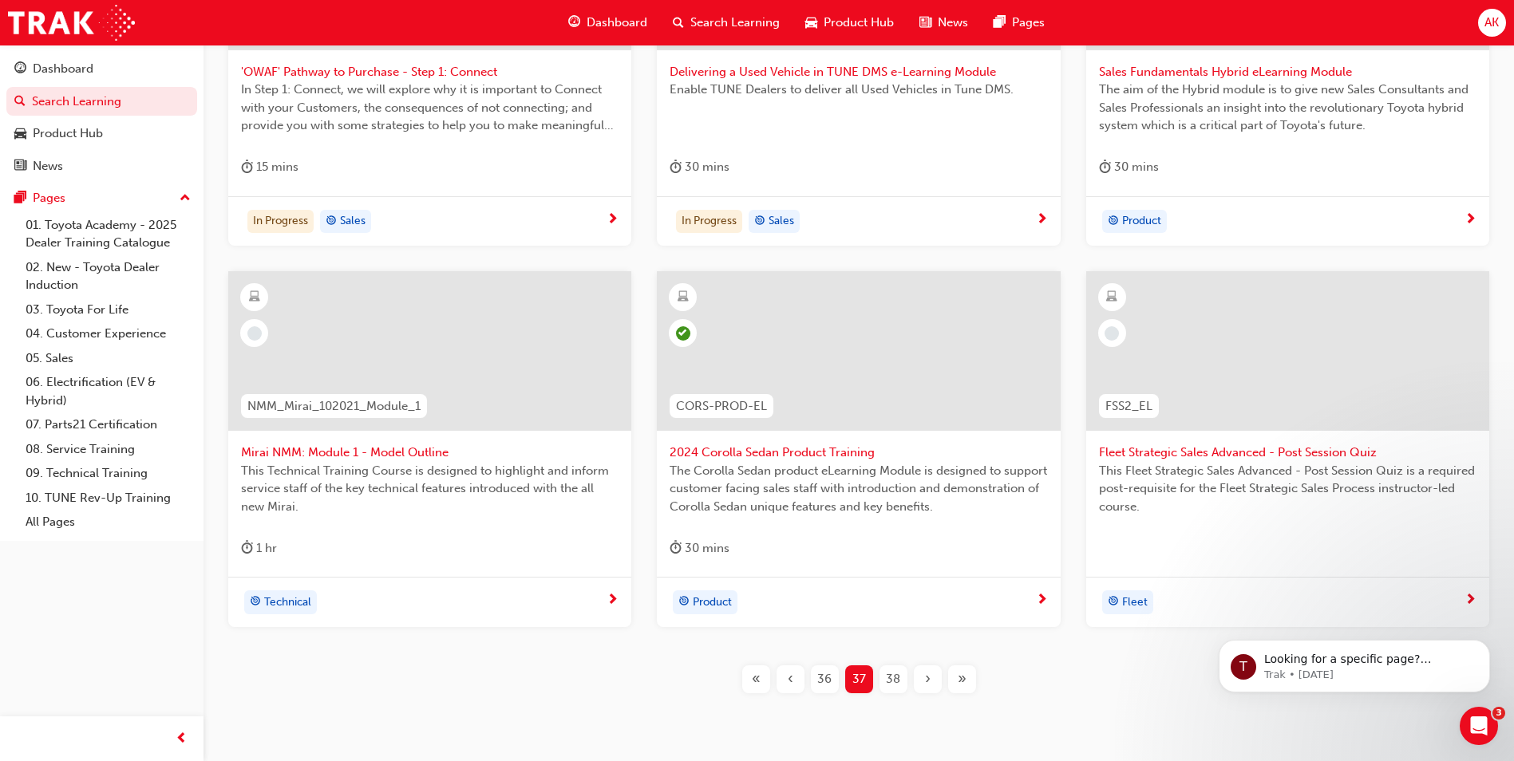
click at [898, 674] on span "38" at bounding box center [893, 679] width 14 height 18
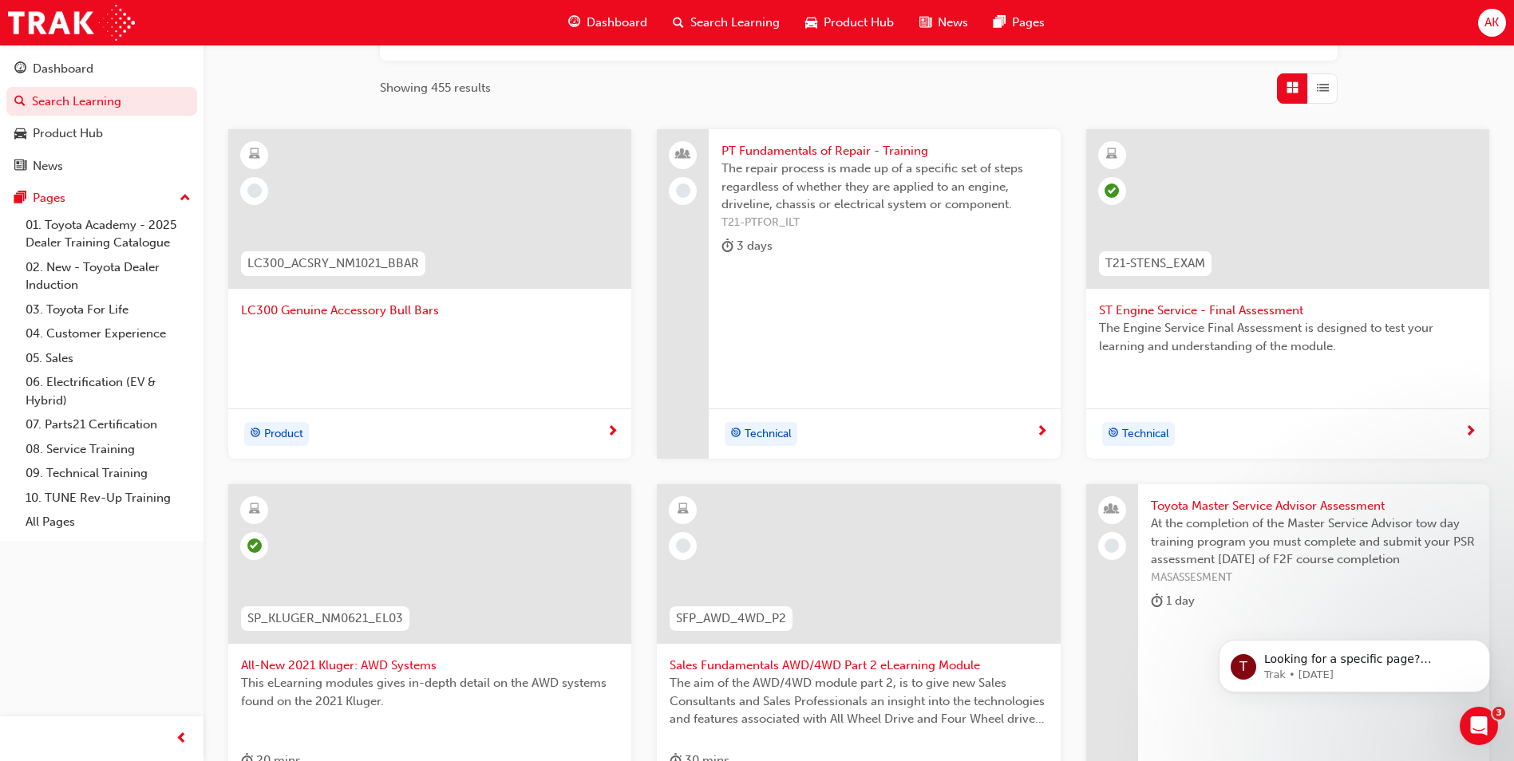
scroll to position [239, 0]
click at [456, 353] on div at bounding box center [429, 352] width 377 height 64
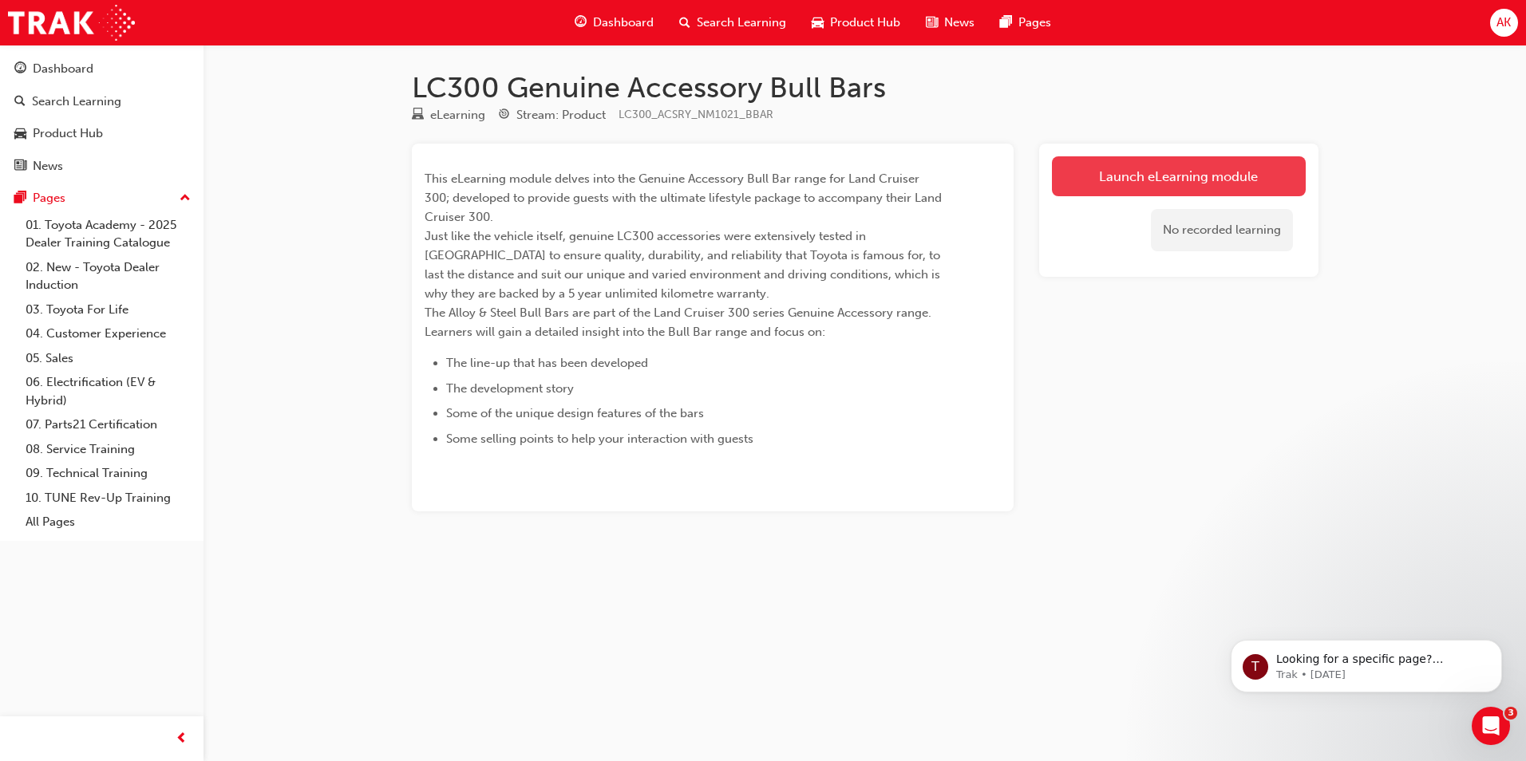
click at [1096, 174] on link "Launch eLearning module" at bounding box center [1179, 176] width 254 height 40
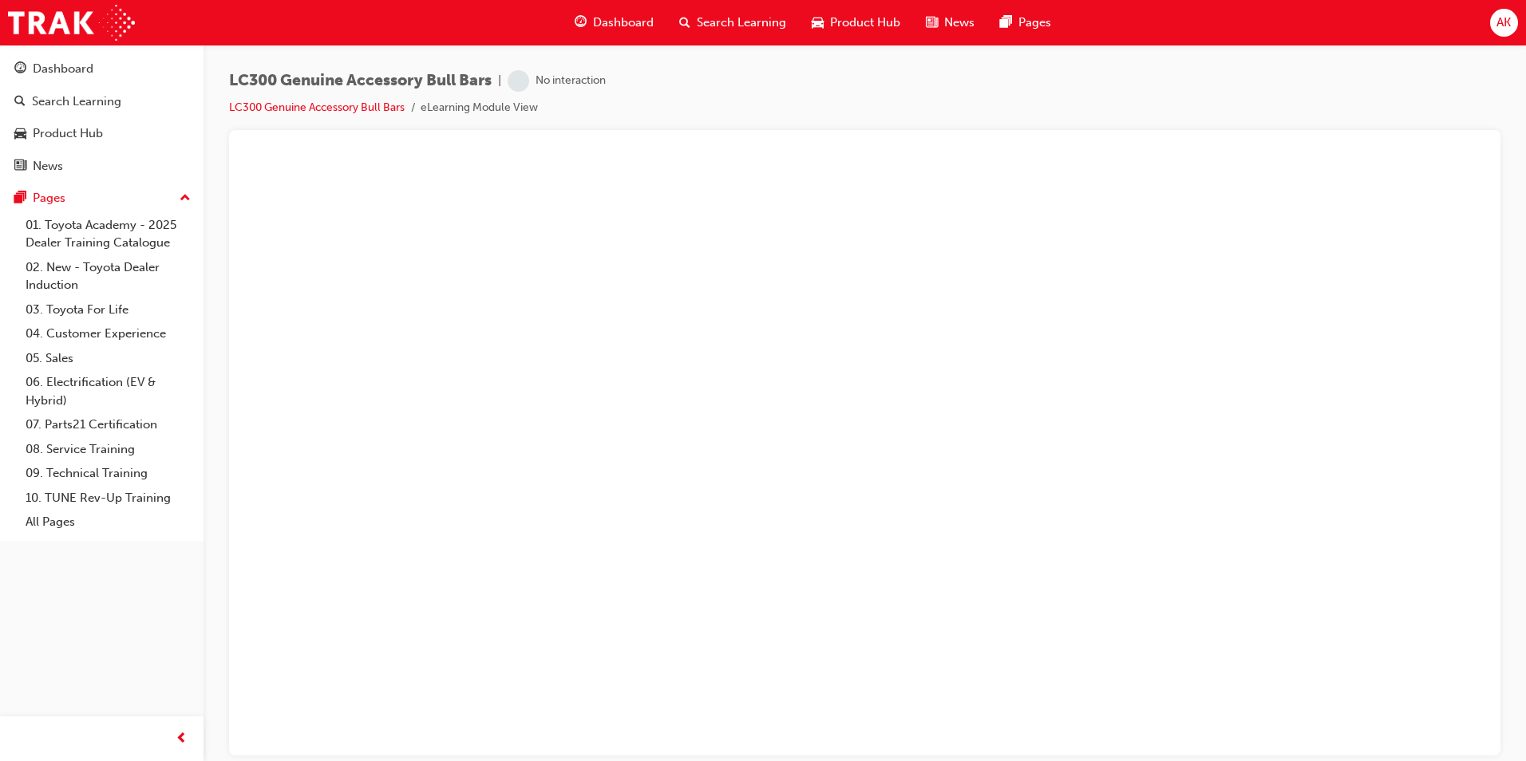
click at [714, 95] on div "LC300 Genuine Accessory Bull Bars | No interaction LC300 Genuine Accessory Bull…" at bounding box center [864, 100] width 1271 height 60
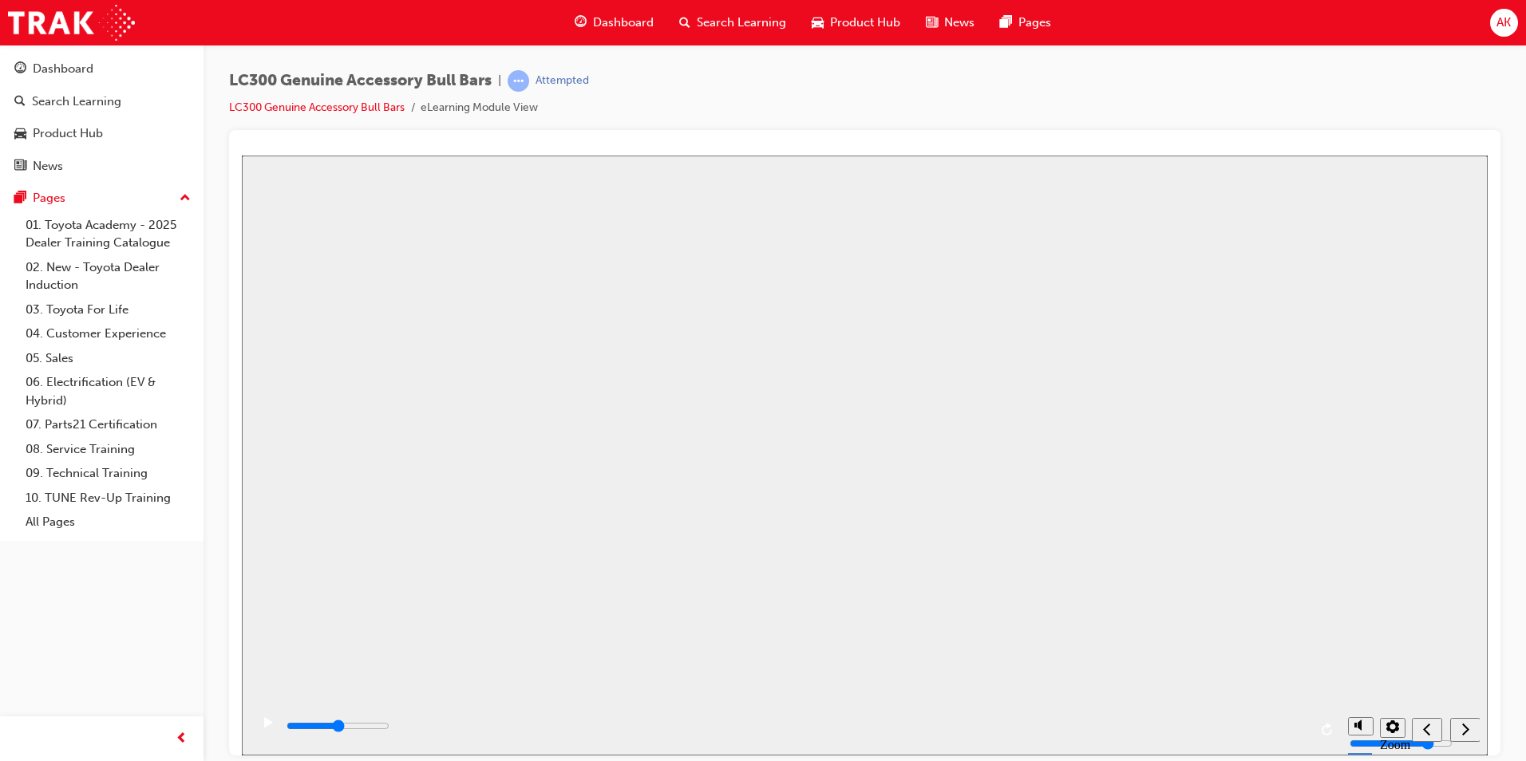
click at [264, 727] on icon "play/pause" at bounding box center [268, 721] width 9 height 10
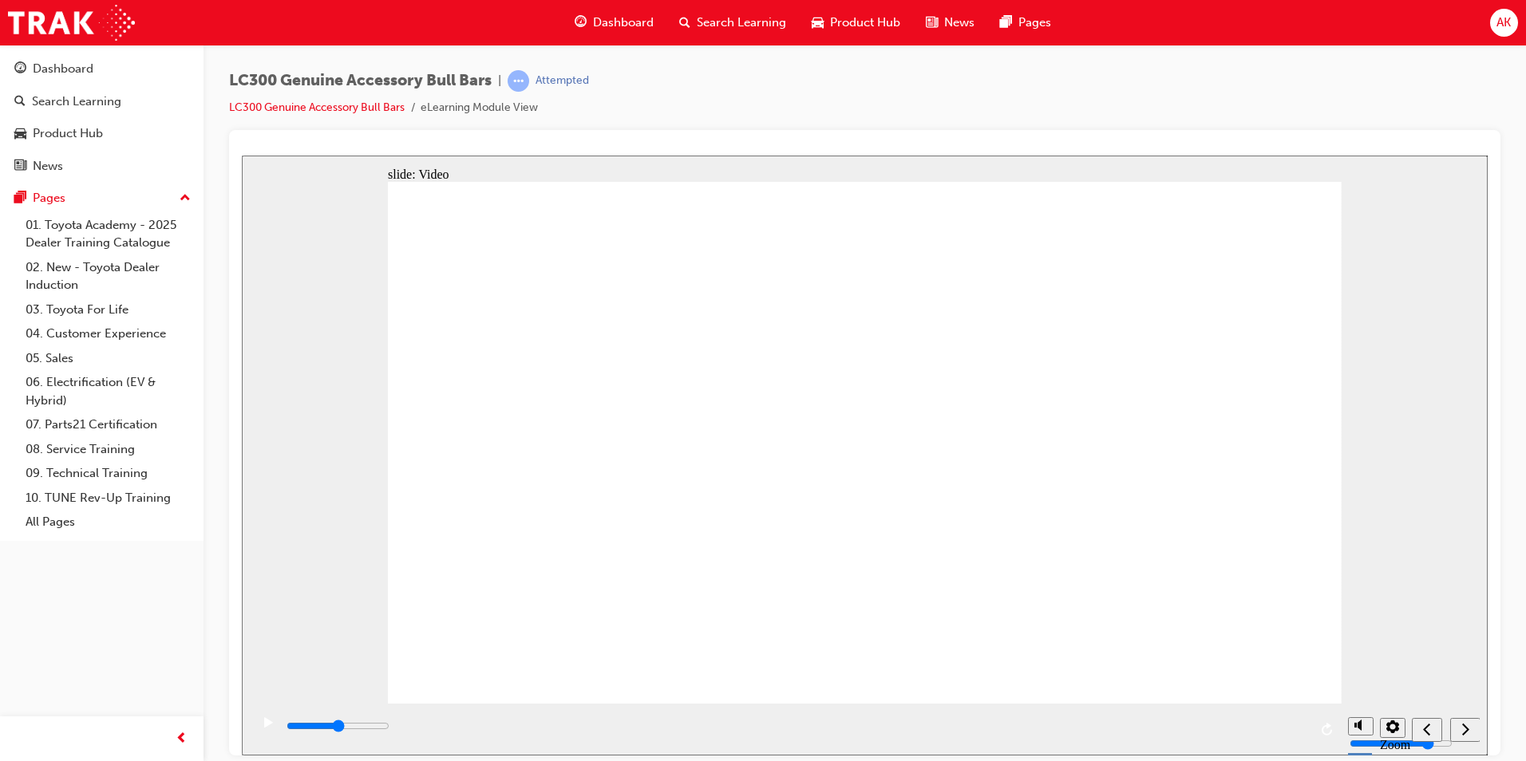
click at [264, 727] on icon "play/pause" at bounding box center [268, 721] width 9 height 10
click at [1468, 732] on icon "next" at bounding box center [1465, 728] width 8 height 14
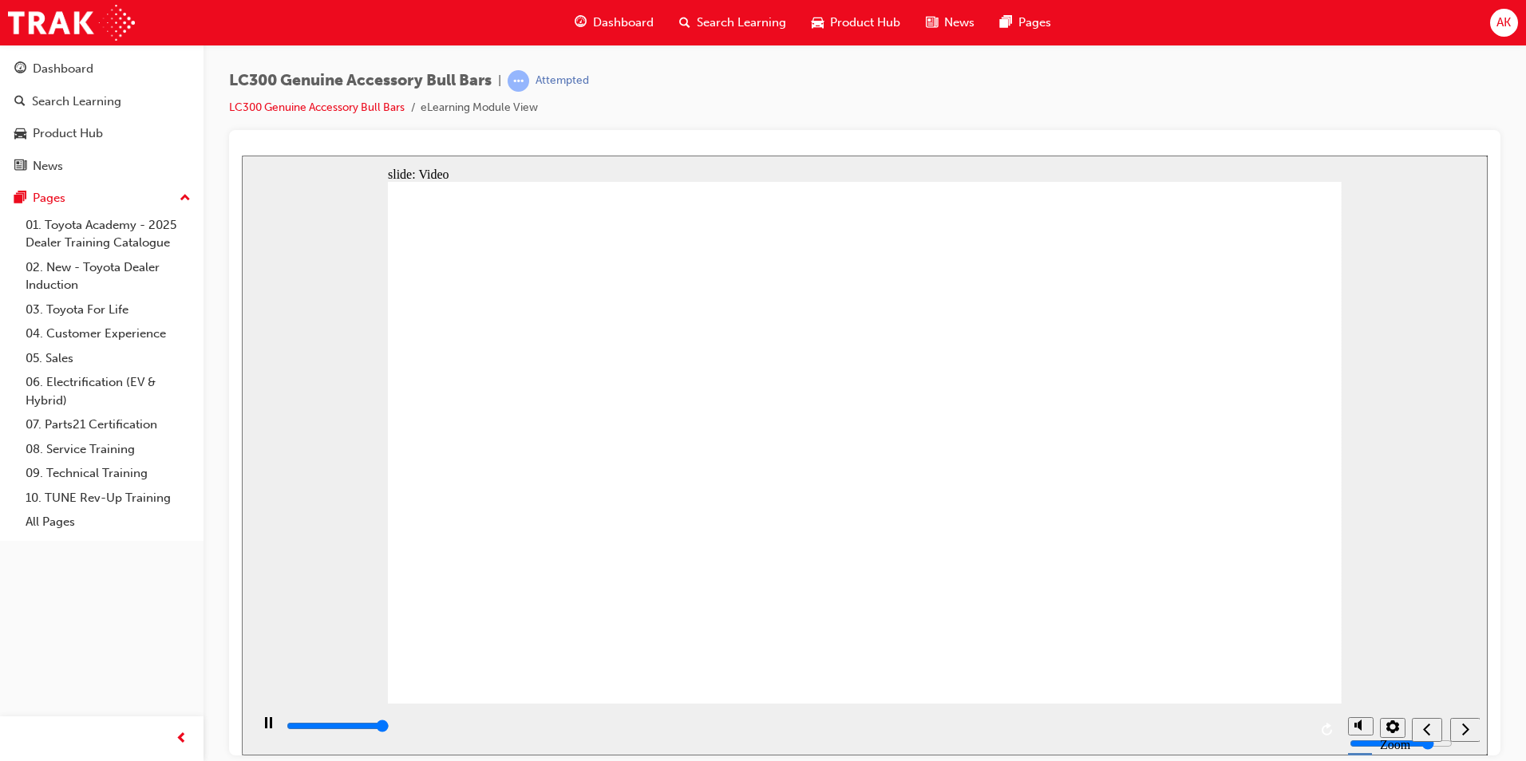
click at [1301, 732] on div "playback controls" at bounding box center [796, 726] width 1023 height 18
click at [1463, 731] on icon "next" at bounding box center [1465, 728] width 8 height 14
click at [1466, 730] on icon "next" at bounding box center [1465, 728] width 7 height 12
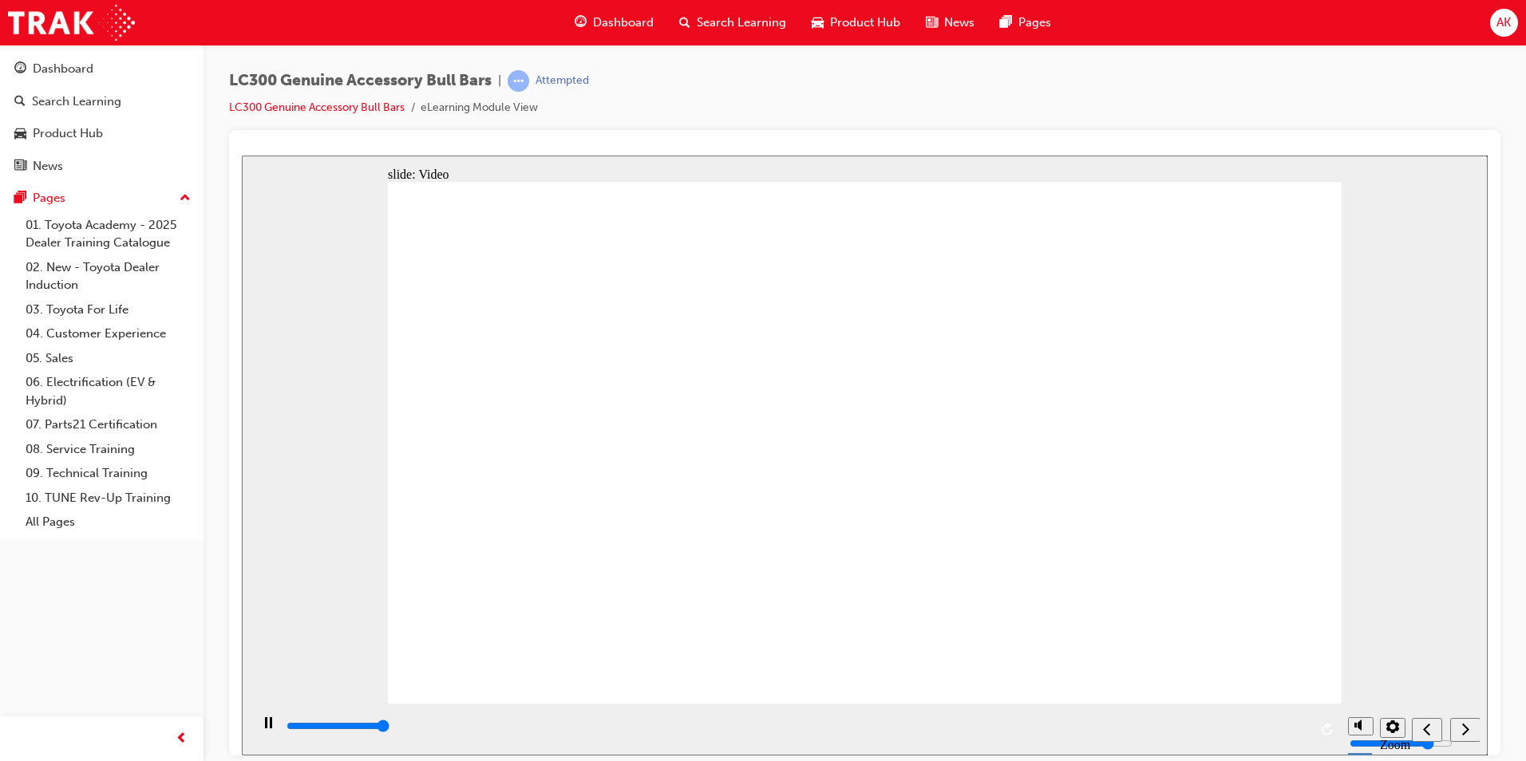
click at [1466, 730] on icon "next" at bounding box center [1465, 728] width 7 height 12
click at [1466, 728] on icon "next" at bounding box center [1465, 728] width 7 height 12
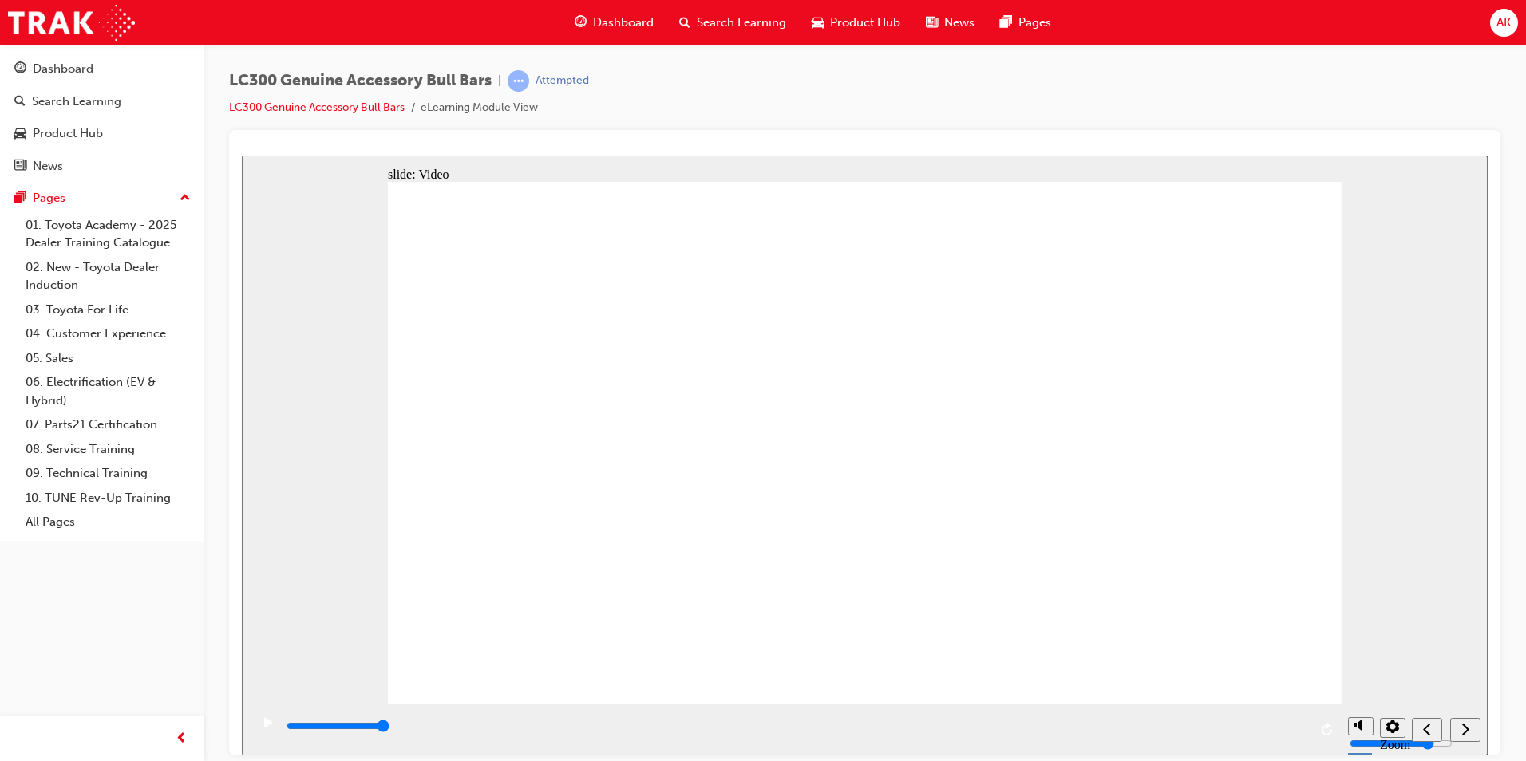
click at [268, 727] on div "play/pause" at bounding box center [268, 729] width 27 height 27
type input "574300"
